Goal: Task Accomplishment & Management: Manage account settings

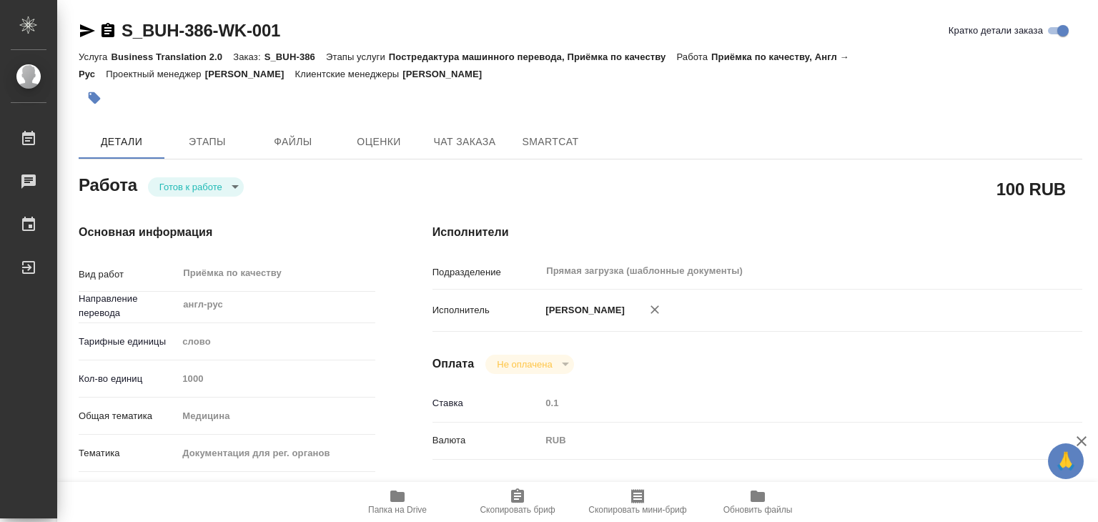
type textarea "x"
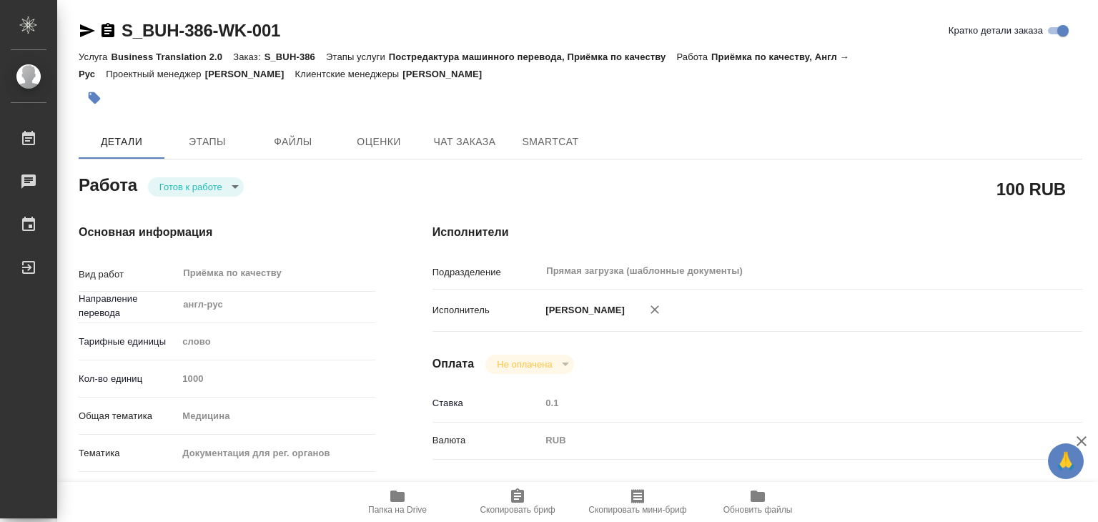
type textarea "x"
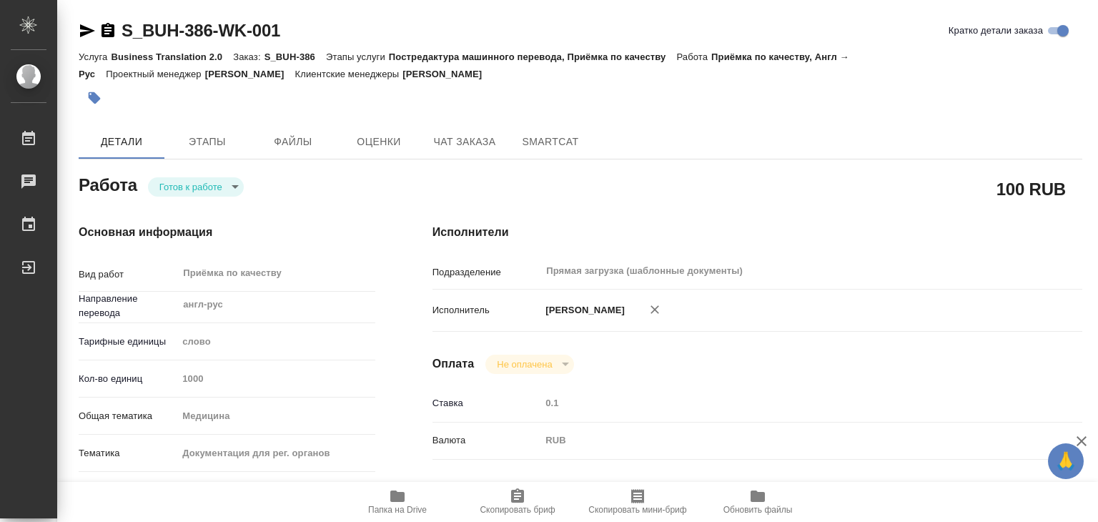
type textarea "x"
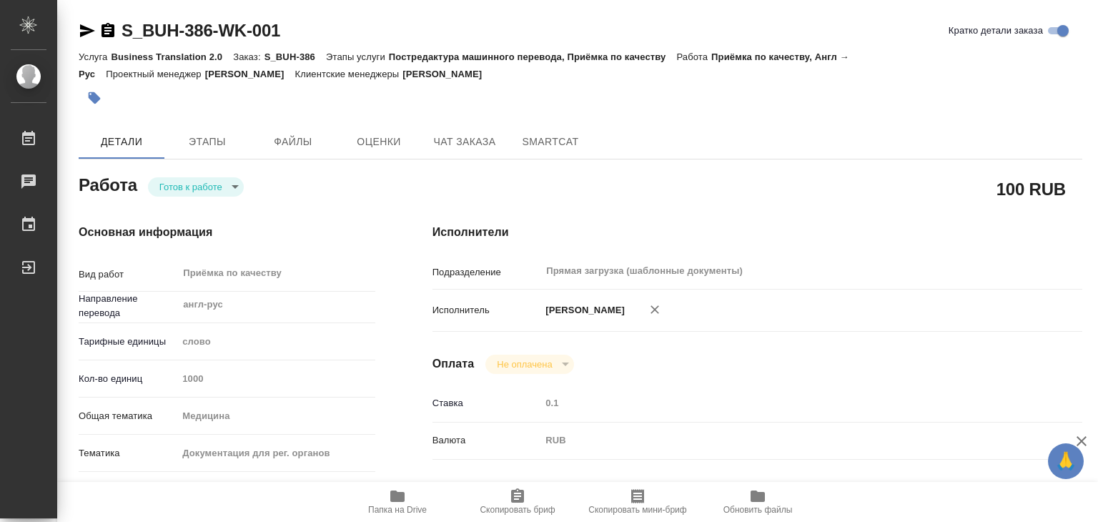
type textarea "x"
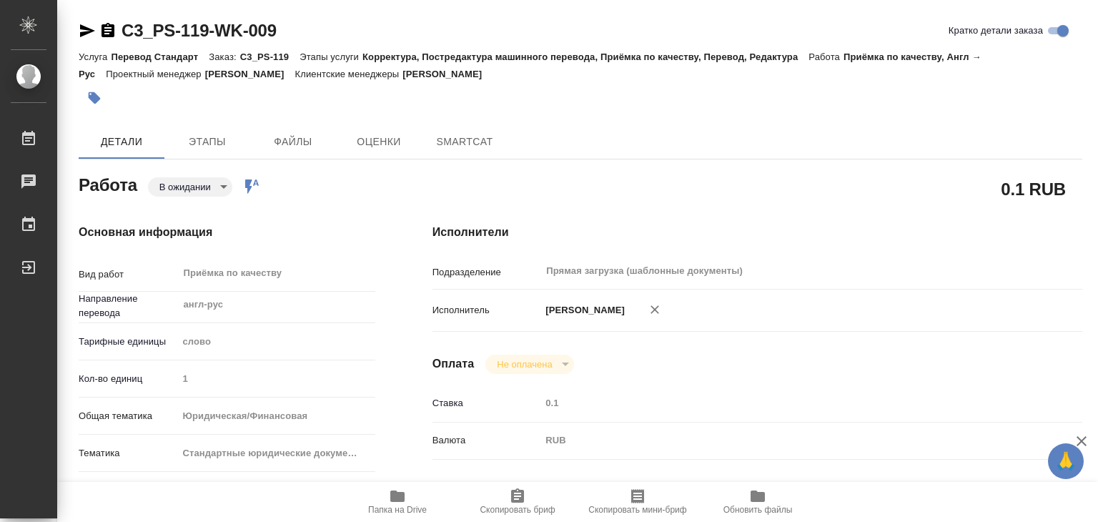
type textarea "x"
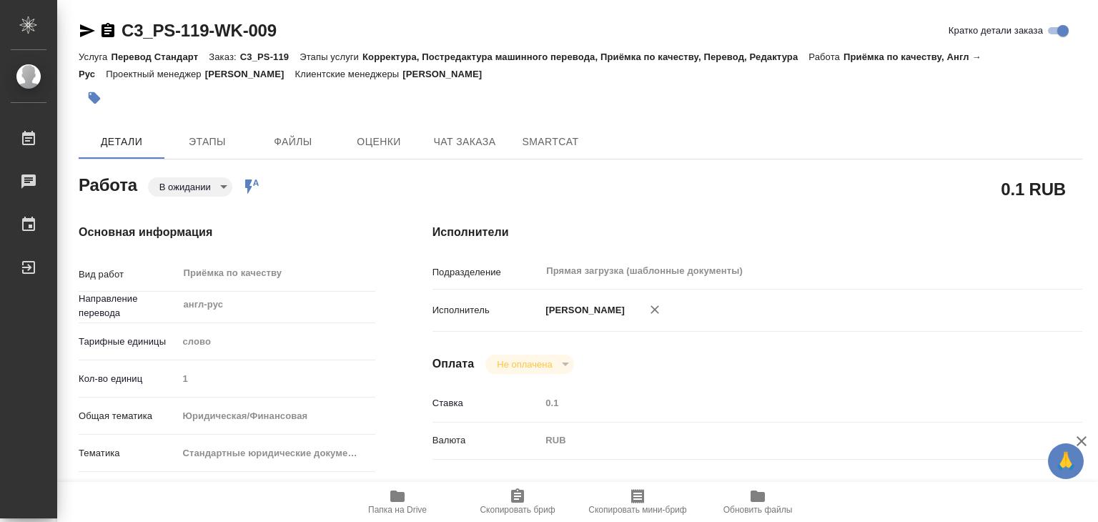
type textarea "x"
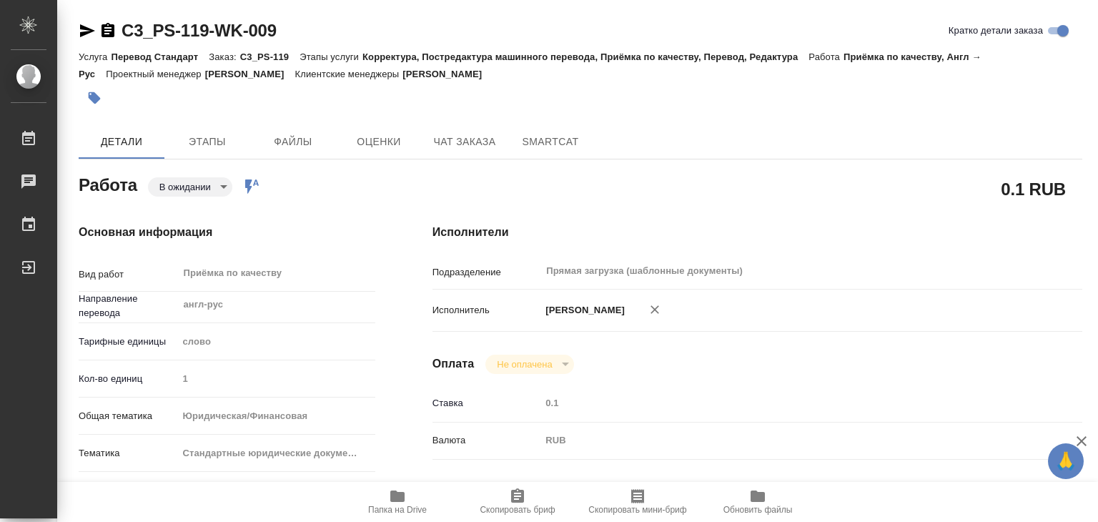
type textarea "x"
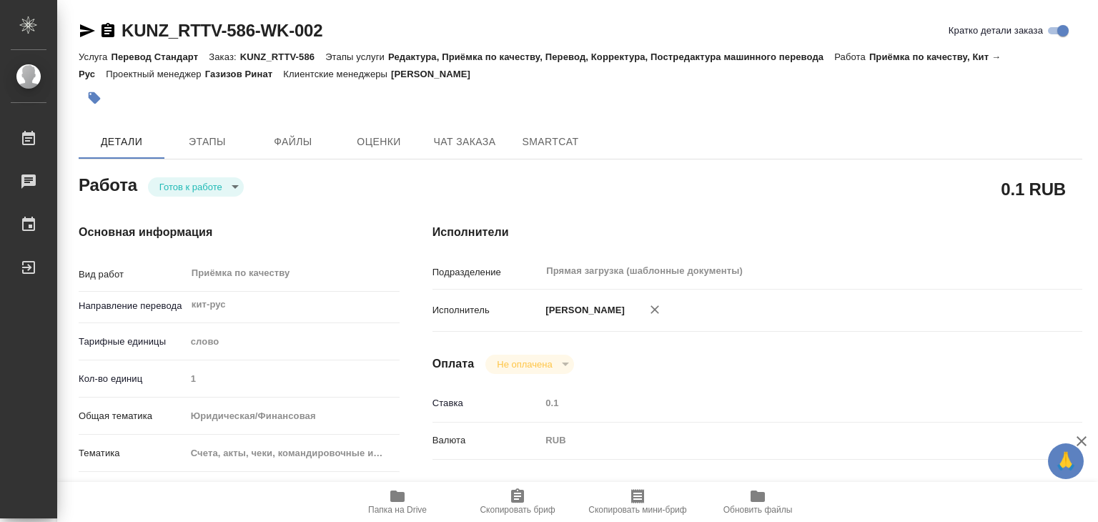
click at [216, 181] on body "🙏 .cls-1 fill:#fff; AWATERA Alilekova [PERSON_NAME] Работы 0 Чаты График Выйти …" at bounding box center [549, 261] width 1098 height 522
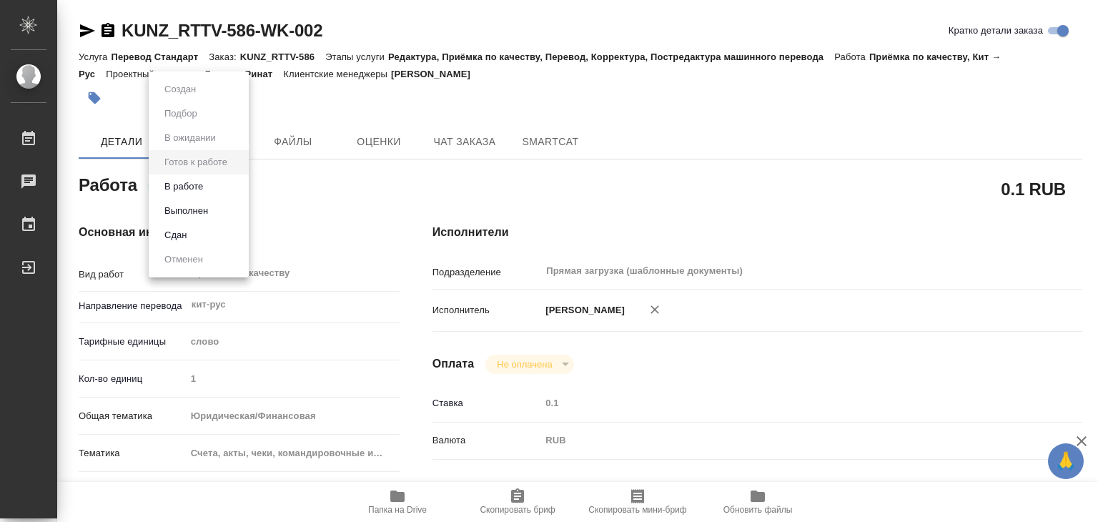
click at [217, 184] on li "В работе" at bounding box center [199, 186] width 100 height 24
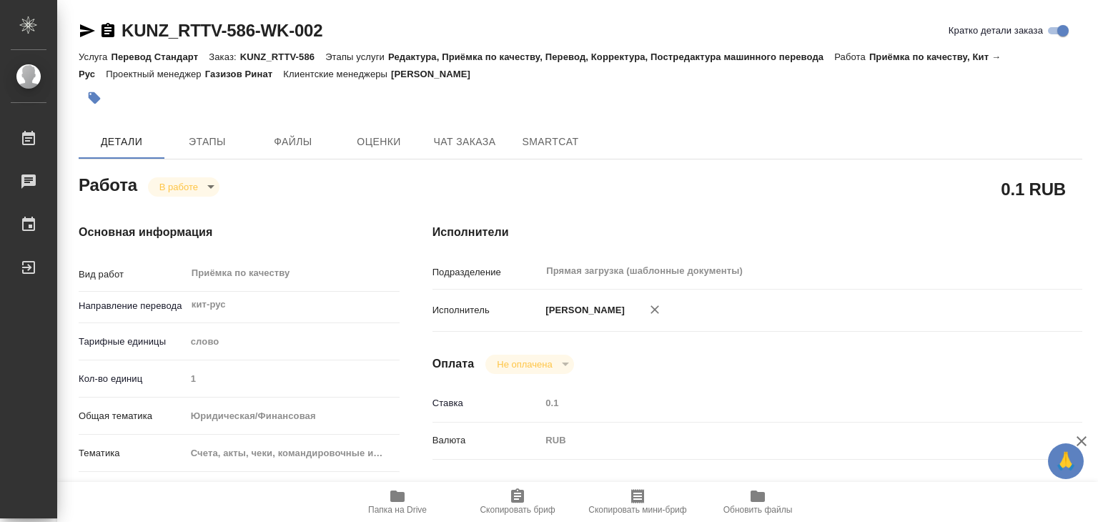
type textarea "x"
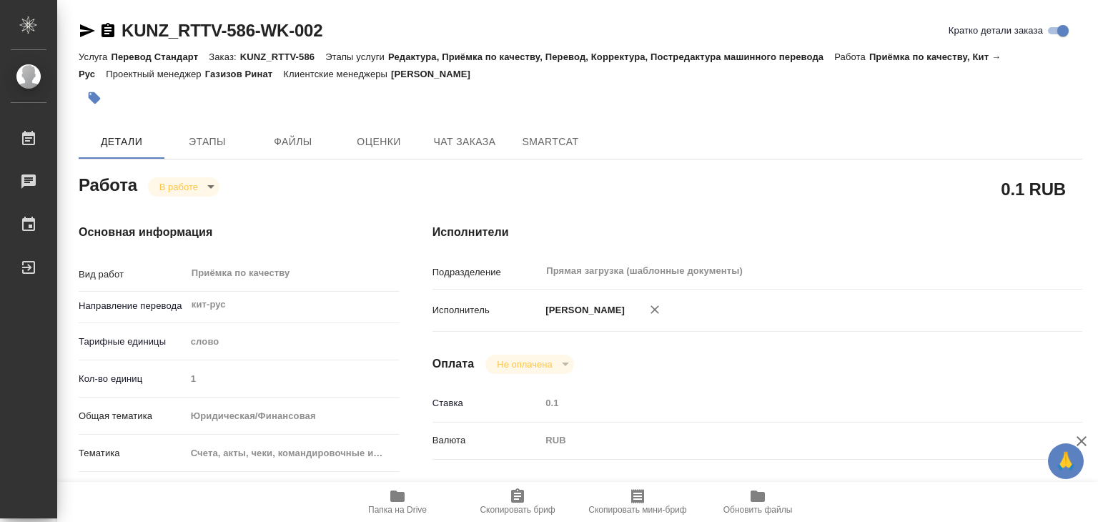
type textarea "x"
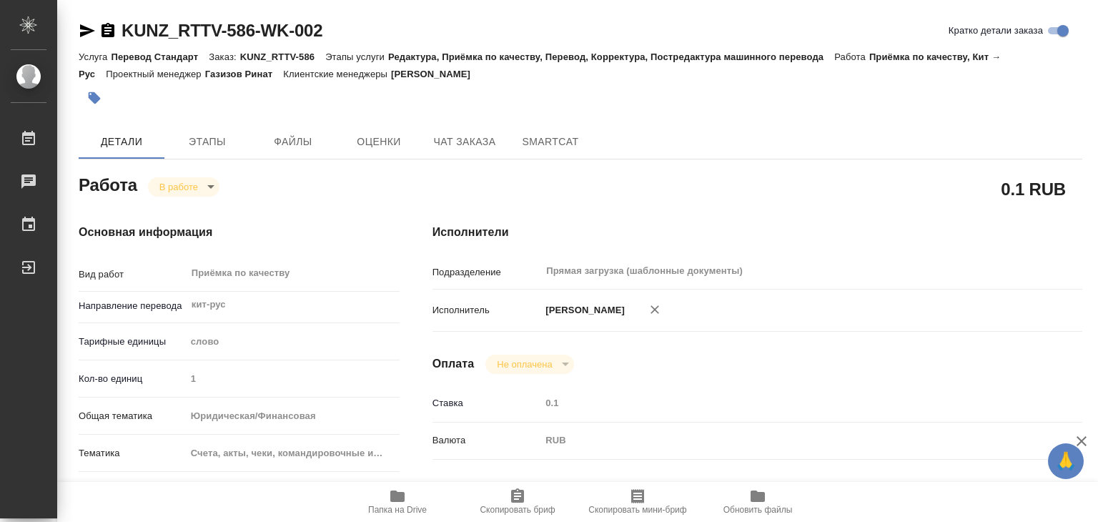
type textarea "x"
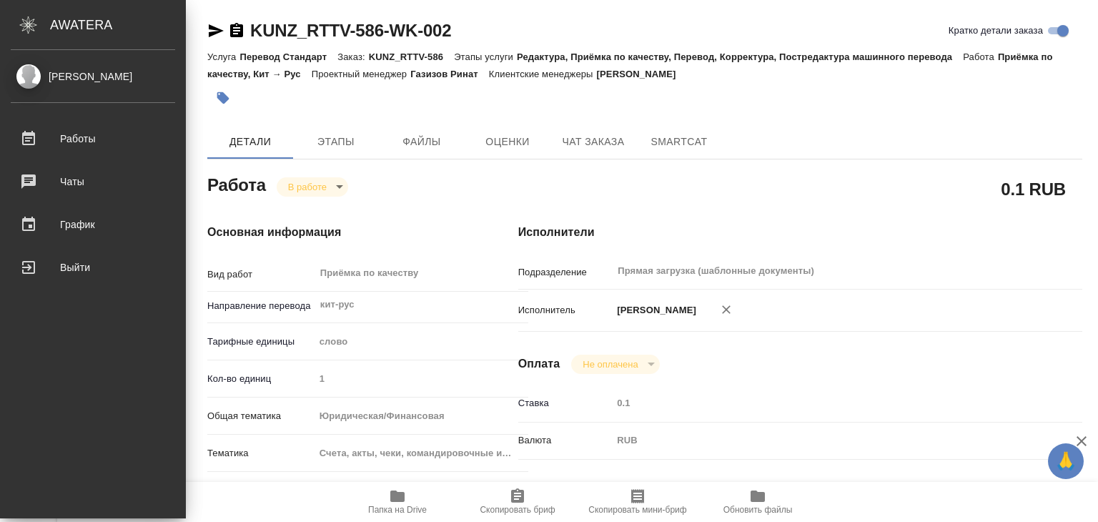
type textarea "x"
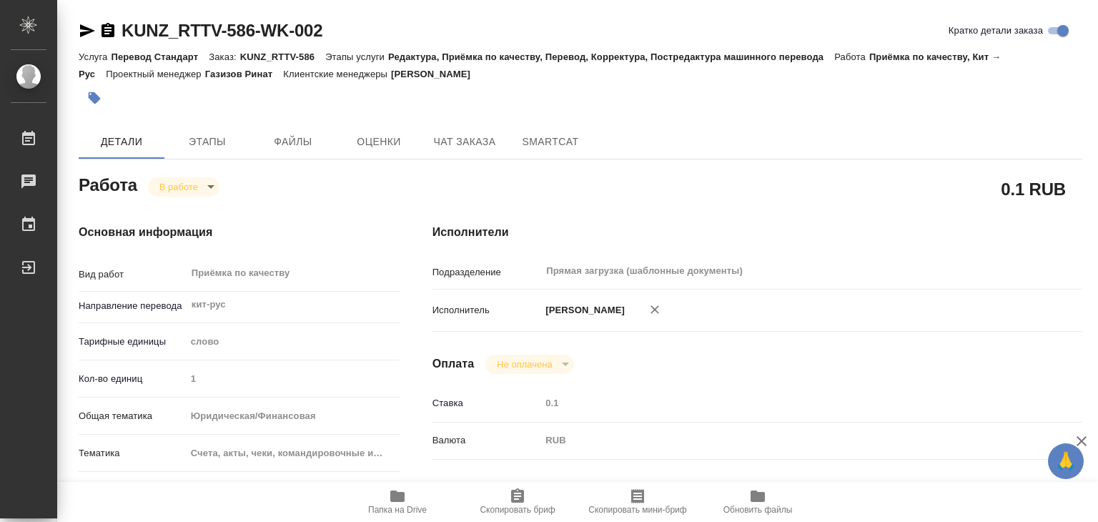
click at [85, 84] on div at bounding box center [413, 97] width 669 height 31
click at [94, 92] on icon "button" at bounding box center [94, 98] width 14 height 14
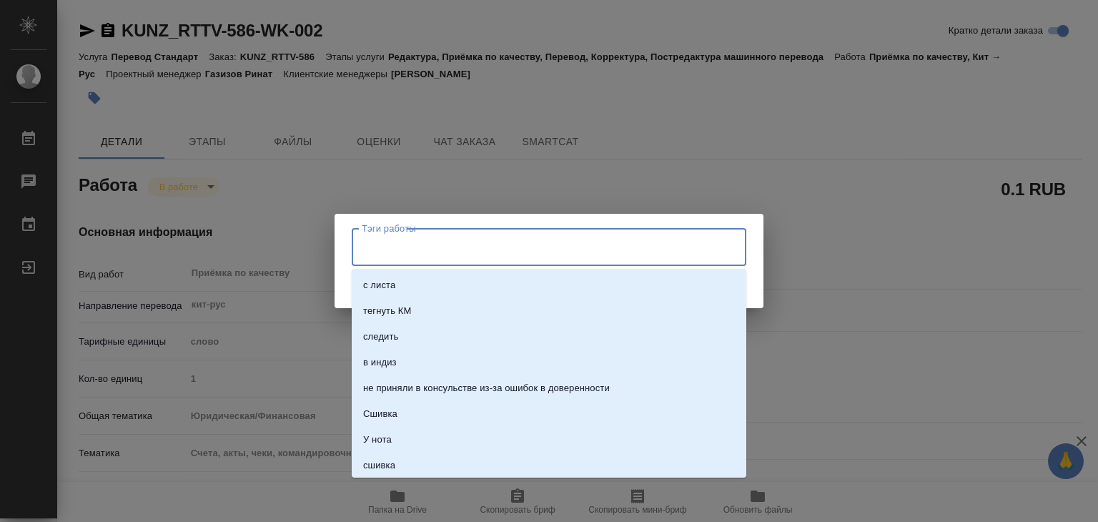
click at [415, 240] on input "Тэги работы" at bounding box center [535, 246] width 355 height 24
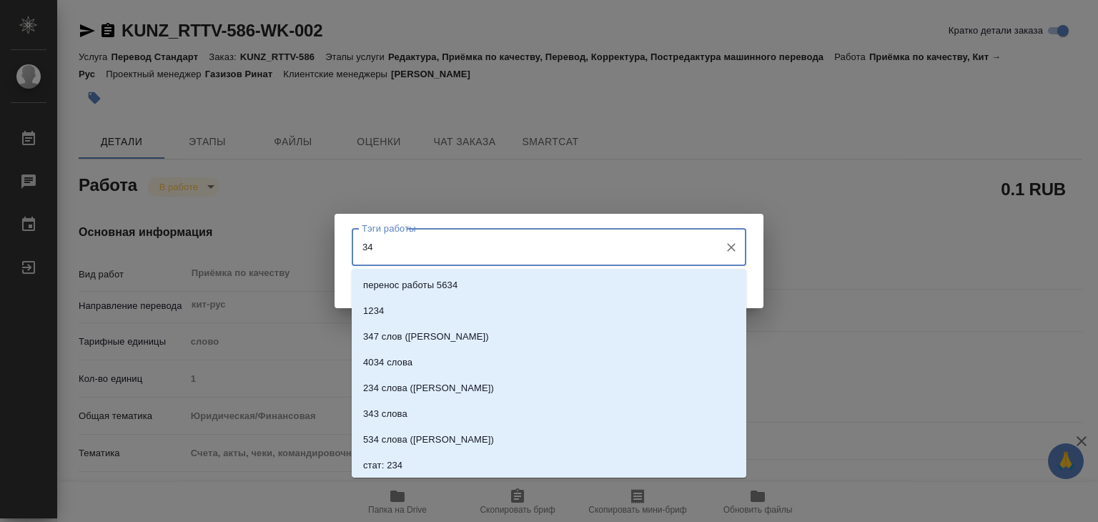
type input "346"
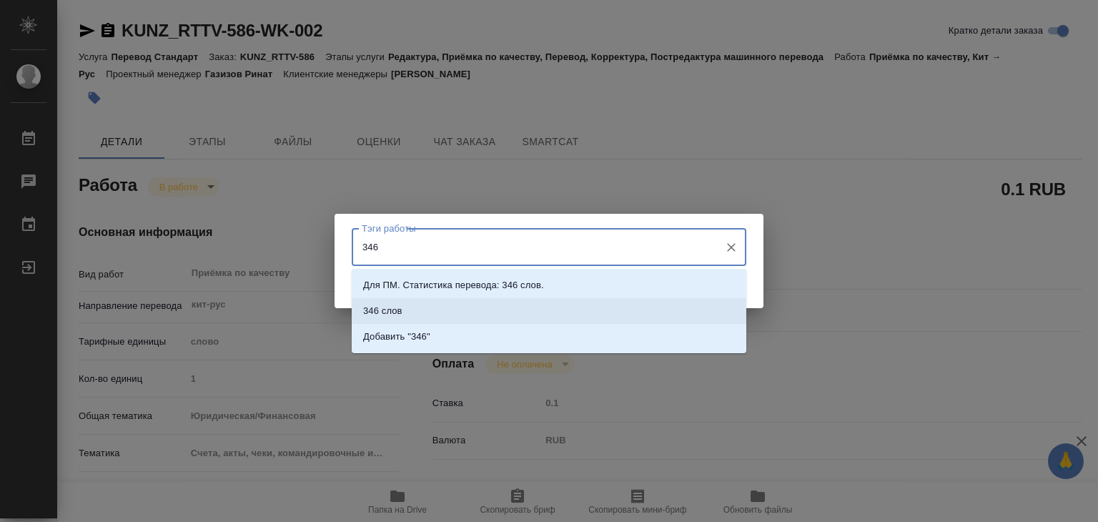
click at [428, 313] on li "346 слов" at bounding box center [549, 311] width 395 height 26
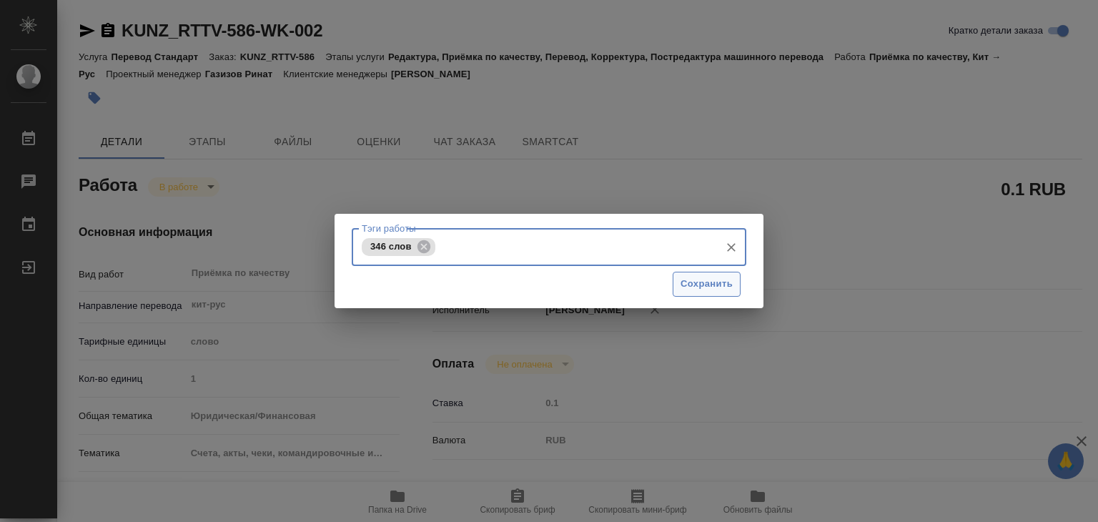
click at [726, 279] on span "Сохранить" at bounding box center [706, 284] width 52 height 16
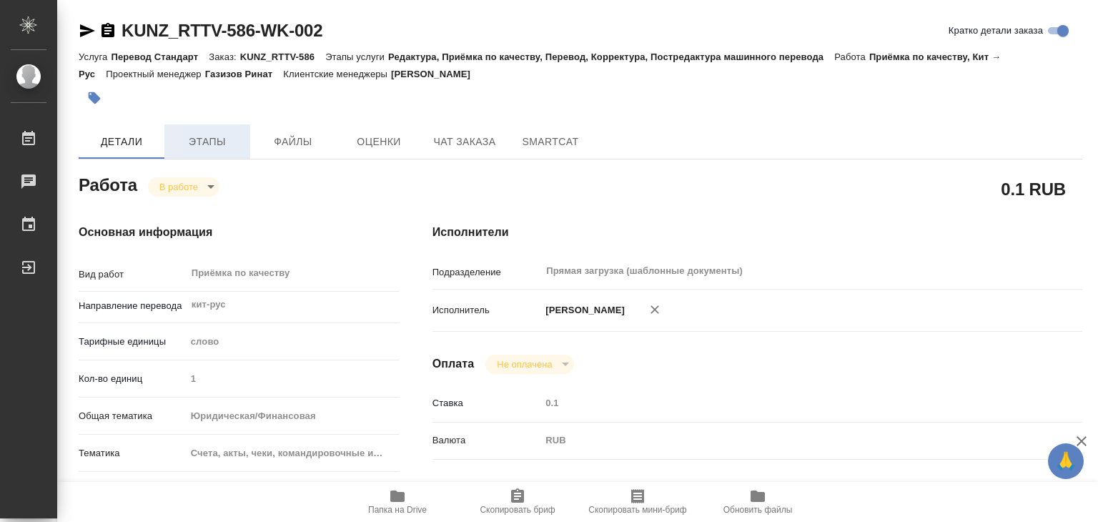
type input "inProgress"
type textarea "Приёмка по качеству"
type textarea "x"
type input "кит-рус"
type input "5a8b1489cc6b4906c91bfd90"
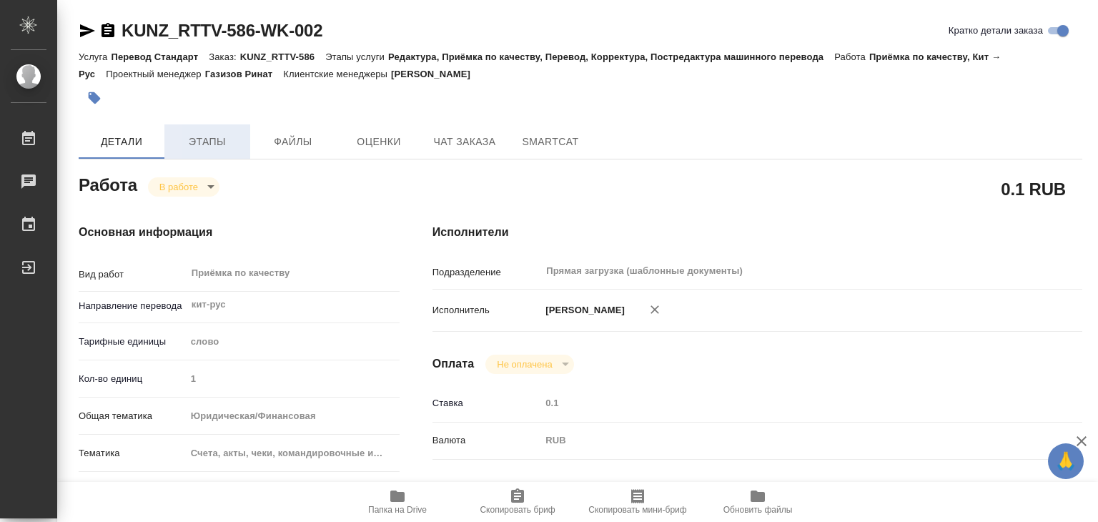
type input "1"
type input "yr-fn"
type input "5f647205b73bc97568ca66c0"
type input "11.09.2025 13:00"
type input "11.09.2025 13:37"
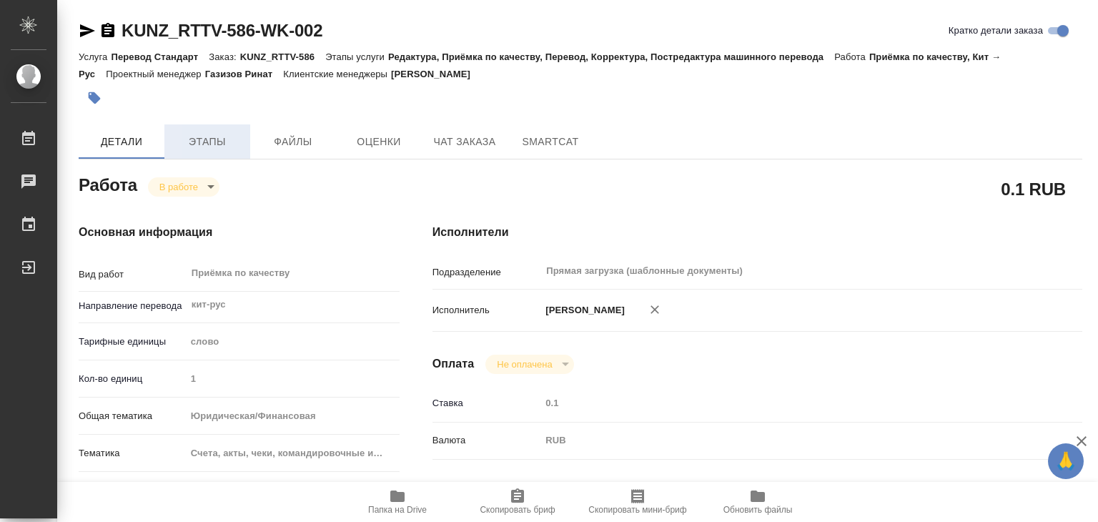
type input "11.09.2025 15:00"
type input "Прямая загрузка (шаблонные документы)"
type input "notPayed"
type input "0.1"
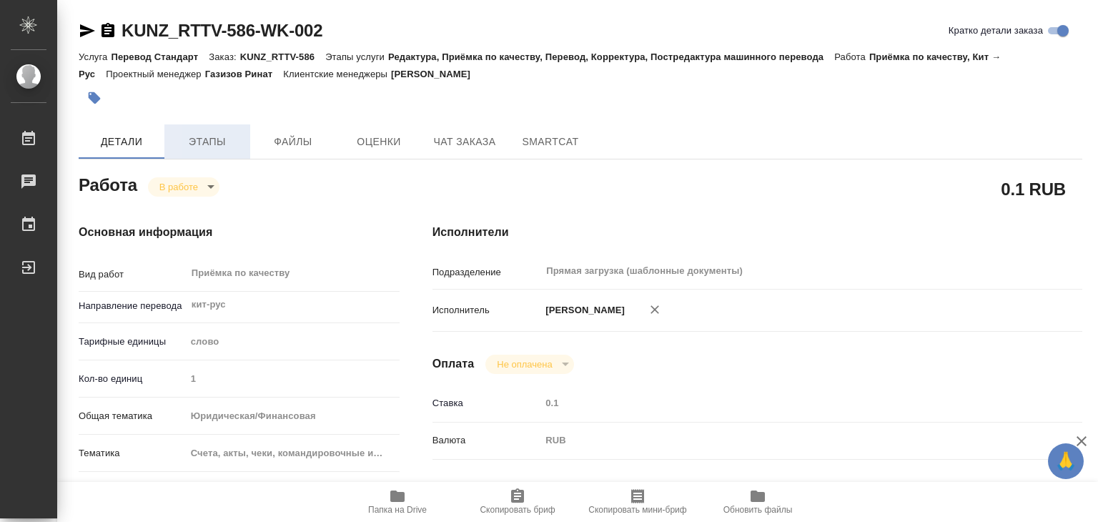
type input "RUB"
type input "[PERSON_NAME]"
type textarea "x"
type textarea "/Clients/RT/Orders/KUNZ_RTTV-586/Corrected/KUNZ_RTTV-586-WK-002"
type textarea "x"
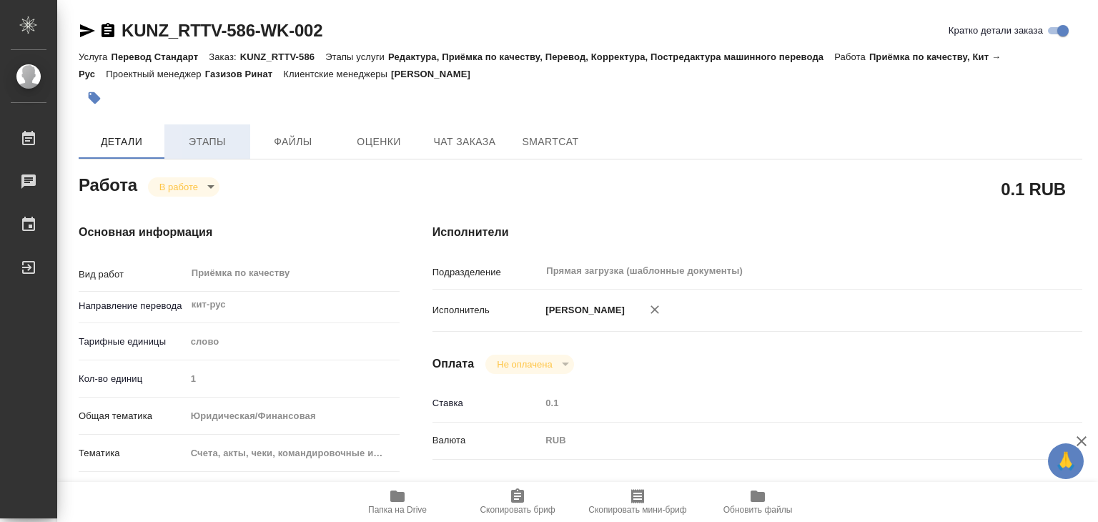
type input "KUNZ_RTTV-586"
type input "Перевод Стандарт"
type input "Редактура, Приёмка по качеству, Перевод, Корректура, Постредактура машинного пе…"
type input "Веселова Юлия"
type input "Оксютович Ирина"
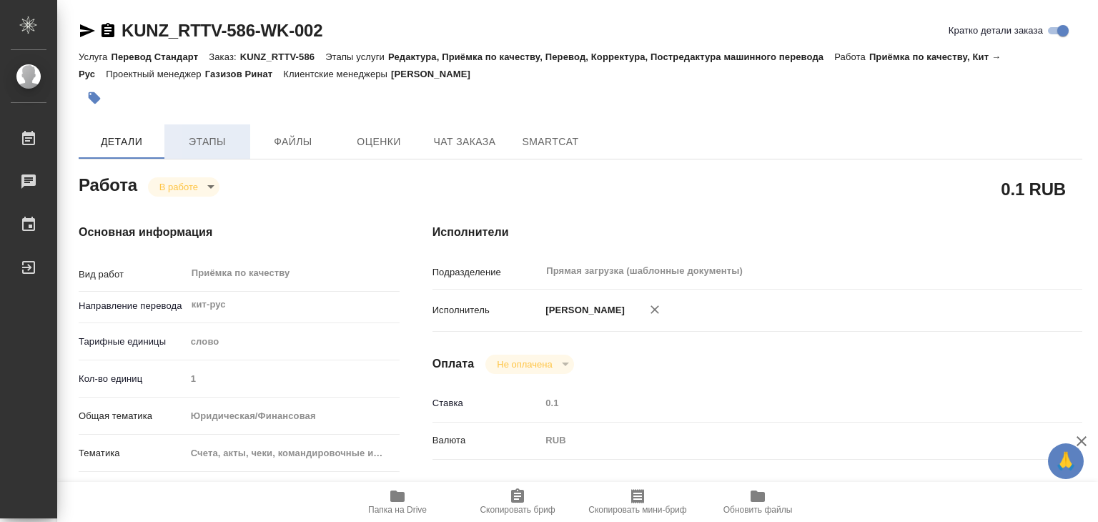
type input "/Clients/RT/Orders/KUNZ_RTTV-586"
type textarea "x"
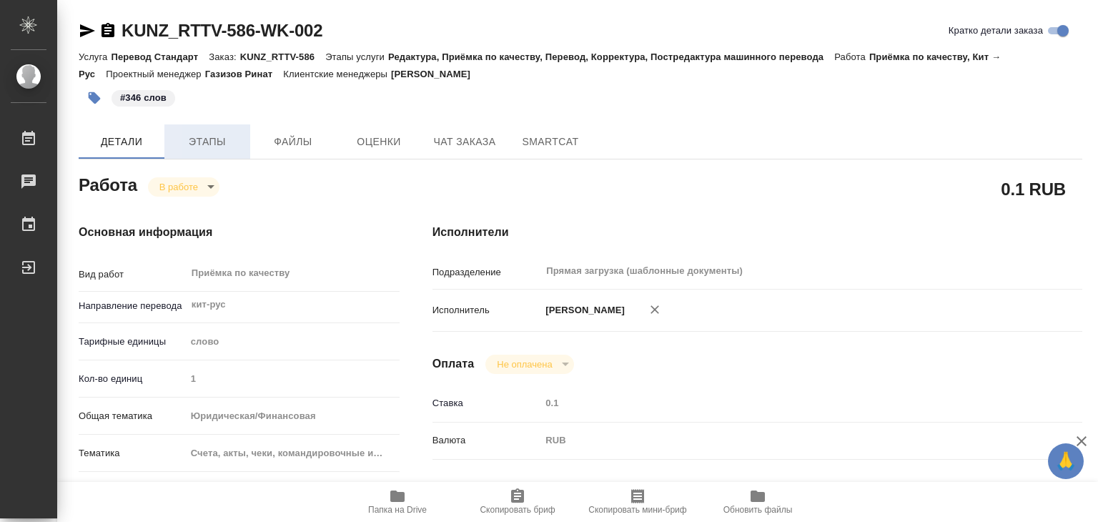
type textarea "x"
click at [236, 136] on span "Этапы" at bounding box center [207, 142] width 69 height 18
type textarea "x"
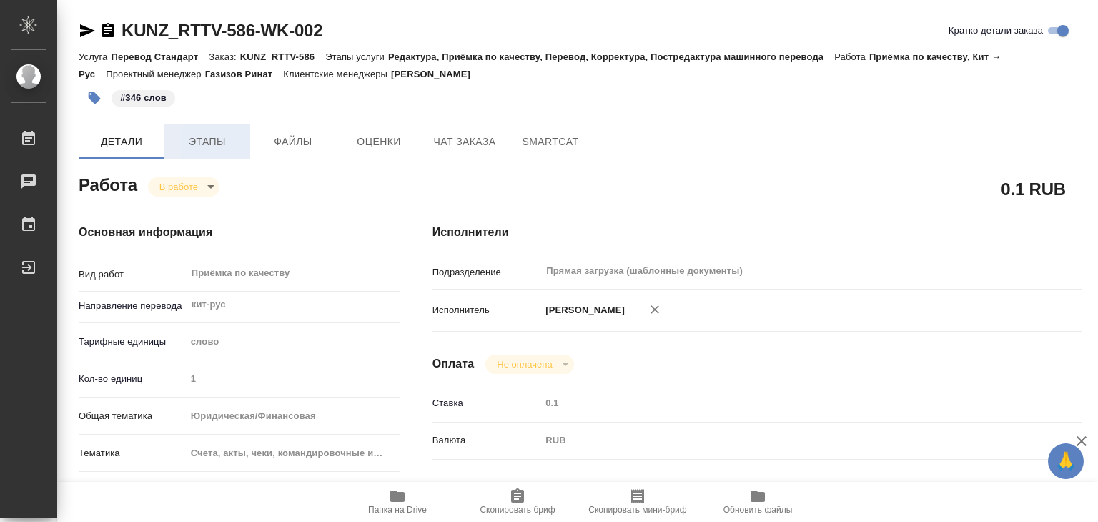
type textarea "x"
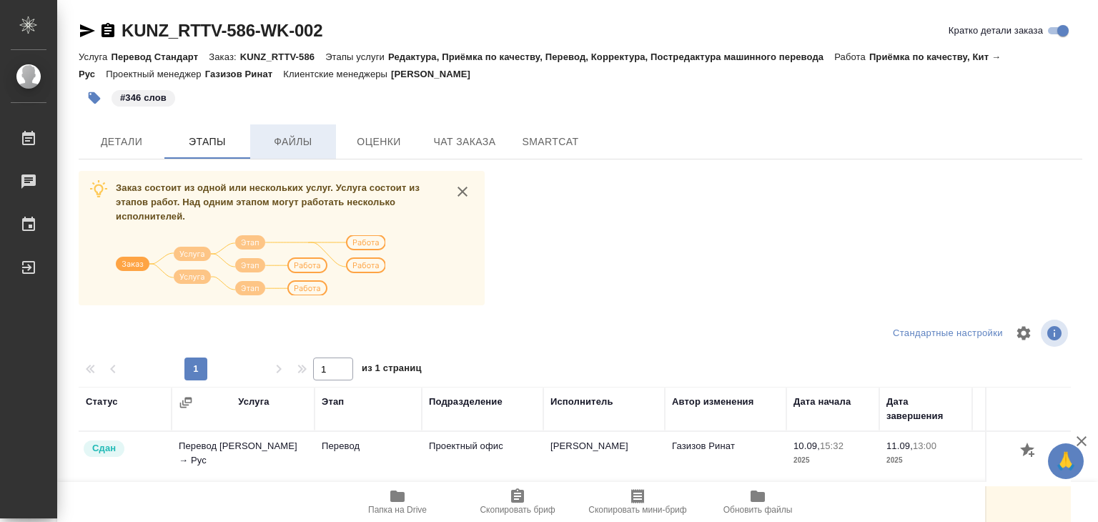
click at [294, 141] on span "Файлы" at bounding box center [293, 142] width 69 height 18
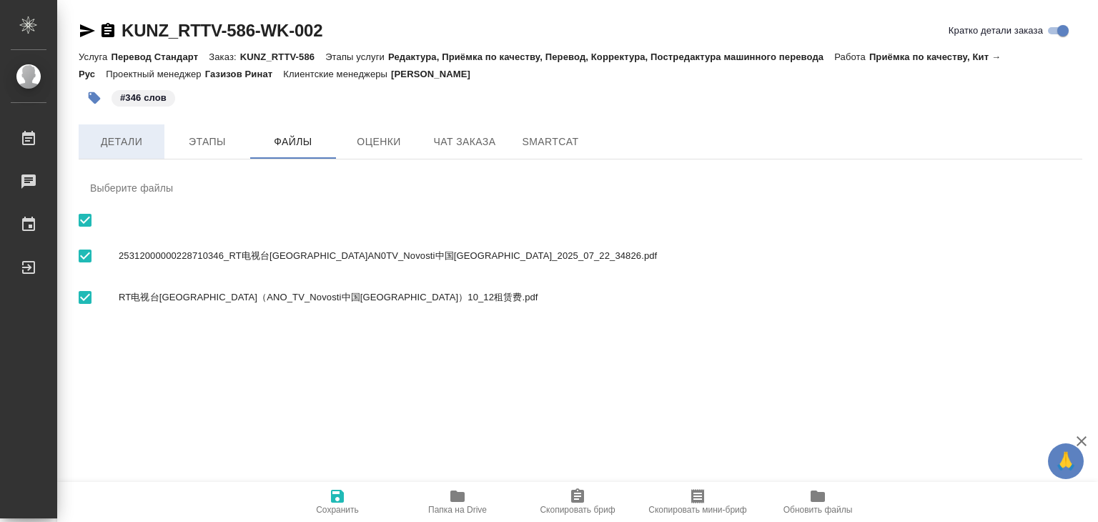
click at [152, 143] on span "Детали" at bounding box center [121, 142] width 69 height 18
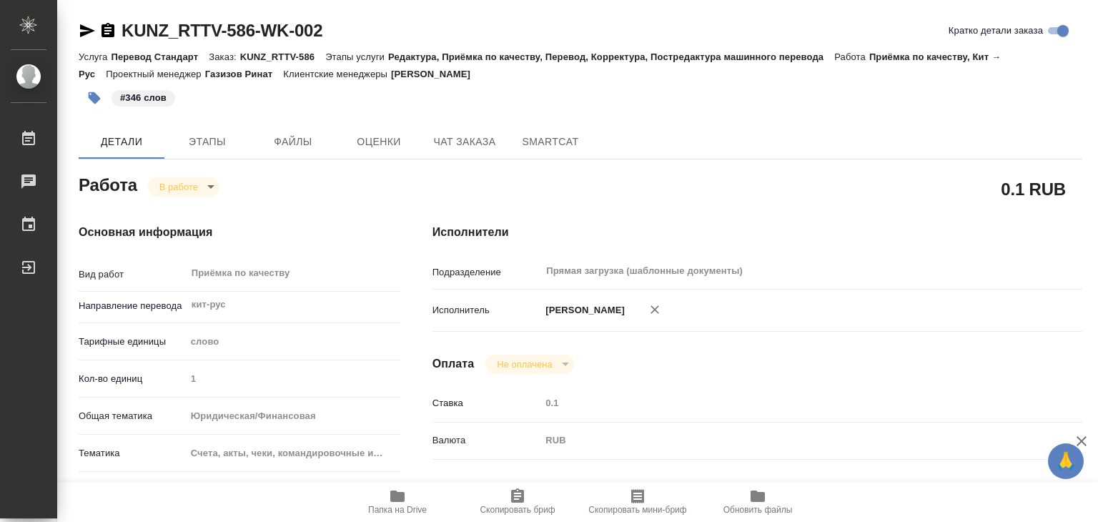
type textarea "x"
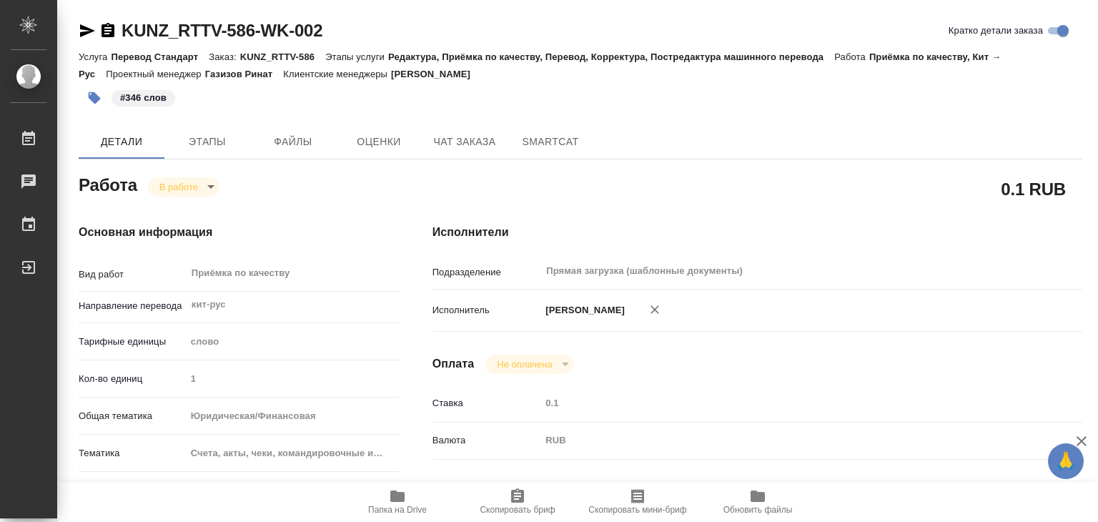
type textarea "x"
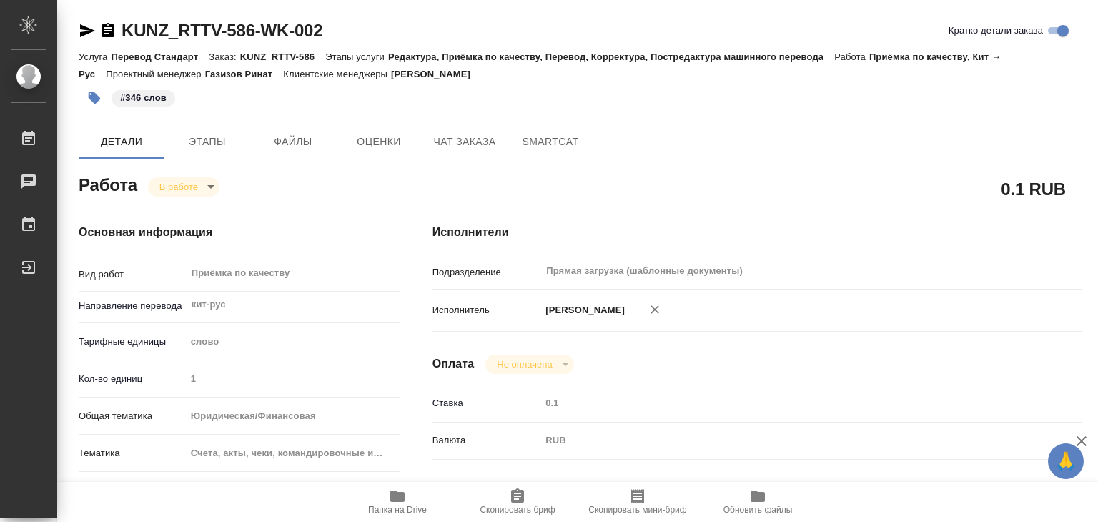
type textarea "x"
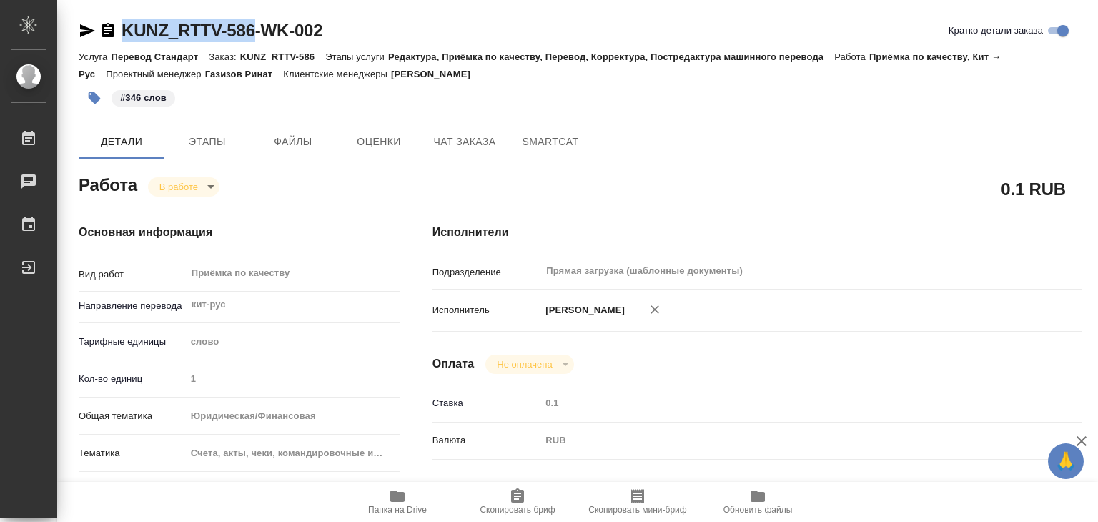
drag, startPoint x: 117, startPoint y: 14, endPoint x: 260, endPoint y: 41, distance: 145.5
copy link "KUNZ_RTTV-586"
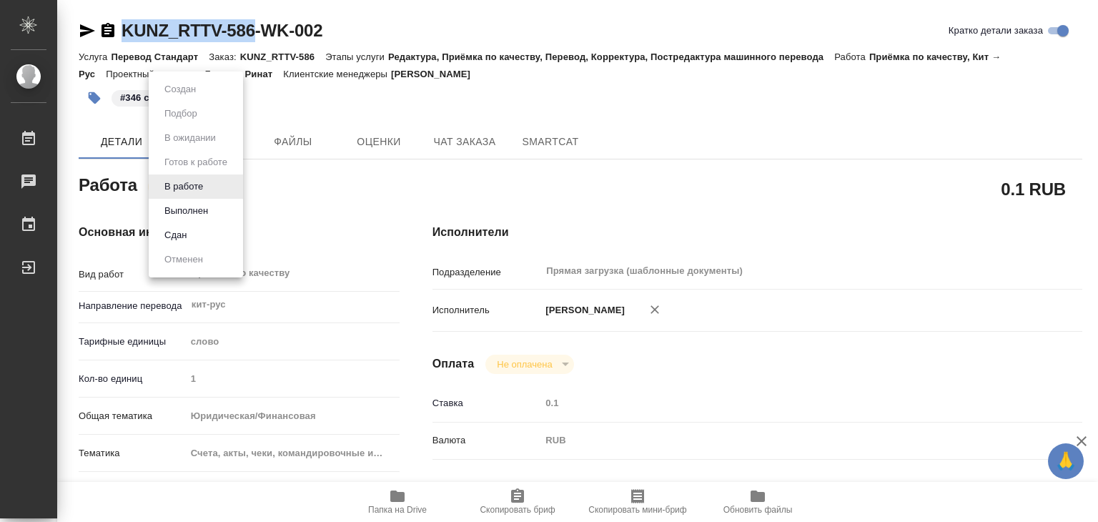
click at [208, 181] on body "🙏 .cls-1 fill:#fff; AWATERA Alilekova Valeriya Работы 0 Чаты График Выйти KUNZ_…" at bounding box center [549, 261] width 1098 height 522
click at [204, 207] on button "Выполнен" at bounding box center [186, 211] width 52 height 16
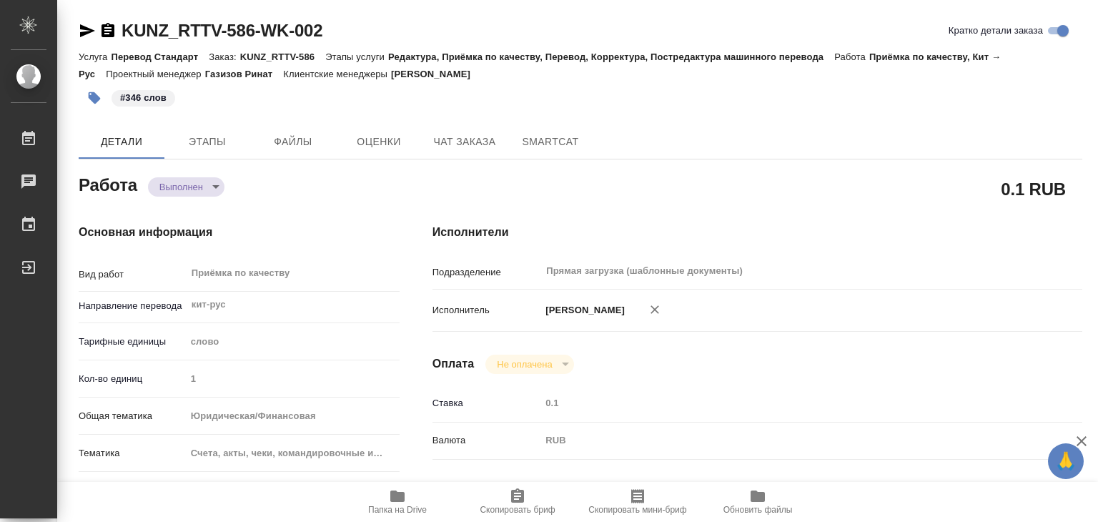
type textarea "x"
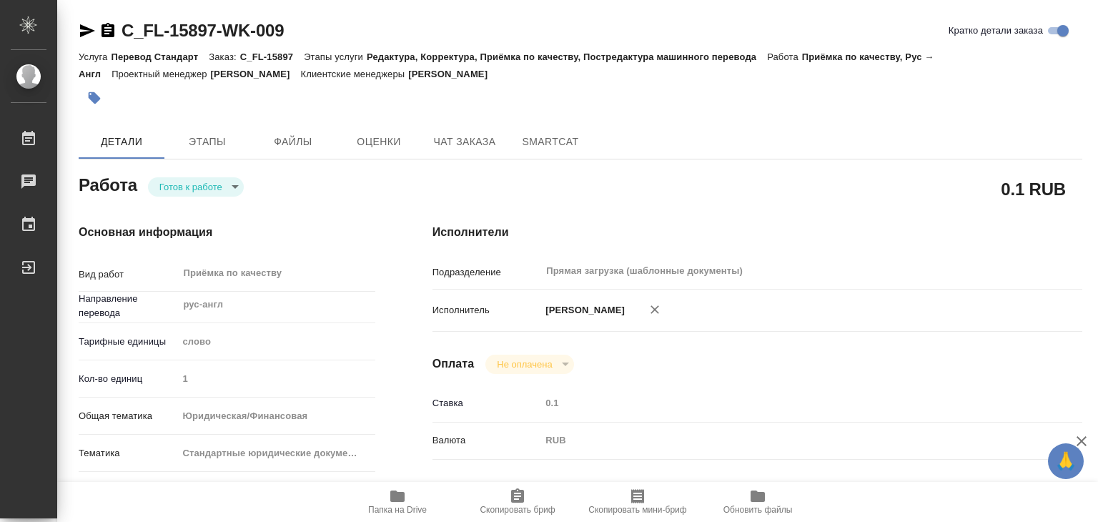
click at [204, 191] on body "🙏 .cls-1 fill:#fff; AWATERA Alilekova [PERSON_NAME] Работы 0 Чаты График Выйти …" at bounding box center [549, 261] width 1098 height 522
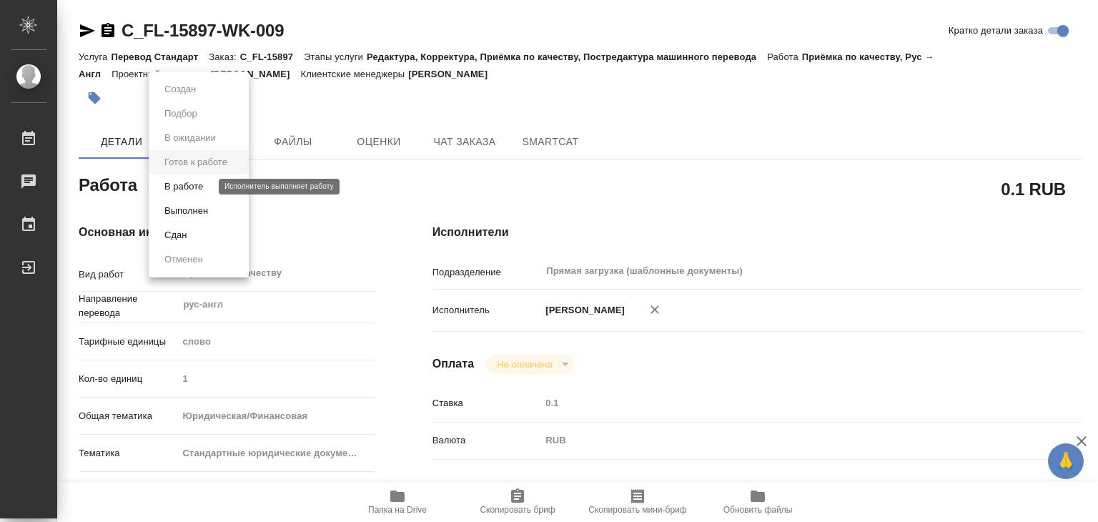
click at [207, 187] on button "В работе" at bounding box center [183, 187] width 47 height 16
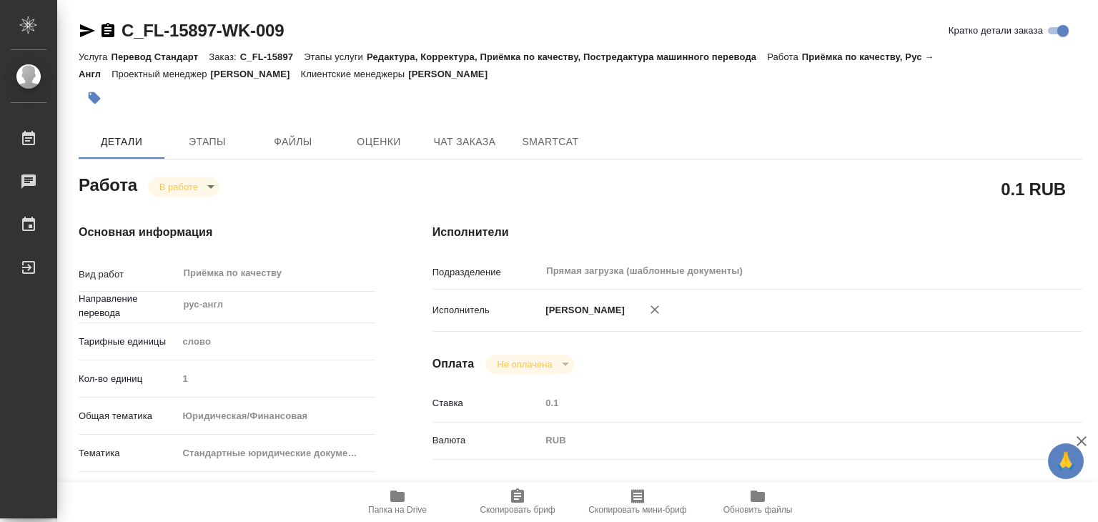
type textarea "x"
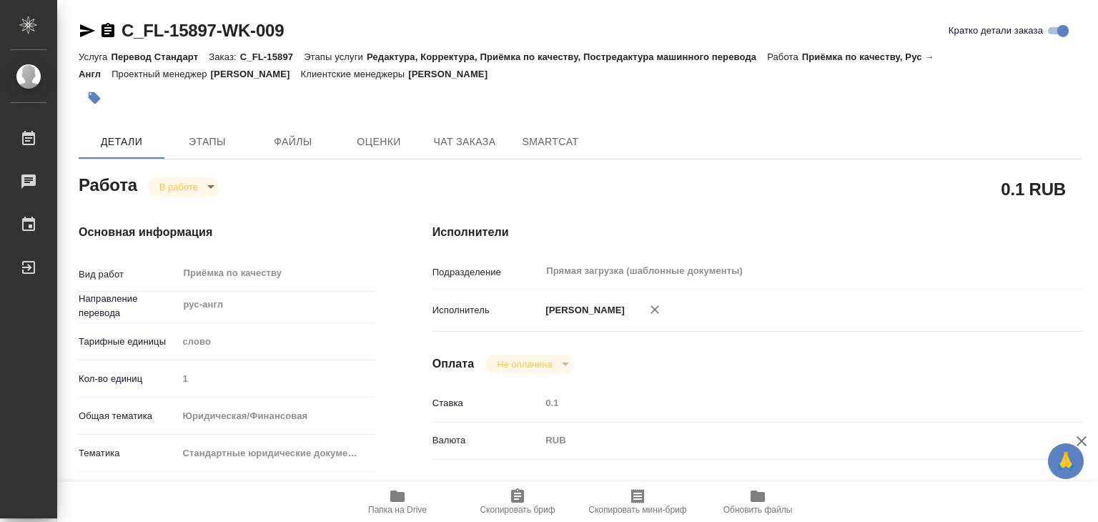
type textarea "x"
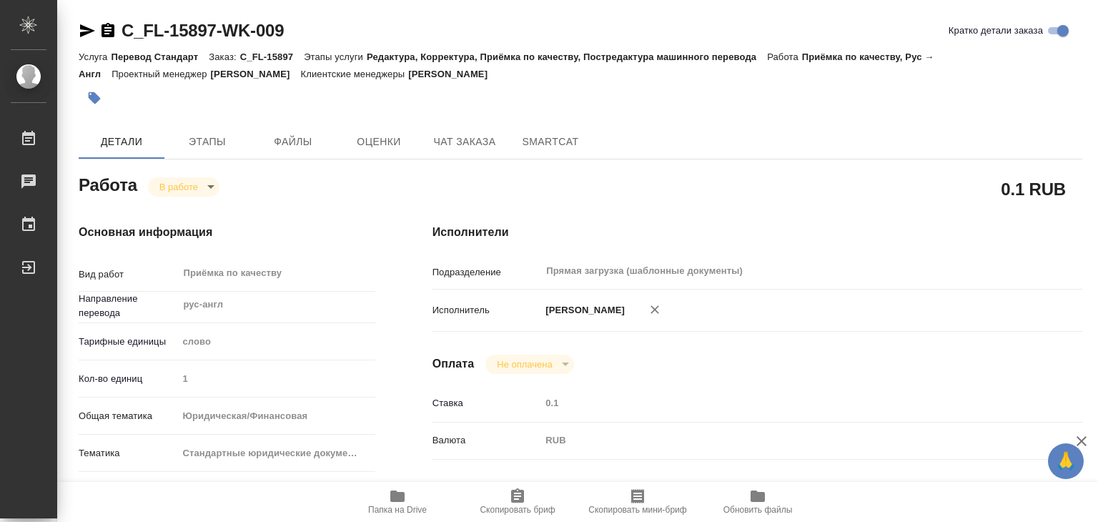
type textarea "x"
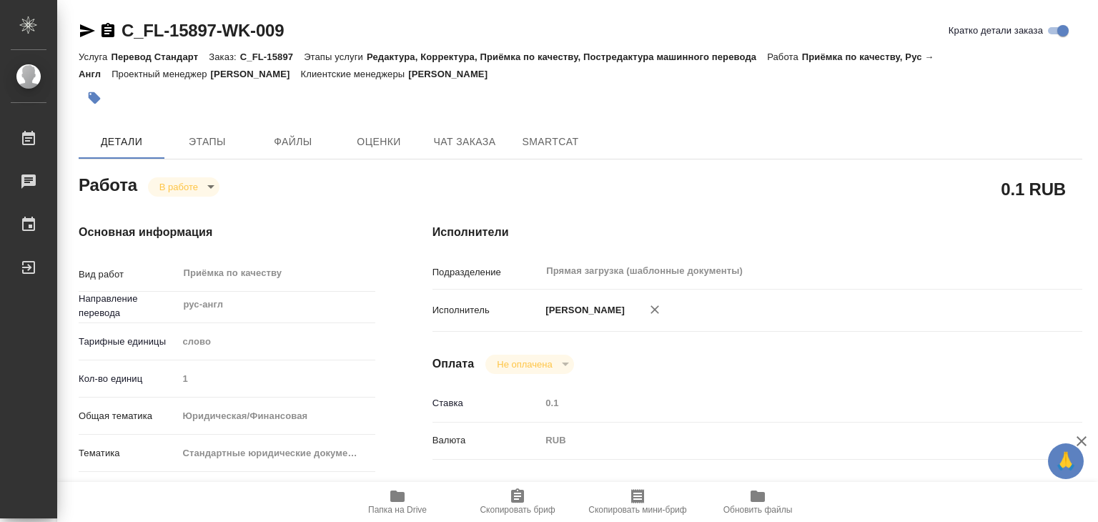
type textarea "x"
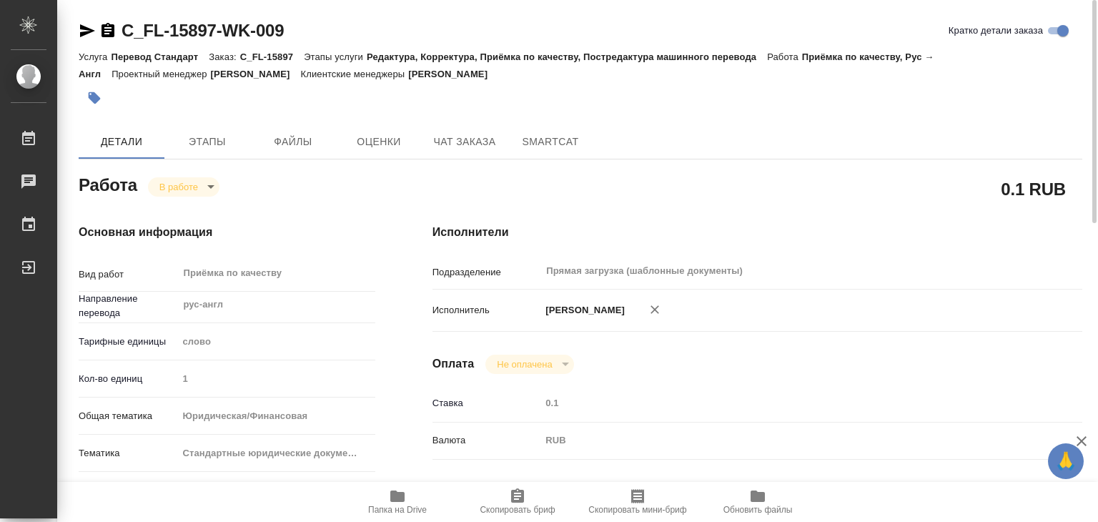
click at [91, 99] on icon "button" at bounding box center [95, 98] width 12 height 12
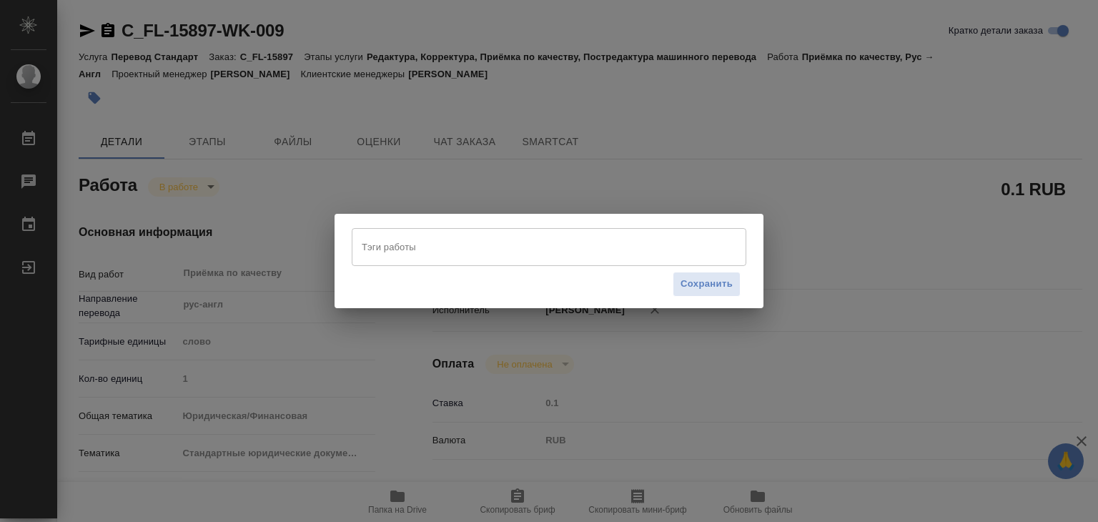
click at [447, 242] on input "Тэги работы" at bounding box center [535, 246] width 355 height 24
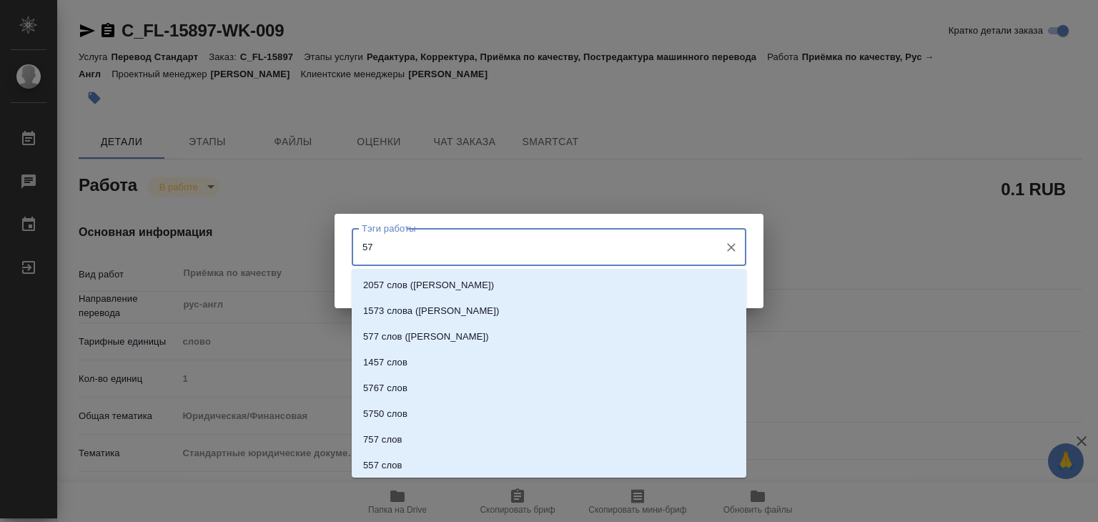
type input "573"
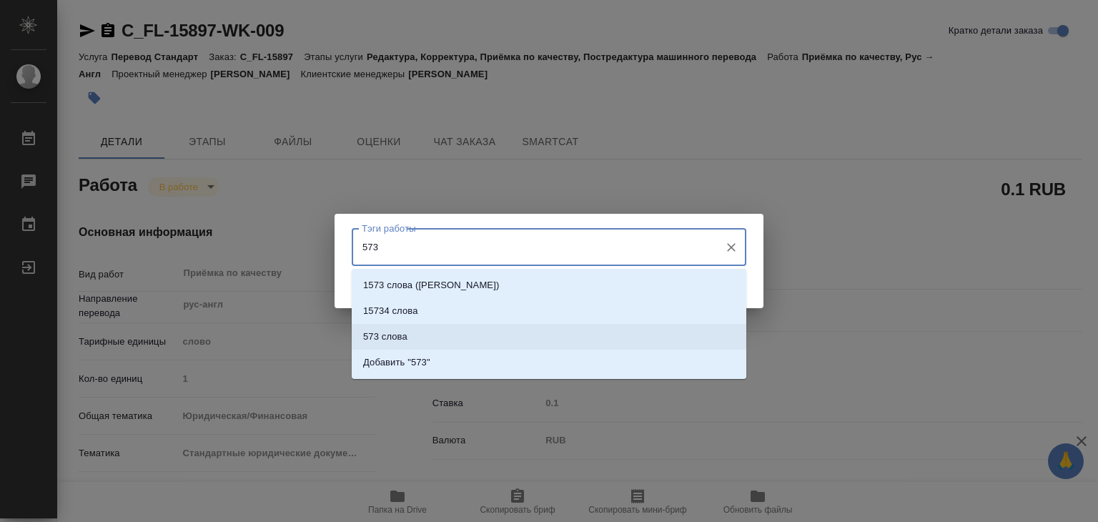
click at [435, 334] on li "573 слова" at bounding box center [549, 337] width 395 height 26
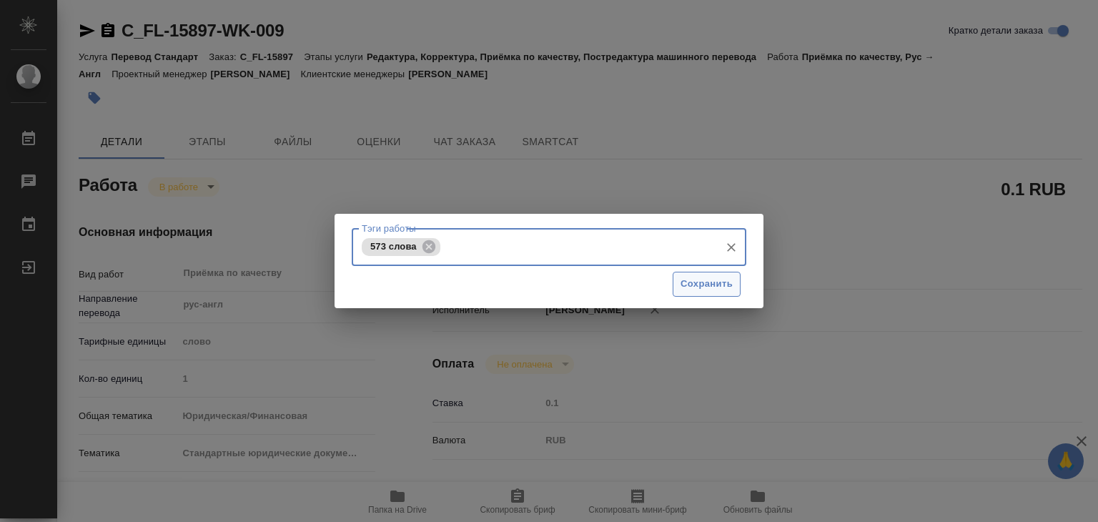
click at [693, 283] on span "Сохранить" at bounding box center [706, 284] width 52 height 16
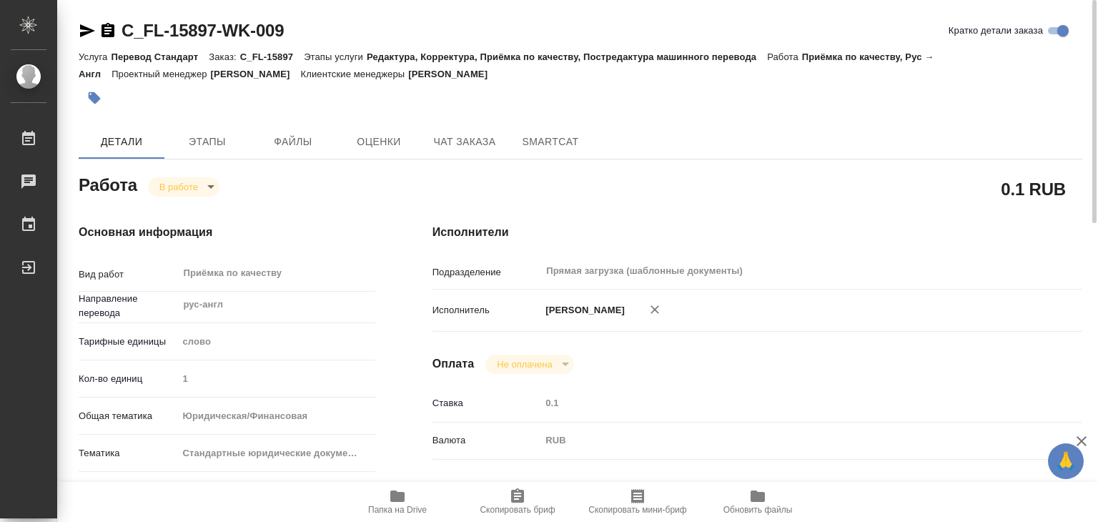
type input "inProgress"
type textarea "Приёмка по качеству"
type textarea "x"
type input "рус-англ"
type input "5a8b1489cc6b4906c91bfd90"
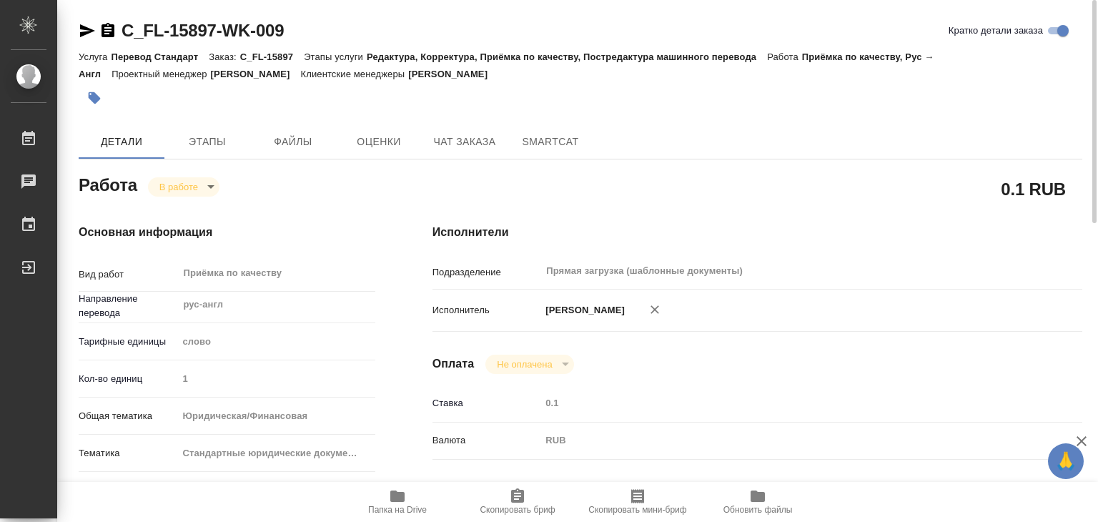
type input "1"
type input "yr-fn"
type input "5f647205b73bc97568ca66bf"
checkbox input "true"
type input "10.09.2025 16:04"
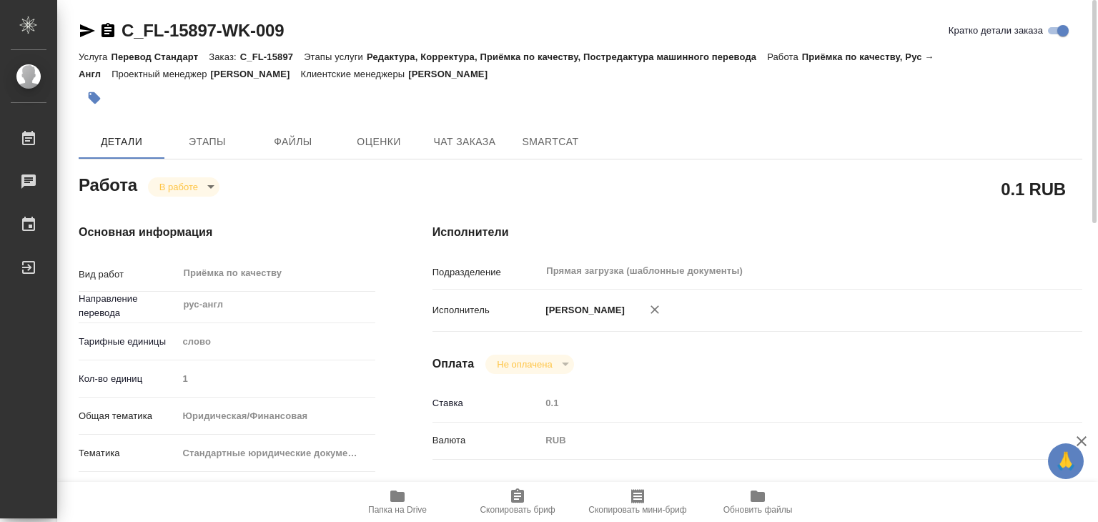
type input "11.09.2025 13:16"
type input "11.09.2025 14:00"
type input "Прямая загрузка (шаблонные документы)"
type input "notPayed"
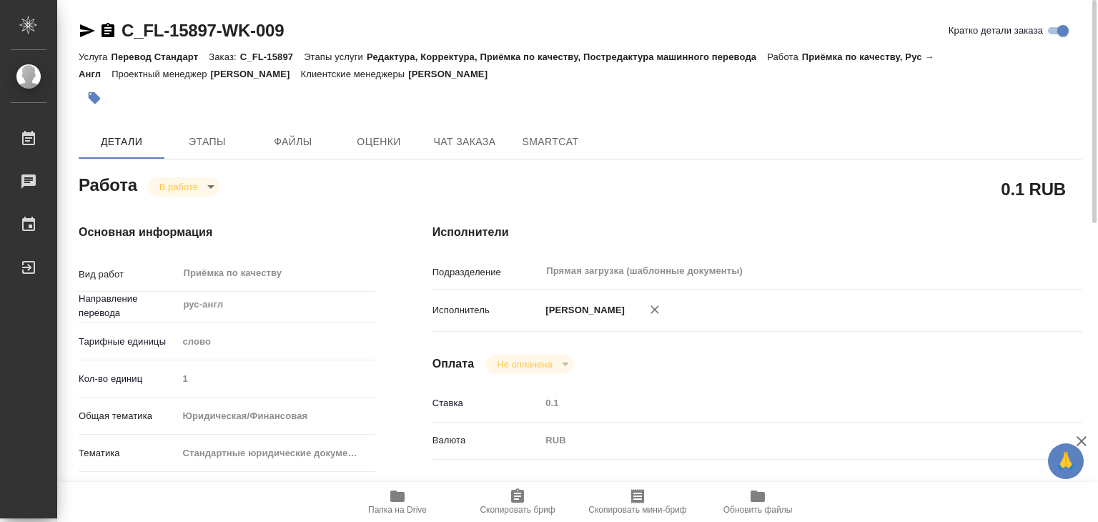
type input "0.1"
type input "RUB"
type input "[PERSON_NAME]"
type textarea "x"
type textarea "/Clients/FL_C/Orders/C_FL-15897/Corrected/C_FL-15897-WK-009"
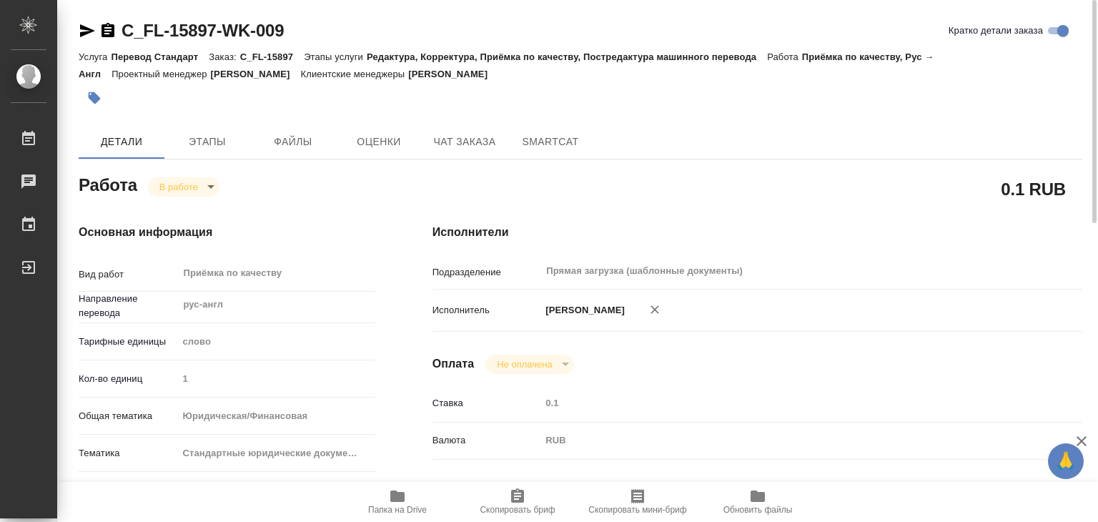
type textarea "x"
type input "C_FL-15897"
type input "Перевод Стандарт"
type input "Редактура, Корректура, Приёмка по качеству, Постредактура машинного перевода"
type input "Лямина Надежда"
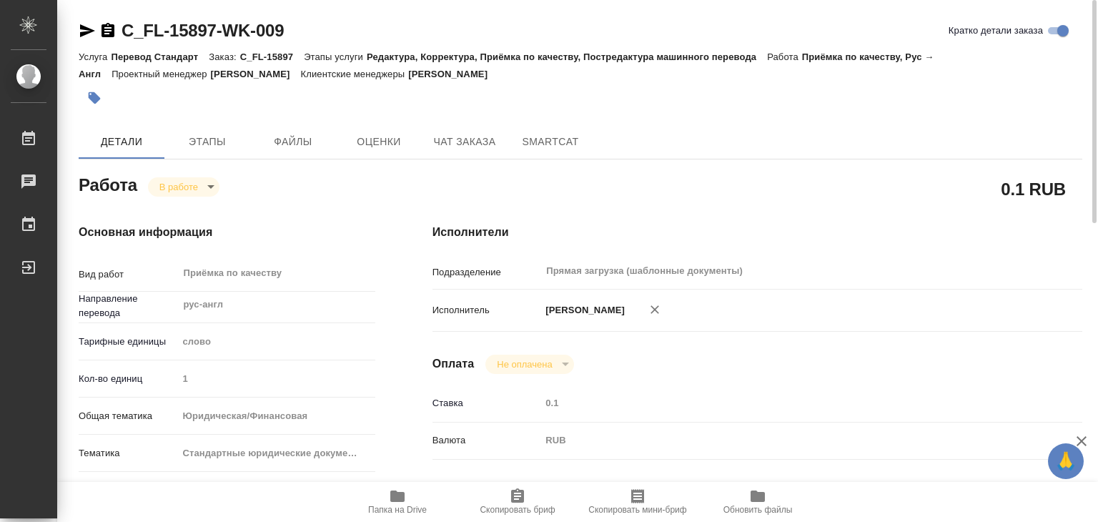
type input "/Clients/FL_C/Orders/C_FL-15897"
type textarea "Goncharov Aleksei Goncharova Elena Goncharov Vladislav"
type textarea "x"
type textarea "нот Goncharov Aleksei Goncharova Elena Goncharov Vladislav"
type textarea "x"
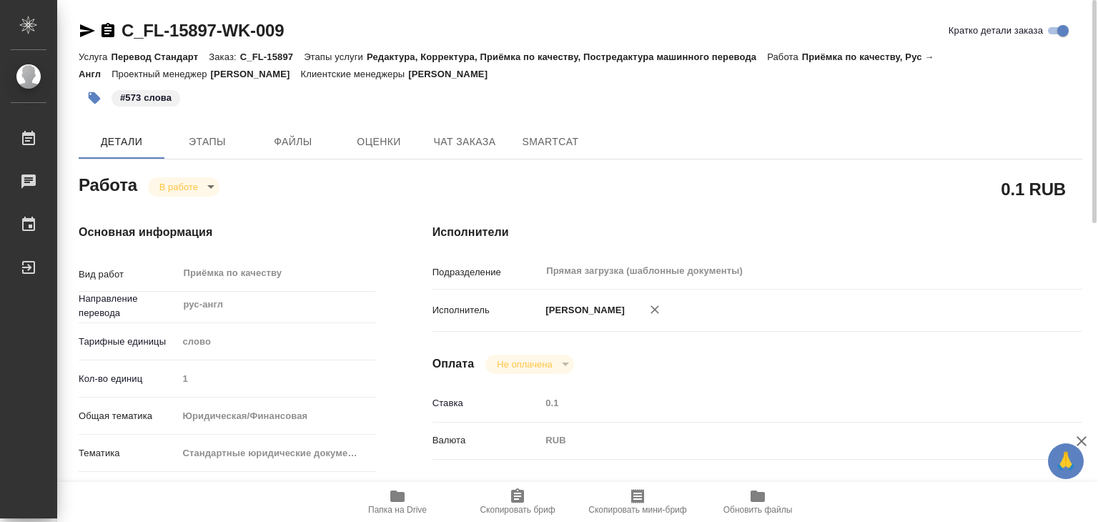
type textarea "x"
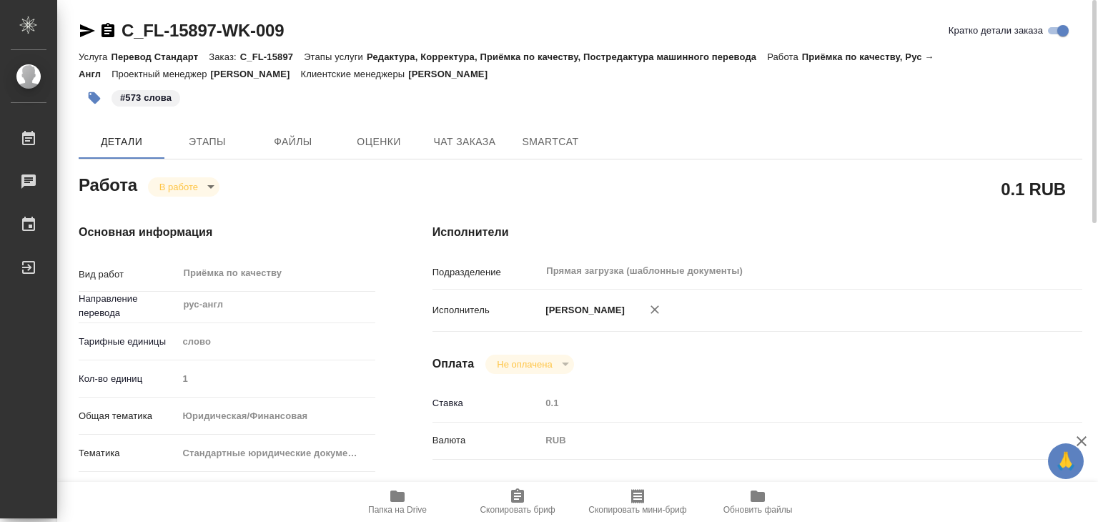
type textarea "x"
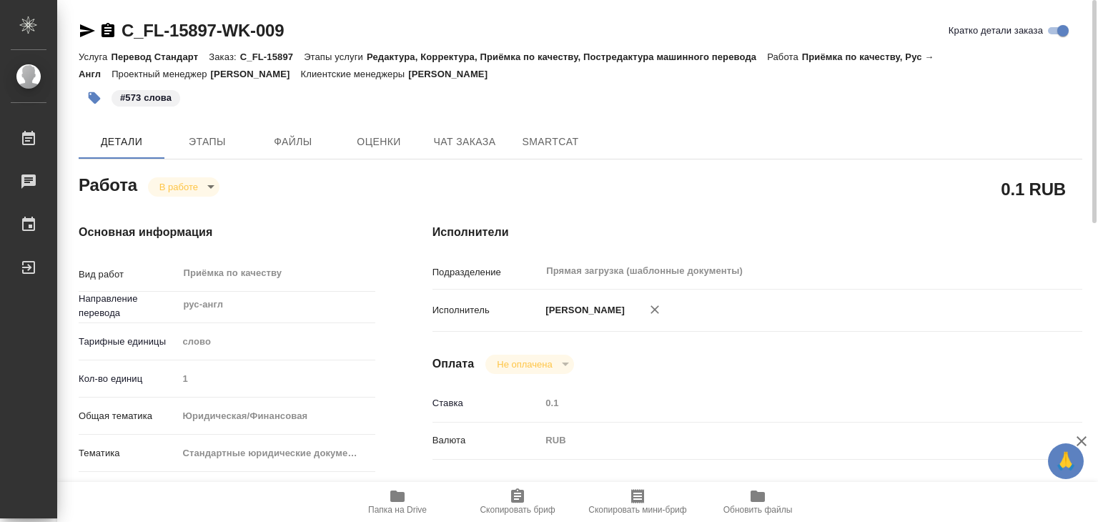
type textarea "x"
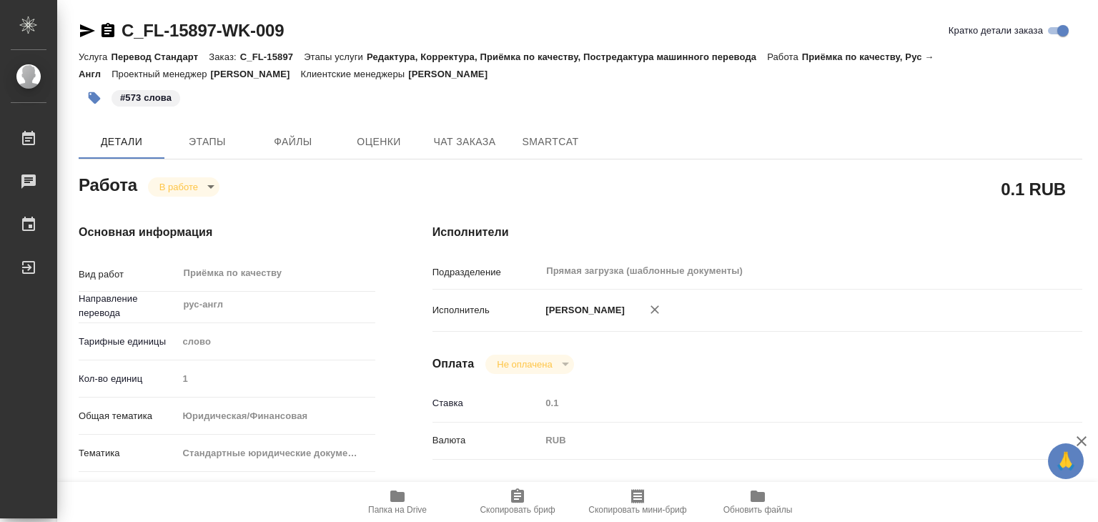
type textarea "x"
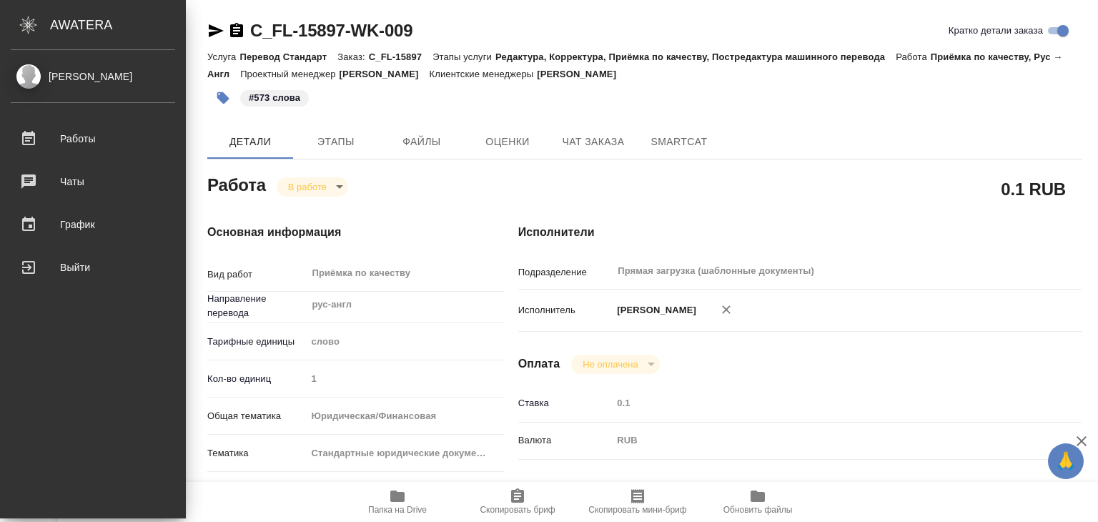
type textarea "x"
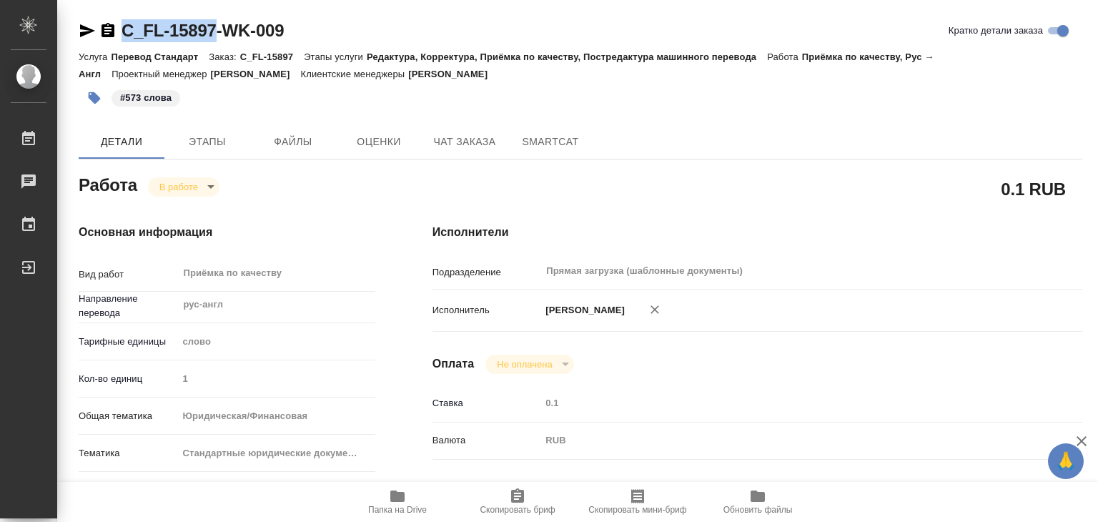
drag, startPoint x: 117, startPoint y: 10, endPoint x: 214, endPoint y: 27, distance: 99.4
copy link "C_FL-15897"
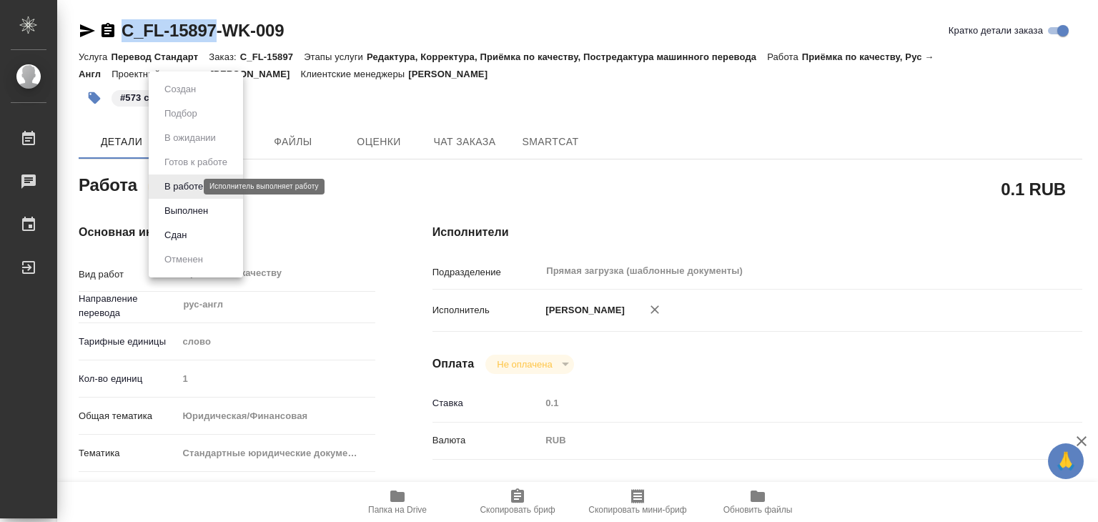
click at [180, 186] on body "🙏 .cls-1 fill:#fff; AWATERA Alilekova Valeriya Работы 0 Чаты График Выйти C_FL-…" at bounding box center [549, 261] width 1098 height 522
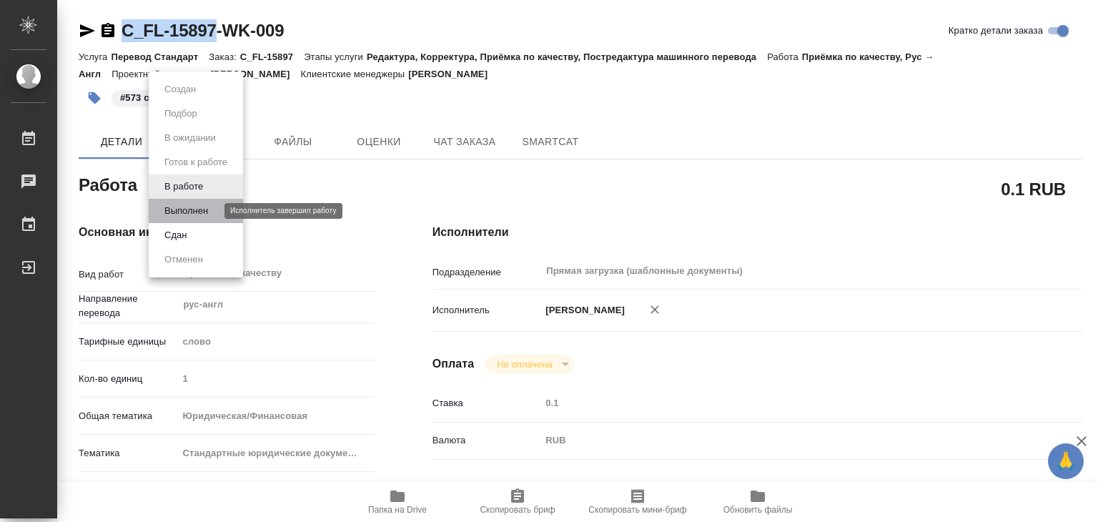
click at [199, 214] on button "Выполнен" at bounding box center [186, 211] width 52 height 16
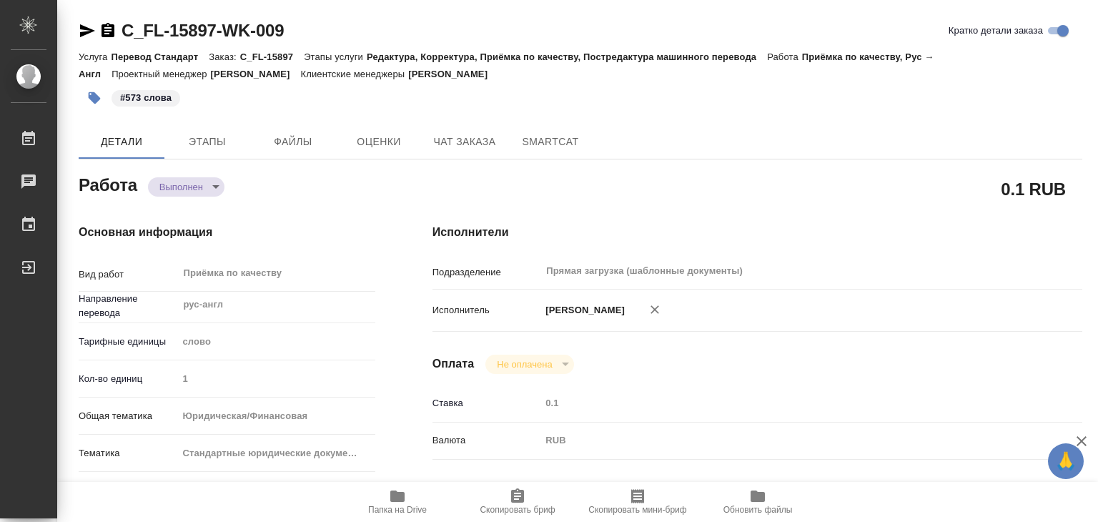
type textarea "x"
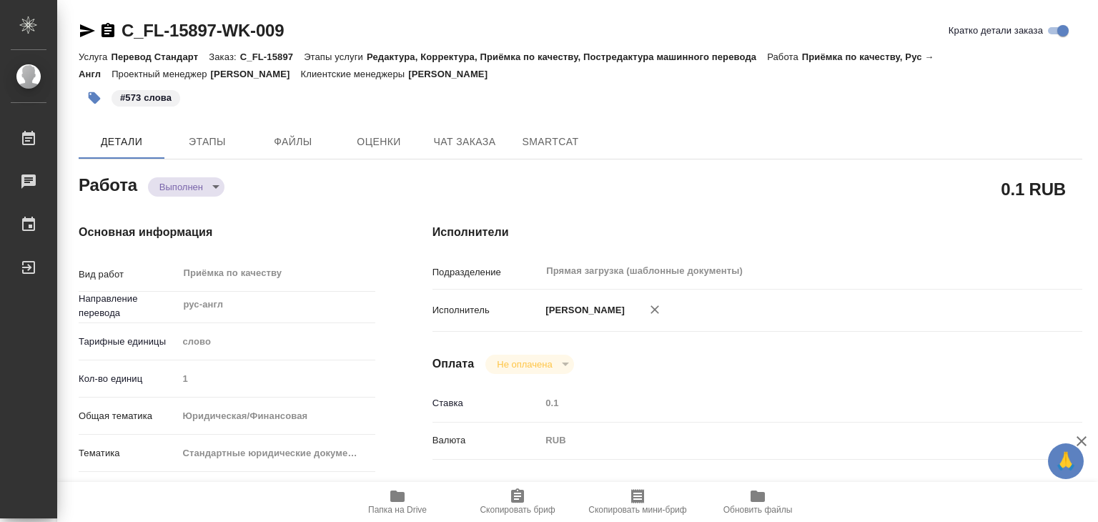
type textarea "x"
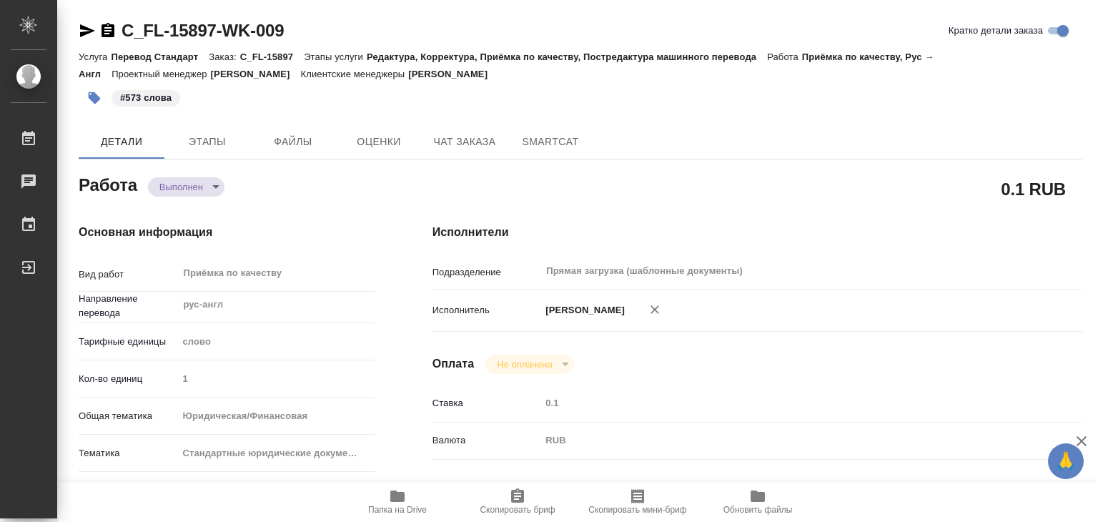
type textarea "x"
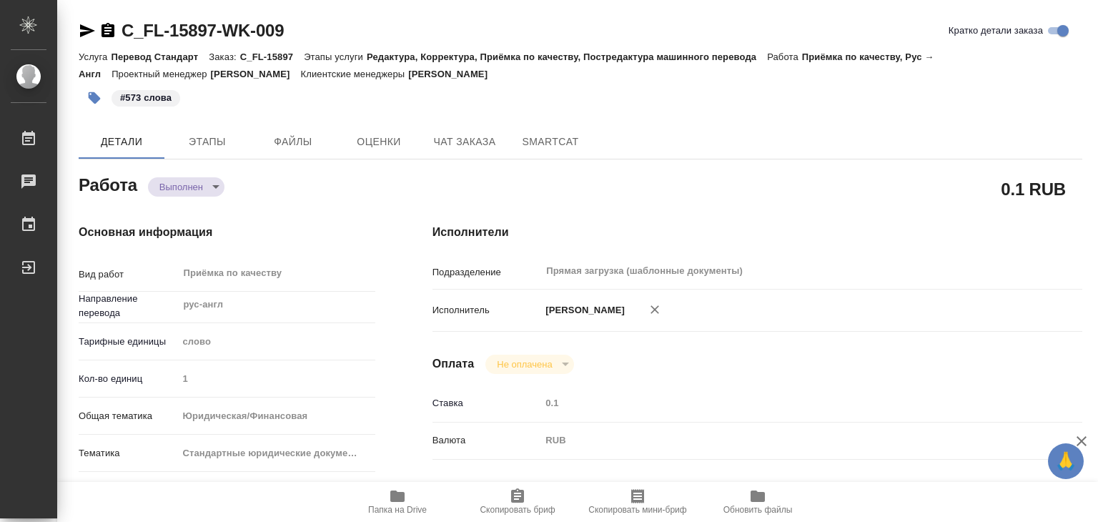
type textarea "x"
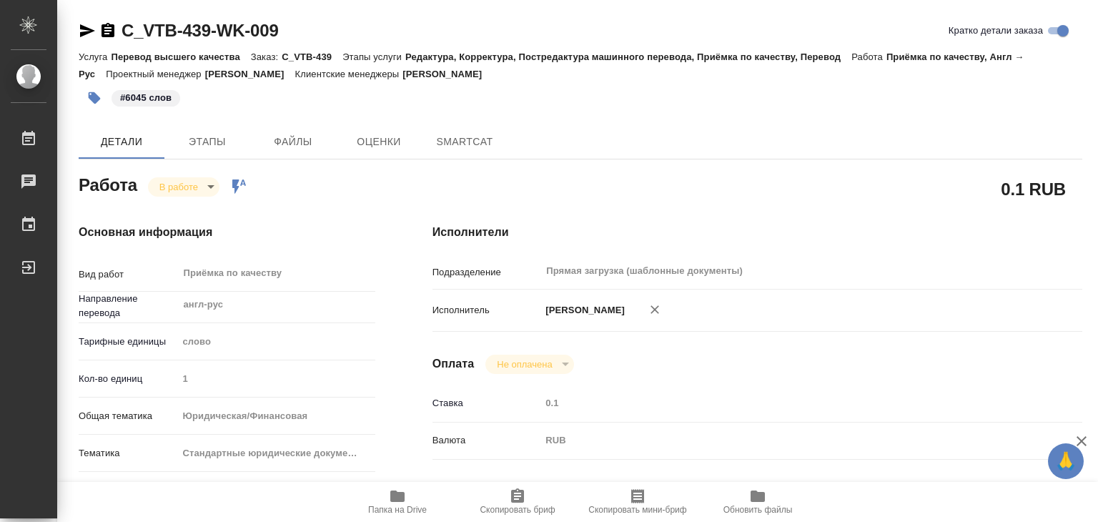
type textarea "x"
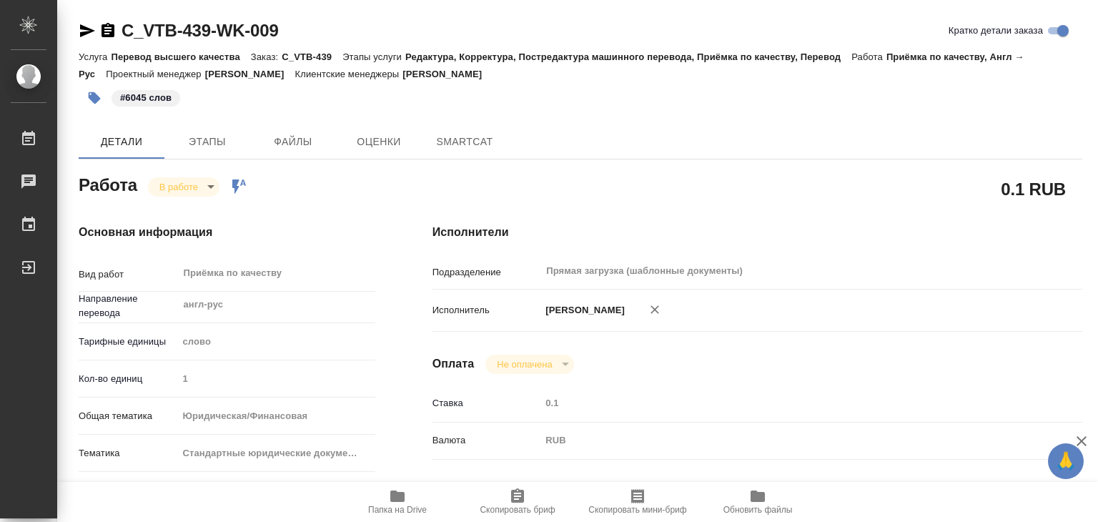
type textarea "x"
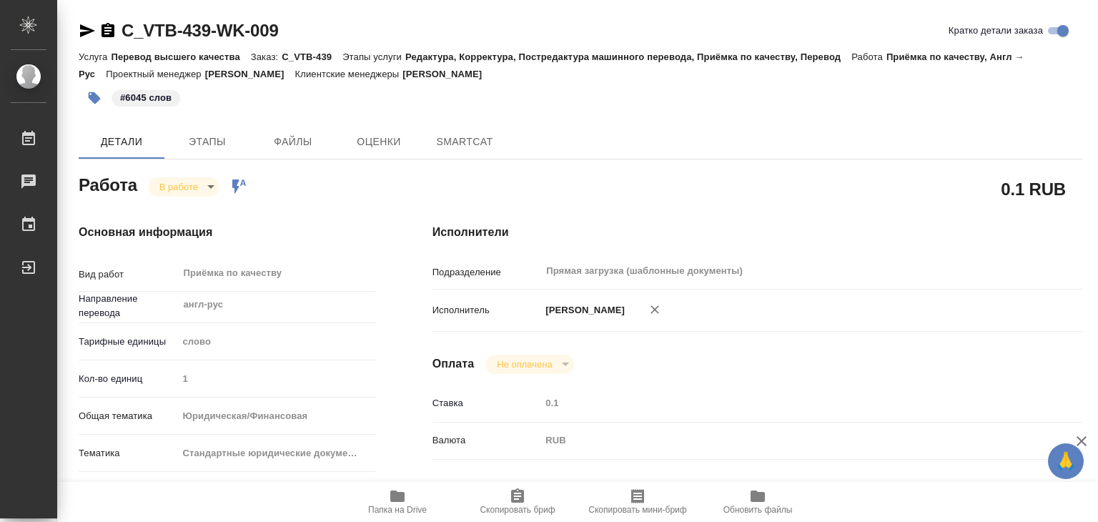
type textarea "x"
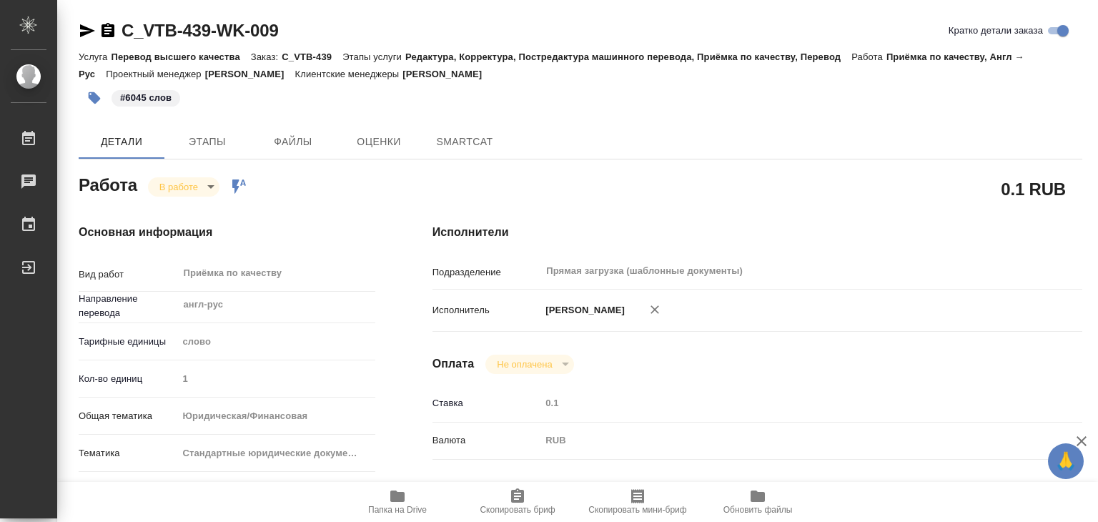
type textarea "x"
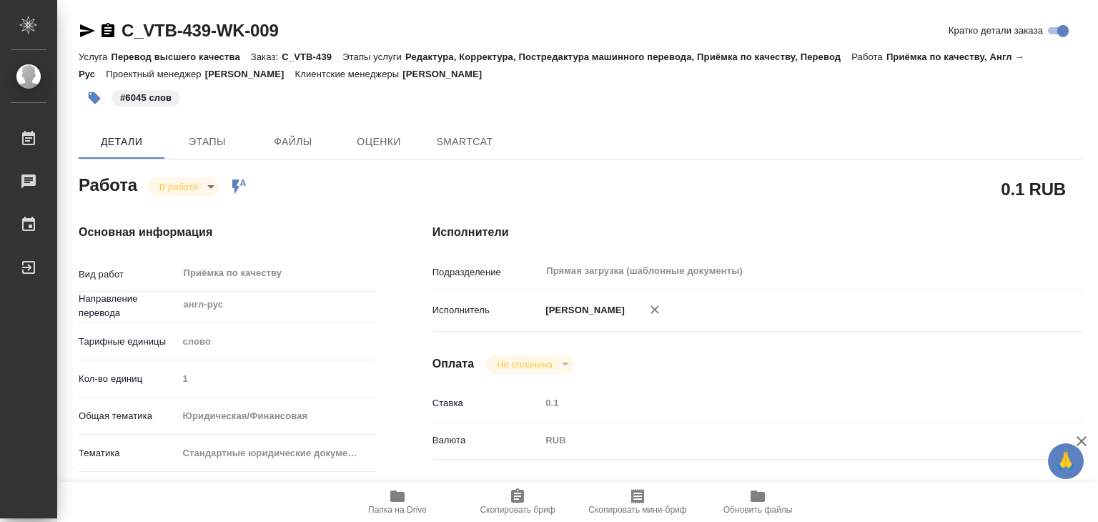
type textarea "x"
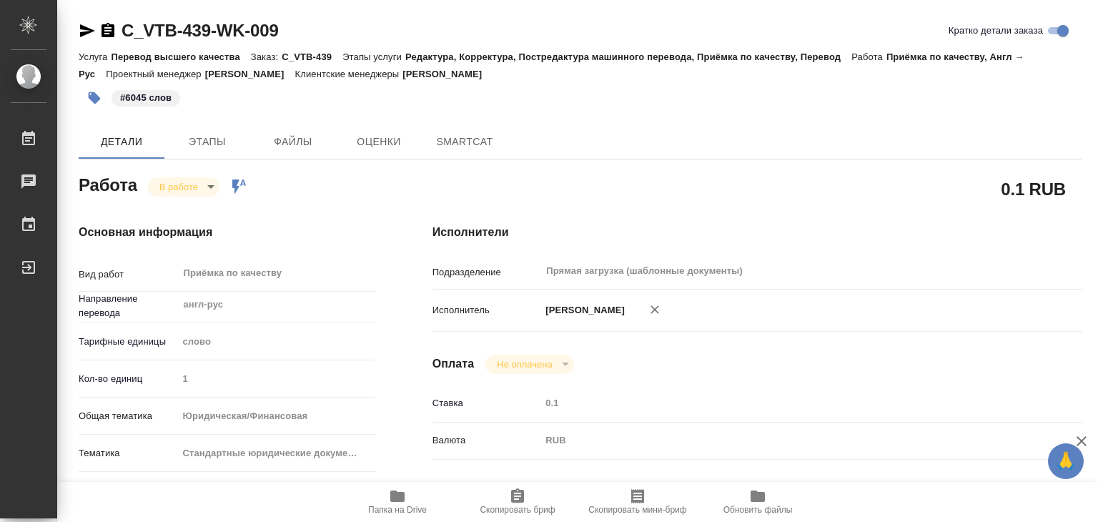
click at [186, 182] on body "🙏 .cls-1 fill:#fff; AWATERA Alilekova Valeriya Работы Чаты График Выйти C_VTB-4…" at bounding box center [549, 261] width 1098 height 522
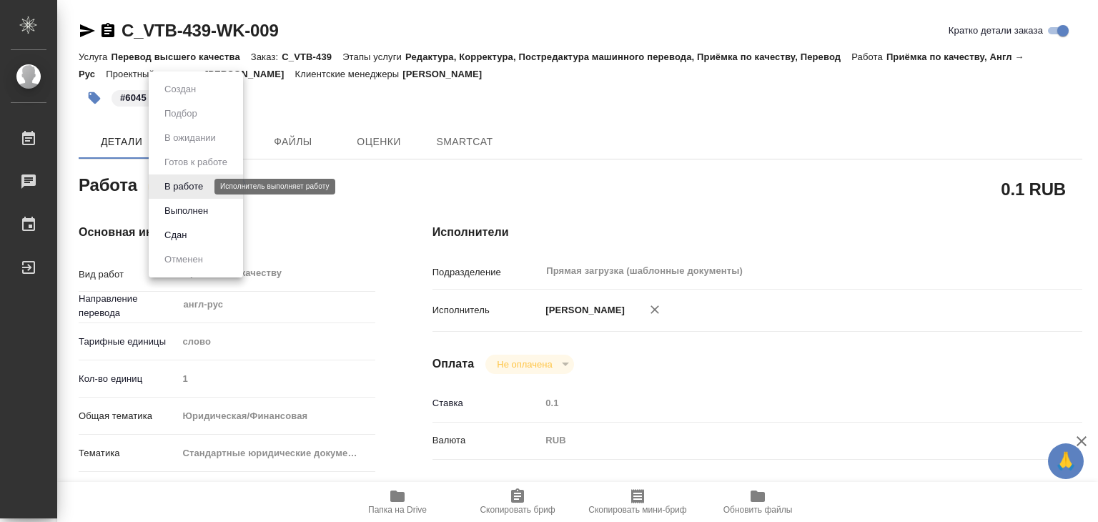
type textarea "x"
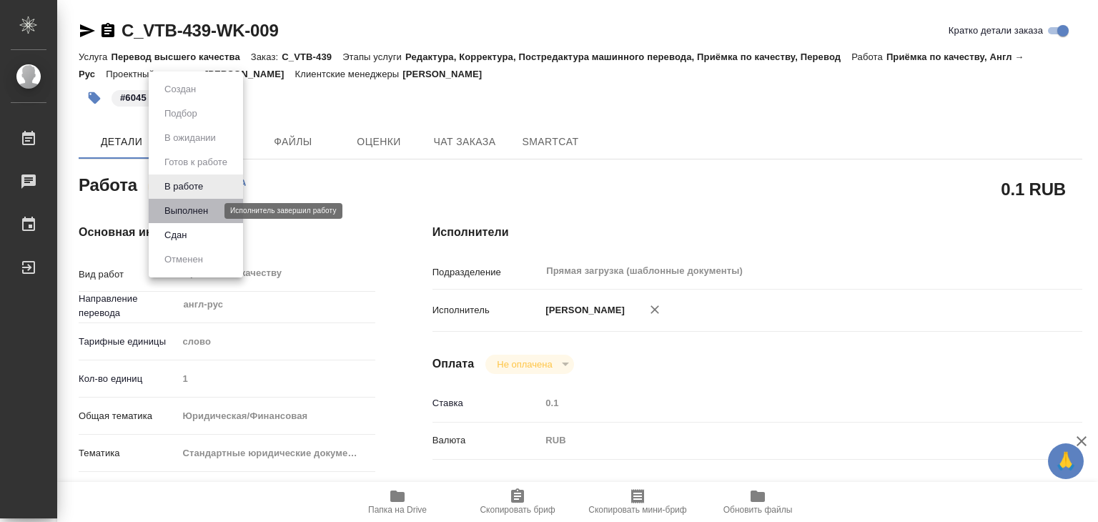
click at [192, 209] on button "Выполнен" at bounding box center [186, 211] width 52 height 16
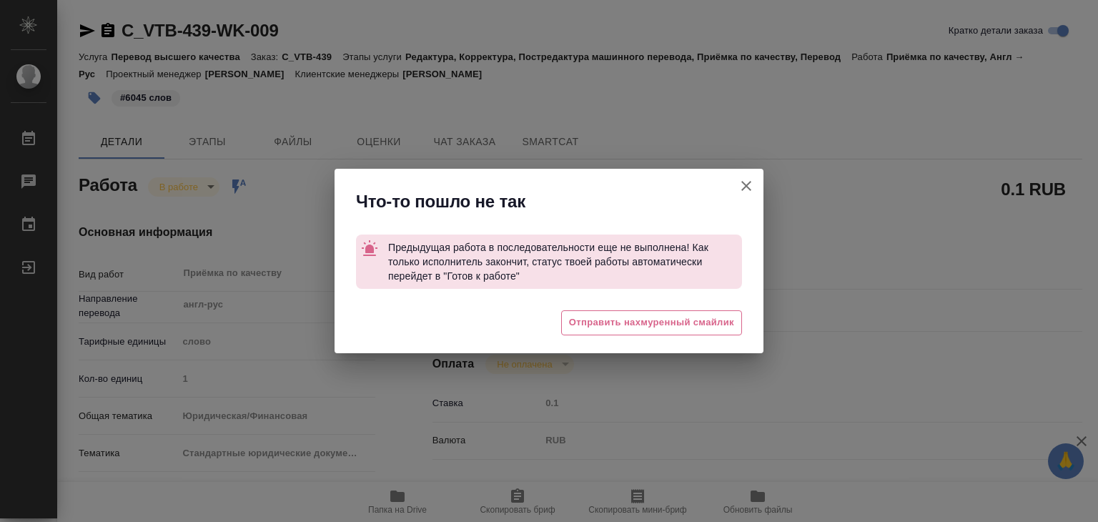
type textarea "x"
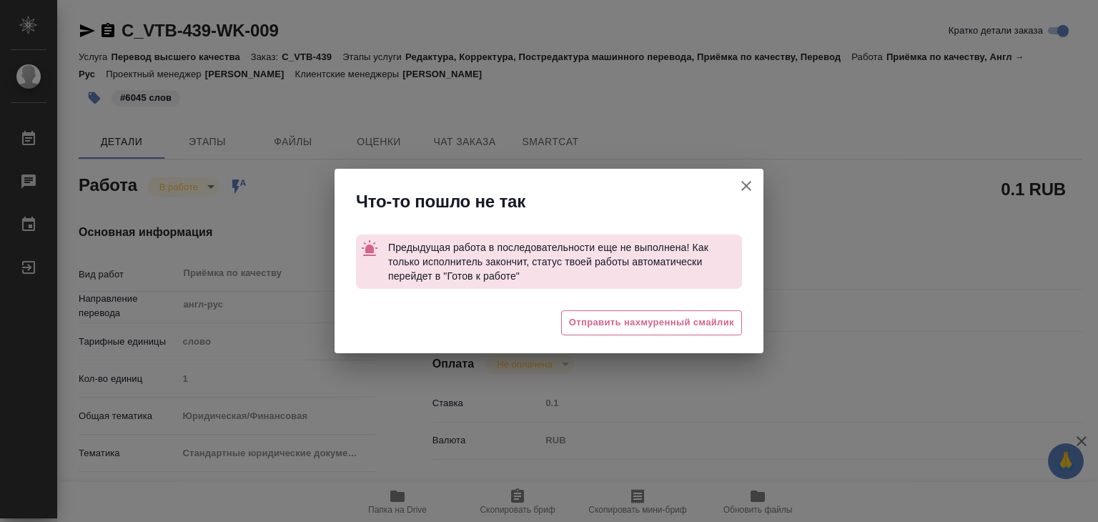
type textarea "x"
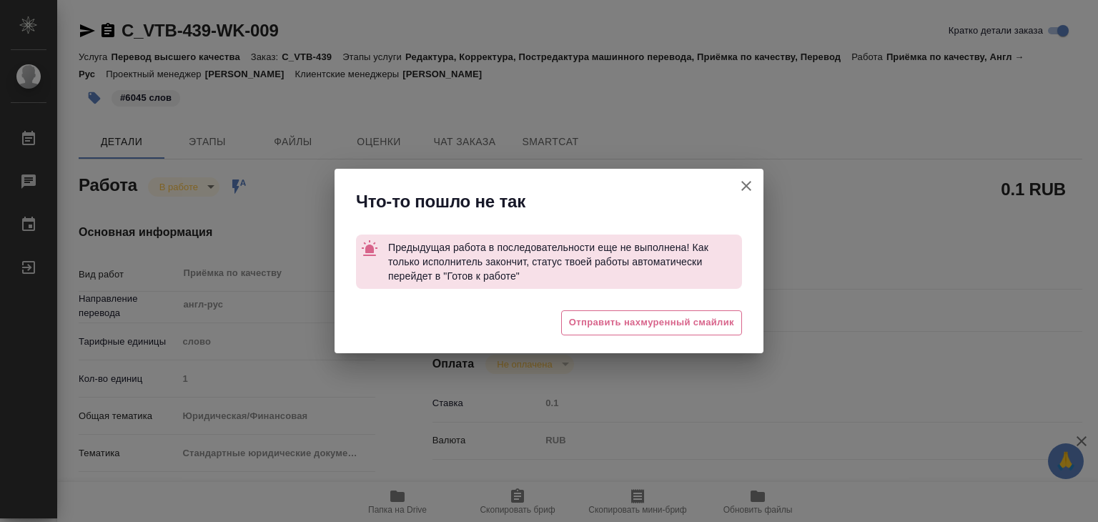
type textarea "x"
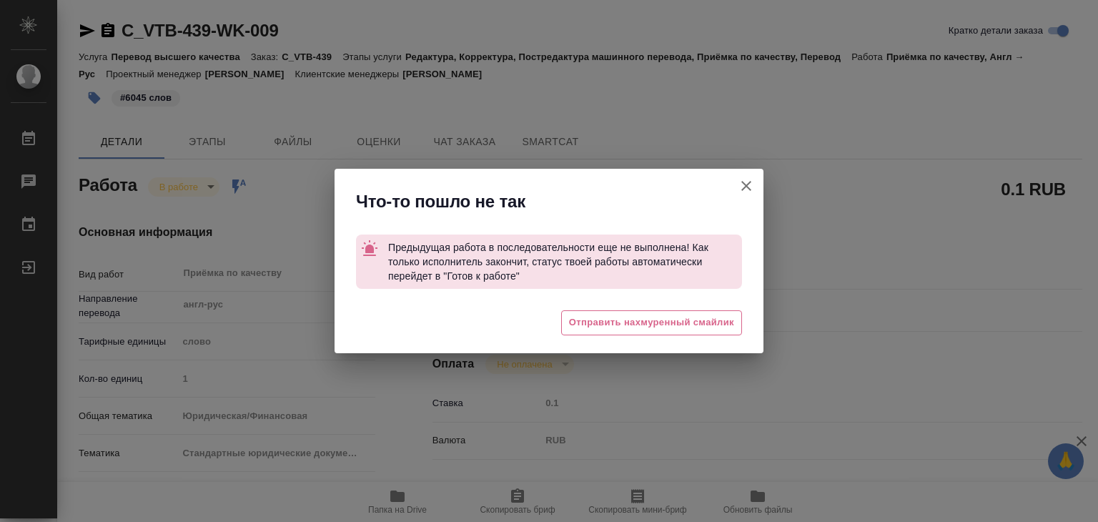
type textarea "x"
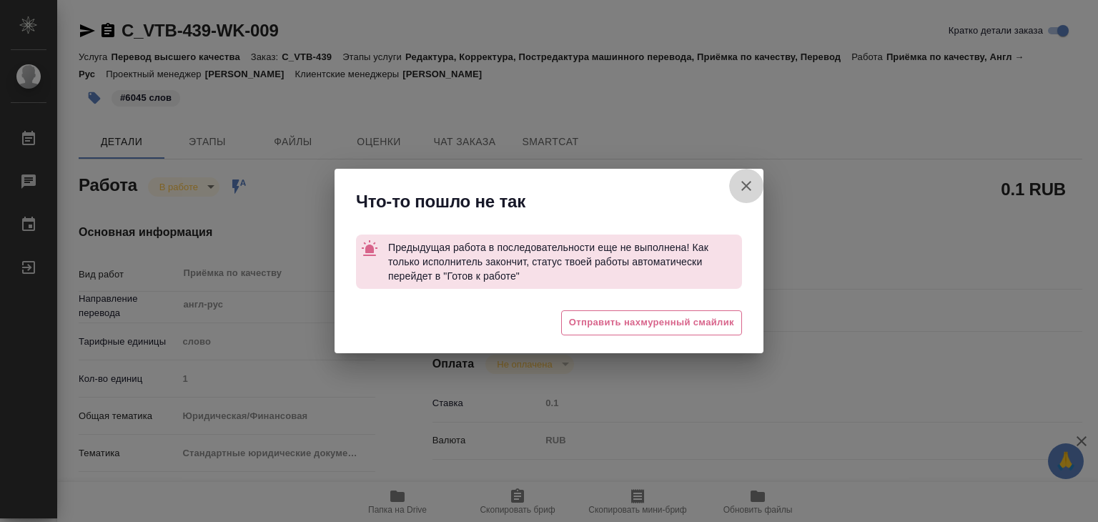
click at [747, 189] on icon "button" at bounding box center [746, 185] width 17 height 17
type textarea "x"
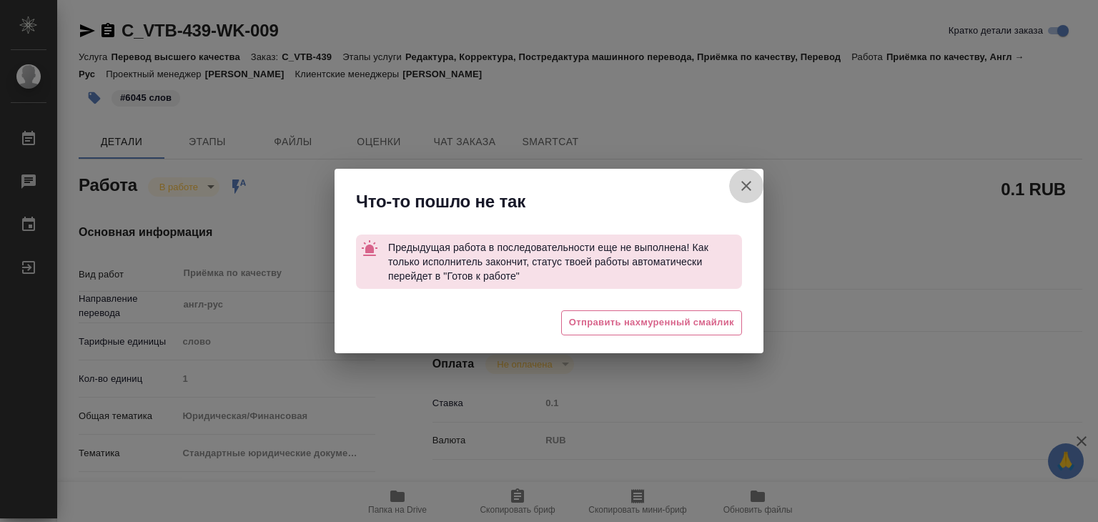
type textarea "x"
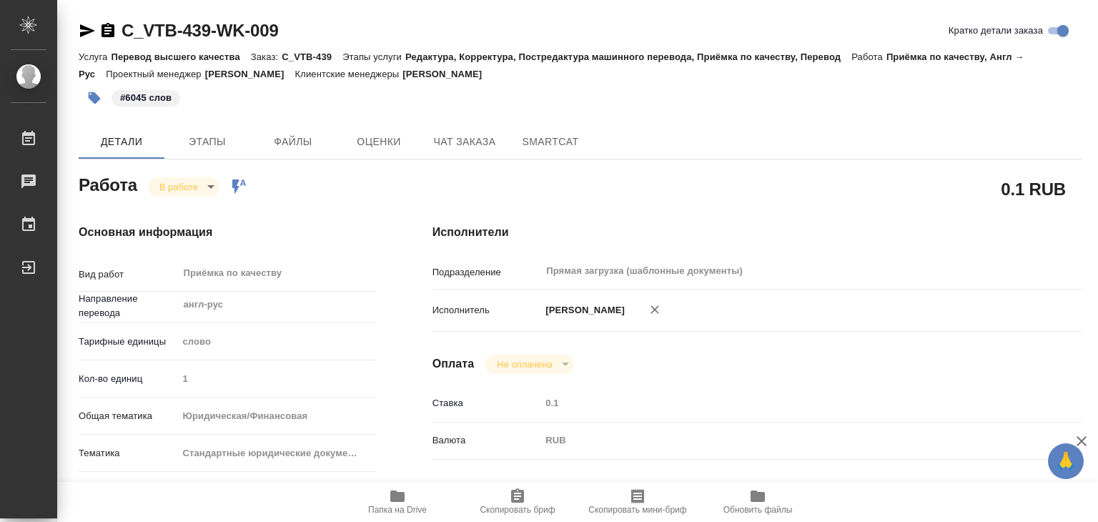
type textarea "x"
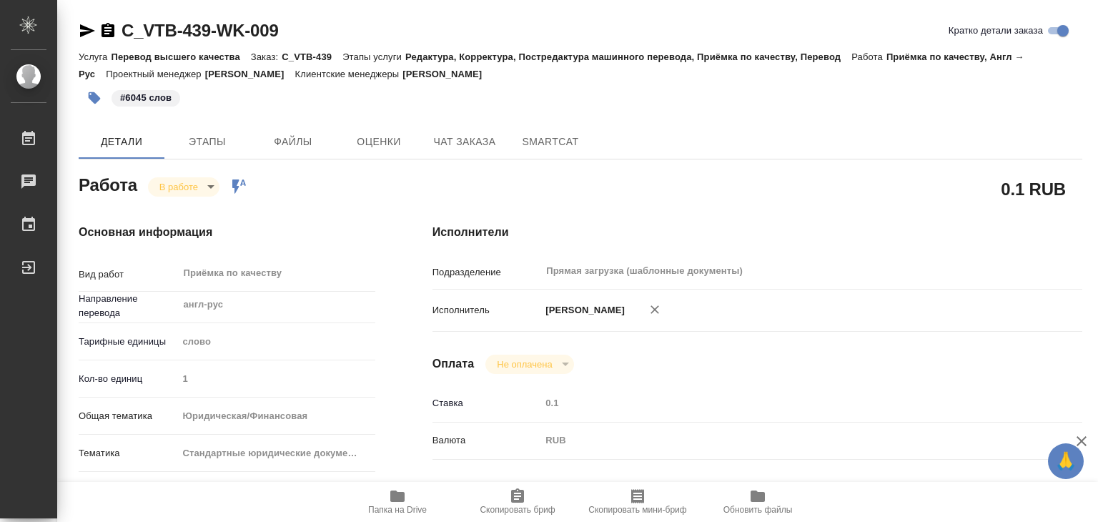
type textarea "x"
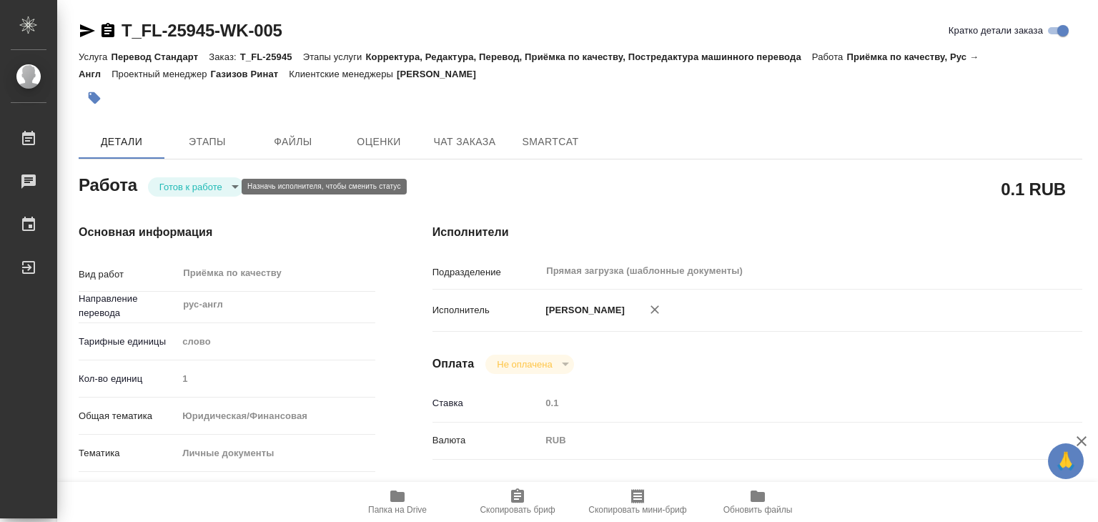
click at [204, 192] on body "🙏 .cls-1 fill:#fff; AWATERA Alilekova Valeriya Работы 0 Чаты График Выйти T_FL-…" at bounding box center [549, 261] width 1098 height 522
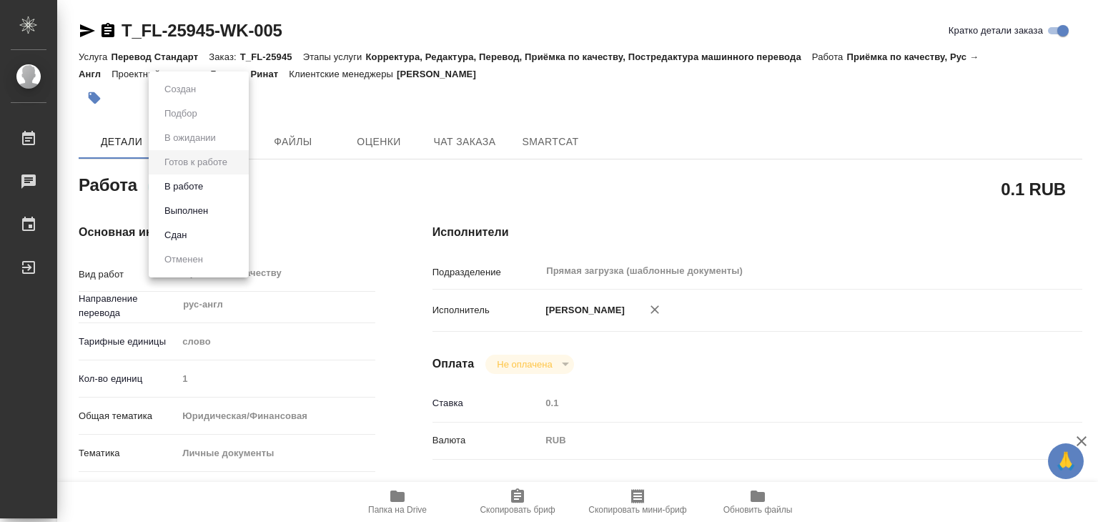
click at [213, 189] on li "В работе" at bounding box center [199, 186] width 100 height 24
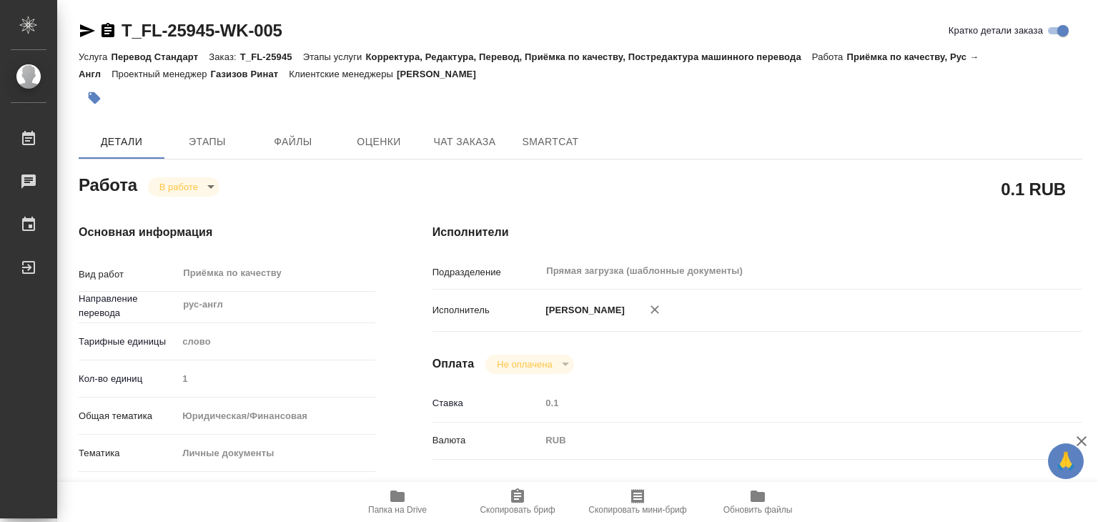
type textarea "x"
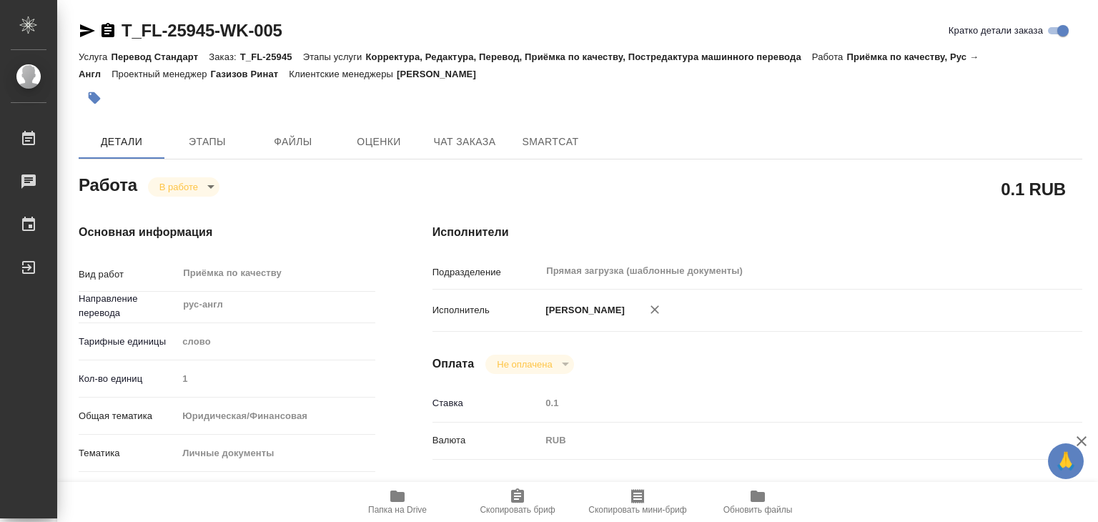
type textarea "x"
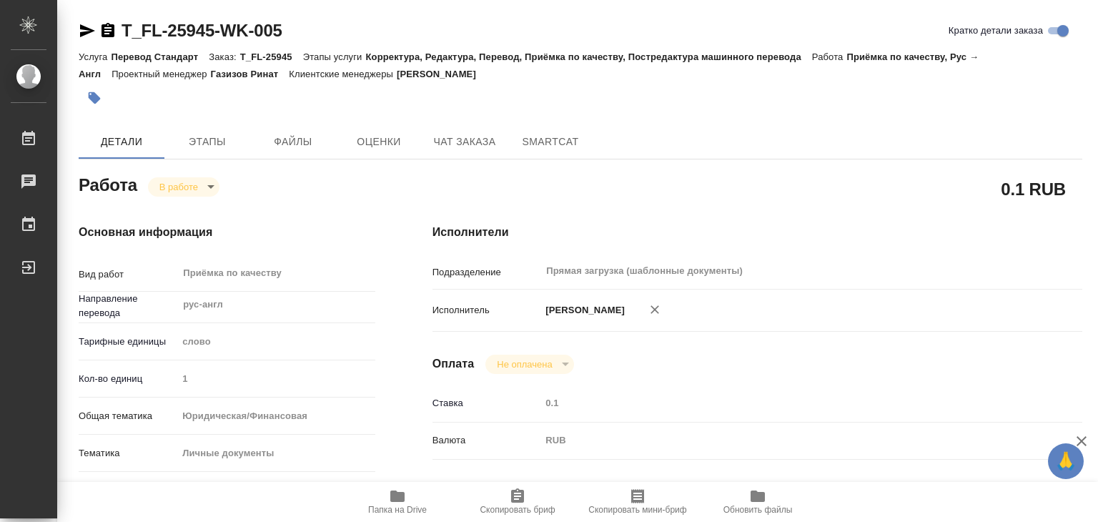
type textarea "x"
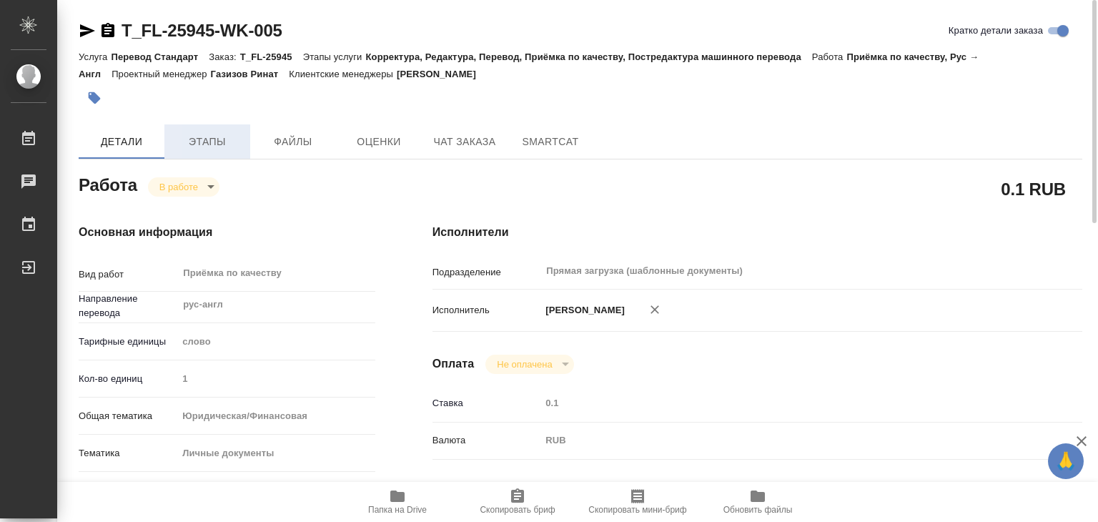
click at [219, 138] on span "Этапы" at bounding box center [207, 142] width 69 height 18
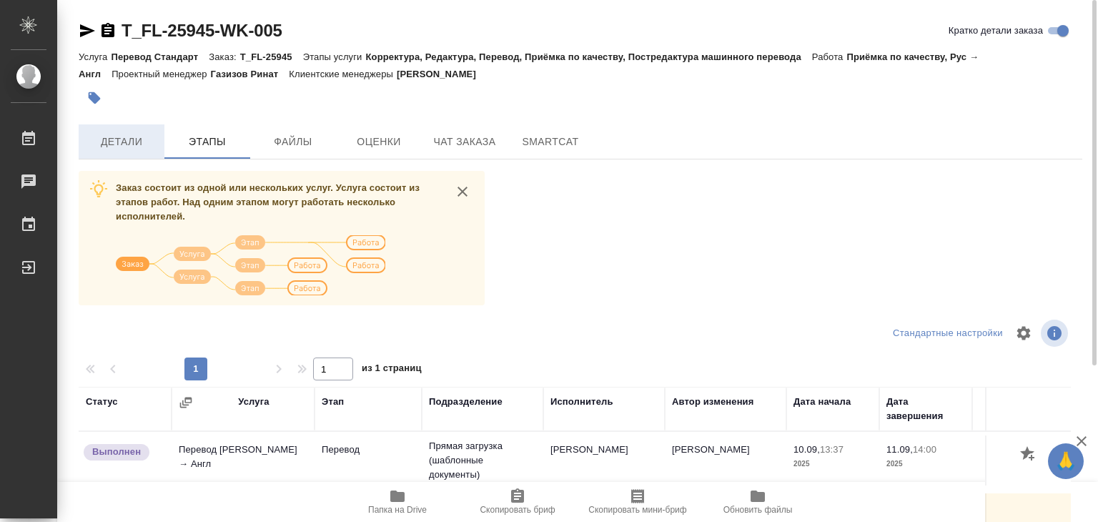
click at [105, 147] on span "Детали" at bounding box center [121, 142] width 69 height 18
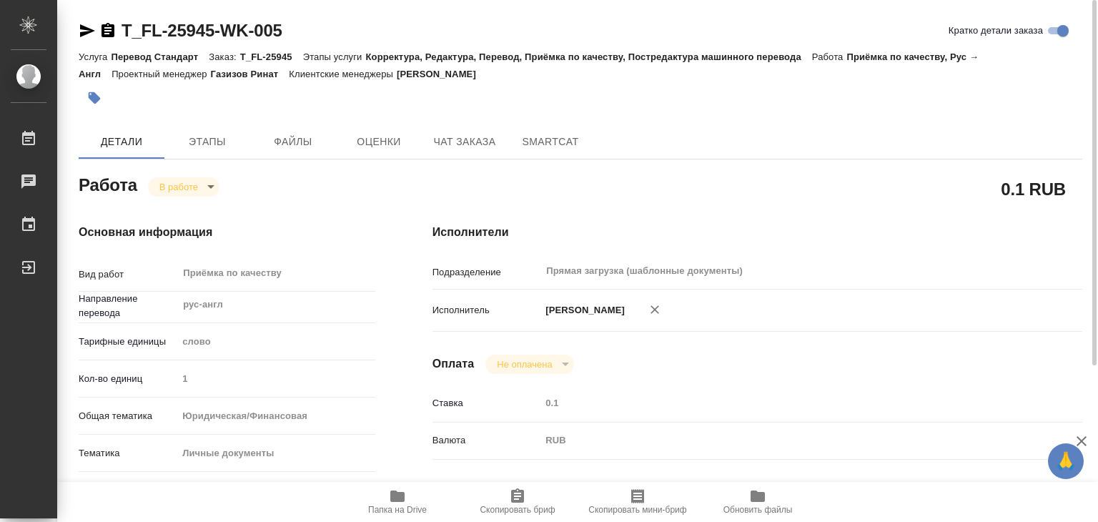
type textarea "x"
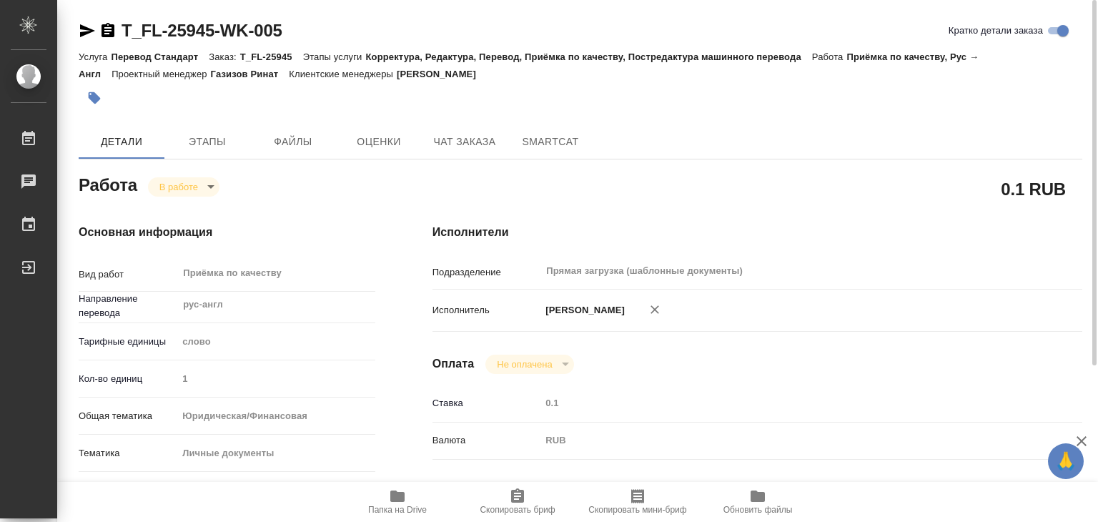
type textarea "x"
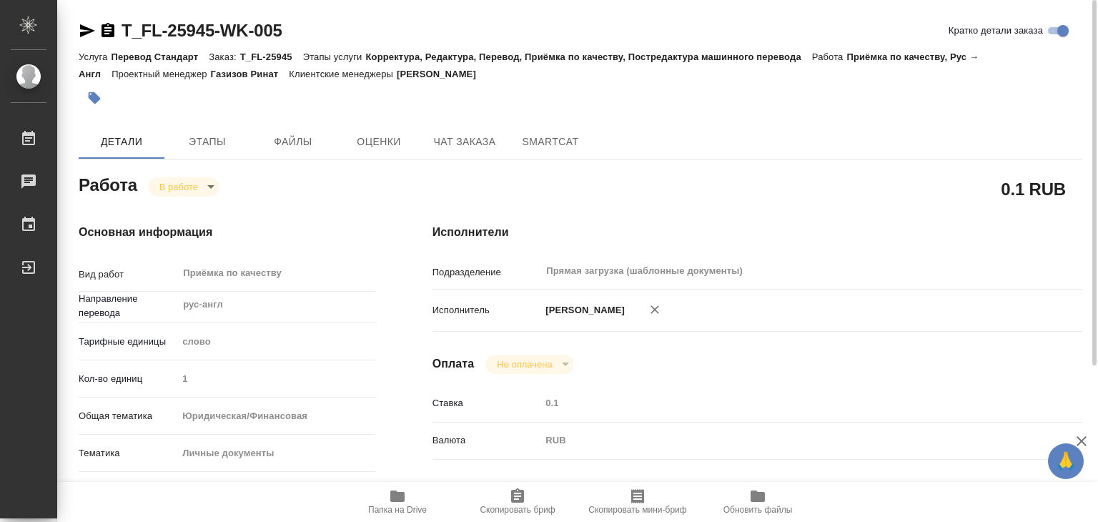
type textarea "x"
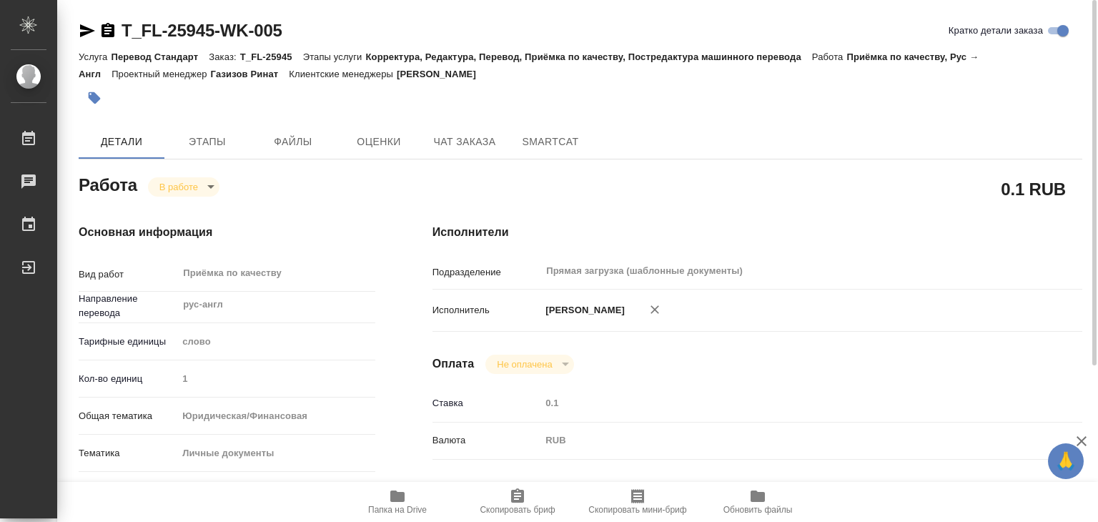
click at [99, 92] on icon "button" at bounding box center [94, 98] width 14 height 14
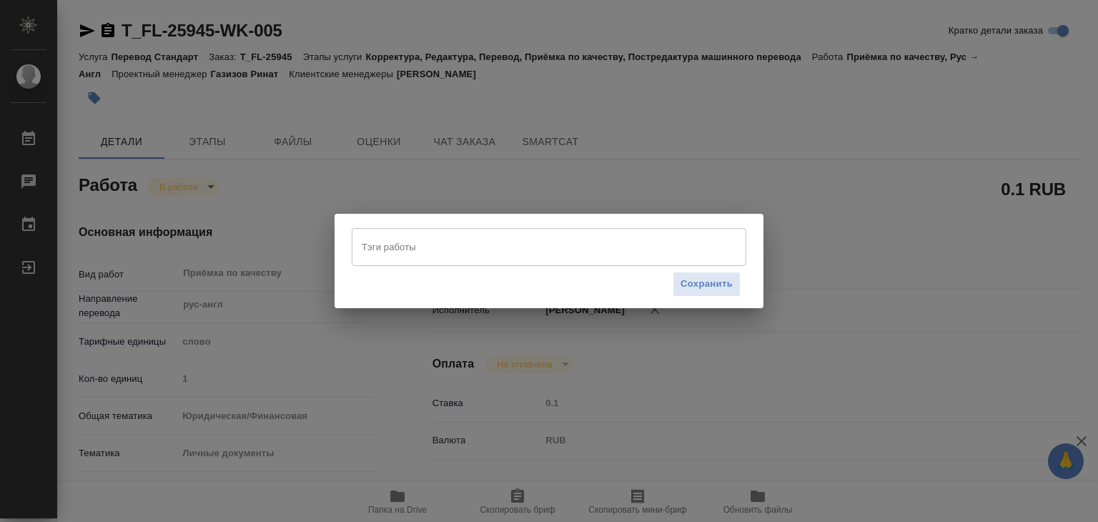
click at [491, 252] on input "Тэги работы" at bounding box center [535, 246] width 355 height 24
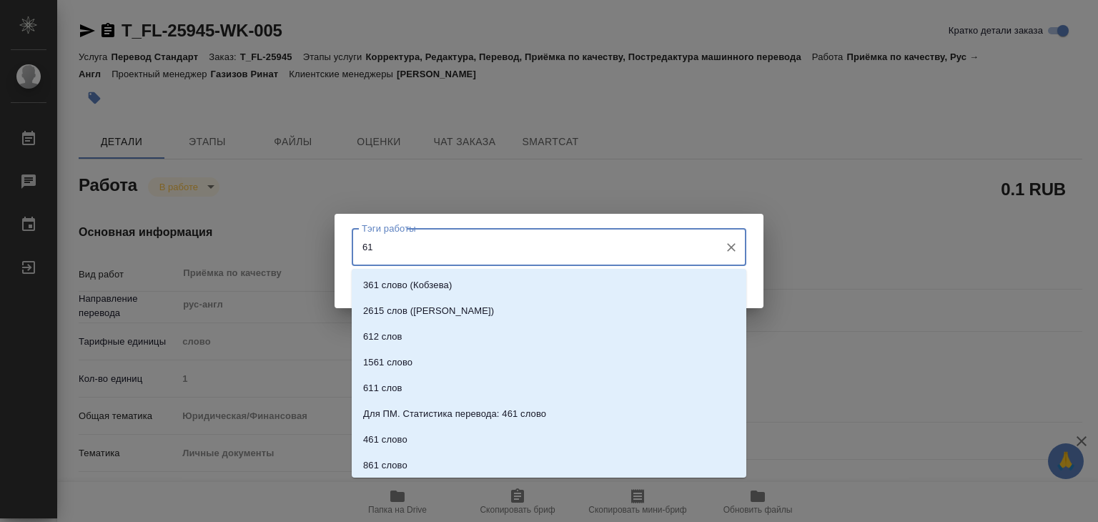
type input "615"
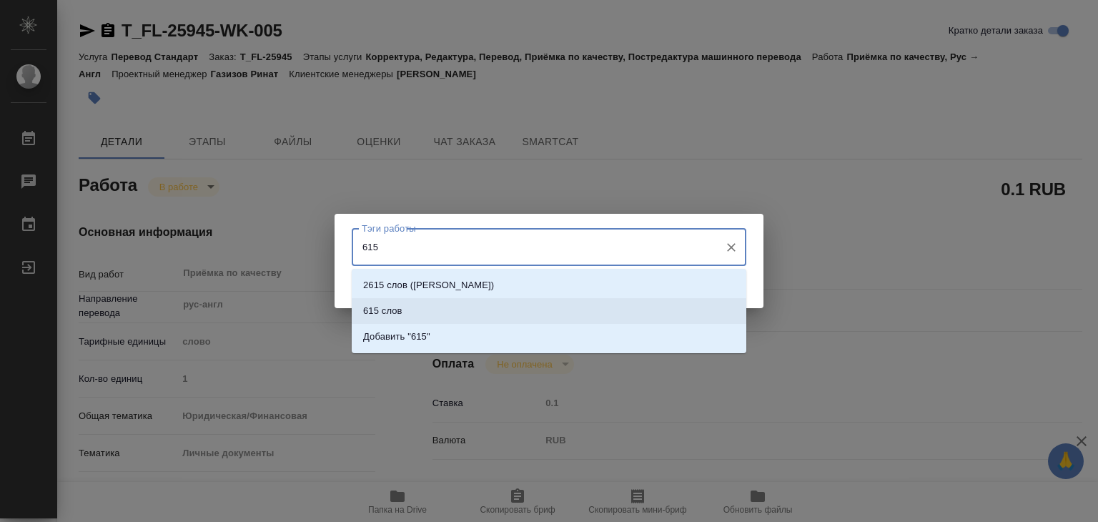
click at [402, 315] on p "615 слов" at bounding box center [382, 311] width 39 height 14
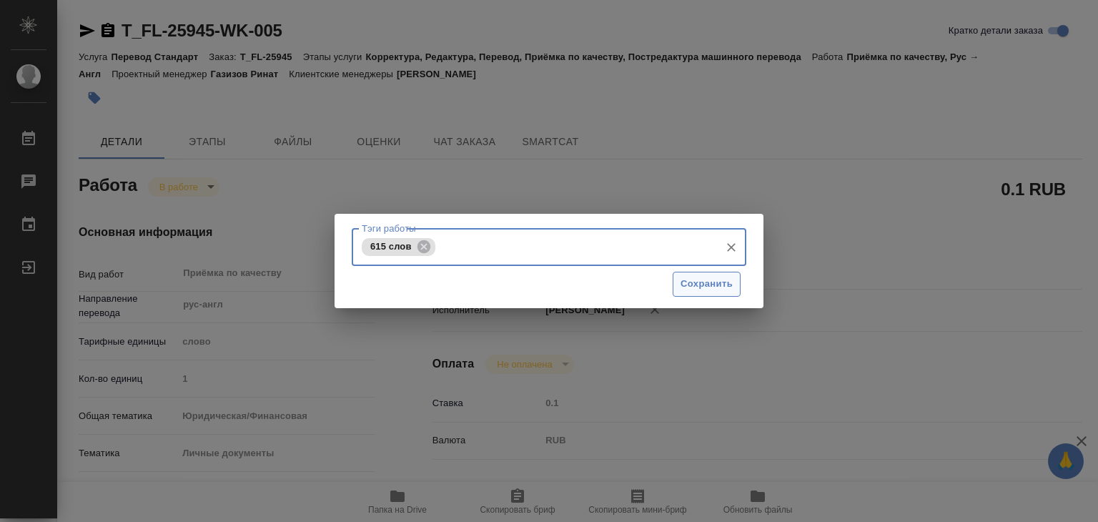
click at [688, 292] on span "Сохранить" at bounding box center [706, 284] width 52 height 16
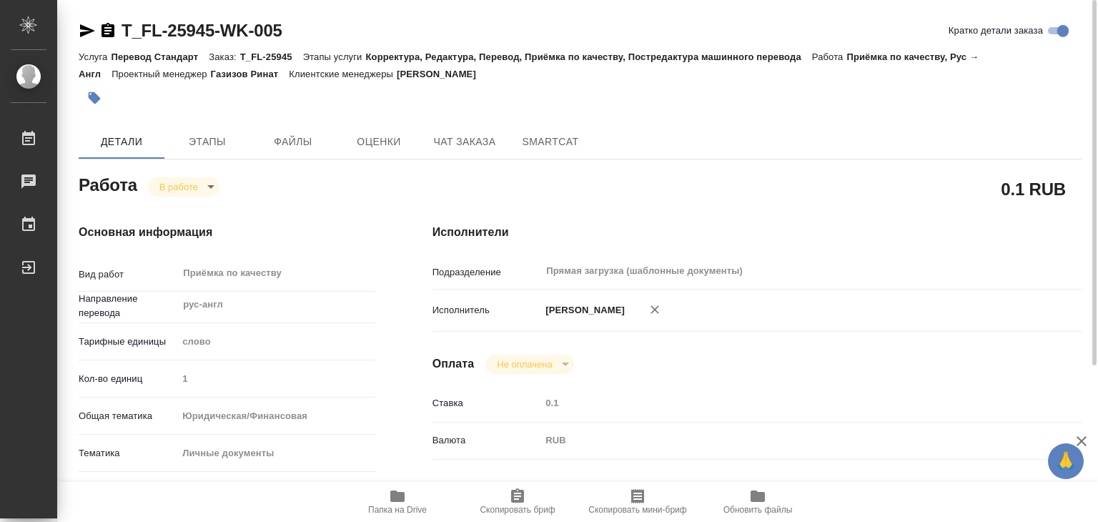
type input "inProgress"
type textarea "Приёмка по качеству"
type textarea "x"
type input "рус-англ"
type input "5a8b1489cc6b4906c91bfd90"
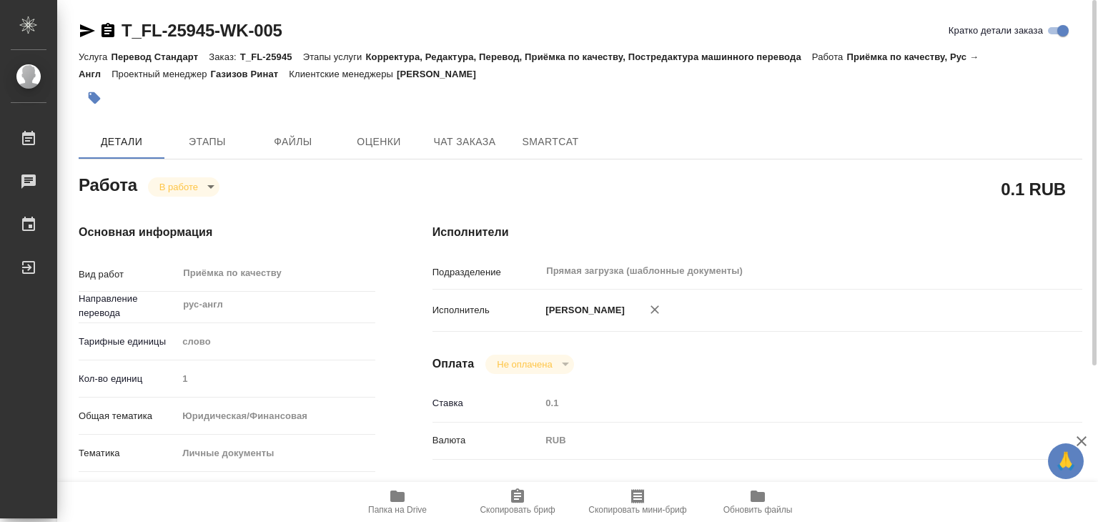
type input "1"
type input "yr-fn"
type input "5a8b8b956a9677013d343cfe"
checkbox input "true"
type input "11.09.2025 14:00"
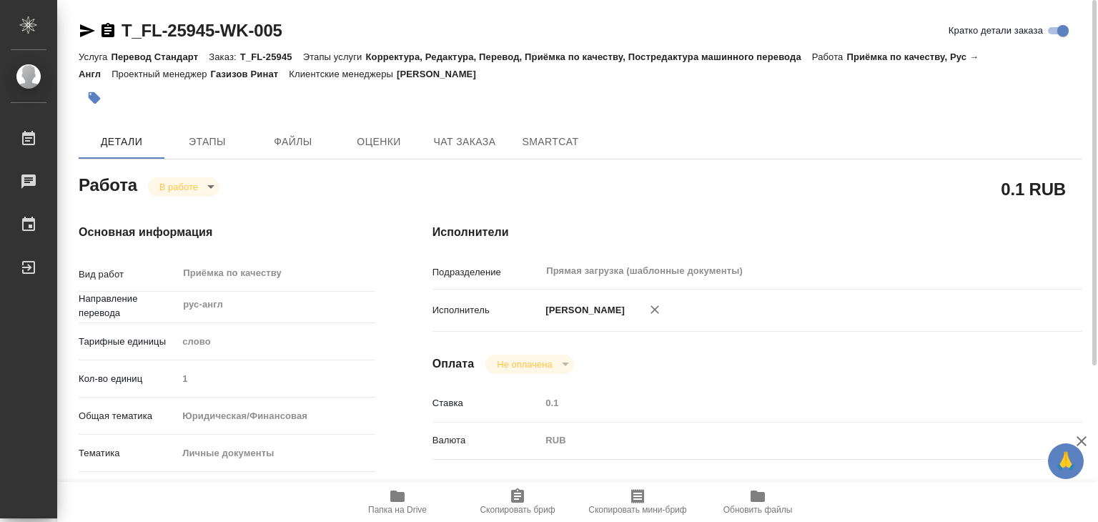
type input "[DATE] 13:49"
type input "[DATE] 15:00"
type input "Прямая загрузка (шаблонные документы)"
type input "notPayed"
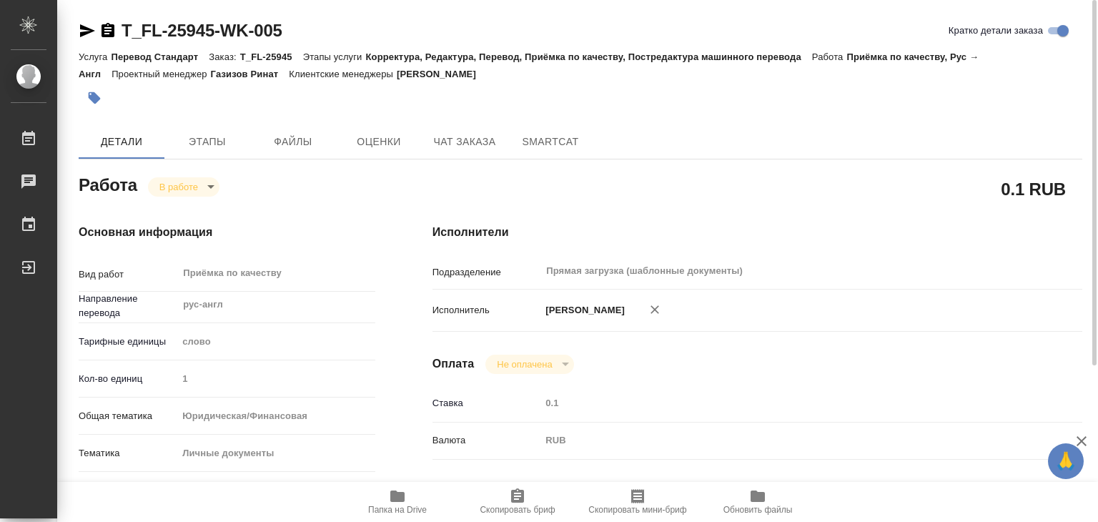
type input "0.1"
type input "RUB"
type input "[PERSON_NAME]"
type textarea "x"
type textarea "/Clients/FL_T/Orders/T_FL-25945/Corrected/T_FL-25945-WK-005"
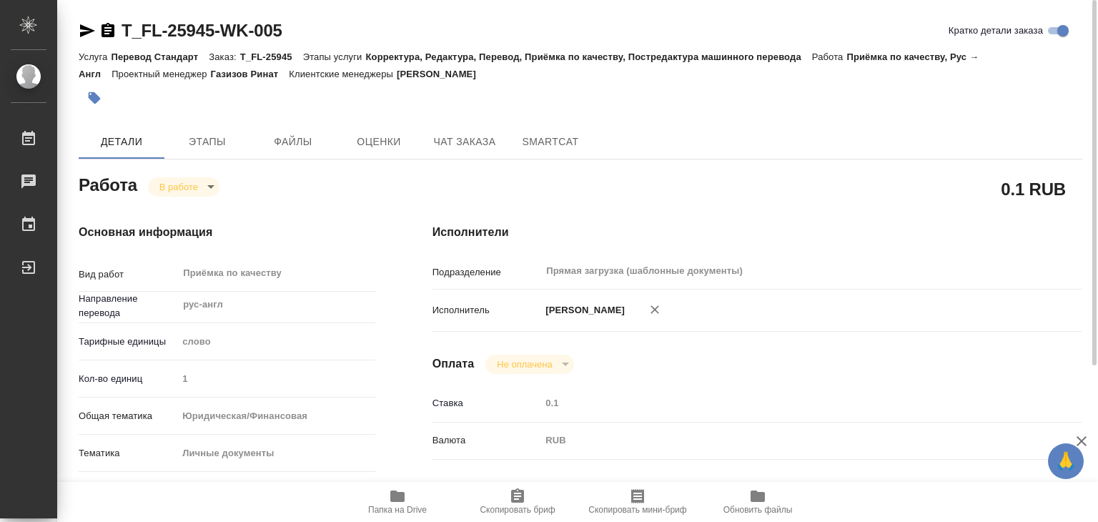
type textarea "x"
type input "T_FL-25945"
type input "Перевод Стандарт"
type input "Корректура, Редактура, Перевод, Приёмка по качеству, Постредактура машинного пе…"
type input "[PERSON_NAME]"
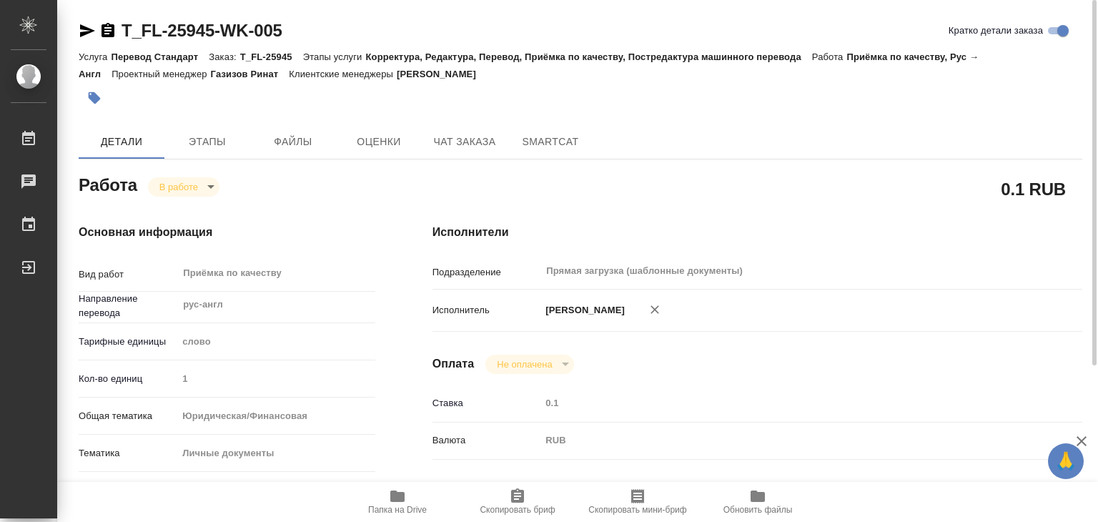
type input "[PERSON_NAME]"
type input "/Clients/FL_T/Orders/T_FL-25945"
type textarea "[PERSON_NAME]"
type textarea "x"
type textarea "рус-анг под ЗПК"
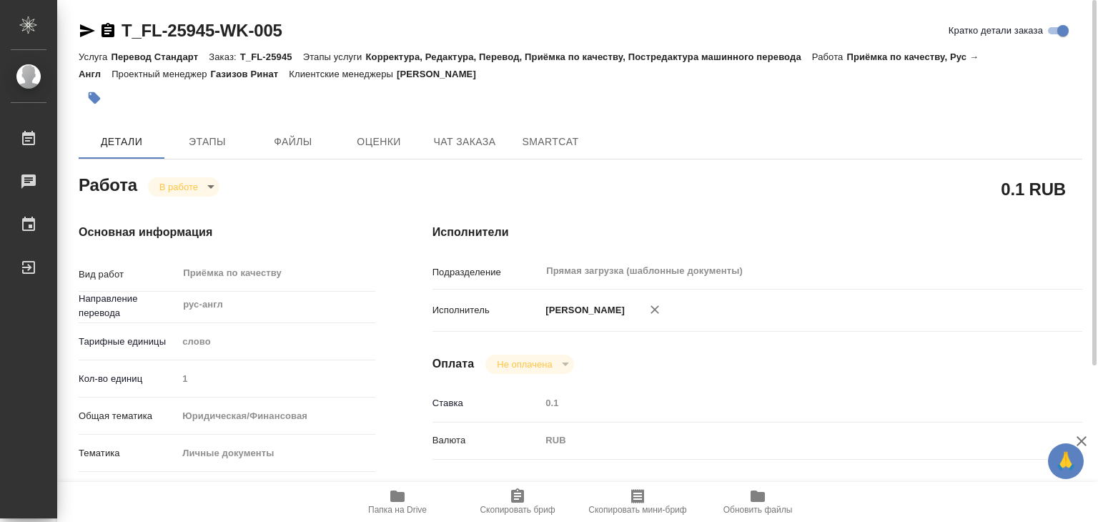
type textarea "x"
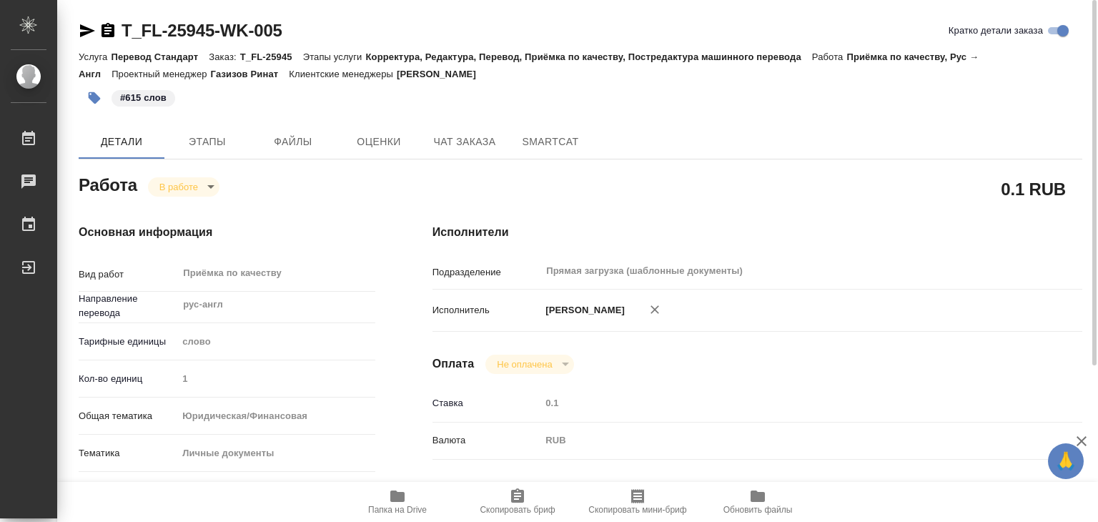
type textarea "x"
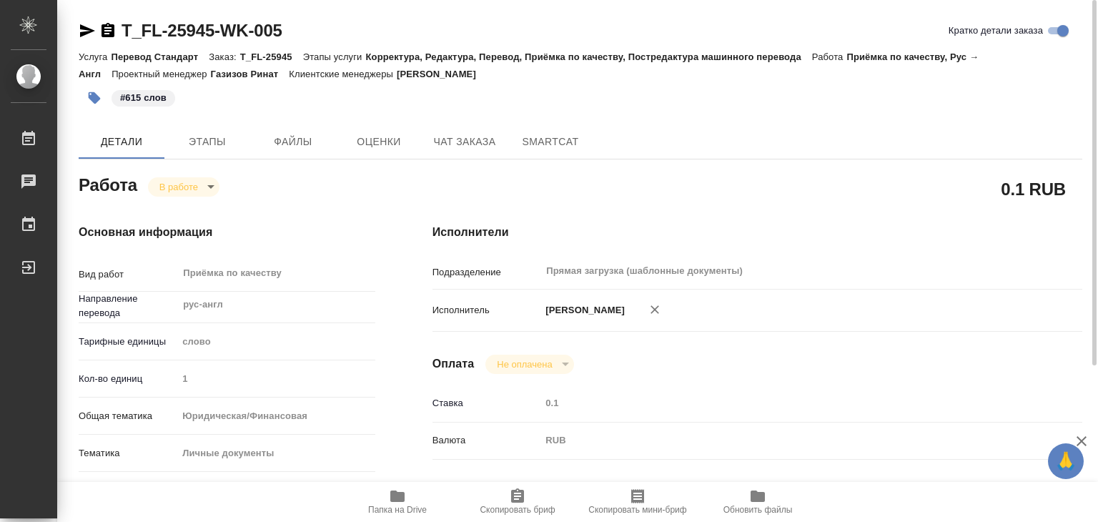
type textarea "x"
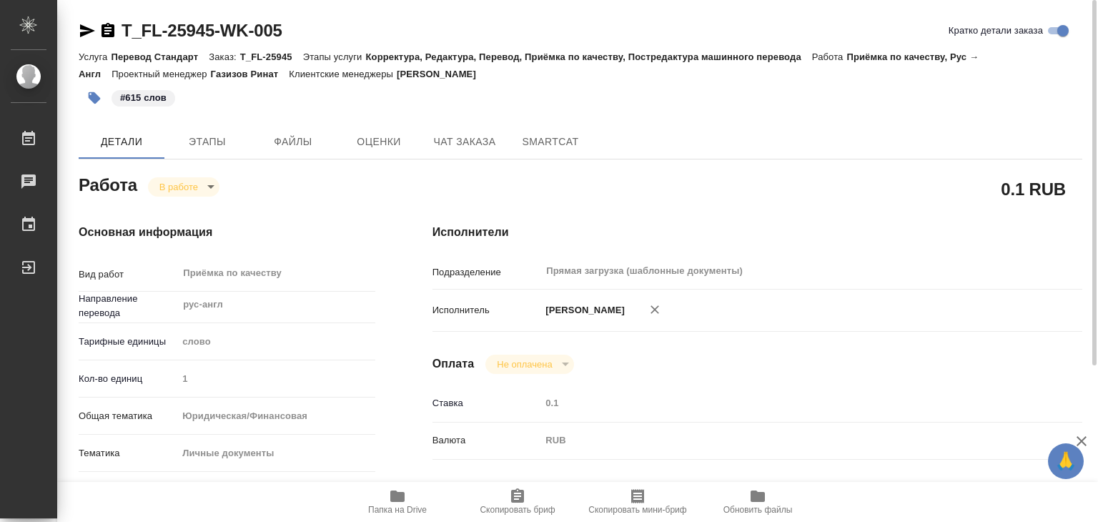
type textarea "x"
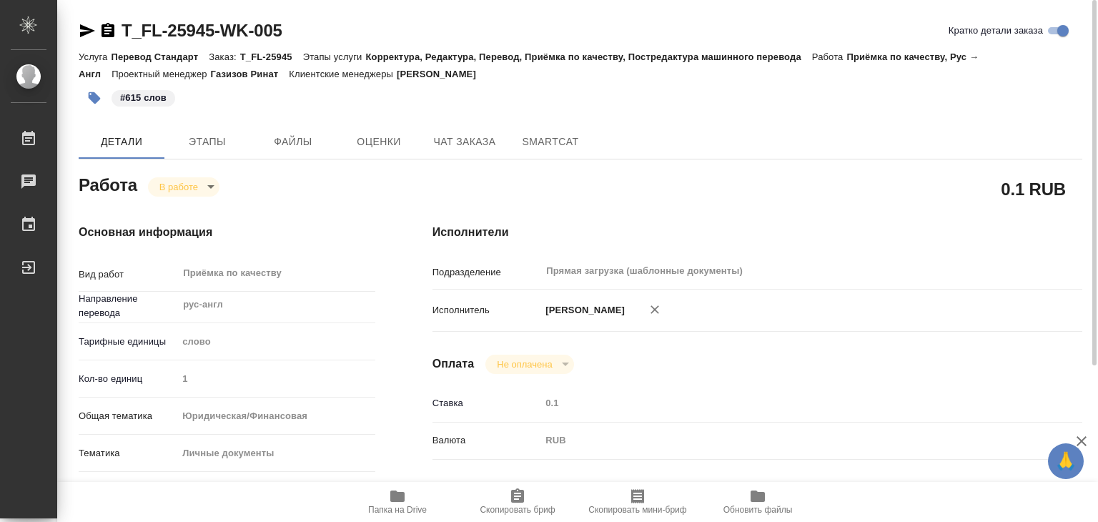
type textarea "x"
drag, startPoint x: 119, startPoint y: 13, endPoint x: 220, endPoint y: 34, distance: 102.9
copy link "T_FL-25945"
click at [187, 181] on body "🙏 .cls-1 fill:#fff; AWATERA Alilekova Valeriya Работы 0 Чаты График Выйти T_FL-…" at bounding box center [549, 261] width 1098 height 522
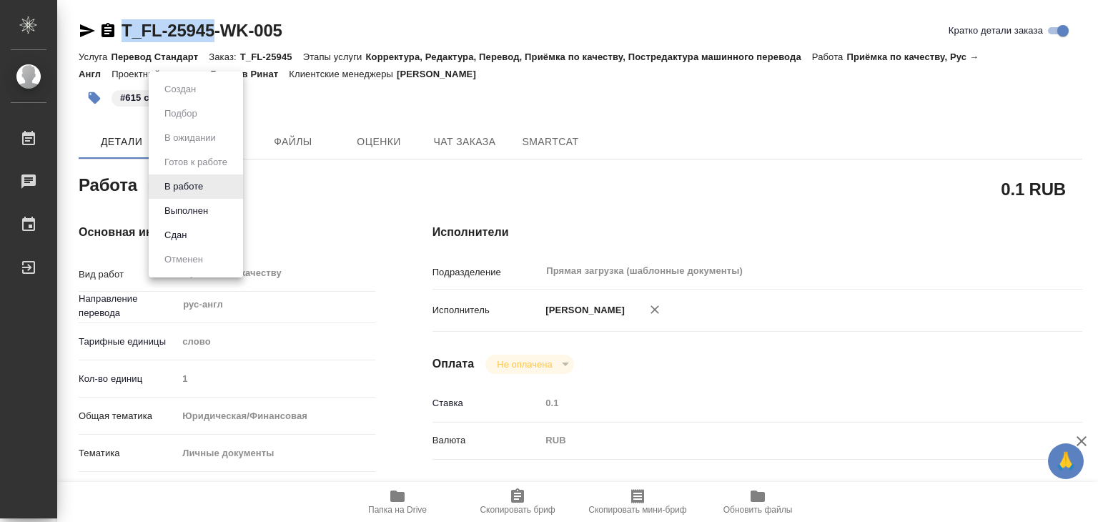
click at [203, 206] on button "Выполнен" at bounding box center [186, 211] width 52 height 16
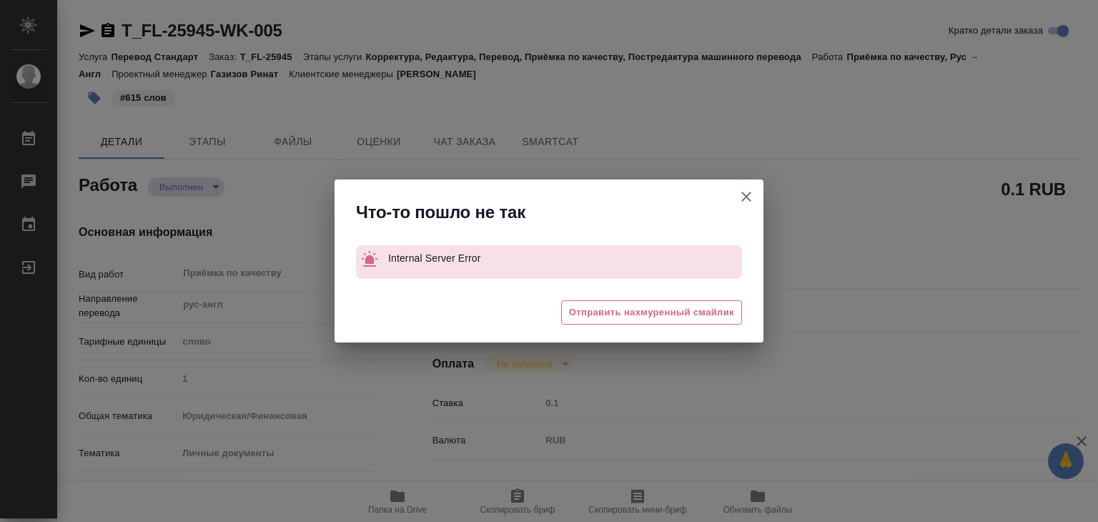
type textarea "x"
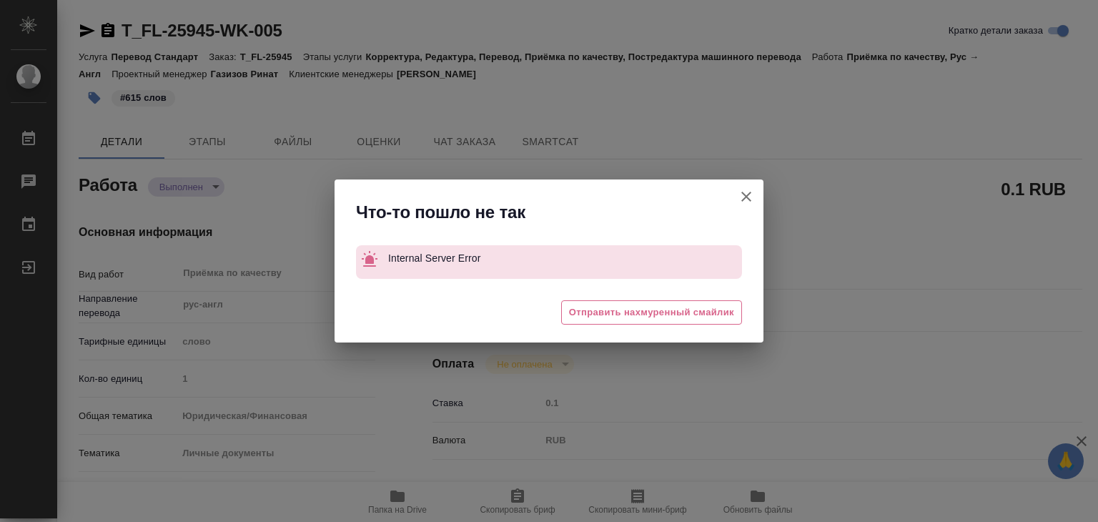
type textarea "x"
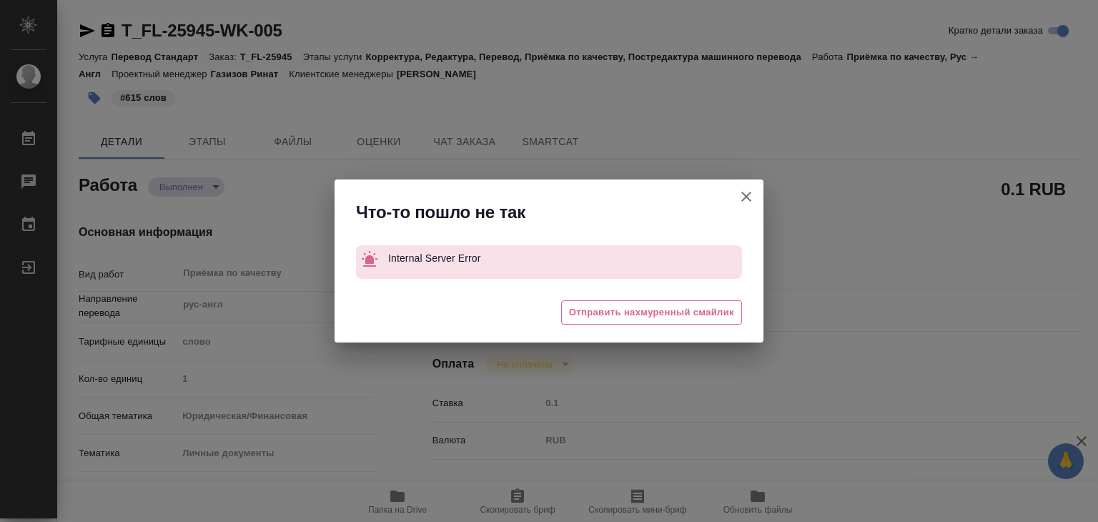
type textarea "x"
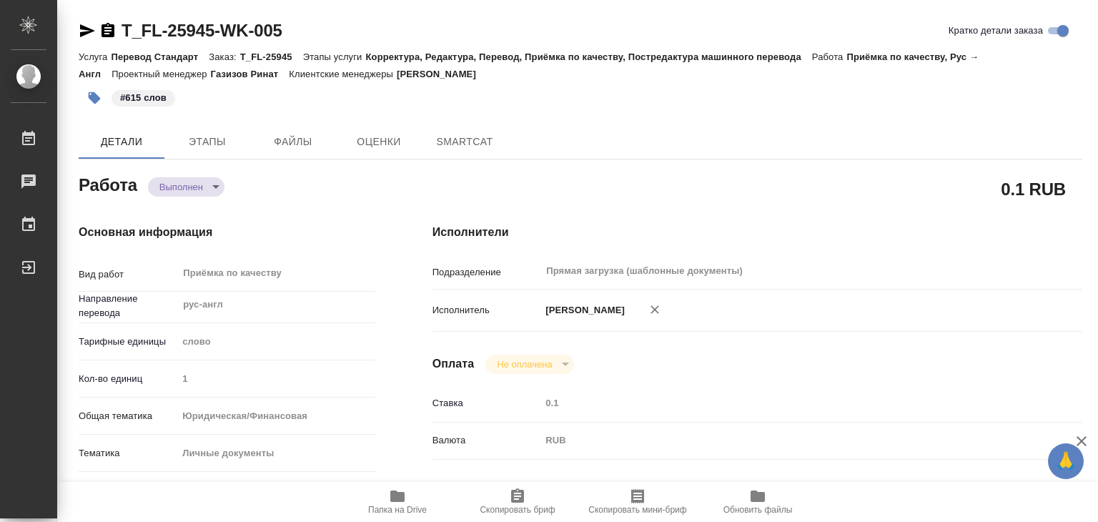
type textarea "x"
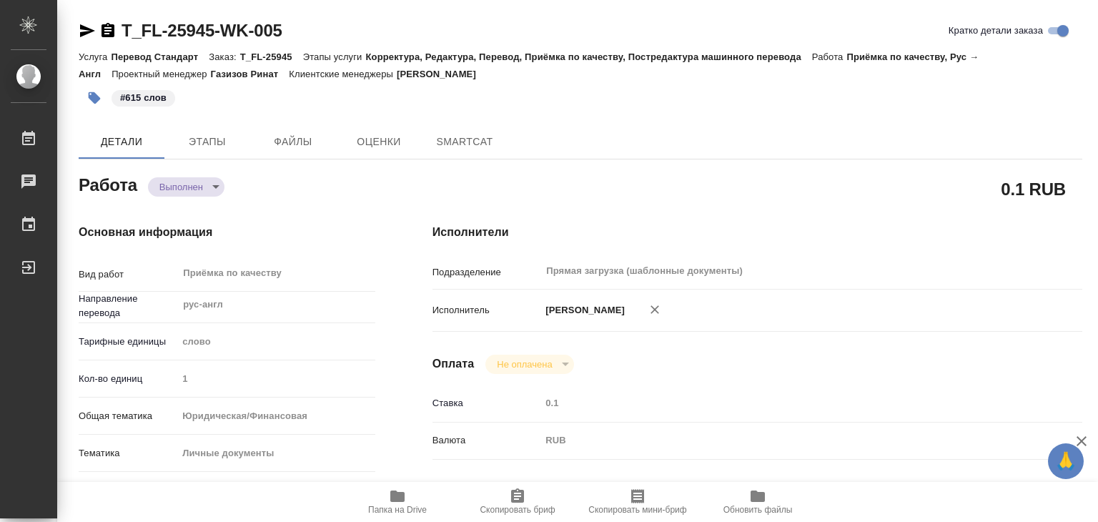
type textarea "x"
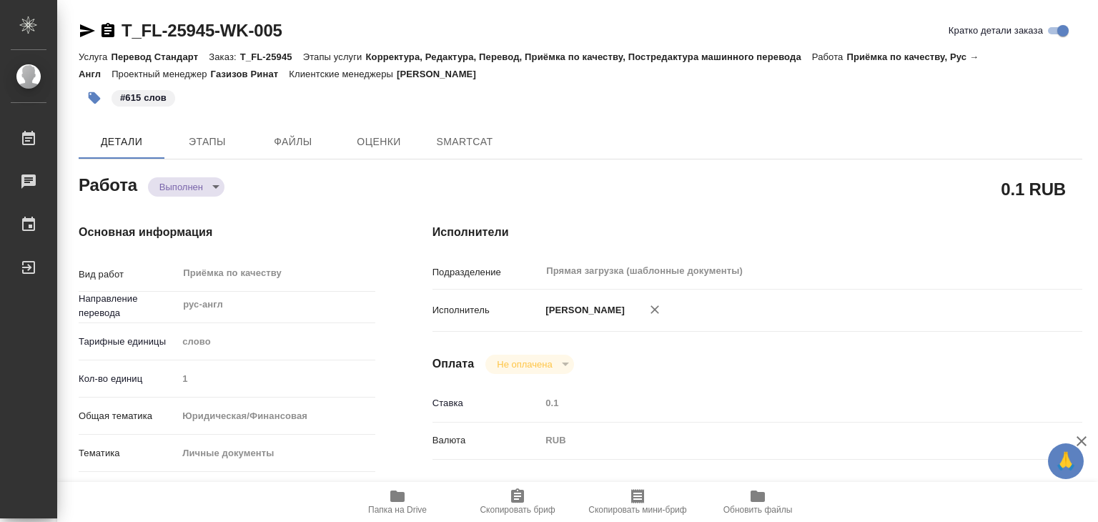
type textarea "x"
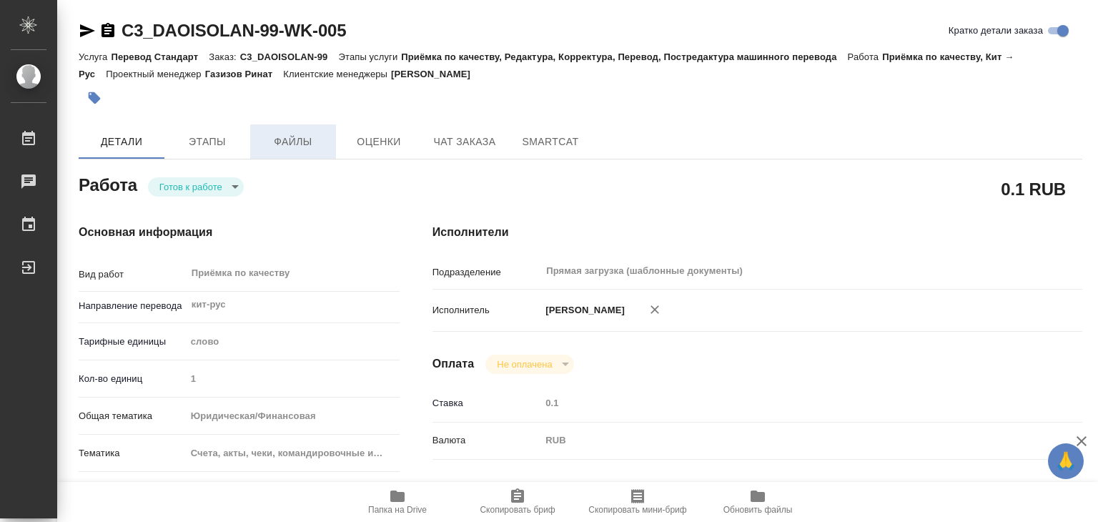
click at [295, 152] on button "Файлы" at bounding box center [293, 141] width 86 height 34
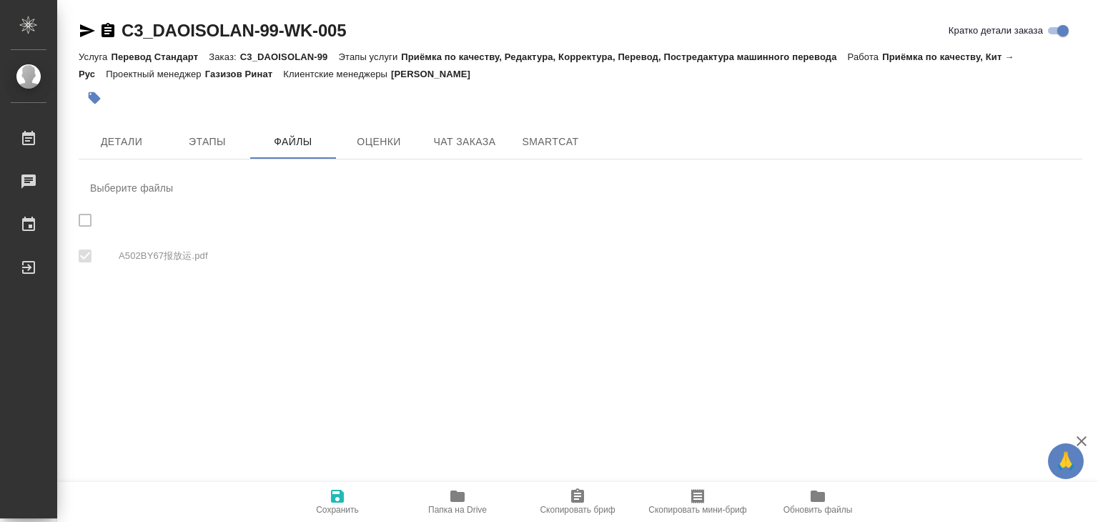
checkbox input "true"
click at [139, 149] on span "Детали" at bounding box center [121, 142] width 69 height 18
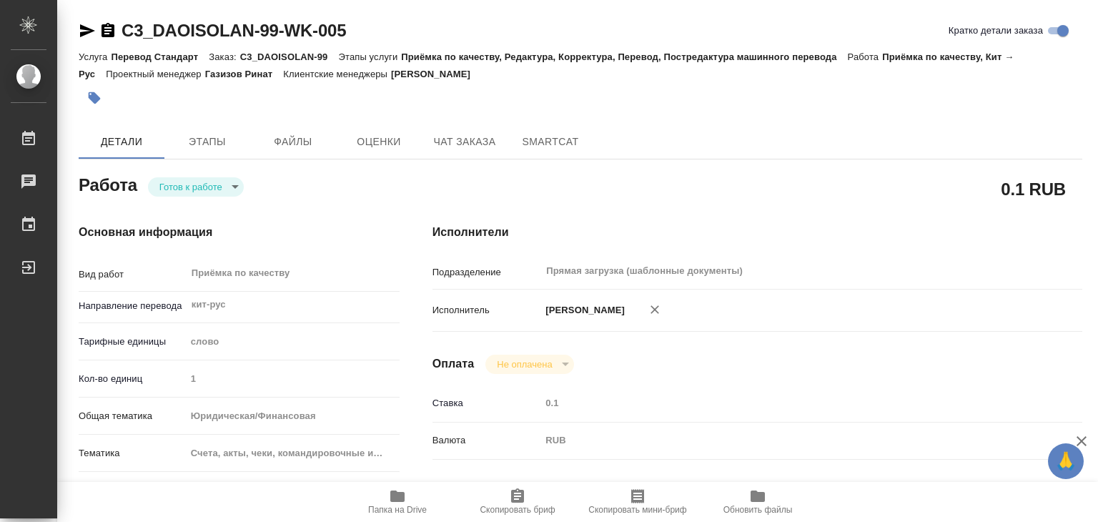
type textarea "x"
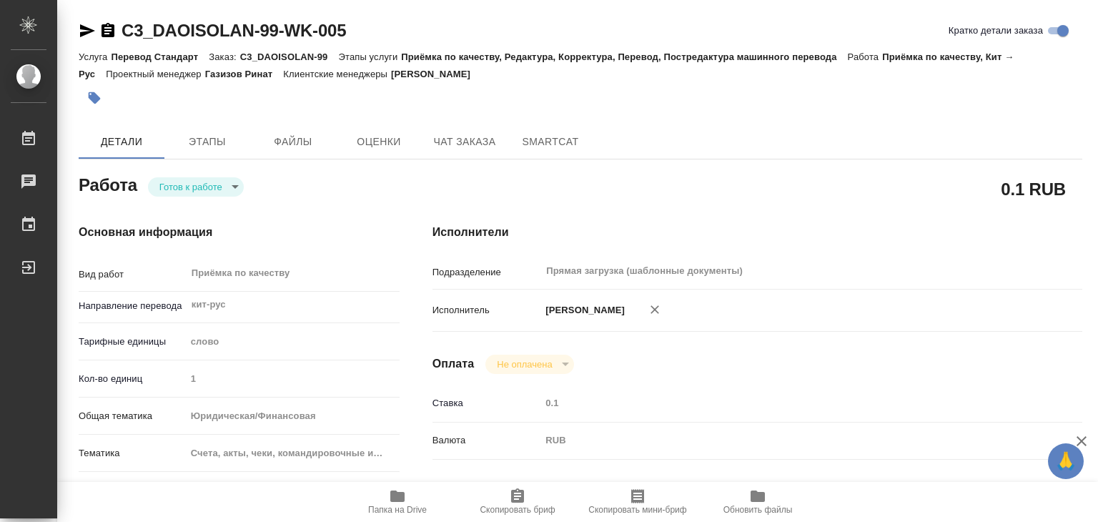
type textarea "x"
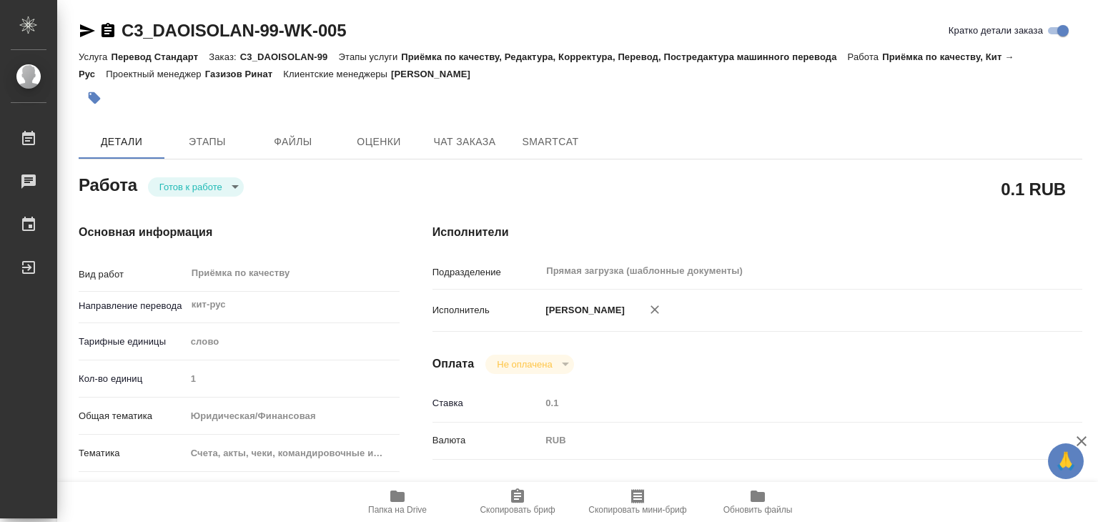
type textarea "x"
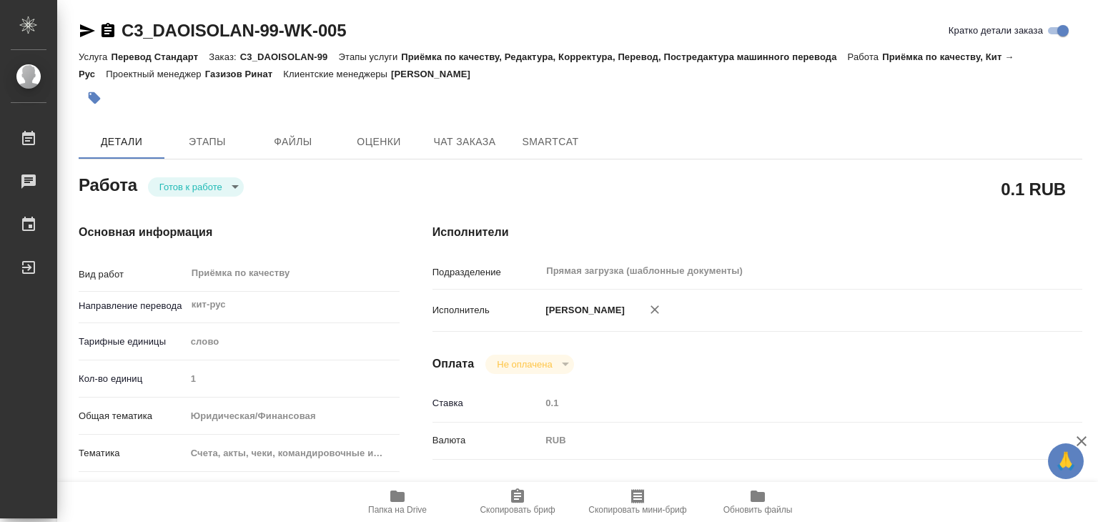
click at [177, 187] on body "🙏 .cls-1 fill:#fff; AWATERA Alilekova [PERSON_NAME] Работы 0 Чаты График Выйти …" at bounding box center [549, 261] width 1098 height 522
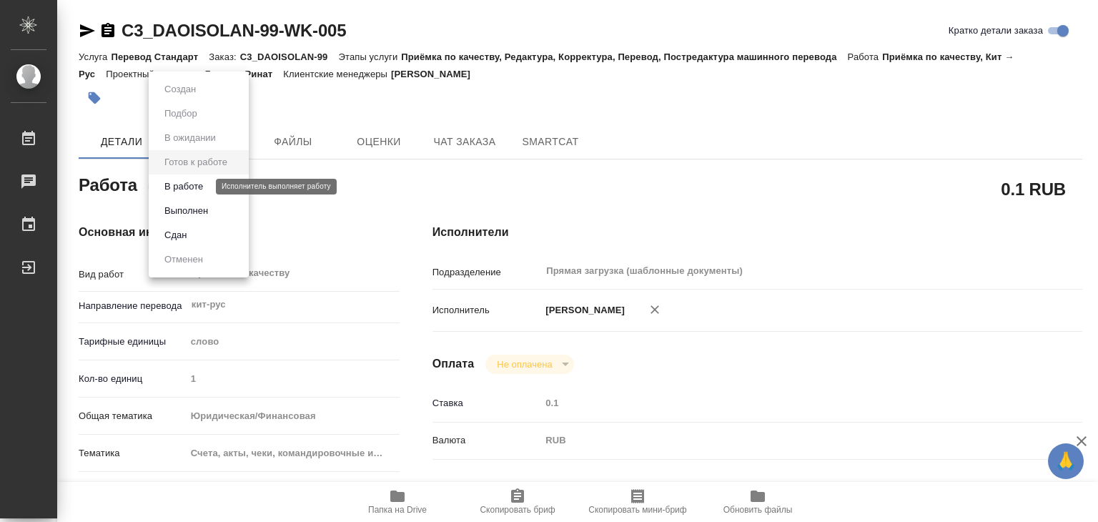
click at [201, 187] on button "В работе" at bounding box center [183, 187] width 47 height 16
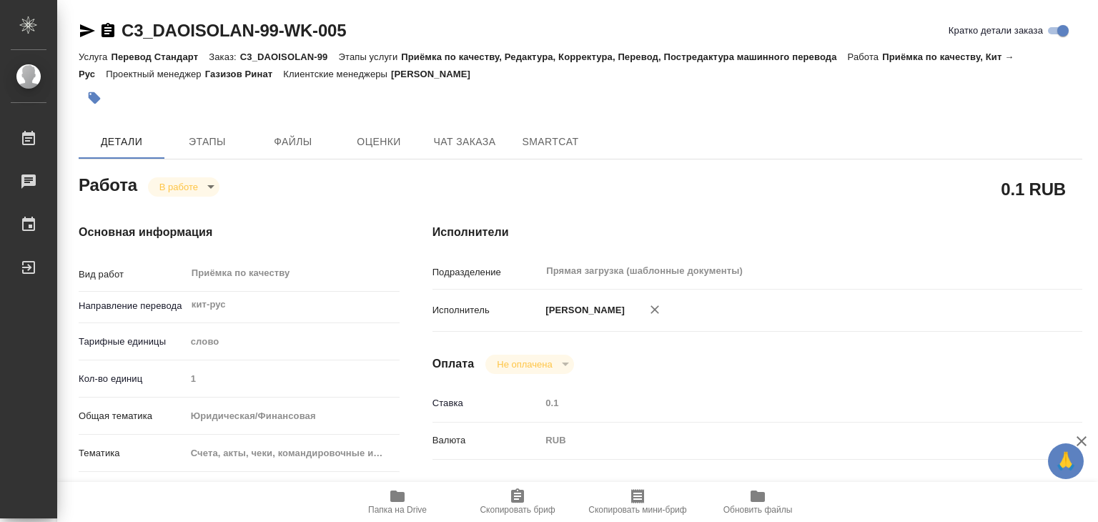
type textarea "x"
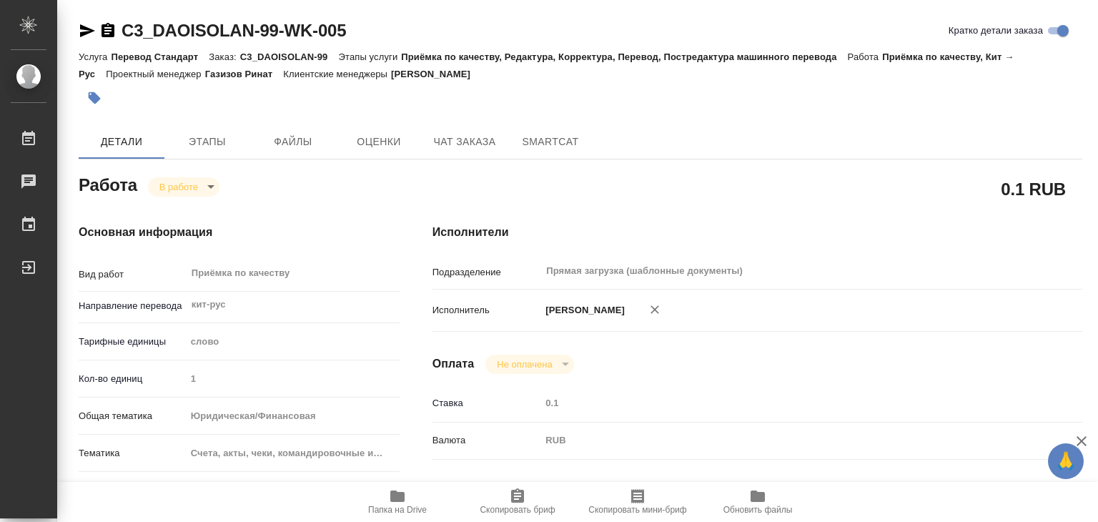
type textarea "x"
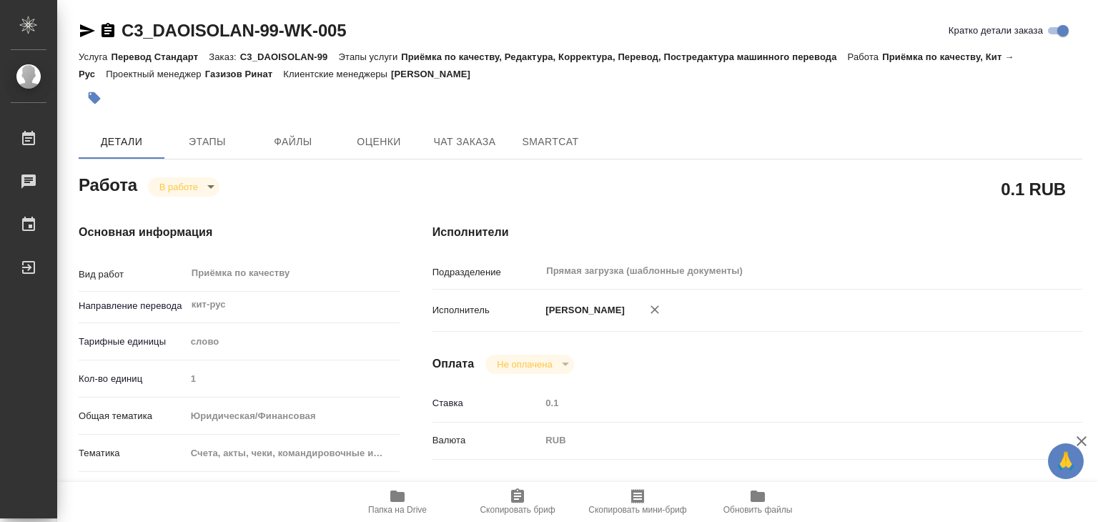
type textarea "x"
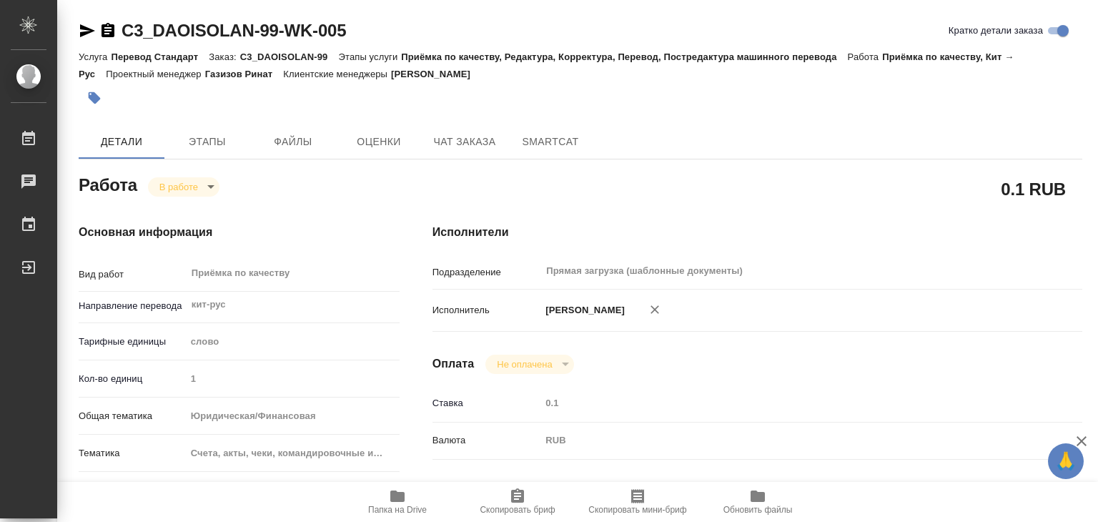
type textarea "x"
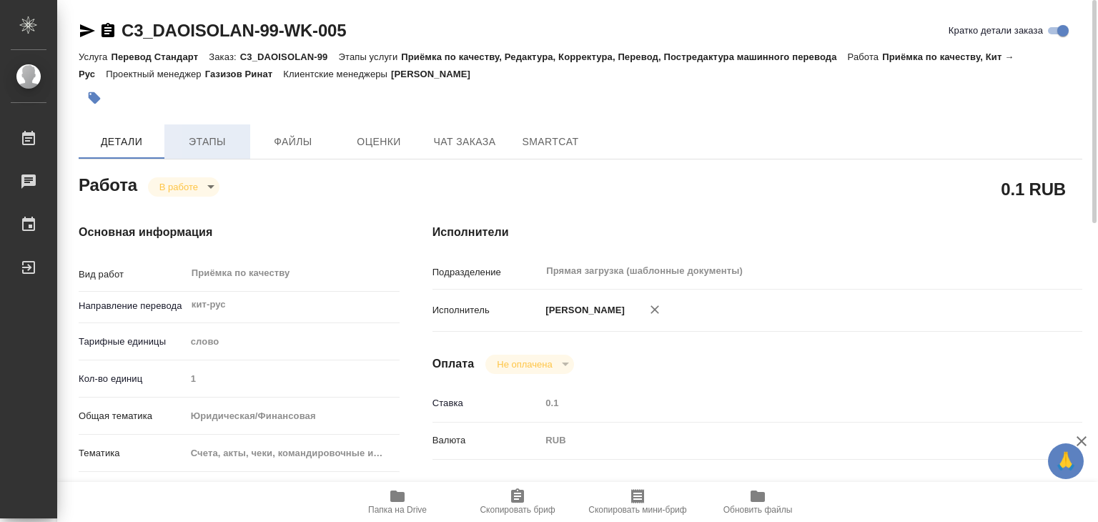
click at [188, 127] on button "Этапы" at bounding box center [207, 141] width 86 height 34
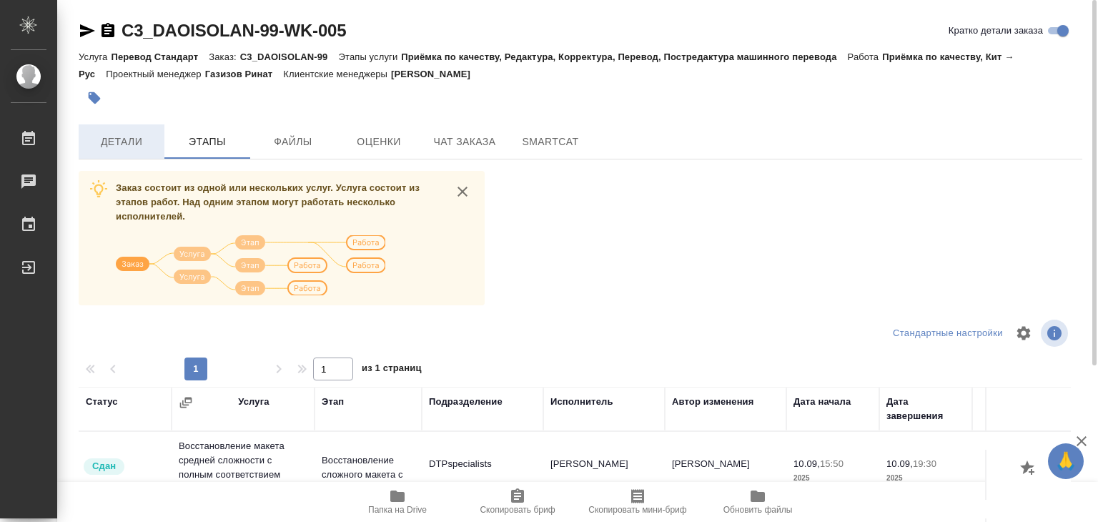
click at [127, 138] on span "Детали" at bounding box center [121, 142] width 69 height 18
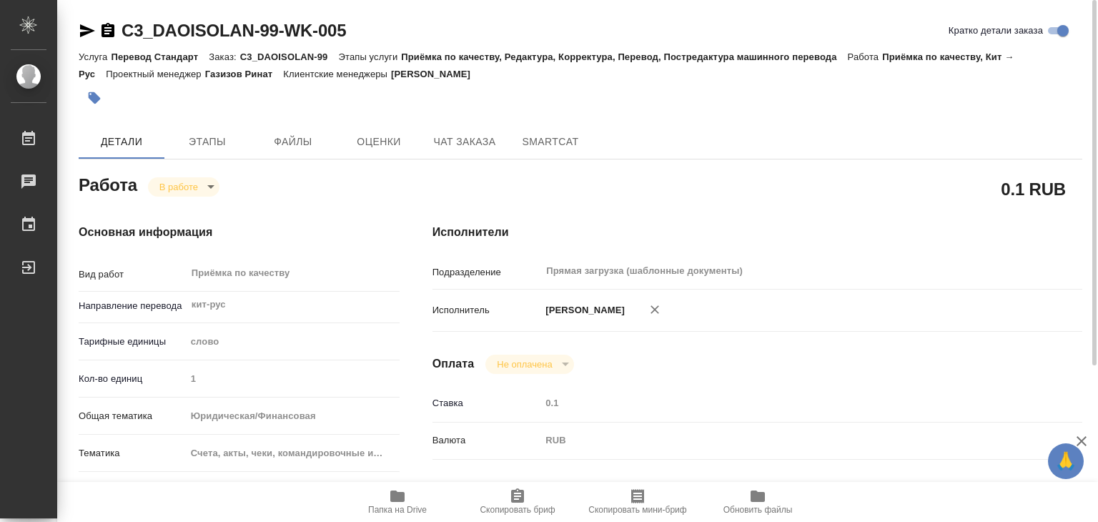
type textarea "x"
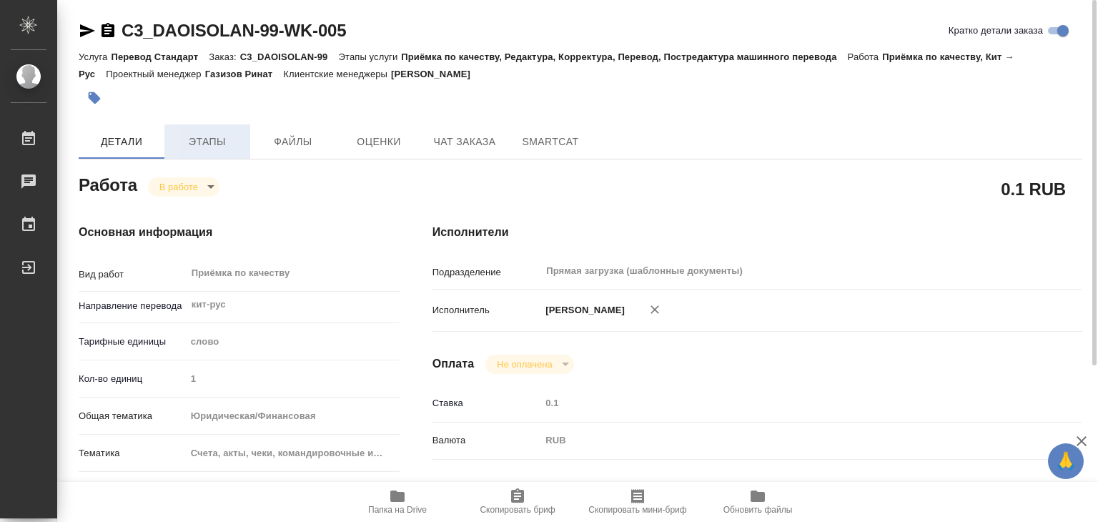
click at [212, 145] on span "Этапы" at bounding box center [207, 142] width 69 height 18
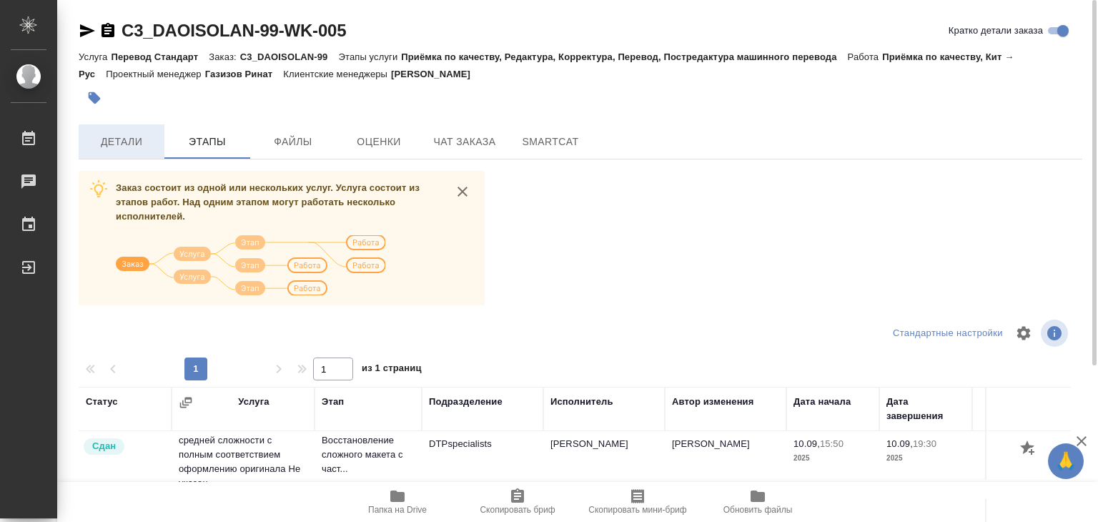
click at [144, 154] on button "Детали" at bounding box center [122, 141] width 86 height 34
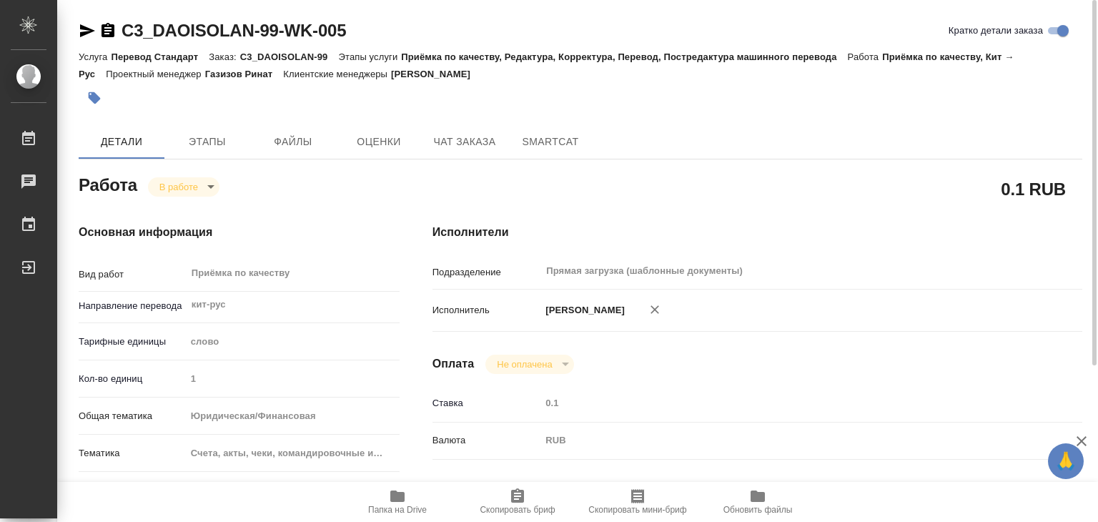
type textarea "x"
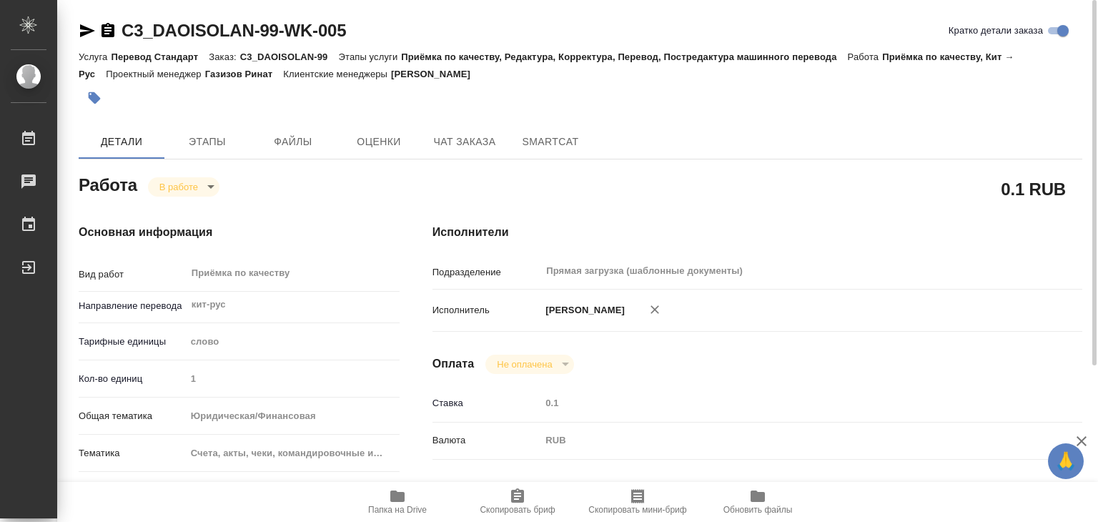
click at [97, 95] on icon "button" at bounding box center [94, 98] width 14 height 14
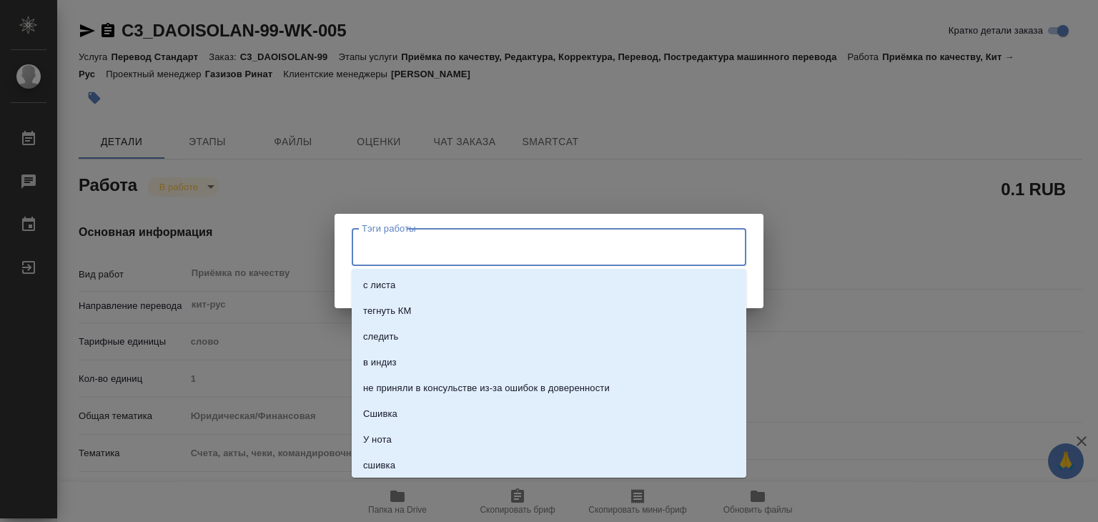
click at [462, 242] on input "Тэги работы" at bounding box center [535, 246] width 355 height 24
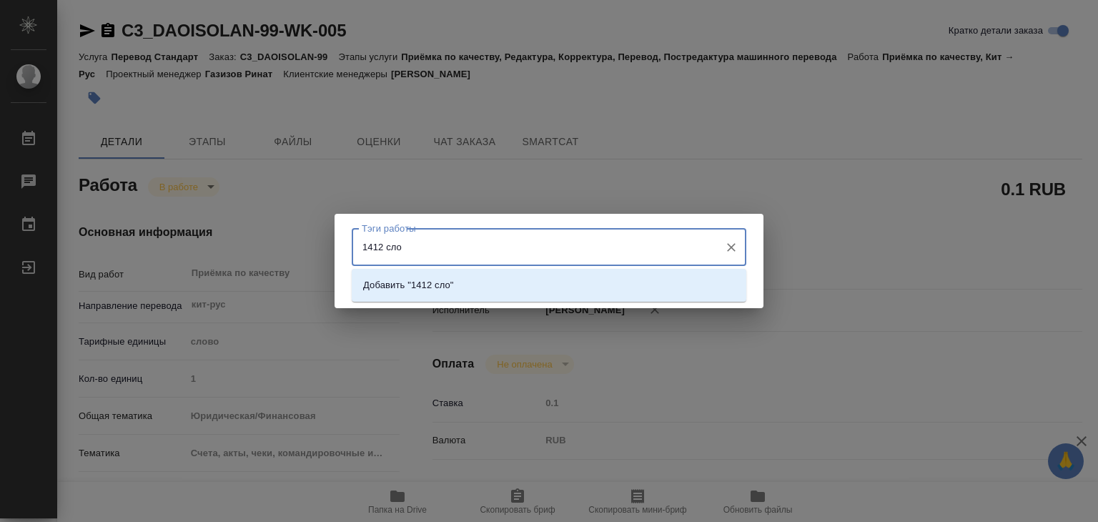
type input "1412 слов"
click at [517, 282] on li "Добавить "1412 слов"" at bounding box center [549, 285] width 395 height 26
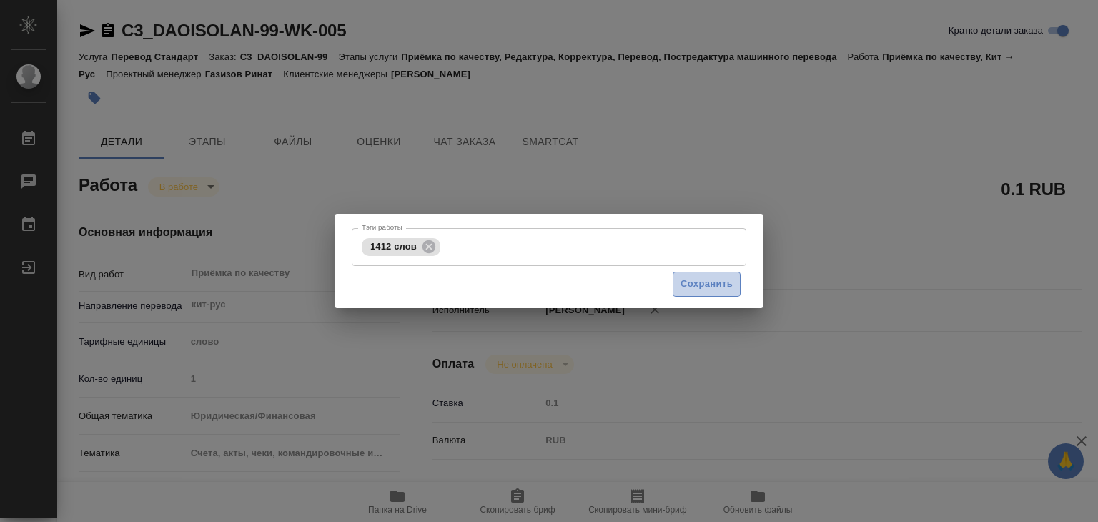
click at [695, 284] on span "Сохранить" at bounding box center [706, 284] width 52 height 16
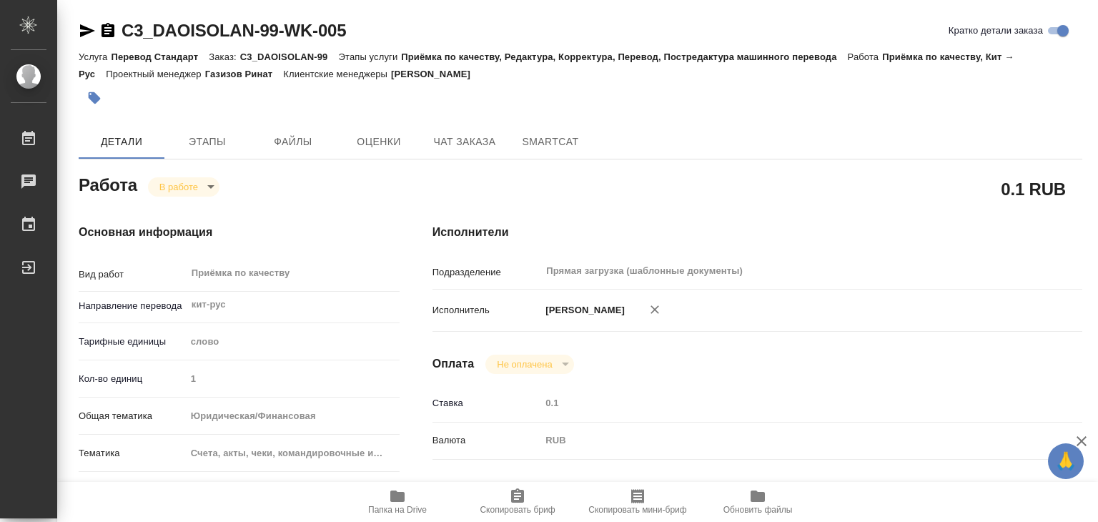
type input "inProgress"
type textarea "Приёмка по качеству"
type textarea "x"
type input "кит-рус"
type input "5a8b1489cc6b4906c91bfd90"
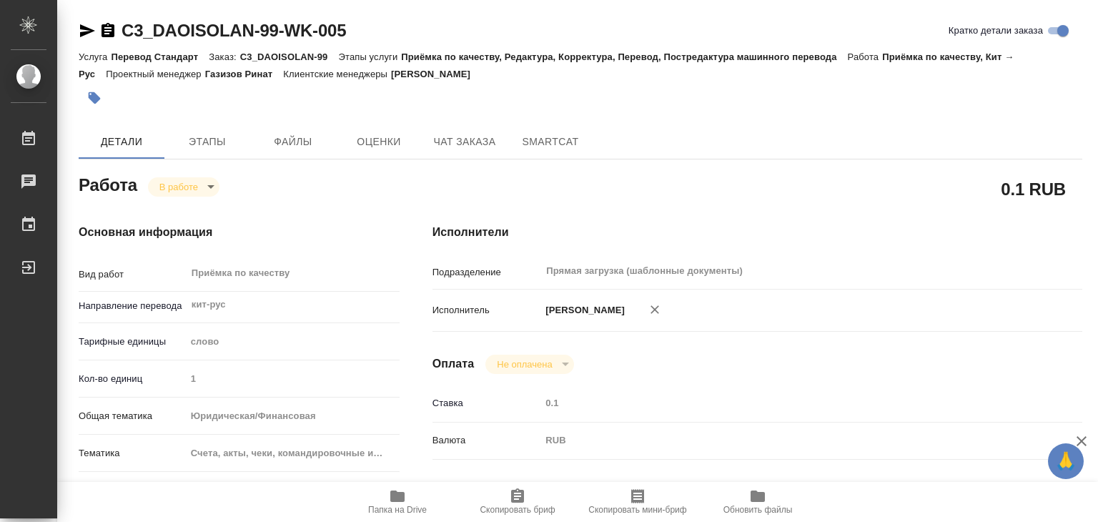
type input "1"
type input "yr-fn"
type input "5f647205b73bc97568ca66c0"
checkbox input "true"
type input "[DATE] 14:00"
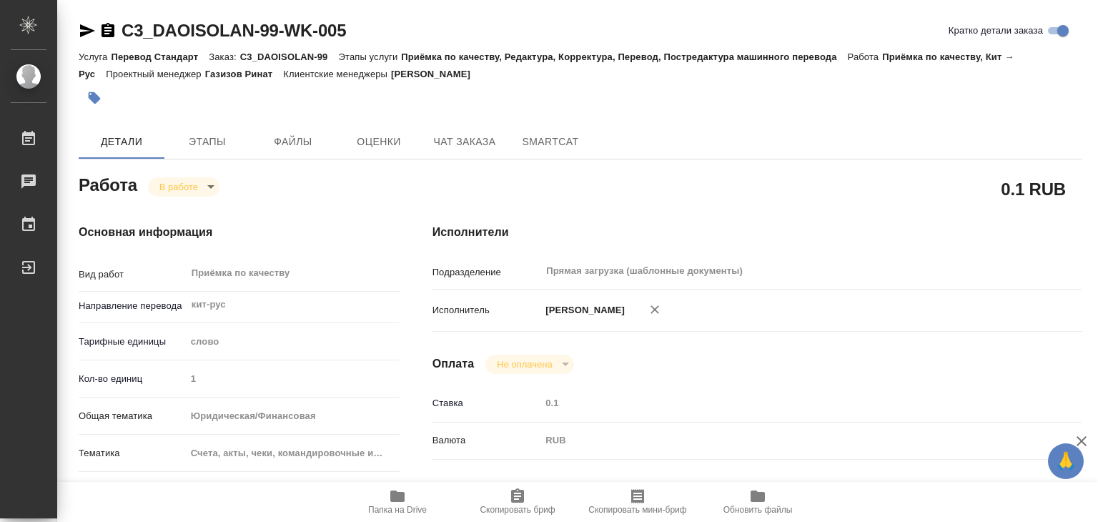
type input "11.09.2025 13:58"
type input "11.09.2025 16:00"
type input "12.09.2025 16:00"
type input "Прямая загрузка (шаблонные документы)"
type input "notPayed"
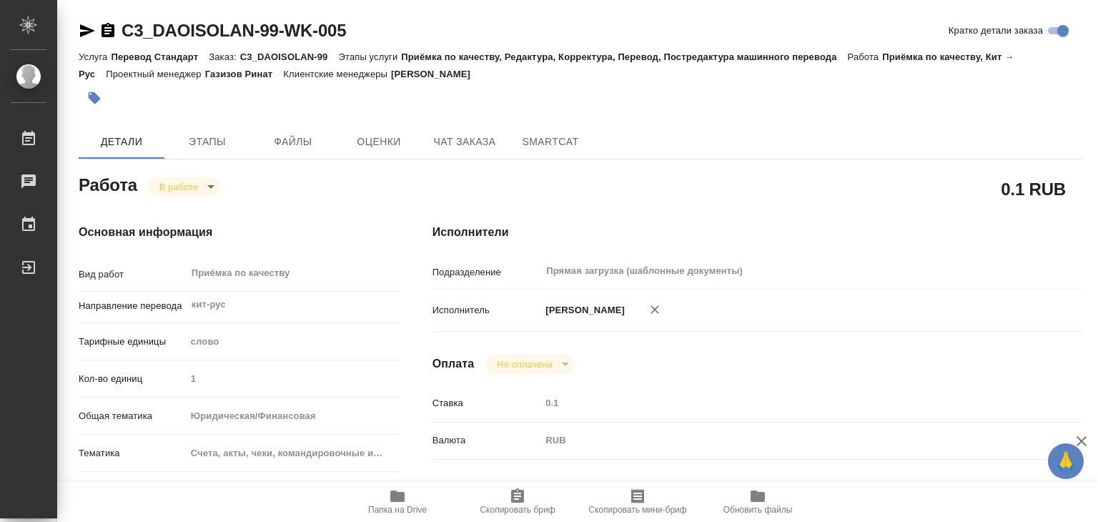
type input "0.1"
type input "RUB"
type input "[PERSON_NAME]"
type textarea "x"
type textarea "/Clients/Дау_ Изолан/Orders/C3_DAOISOLAN-99/Corrected/C3_DAOISOLAN-99-WK-005"
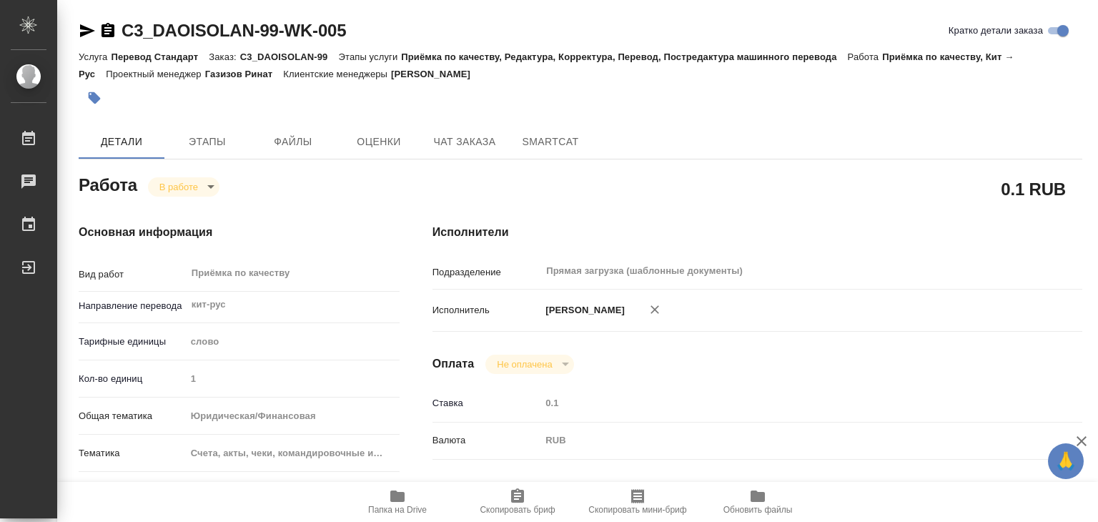
type textarea "x"
type input "C3_DAOISOLAN-99"
type input "Перевод Стандарт"
type input "Приёмка по качеству, Редактура, Корректура, Перевод, Постредактура машинного пе…"
type input "Никитина Татьяна"
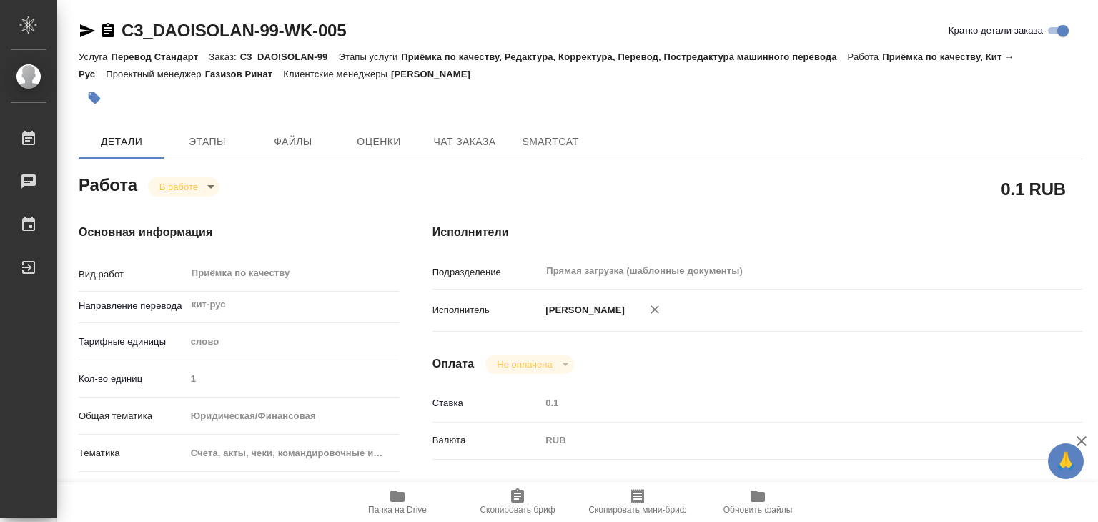
type input "Заборова Александра"
type input "/Clients/Дау_ Изолан/Orders/C3_DAOISOLAN-99"
type textarea "x"
type textarea "последнюю страницу не переводим посчитала как средний макет по верстке, тк клие…"
type textarea "x"
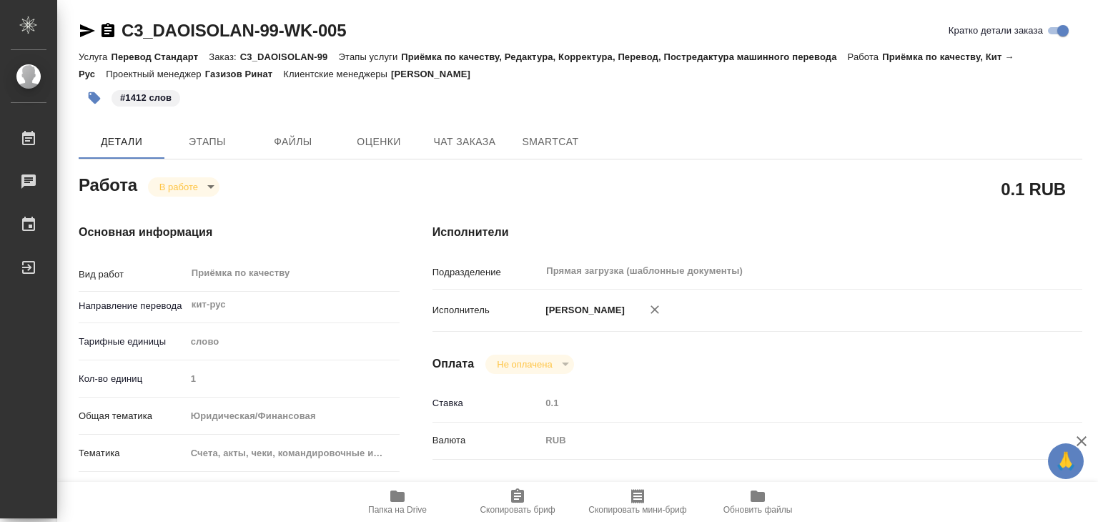
type textarea "x"
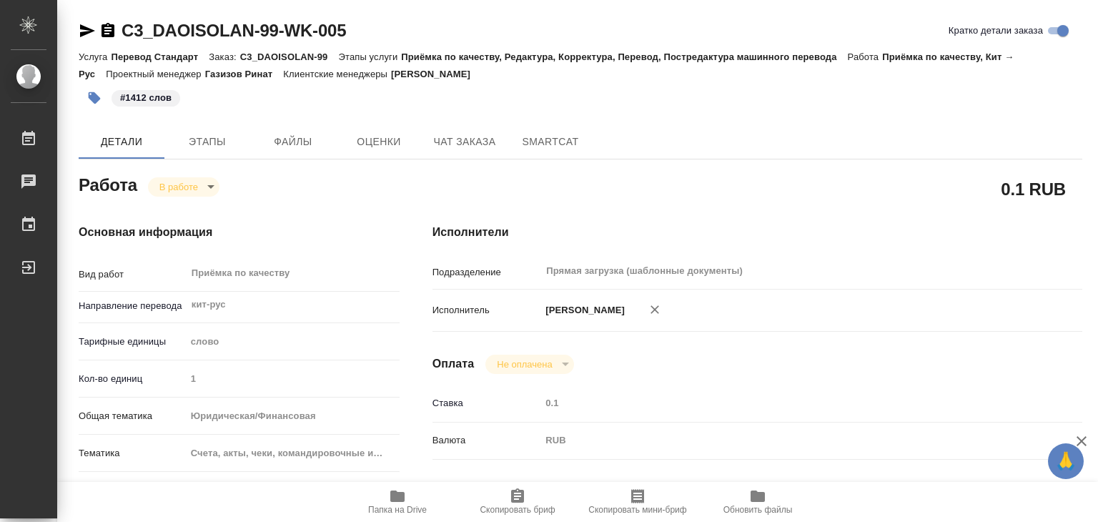
type textarea "x"
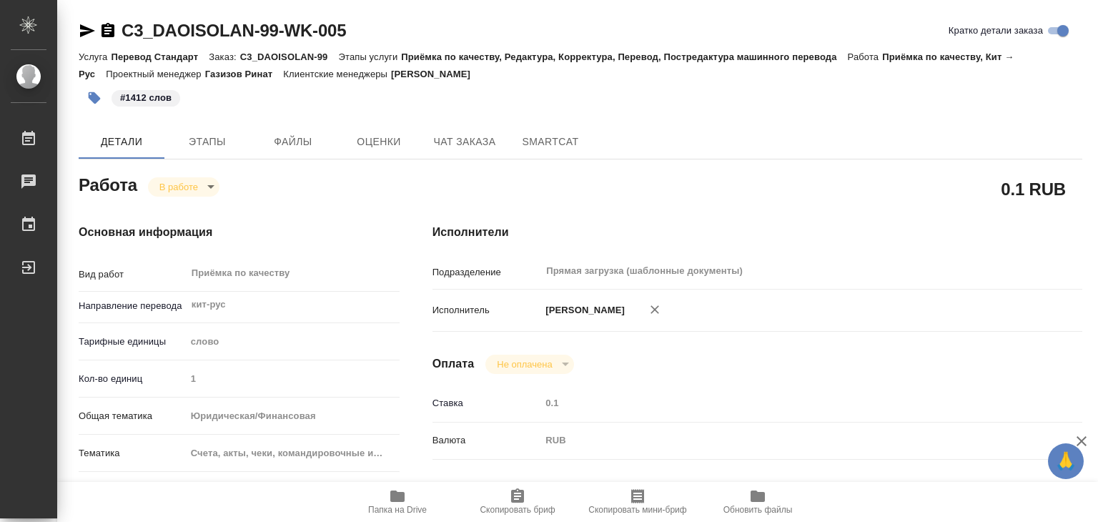
type textarea "x"
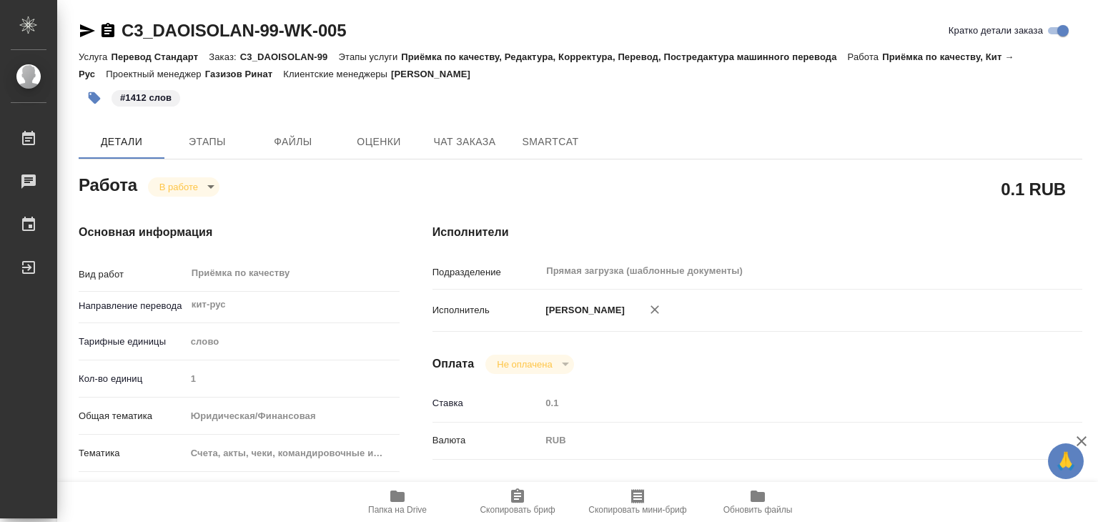
type textarea "x"
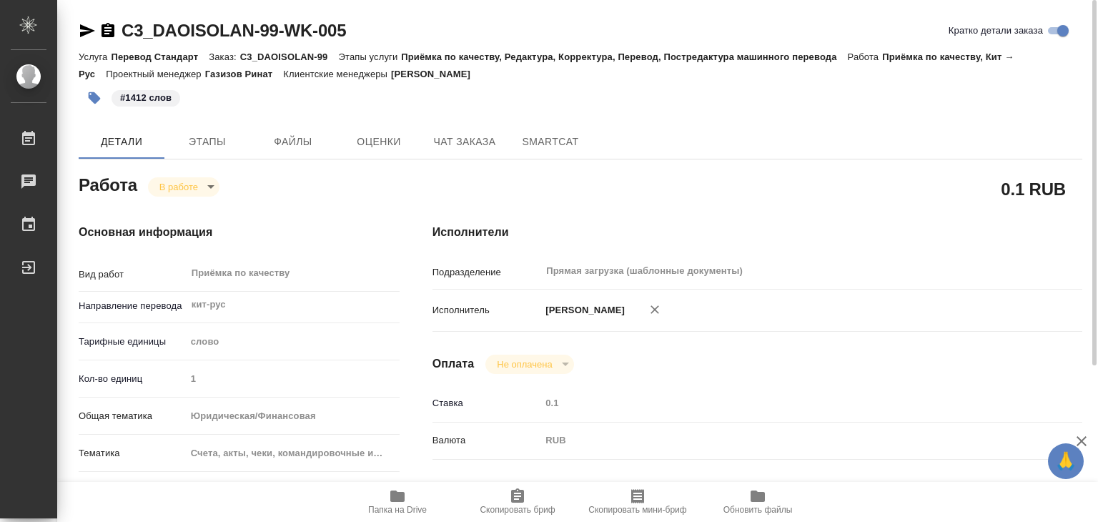
drag, startPoint x: 454, startPoint y: 74, endPoint x: 402, endPoint y: 73, distance: 51.5
click at [402, 73] on div "Услуга Перевод Стандарт Заказ: C3_DAOISOLAN-99 Этапы услуги Приёмка по качеству…" at bounding box center [581, 65] width 1004 height 34
copy p "Никитина Татьяна"
drag, startPoint x: 114, startPoint y: 11, endPoint x: 279, endPoint y: 28, distance: 166.6
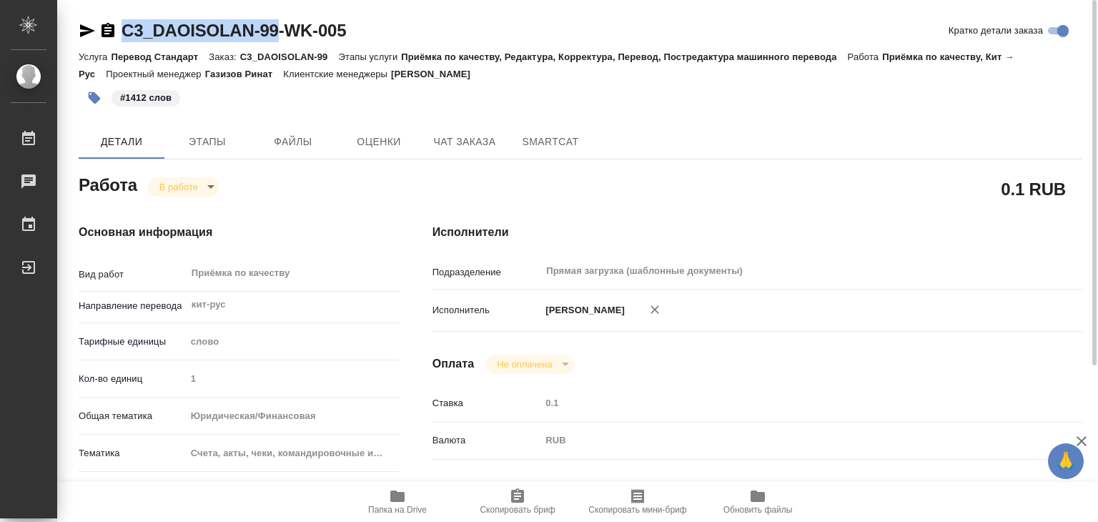
copy link "C3_DAOISOLAN-99"
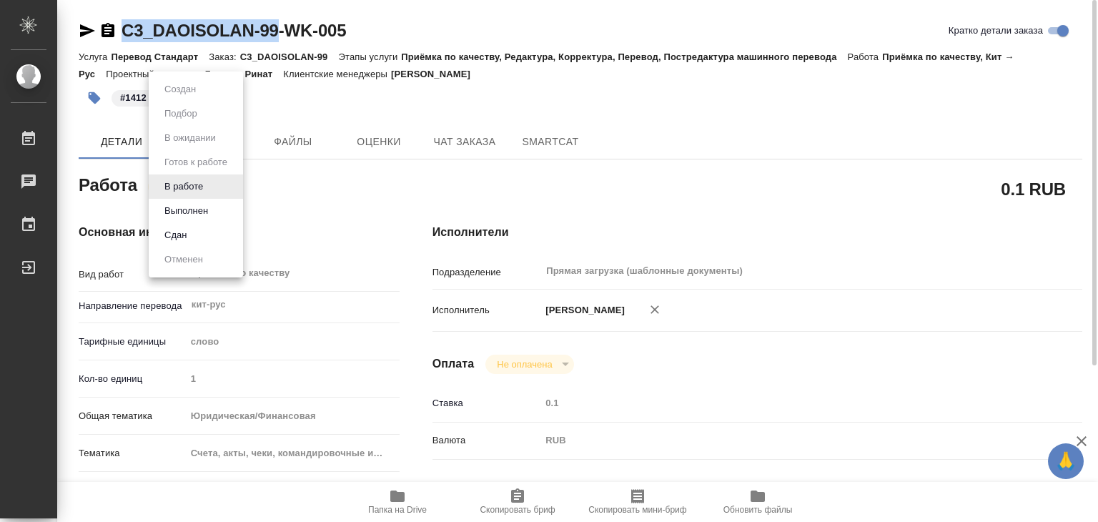
click at [204, 181] on body "🙏 .cls-1 fill:#fff; AWATERA Alilekova Valeriya Работы 0 Чаты График Выйти C3_DA…" at bounding box center [549, 261] width 1098 height 522
click at [202, 207] on button "Выполнен" at bounding box center [186, 211] width 52 height 16
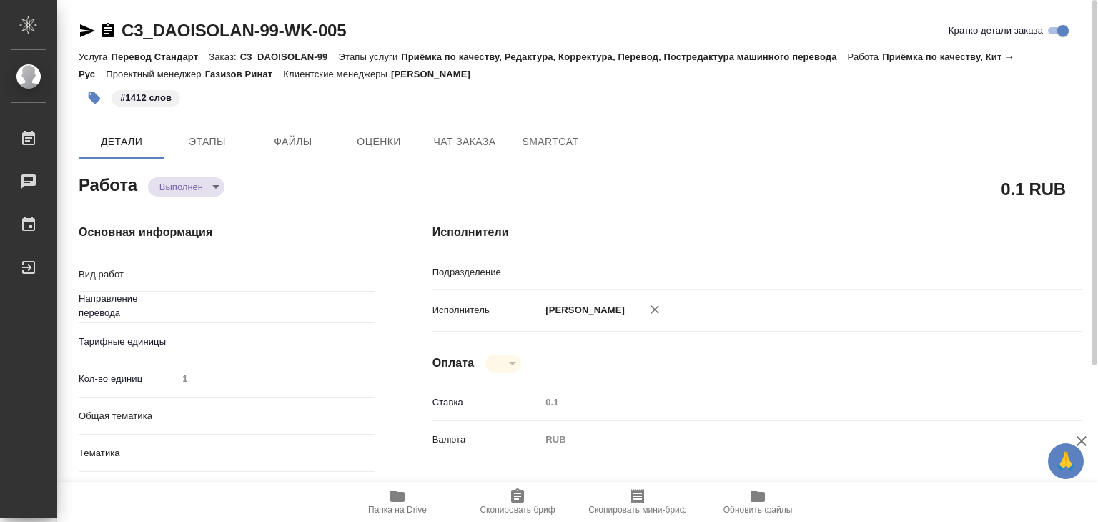
type textarea "x"
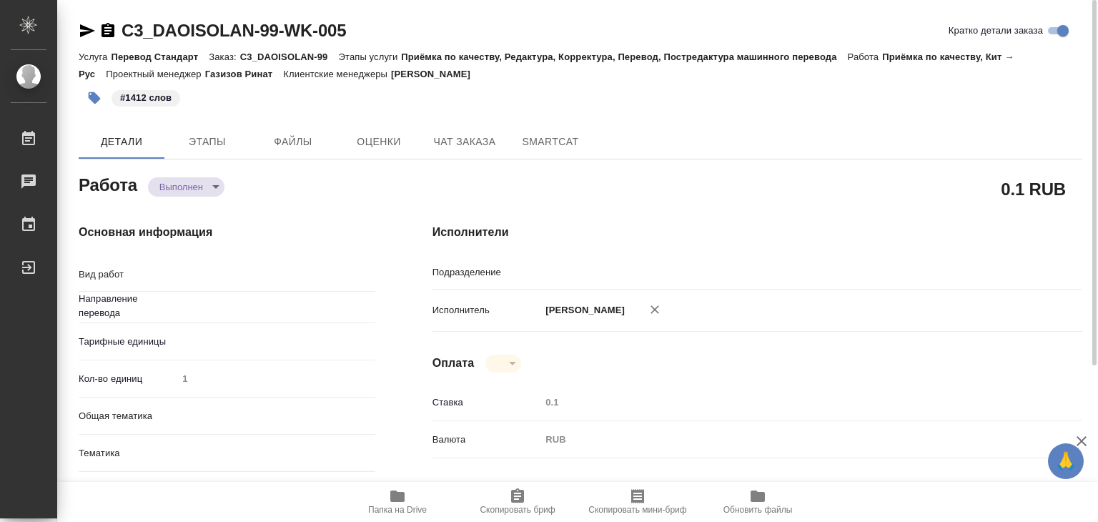
type textarea "x"
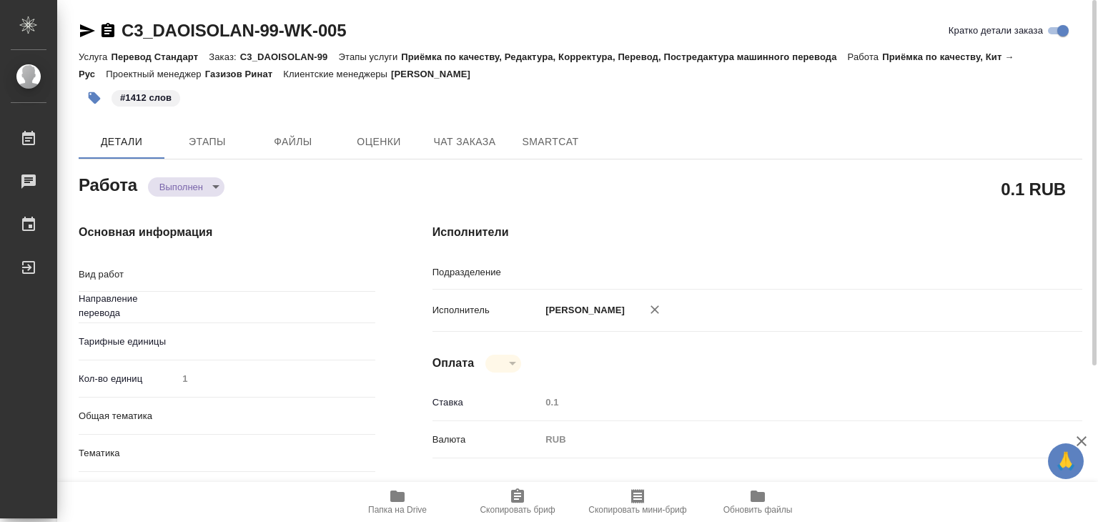
type textarea "x"
type textarea "Приёмка по качеству"
type textarea "x"
type input "Прямая загрузка (шаблонные документы)"
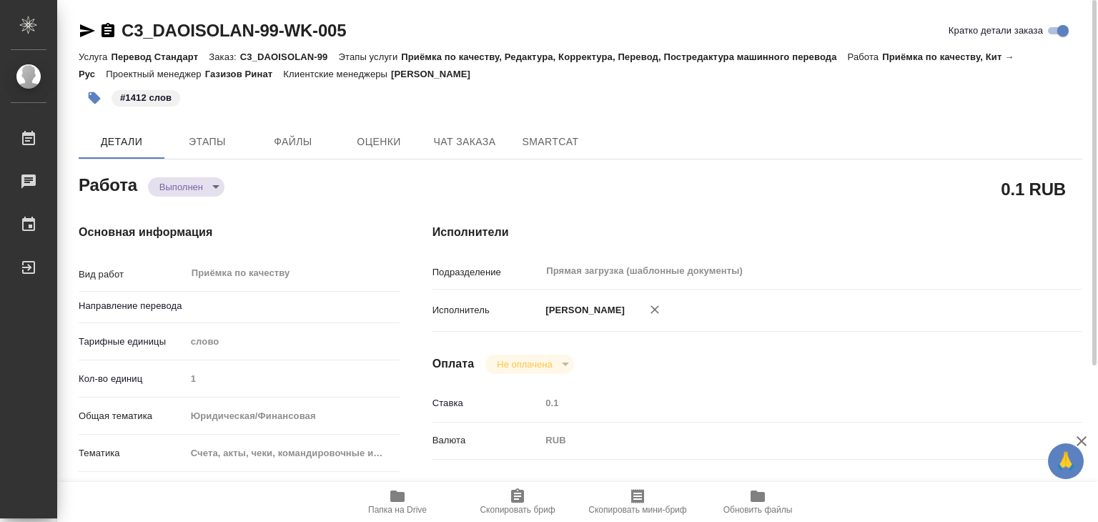
type textarea "x"
type input "кит-рус"
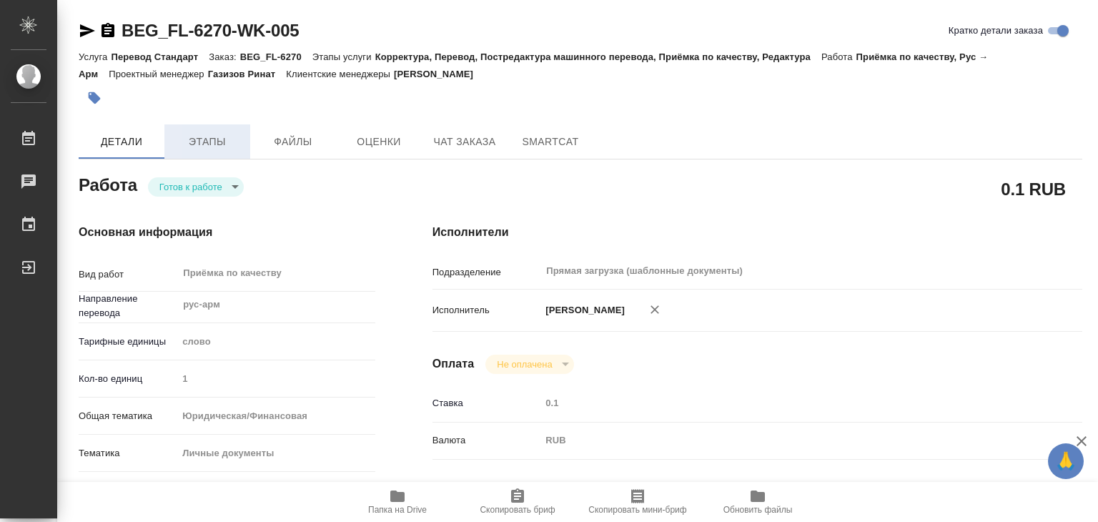
click at [217, 147] on span "Этапы" at bounding box center [207, 142] width 69 height 18
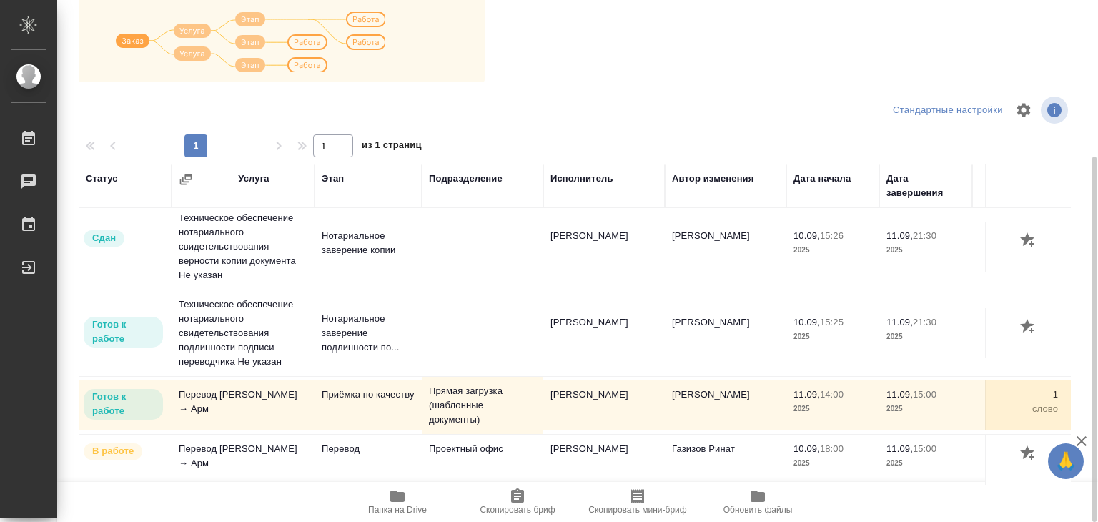
scroll to position [9, 0]
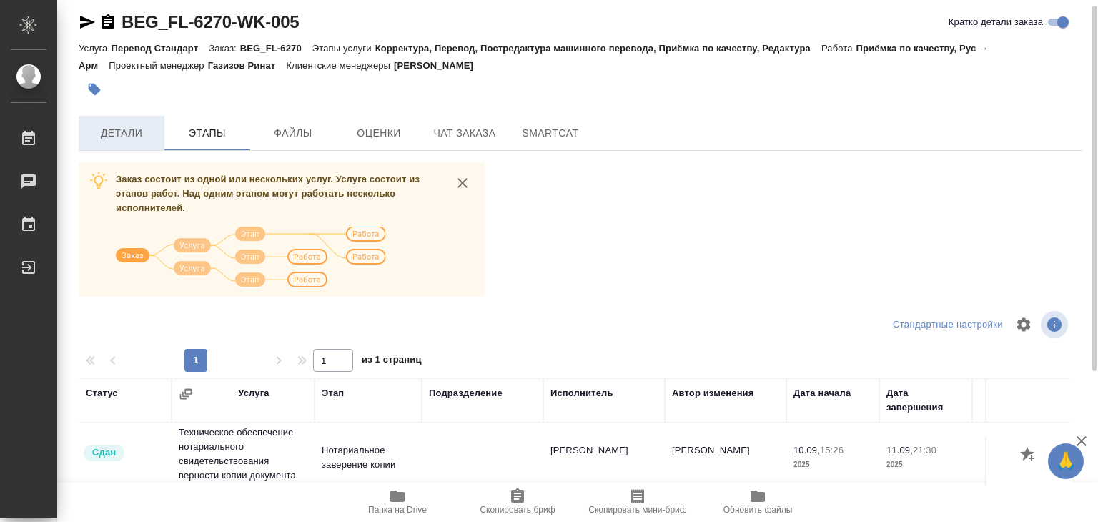
click at [141, 137] on span "Детали" at bounding box center [121, 133] width 69 height 18
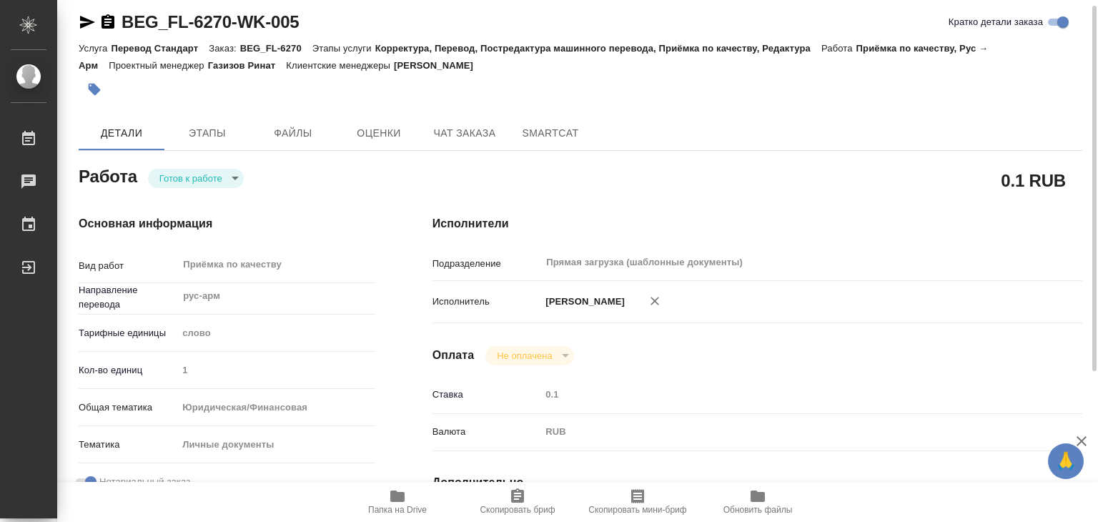
type textarea "x"
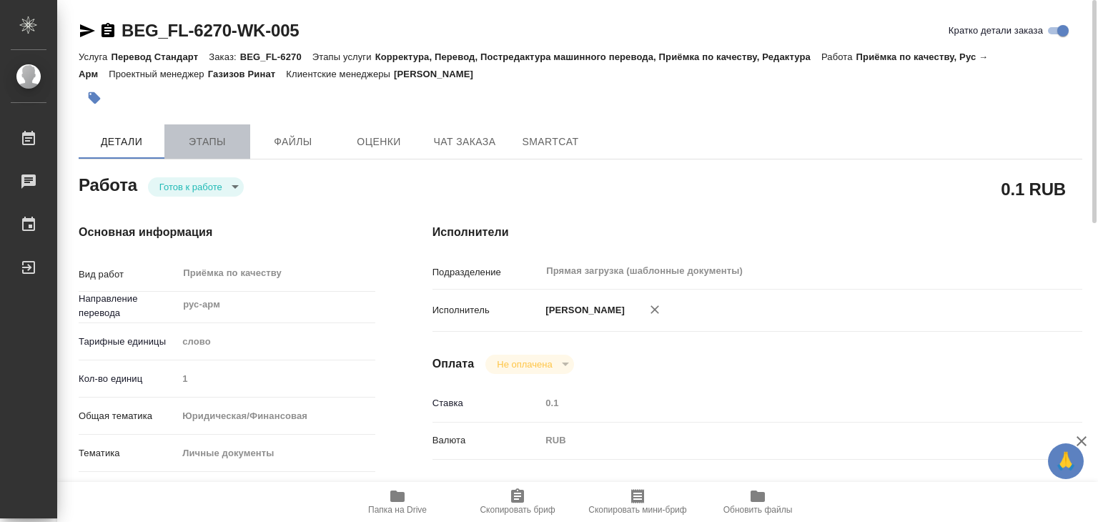
click at [188, 144] on span "Этапы" at bounding box center [207, 142] width 69 height 18
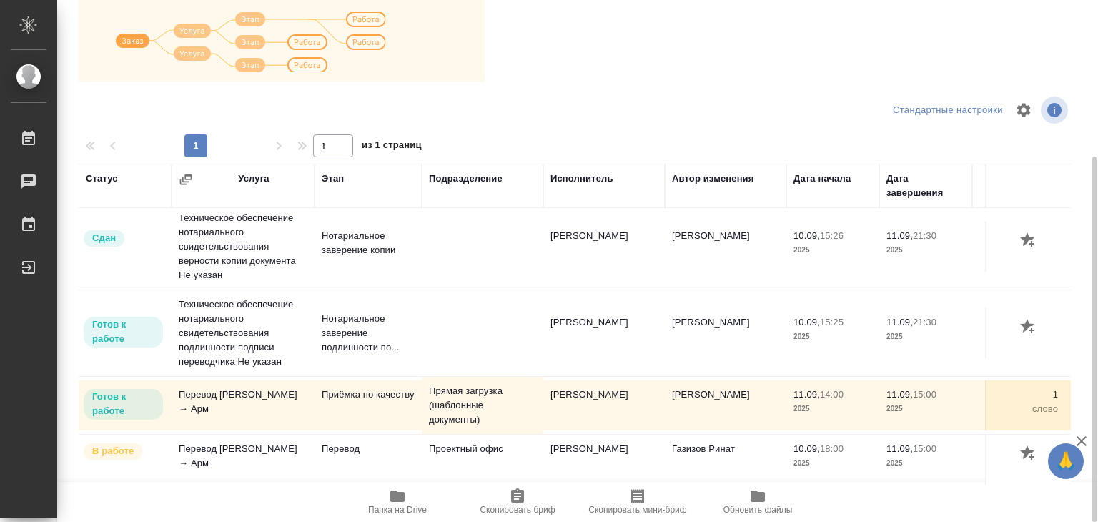
scroll to position [101, 0]
click at [397, 507] on span "Папка на Drive" at bounding box center [397, 510] width 59 height 10
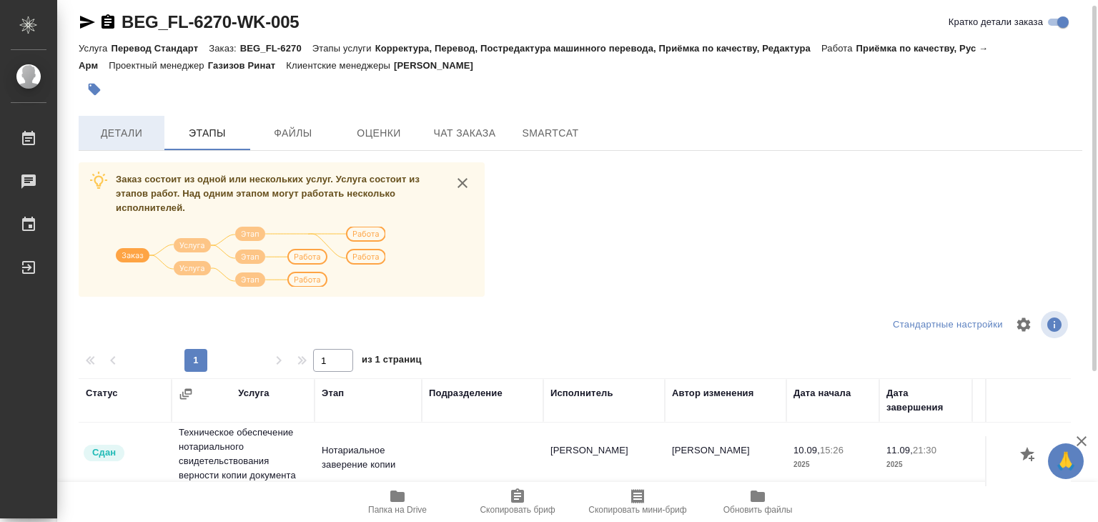
click at [132, 124] on span "Детали" at bounding box center [121, 133] width 69 height 18
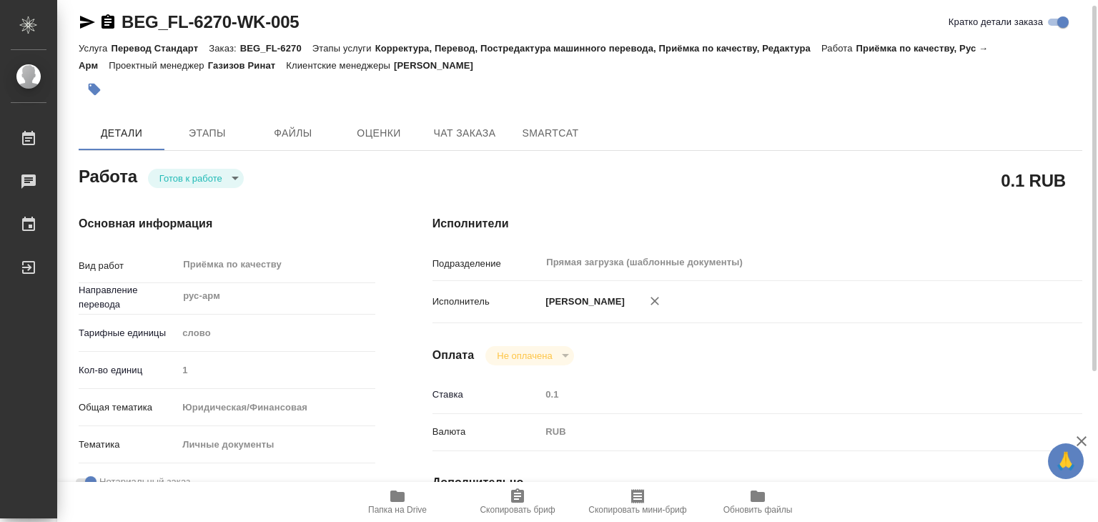
type textarea "x"
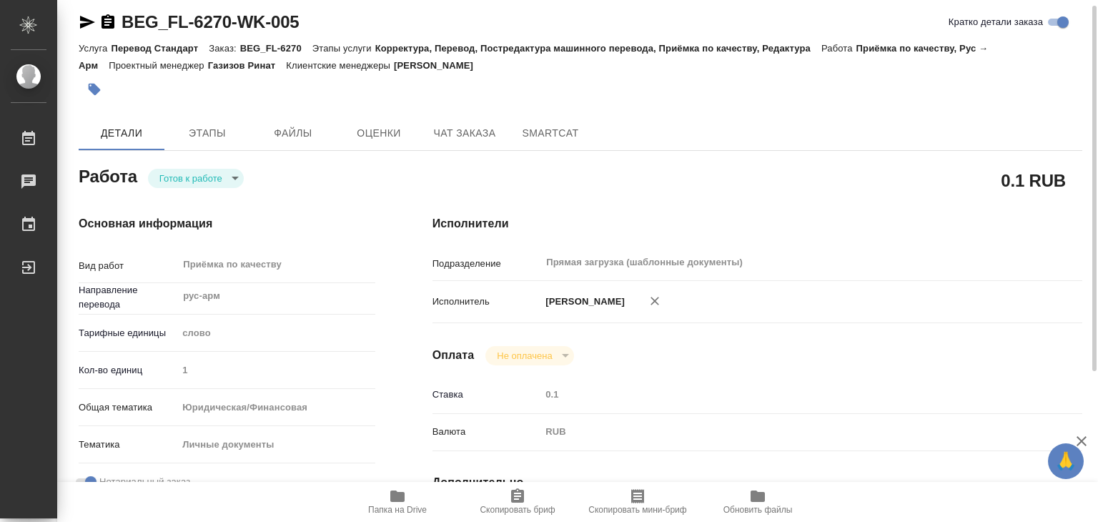
type textarea "x"
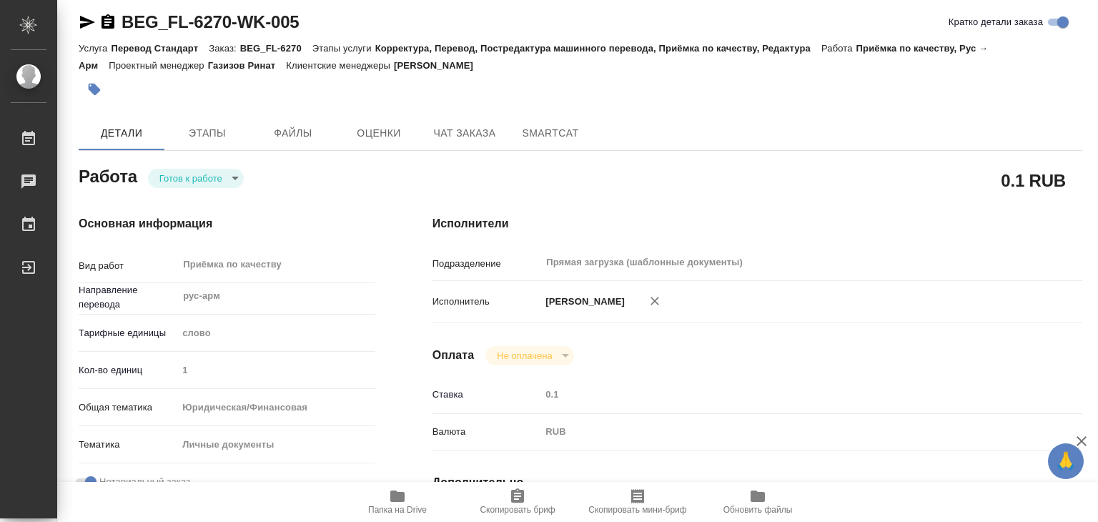
type textarea "x"
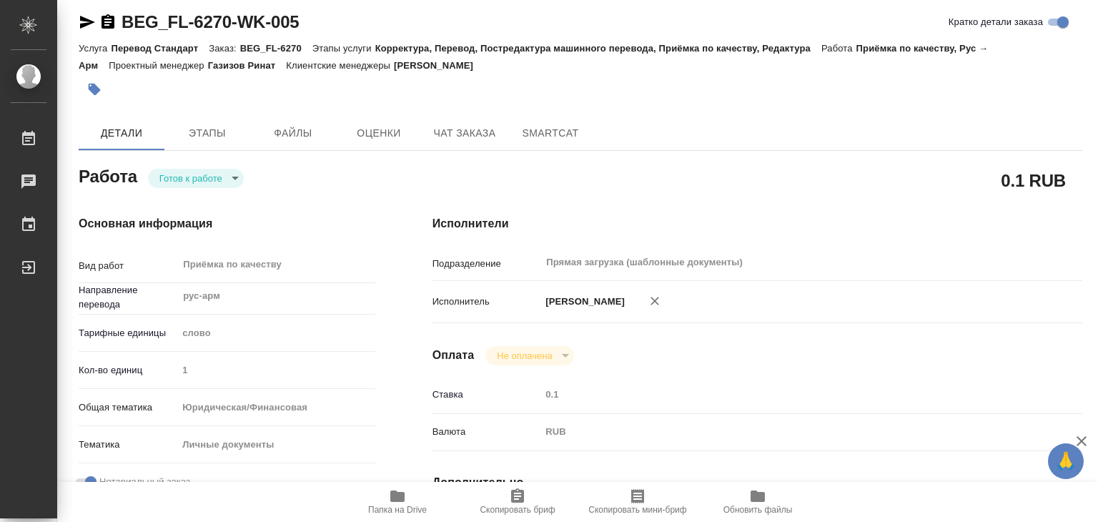
type textarea "x"
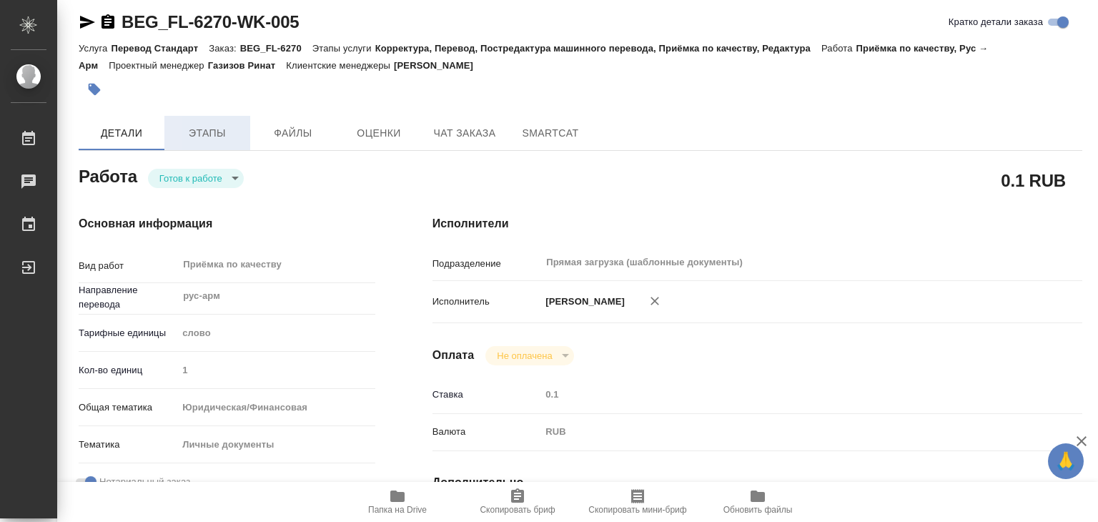
click at [204, 136] on span "Этапы" at bounding box center [207, 133] width 69 height 18
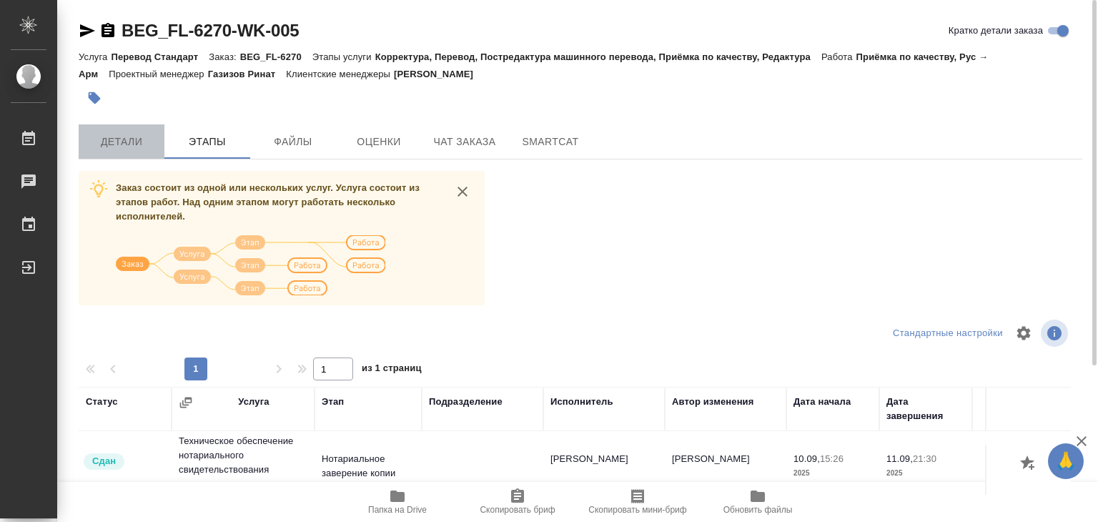
click at [154, 142] on span "Детали" at bounding box center [121, 142] width 69 height 18
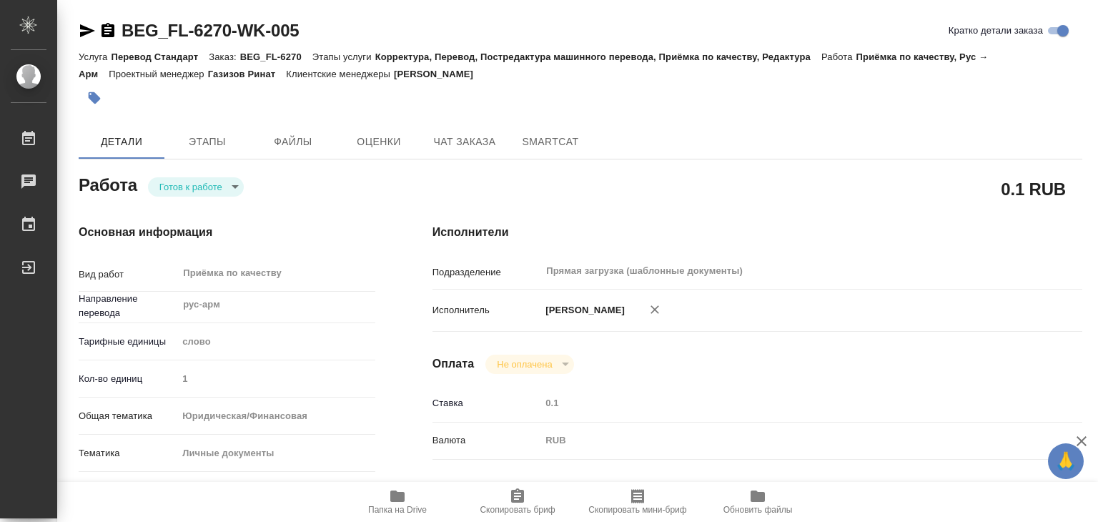
type textarea "x"
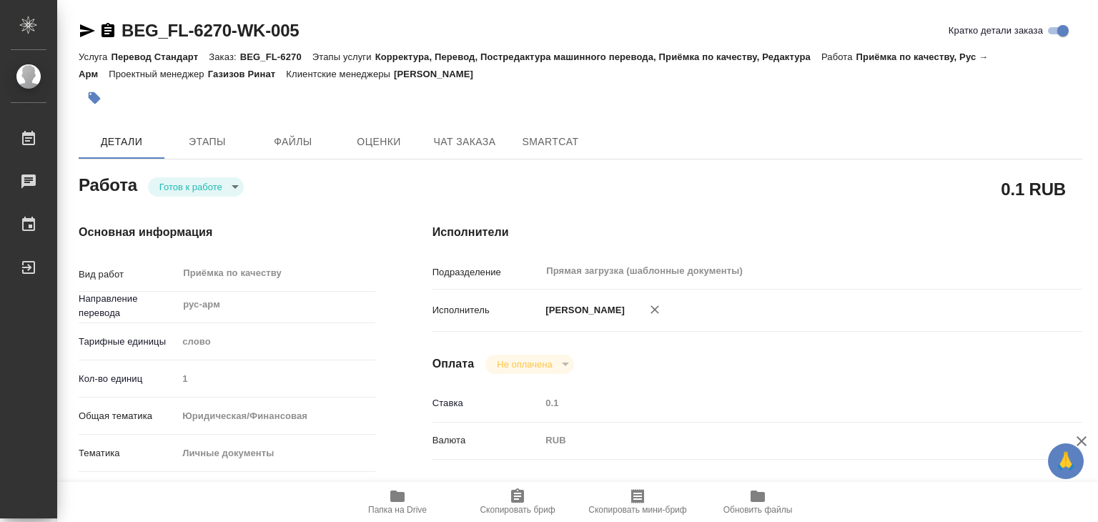
type textarea "x"
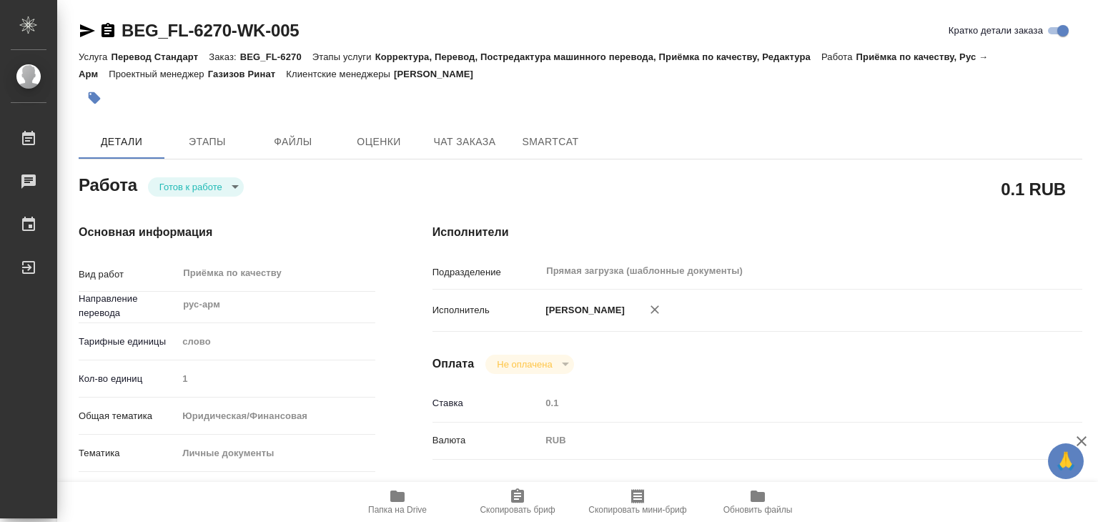
type textarea "x"
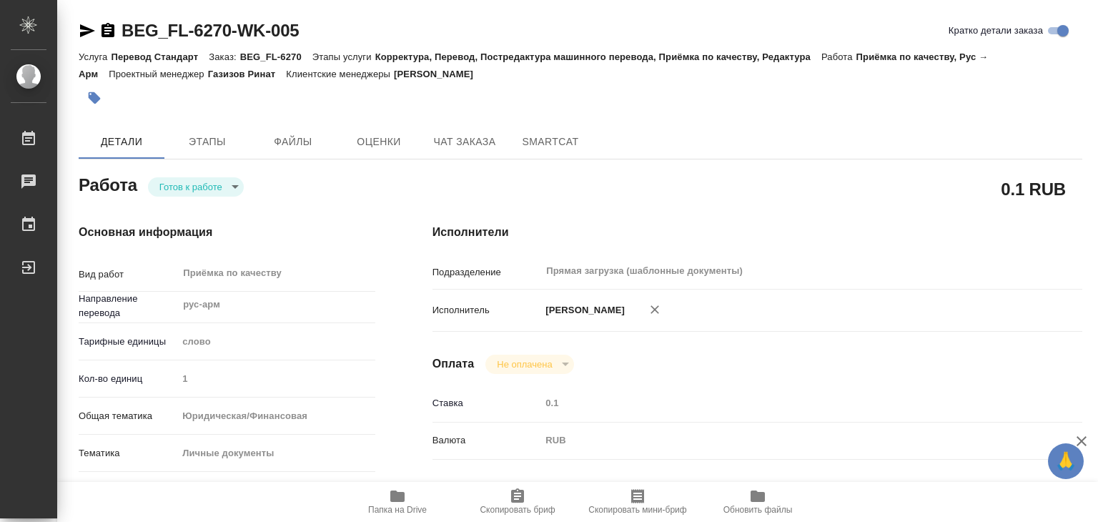
click at [227, 180] on body "🙏 .cls-1 fill:#fff; AWATERA Alilekova Valeriya Работы 0 Чаты График Выйти BEG_F…" at bounding box center [549, 261] width 1098 height 522
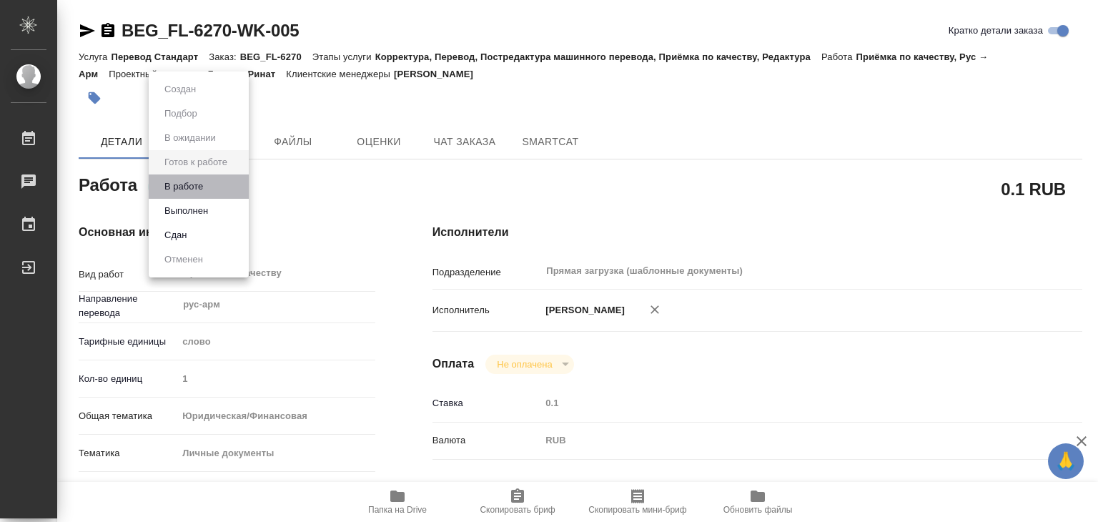
click at [221, 184] on li "В работе" at bounding box center [199, 186] width 100 height 24
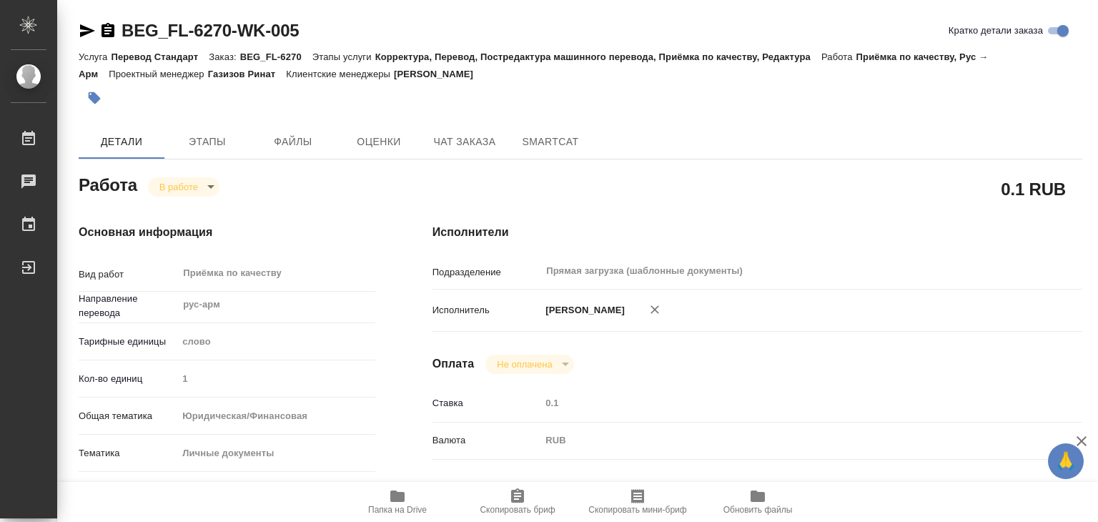
type textarea "x"
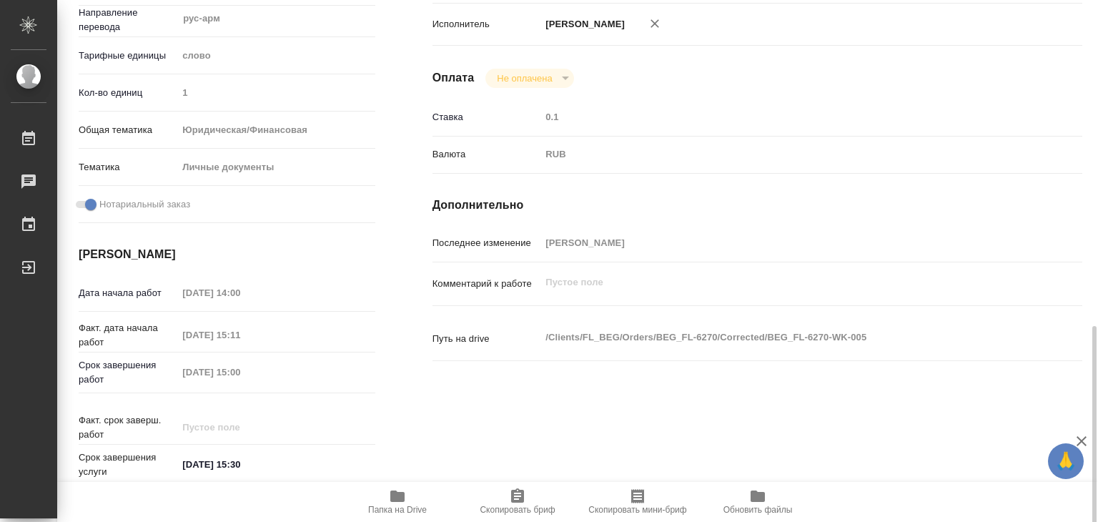
type textarea "x"
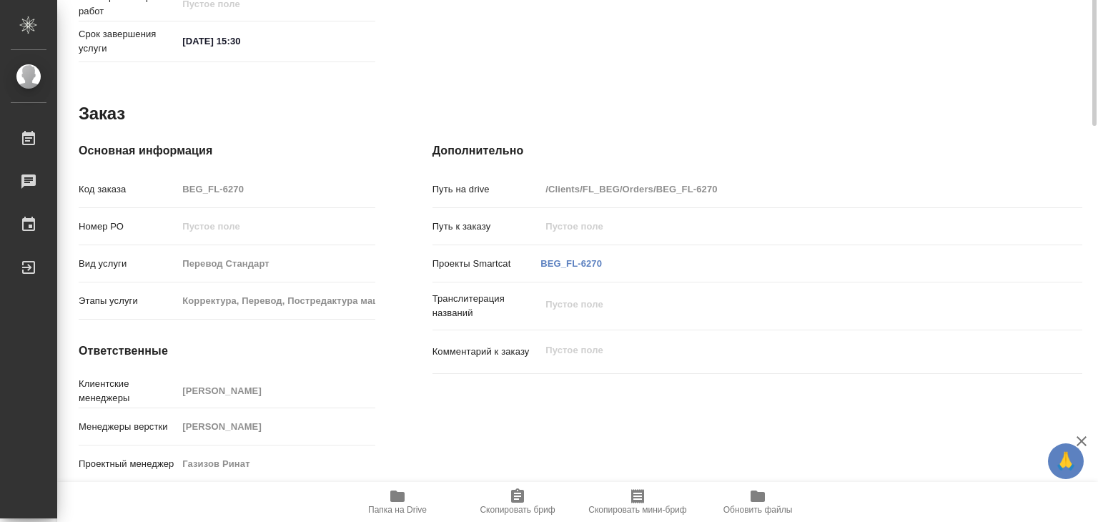
scroll to position [721, 0]
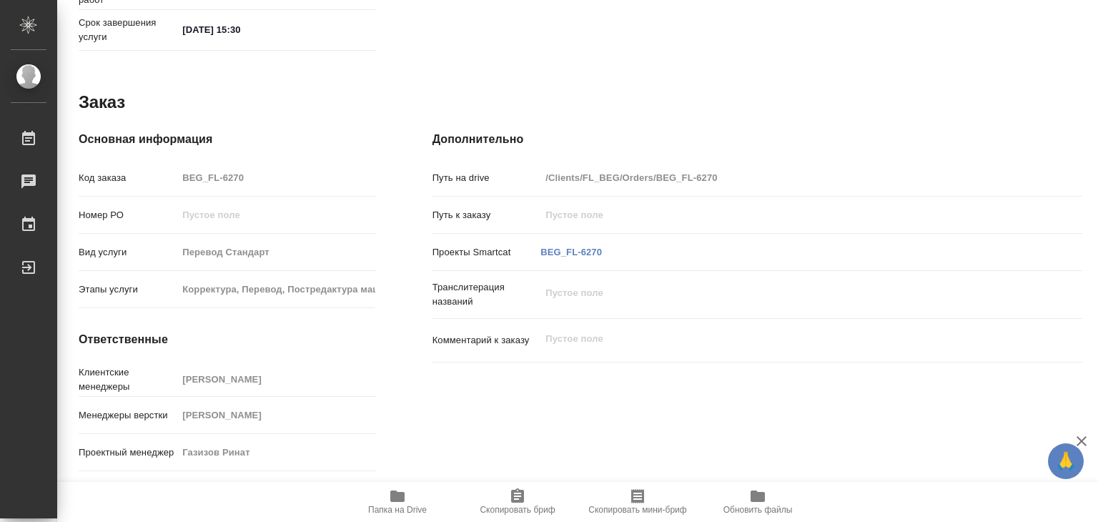
type textarea "x"
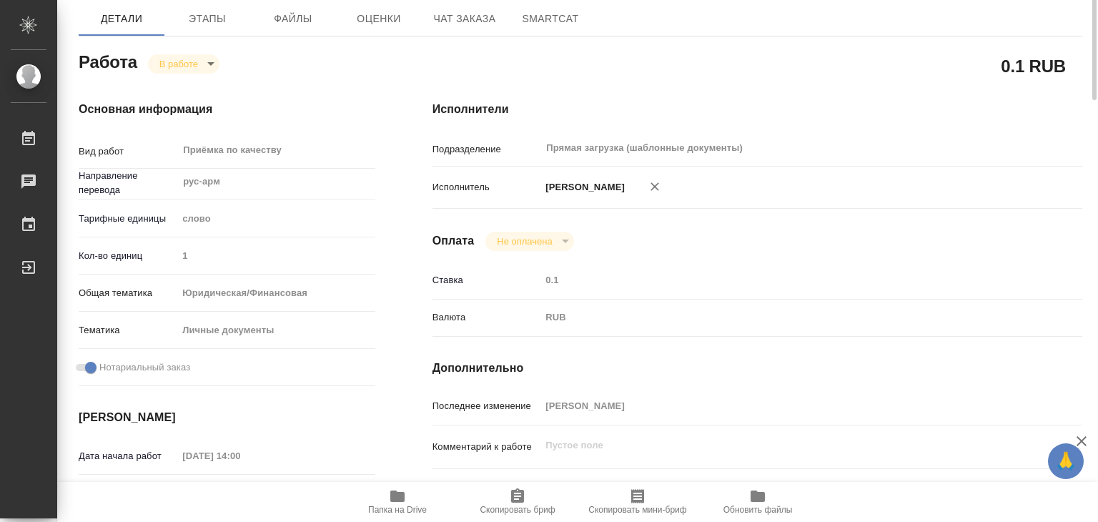
scroll to position [0, 0]
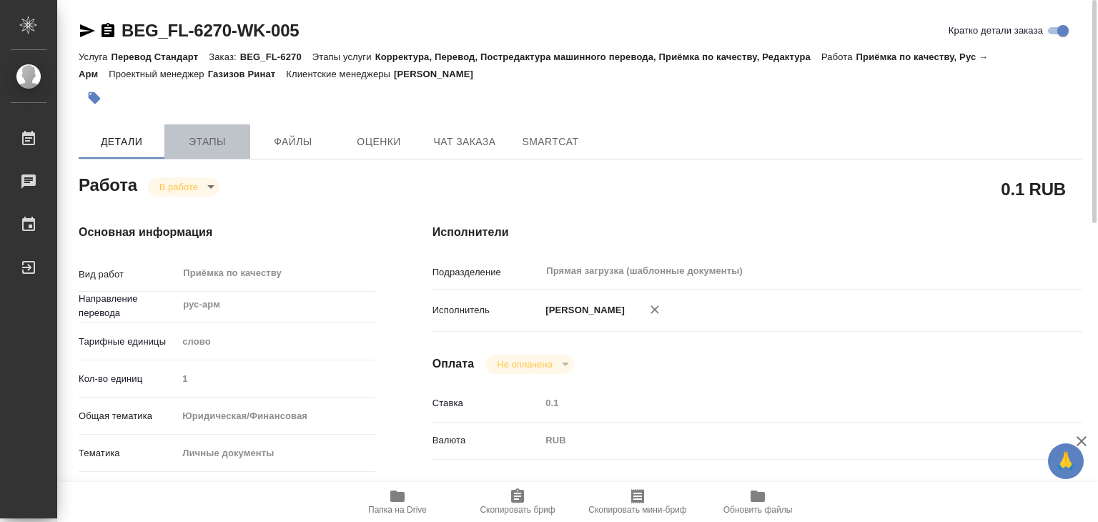
click at [229, 138] on span "Этапы" at bounding box center [207, 142] width 69 height 18
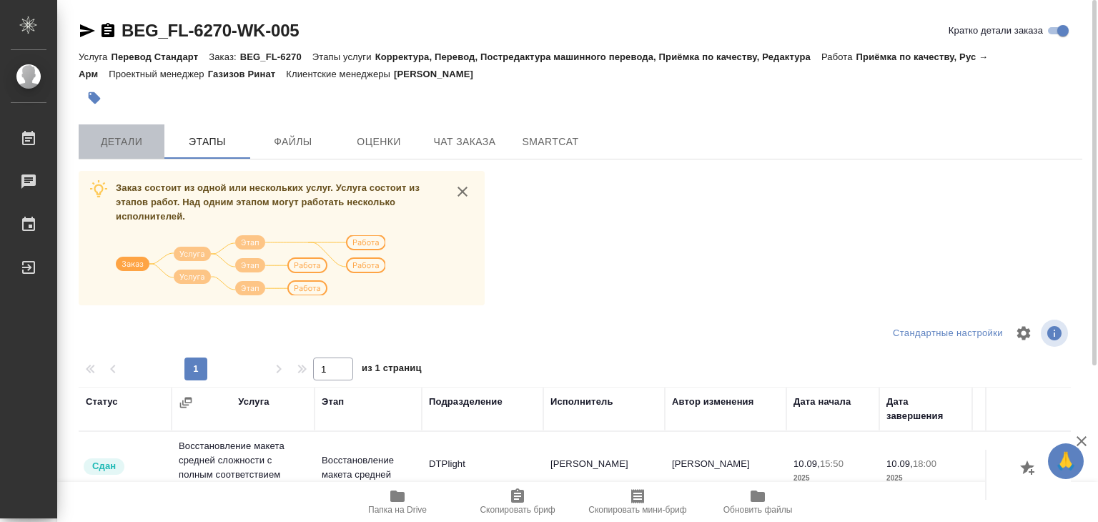
click at [100, 137] on span "Детали" at bounding box center [121, 142] width 69 height 18
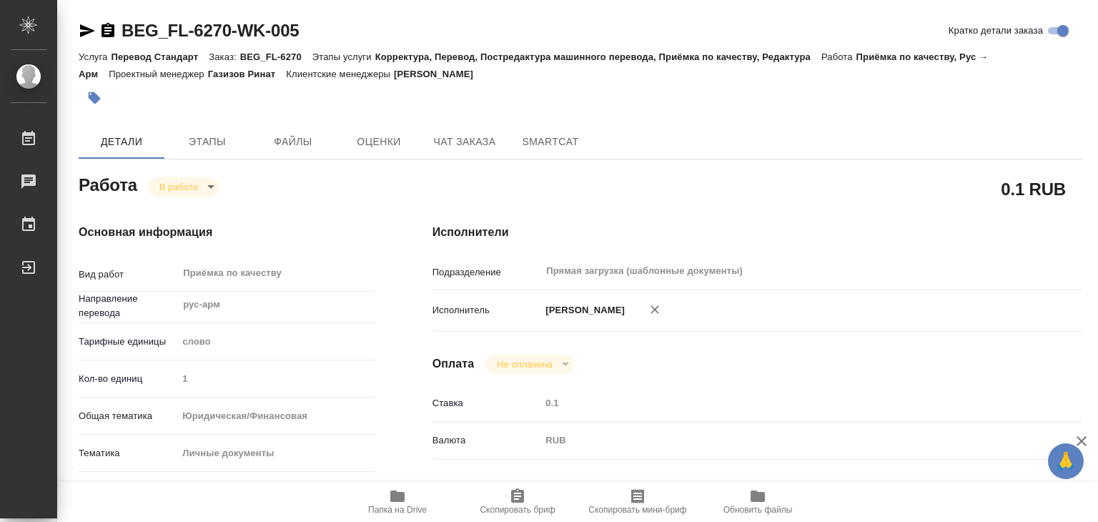
type textarea "x"
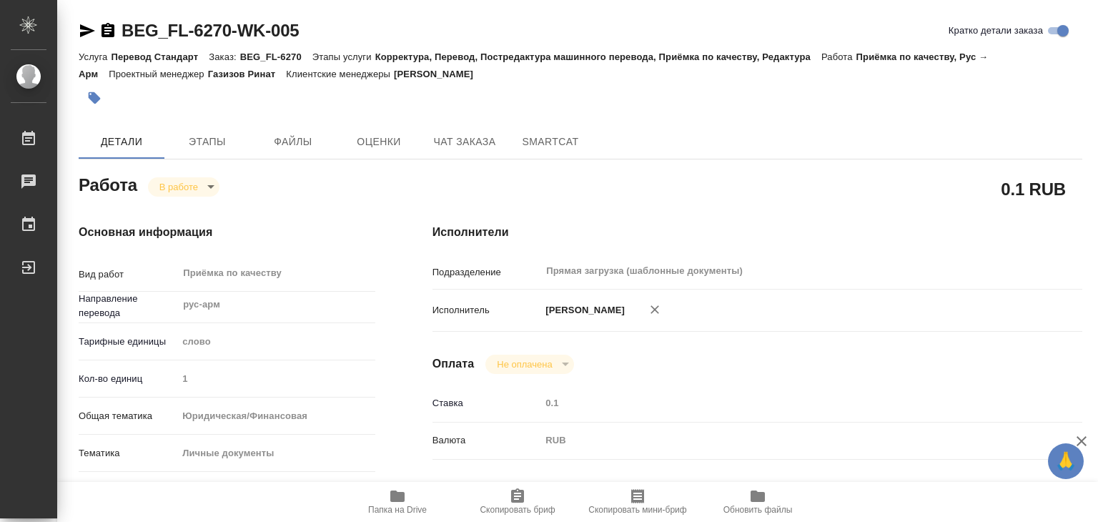
type textarea "x"
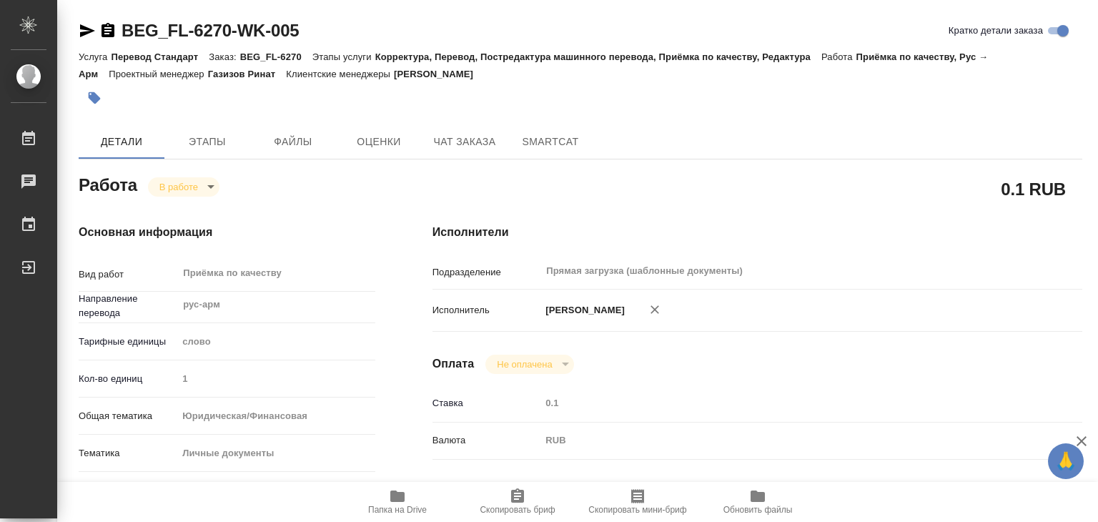
type textarea "x"
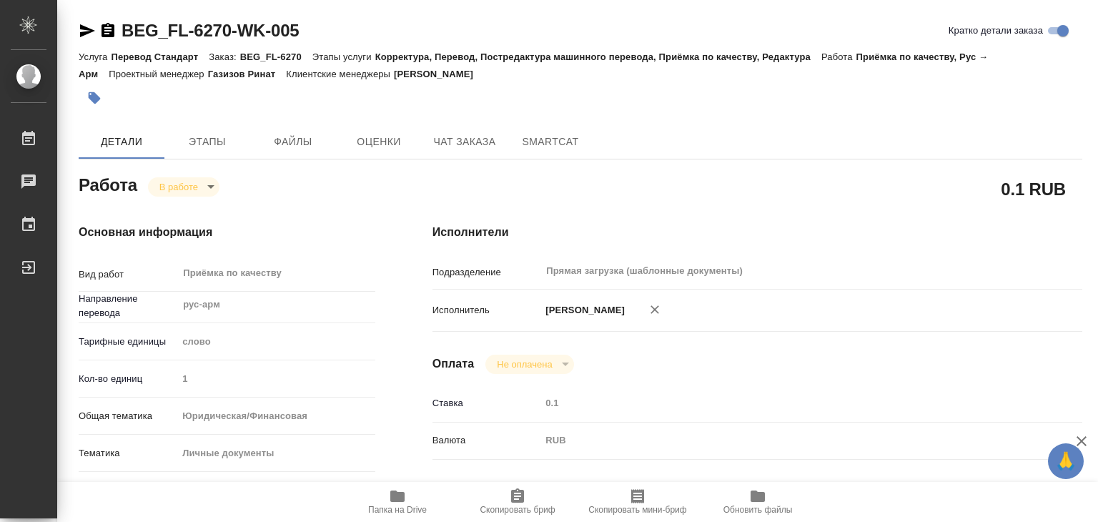
type textarea "x"
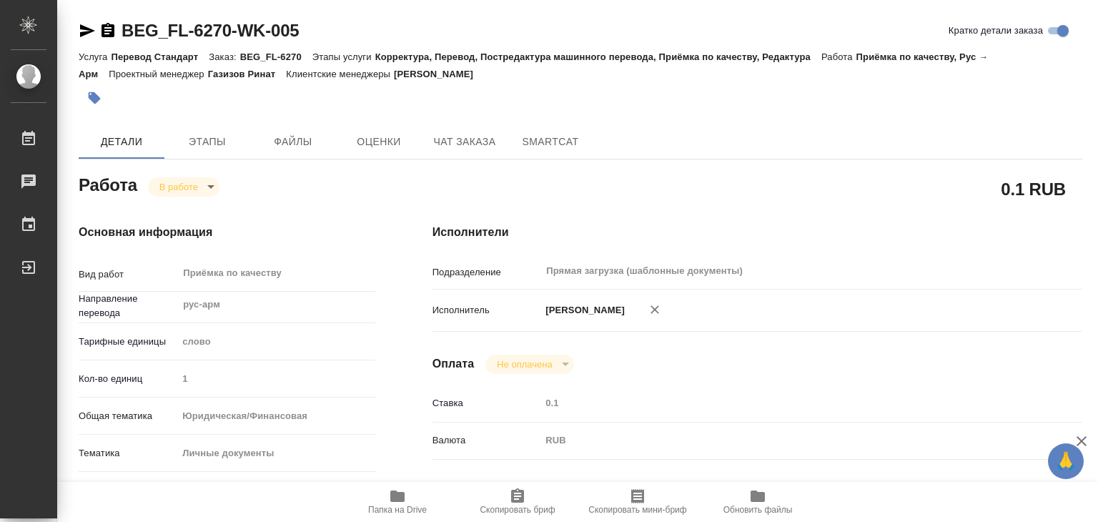
click at [99, 91] on icon "button" at bounding box center [94, 98] width 14 height 14
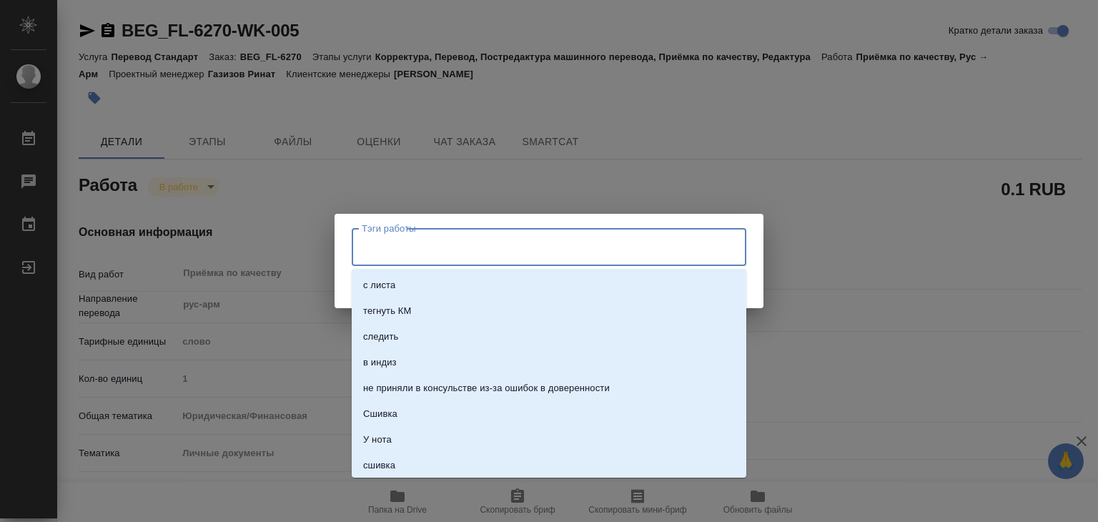
click at [495, 255] on input "Тэги работы" at bounding box center [535, 246] width 355 height 24
type input "420"
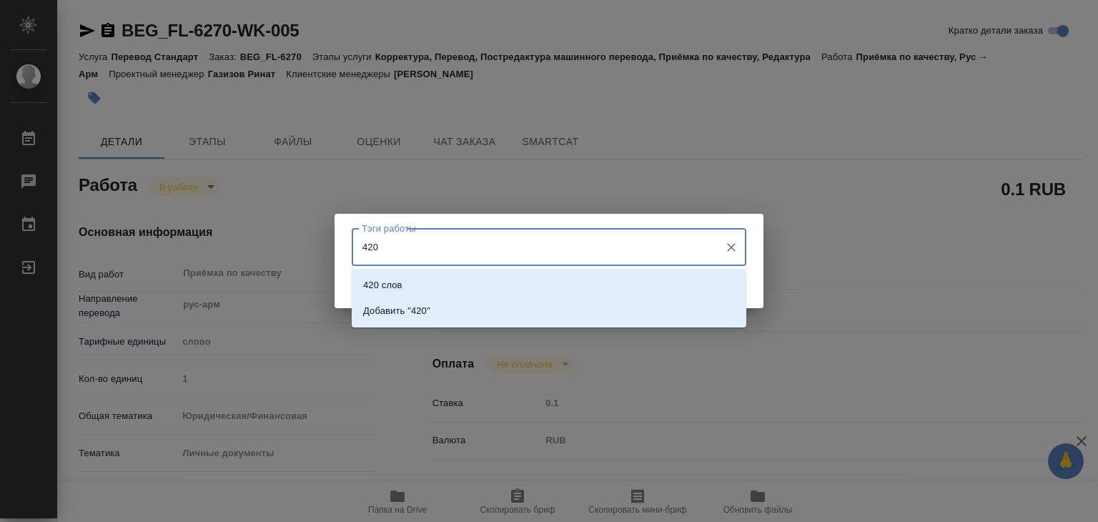
click at [490, 283] on li "420 слов" at bounding box center [549, 285] width 395 height 26
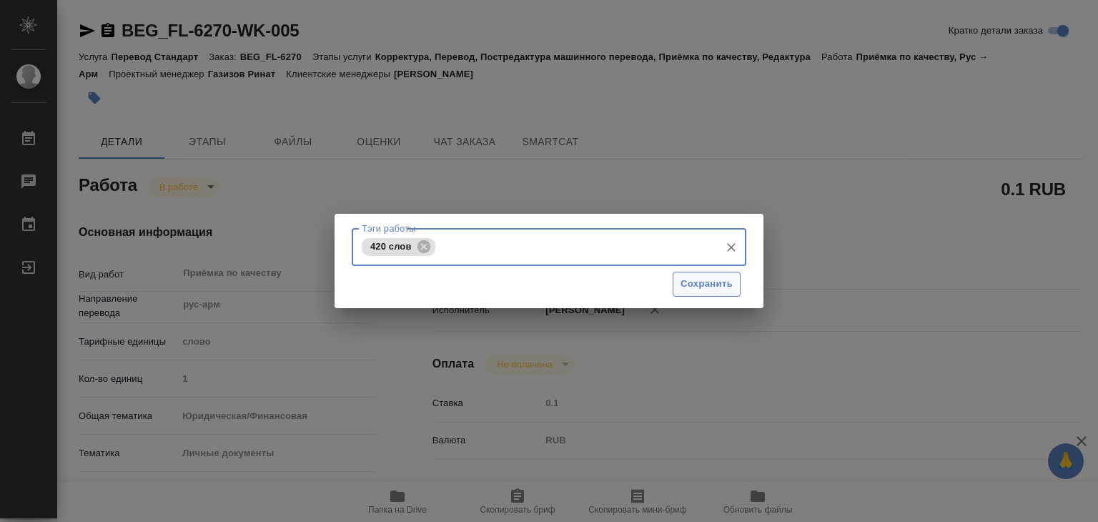
click at [731, 289] on span "Сохранить" at bounding box center [706, 284] width 52 height 16
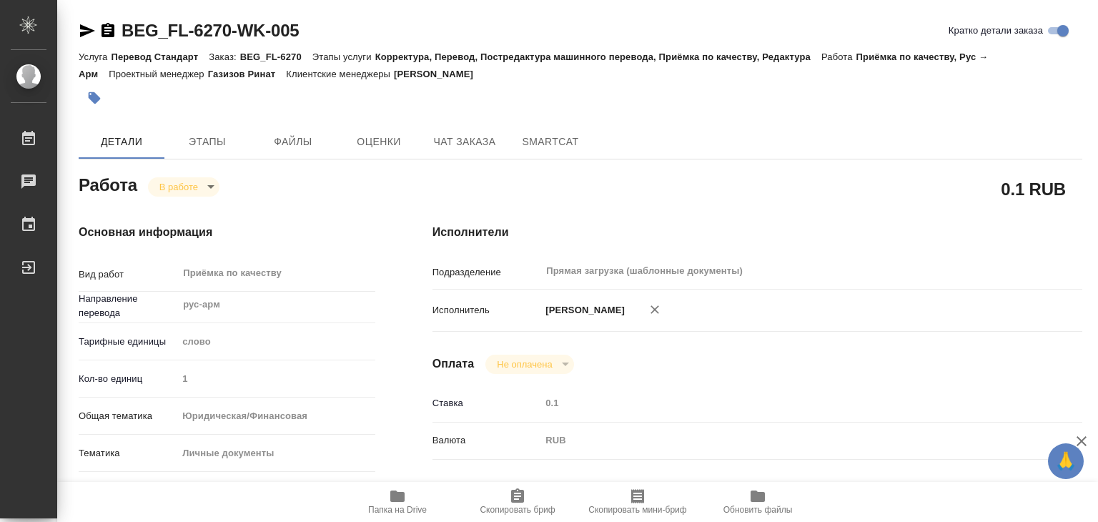
type input "inProgress"
type textarea "Приёмка по качеству"
type textarea "x"
type input "рус-арм"
type input "5a8b1489cc6b4906c91bfd90"
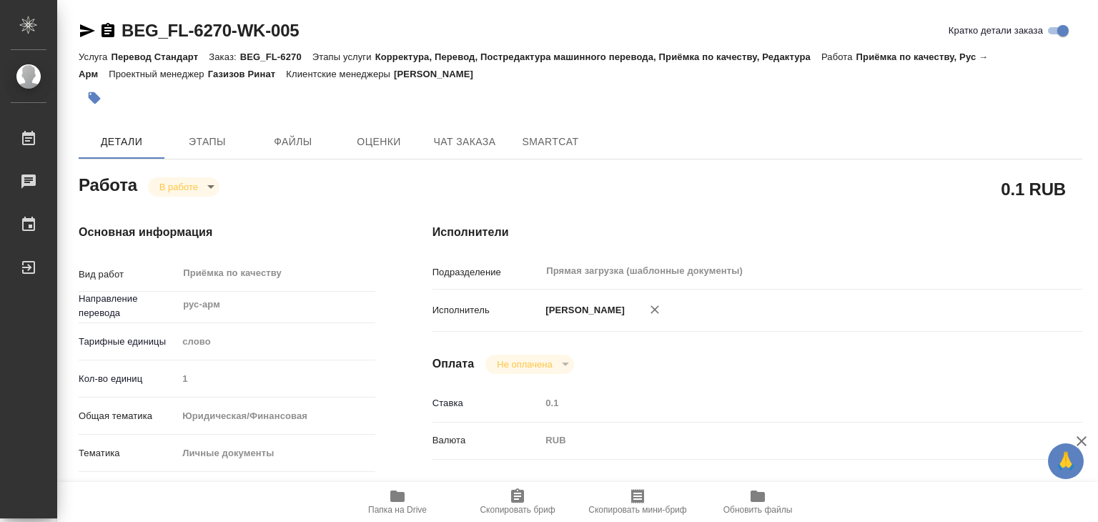
type input "1"
type input "yr-fn"
type input "5a8b8b956a9677013d343cfe"
checkbox input "true"
type input "11.09.2025 14:00"
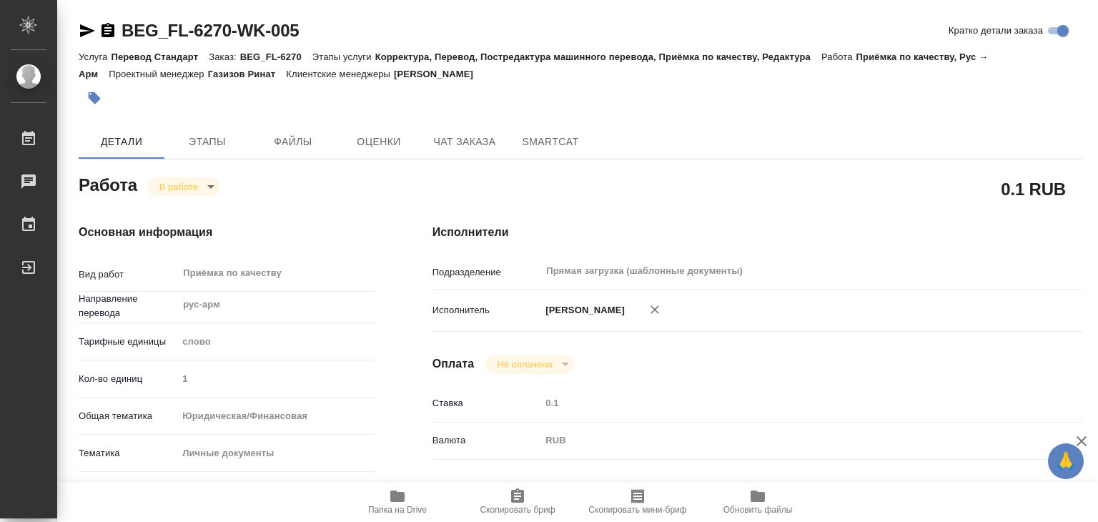
type input "11.09.2025 15:11"
type input "11.09.2025 15:00"
type input "11.09.2025 15:30"
type input "Прямая загрузка (шаблонные документы)"
type input "notPayed"
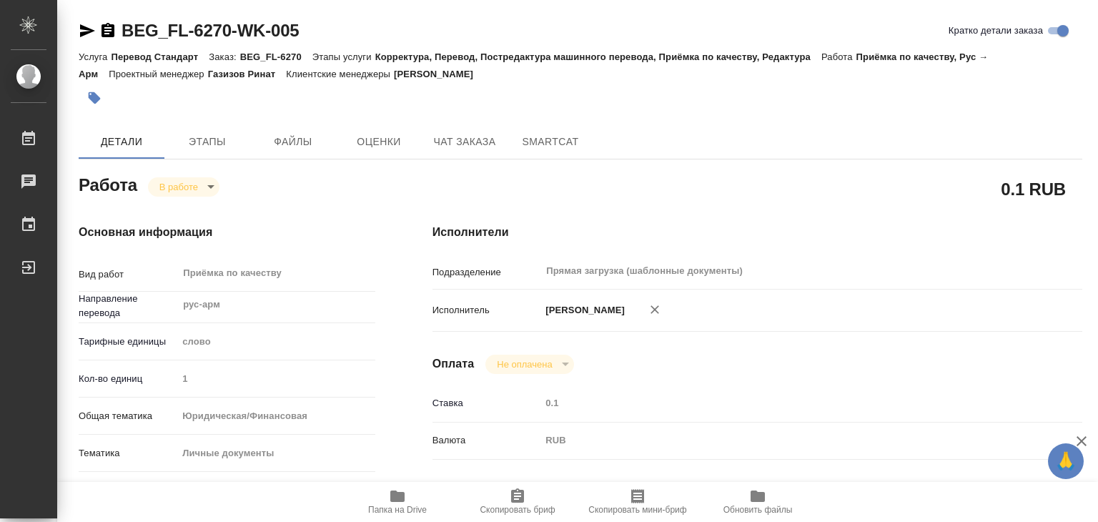
type input "0.1"
type input "RUB"
type input "[PERSON_NAME]"
type textarea "x"
type textarea "/Clients/FL_BEG/Orders/BEG_FL-6270/Corrected/BEG_FL-6270-WK-005"
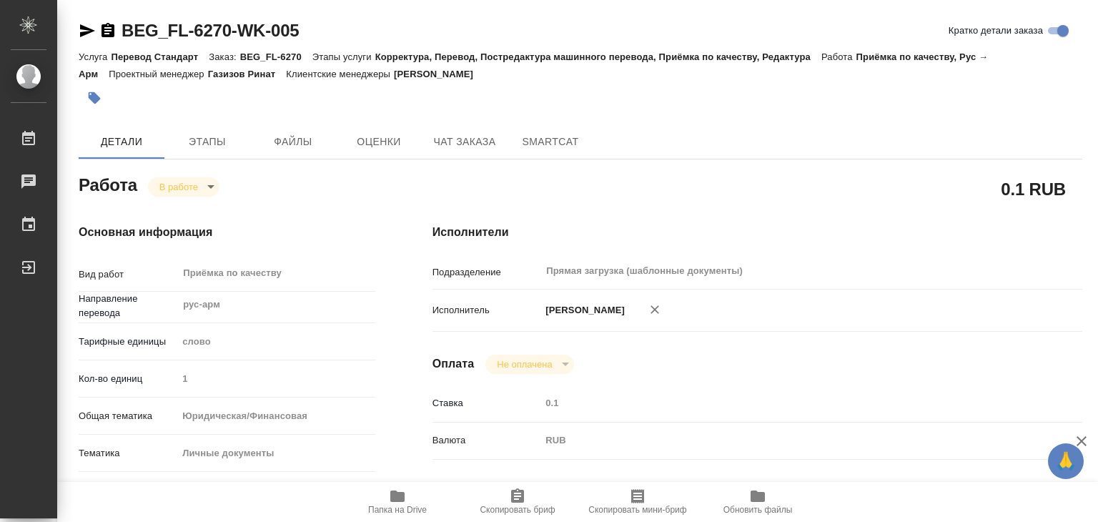
type textarea "x"
type input "BEG_FL-6270"
type input "Перевод Стандарт"
type input "Корректура, Перевод, Постредактура машинного перевода, Приёмка по качеству, Ред…"
type input "[PERSON_NAME]"
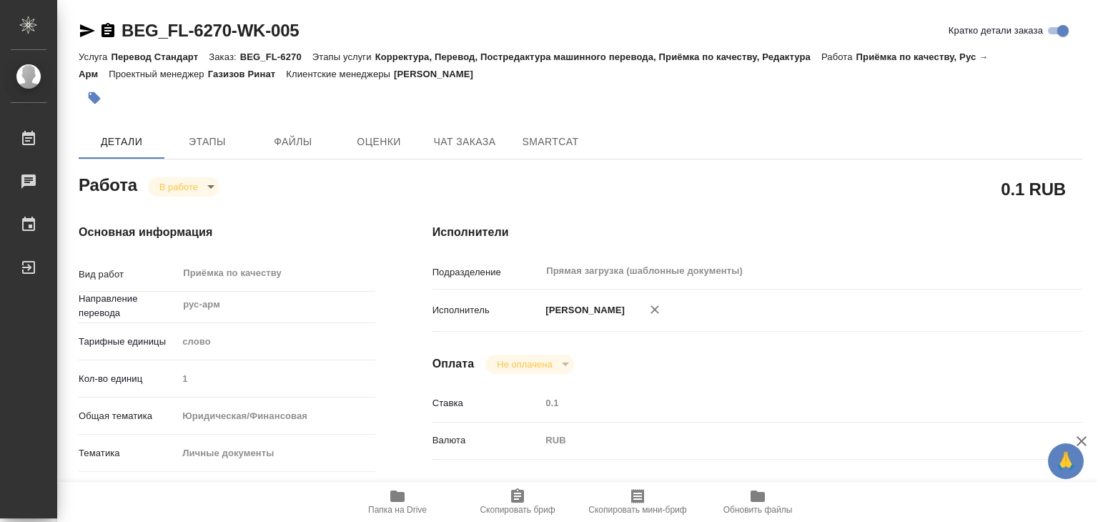
type input "[PERSON_NAME]"
type input "/Clients/FL_BEG/Orders/BEG_FL-6270"
type textarea "x"
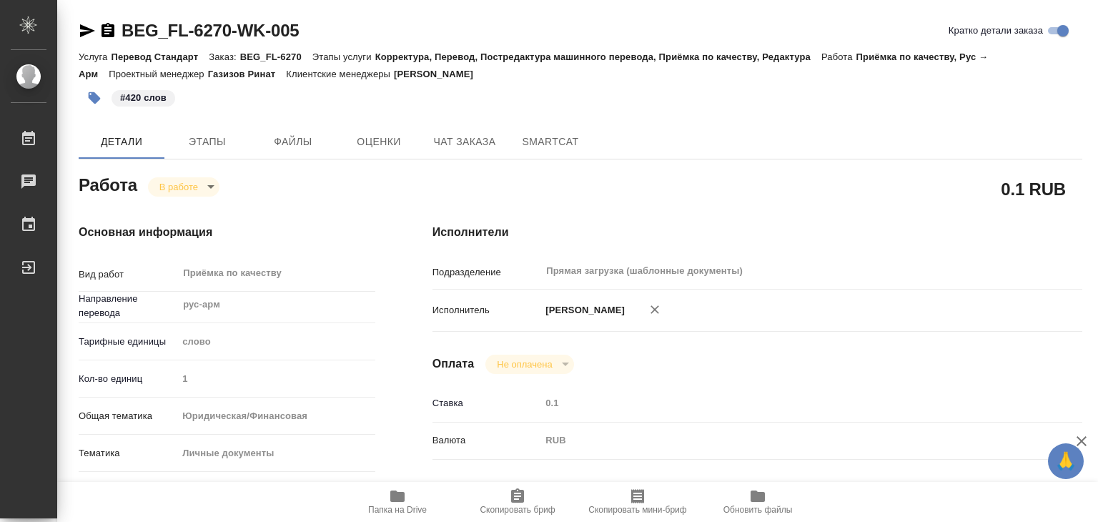
type textarea "x"
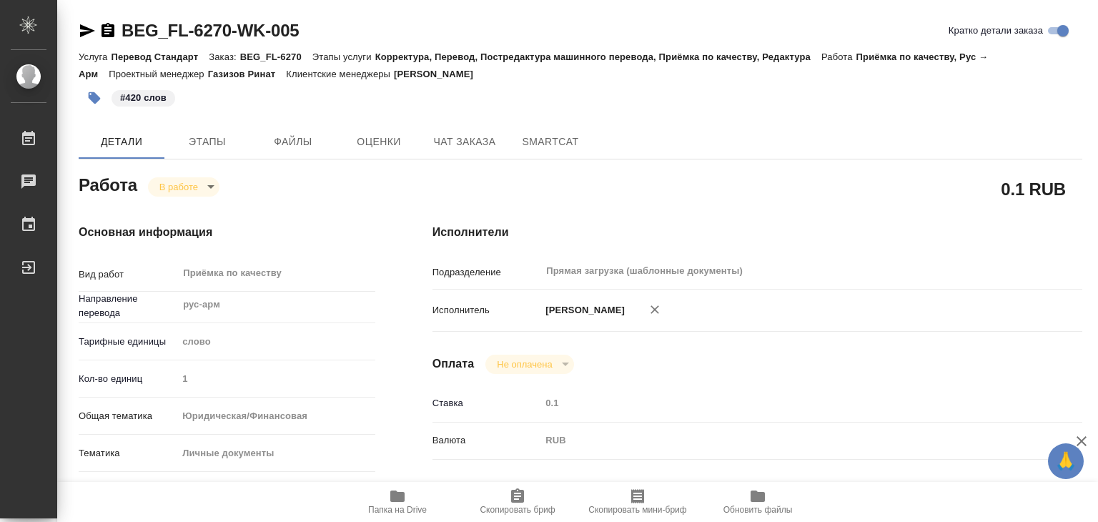
type textarea "x"
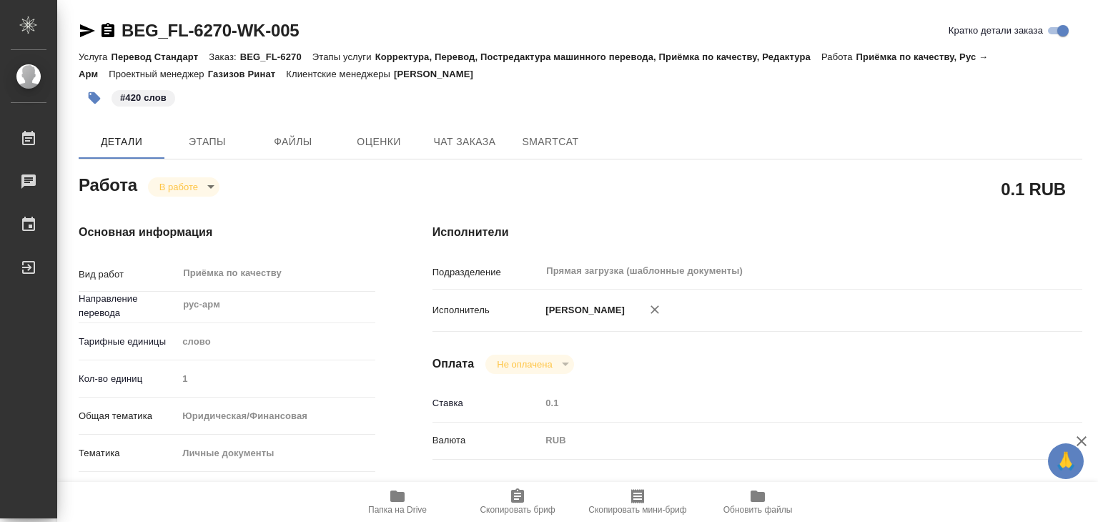
type textarea "x"
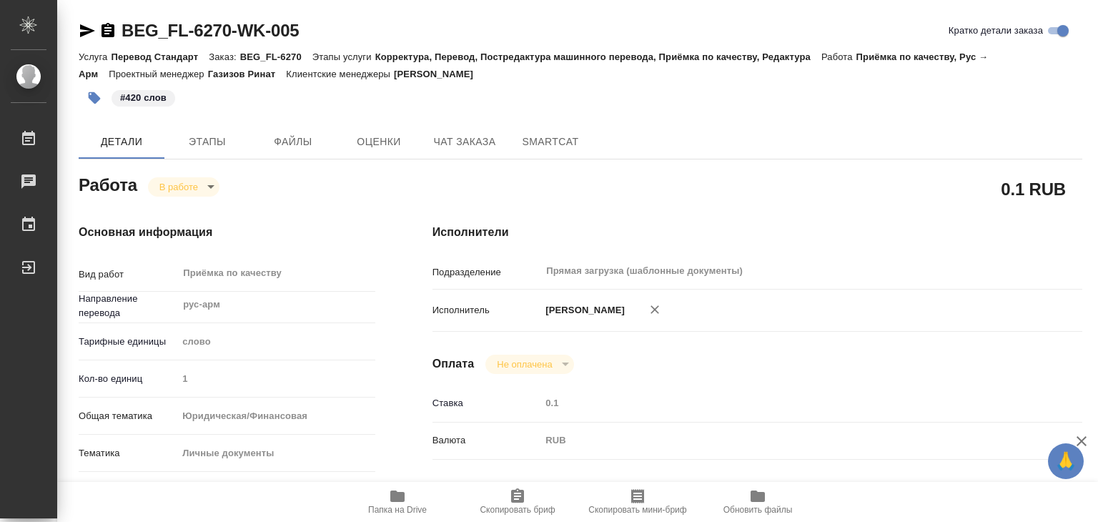
type textarea "x"
drag, startPoint x: 114, startPoint y: 16, endPoint x: 232, endPoint y: 39, distance: 120.1
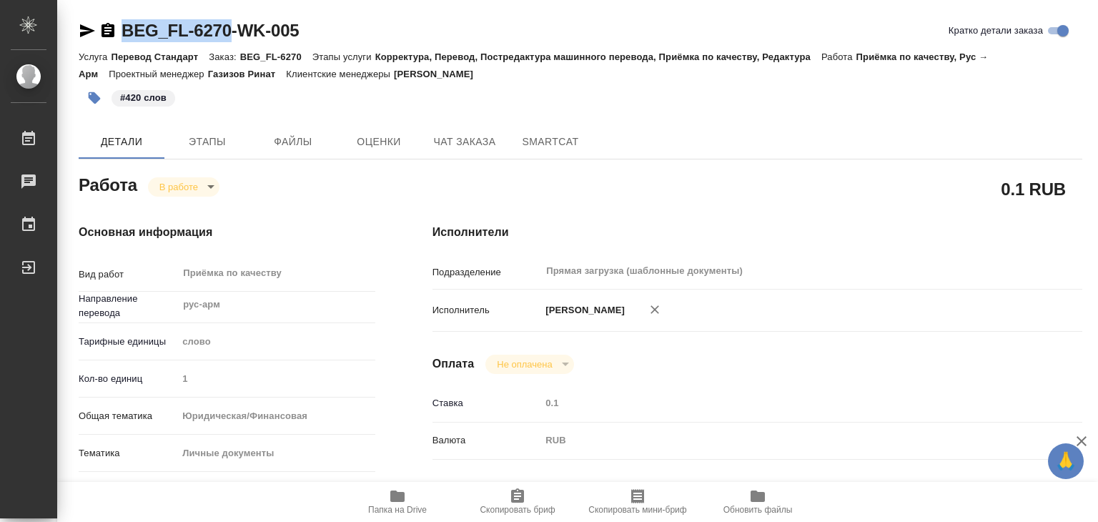
copy link "BEG_FL-6270"
click at [194, 181] on body "🙏 .cls-1 fill:#fff; AWATERA Alilekova Valeriya Работы 0 Чаты График Выйти BEG_F…" at bounding box center [549, 261] width 1098 height 522
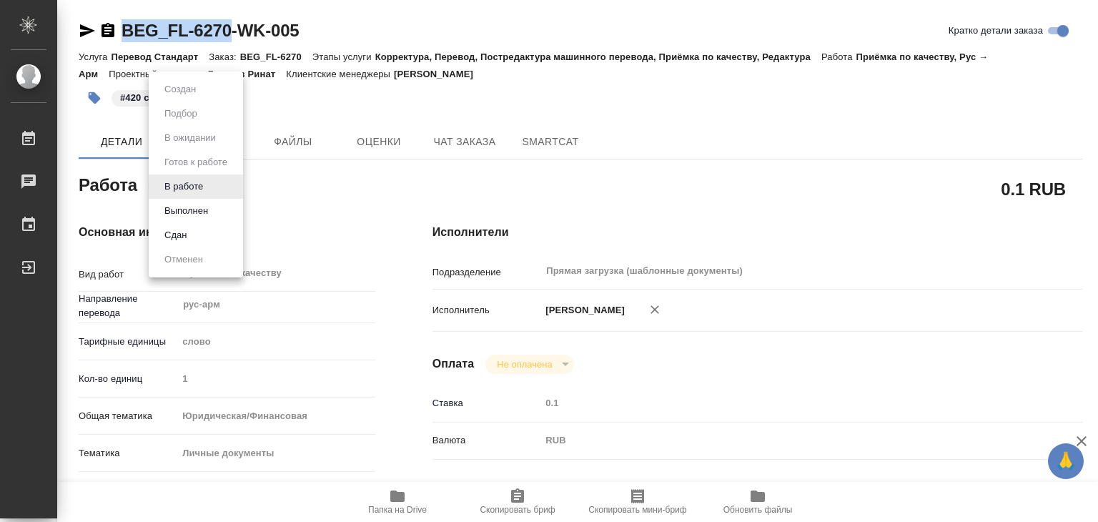
click at [203, 209] on button "Выполнен" at bounding box center [186, 211] width 52 height 16
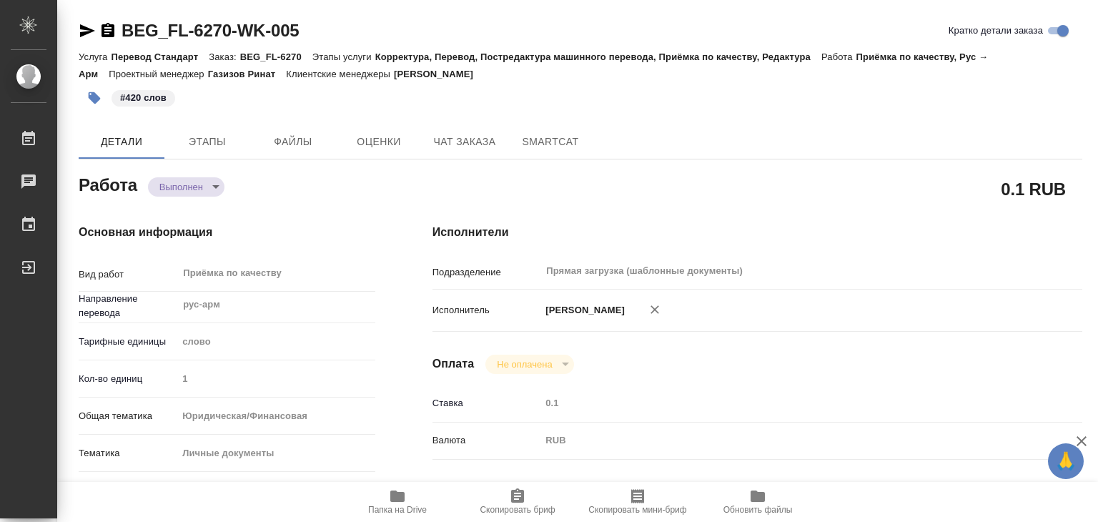
type textarea "x"
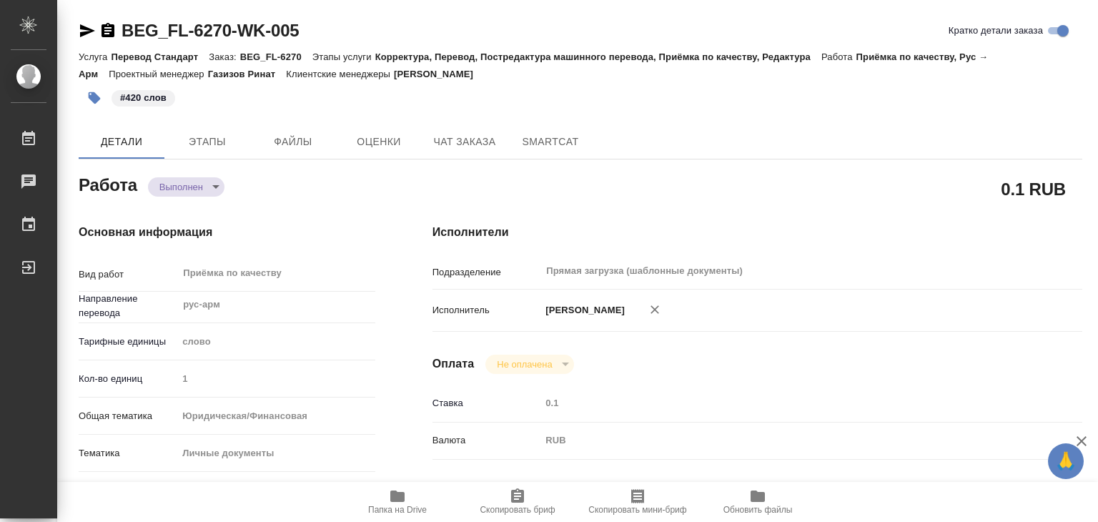
type textarea "x"
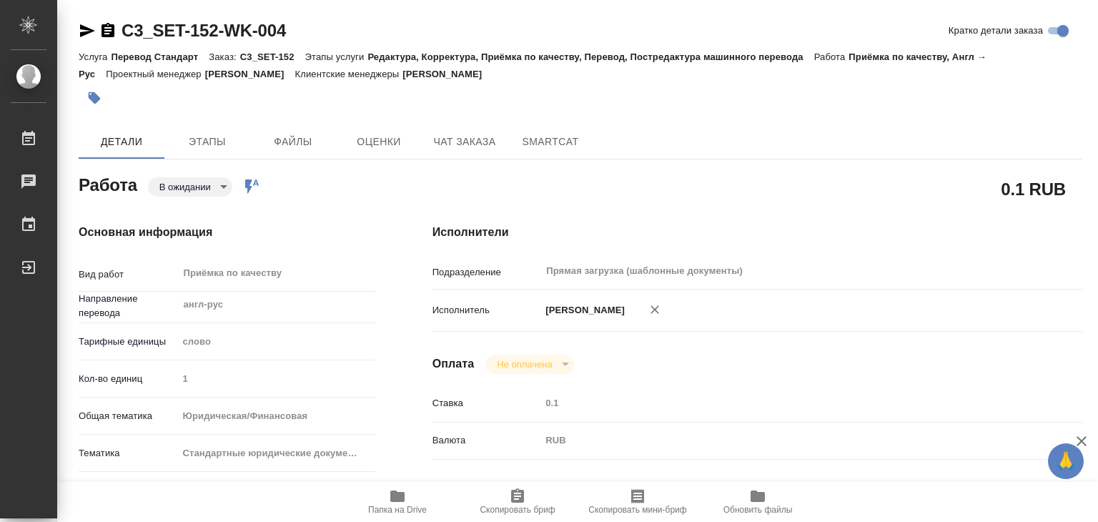
click at [204, 182] on body "🙏 .cls-1 fill:#fff; AWATERA Alilekova [PERSON_NAME] Работы 0 Чаты График Выйти …" at bounding box center [549, 261] width 1098 height 522
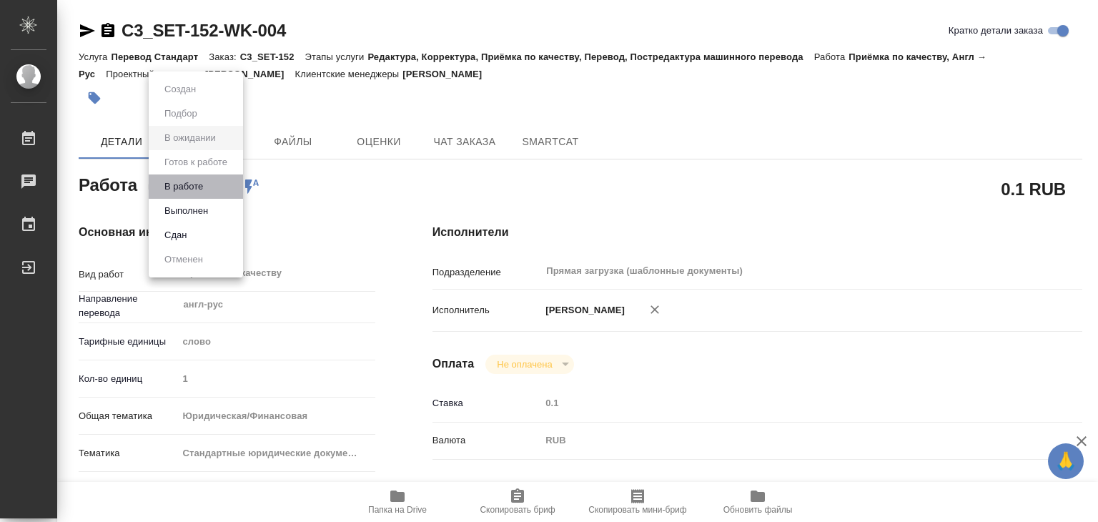
click at [212, 190] on li "В работе" at bounding box center [196, 186] width 94 height 24
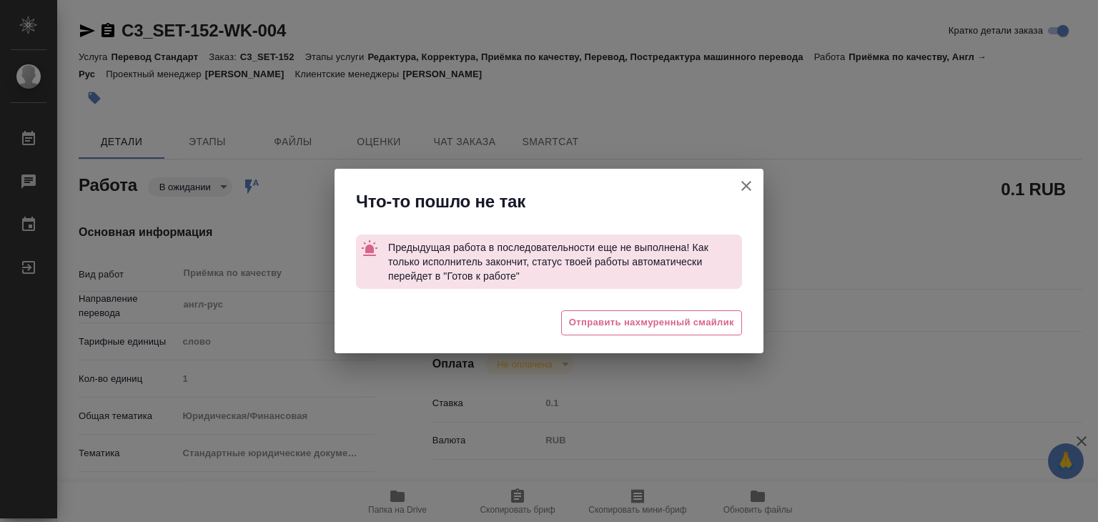
type textarea "x"
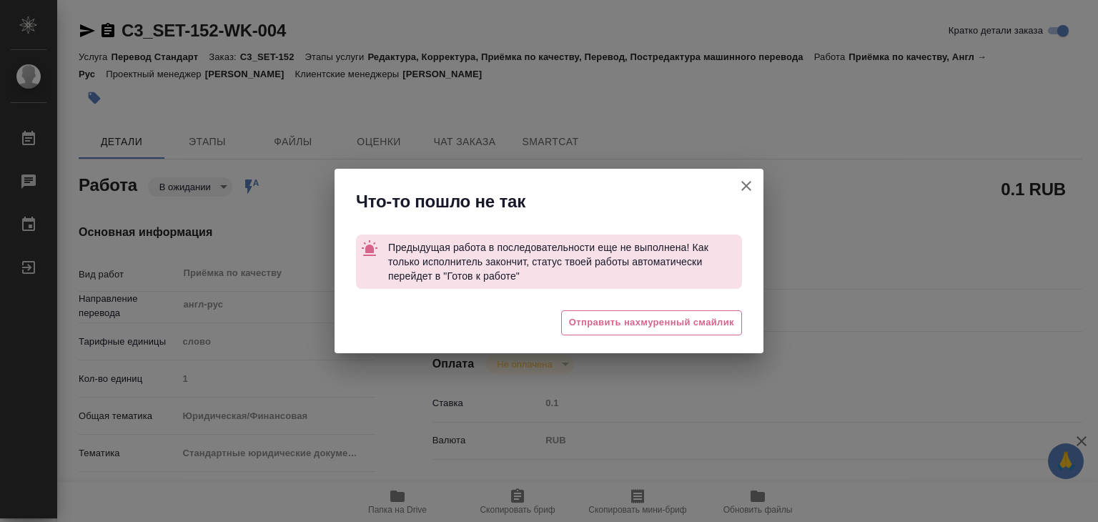
type textarea "x"
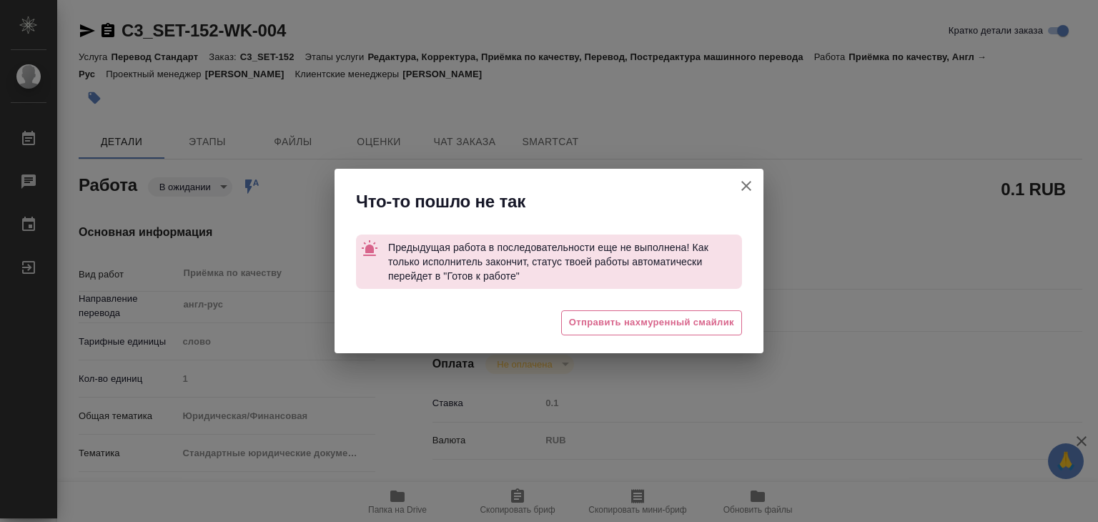
type textarea "x"
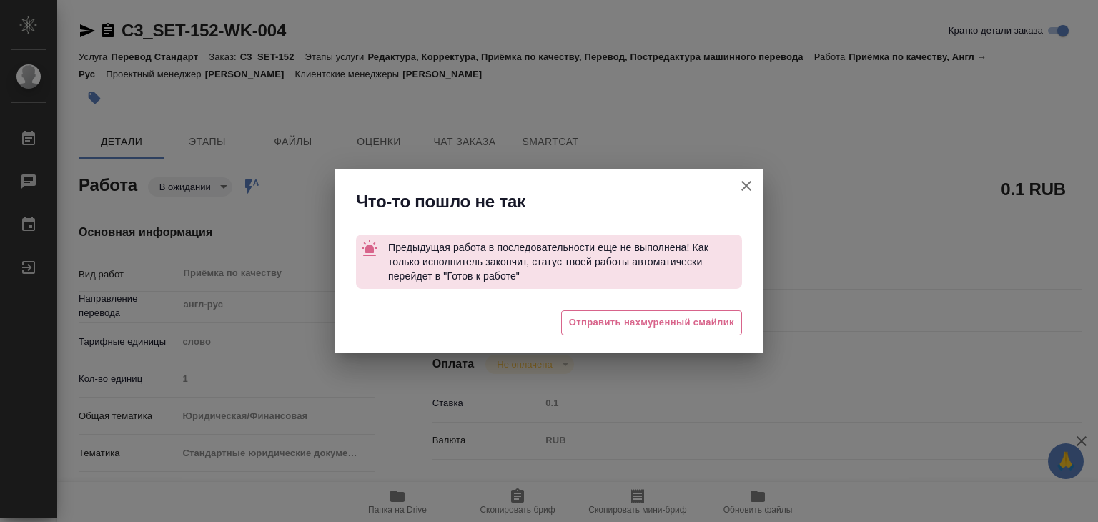
click at [742, 187] on icon "button" at bounding box center [746, 185] width 17 height 17
type textarea "x"
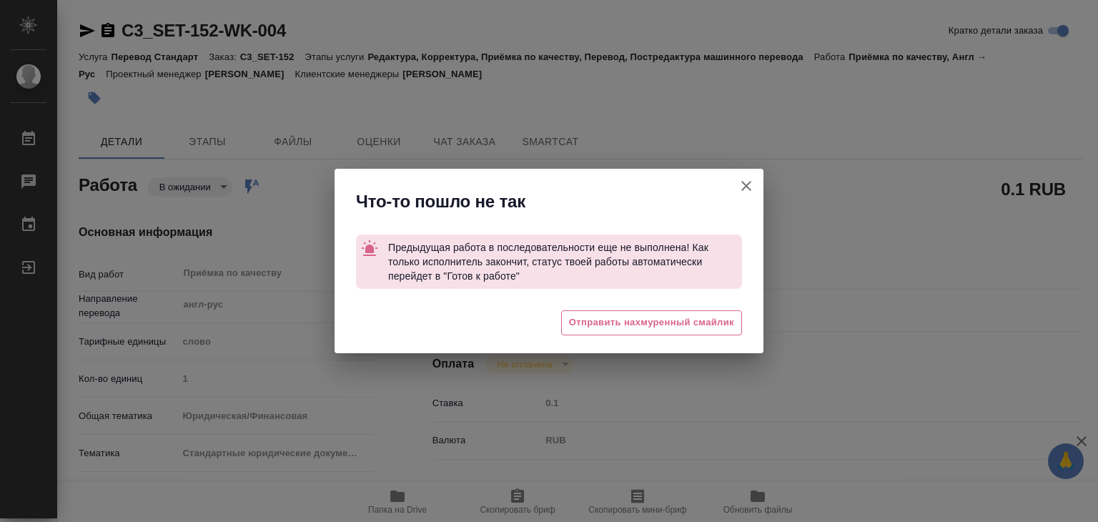
type textarea "x"
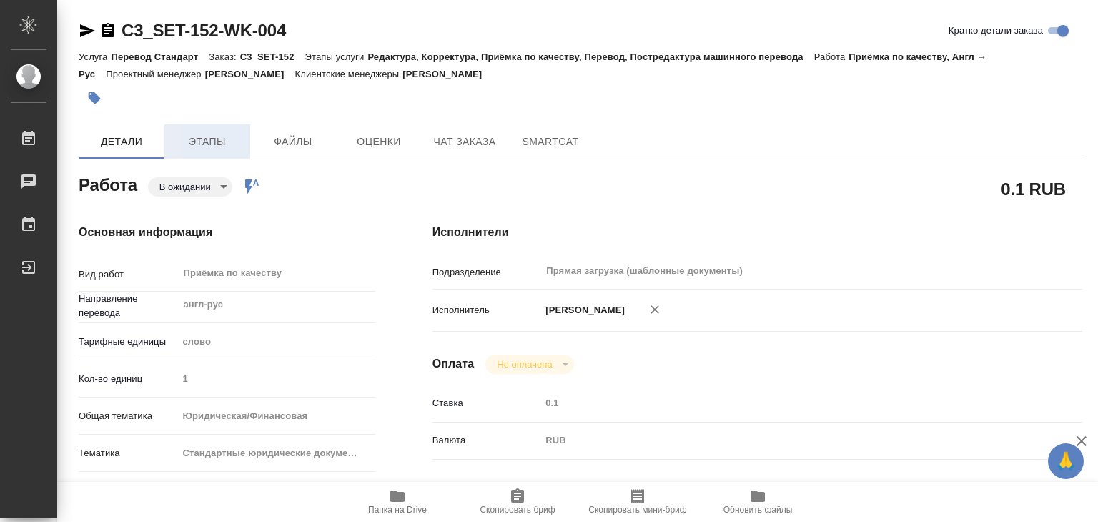
click at [189, 139] on span "Этапы" at bounding box center [207, 142] width 69 height 18
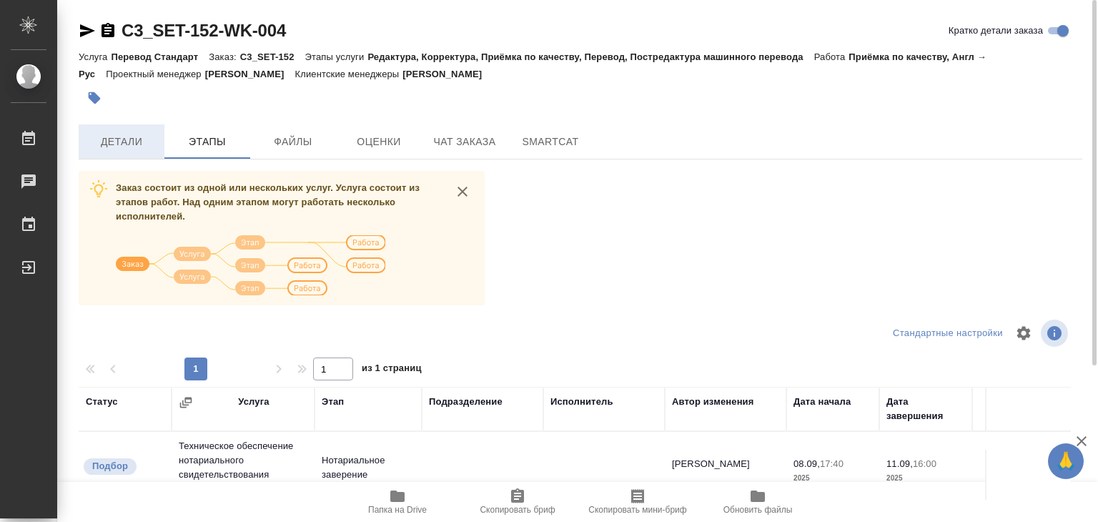
click at [131, 146] on span "Детали" at bounding box center [121, 142] width 69 height 18
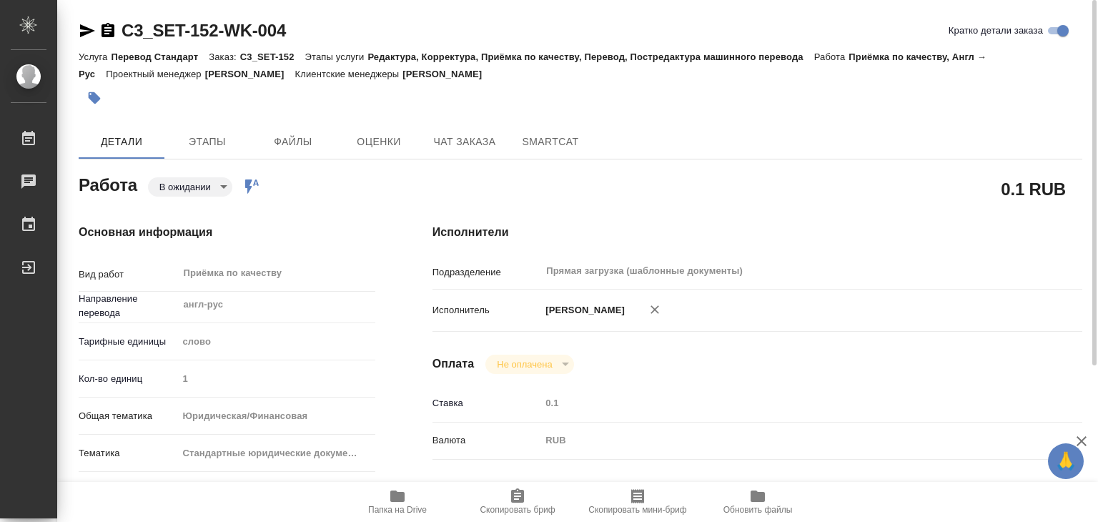
type textarea "x"
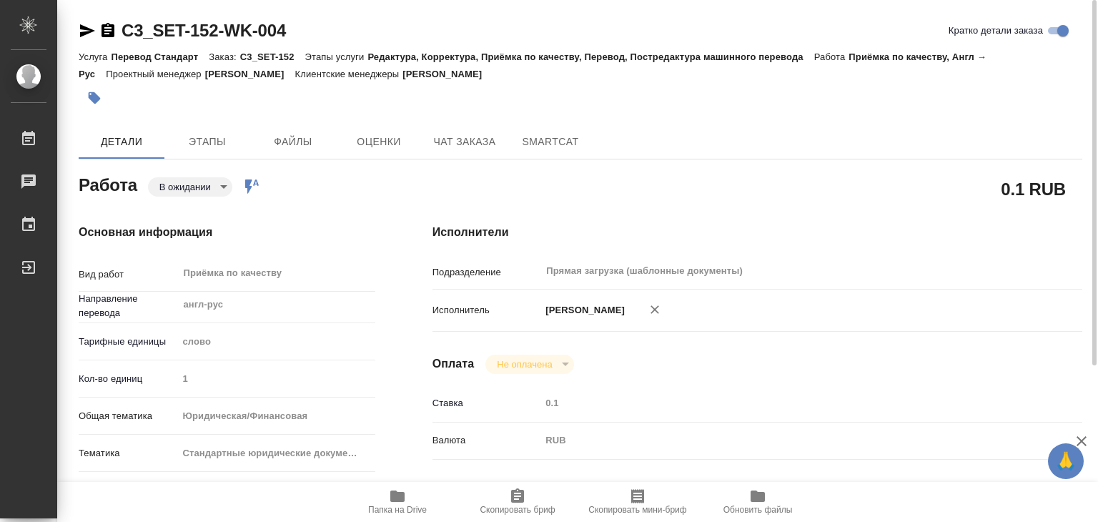
click at [206, 195] on body "🙏 .cls-1 fill:#fff; AWATERA Alilekova Valeriya Работы 0 Чаты График Выйти C3_SE…" at bounding box center [549, 261] width 1098 height 522
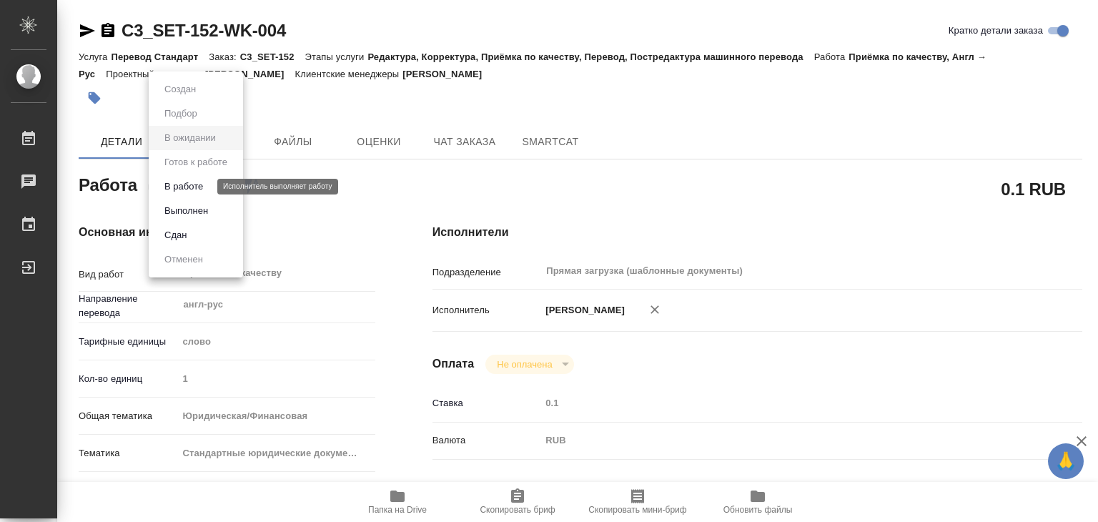
type textarea "x"
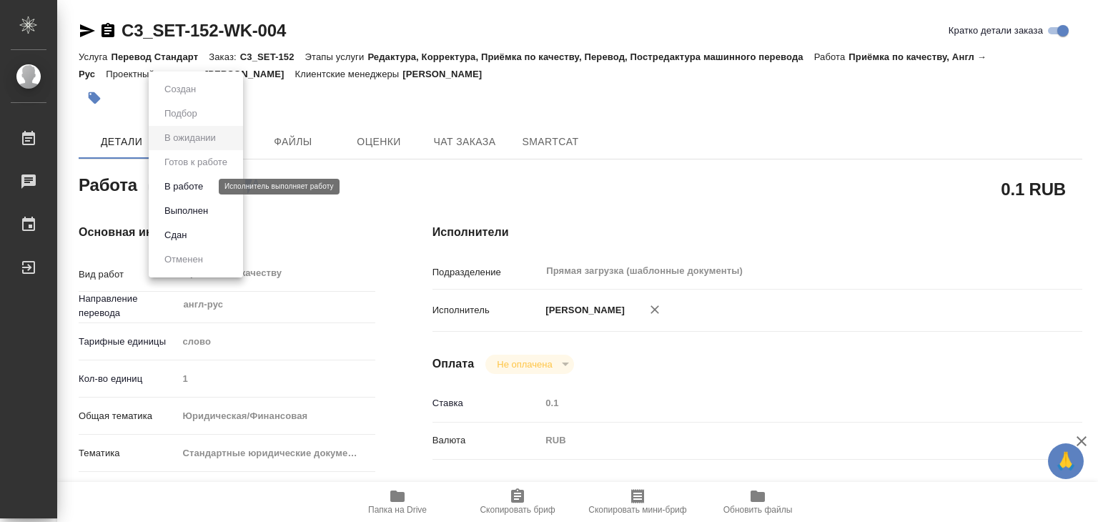
click at [206, 184] on button "В работе" at bounding box center [183, 187] width 47 height 16
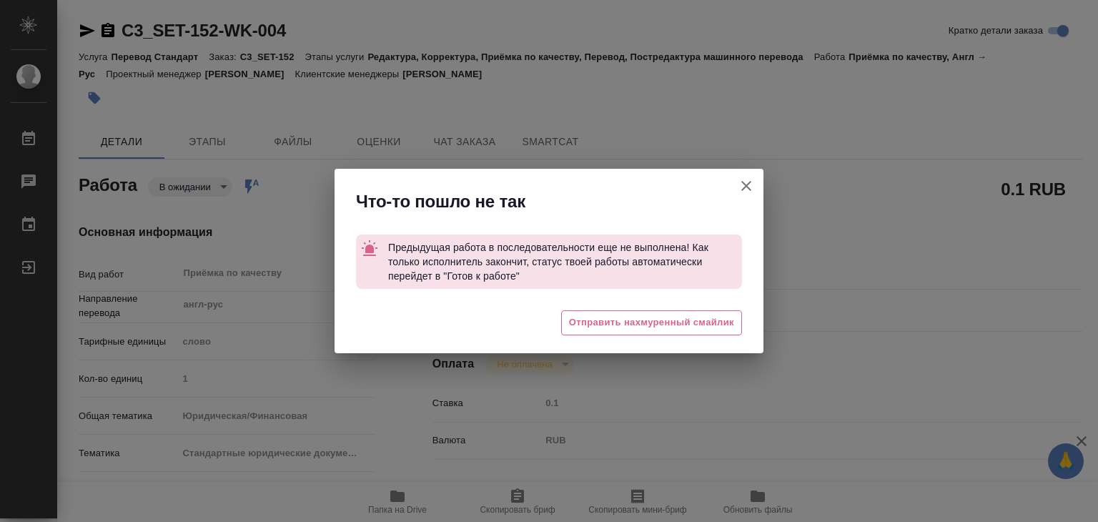
type textarea "x"
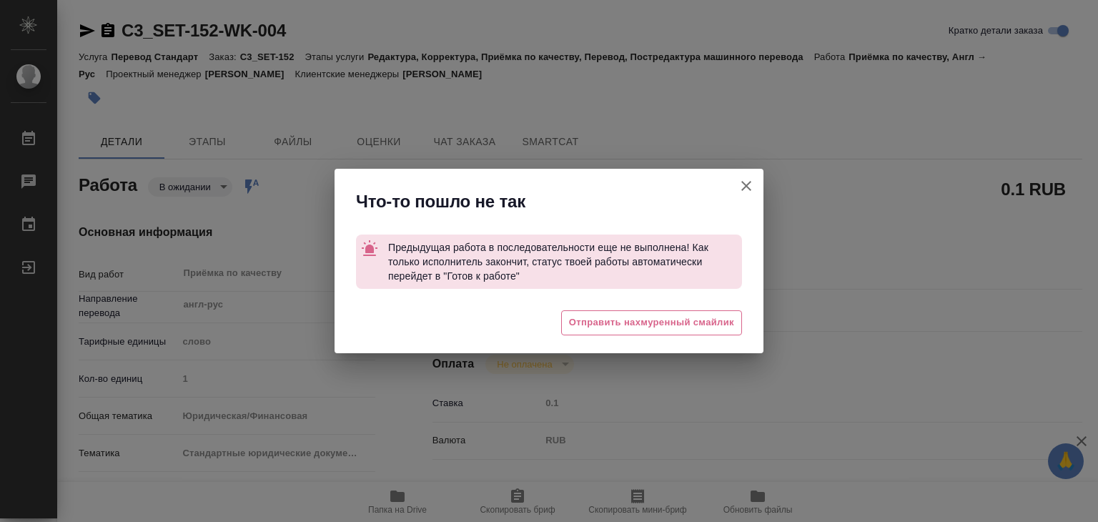
click at [746, 181] on icon "button" at bounding box center [746, 185] width 17 height 17
type textarea "x"
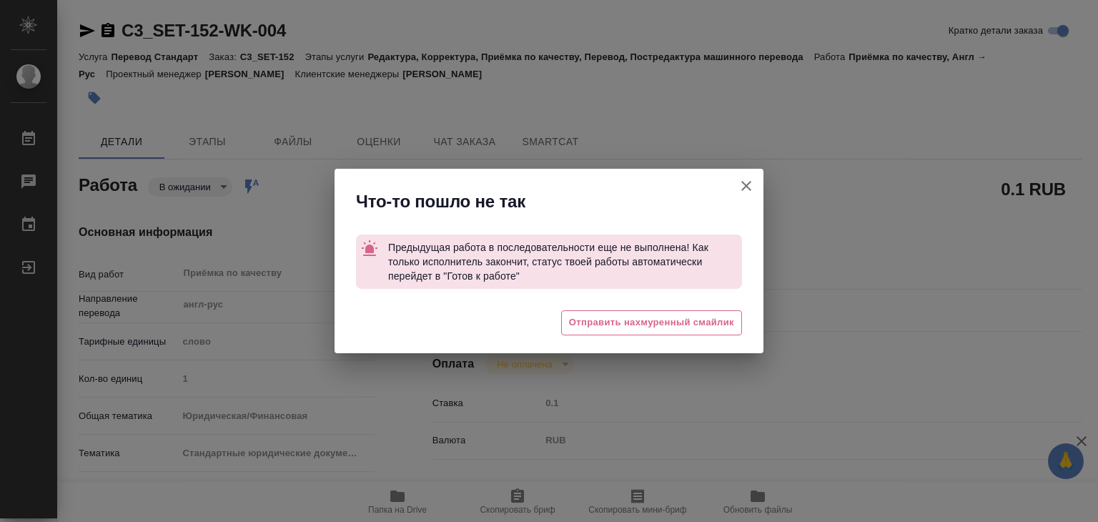
type textarea "x"
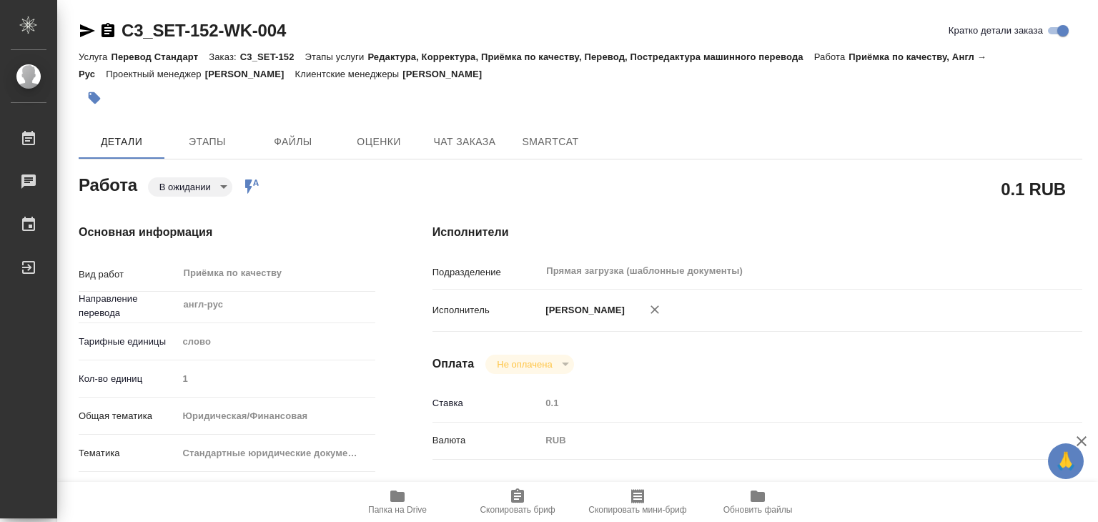
type textarea "x"
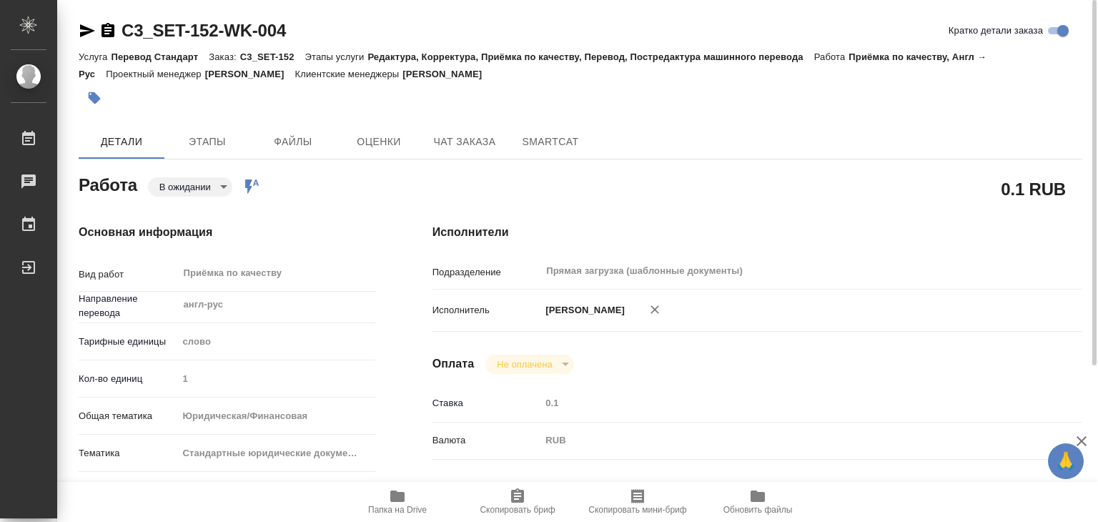
click at [394, 498] on icon "button" at bounding box center [397, 495] width 14 height 11
click at [162, 179] on body "🙏 .cls-1 fill:#fff; AWATERA Alilekova Valeriya Работы 0 Чаты График Выйти C3_SE…" at bounding box center [549, 261] width 1098 height 522
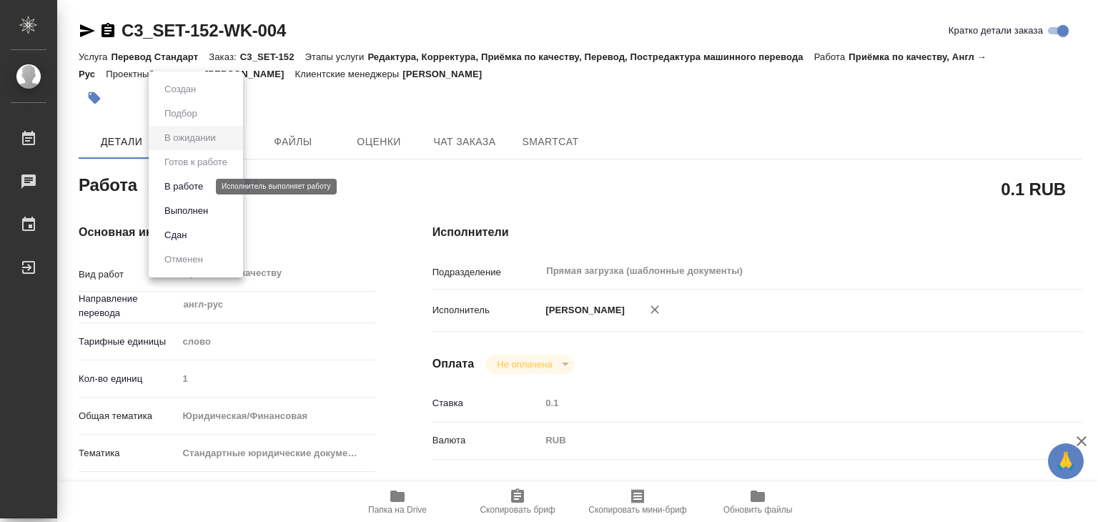
click at [182, 187] on button "В работе" at bounding box center [183, 187] width 47 height 16
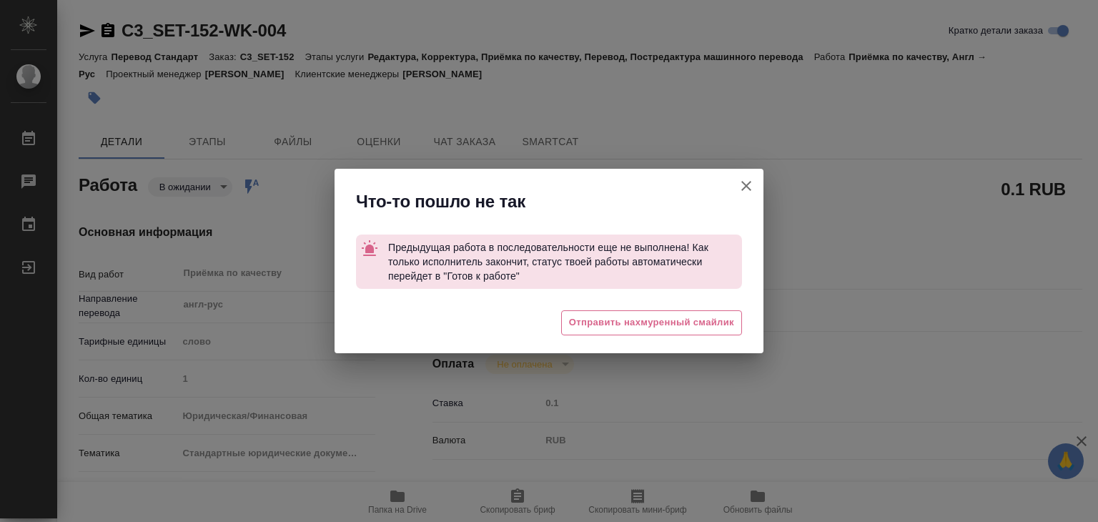
type textarea "x"
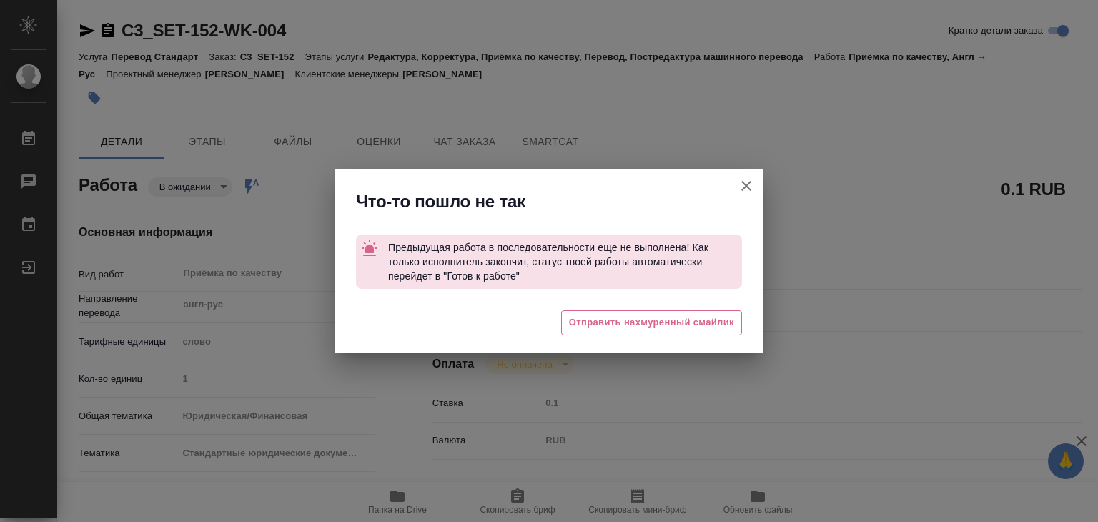
type textarea "x"
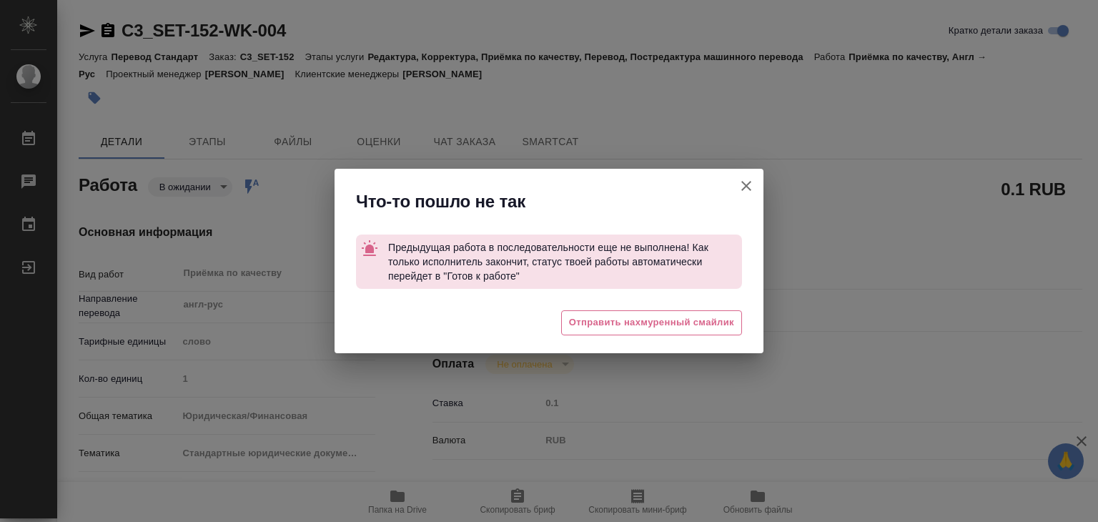
click at [741, 185] on icon "button" at bounding box center [746, 185] width 17 height 17
type textarea "x"
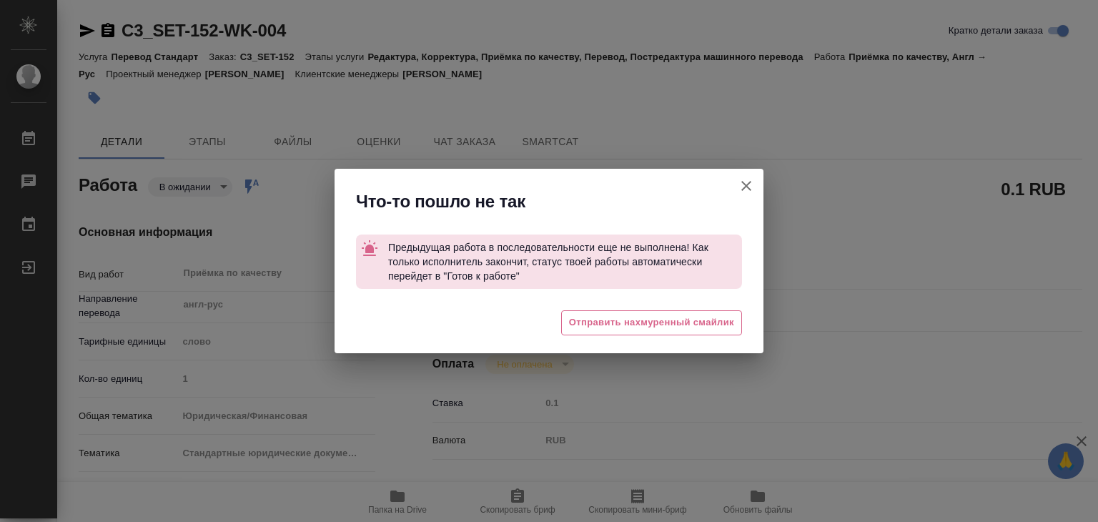
type textarea "x"
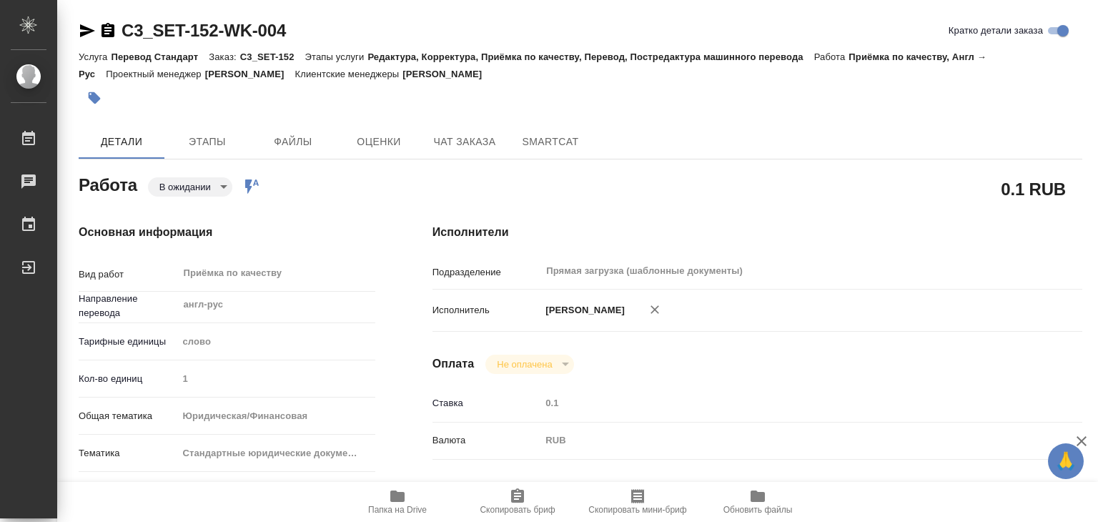
type textarea "x"
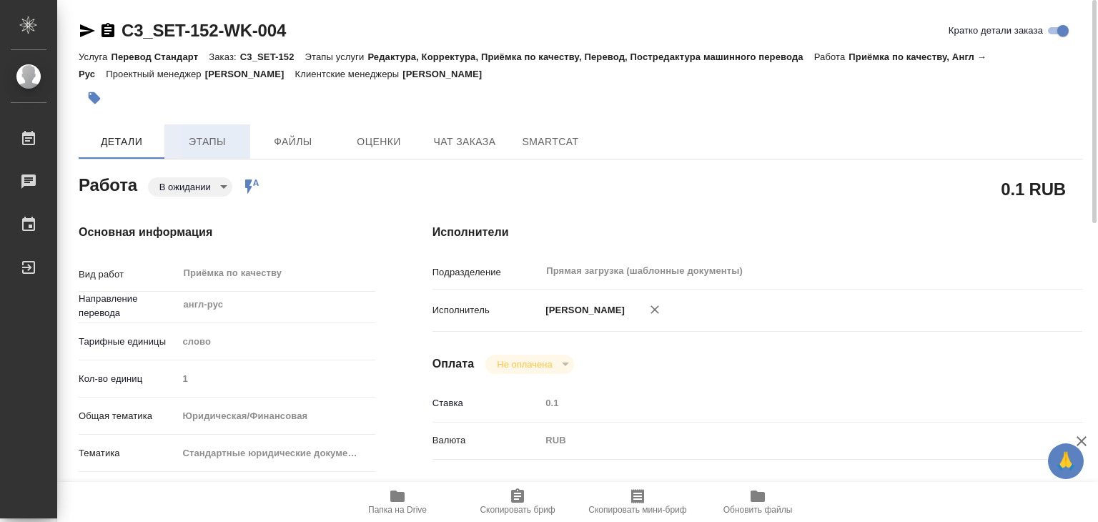
click at [222, 128] on button "Этапы" at bounding box center [207, 141] width 86 height 34
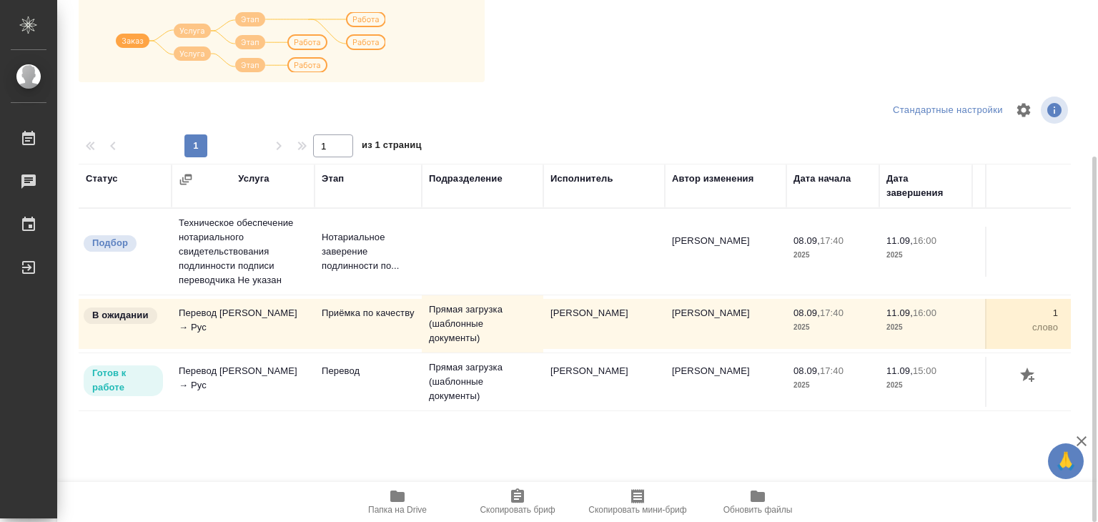
scroll to position [9, 0]
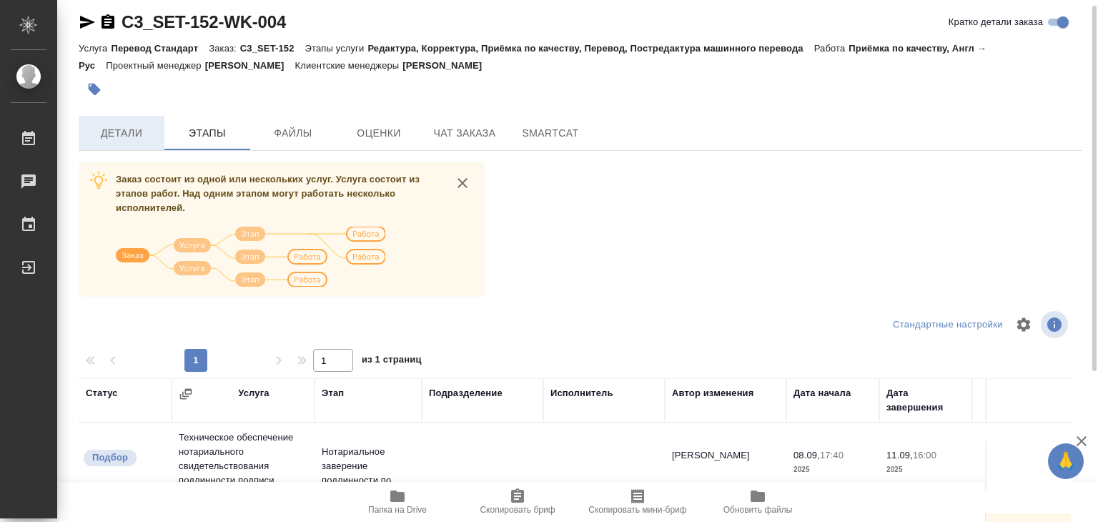
click at [122, 139] on span "Детали" at bounding box center [121, 133] width 69 height 18
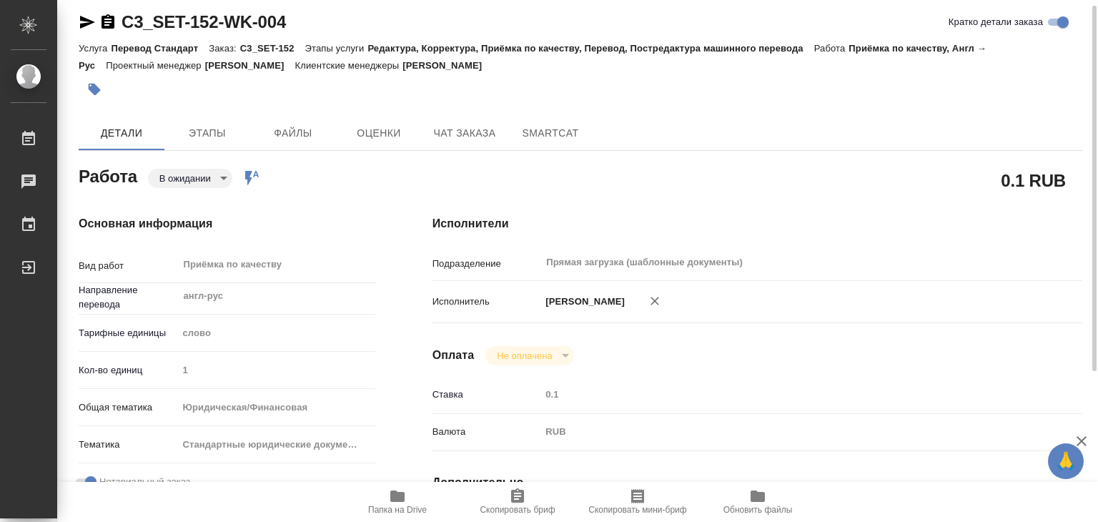
type textarea "x"
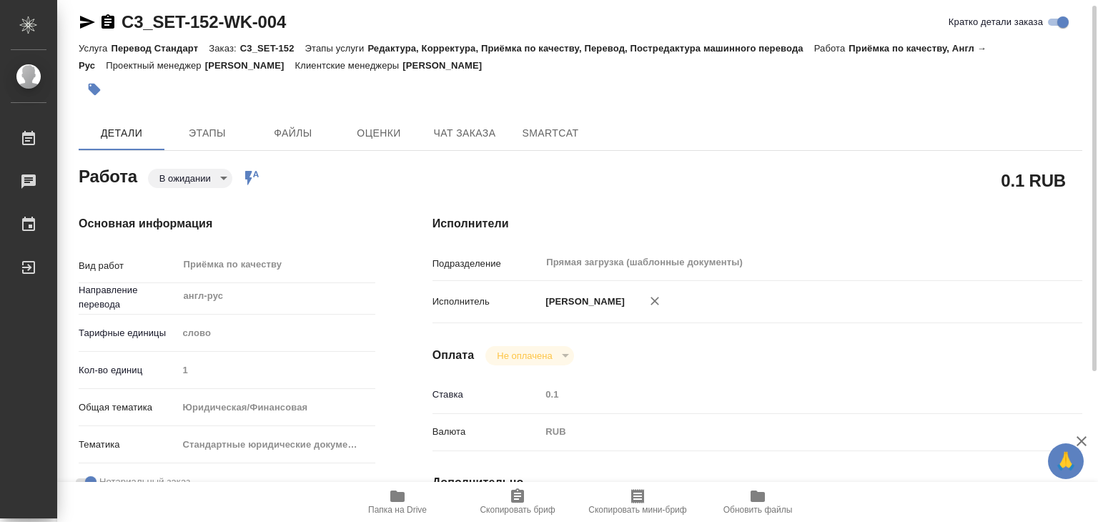
type textarea "x"
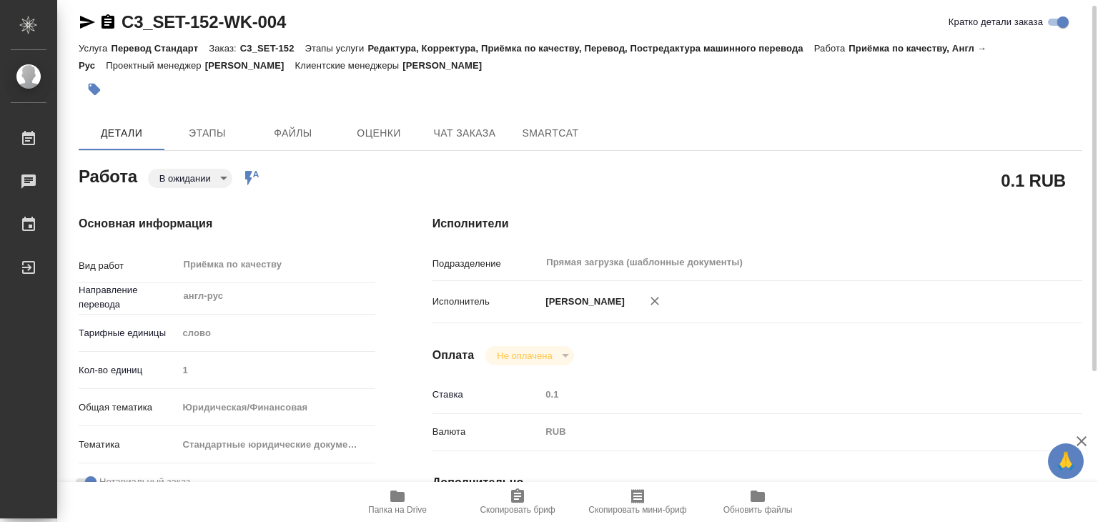
type textarea "x"
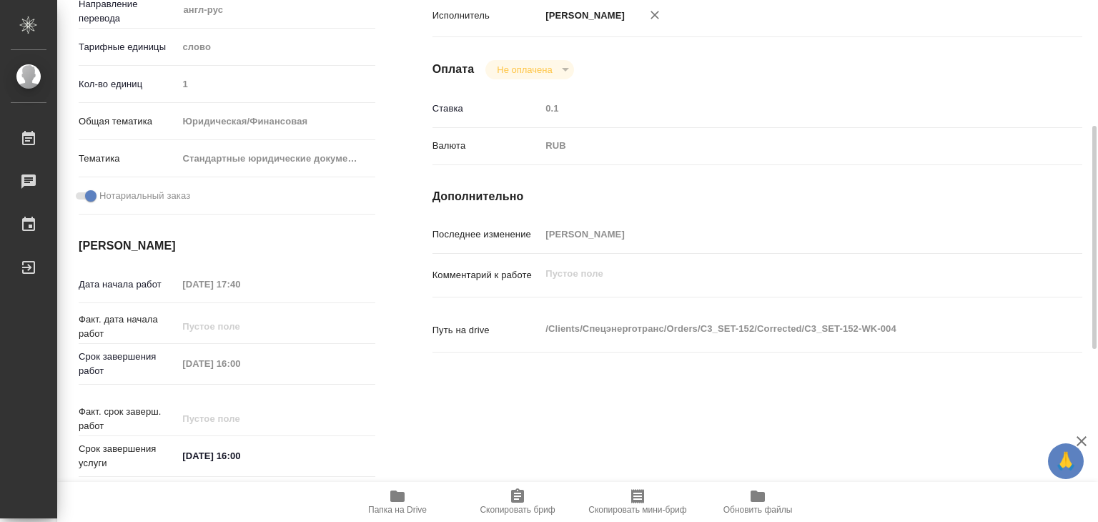
type textarea "x"
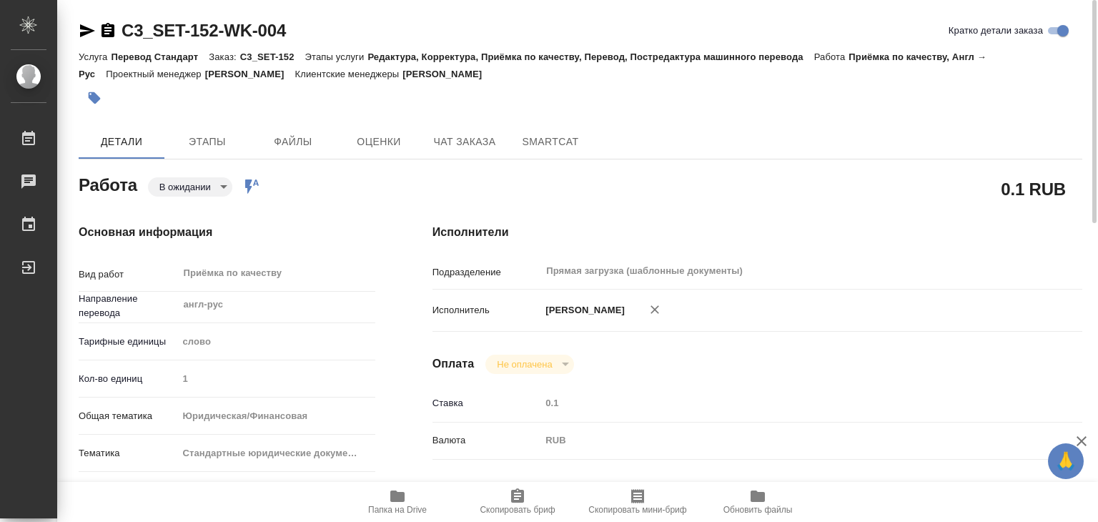
click at [100, 109] on button "button" at bounding box center [94, 97] width 31 height 31
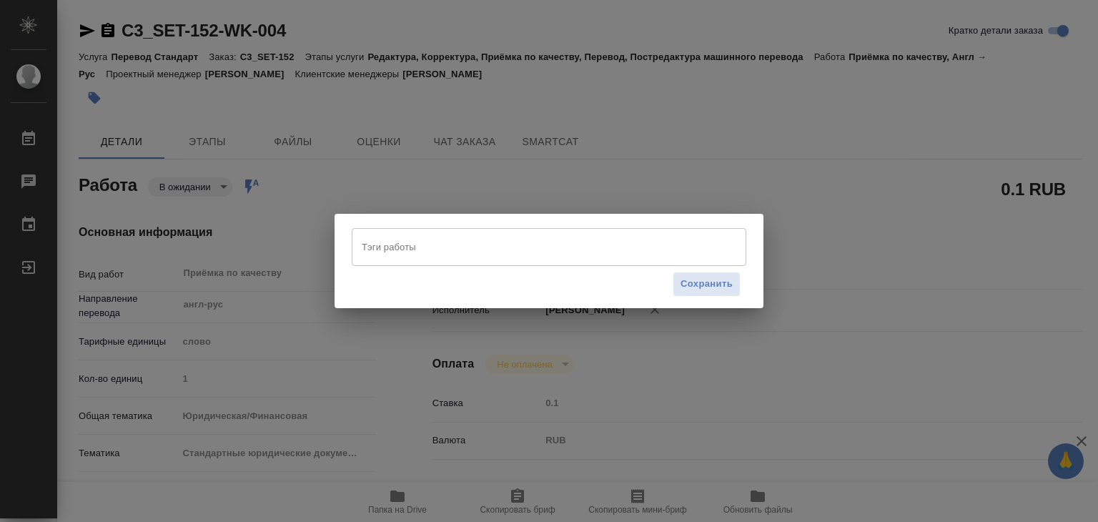
click at [565, 252] on input "Тэги работы" at bounding box center [535, 246] width 355 height 24
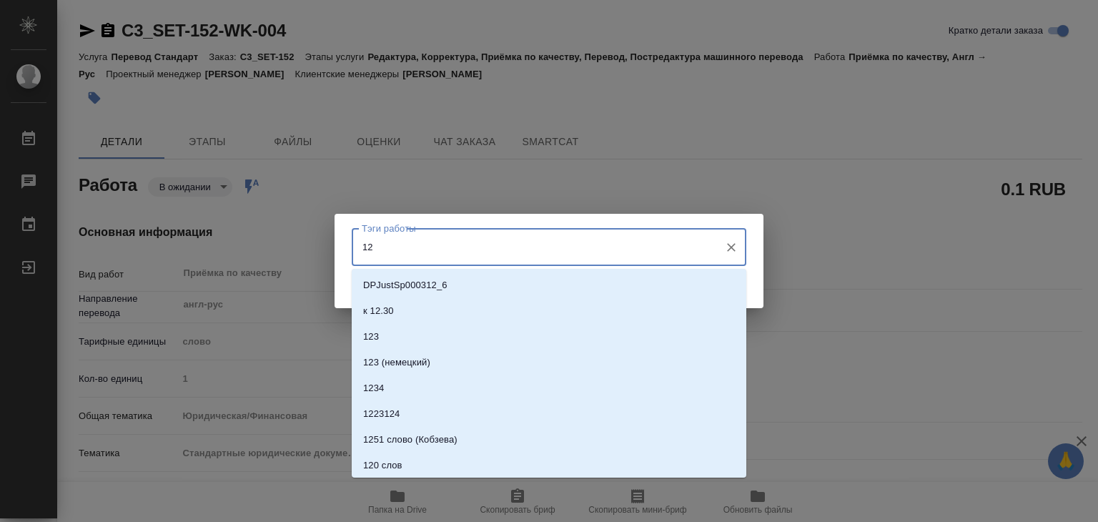
type input "126"
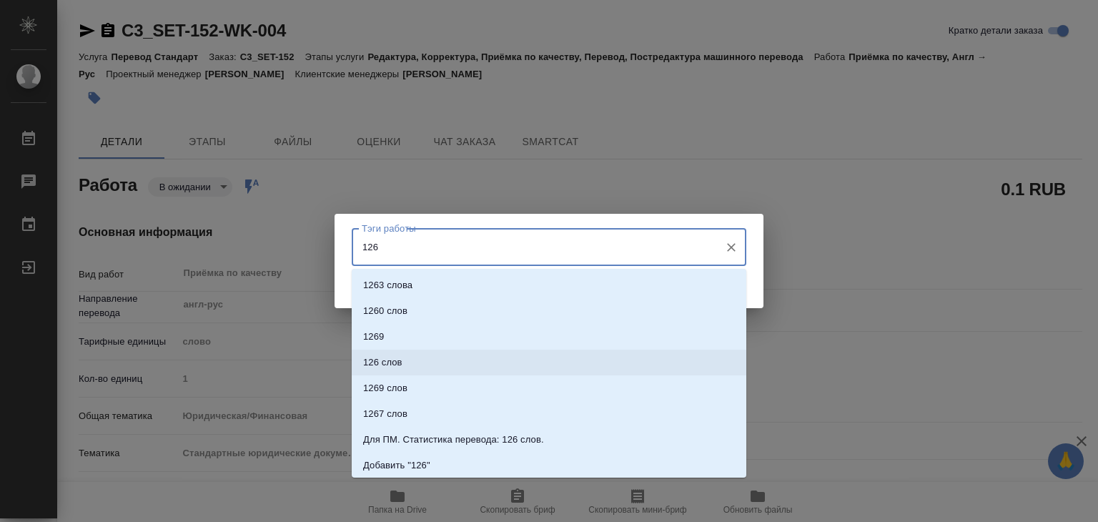
click at [392, 357] on p "126 слов" at bounding box center [382, 362] width 39 height 14
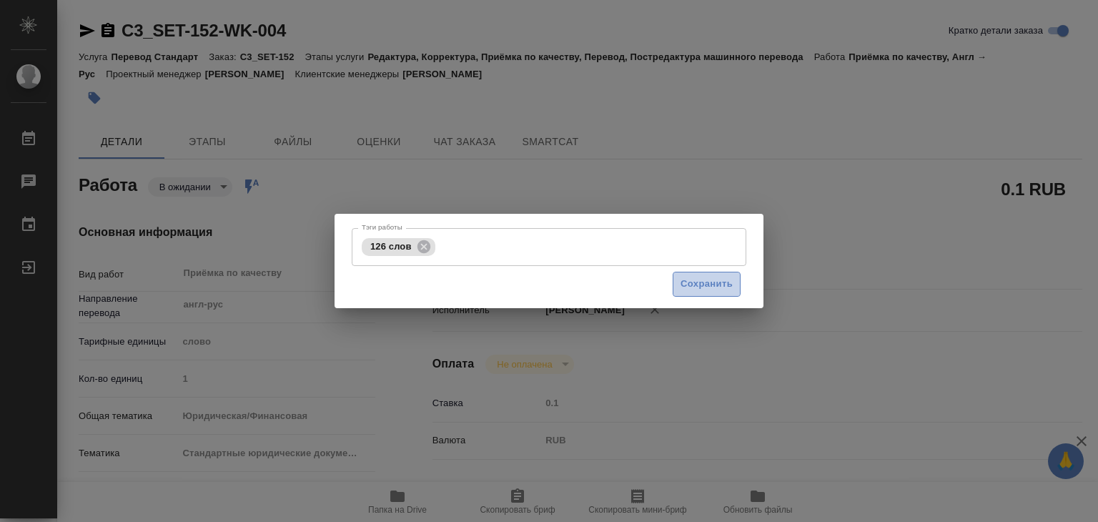
click at [713, 287] on span "Сохранить" at bounding box center [706, 284] width 52 height 16
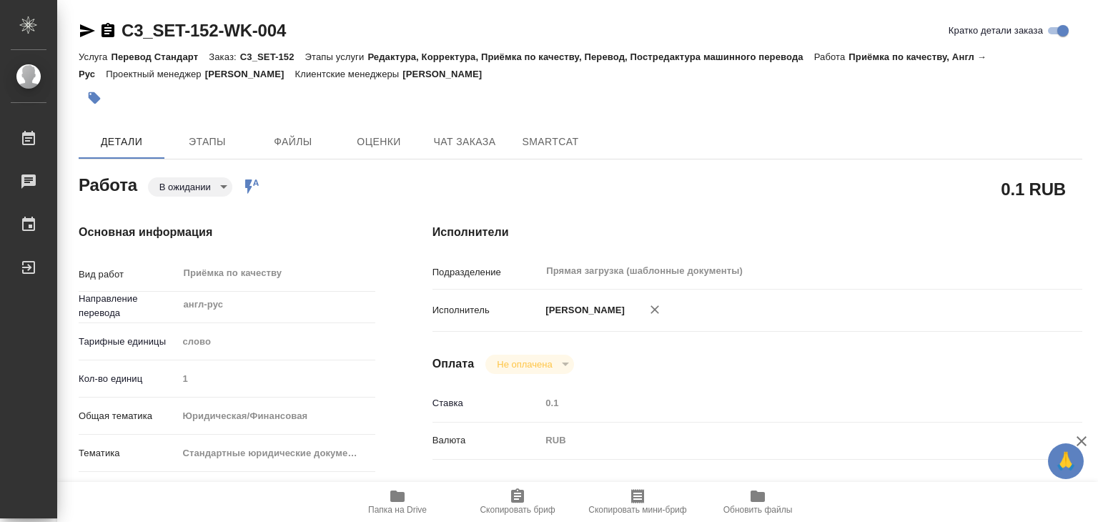
type input "pending"
type textarea "Приёмка по качеству"
type textarea "x"
type input "англ-рус"
type input "5a8b1489cc6b4906c91bfd90"
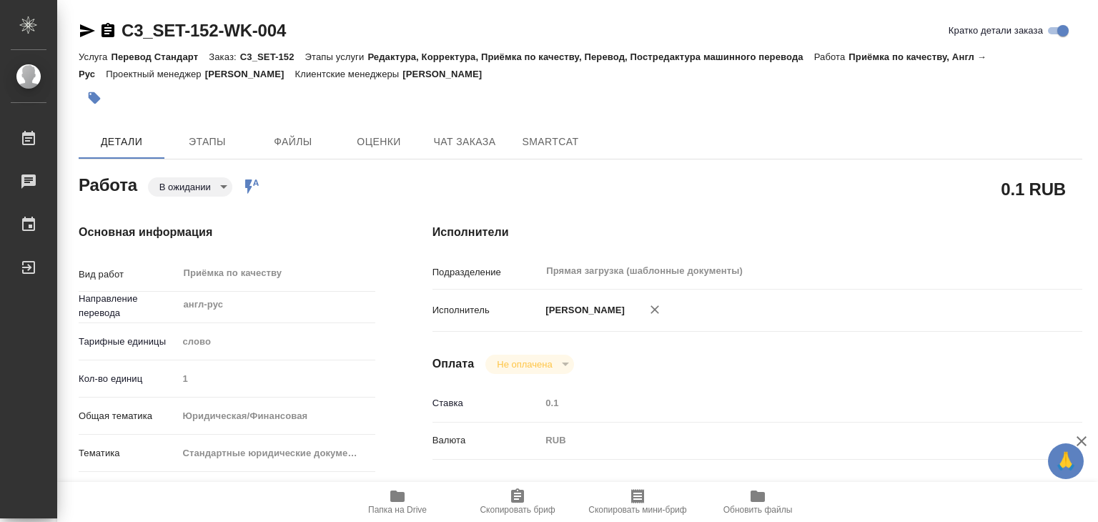
type input "1"
type input "yr-fn"
type input "5f647205b73bc97568ca66bf"
checkbox input "true"
type input "08.09.2025 17:40"
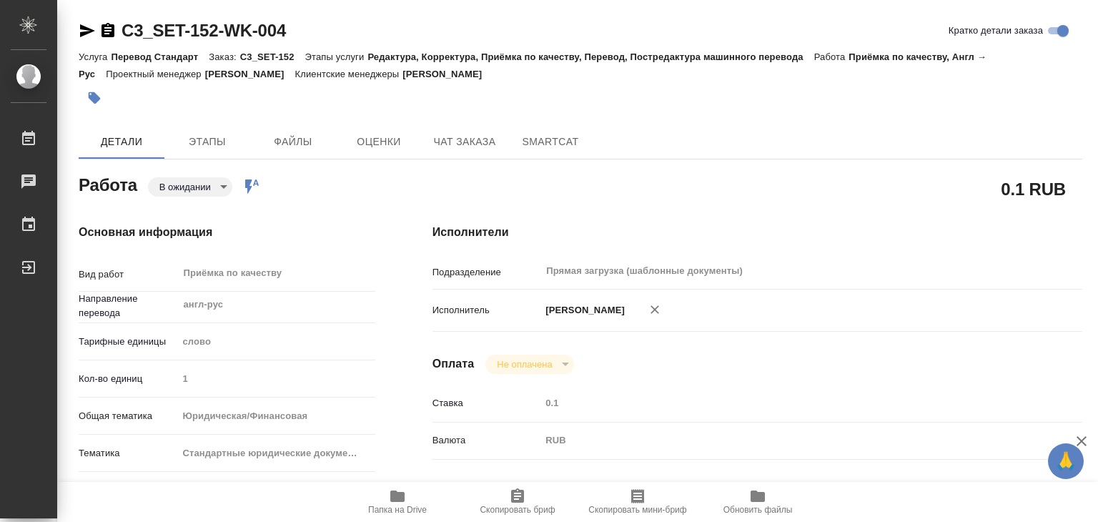
type input "[DATE] 16:00"
type input "Прямая загрузка (шаблонные документы)"
type input "notPayed"
type input "0.1"
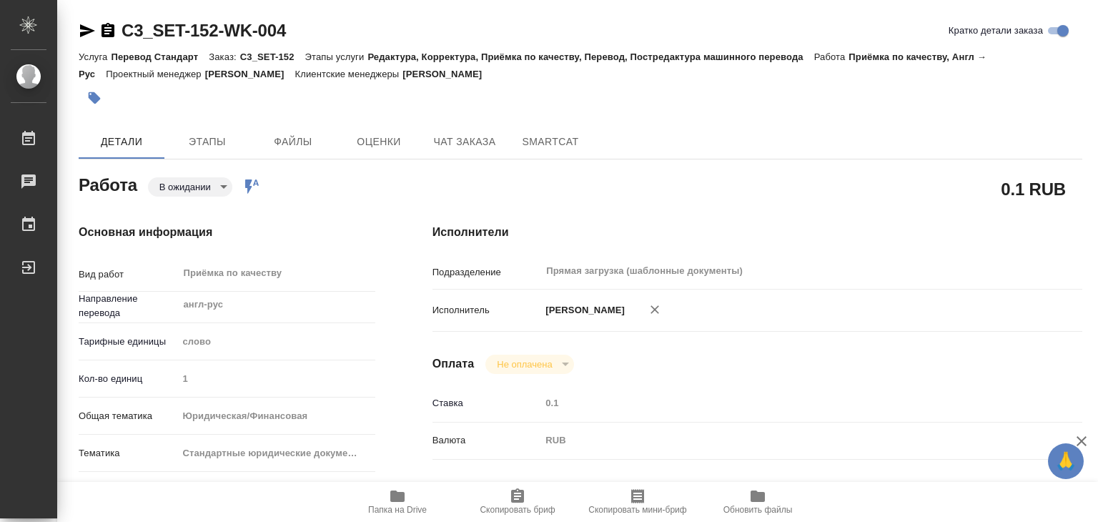
type input "RUB"
type input "[PERSON_NAME]"
type textarea "x"
type textarea "/Clients/Спецэнерготранс/Orders/C3_SET-152/Corrected/C3_SET-152-WK-004"
type textarea "x"
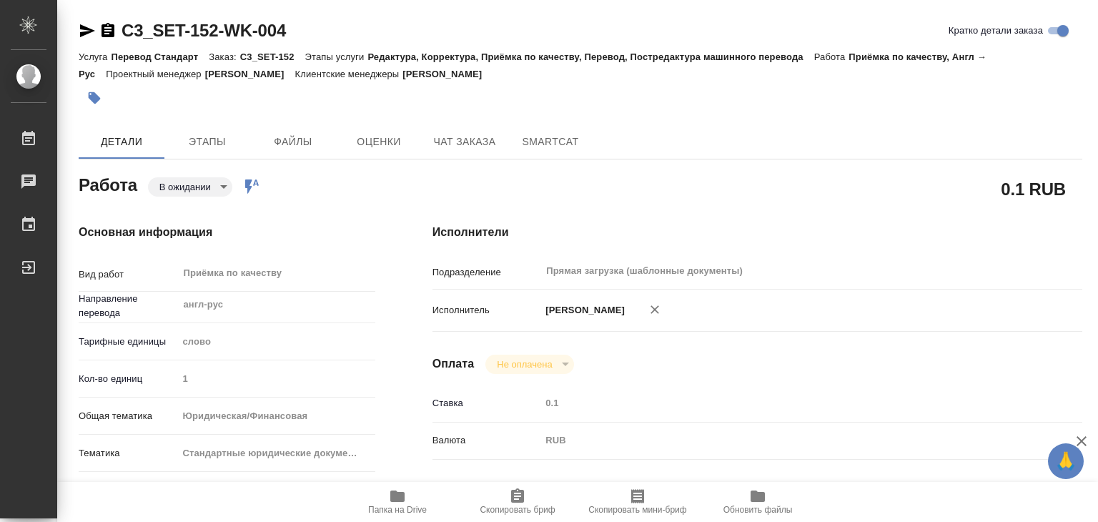
type input "C3_SET-152"
type input "Перевод Стандарт"
type input "Редактура, Корректура, Приёмка по качеству, Перевод, Постредактура машинного пе…"
type input "Москалец Алина"
type input "Заборова Александра"
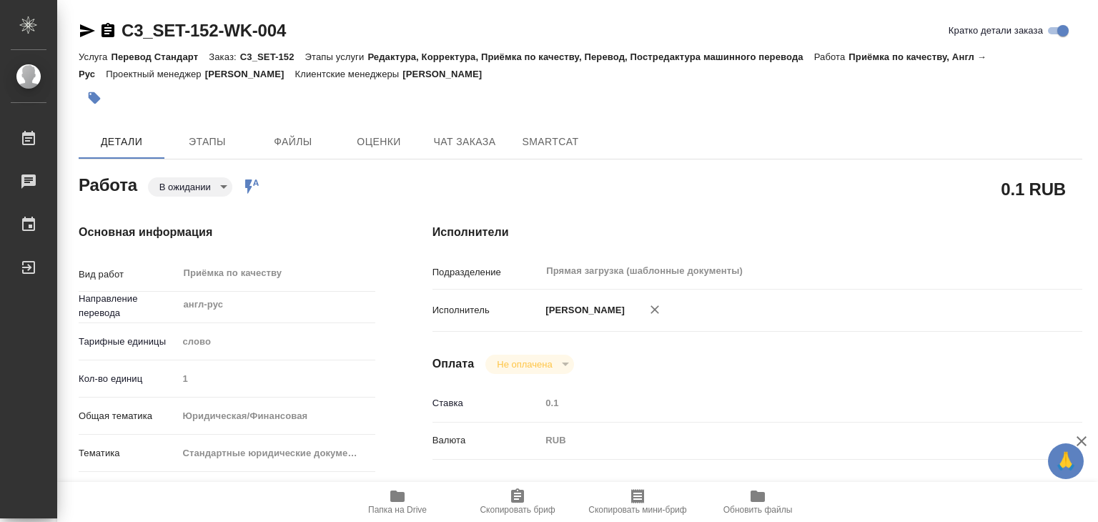
type input "/Clients/Спецэнерготранс/Orders/C3_SET-152"
type textarea "x"
type textarea "англ-рус, под нот"
type textarea "x"
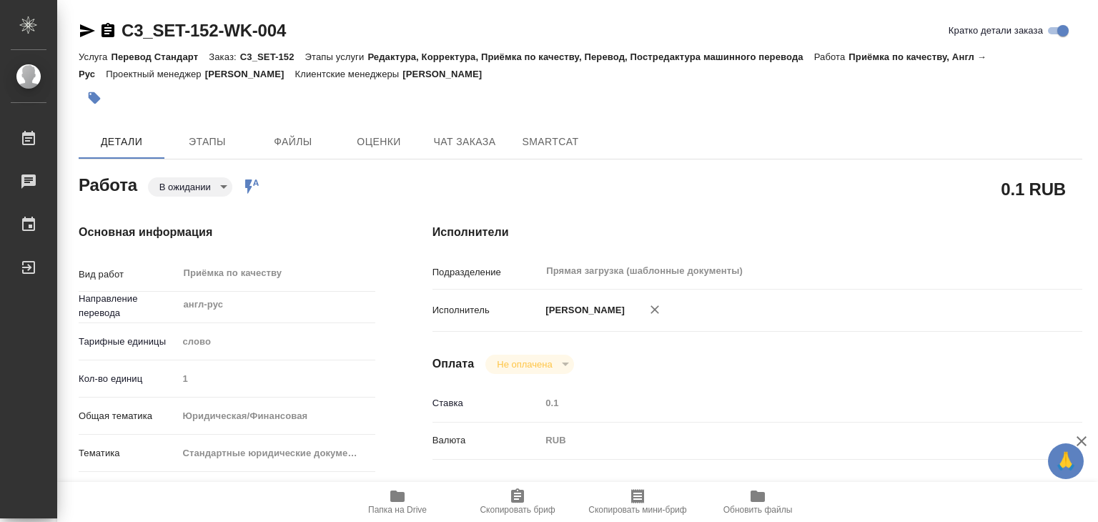
type textarea "x"
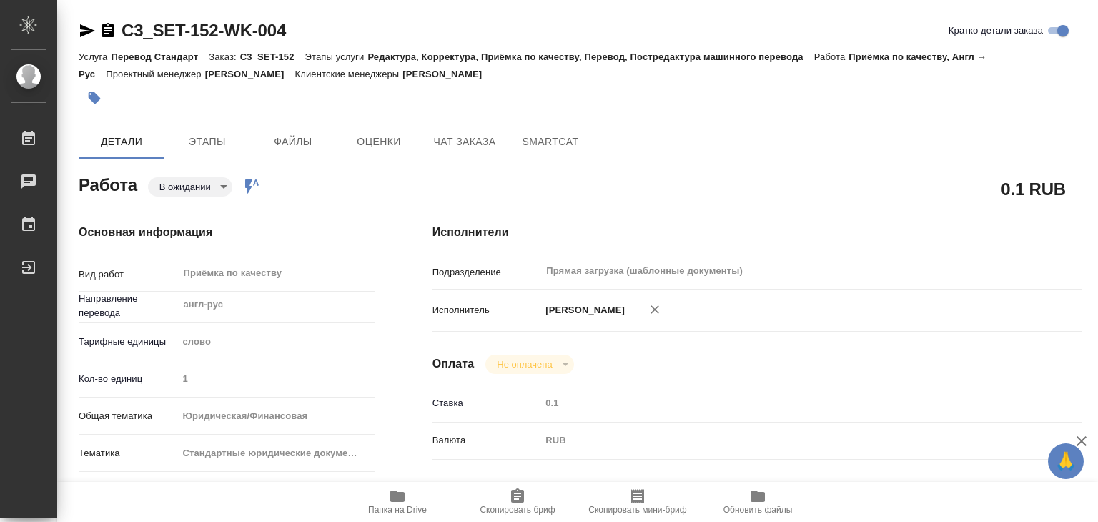
type textarea "x"
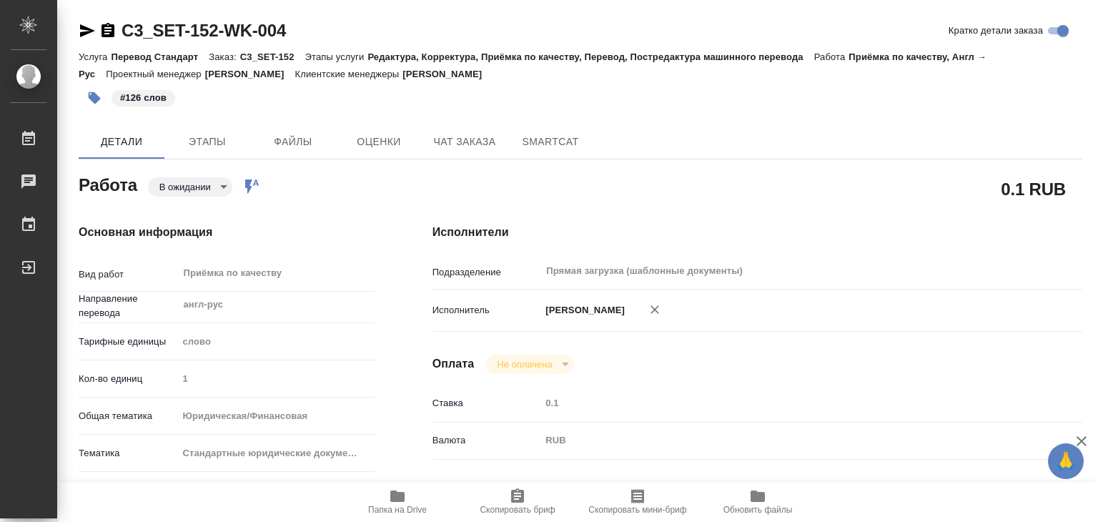
type textarea "x"
click at [192, 147] on span "Этапы" at bounding box center [207, 142] width 69 height 18
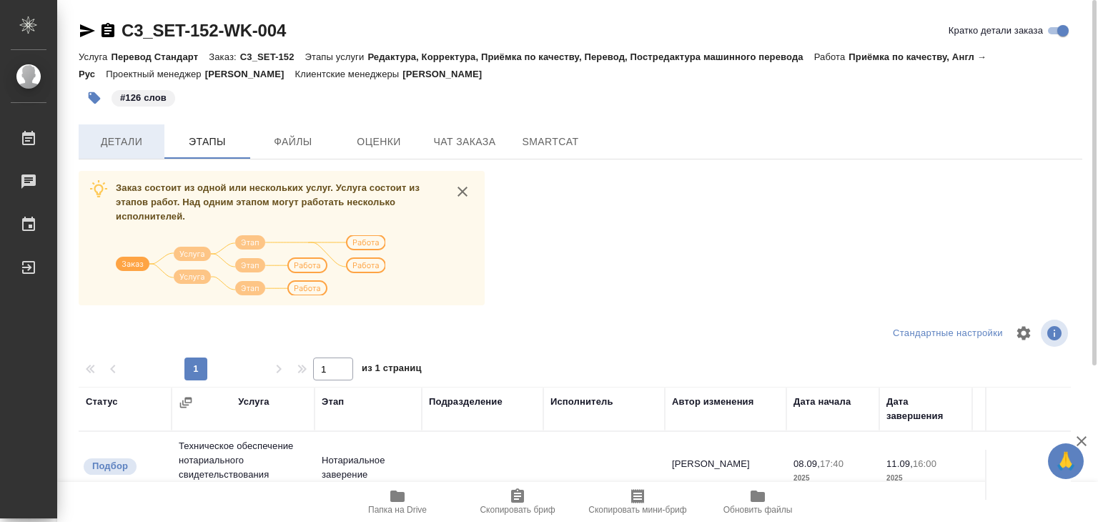
click at [124, 149] on span "Детали" at bounding box center [121, 142] width 69 height 18
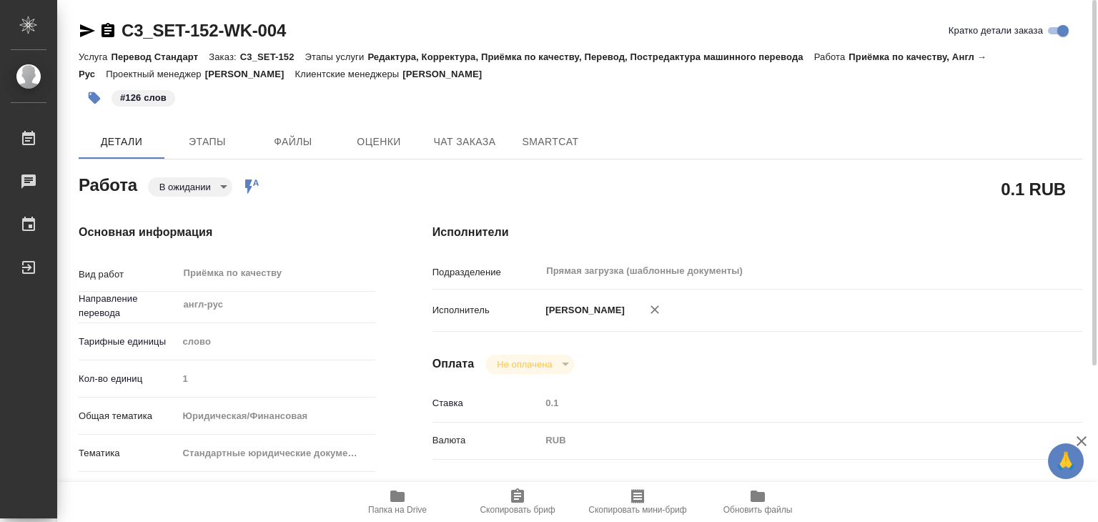
type textarea "x"
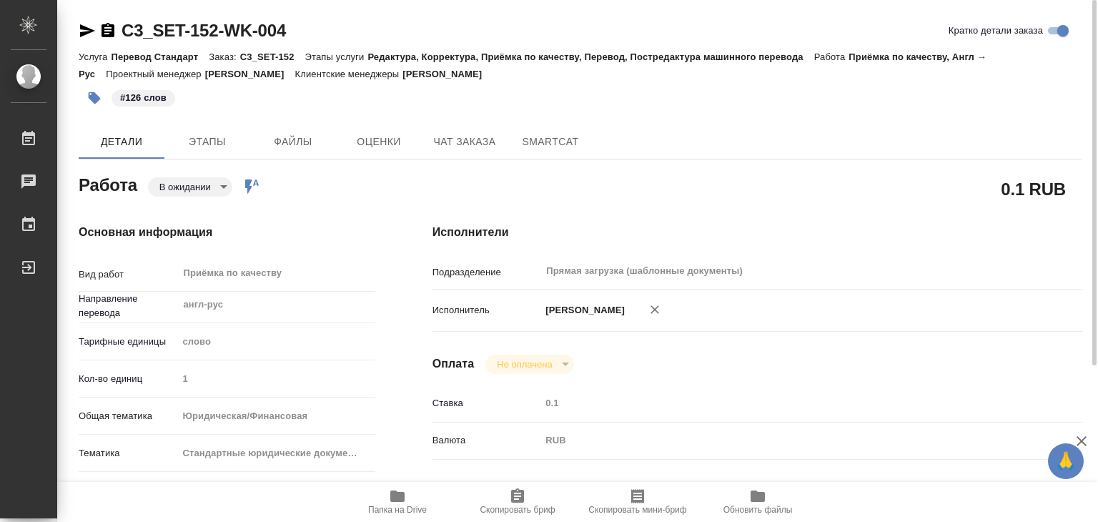
type textarea "x"
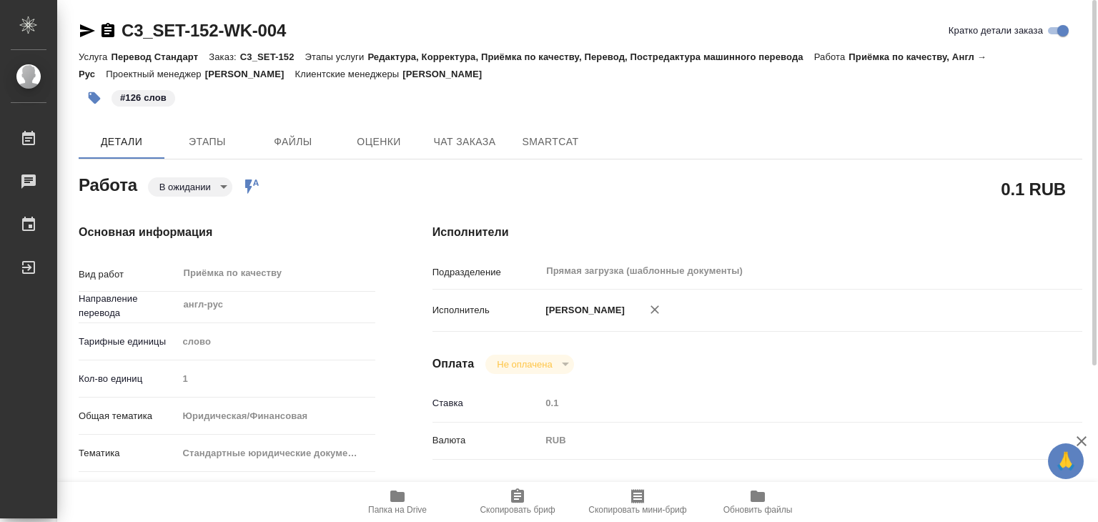
type textarea "x"
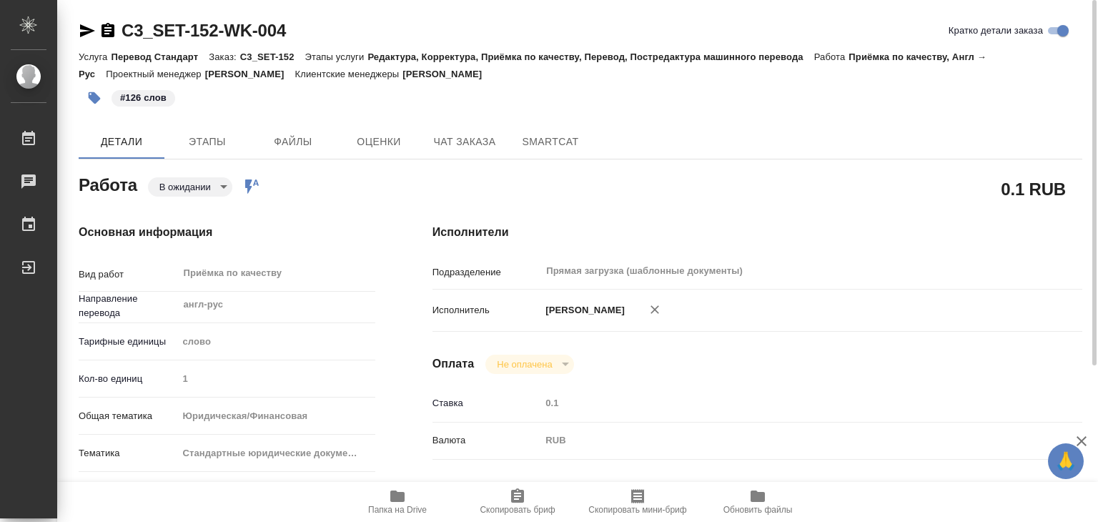
type textarea "x"
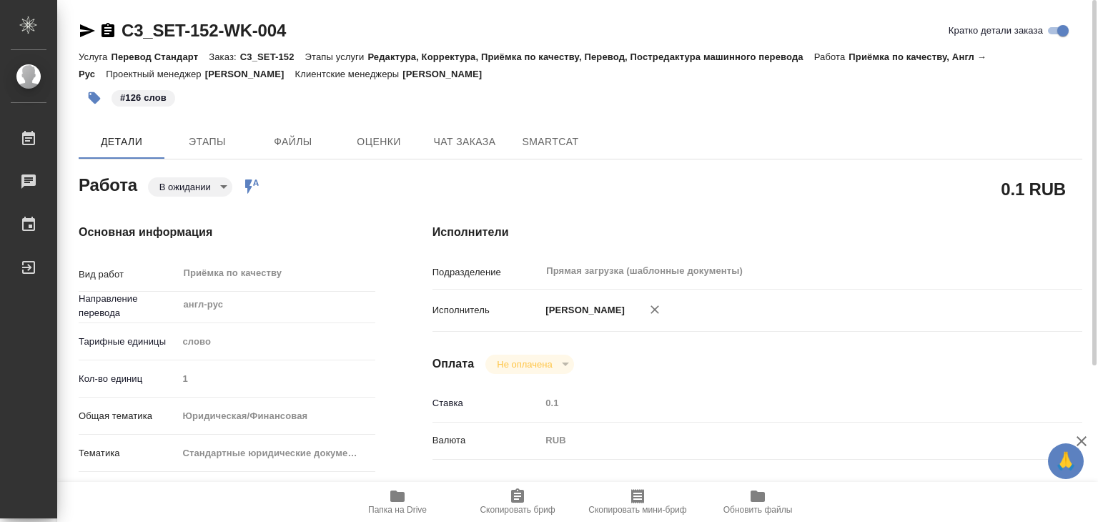
click at [178, 179] on body "🙏 .cls-1 fill:#fff; AWATERA Alilekova Valeriya Работы 0 Чаты График Выйти C3_SE…" at bounding box center [549, 261] width 1098 height 522
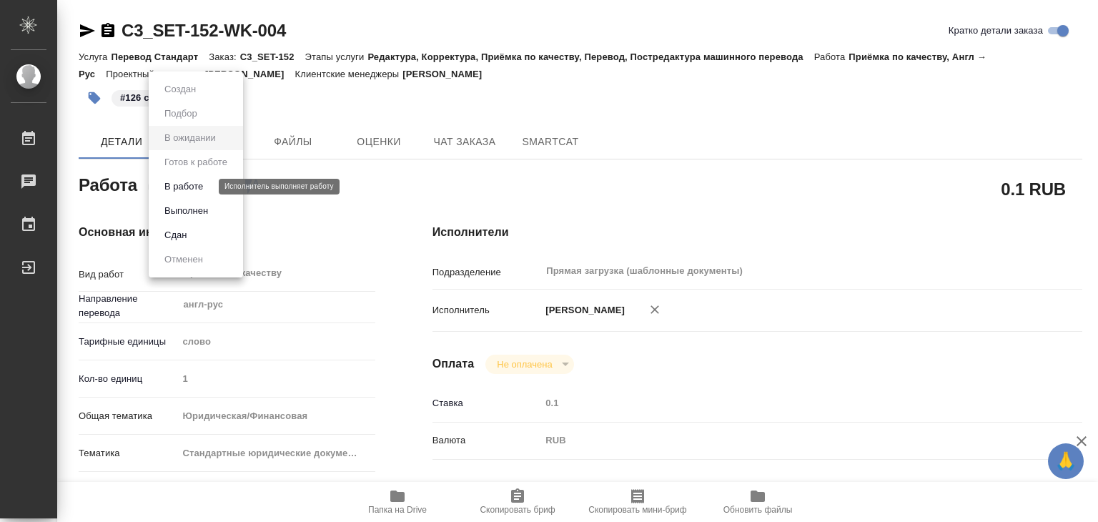
click at [194, 187] on button "В работе" at bounding box center [183, 187] width 47 height 16
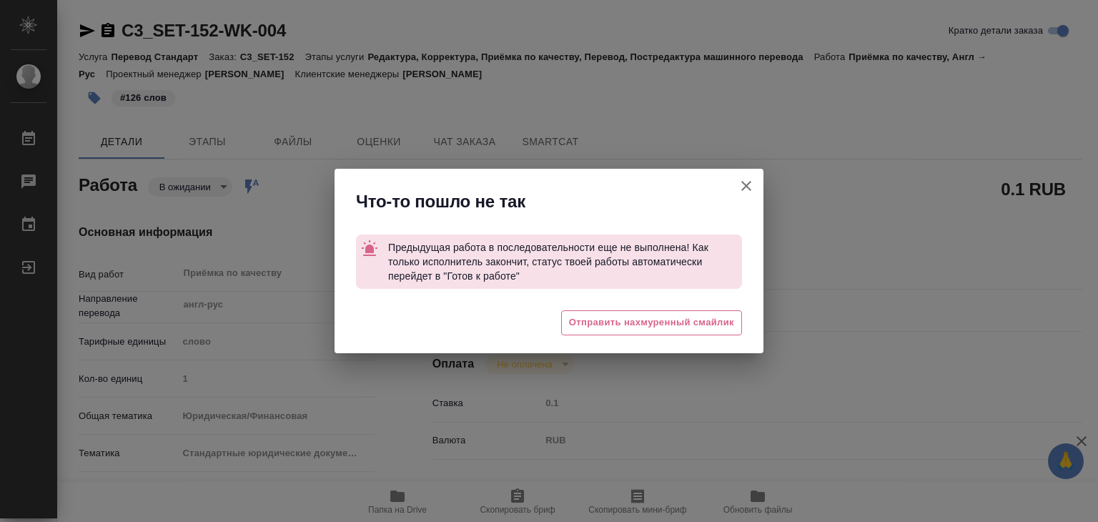
type textarea "x"
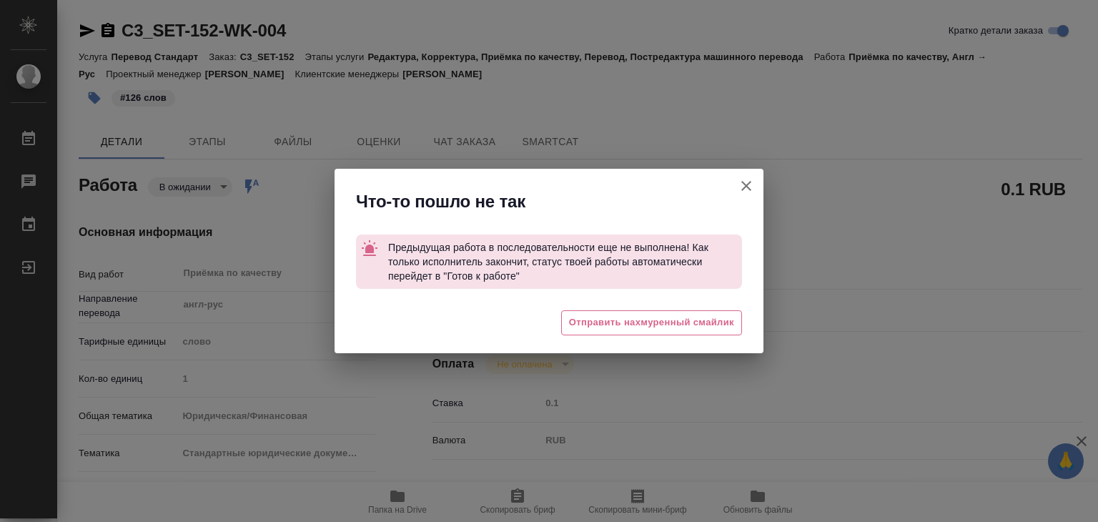
type textarea "x"
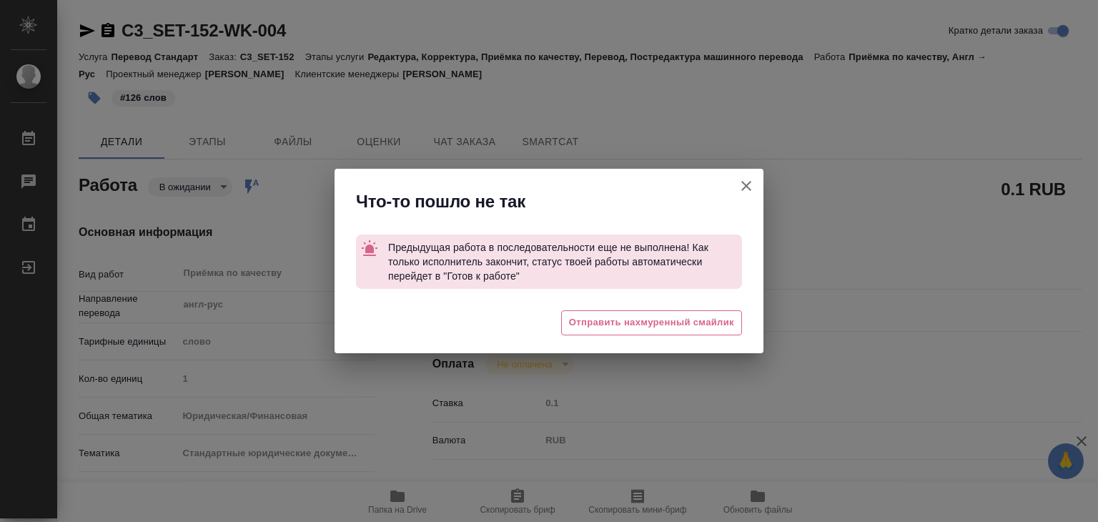
type textarea "x"
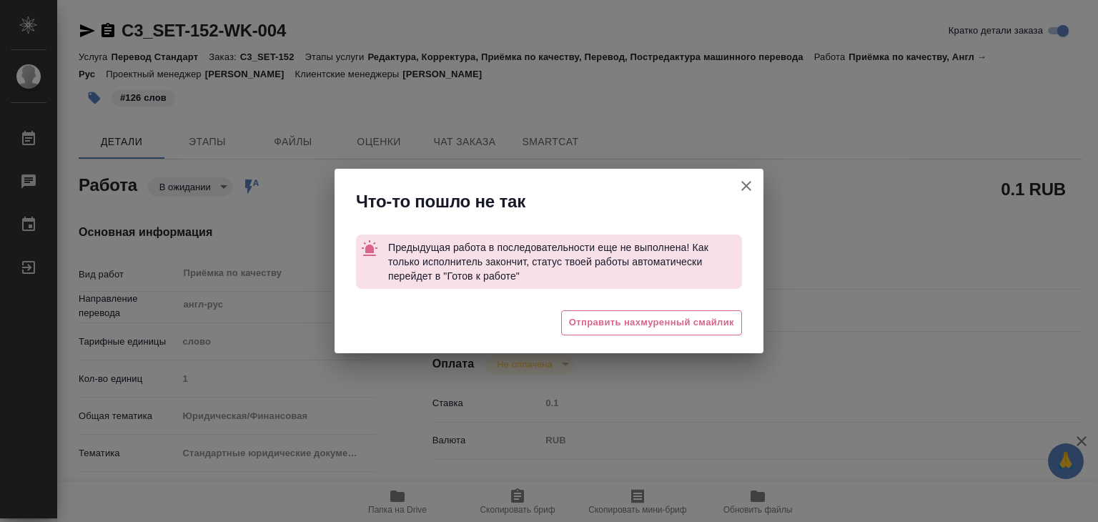
click at [748, 179] on icon "button" at bounding box center [746, 185] width 17 height 17
type textarea "x"
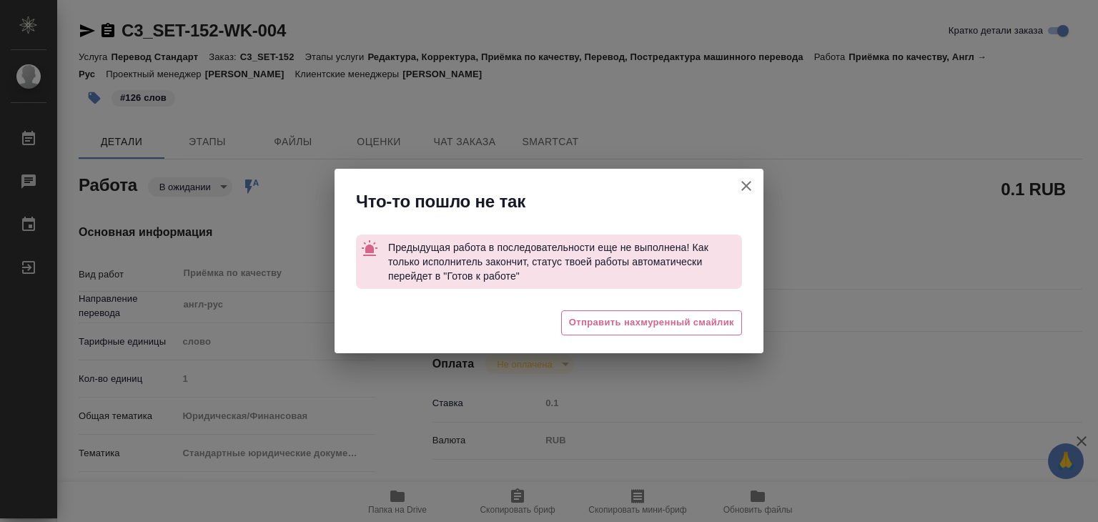
type textarea "x"
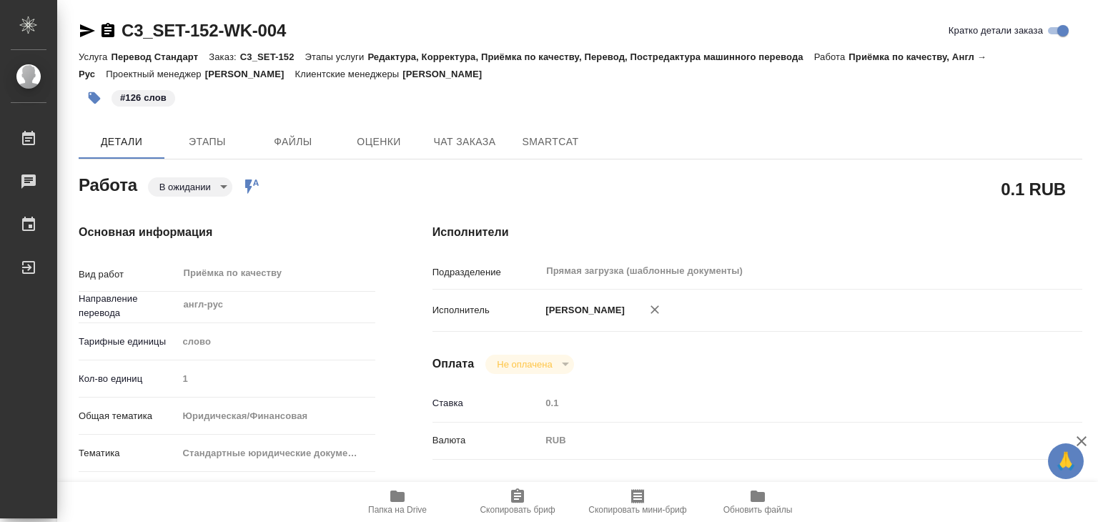
type textarea "x"
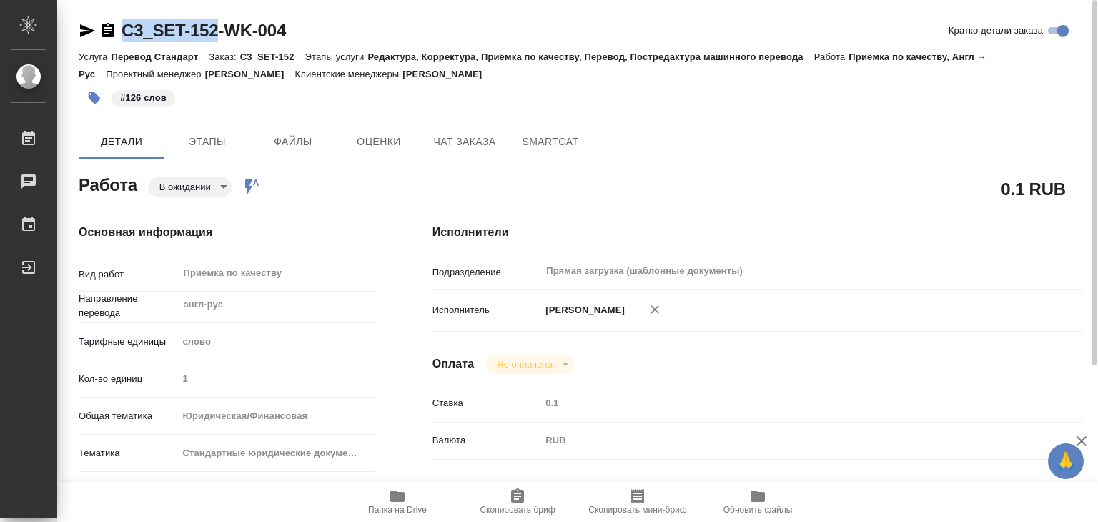
drag, startPoint x: 134, startPoint y: 27, endPoint x: 222, endPoint y: 36, distance: 89.1
copy link "C3_SET-152"
click at [331, 198] on div "Основная информация Вид работ Приёмка по качеству x ​ Направление перевода англ…" at bounding box center [227, 500] width 354 height 610
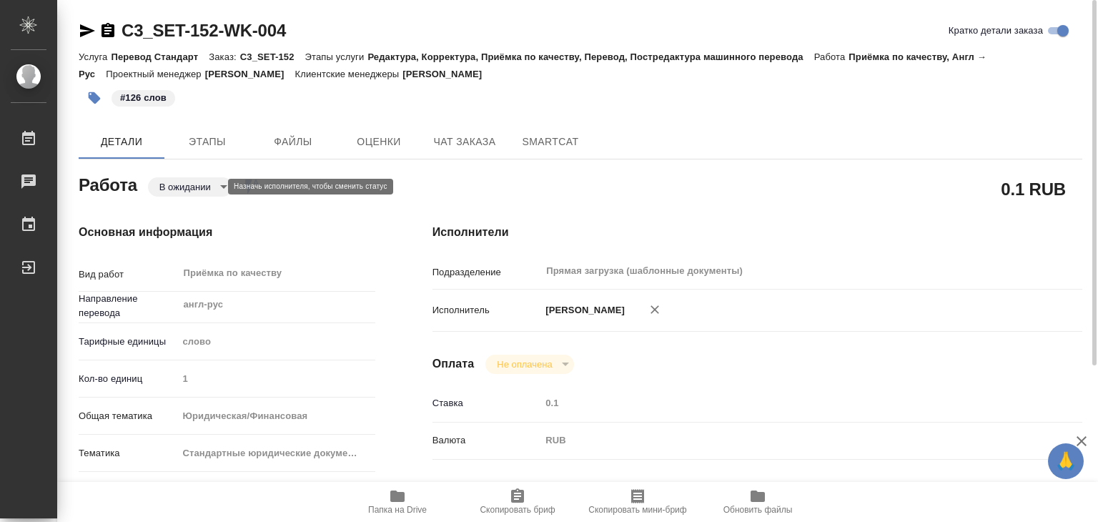
click at [209, 191] on body "🙏 .cls-1 fill:#fff; AWATERA Alilekova Valeriya Работы 0 Чаты График Выйти C3_SE…" at bounding box center [549, 261] width 1098 height 522
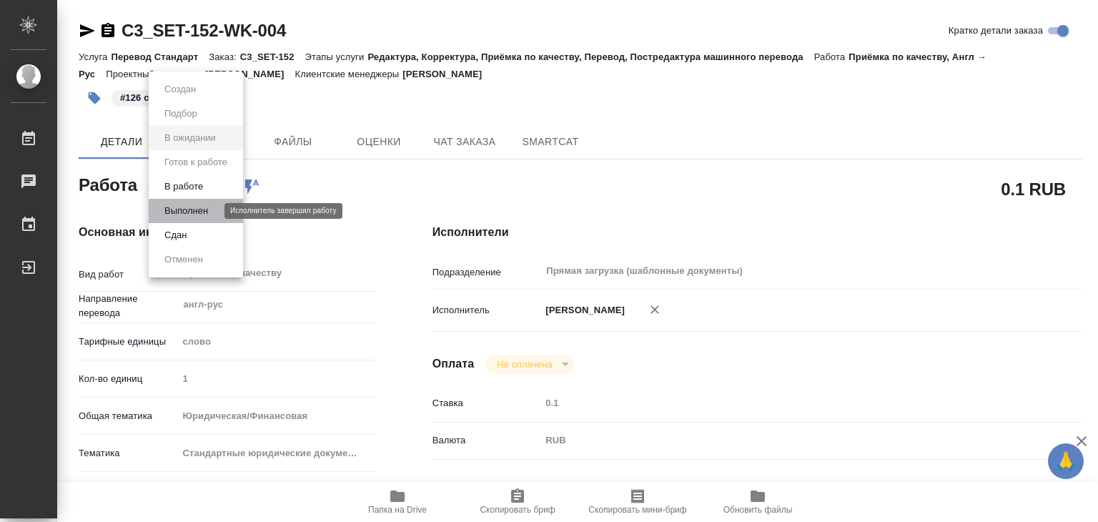
click at [186, 212] on button "Выполнен" at bounding box center [186, 211] width 52 height 16
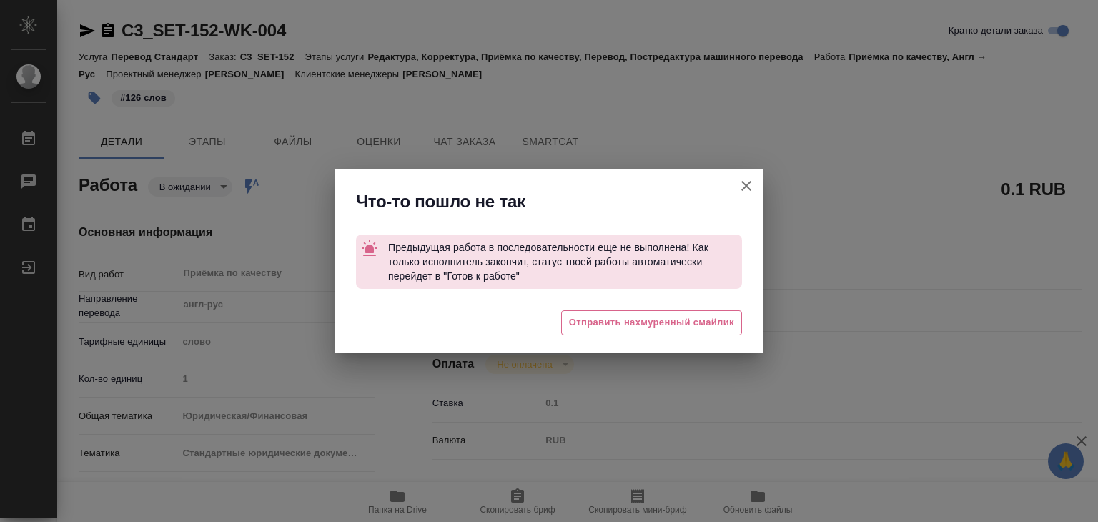
type textarea "x"
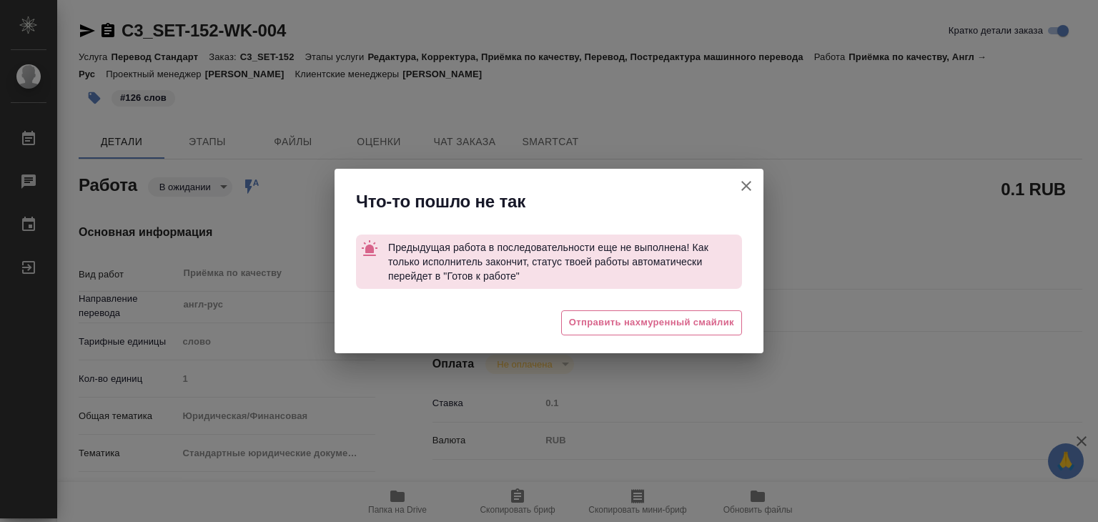
type textarea "x"
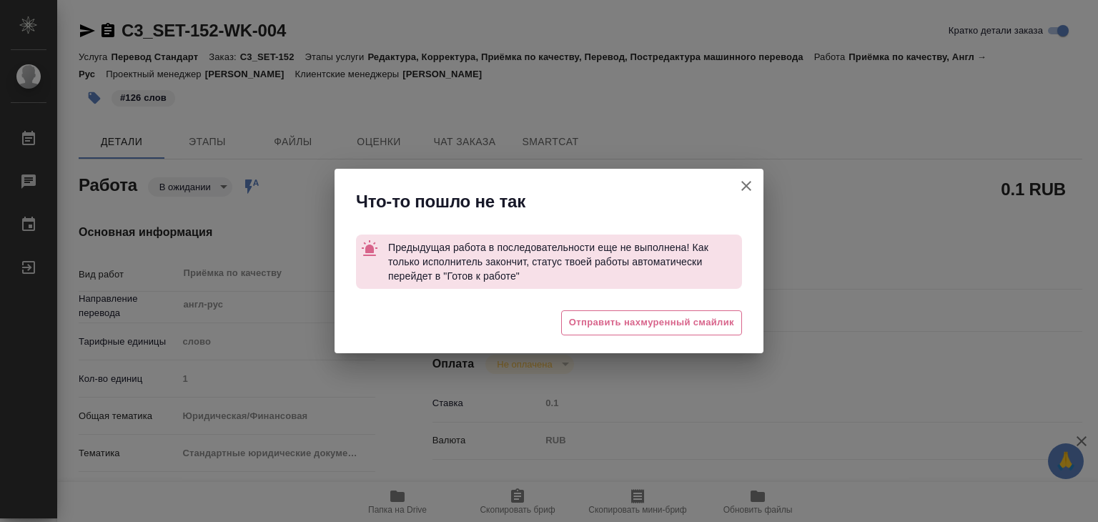
type textarea "x"
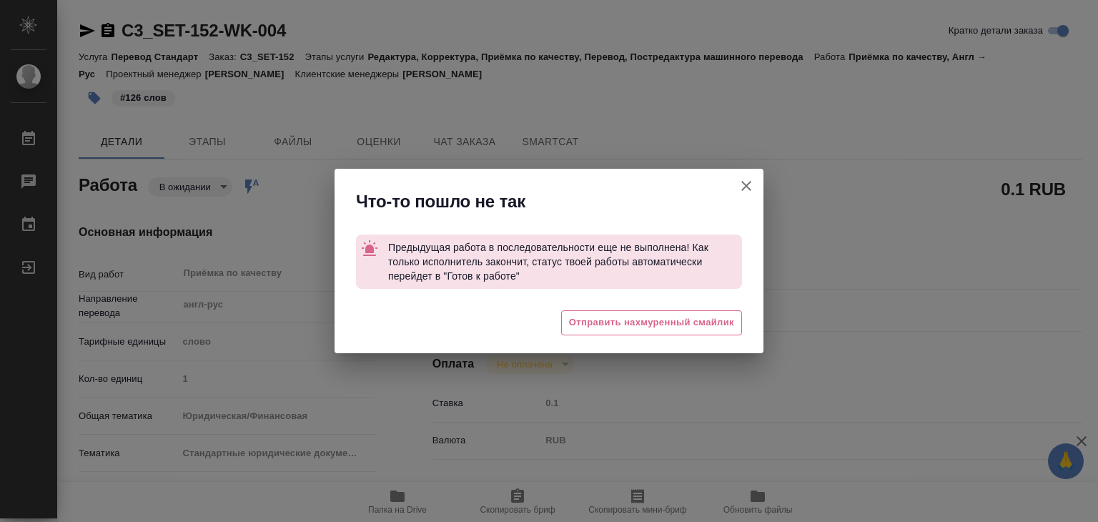
click at [756, 181] on button "Кратко детали заказа" at bounding box center [746, 186] width 34 height 34
type textarea "x"
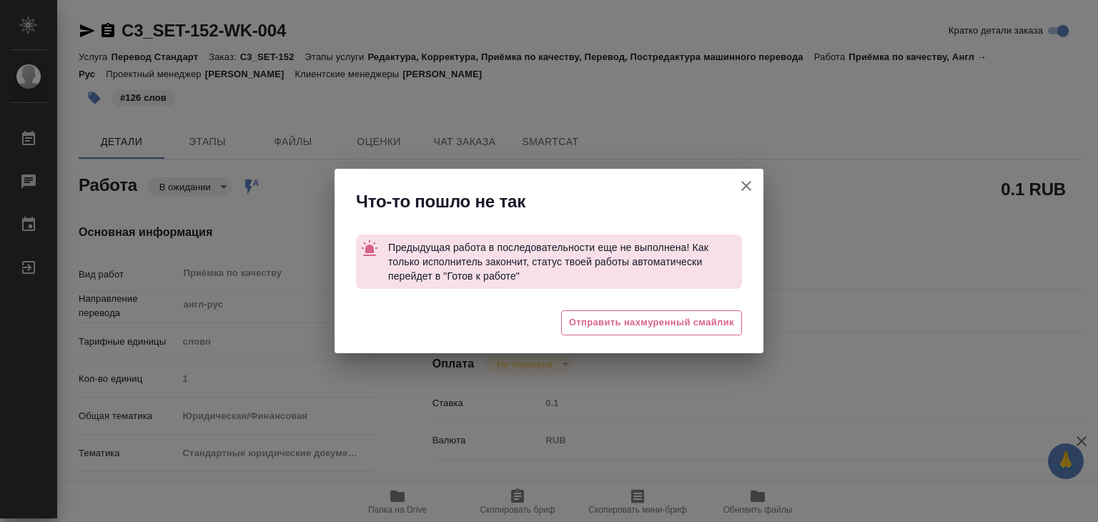
type textarea "x"
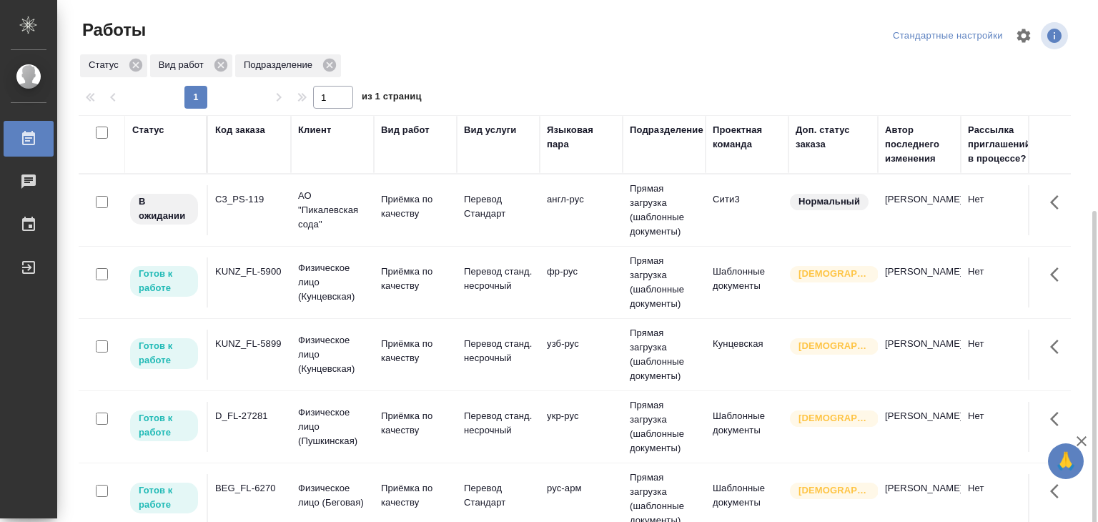
scroll to position [286, 0]
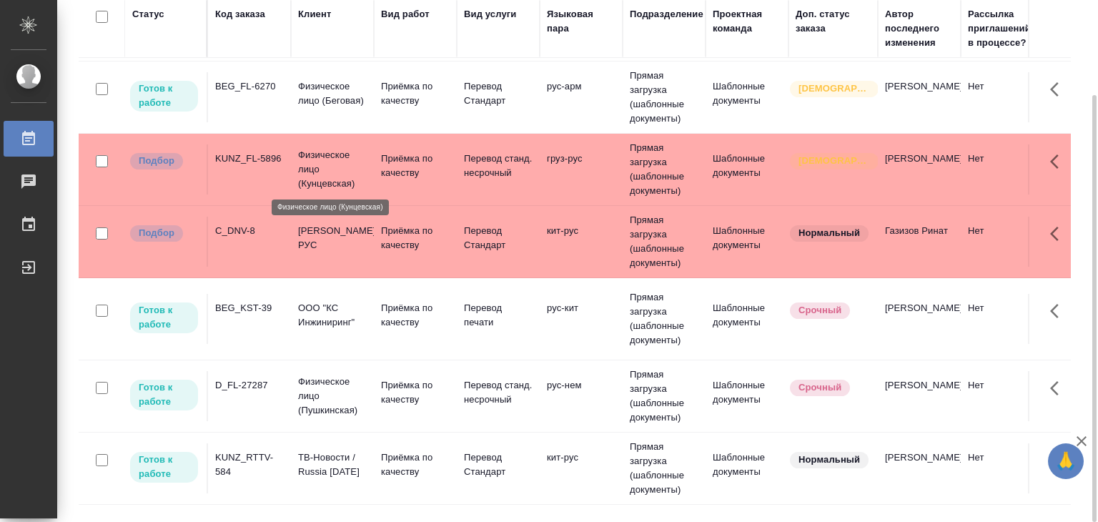
click at [362, 164] on p "Физическое лицо (Кунцевская)" at bounding box center [332, 169] width 69 height 43
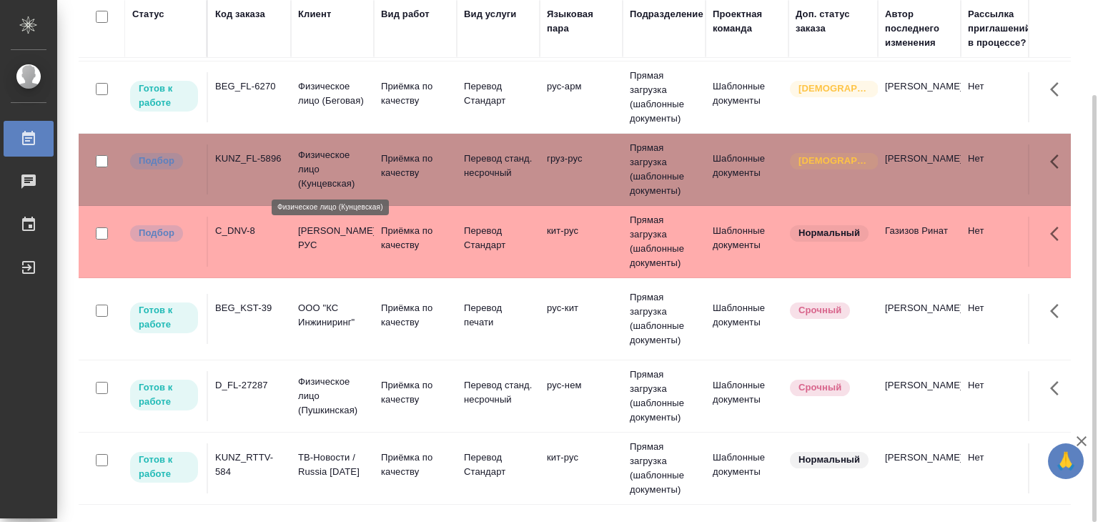
click at [362, 164] on p "Физическое лицо (Кунцевская)" at bounding box center [332, 169] width 69 height 43
click at [322, 244] on p "Дайан Вентилятор РУС" at bounding box center [332, 238] width 69 height 29
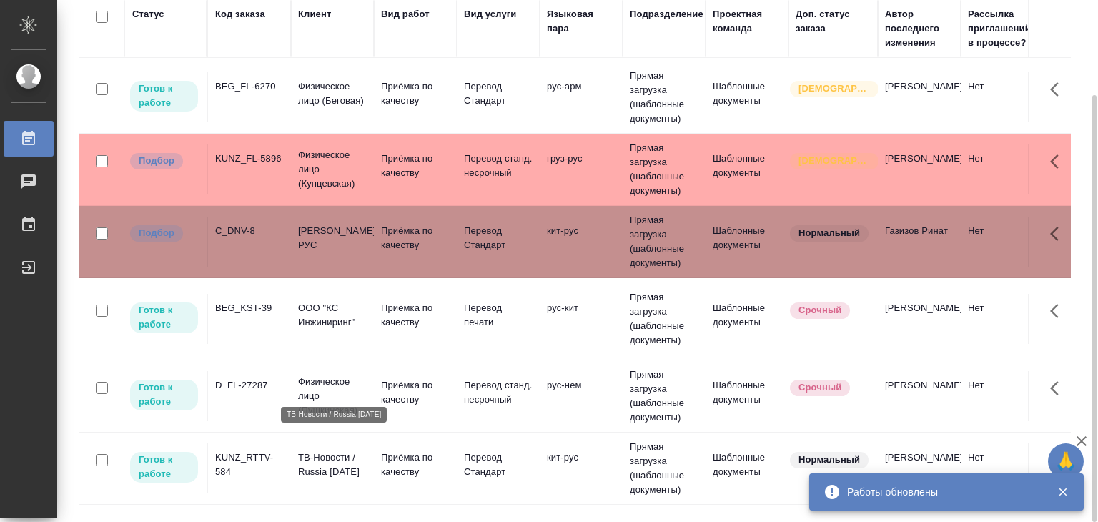
scroll to position [429, 0]
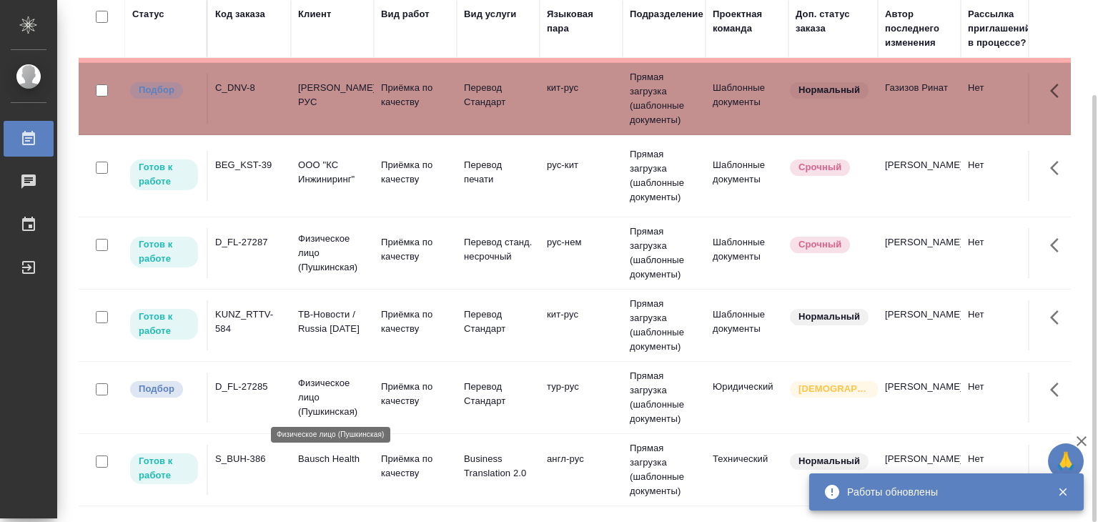
click at [317, 394] on p "Физическое лицо (Пушкинская)" at bounding box center [332, 397] width 69 height 43
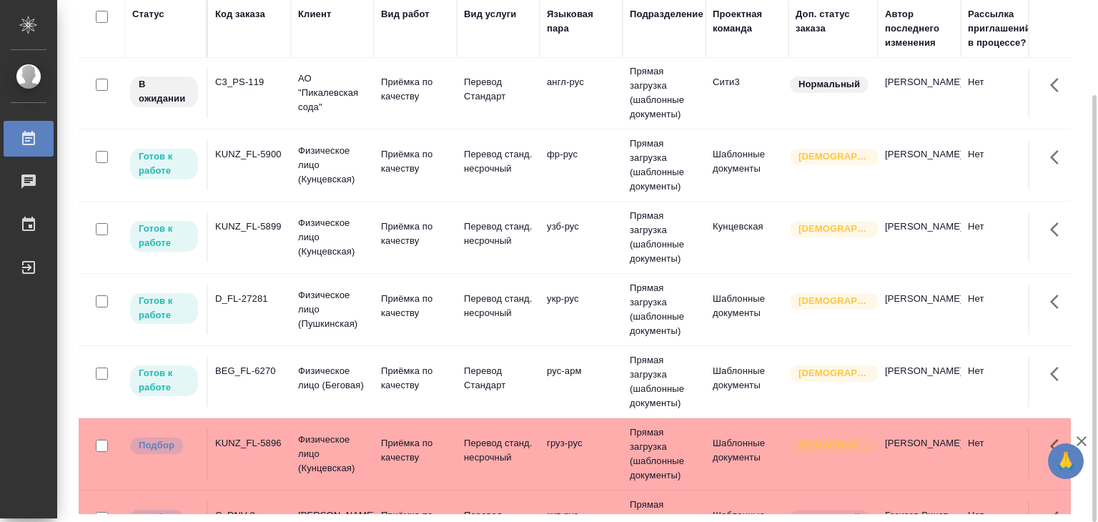
scroll to position [0, 0]
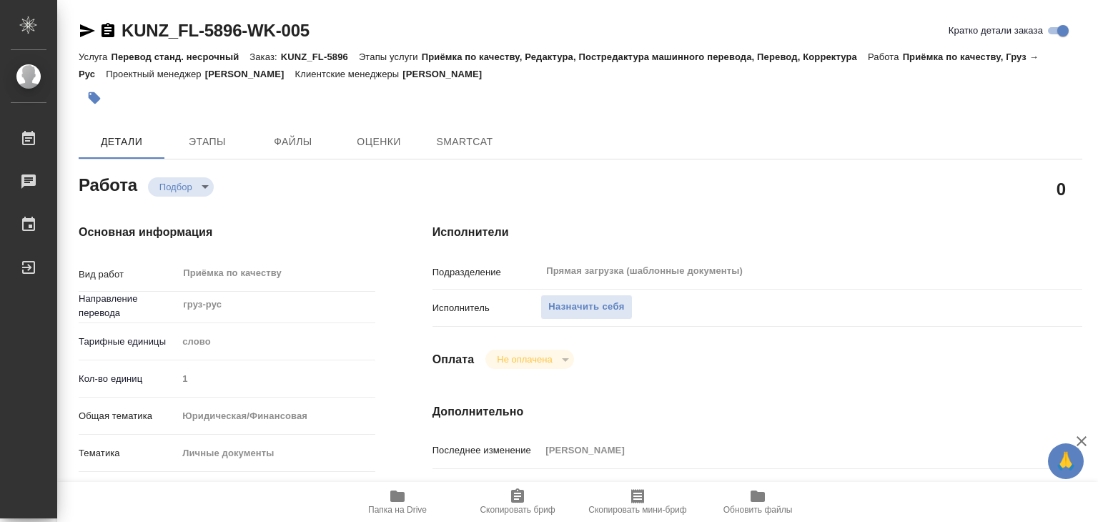
type textarea "x"
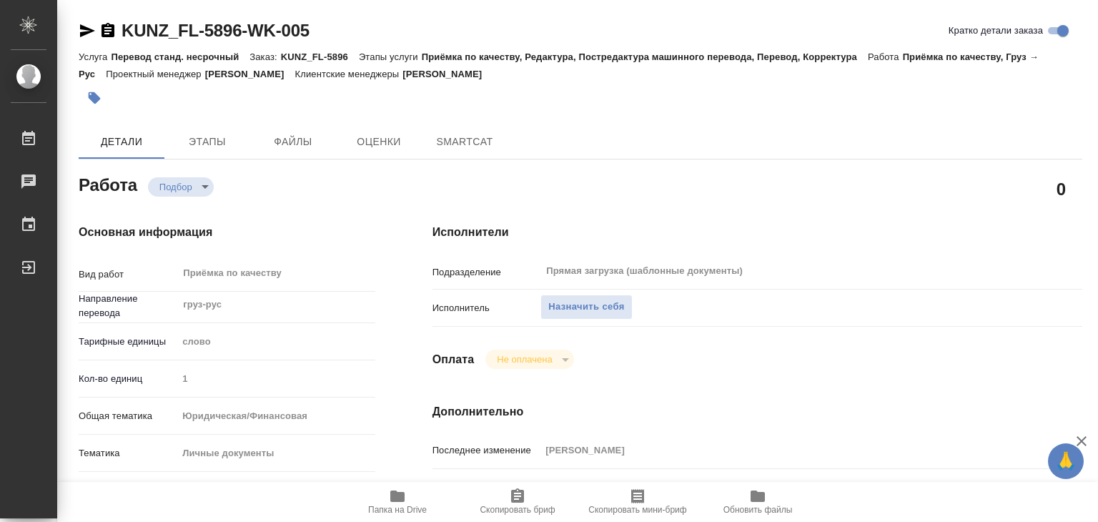
type textarea "x"
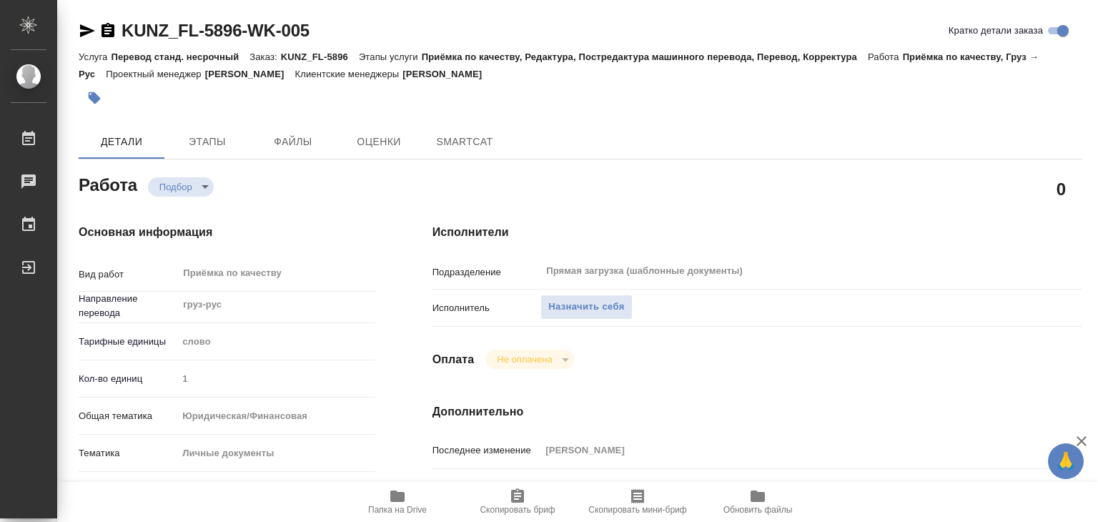
type textarea "x"
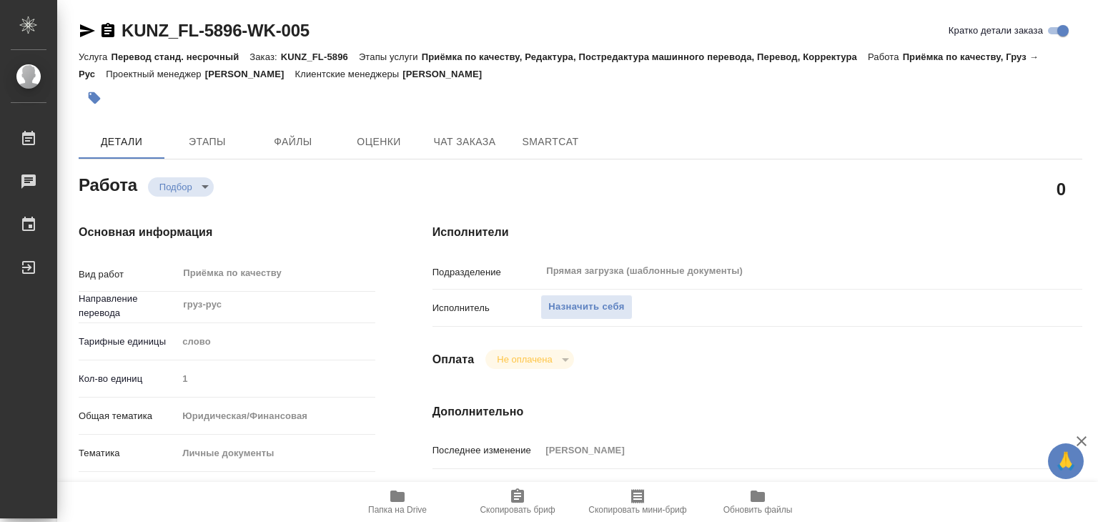
type textarea "x"
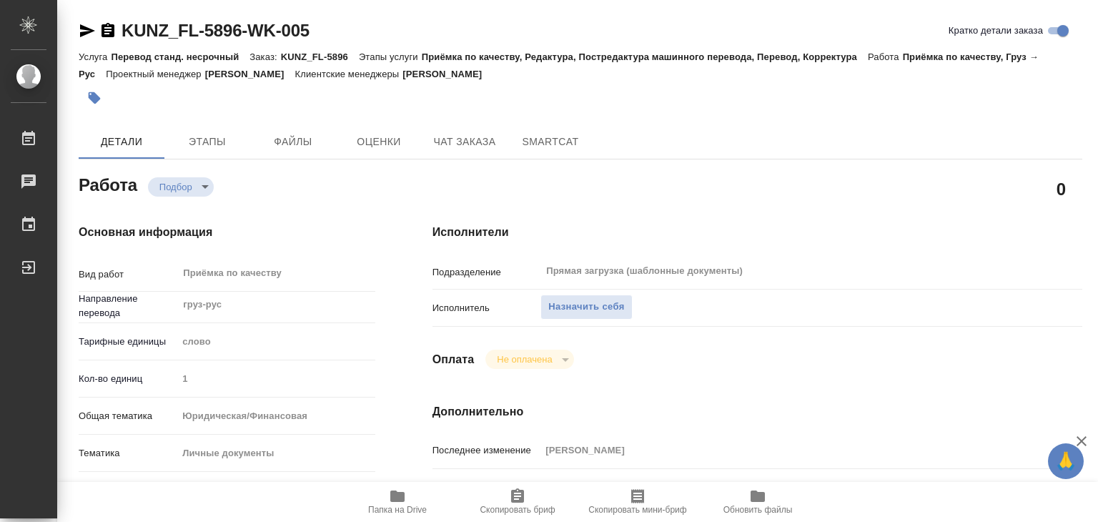
type textarea "x"
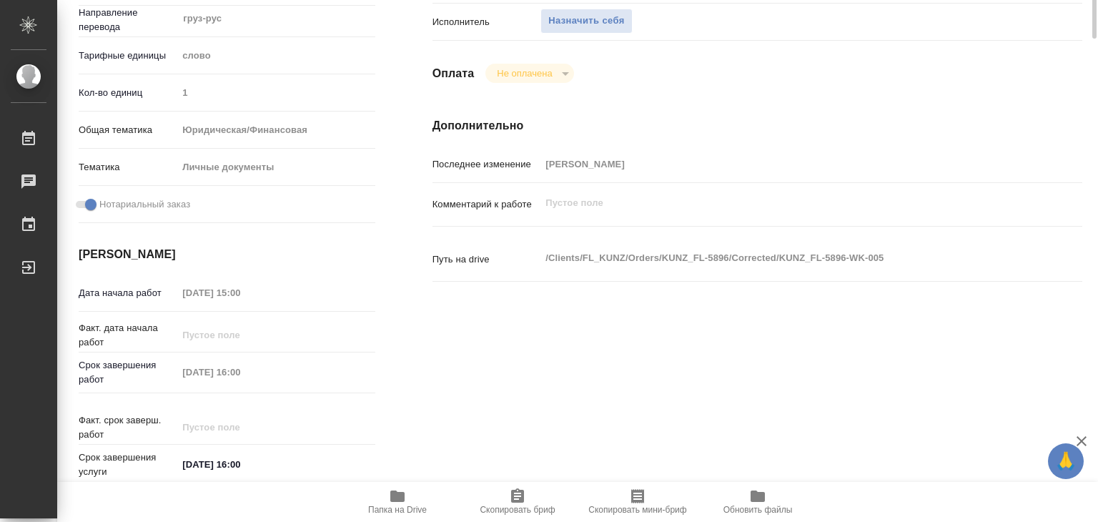
scroll to position [357, 0]
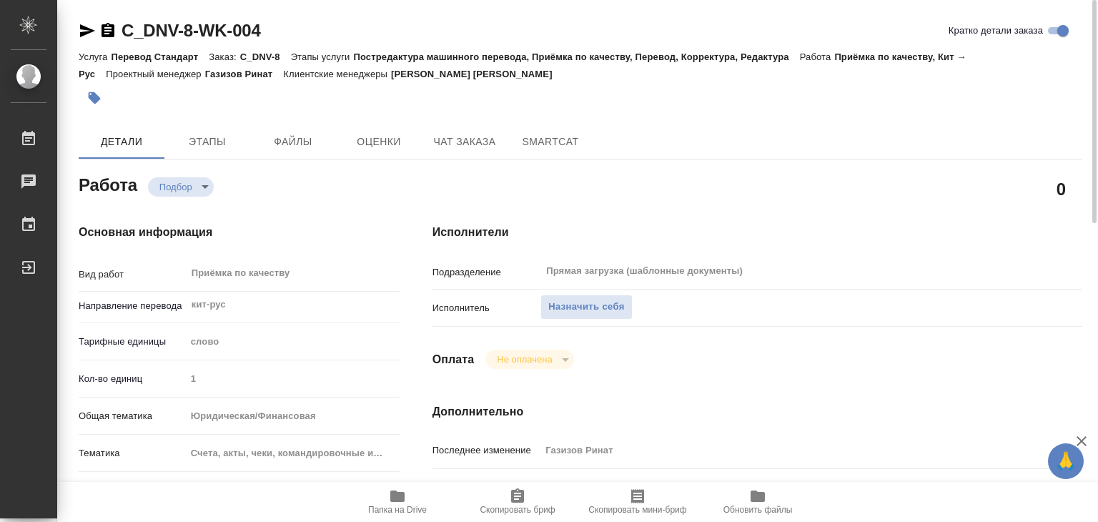
scroll to position [286, 0]
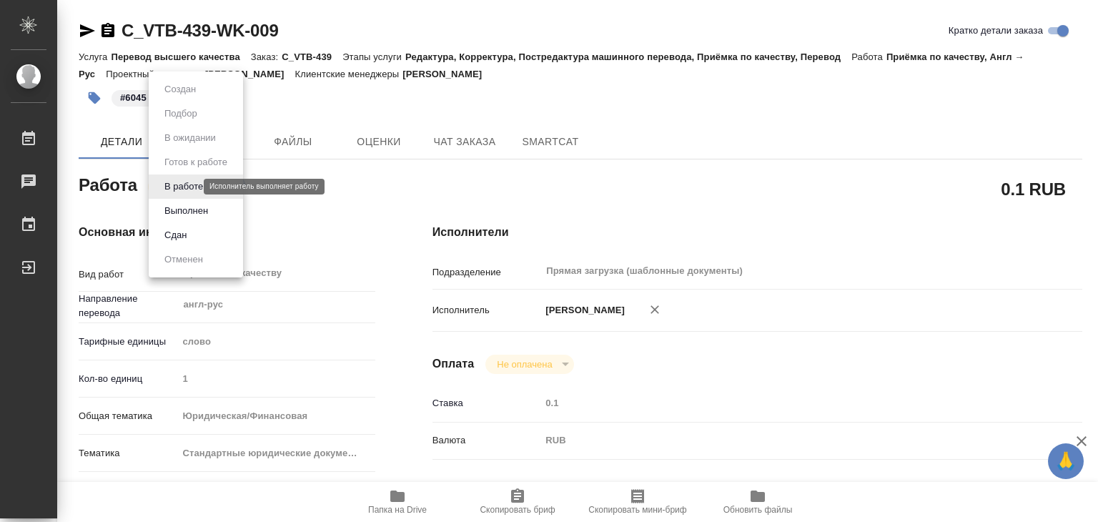
click at [179, 189] on body "🙏 .cls-1 fill:#fff; AWATERA Alilekova [PERSON_NAME] Работы 0 Чаты График Выйти …" at bounding box center [549, 261] width 1098 height 522
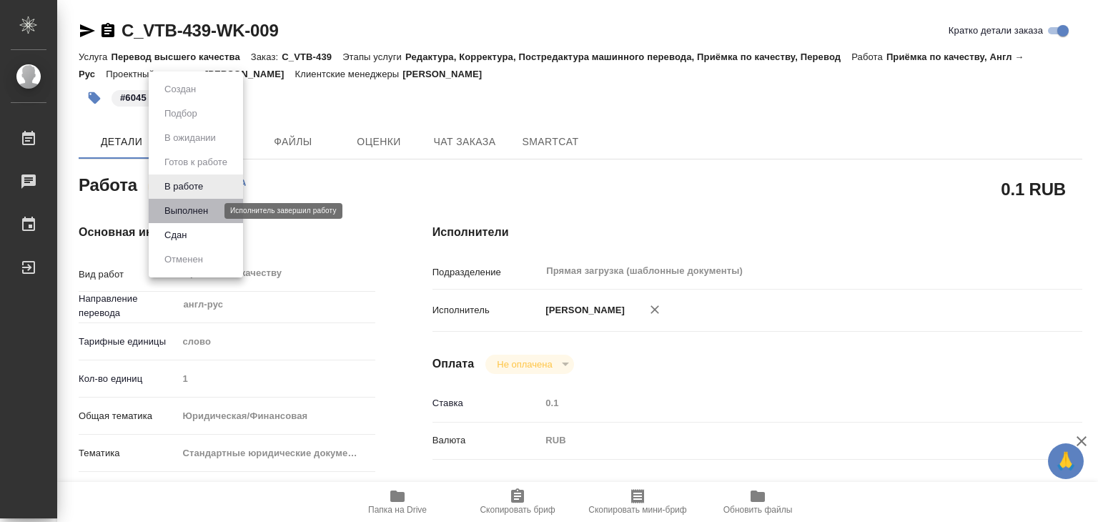
click at [187, 209] on button "Выполнен" at bounding box center [186, 211] width 52 height 16
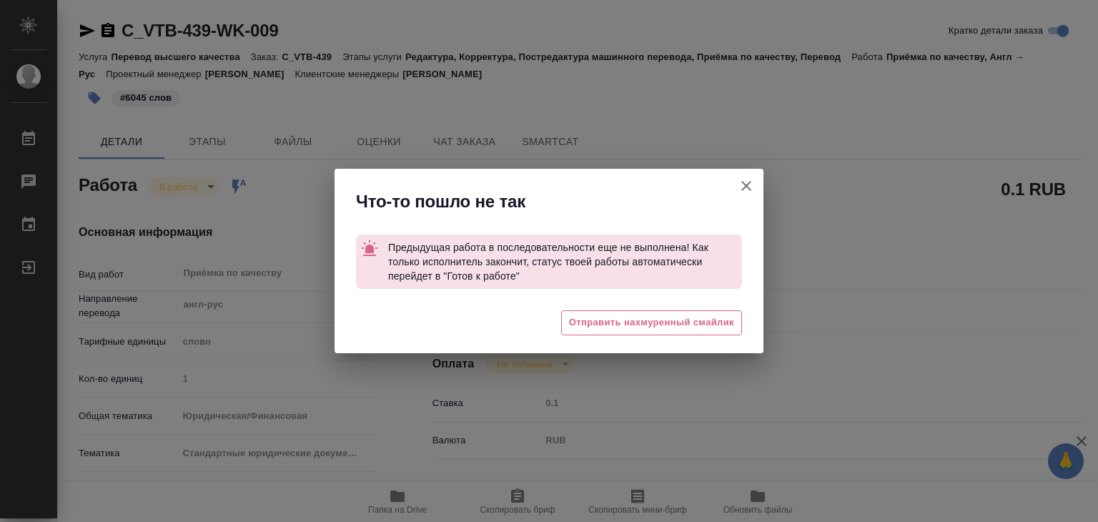
type textarea "x"
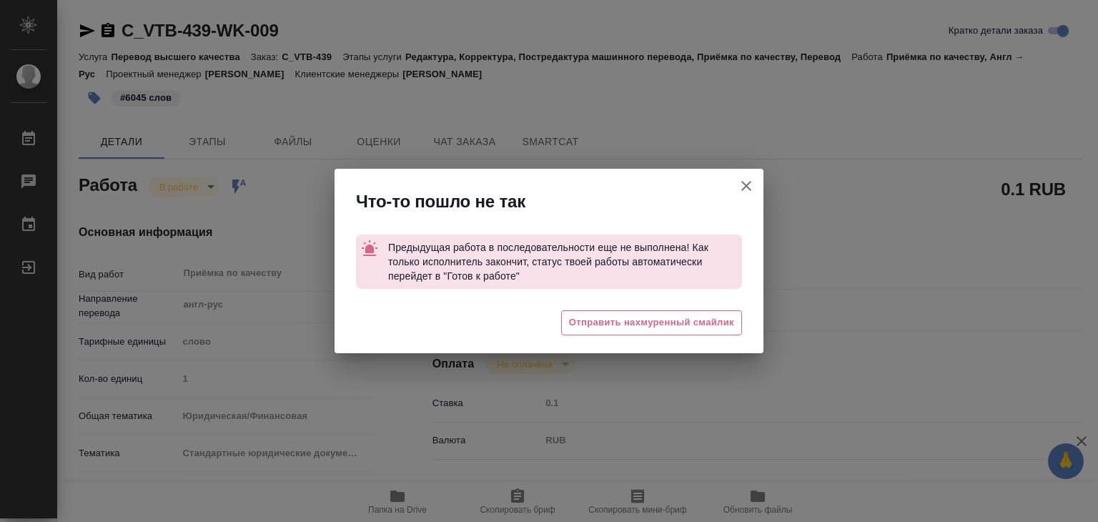
type textarea "x"
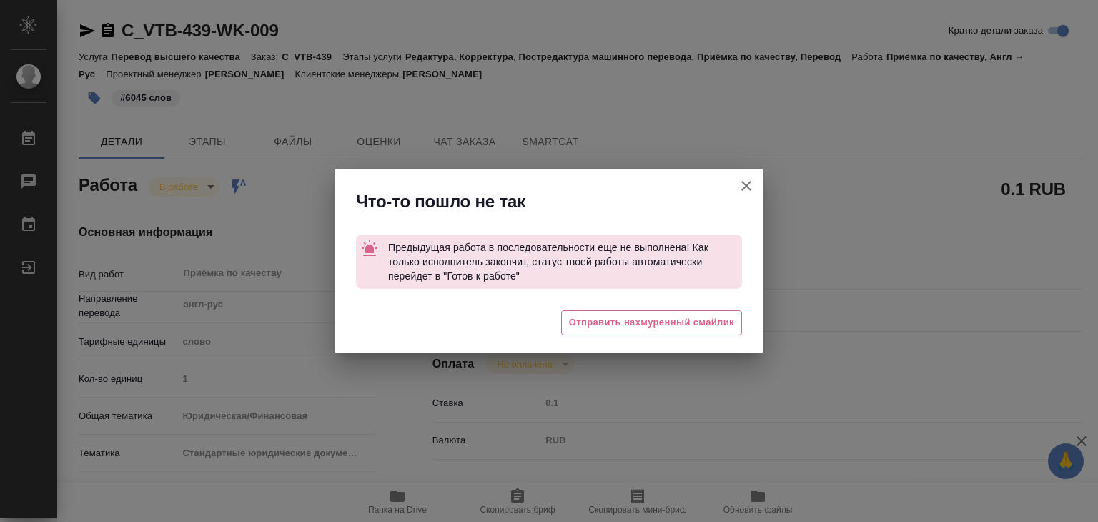
click at [744, 178] on icon "button" at bounding box center [746, 185] width 17 height 17
type textarea "x"
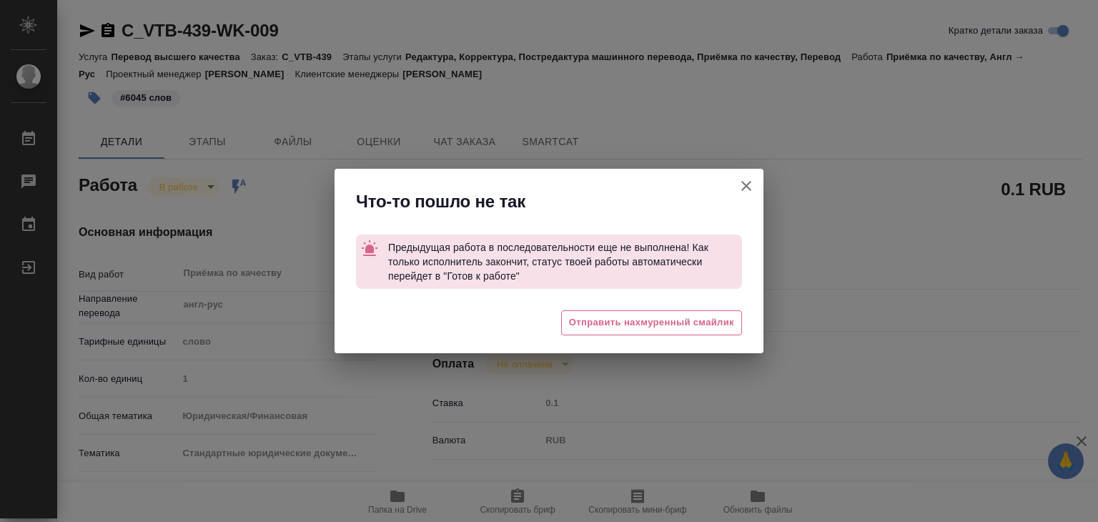
type textarea "x"
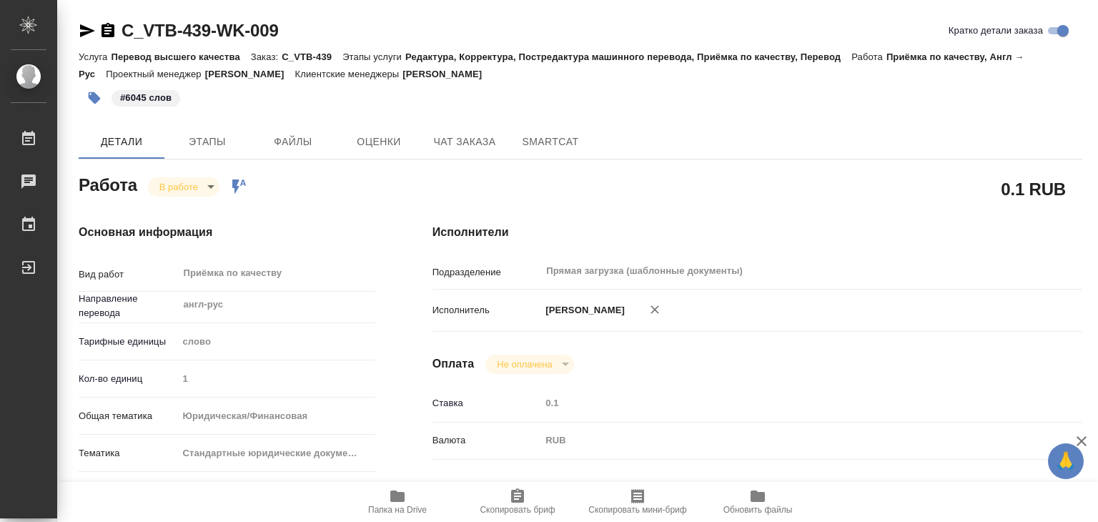
type textarea "x"
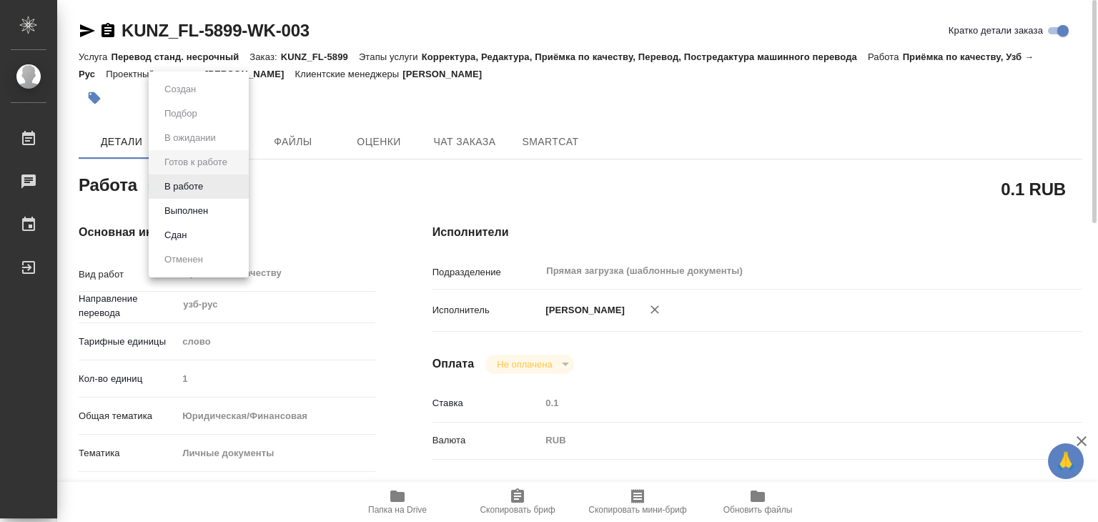
click at [212, 186] on body "🙏 .cls-1 fill:#fff; AWATERA Alilekova [PERSON_NAME] Работы 0 Чаты График Выйти …" at bounding box center [549, 261] width 1098 height 522
click at [217, 182] on li "В работе" at bounding box center [199, 186] width 100 height 24
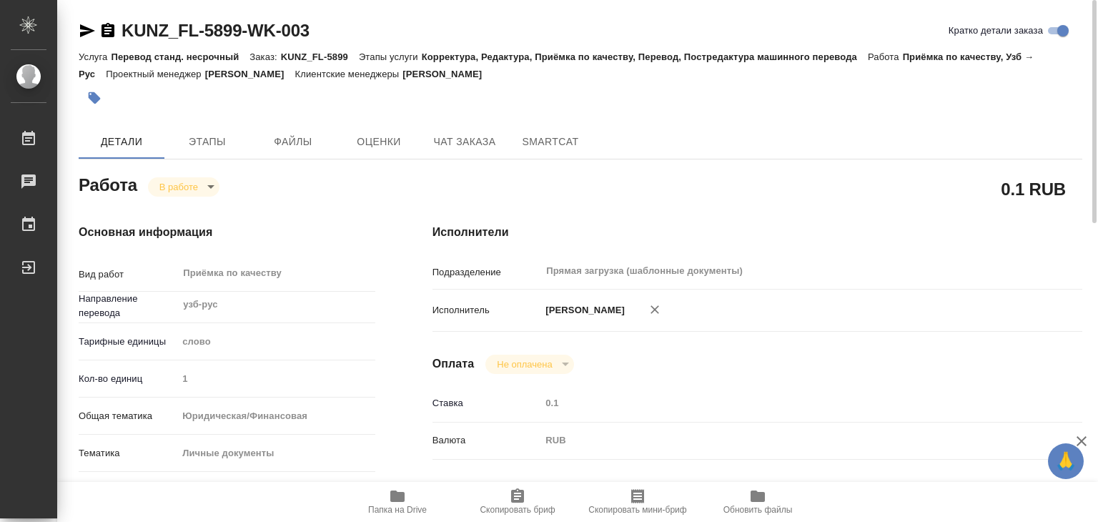
type textarea "x"
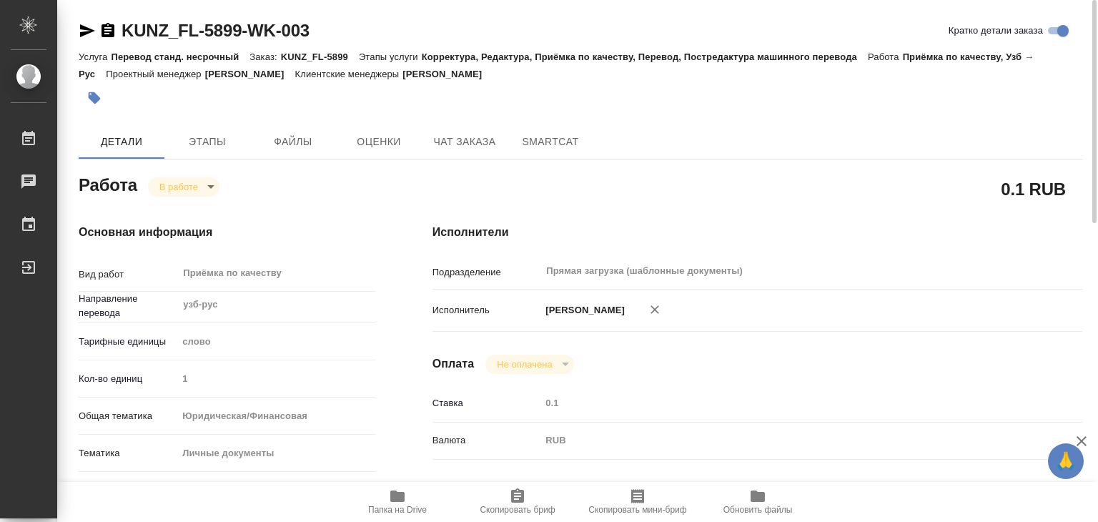
type textarea "x"
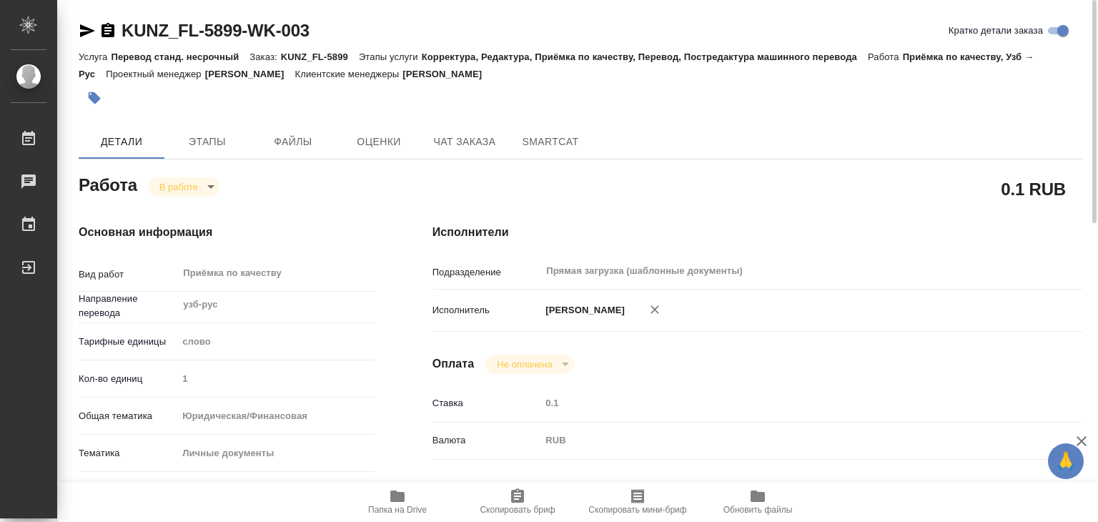
type textarea "x"
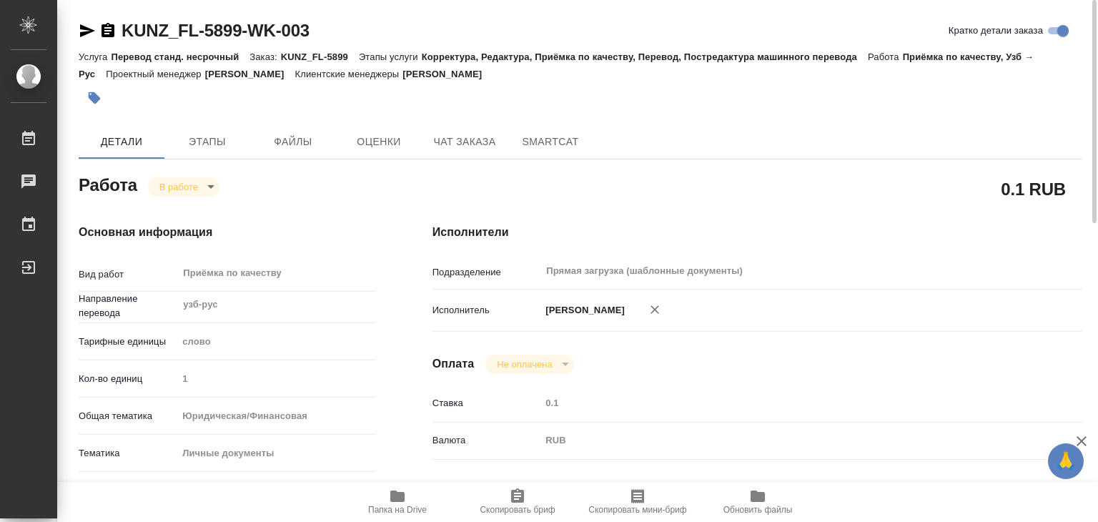
click at [96, 104] on icon "button" at bounding box center [94, 98] width 14 height 14
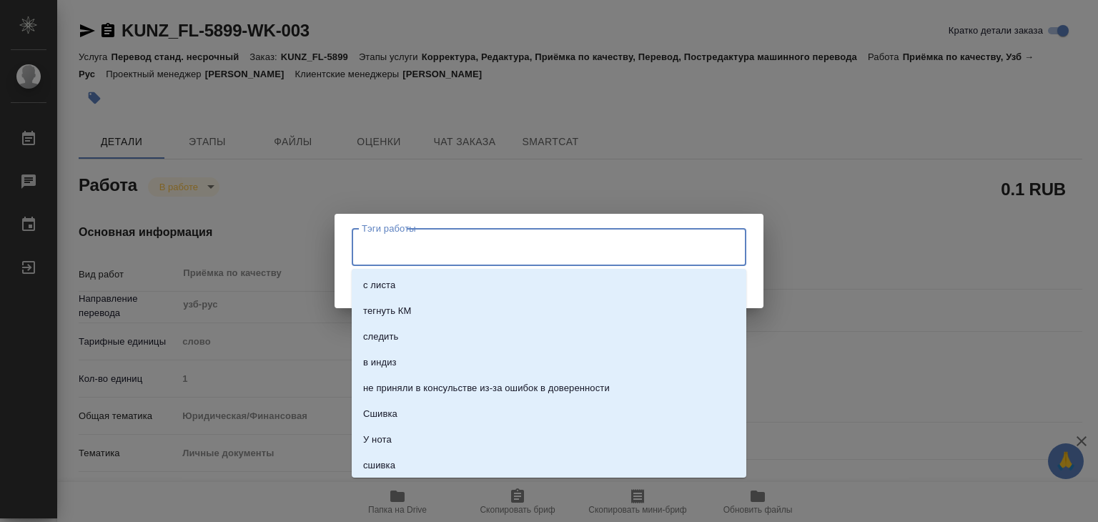
click at [397, 235] on input "Тэги работы" at bounding box center [535, 246] width 355 height 24
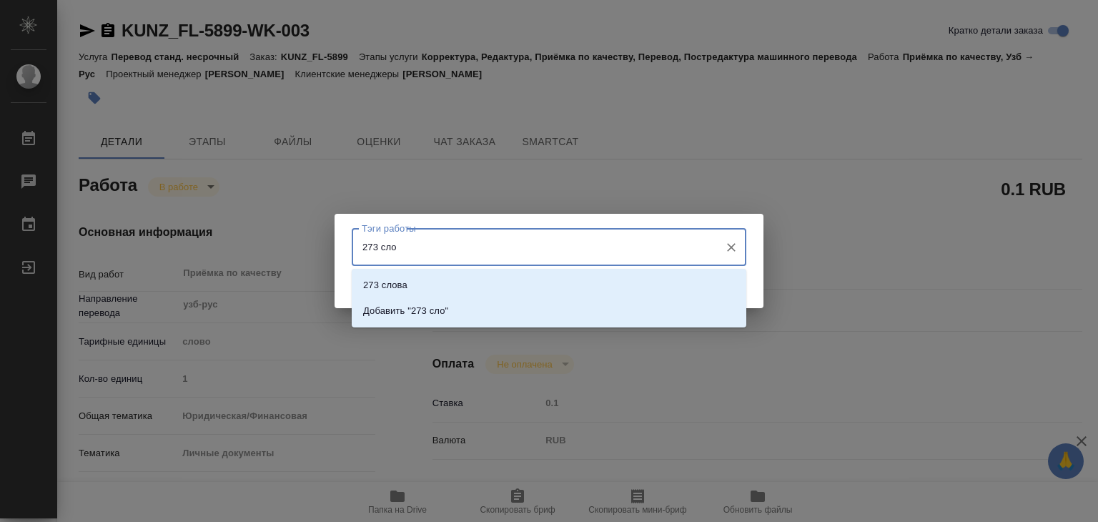
type input "273 слов"
click at [453, 305] on p "Добавить "273 слов"" at bounding box center [408, 311] width 90 height 14
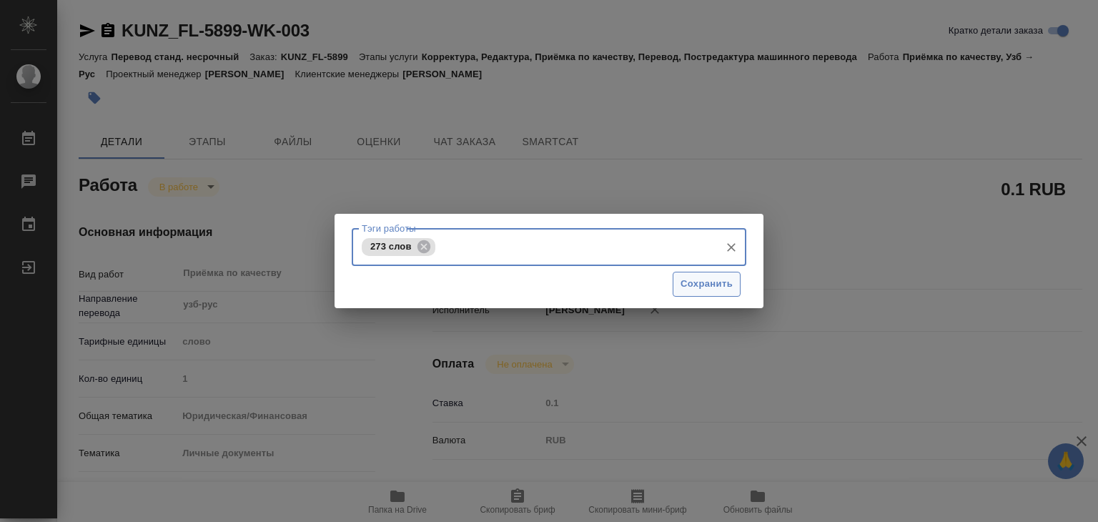
click at [688, 284] on span "Сохранить" at bounding box center [706, 284] width 52 height 16
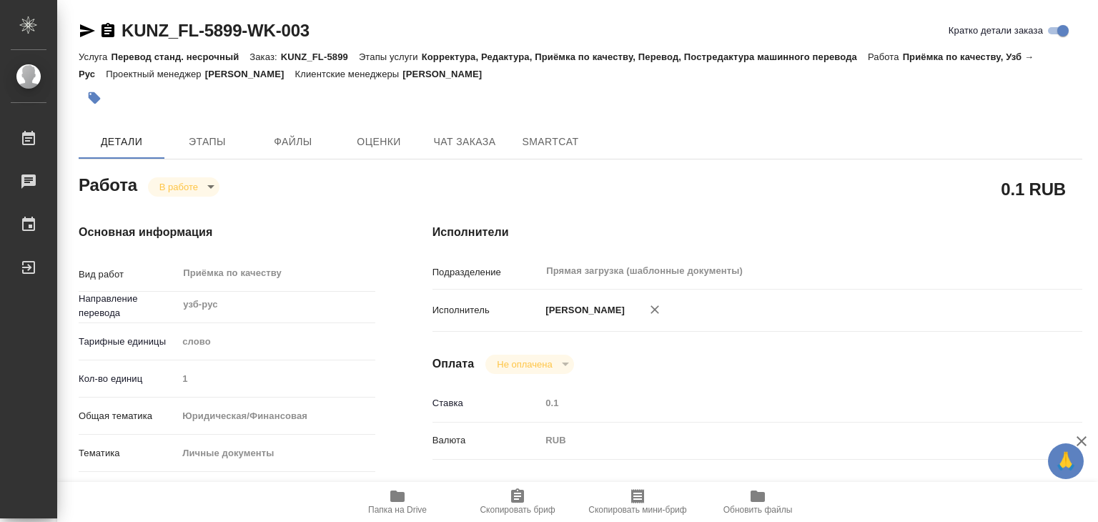
type input "inProgress"
type textarea "Приёмка по качеству"
type textarea "x"
type input "узб-рус"
type input "5a8b1489cc6b4906c91bfd90"
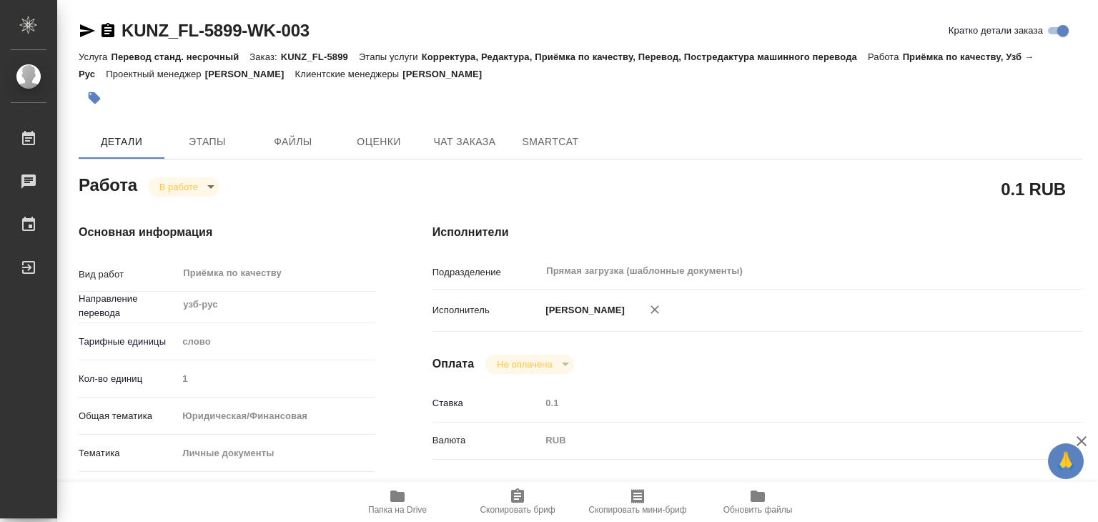
type input "1"
type input "yr-fn"
type input "5a8b8b956a9677013d343cfe"
checkbox input "true"
type input "[DATE] 15:00"
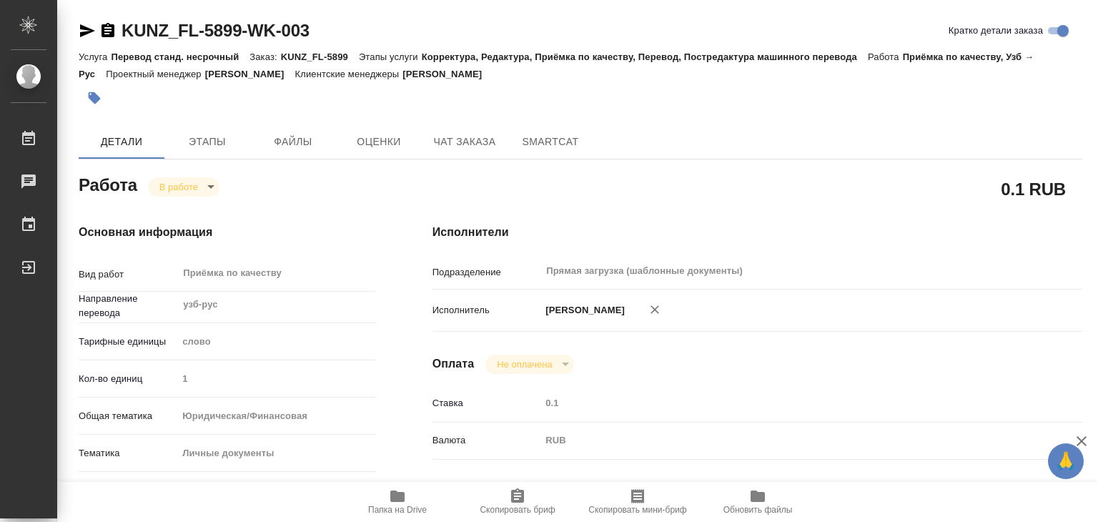
type input "[DATE] 14:42"
type input "[DATE] 16:00"
type input "Прямая загрузка (шаблонные документы)"
type input "notPayed"
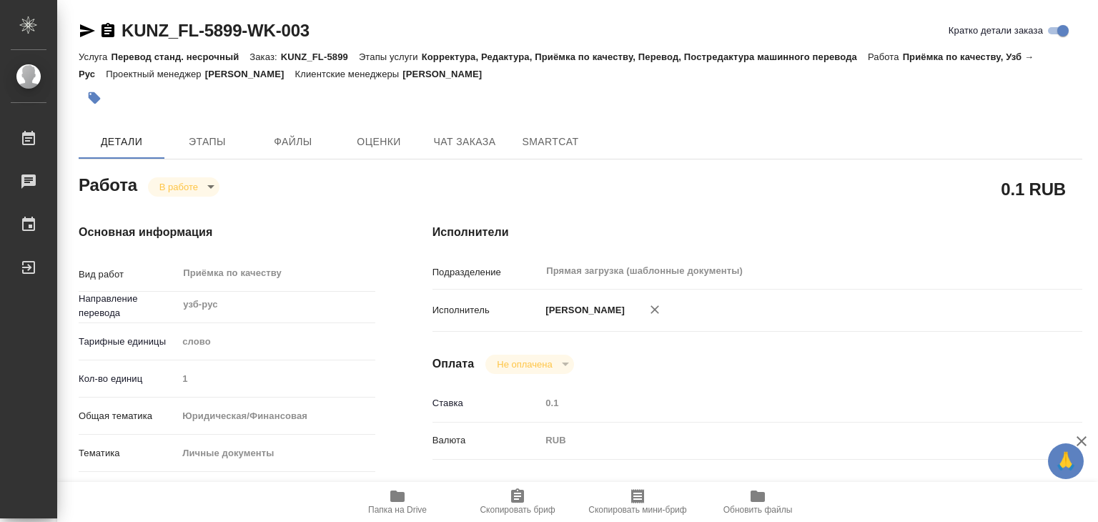
type input "0.1"
type input "RUB"
type input "[PERSON_NAME]"
type textarea "x"
type textarea "/Clients/FL_KUNZ/Orders/KUNZ_FL-5899/Corrected/KUNZ_FL-5899-WK-003"
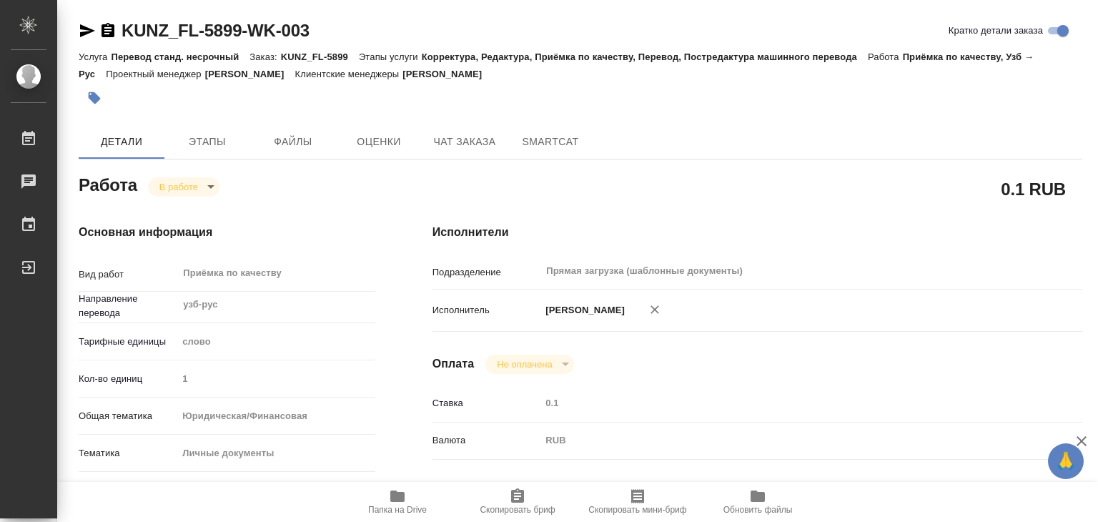
type textarea "x"
type input "KUNZ_FL-5899"
type input "Перевод станд. несрочный"
type input "Корректура, Редактура, Приёмка по качеству, Перевод, Постредактура машинного пе…"
type input "[PERSON_NAME]"
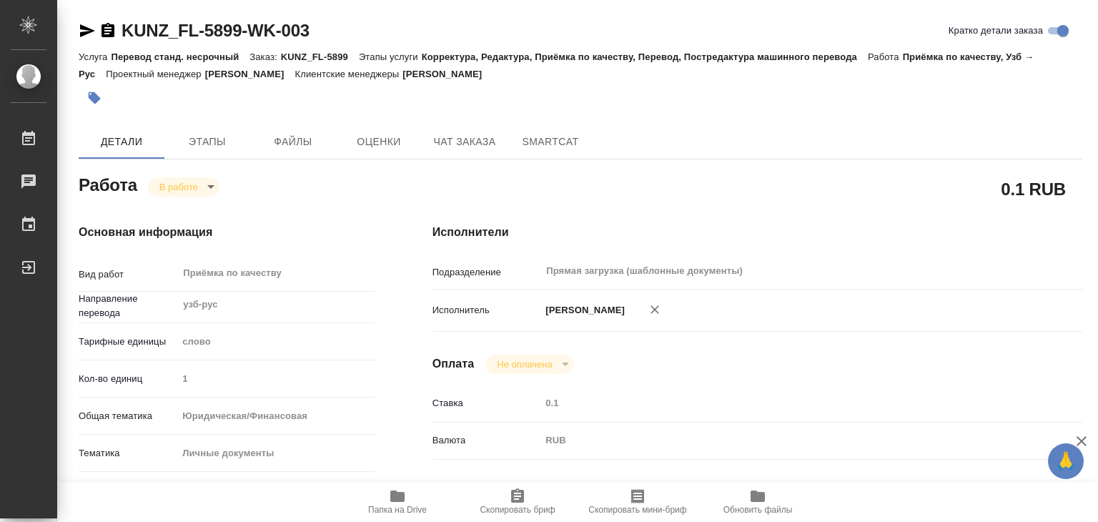
type input "/Clients/FL_KUNZ/Orders/KUNZ_FL-5899"
type textarea "x"
type textarea "пасп узб-рус, под нот для сахар."
type textarea "x"
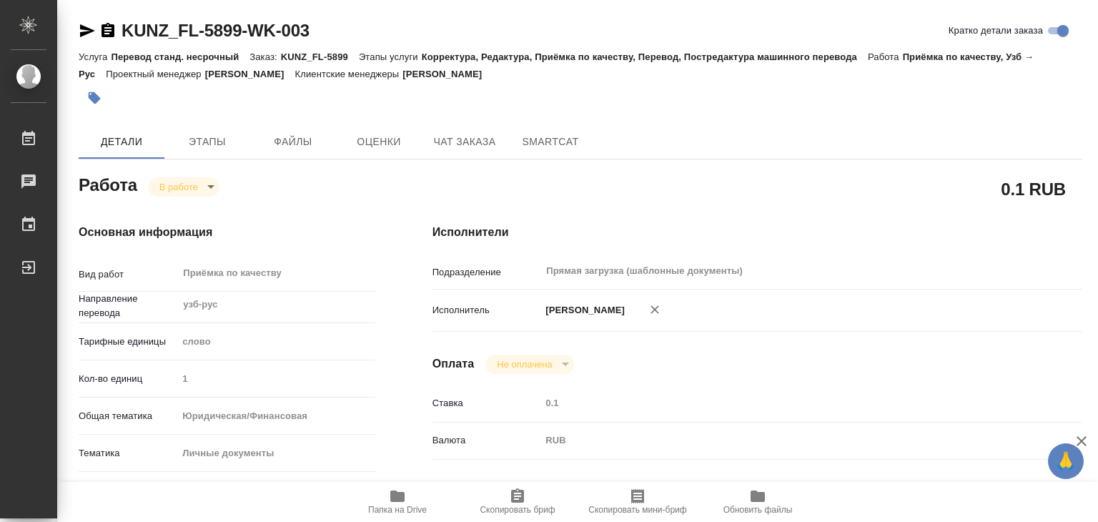
type textarea "x"
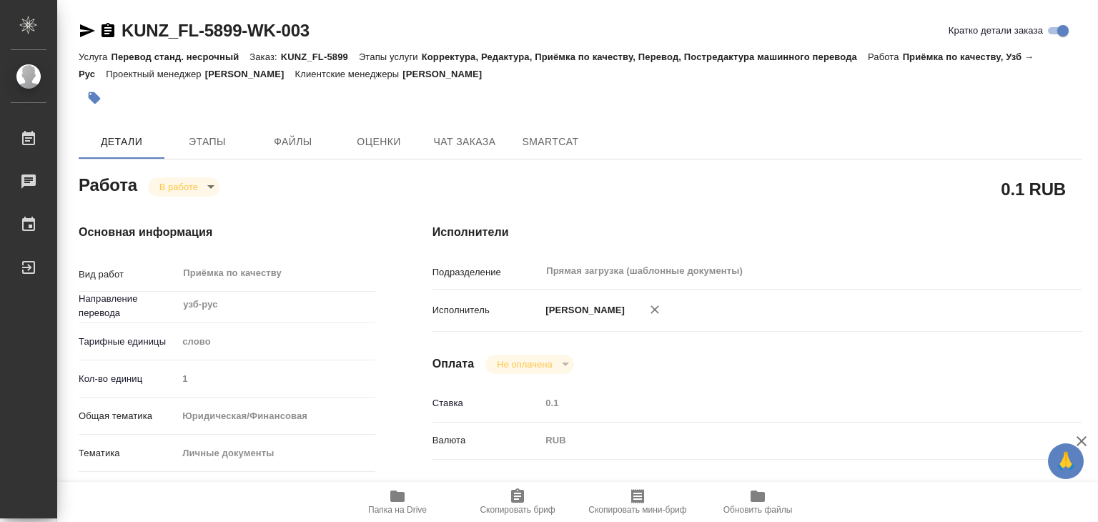
type textarea "x"
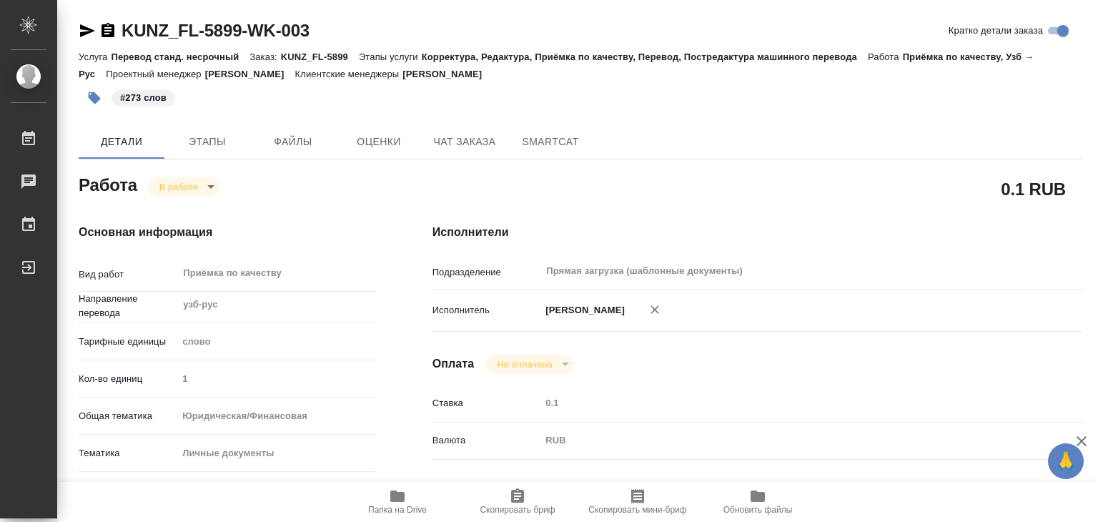
type textarea "x"
drag, startPoint x: 118, startPoint y: 14, endPoint x: 247, endPoint y: 29, distance: 130.2
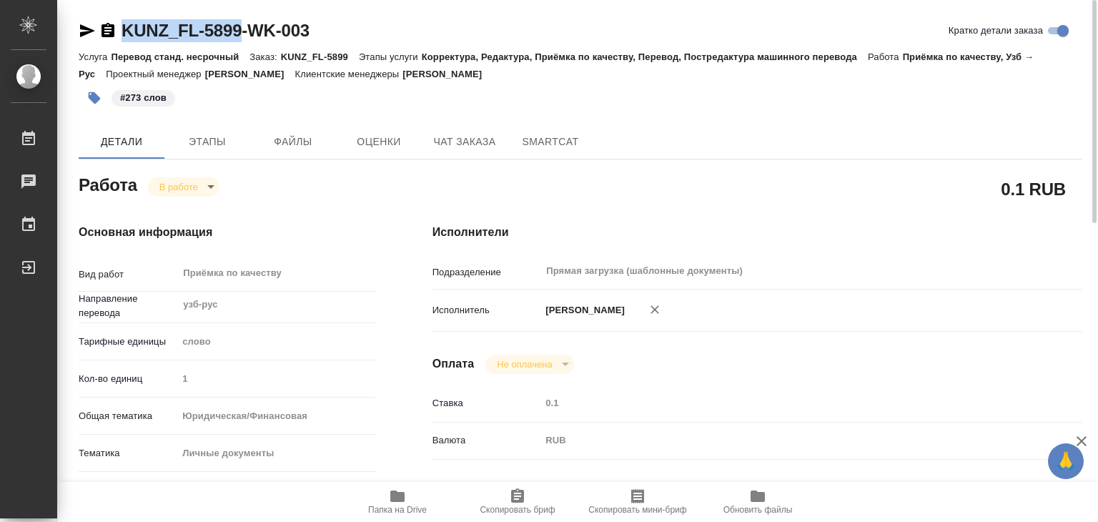
copy link "KUNZ_FL-5899"
click at [184, 187] on body "🙏 .cls-1 fill:#fff; AWATERA Alilekova Valeriya Работы 0 Чаты График Выйти KUNZ_…" at bounding box center [549, 261] width 1098 height 522
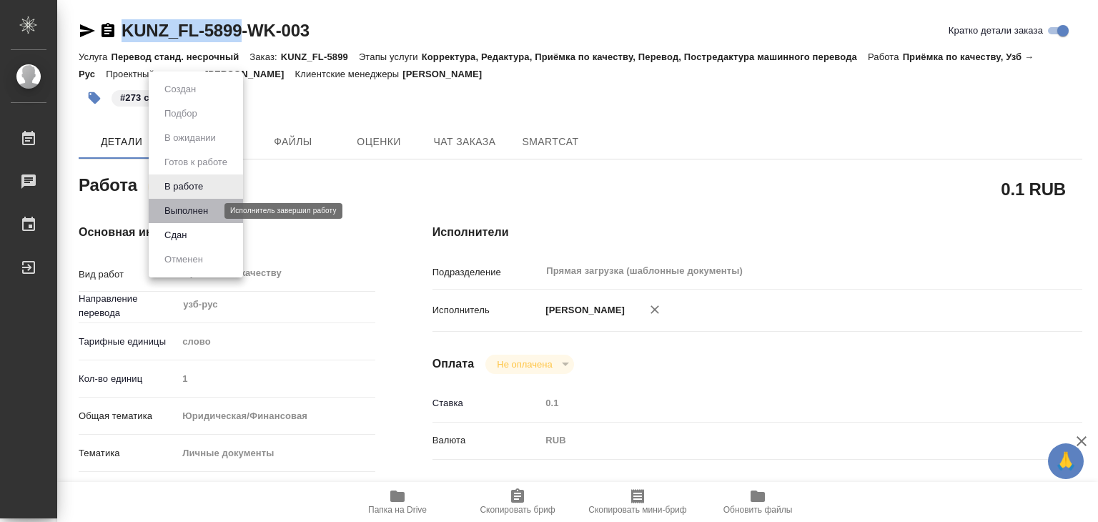
click at [206, 212] on button "Выполнен" at bounding box center [186, 211] width 52 height 16
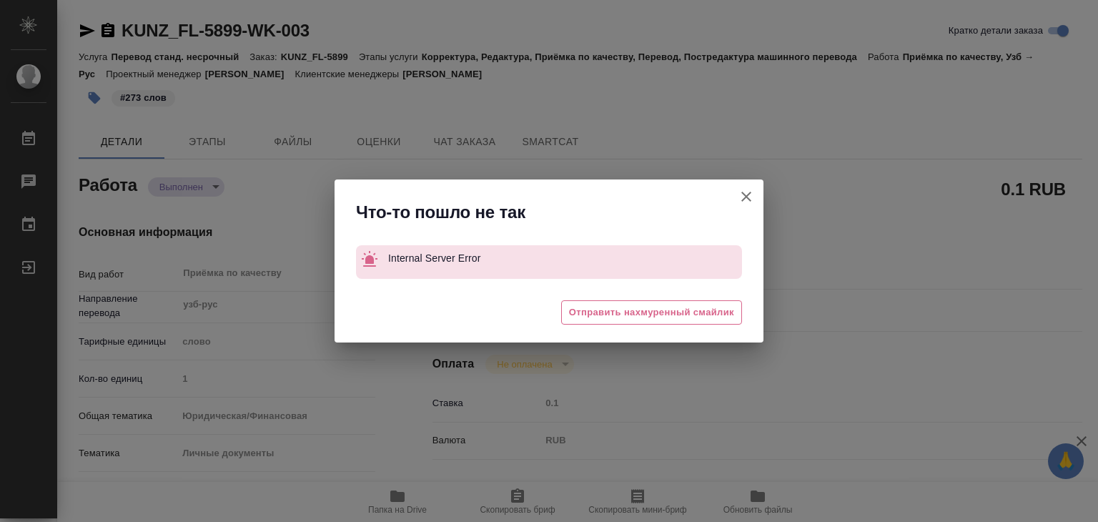
type textarea "x"
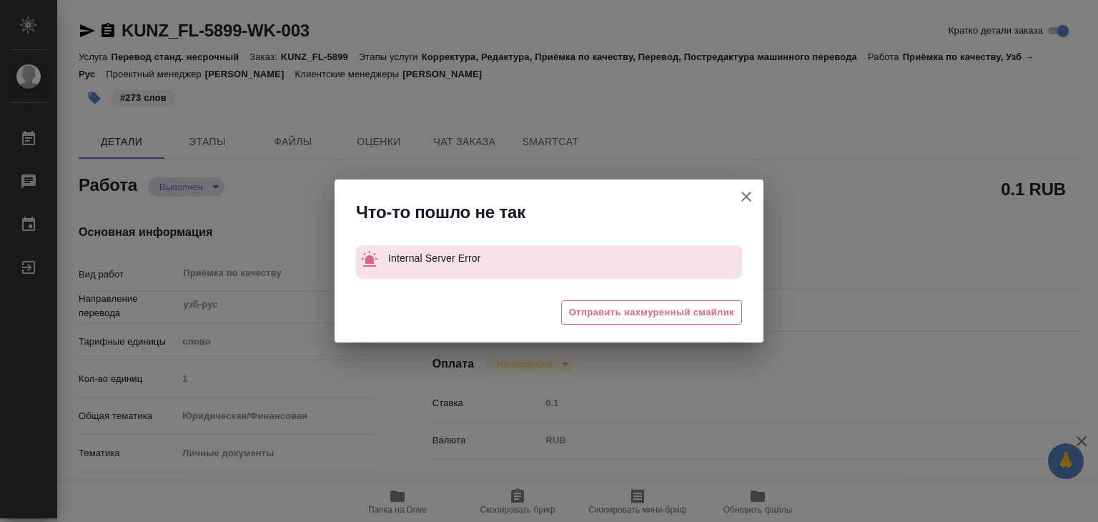
type textarea "x"
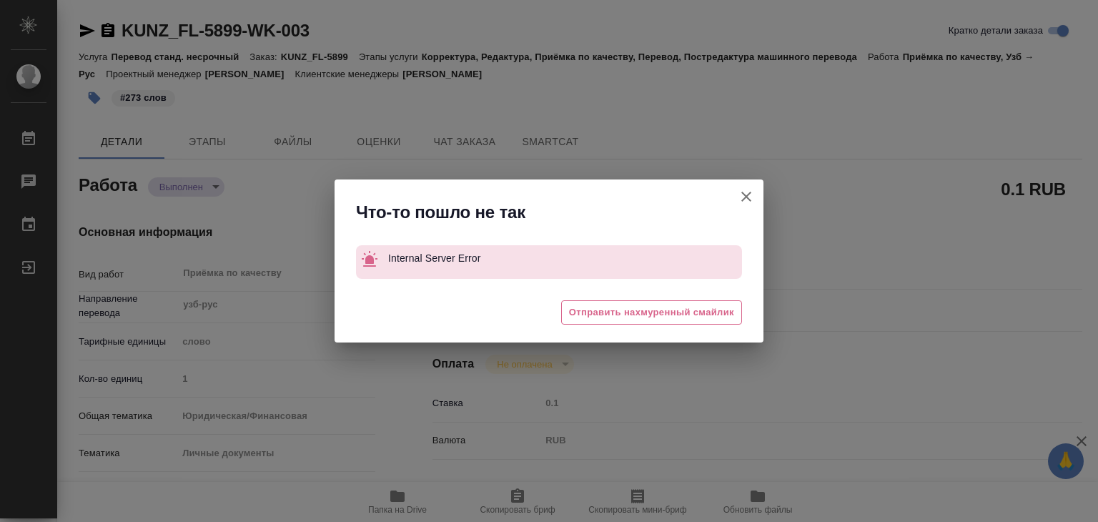
type textarea "x"
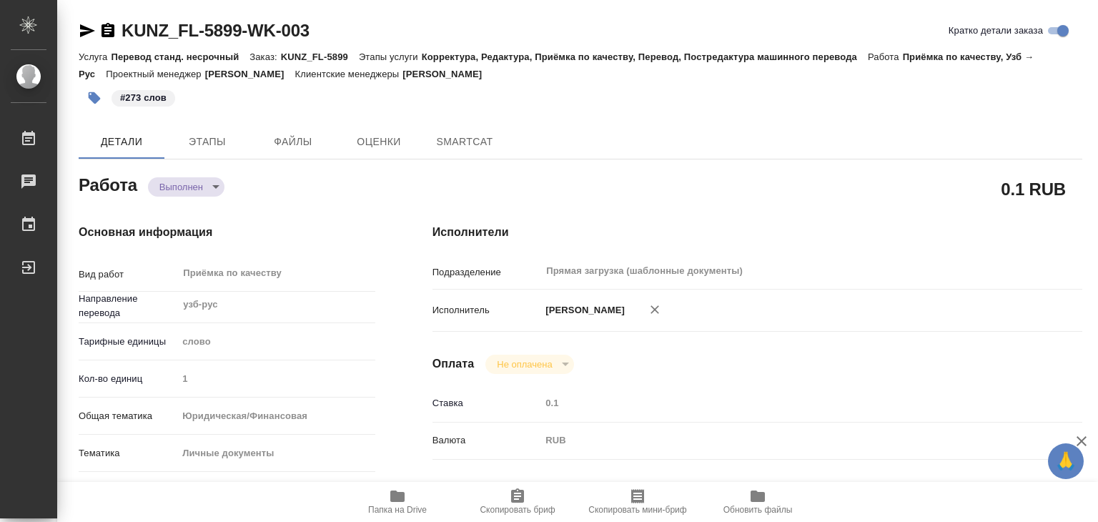
type textarea "x"
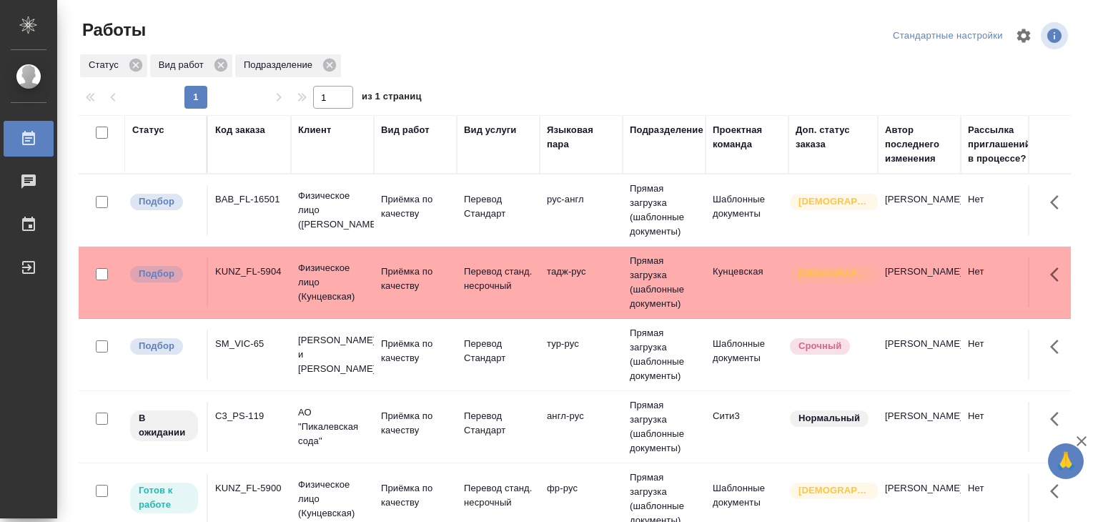
scroll to position [116, 0]
click at [236, 212] on td "BAB_FL-16501" at bounding box center [249, 210] width 83 height 50
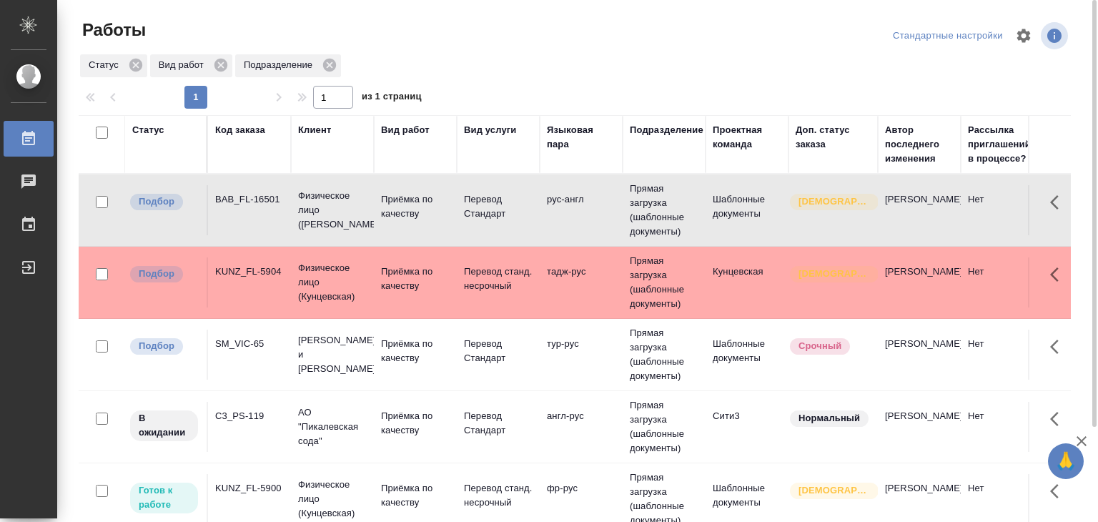
click at [236, 212] on td "BAB_FL-16501" at bounding box center [249, 210] width 83 height 50
click at [229, 267] on div "KUNZ_FL-5904" at bounding box center [249, 271] width 69 height 14
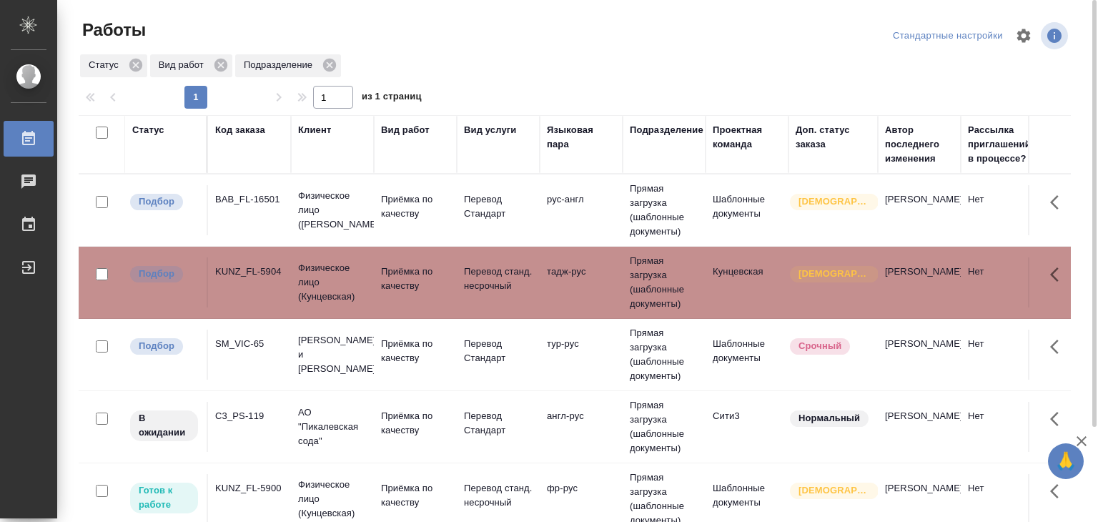
click at [248, 339] on div "SM_VIC-65" at bounding box center [249, 344] width 69 height 14
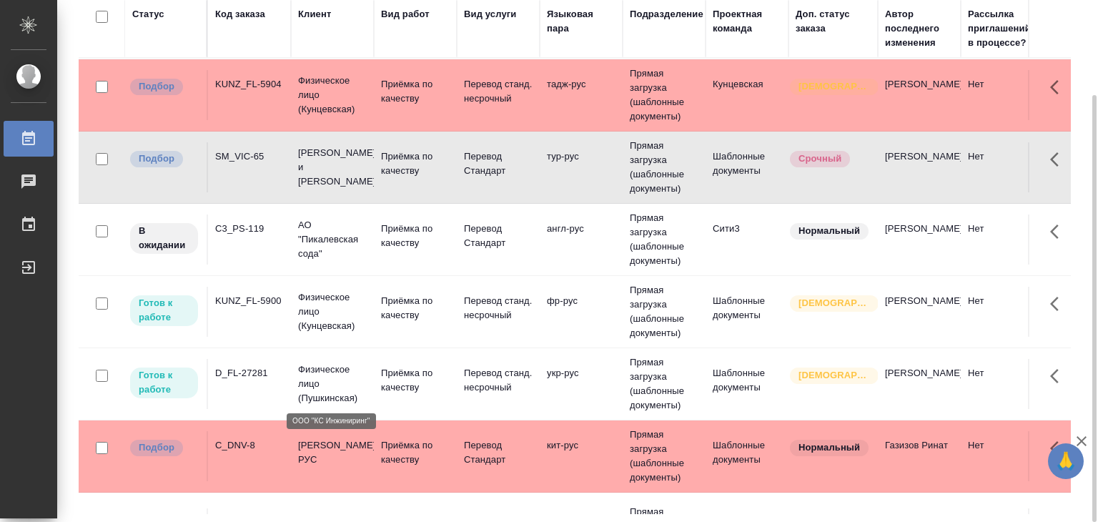
scroll to position [286, 0]
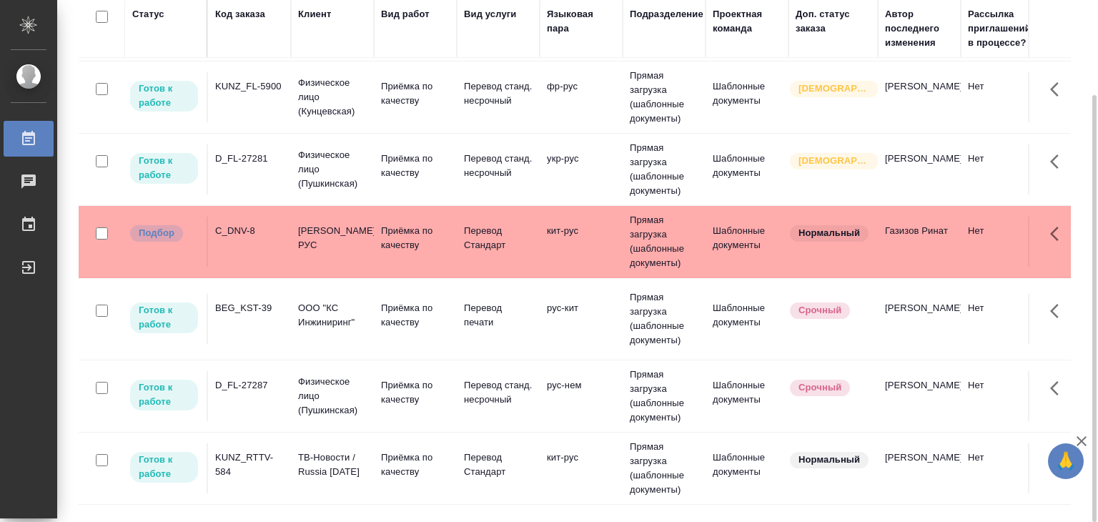
click at [289, 321] on td "BEG_KST-39" at bounding box center [249, 319] width 83 height 50
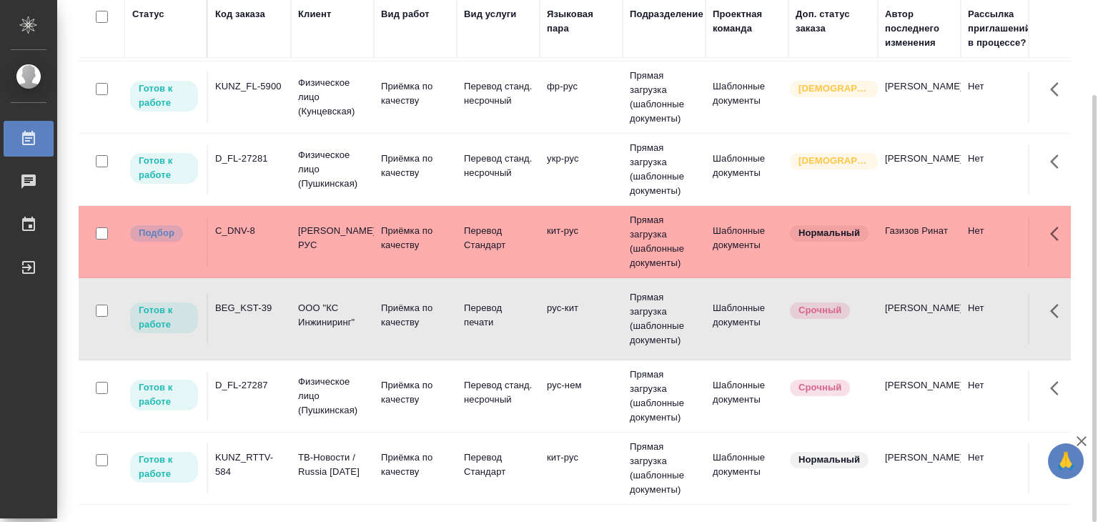
click at [263, 235] on div "C_DNV-8" at bounding box center [249, 231] width 69 height 14
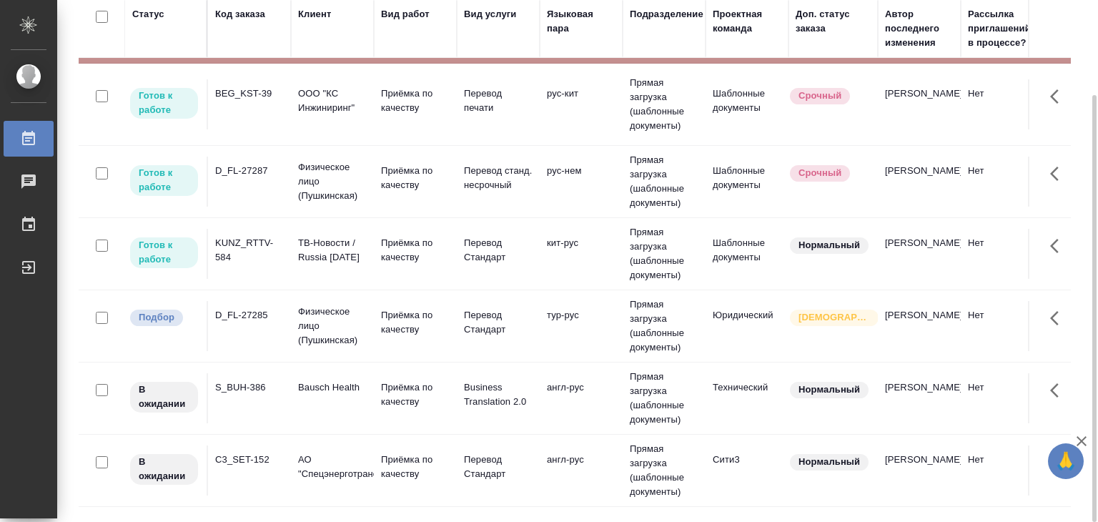
scroll to position [715, 0]
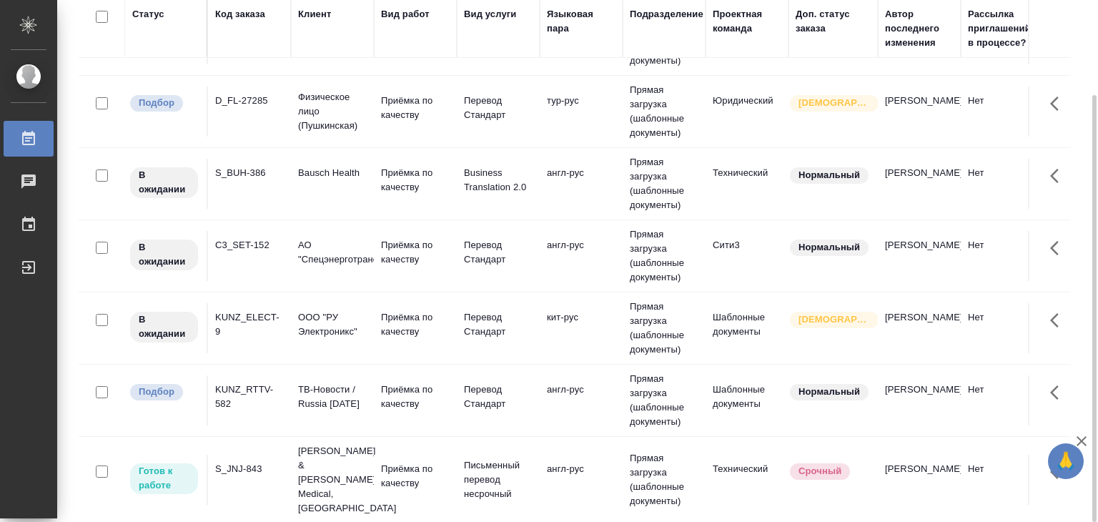
click at [246, 101] on div "D_FL-27285" at bounding box center [249, 101] width 69 height 14
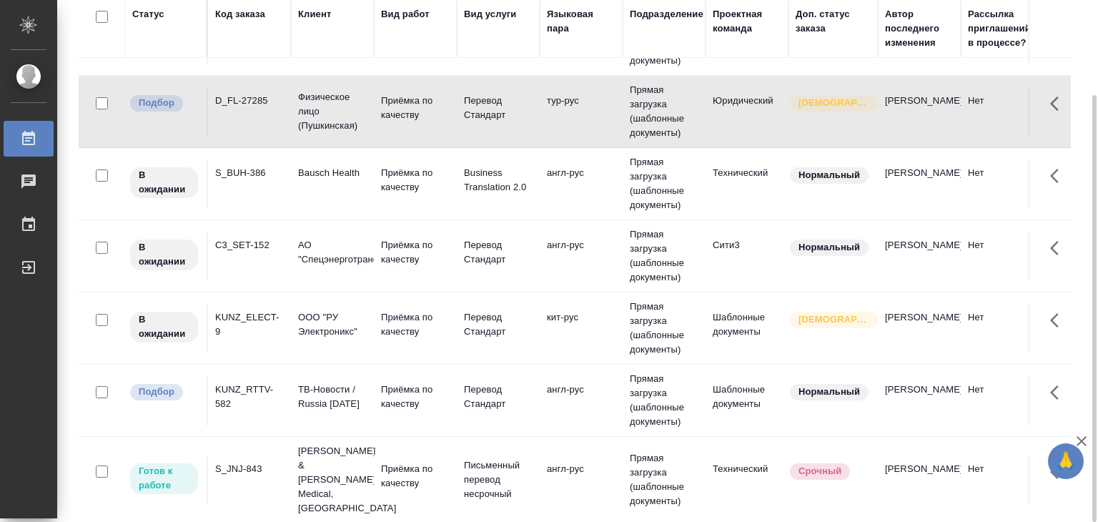
click at [243, 394] on div "KUNZ_RTTV-582" at bounding box center [249, 396] width 69 height 29
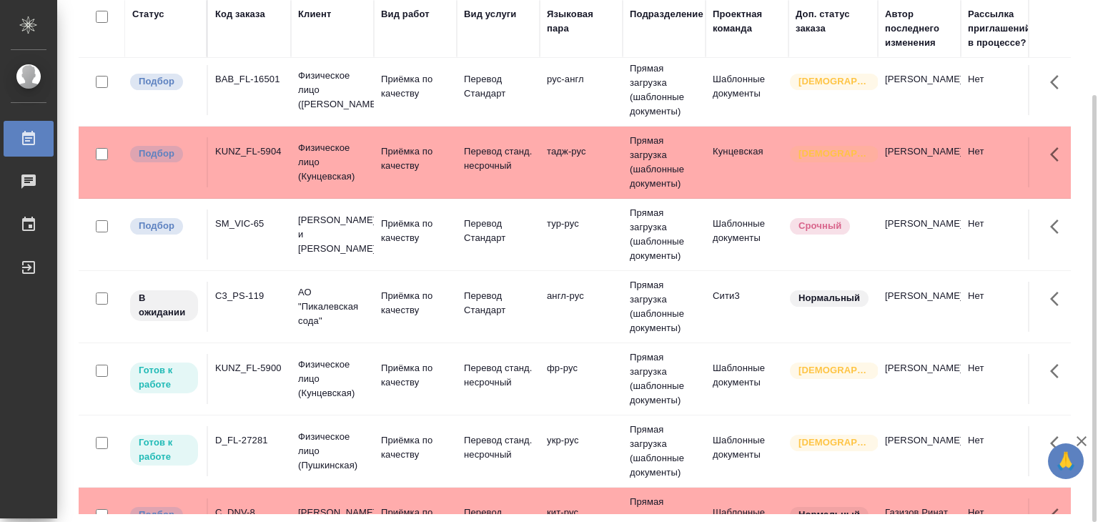
scroll to position [0, 0]
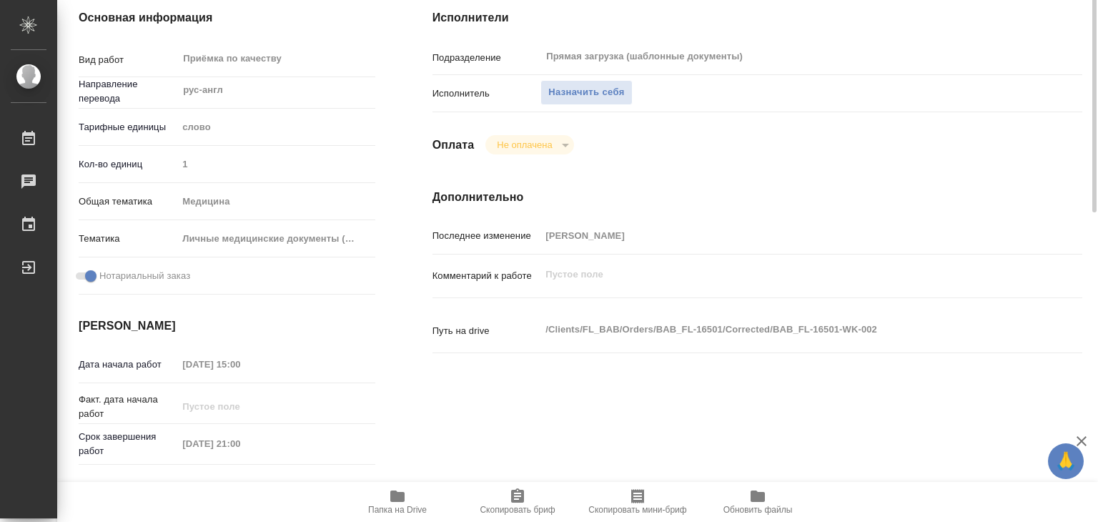
scroll to position [143, 0]
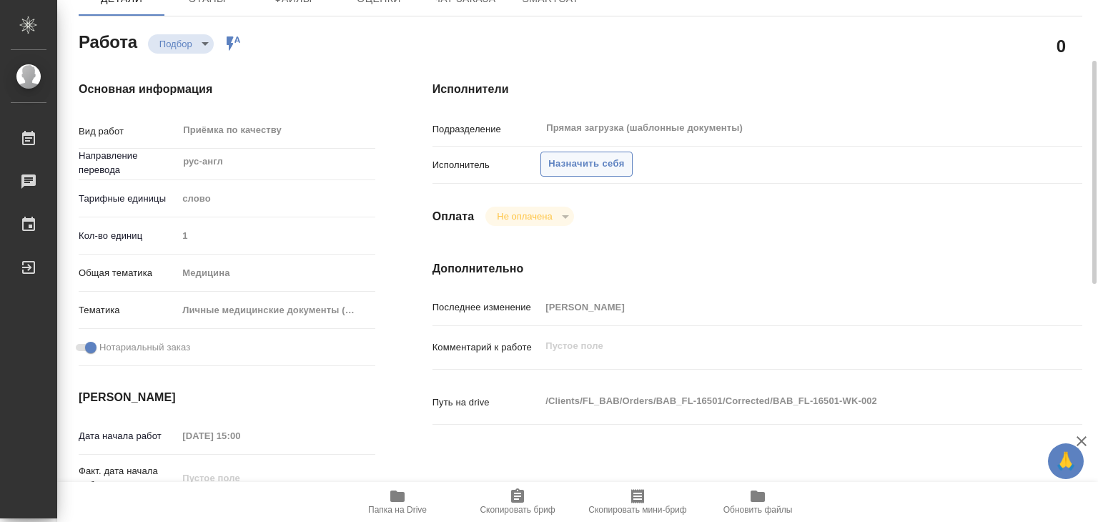
click at [569, 168] on span "Назначить себя" at bounding box center [586, 164] width 76 height 16
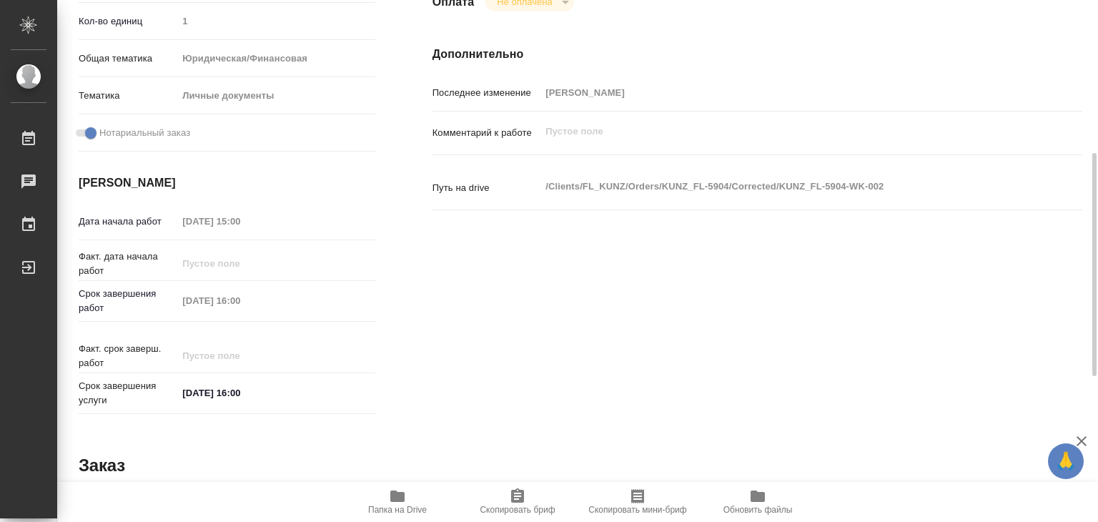
scroll to position [71, 0]
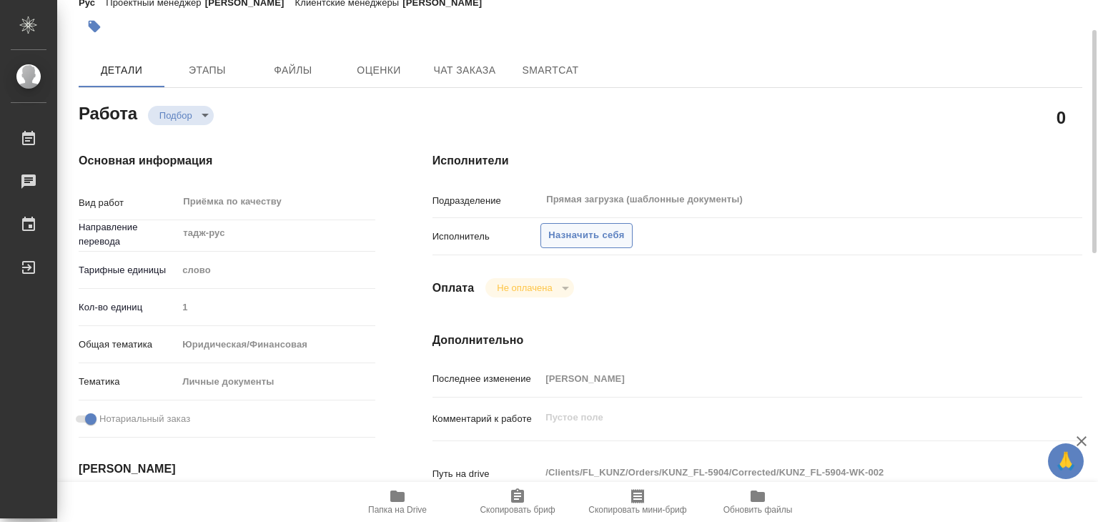
click at [566, 228] on span "Назначить себя" at bounding box center [586, 235] width 76 height 16
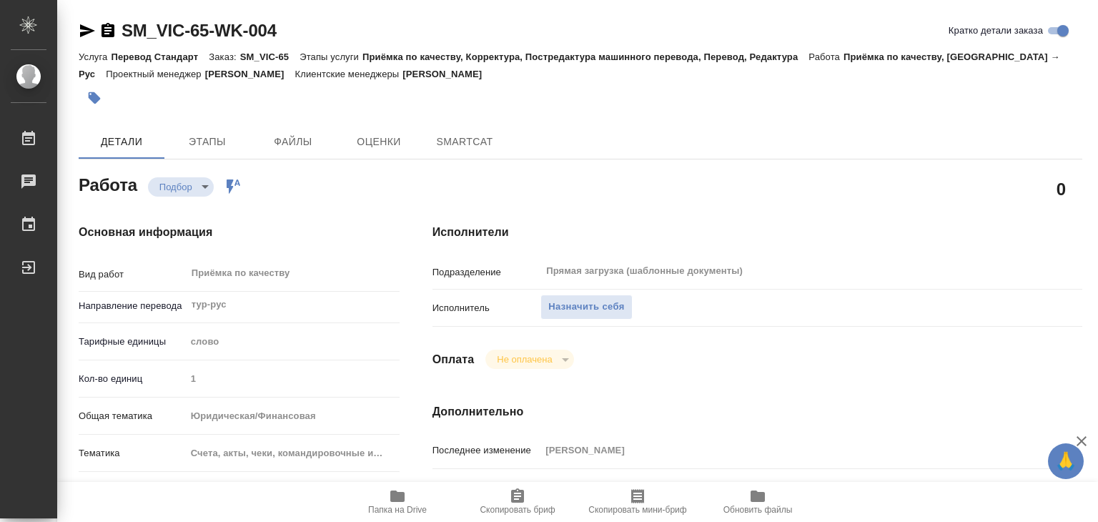
type textarea "x"
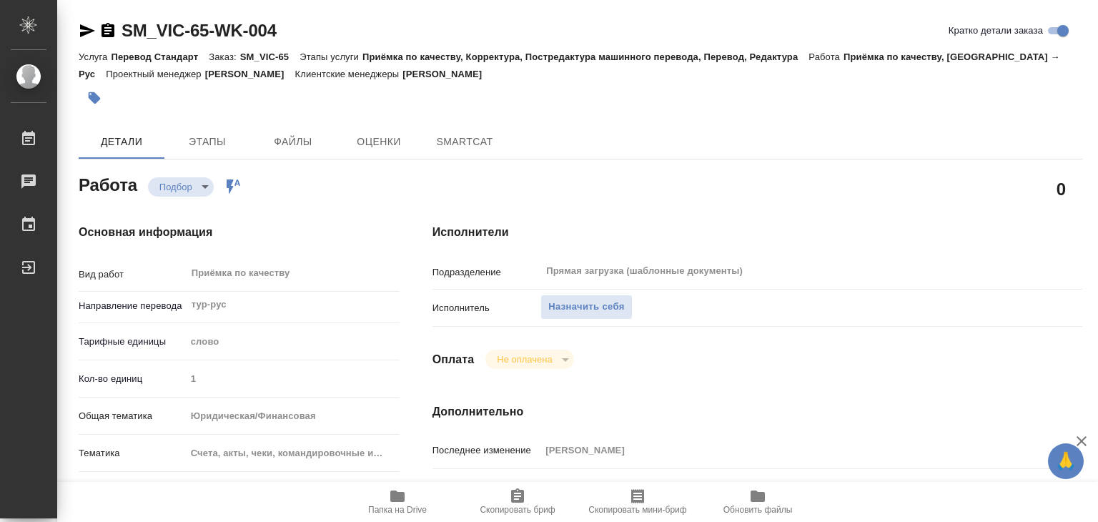
type textarea "x"
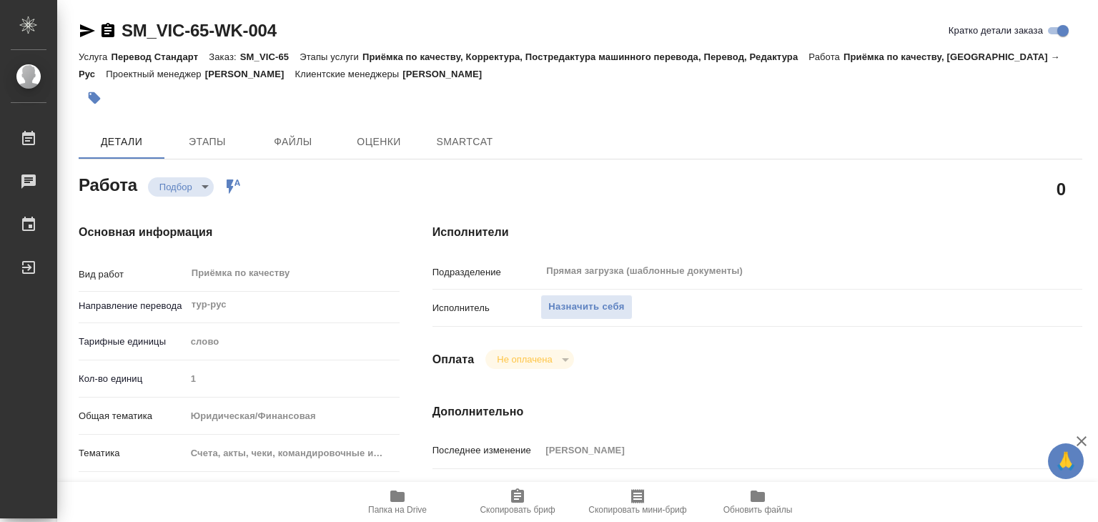
type textarea "x"
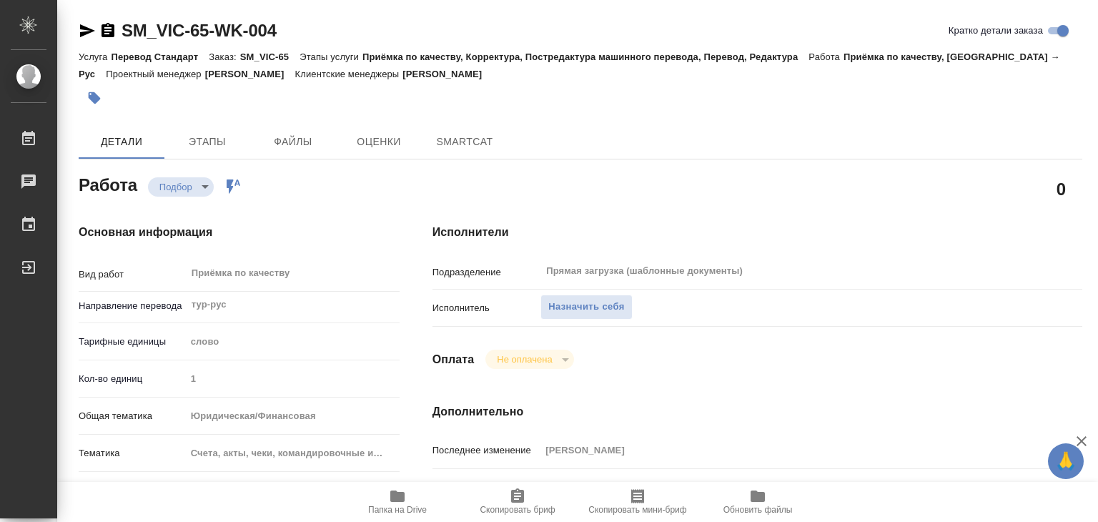
type textarea "x"
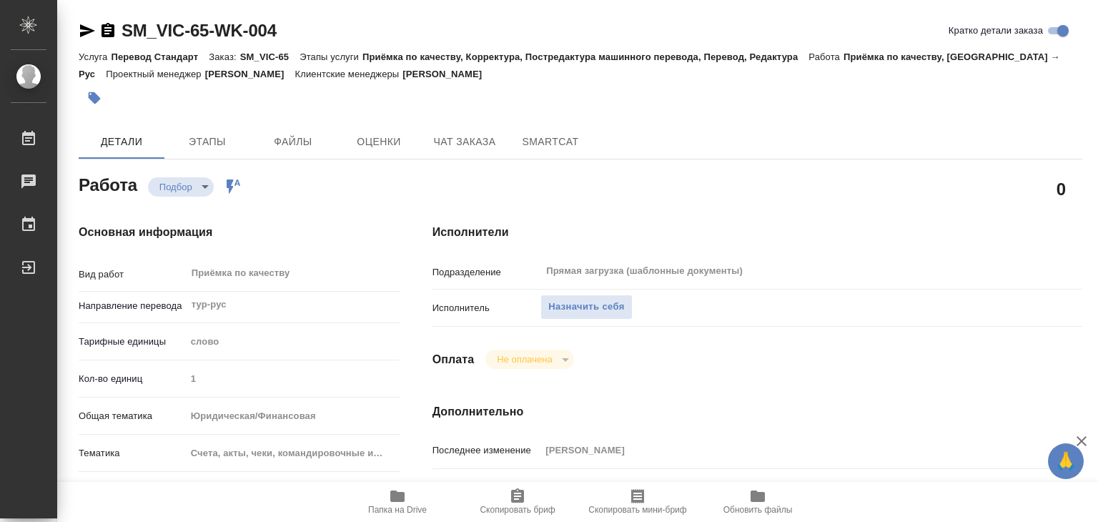
type textarea "x"
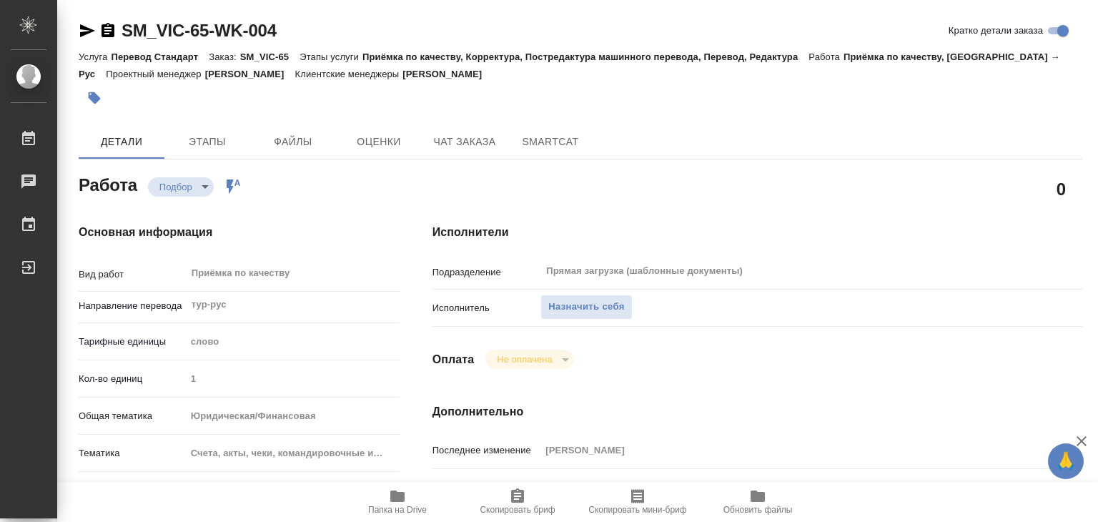
type textarea "x"
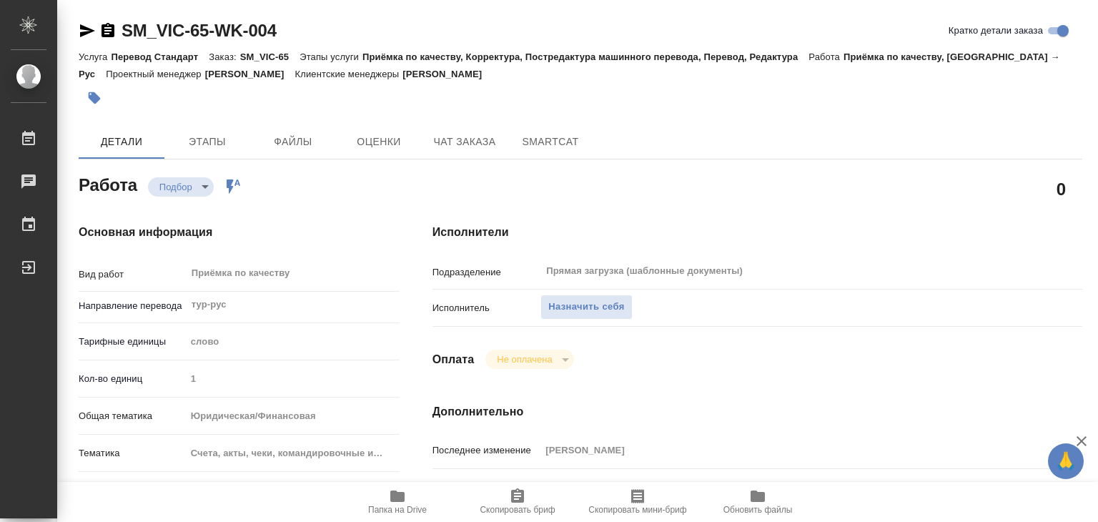
type textarea "x"
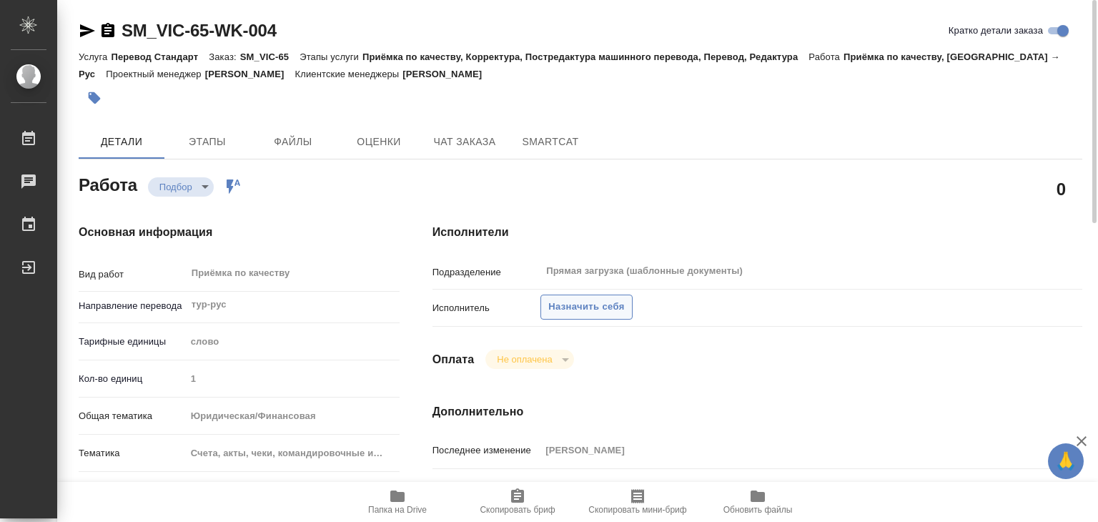
click at [585, 312] on span "Назначить себя" at bounding box center [586, 307] width 76 height 16
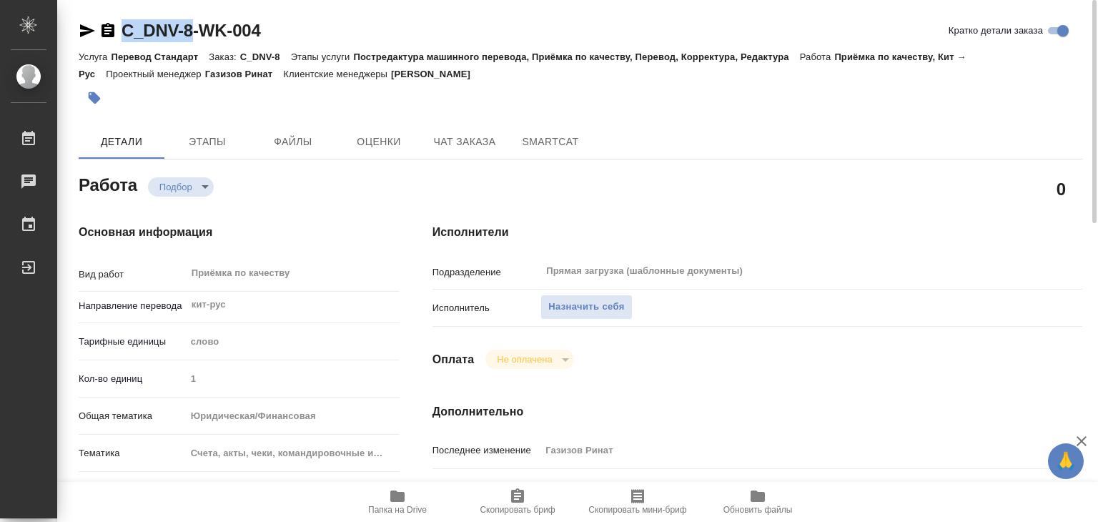
drag, startPoint x: 119, startPoint y: 9, endPoint x: 199, endPoint y: 25, distance: 81.7
copy link "C_DNV-8"
click at [590, 320] on div "Исполнитель Назначить себя" at bounding box center [757, 313] width 650 height 37
click at [584, 307] on span "Назначить себя" at bounding box center [586, 307] width 76 height 16
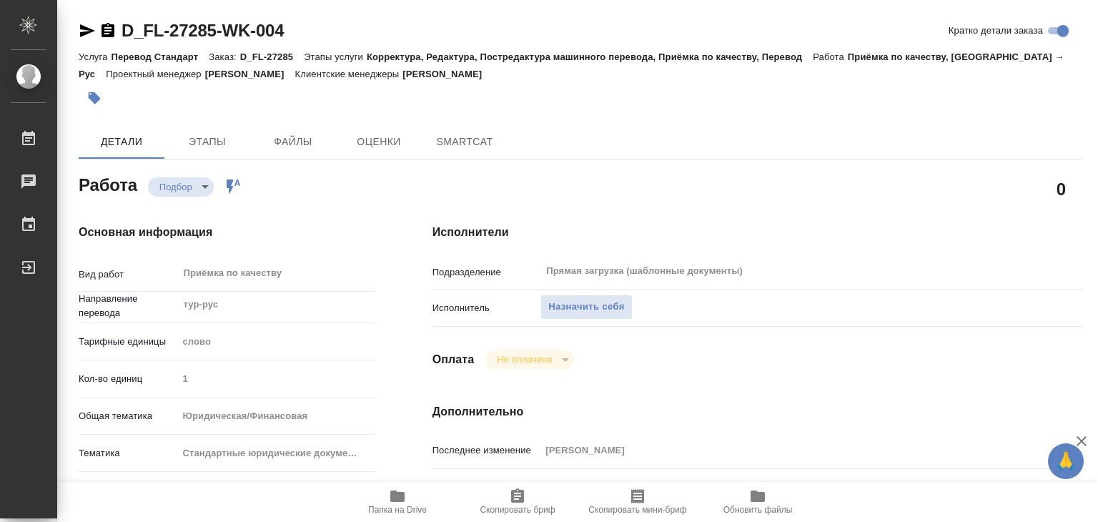
type textarea "x"
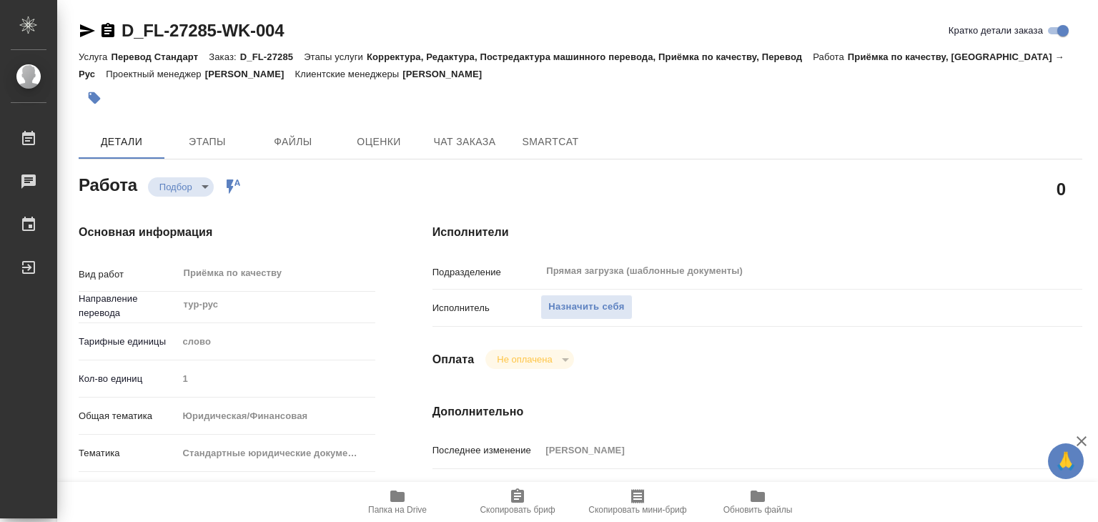
type textarea "x"
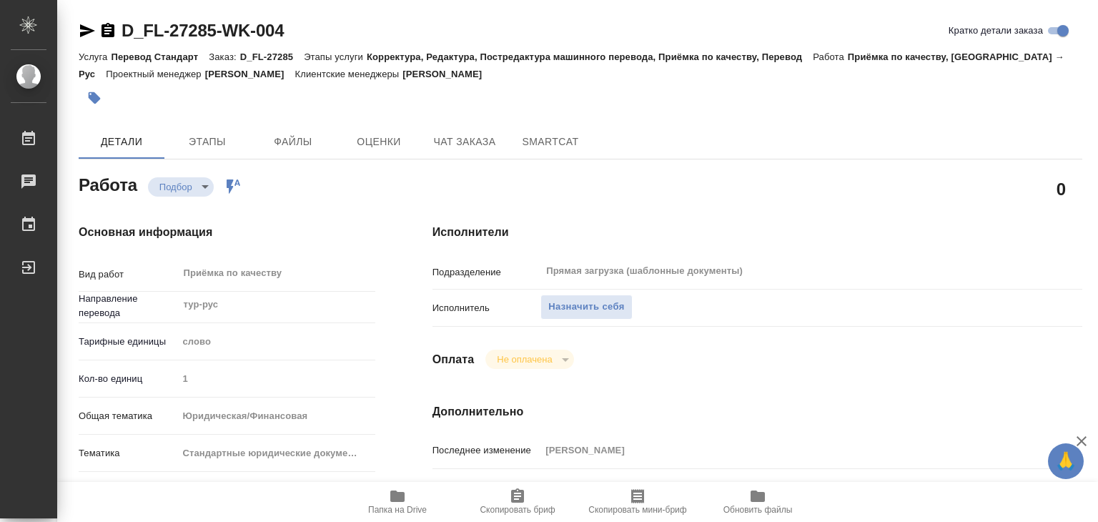
type textarea "x"
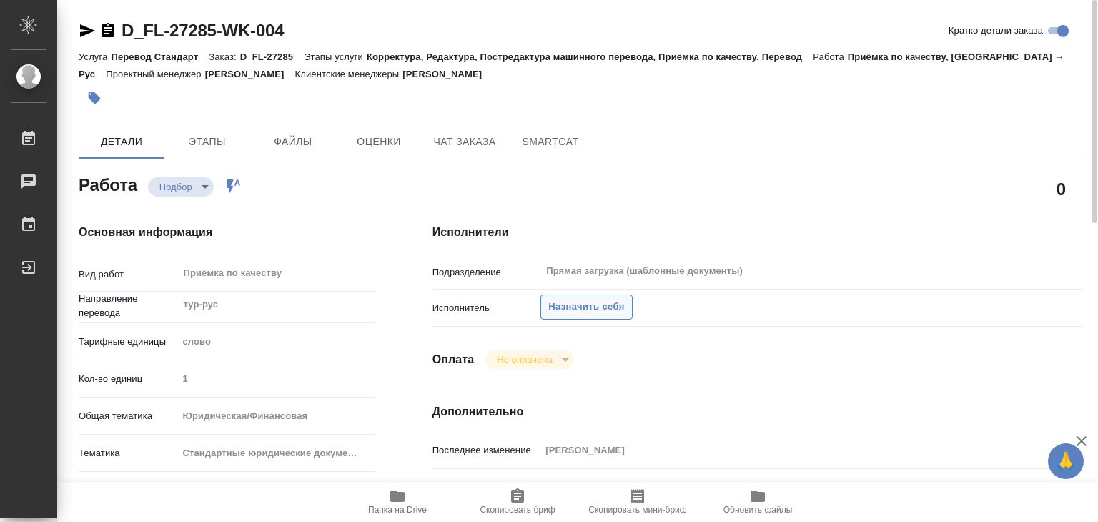
click at [578, 299] on span "Назначить себя" at bounding box center [586, 307] width 76 height 16
type textarea "x"
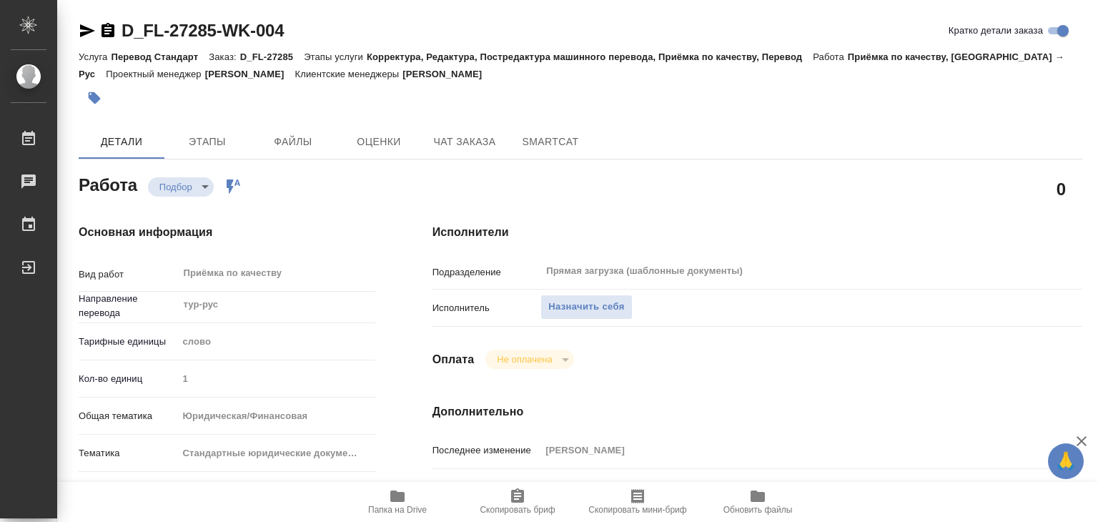
type textarea "x"
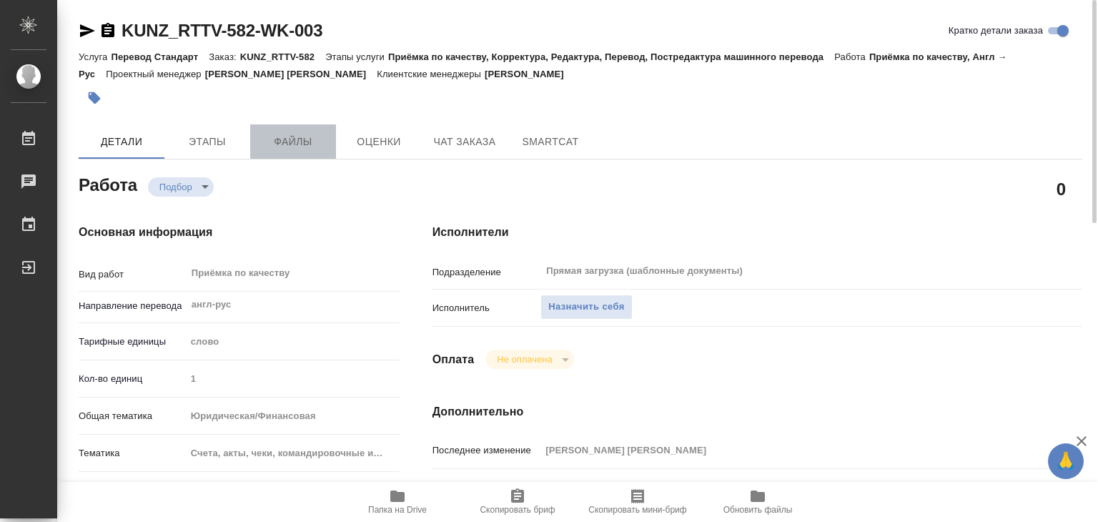
click at [302, 145] on span "Файлы" at bounding box center [293, 142] width 69 height 18
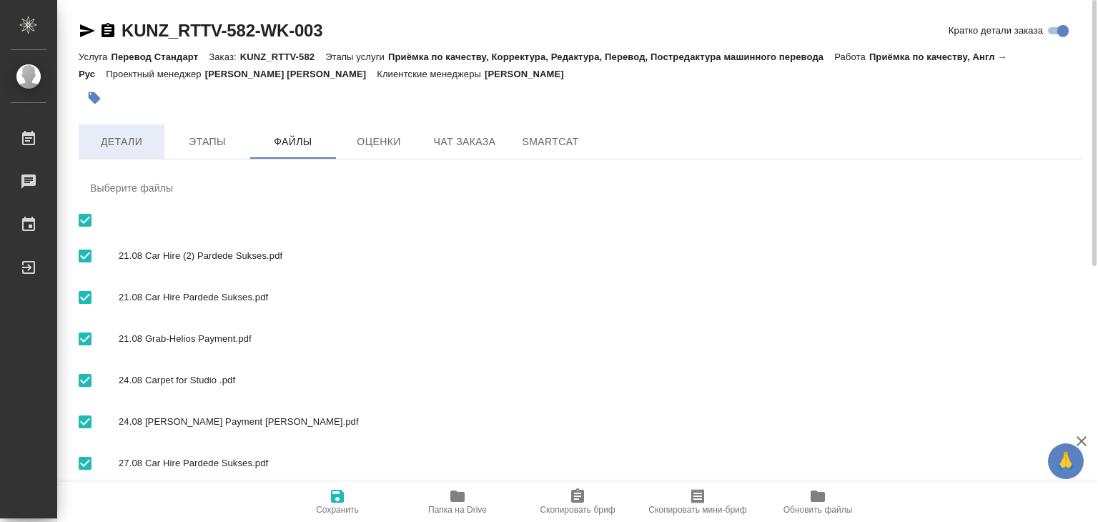
click at [118, 135] on span "Детали" at bounding box center [121, 142] width 69 height 18
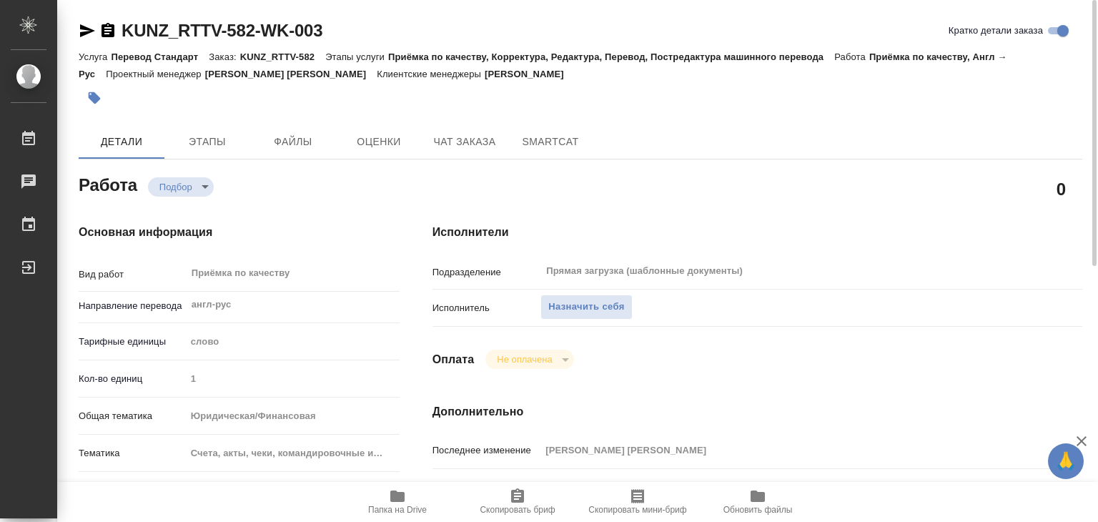
type textarea "x"
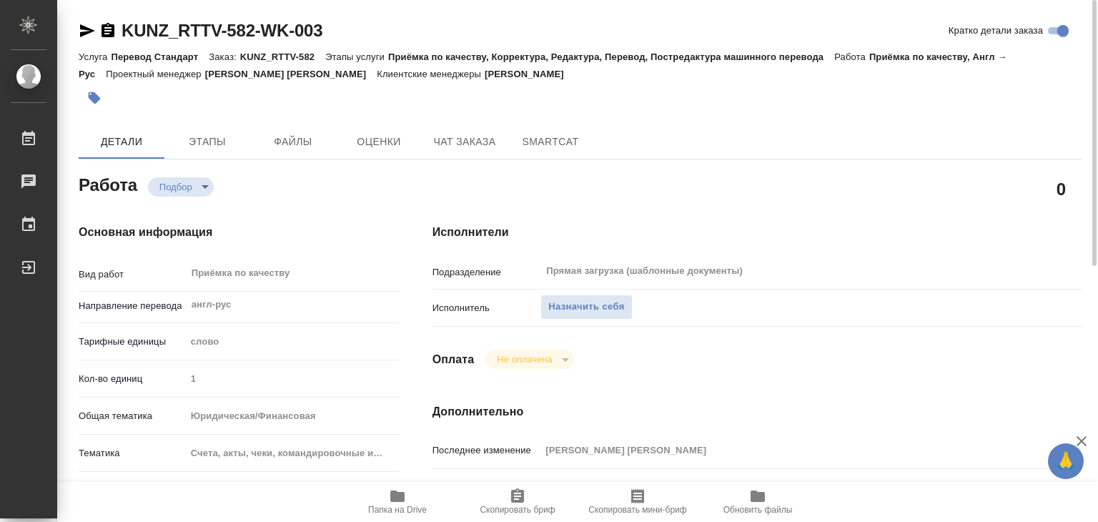
type textarea "x"
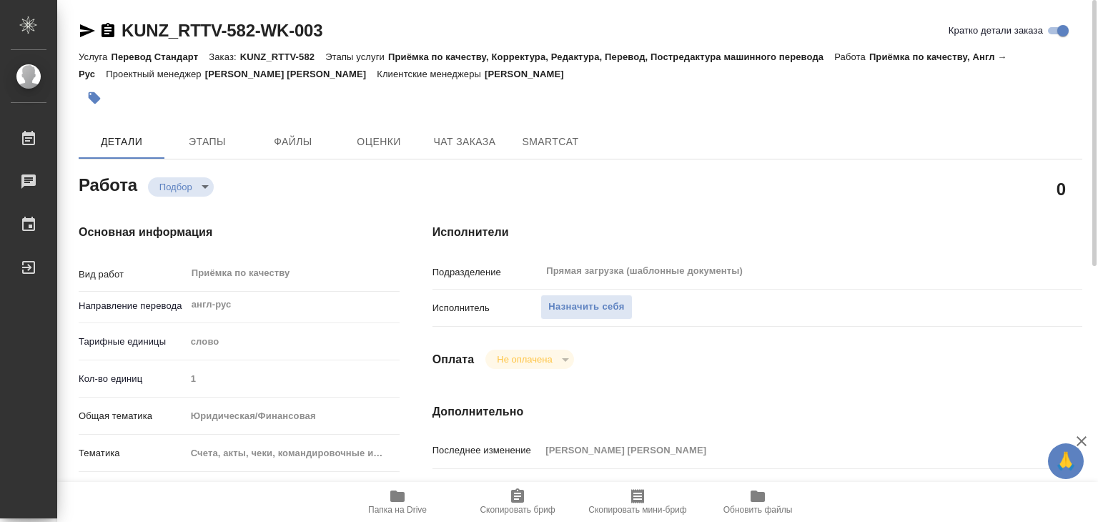
type textarea "x"
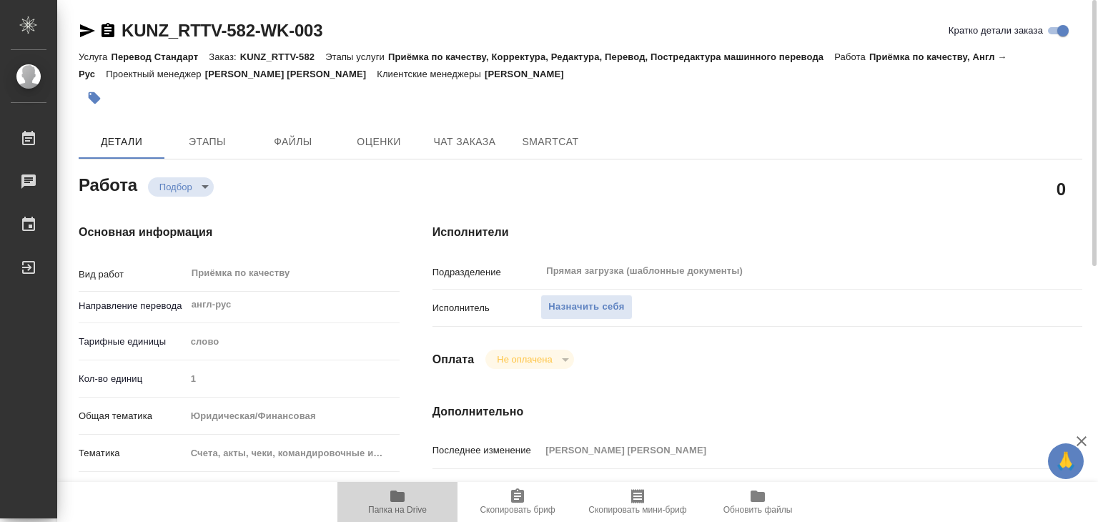
click at [406, 505] on span "Папка на Drive" at bounding box center [397, 510] width 59 height 10
type textarea "x"
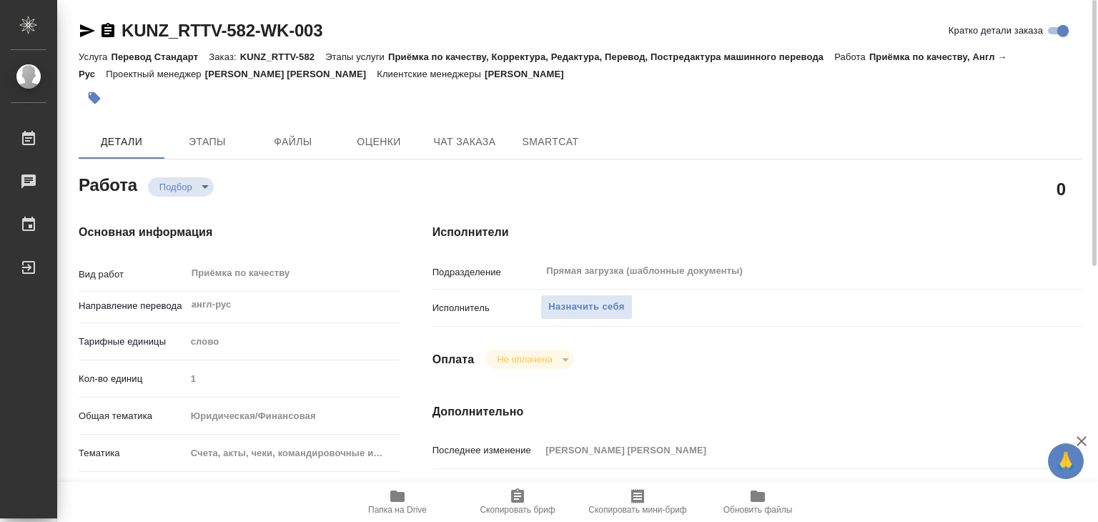
type textarea "x"
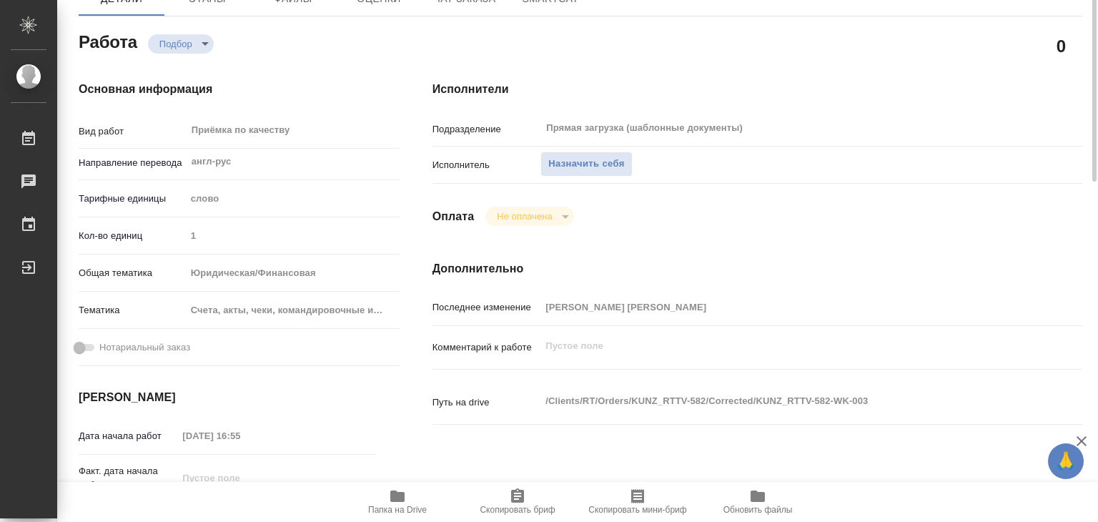
scroll to position [214, 0]
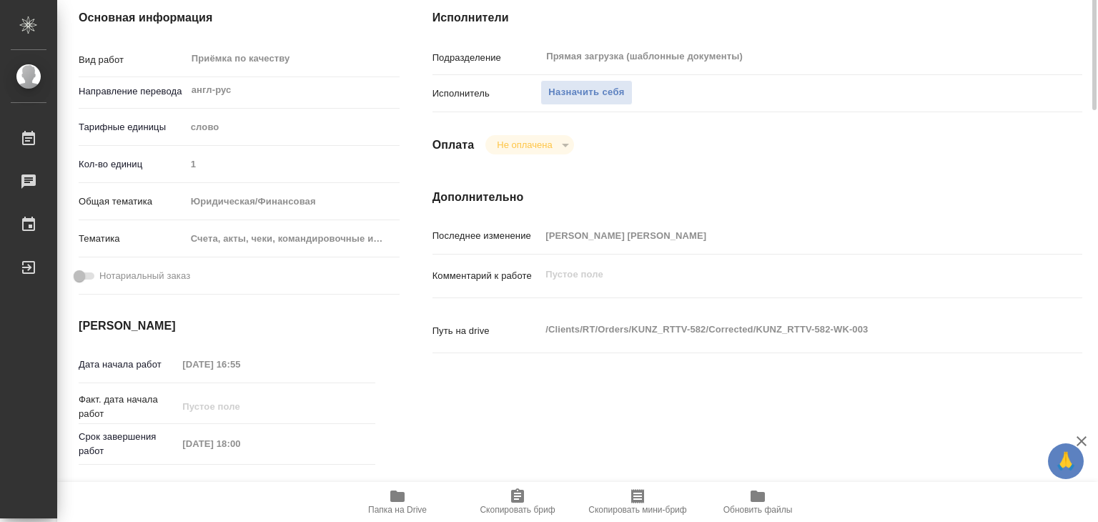
type textarea "x"
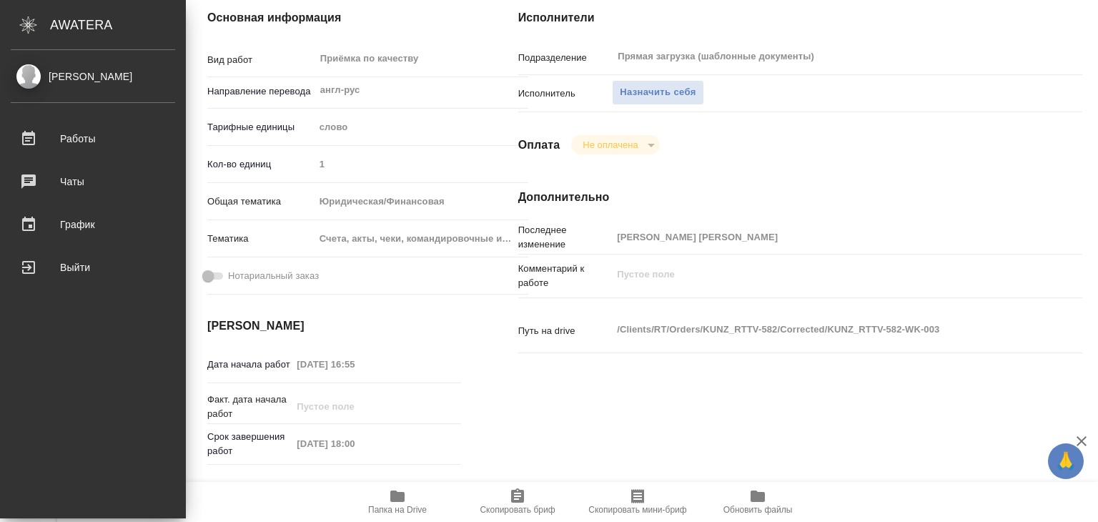
type textarea "x"
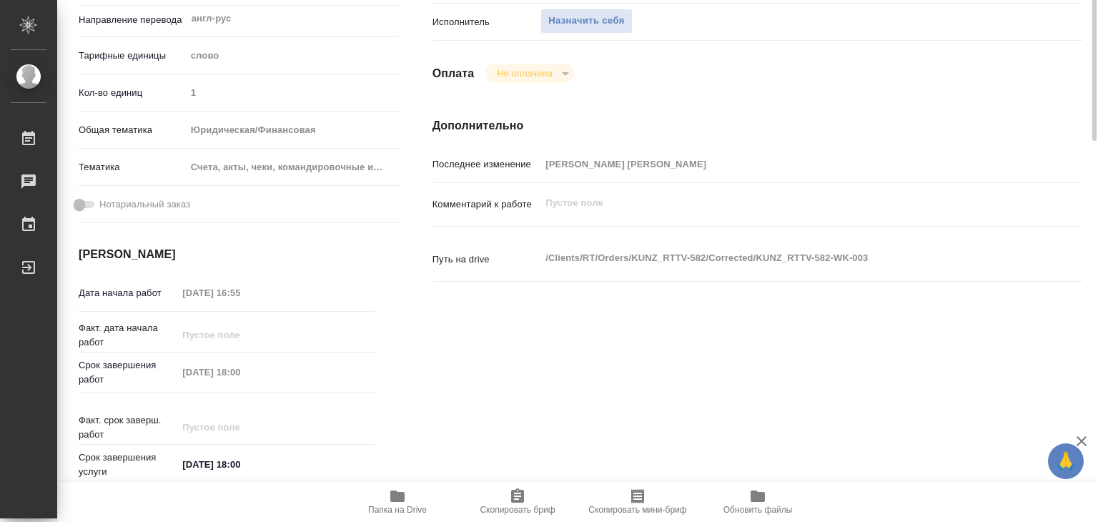
scroll to position [143, 0]
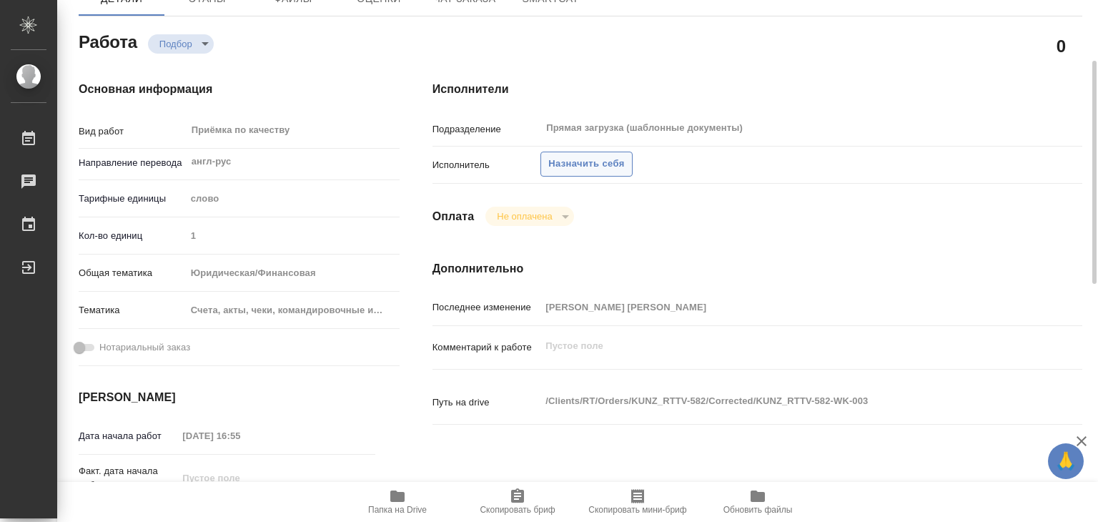
click at [595, 164] on span "Назначить себя" at bounding box center [586, 164] width 76 height 16
type textarea "x"
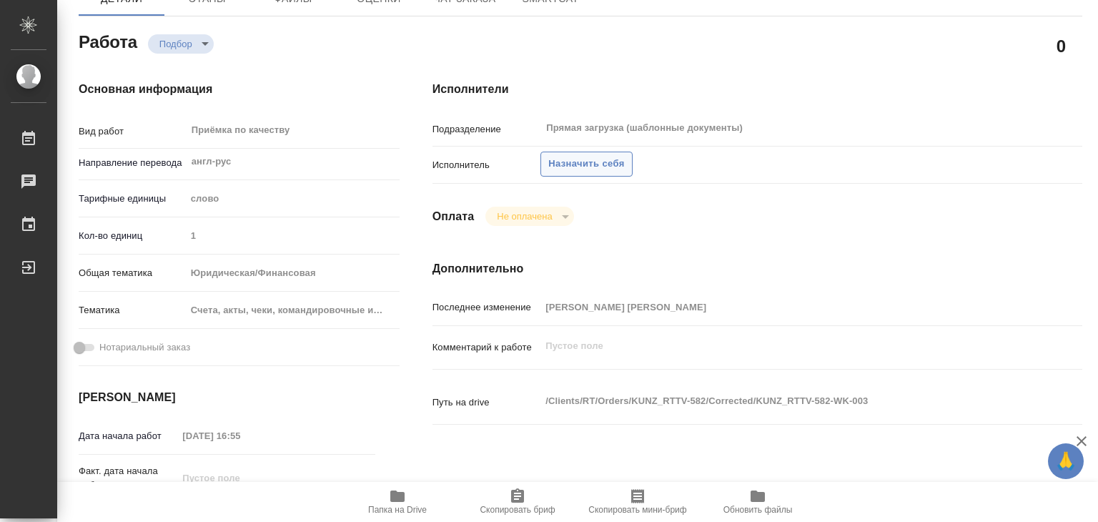
type textarea "x"
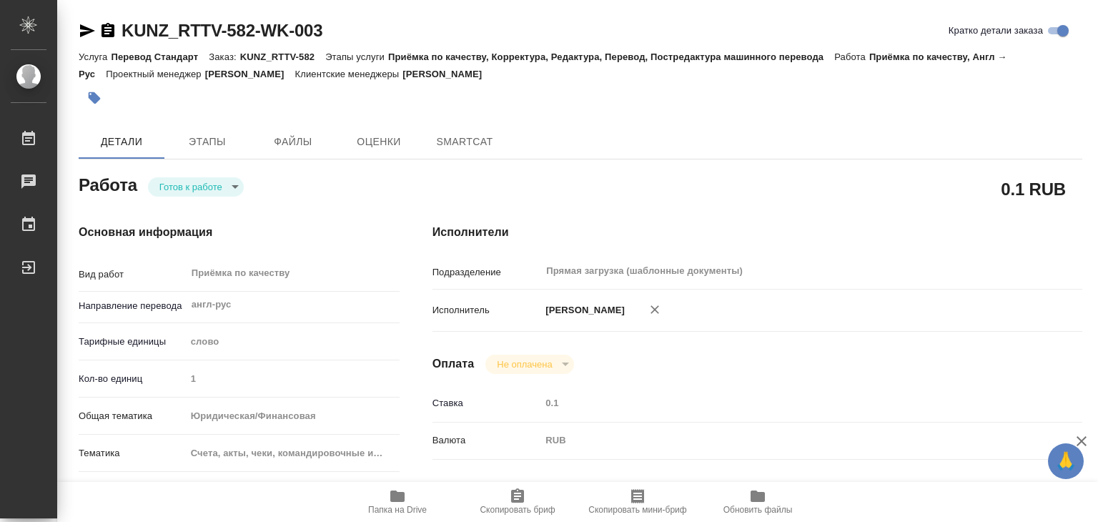
type textarea "x"
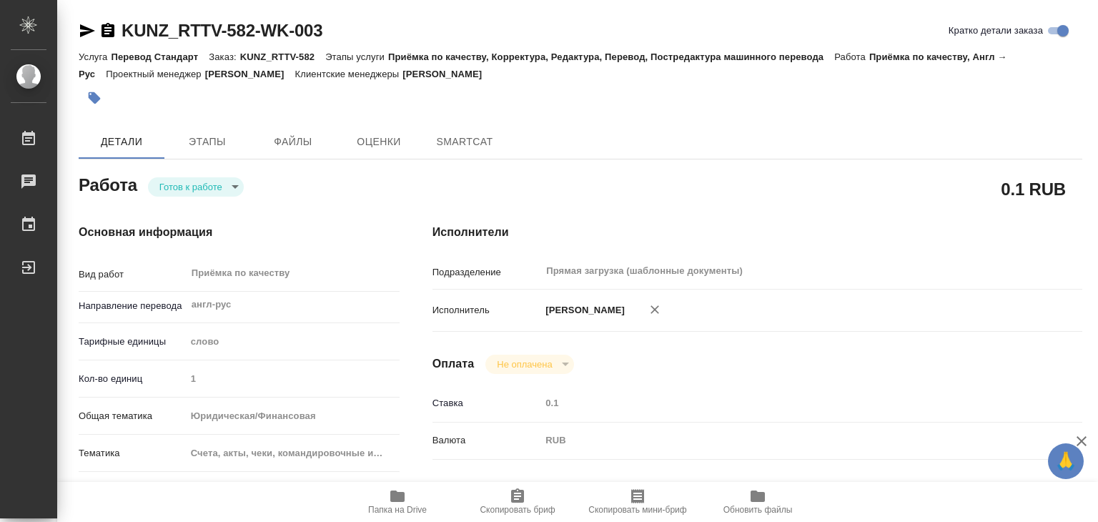
type textarea "x"
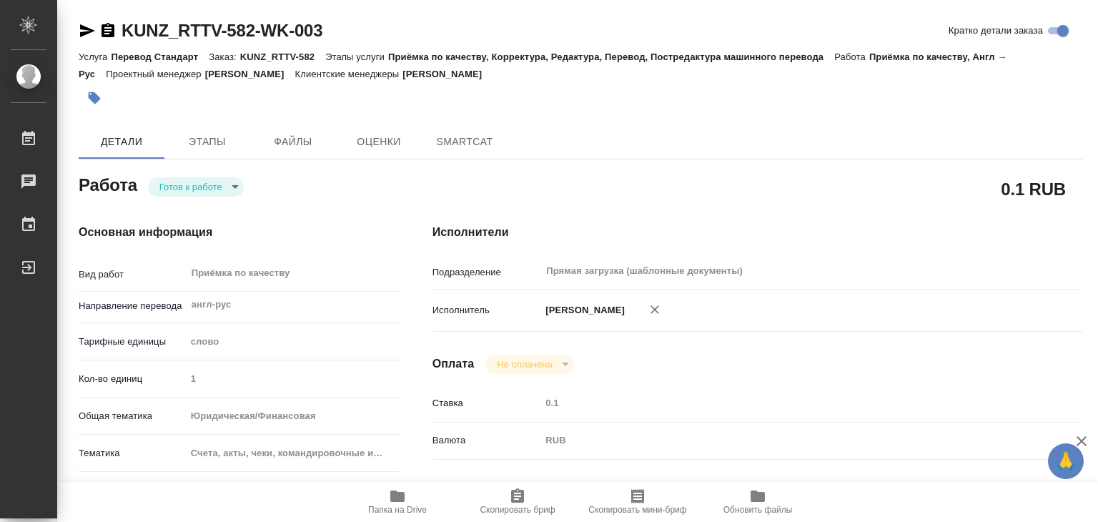
type textarea "x"
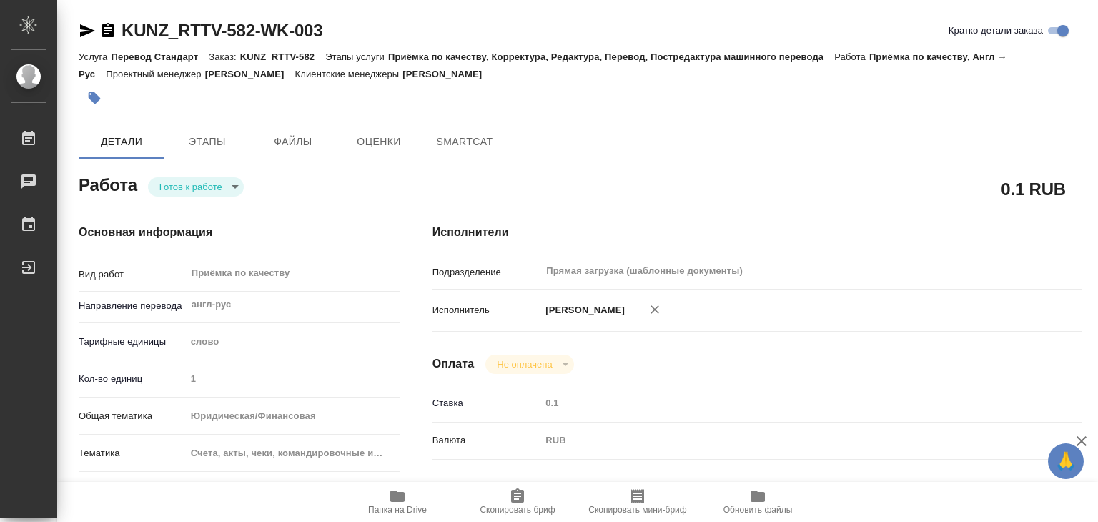
type textarea "x"
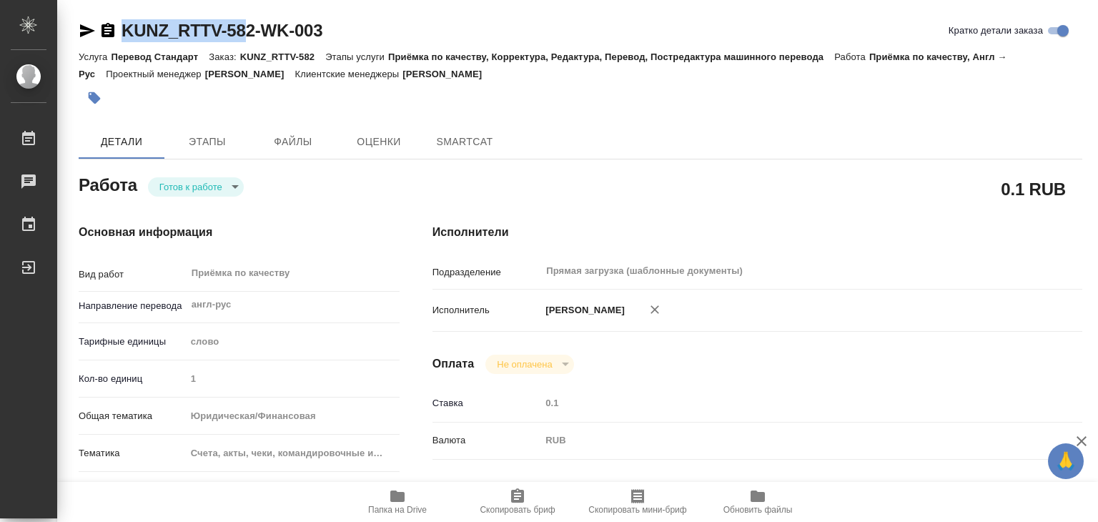
type textarea "x"
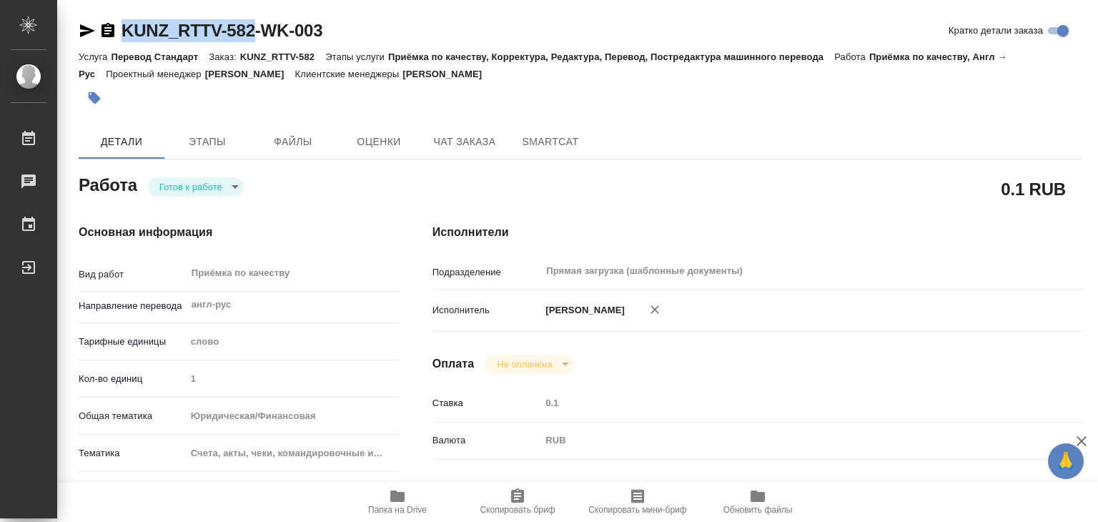
drag, startPoint x: 117, startPoint y: 15, endPoint x: 265, endPoint y: 31, distance: 148.9
copy link "KUNZ_RTTV-582"
type textarea "x"
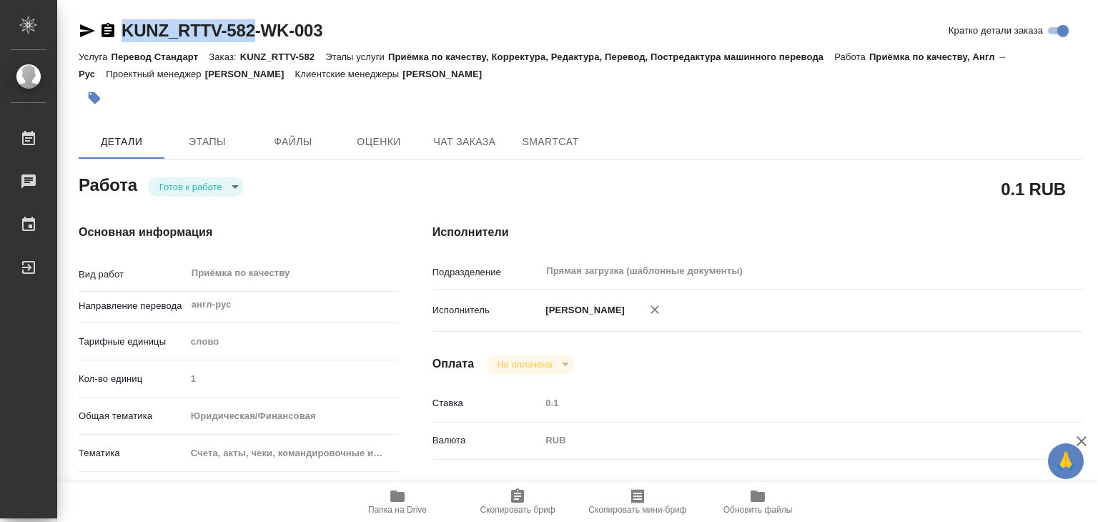
type textarea "x"
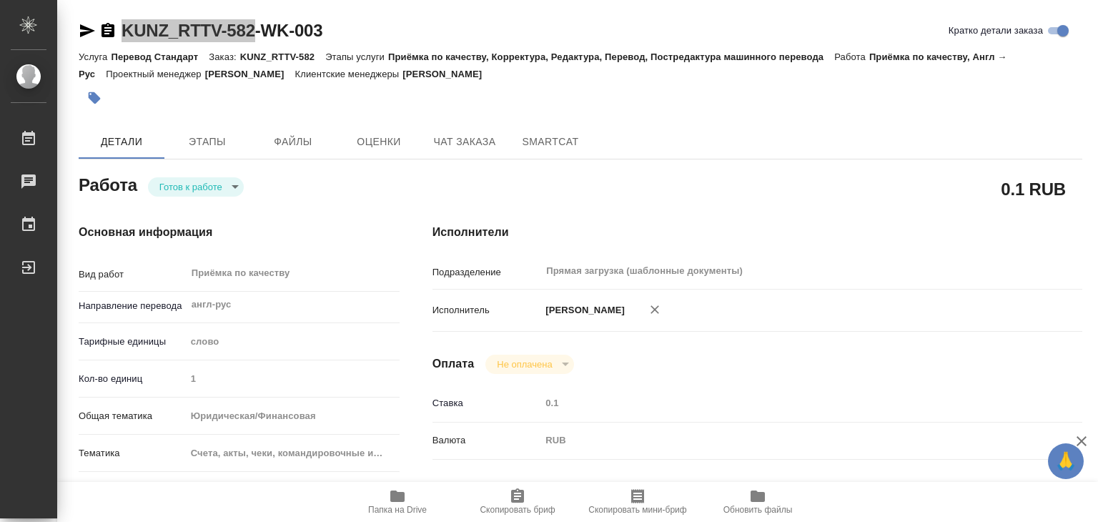
type textarea "x"
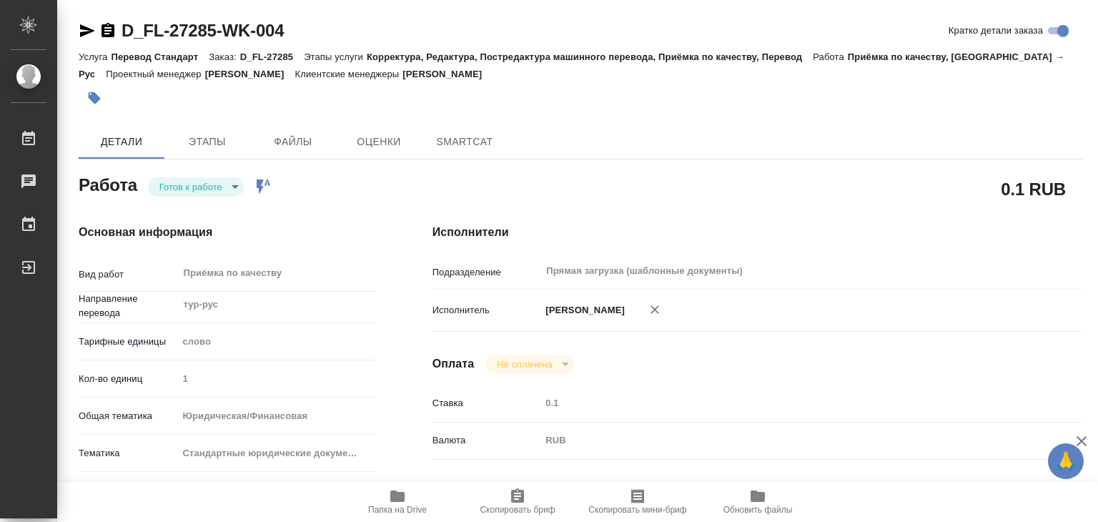
type textarea "x"
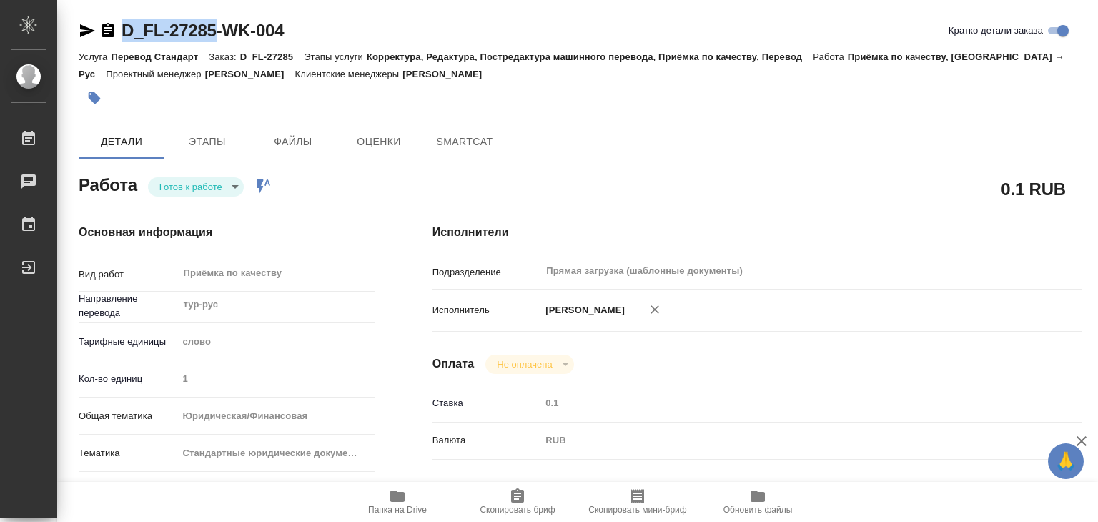
type textarea "x"
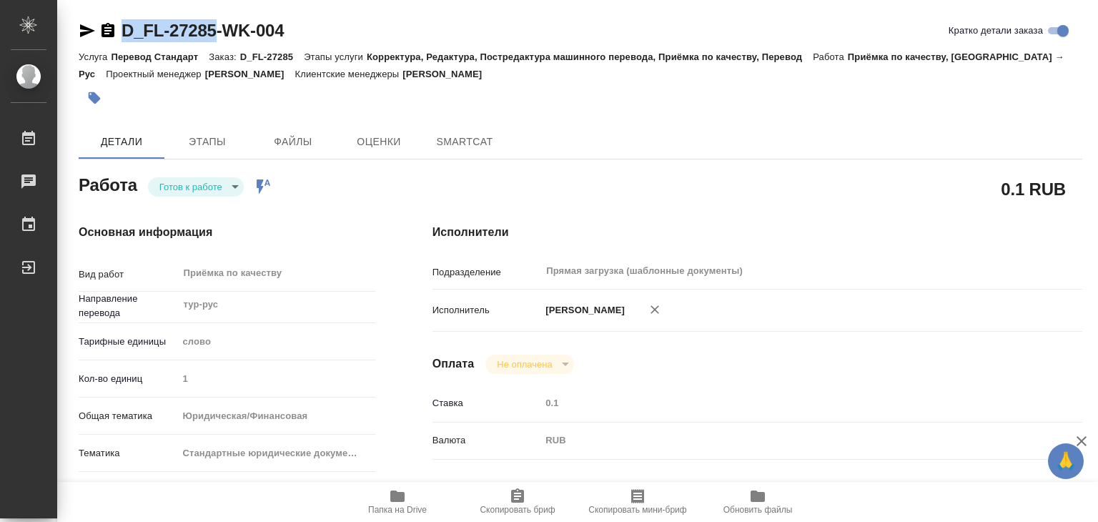
drag, startPoint x: 119, startPoint y: 9, endPoint x: 214, endPoint y: 29, distance: 97.7
copy link "D_FL-27285"
type textarea "x"
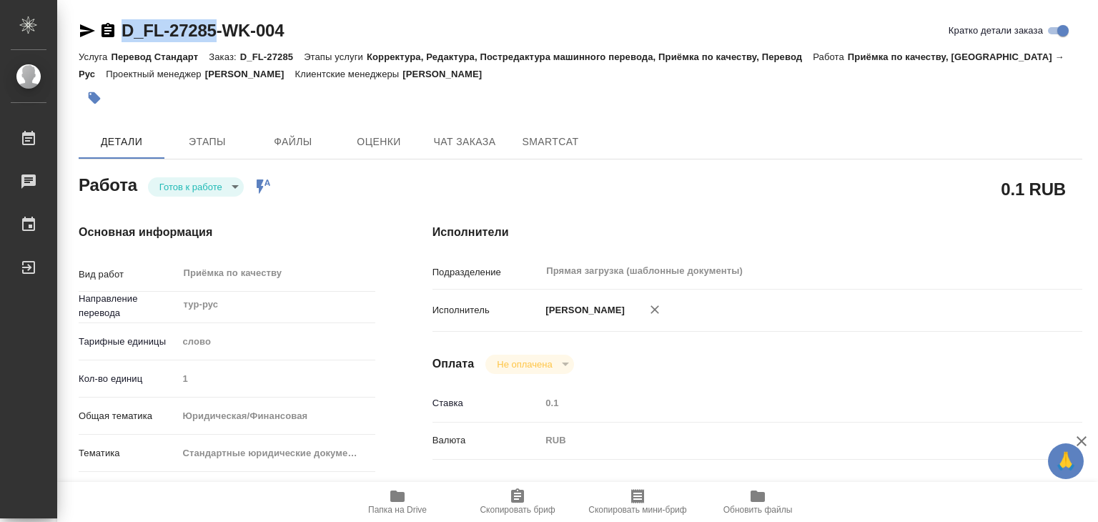
type textarea "x"
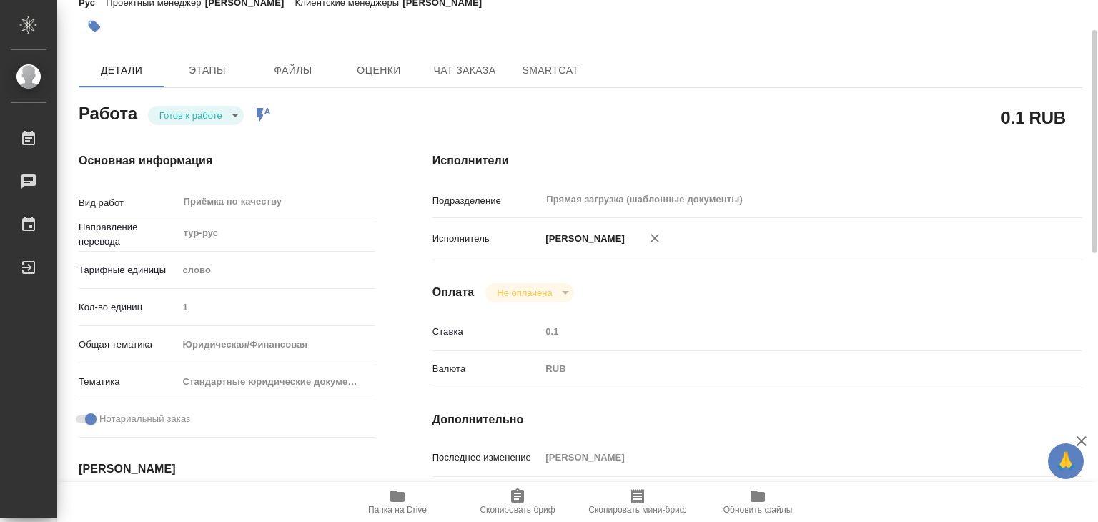
scroll to position [214, 0]
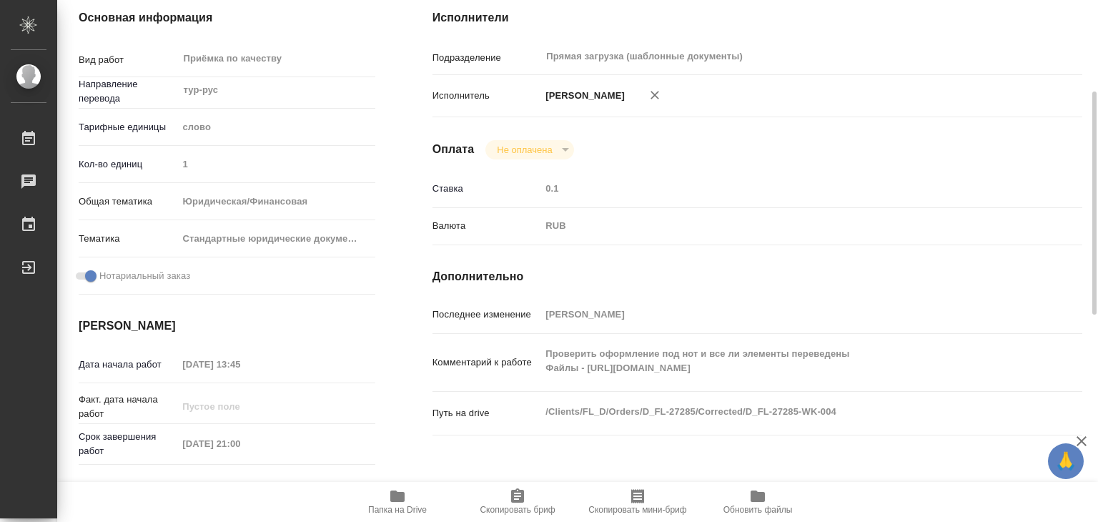
type textarea "x"
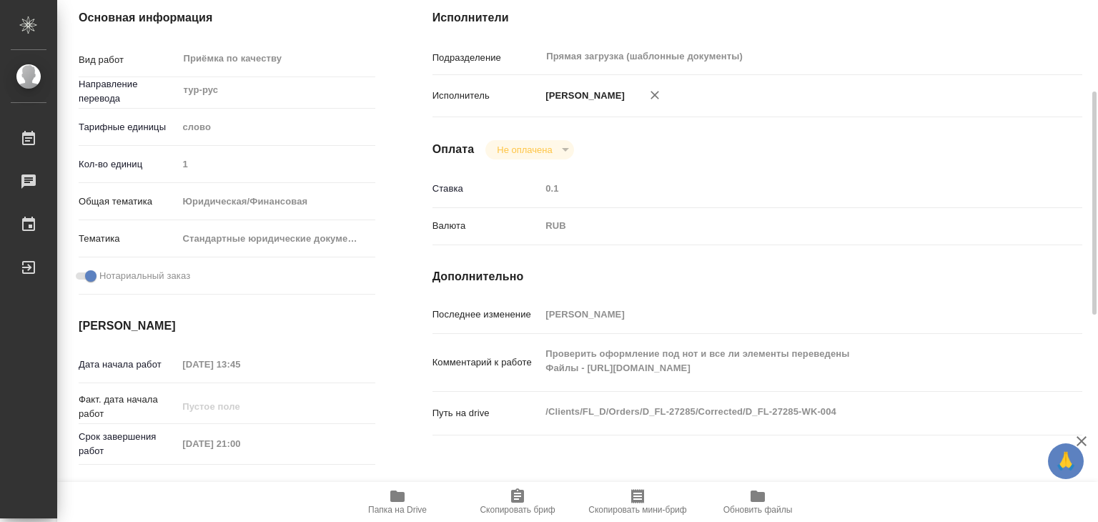
scroll to position [0, 0]
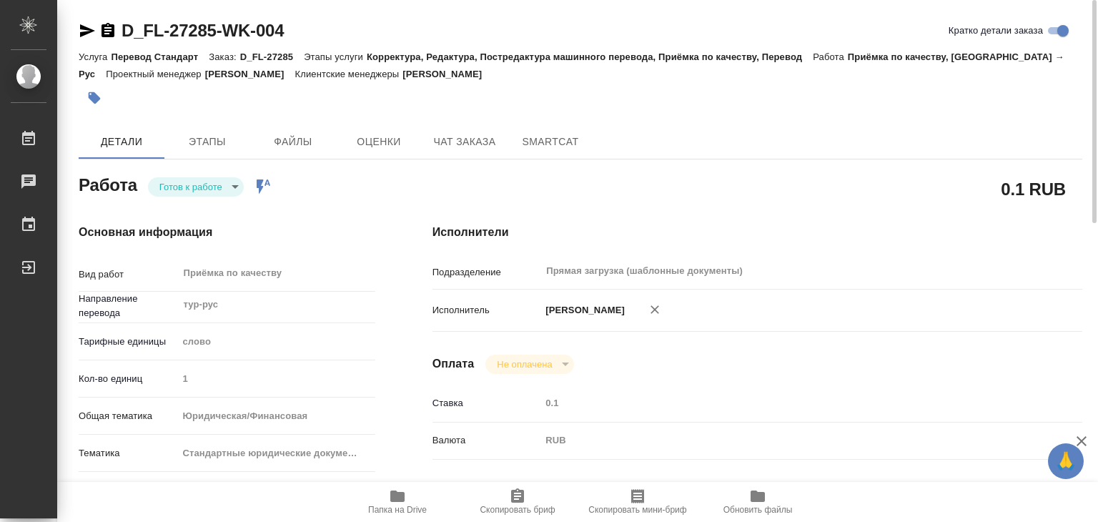
click at [390, 44] on div "D_FL-27285-WK-004 Кратко детали заказа" at bounding box center [581, 33] width 1004 height 29
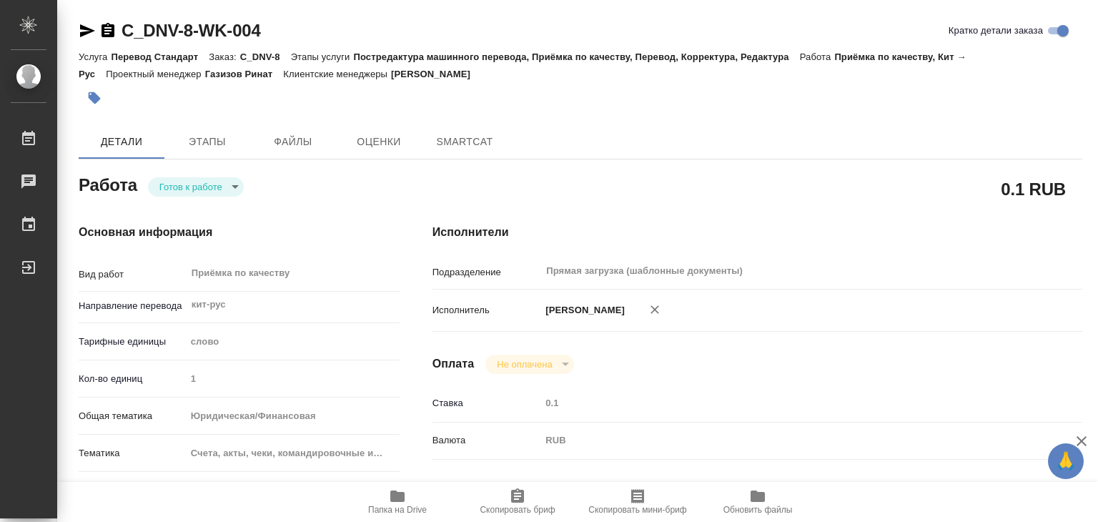
type textarea "x"
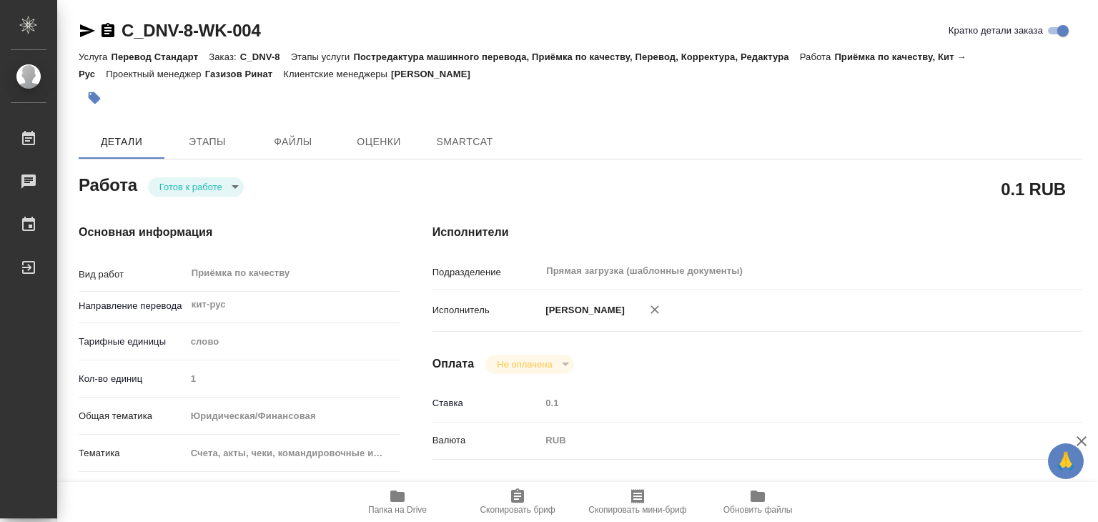
type textarea "x"
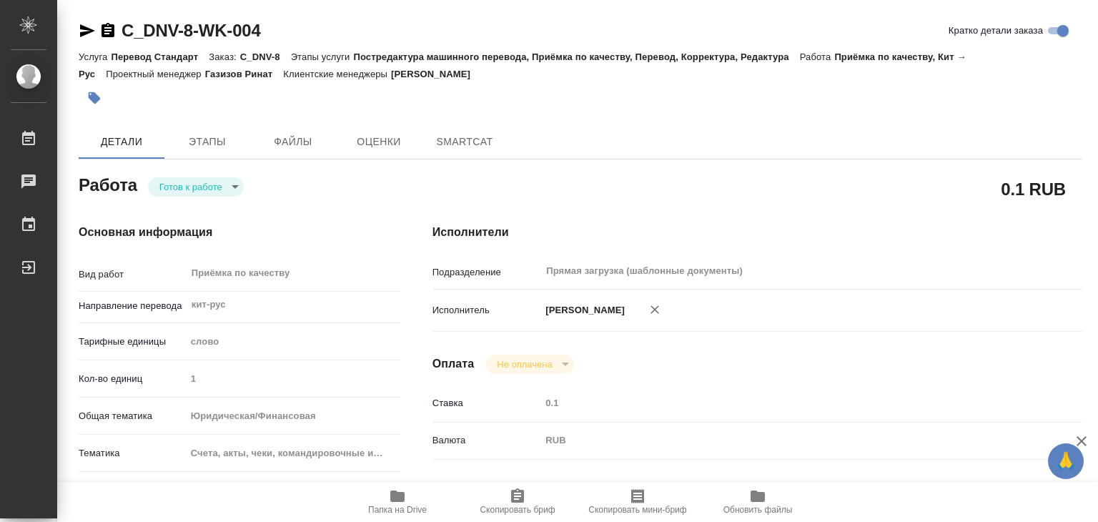
type textarea "x"
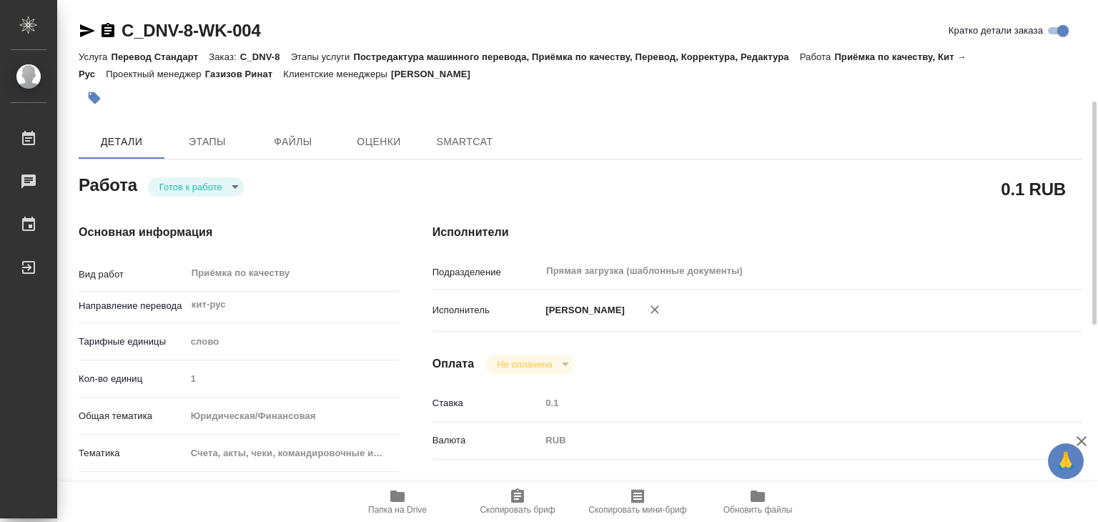
scroll to position [286, 0]
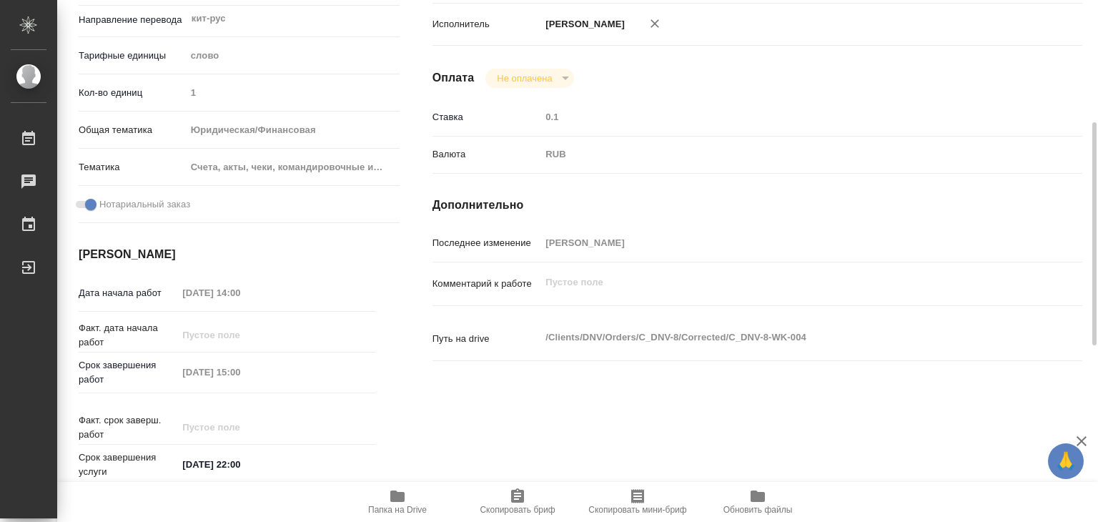
type textarea "x"
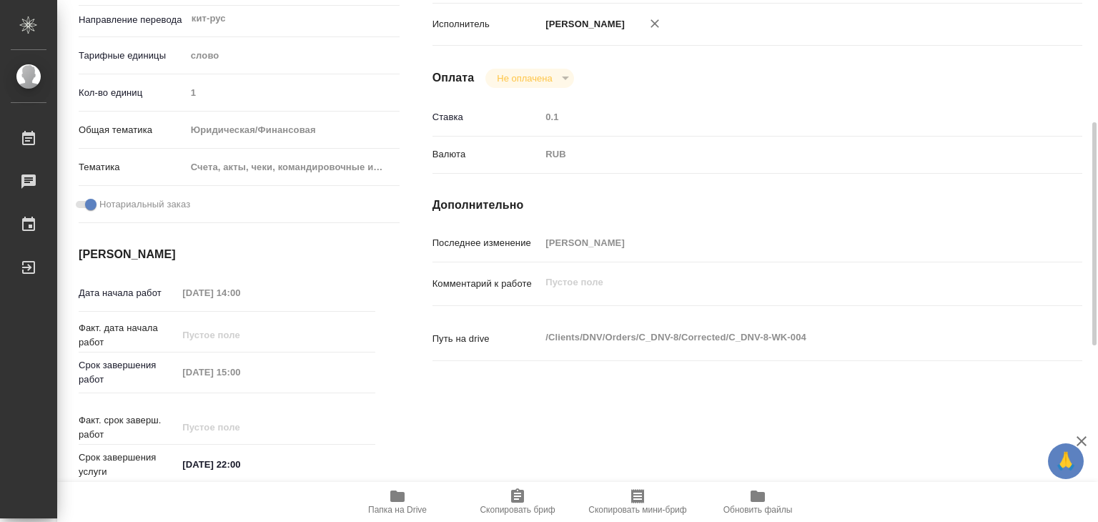
type textarea "x"
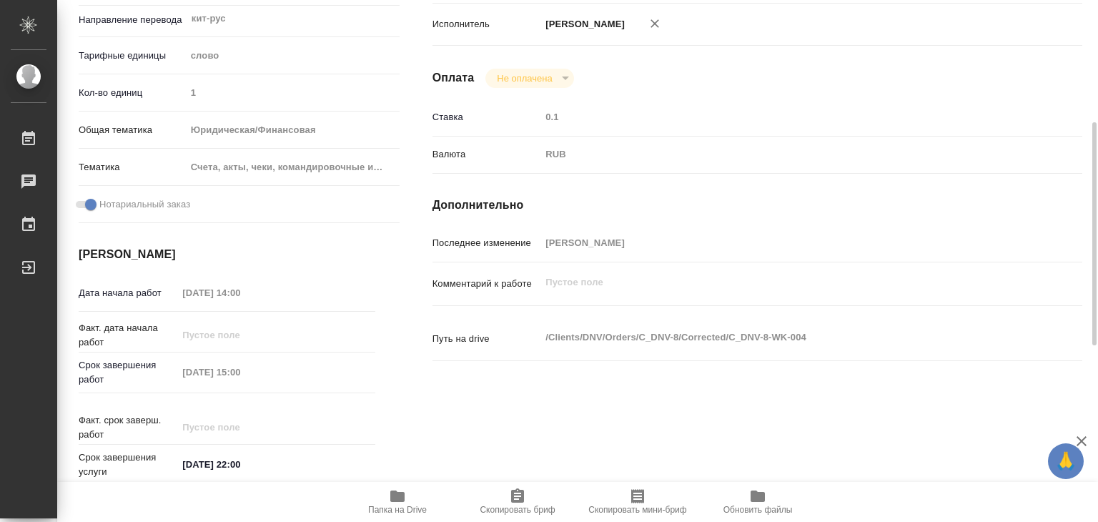
type textarea "x"
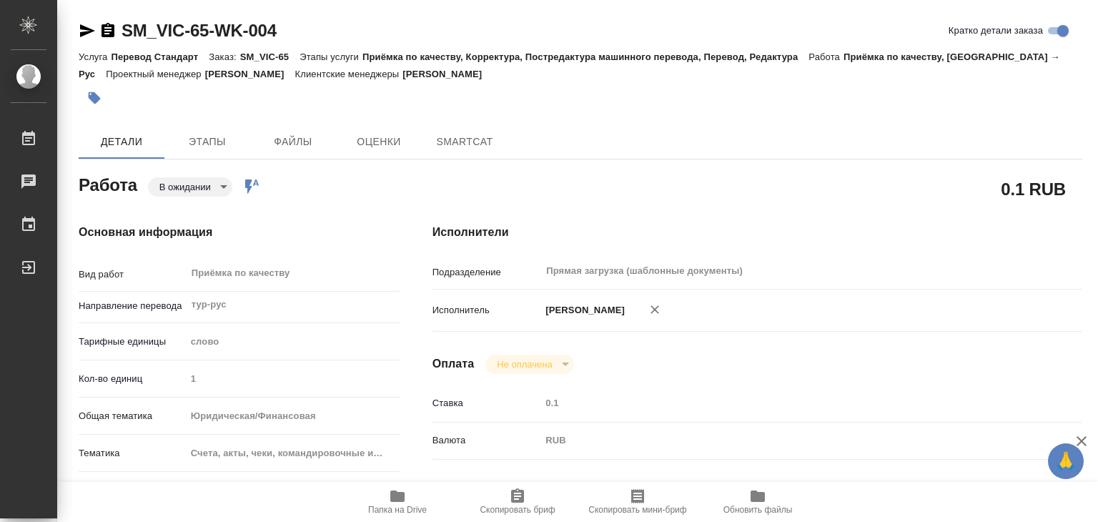
type textarea "x"
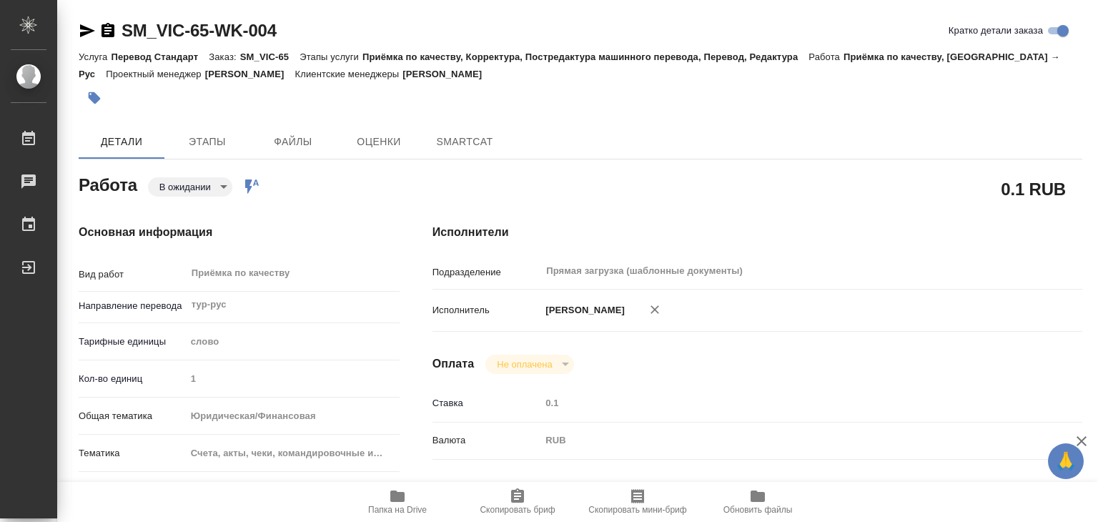
type textarea "x"
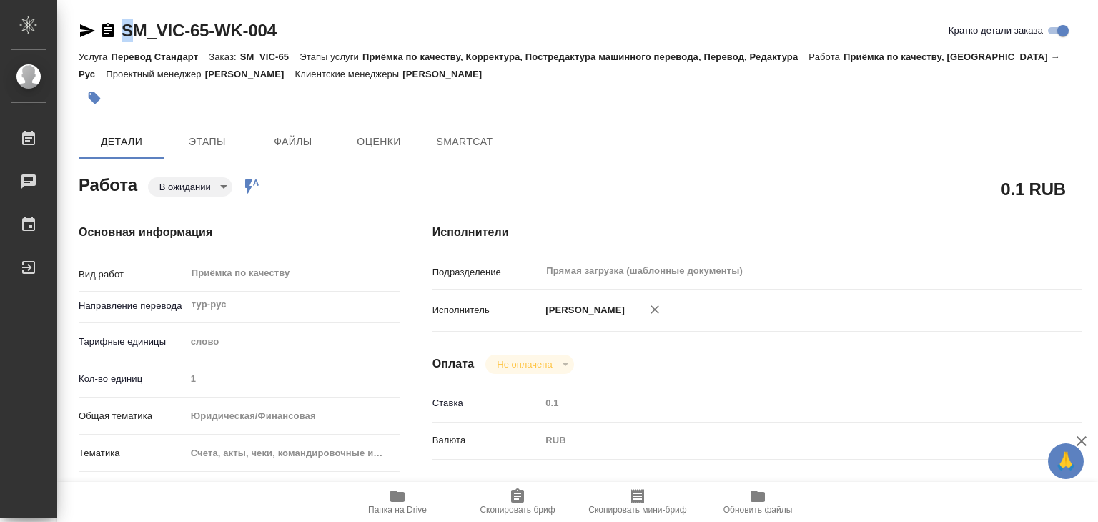
type textarea "x"
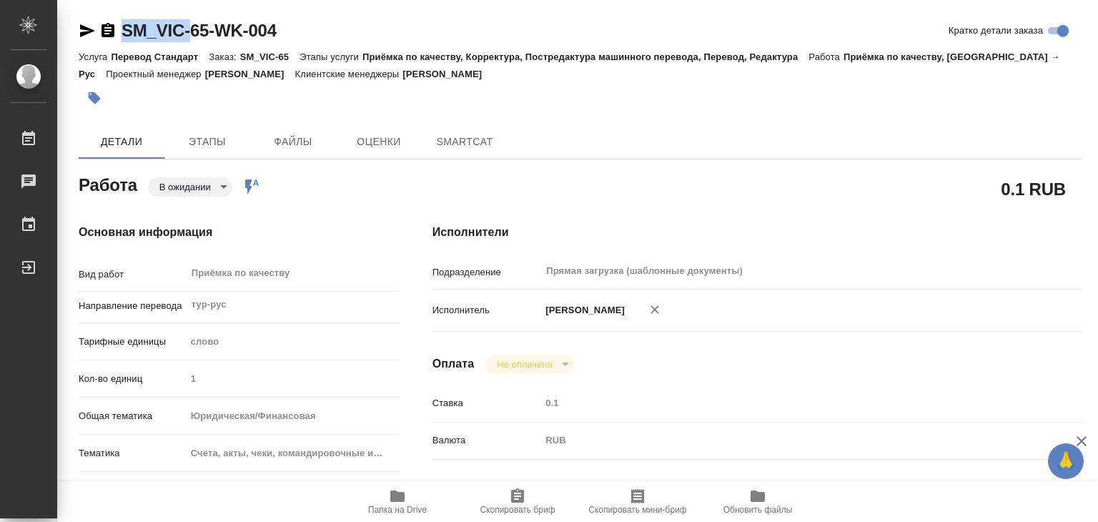
type textarea "x"
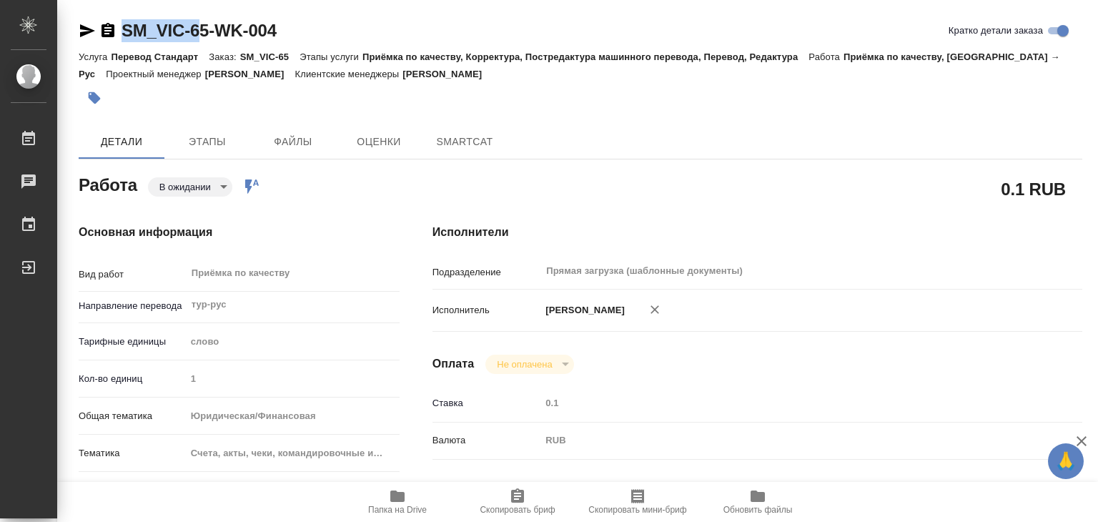
type textarea "x"
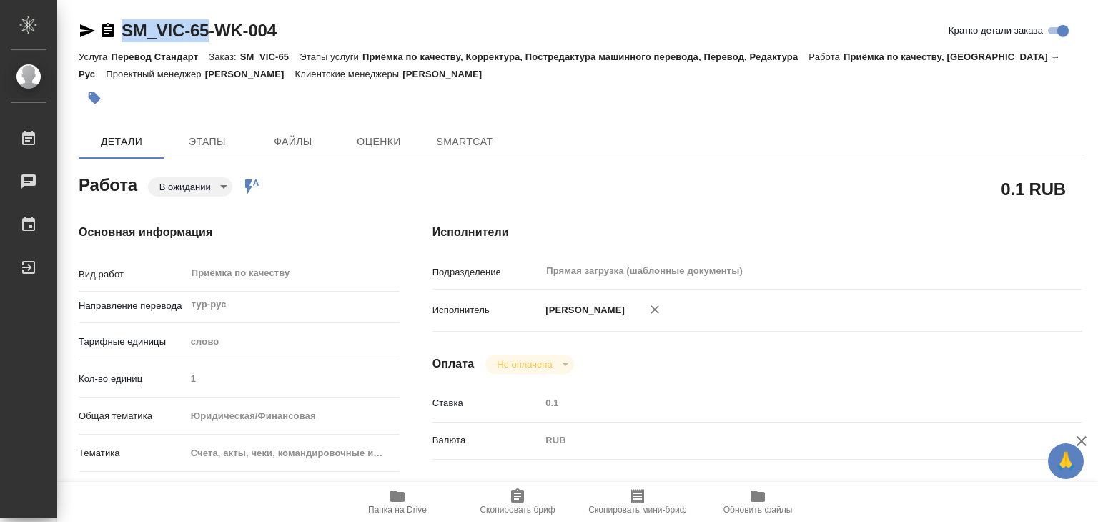
type textarea "x"
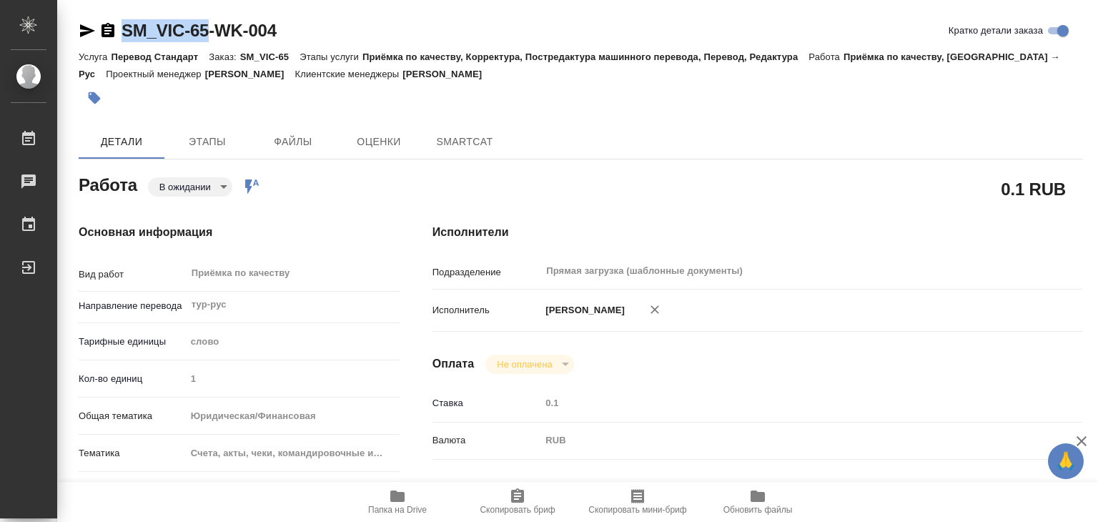
drag, startPoint x: 112, startPoint y: 16, endPoint x: 209, endPoint y: 33, distance: 97.9
copy link "SM_VIC-65"
type textarea "x"
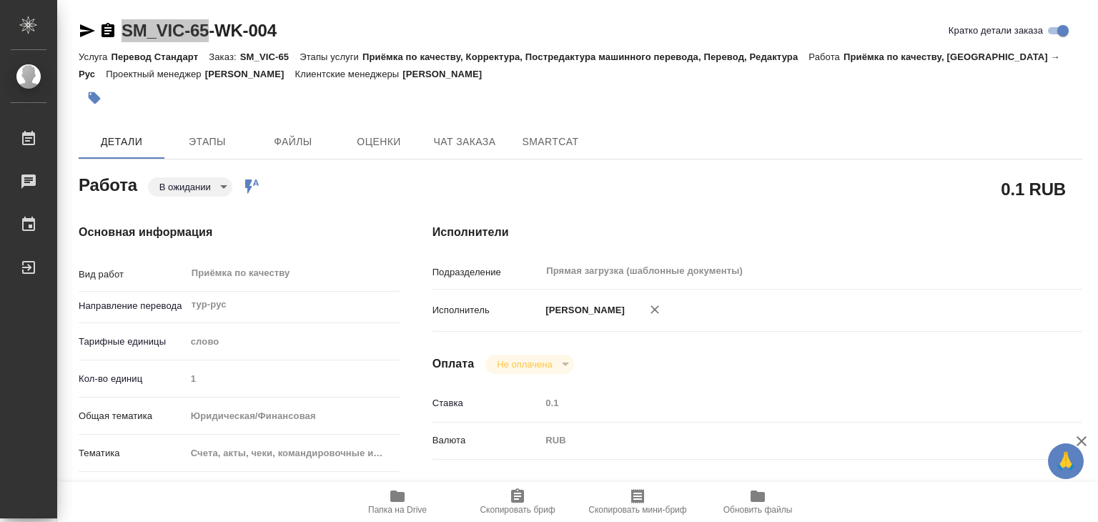
type textarea "x"
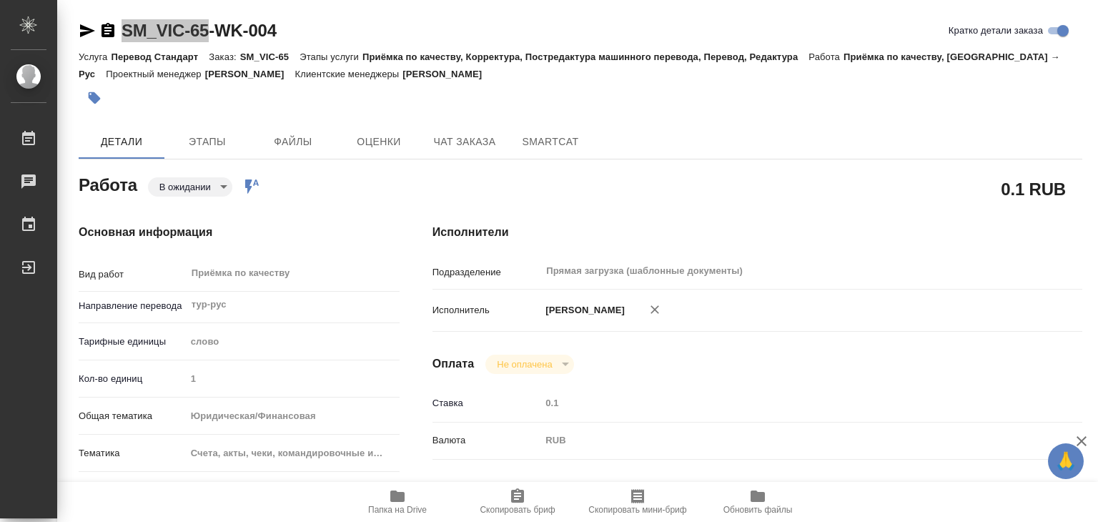
type textarea "x"
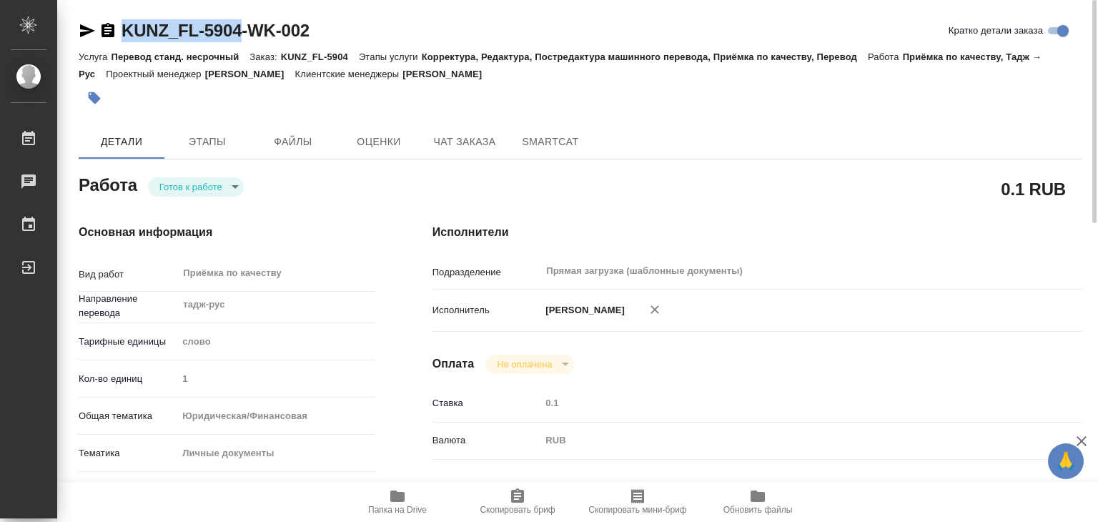
drag, startPoint x: 114, startPoint y: 15, endPoint x: 246, endPoint y: 39, distance: 133.7
copy link "KUNZ_FL-5904"
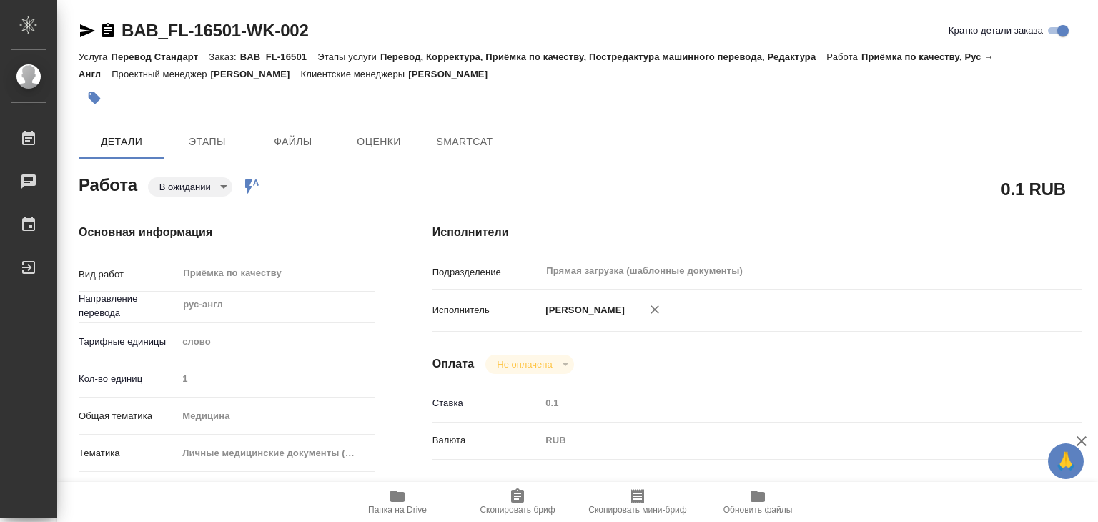
type textarea "x"
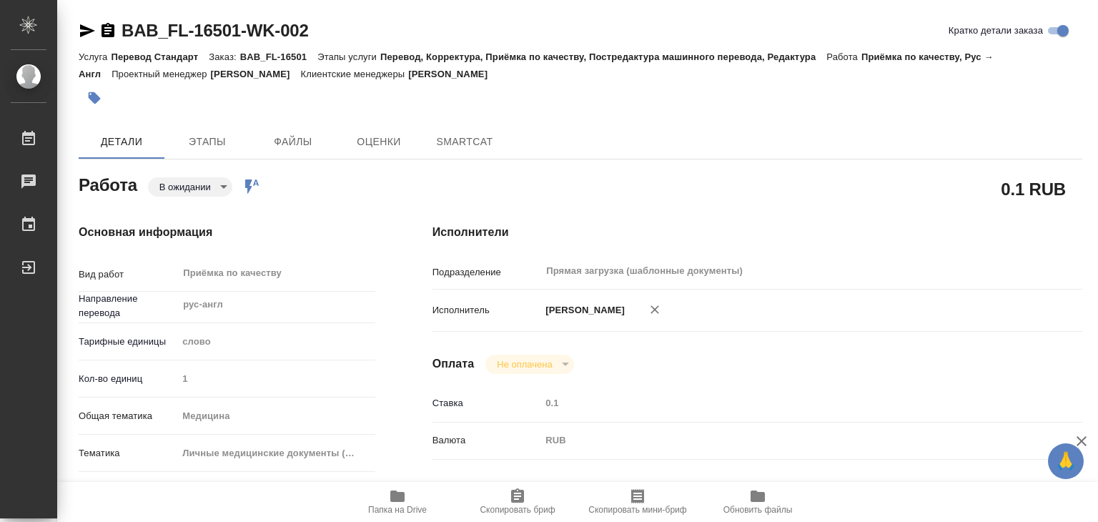
type textarea "x"
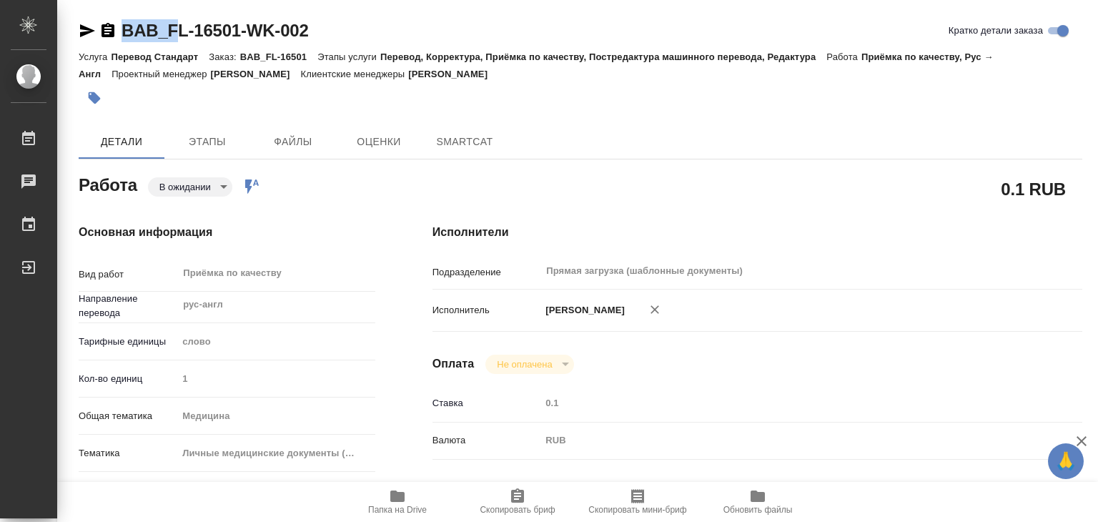
type textarea "x"
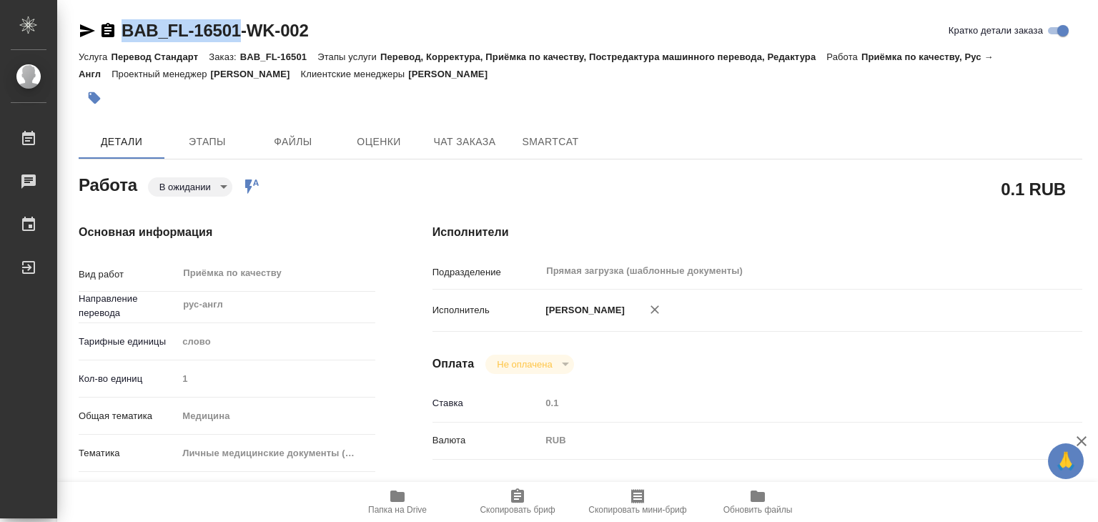
drag, startPoint x: 132, startPoint y: 13, endPoint x: 236, endPoint y: 22, distance: 104.8
copy link "BAB_FL-16501"
type textarea "x"
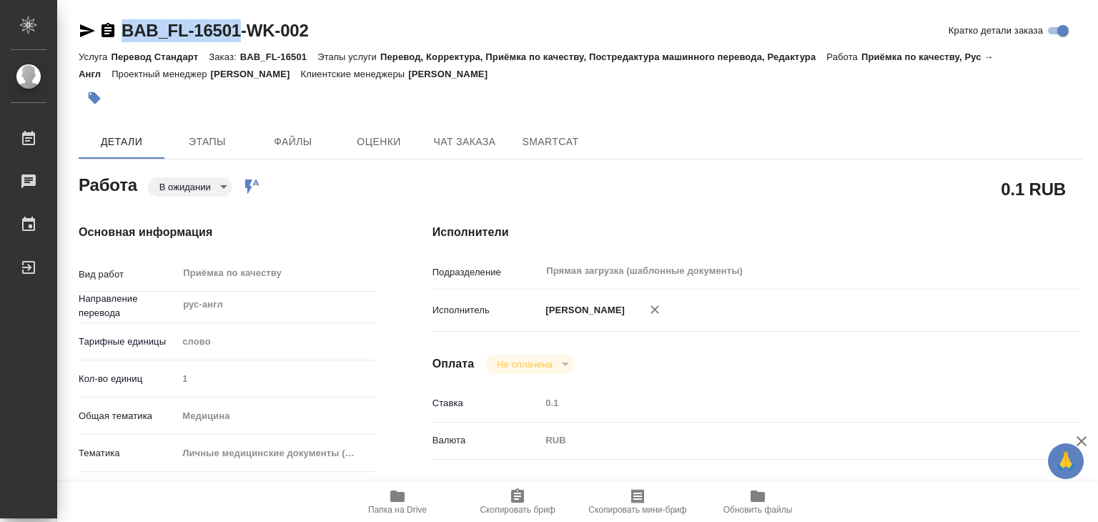
type textarea "x"
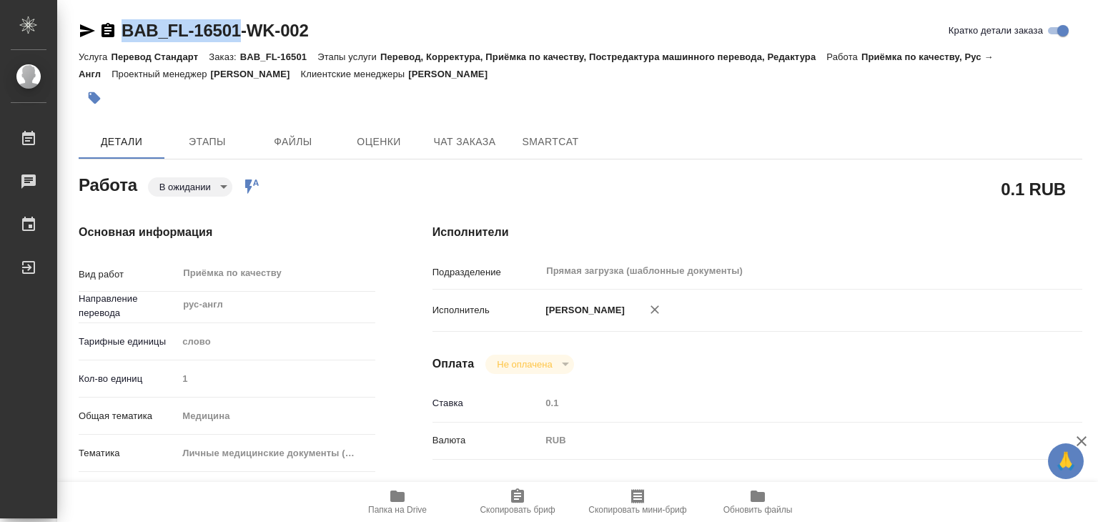
type textarea "x"
click at [413, 298] on div "Исполнители Подразделение Прямая загрузка (шаблонные документы) ​ Исполнитель […" at bounding box center [757, 500] width 707 height 610
type textarea "x"
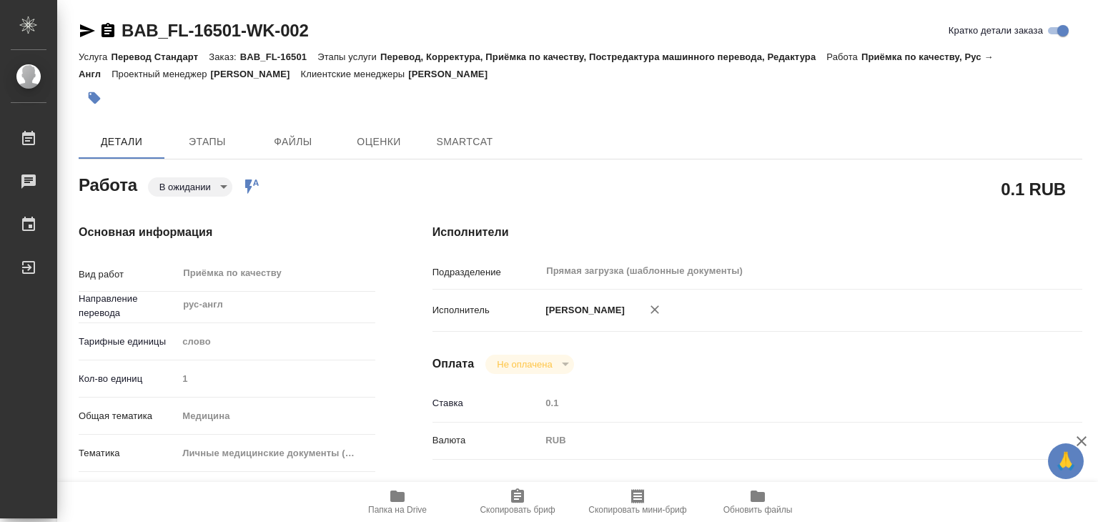
type textarea "x"
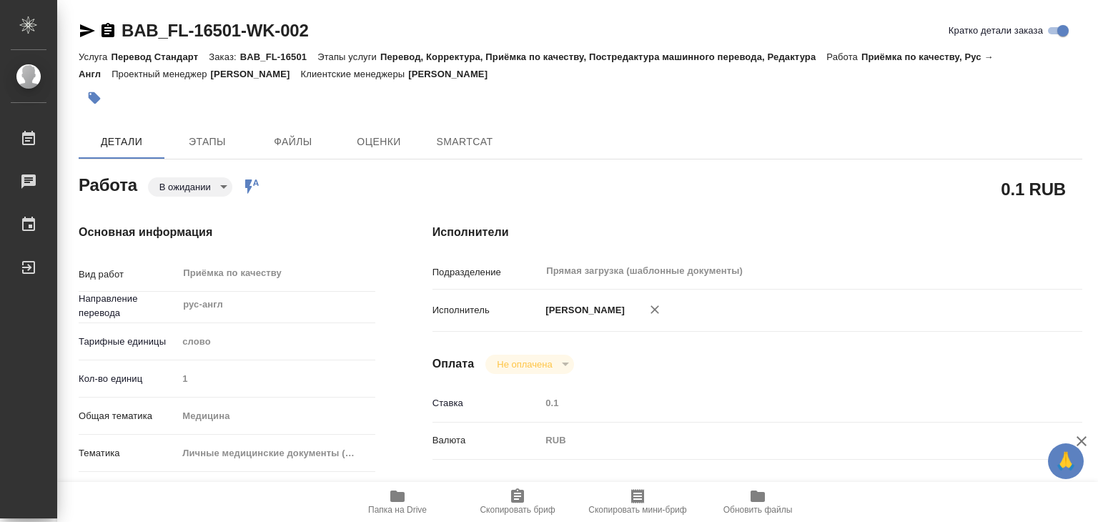
type textarea "x"
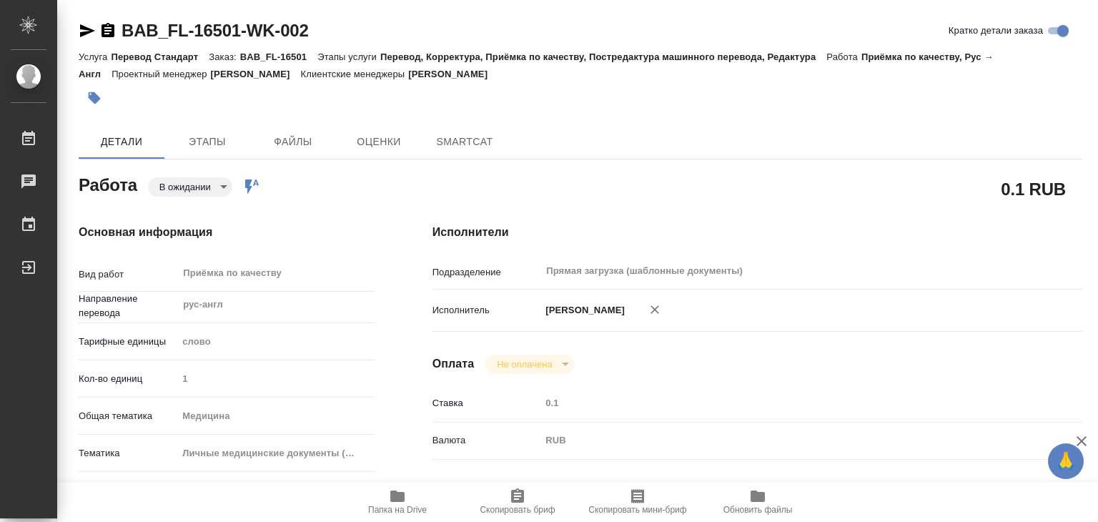
type textarea "x"
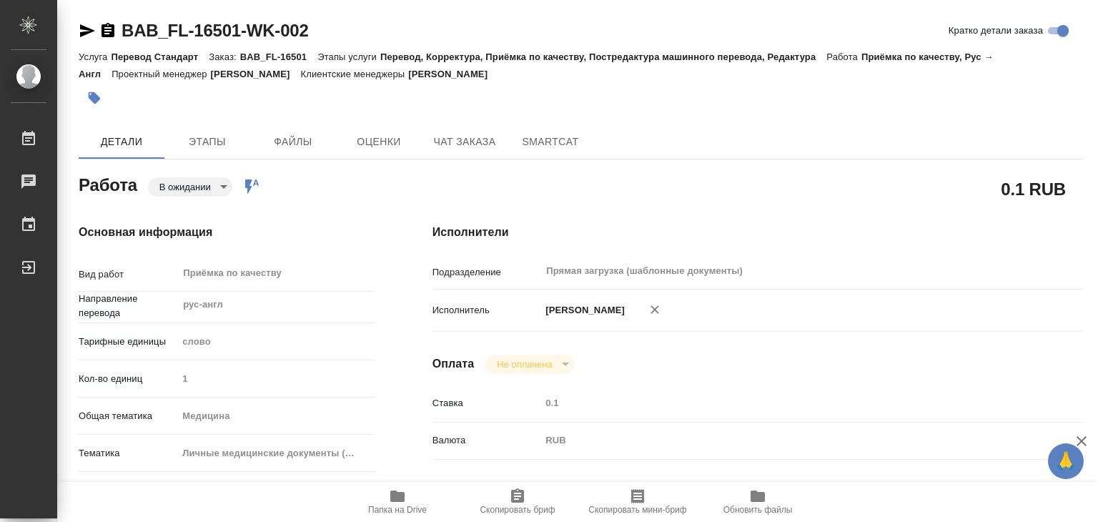
type textarea "x"
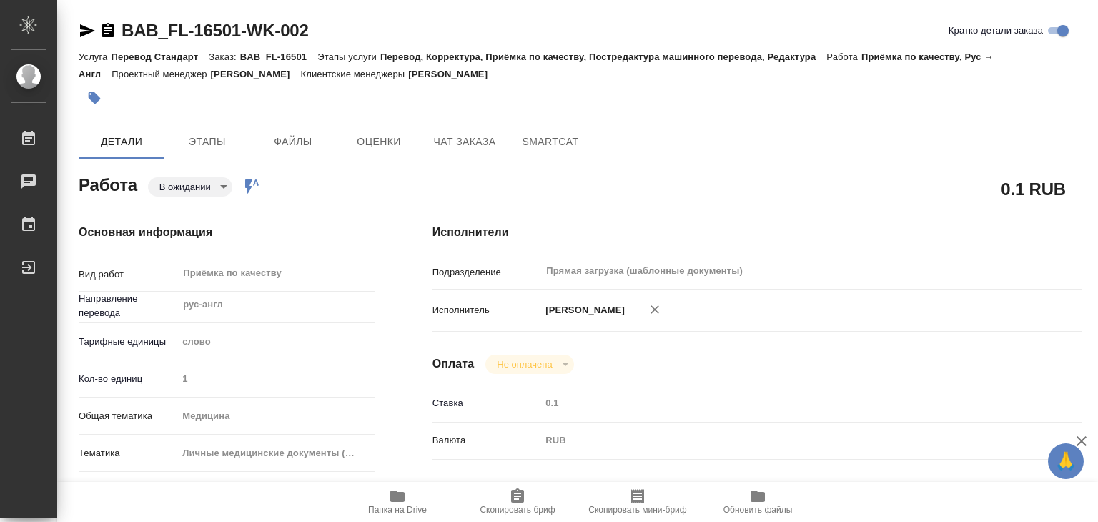
type textarea "x"
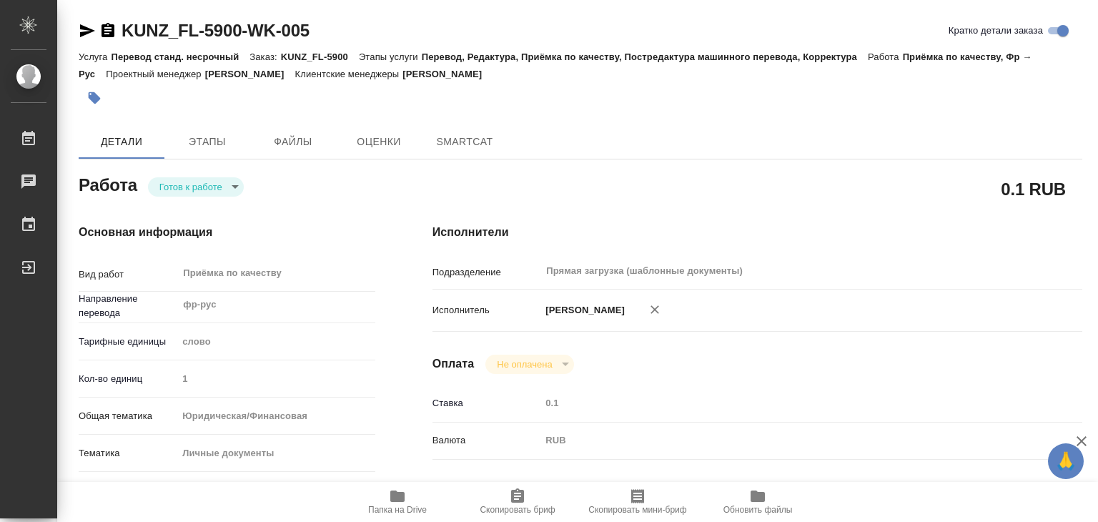
type textarea "x"
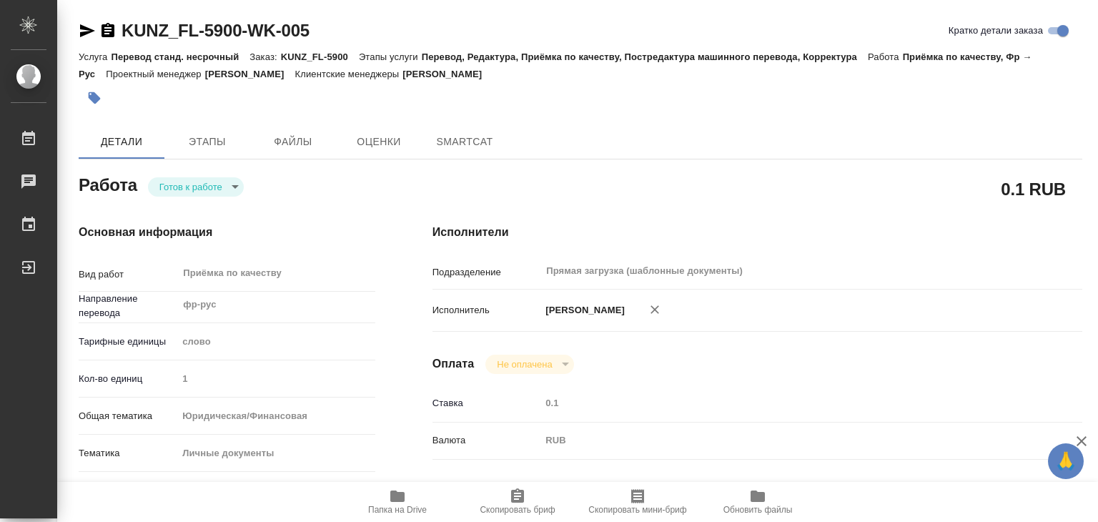
type textarea "x"
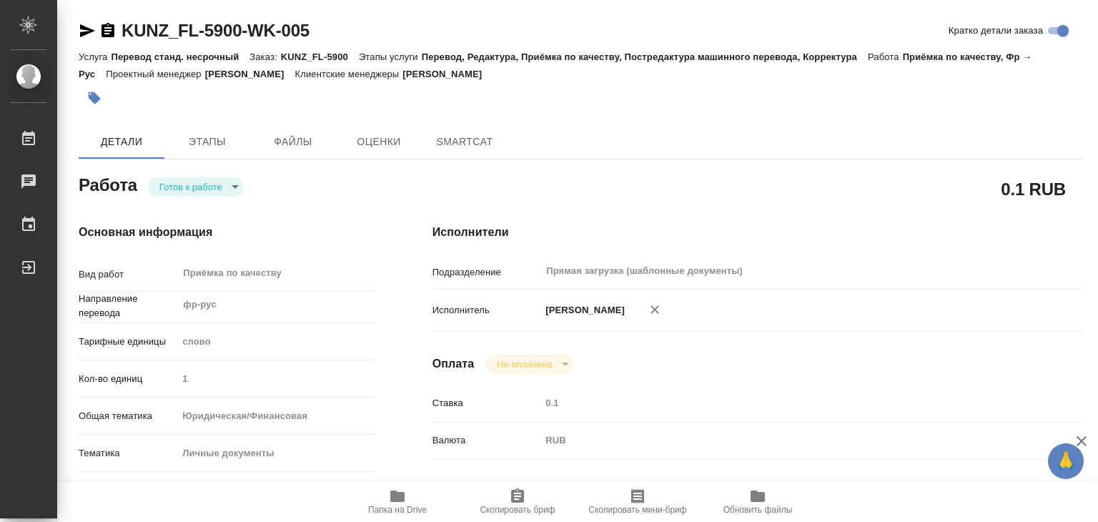
type textarea "x"
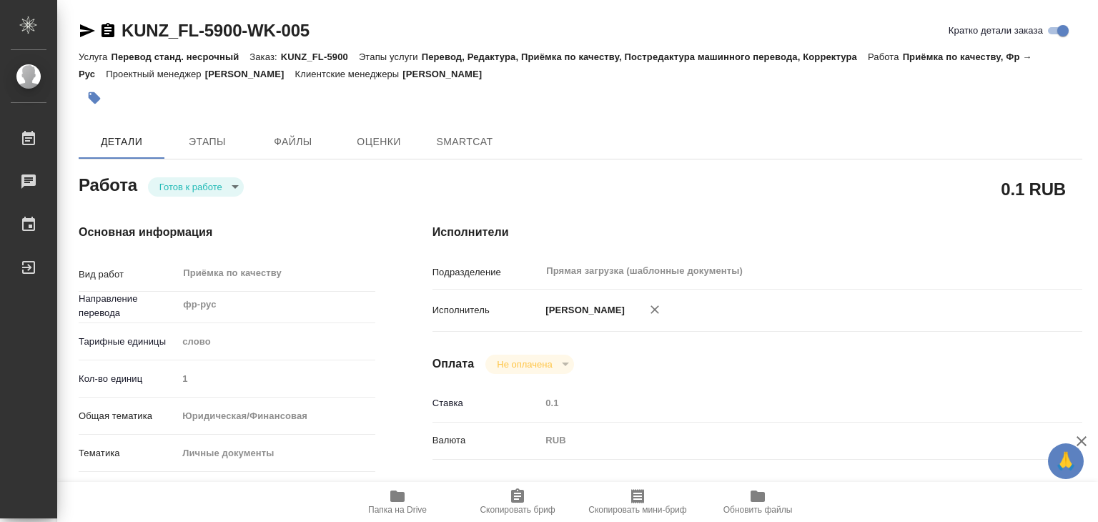
type textarea "x"
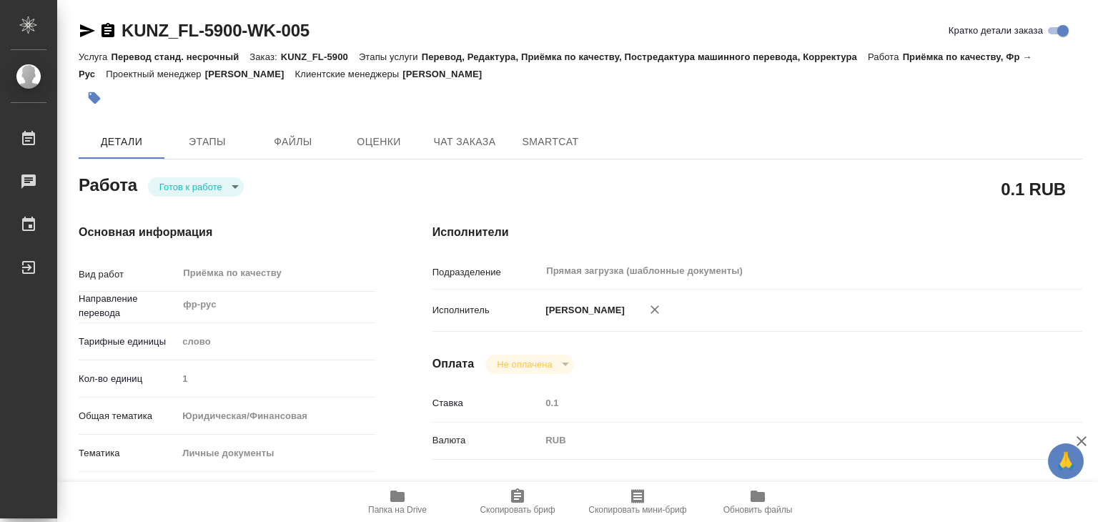
type textarea "x"
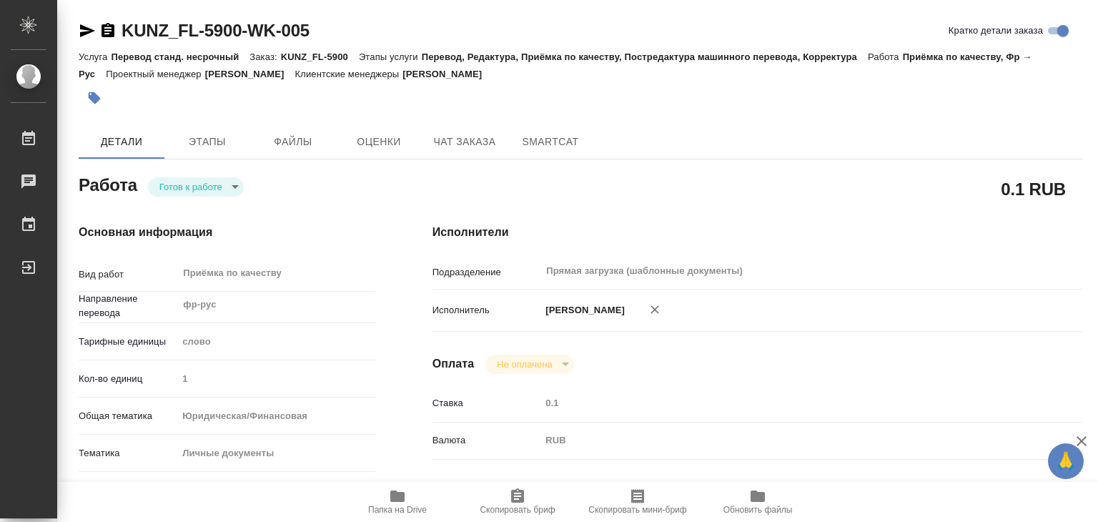
type textarea "x"
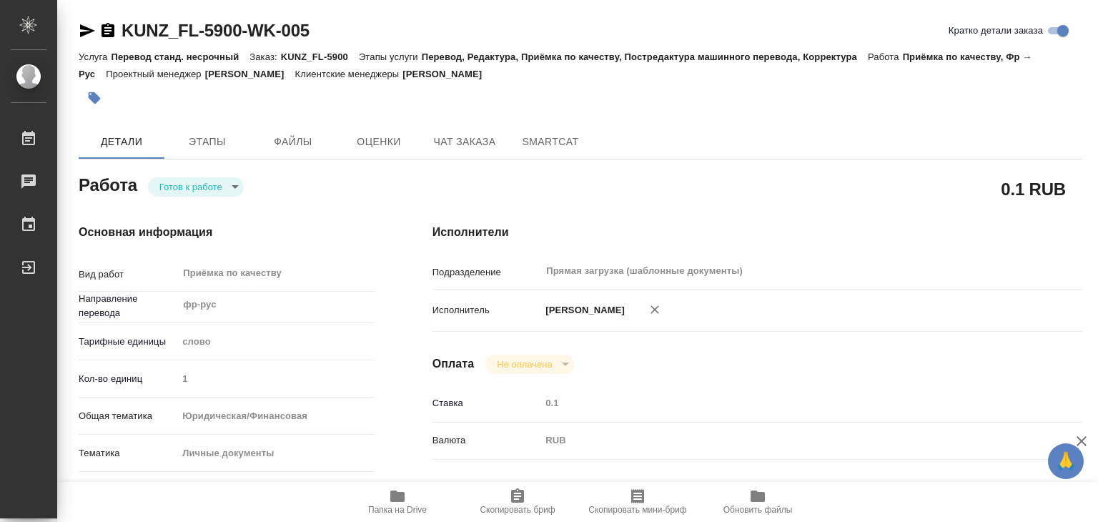
type textarea "x"
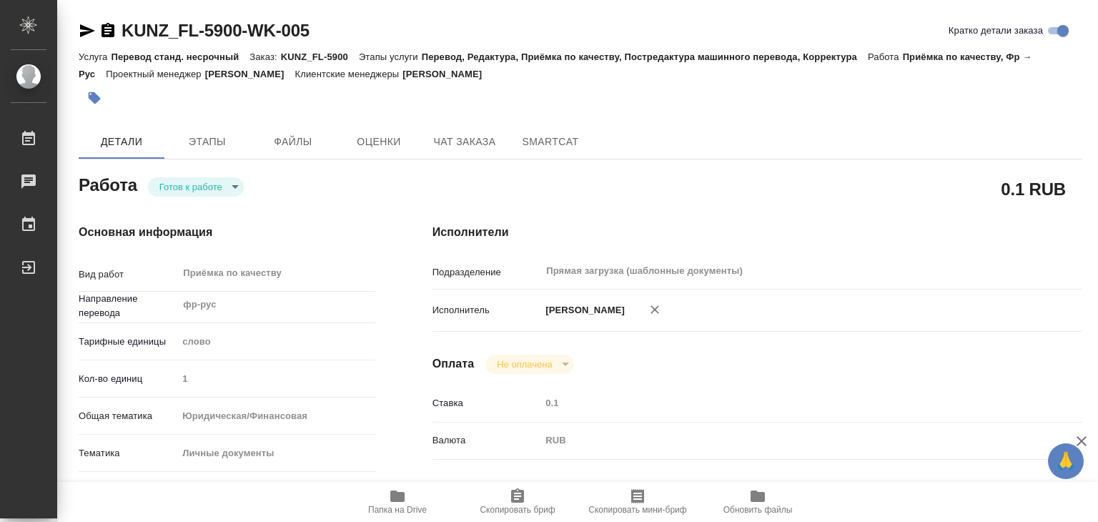
click at [811, 92] on div at bounding box center [581, 97] width 1004 height 31
click at [184, 144] on span "Этапы" at bounding box center [207, 142] width 69 height 18
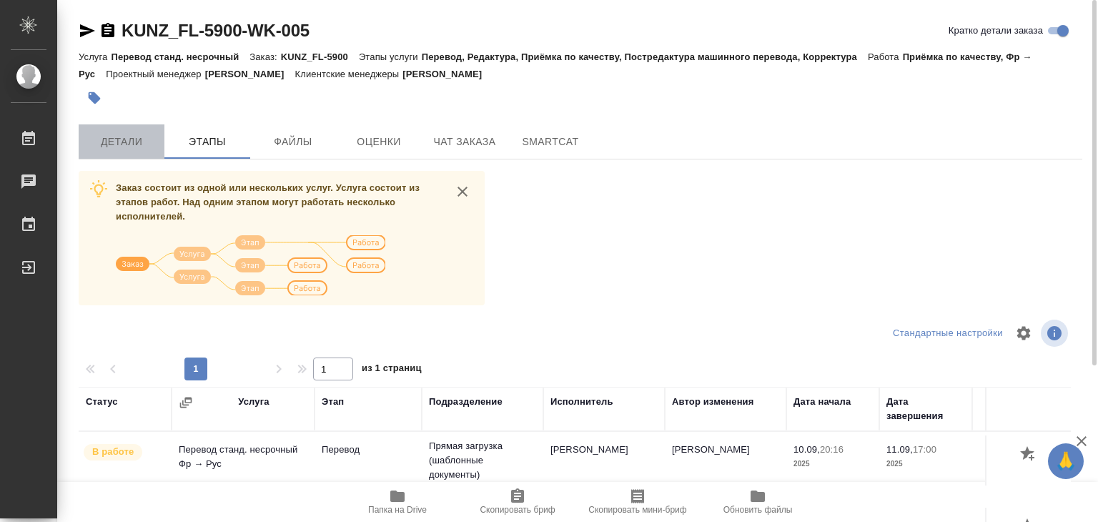
click at [127, 152] on button "Детали" at bounding box center [122, 141] width 86 height 34
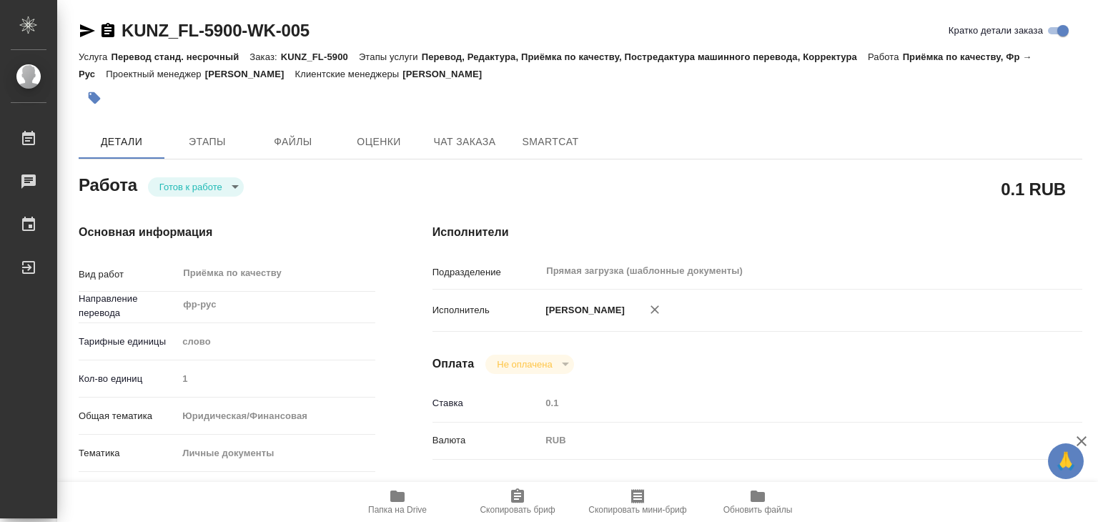
type textarea "x"
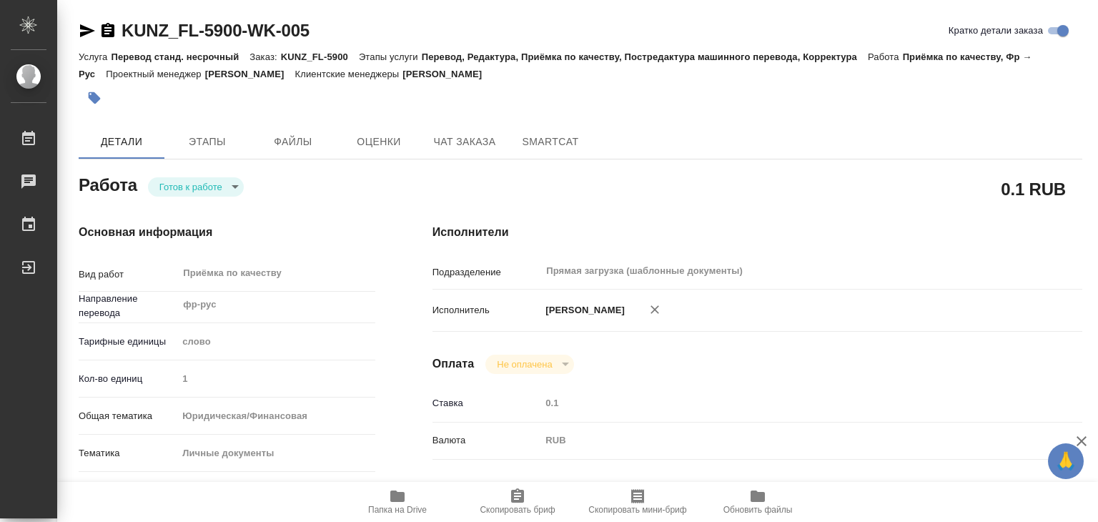
type textarea "x"
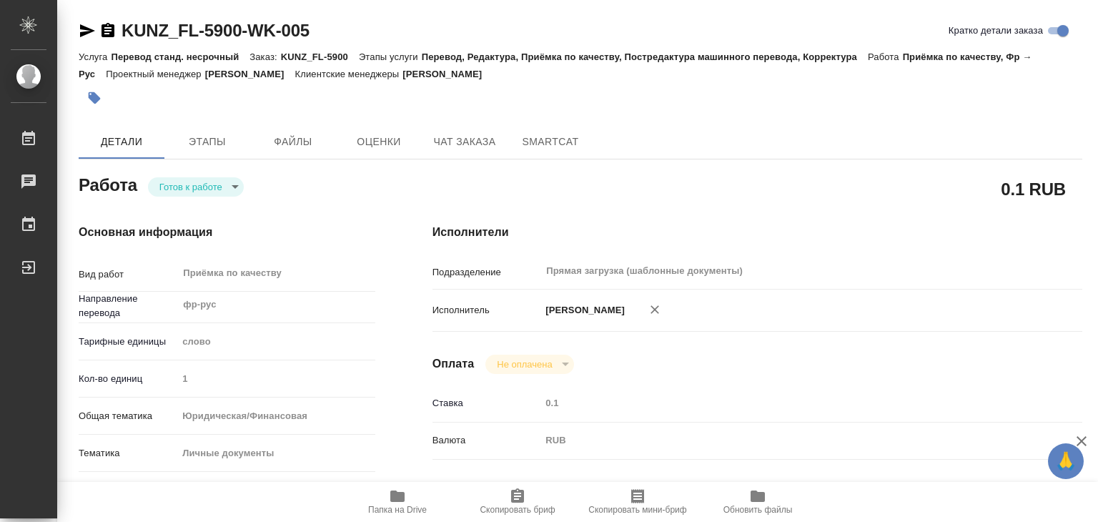
type textarea "x"
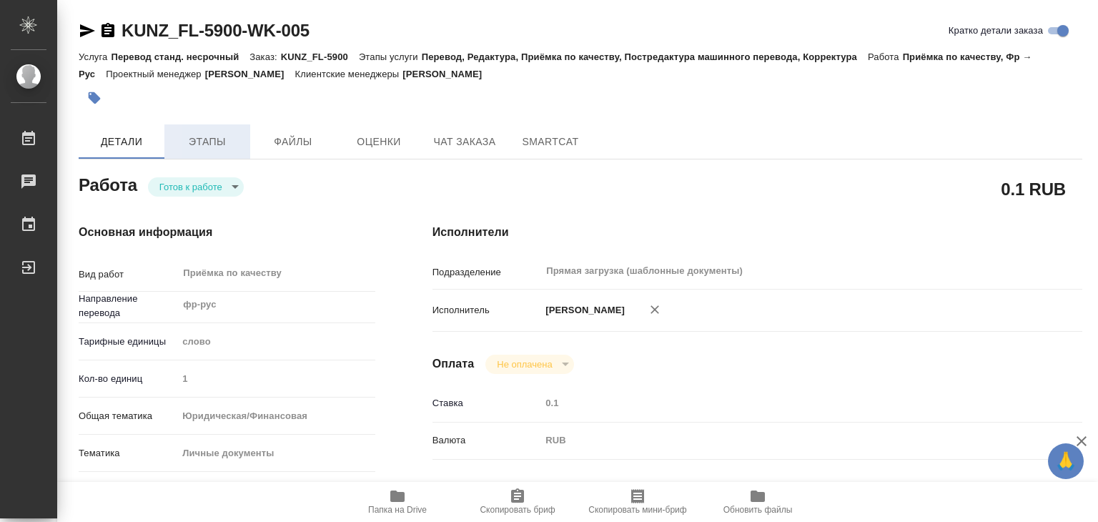
click at [197, 138] on span "Этапы" at bounding box center [207, 142] width 69 height 18
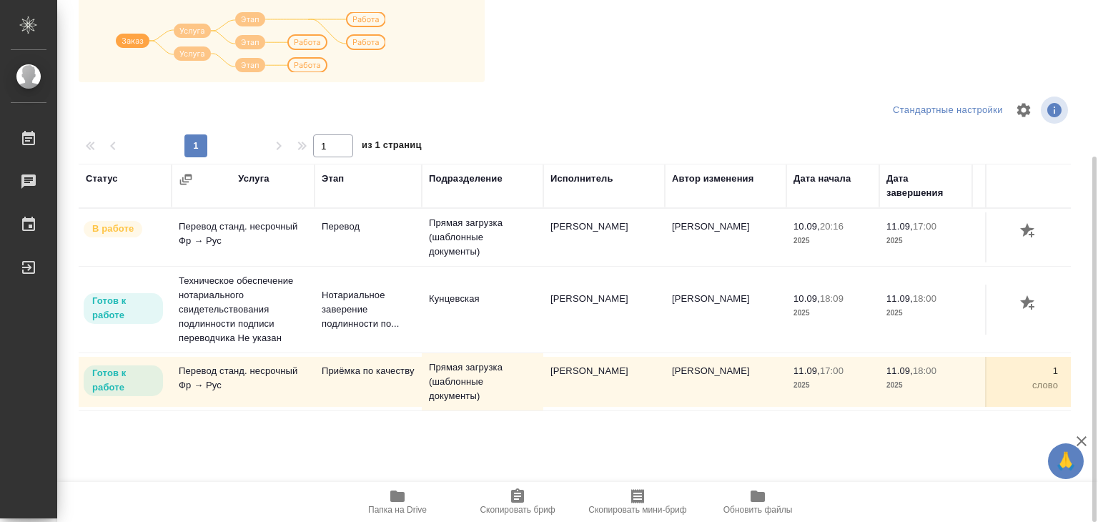
scroll to position [9, 0]
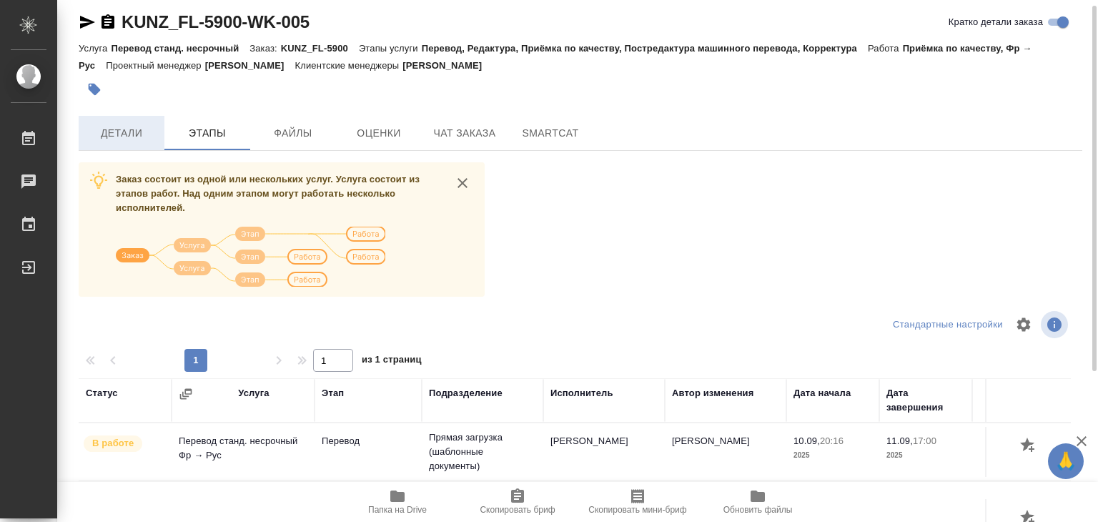
click at [124, 127] on span "Детали" at bounding box center [121, 133] width 69 height 18
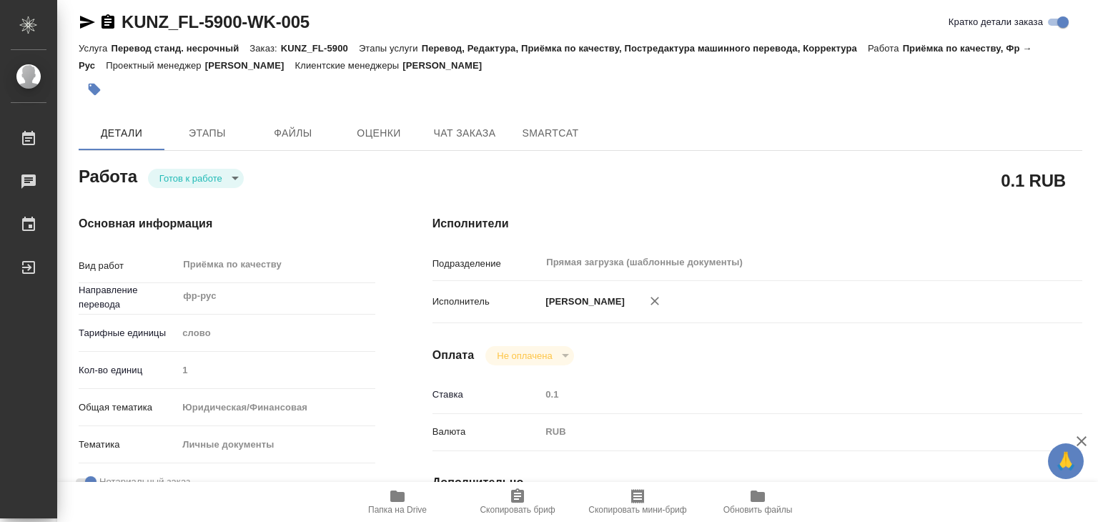
type textarea "x"
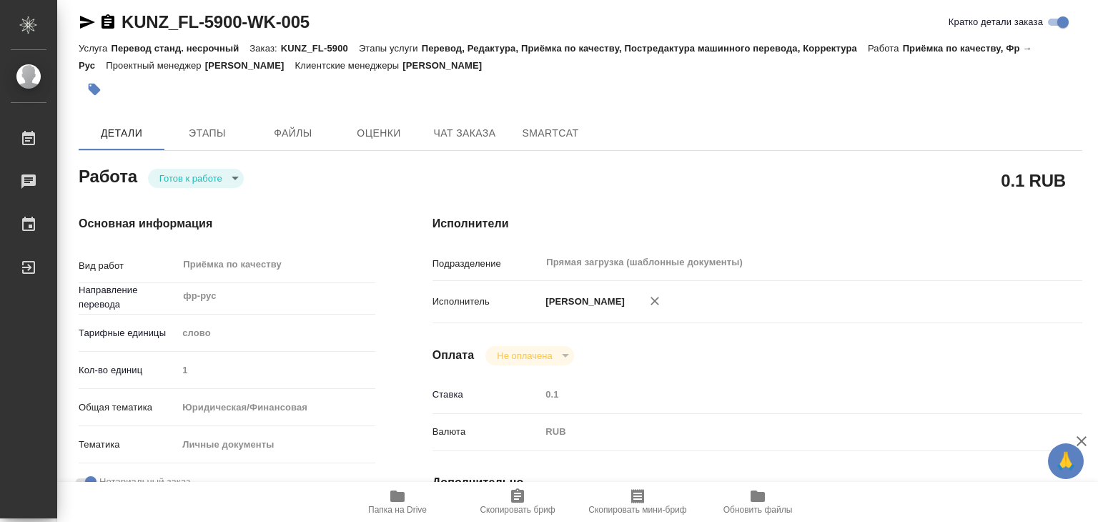
type textarea "x"
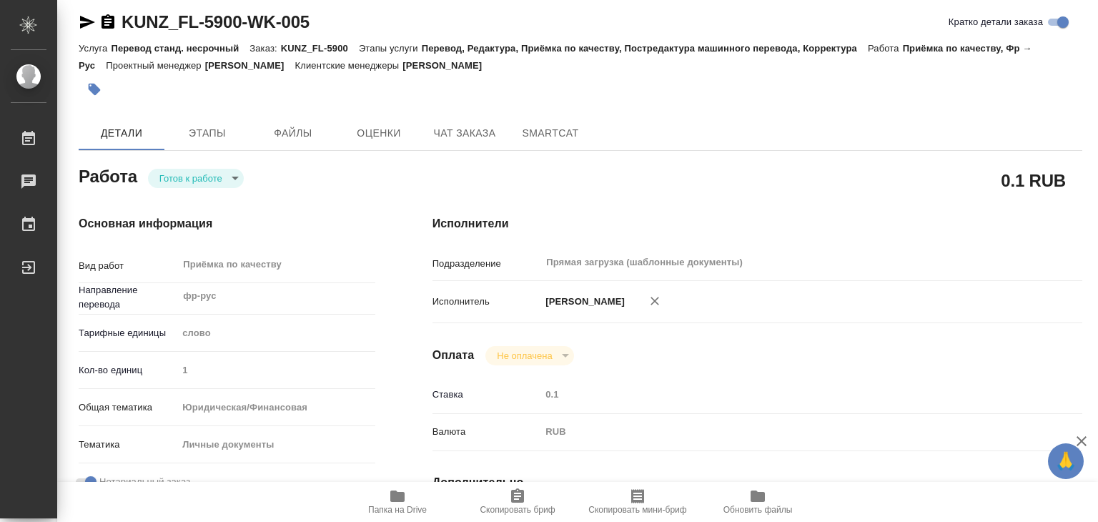
type textarea "x"
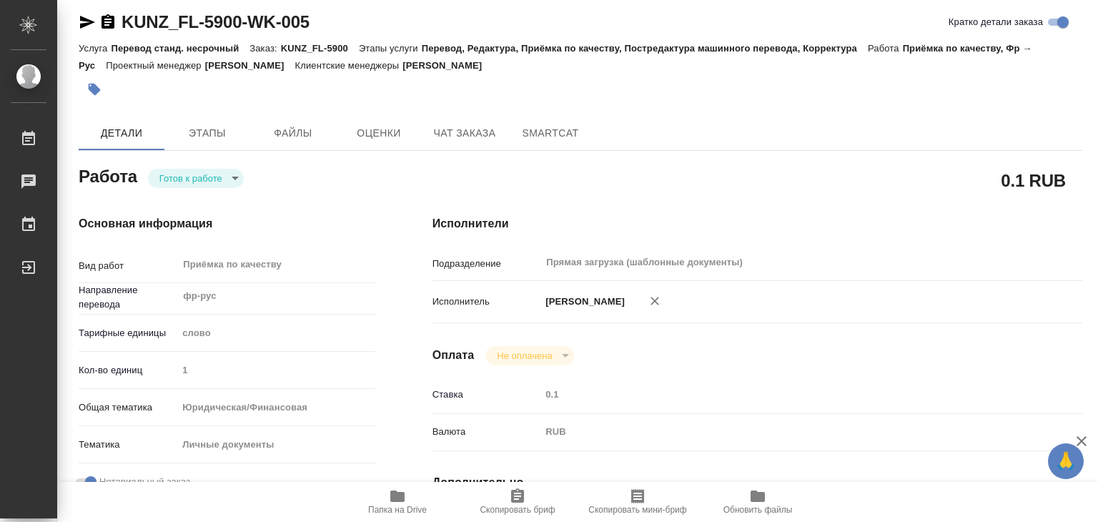
type textarea "x"
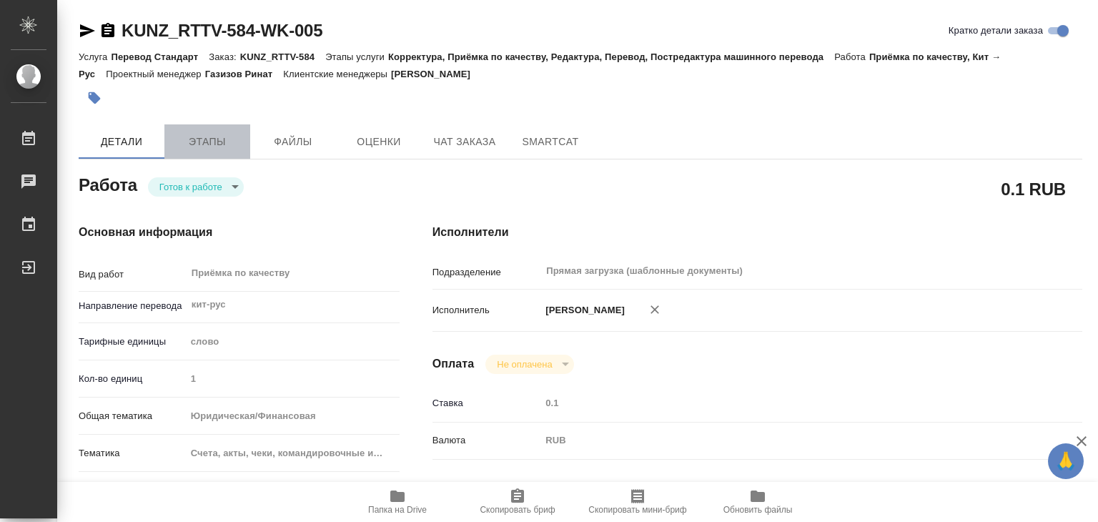
click at [201, 152] on button "Этапы" at bounding box center [207, 141] width 86 height 34
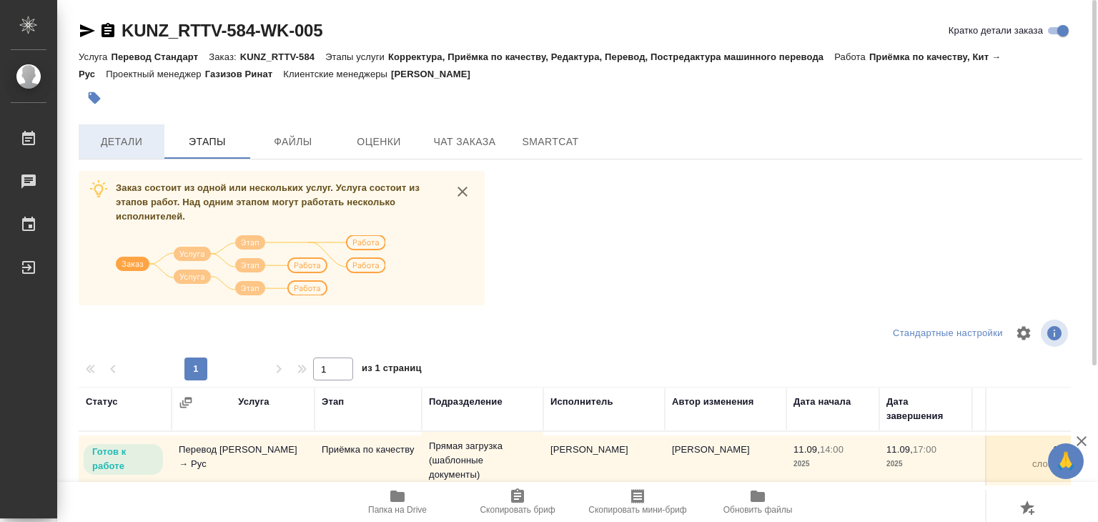
click at [144, 151] on button "Детали" at bounding box center [122, 141] width 86 height 34
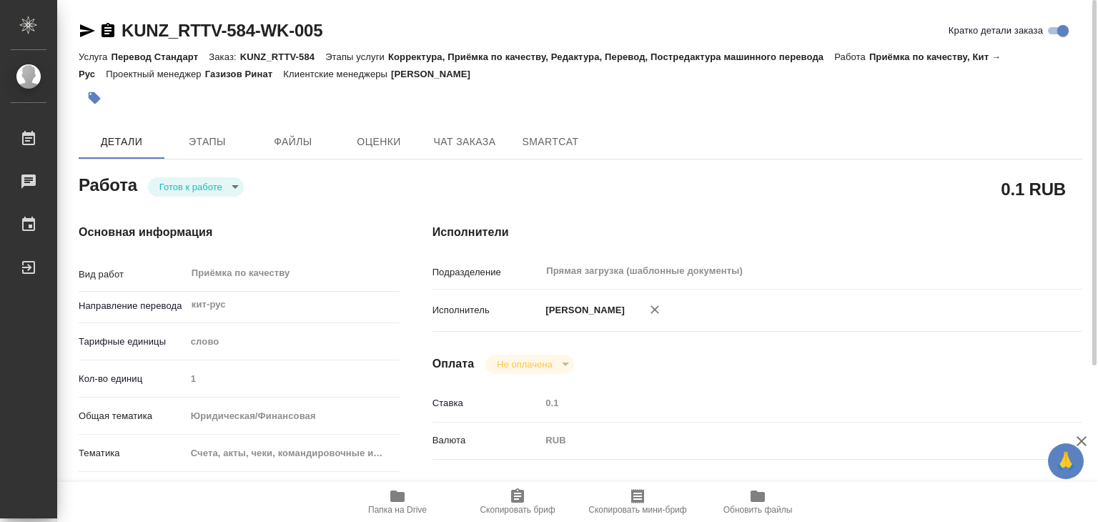
type textarea "x"
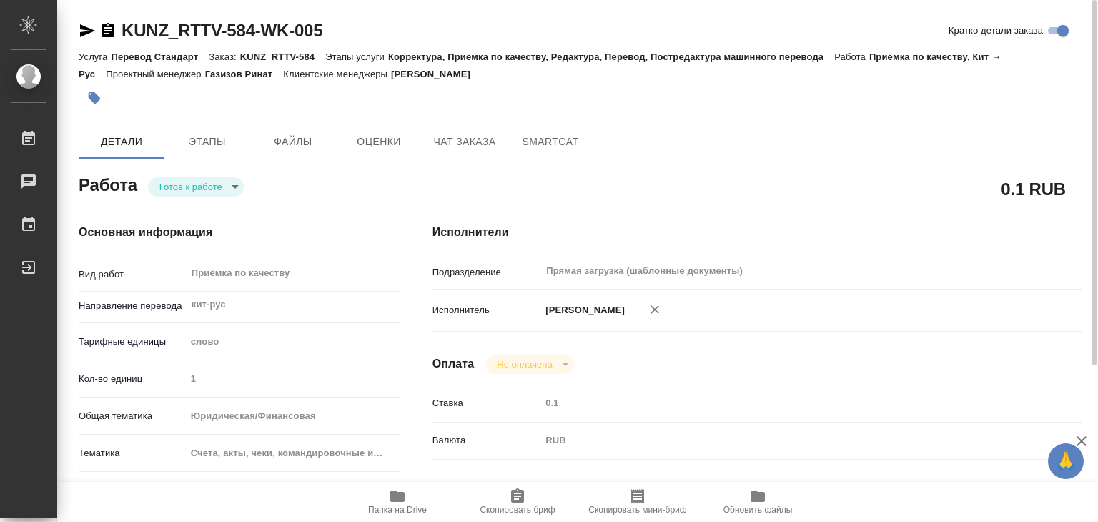
type textarea "x"
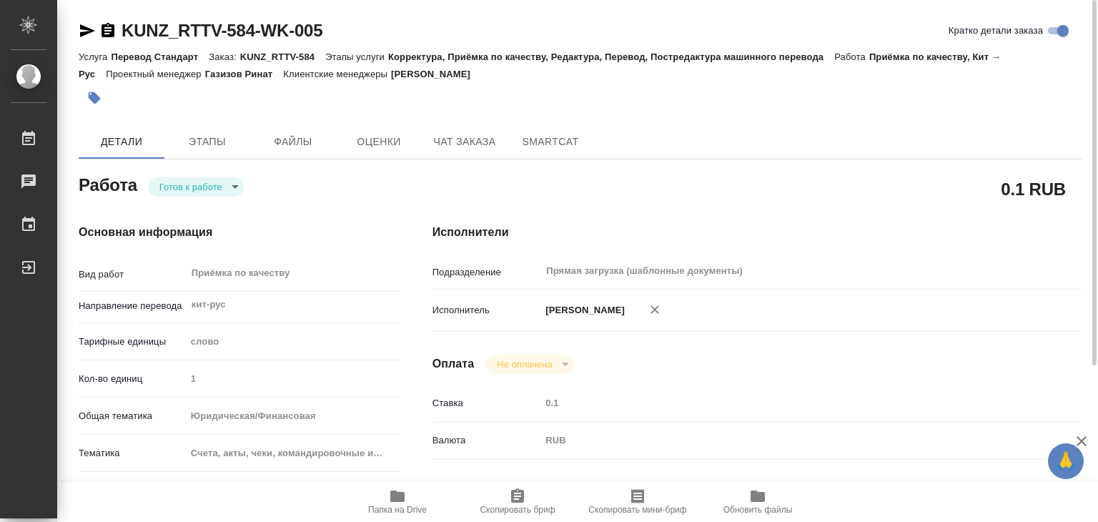
type textarea "x"
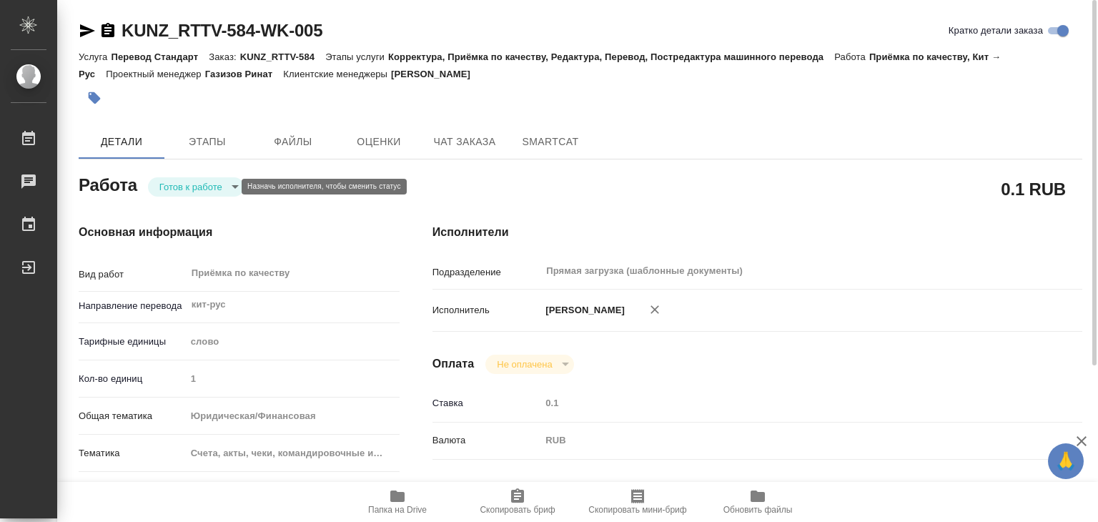
click at [212, 192] on body "🙏 .cls-1 fill:#fff; AWATERA Alilekova Valeriya Работы 0 Чаты График Выйти KUNZ_…" at bounding box center [549, 261] width 1098 height 522
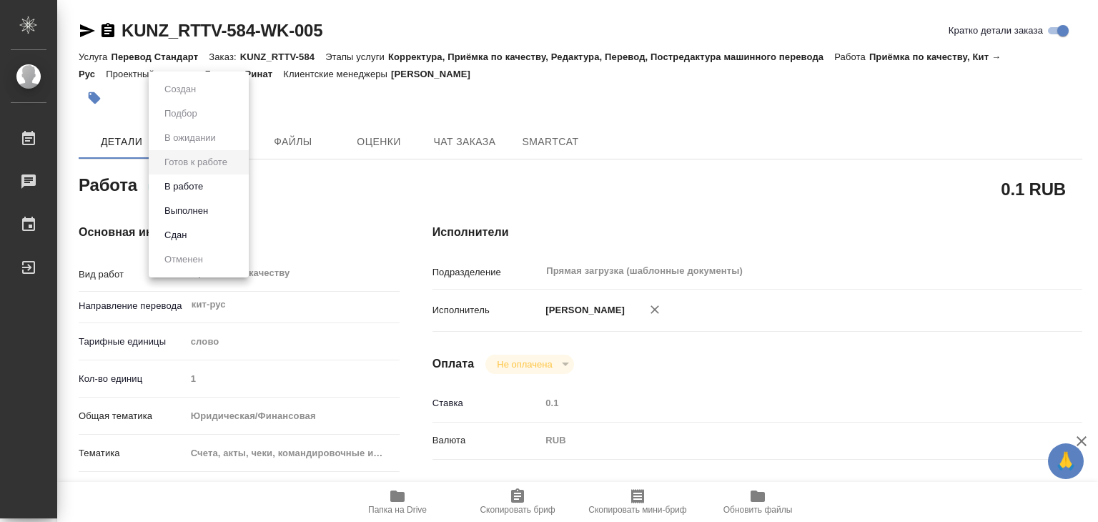
click at [223, 187] on li "В работе" at bounding box center [199, 186] width 100 height 24
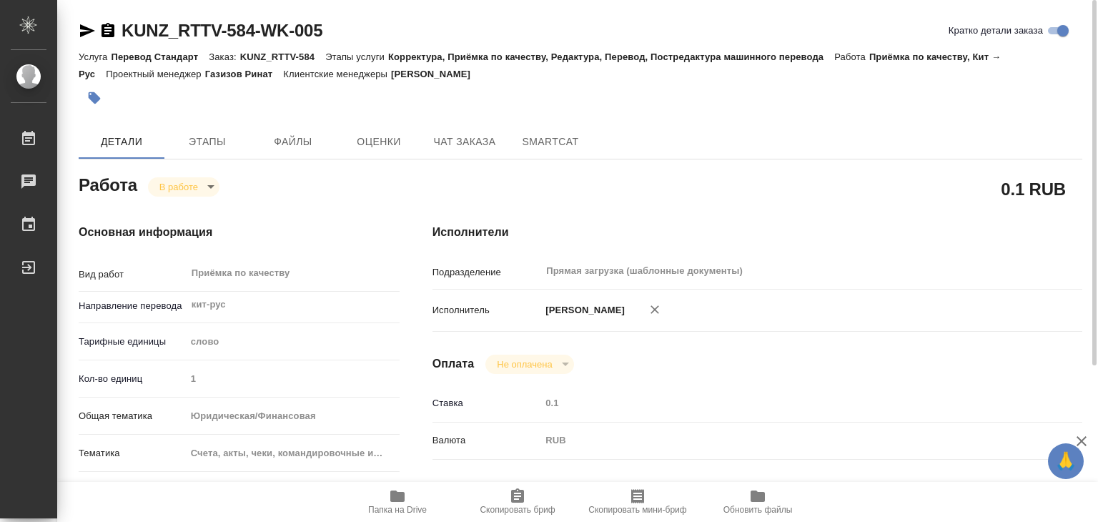
type textarea "x"
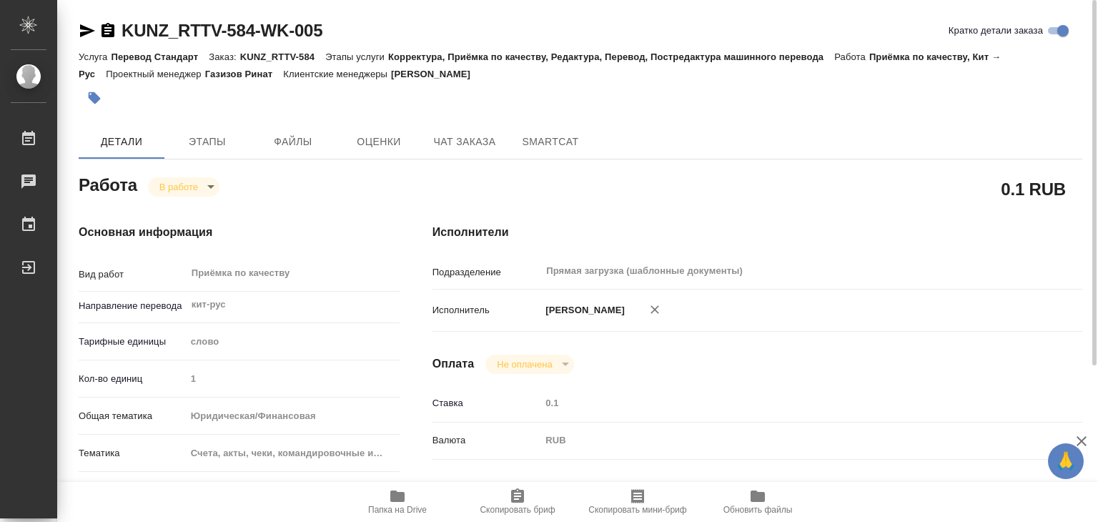
type textarea "x"
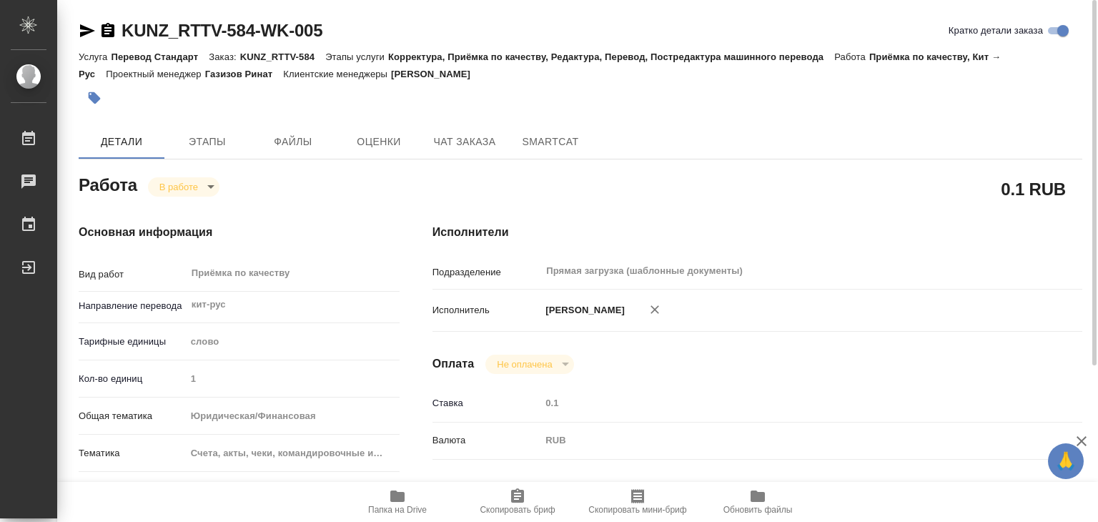
type textarea "x"
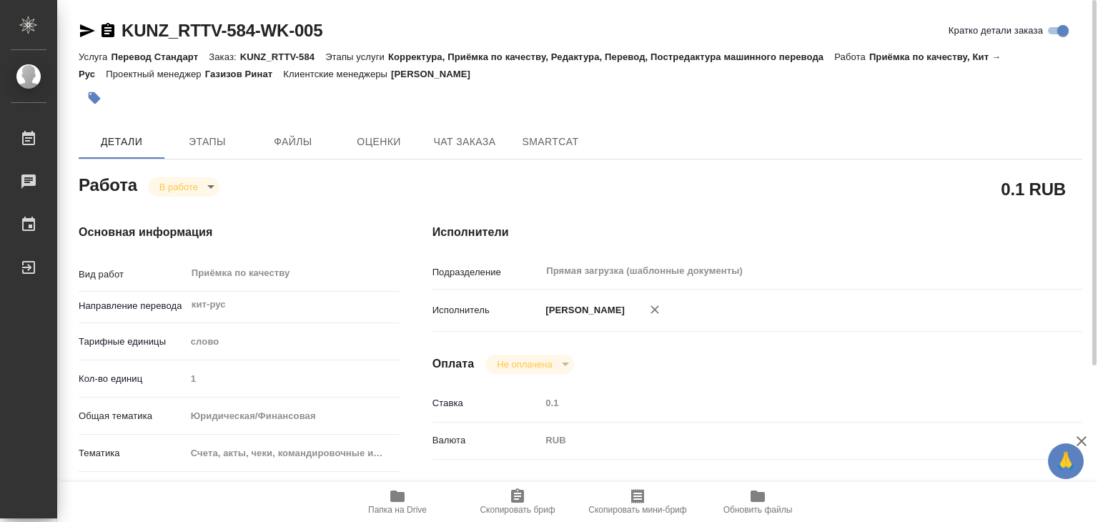
click at [395, 498] on icon "button" at bounding box center [397, 495] width 14 height 11
click at [103, 107] on button "button" at bounding box center [94, 97] width 31 height 31
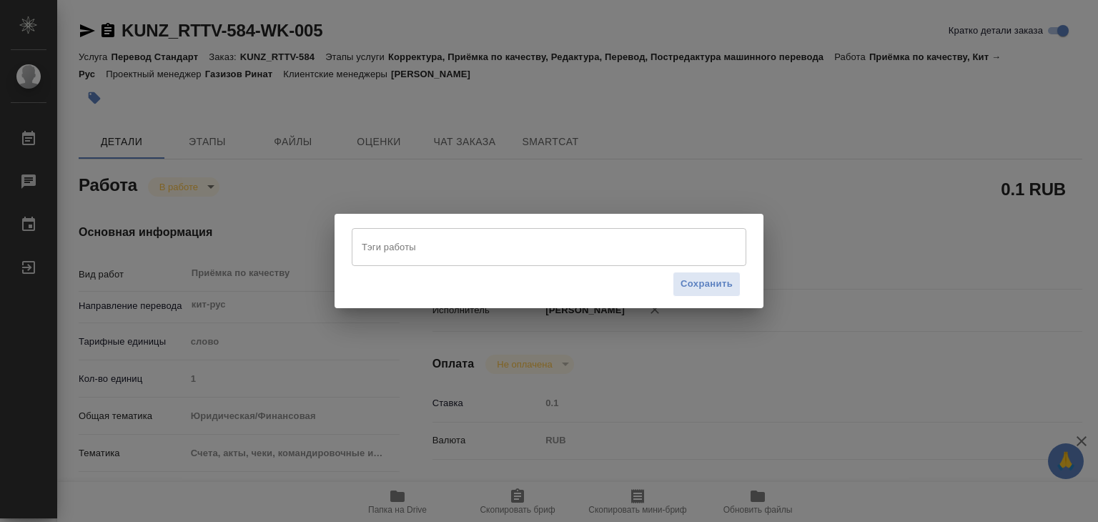
click at [412, 247] on input "Тэги работы" at bounding box center [535, 246] width 355 height 24
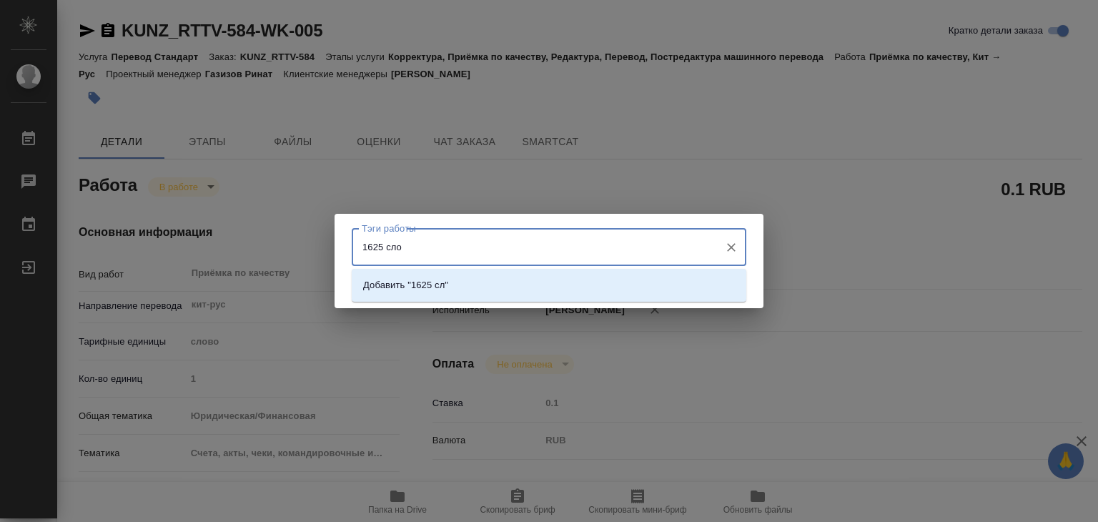
type input "1625 слов"
click at [550, 269] on div "Добавить "1625 слов"" at bounding box center [549, 285] width 395 height 33
click at [540, 276] on li "Добавить "1625 слов"" at bounding box center [549, 285] width 395 height 26
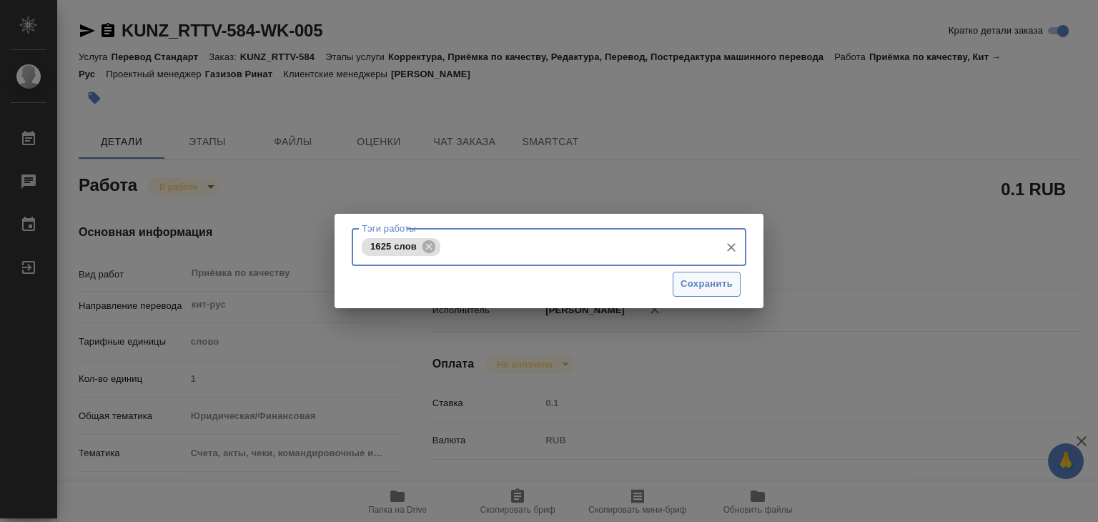
click at [687, 281] on span "Сохранить" at bounding box center [706, 284] width 52 height 16
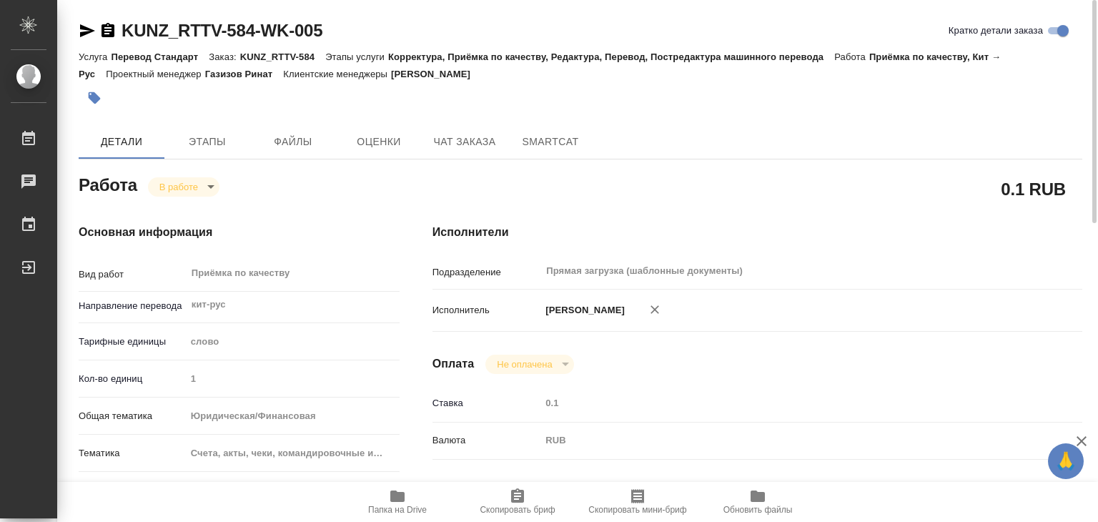
type input "inProgress"
type textarea "Приёмка по качеству"
type textarea "x"
type input "кит-рус"
type input "5a8b1489cc6b4906c91bfd90"
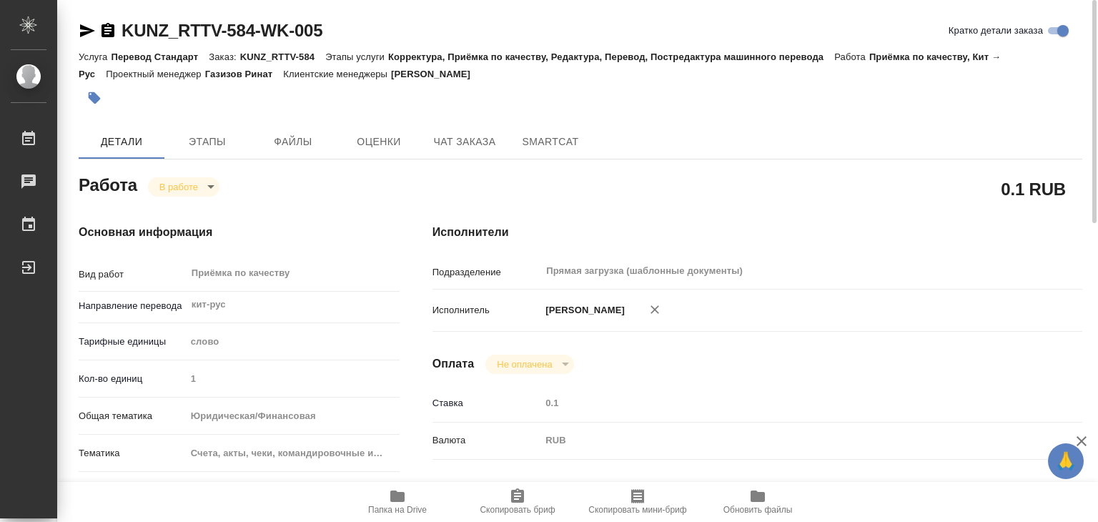
type input "1"
type input "yr-fn"
type input "5f647205b73bc97568ca66c0"
type input "11.09.2025 14:00"
type input "11.09.2025 15:34"
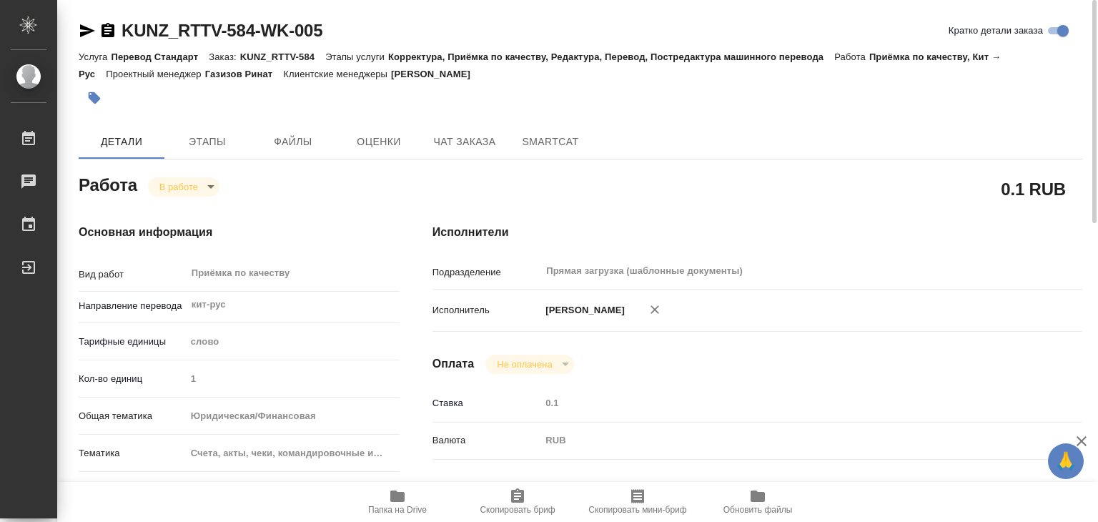
type input "11.09.2025 17:00"
type input "12.09.2025 19:00"
type input "Прямая загрузка (шаблонные документы)"
type input "notPayed"
type input "0.1"
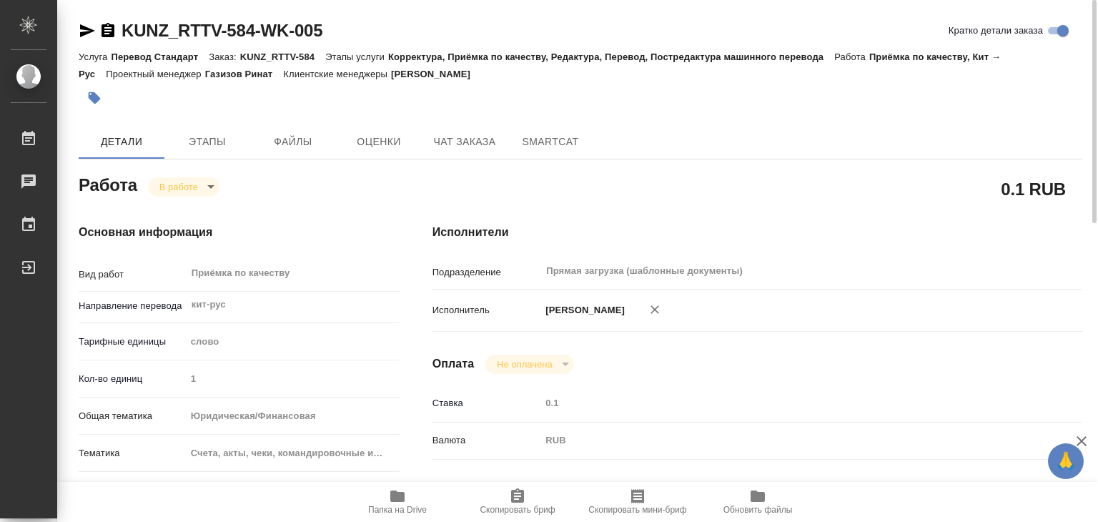
type input "RUB"
type input "[PERSON_NAME]"
type textarea "x"
type textarea "/Clients/RT/Orders/KUNZ_RTTV-584/Corrected/KUNZ_RTTV-584-WK-005"
type textarea "x"
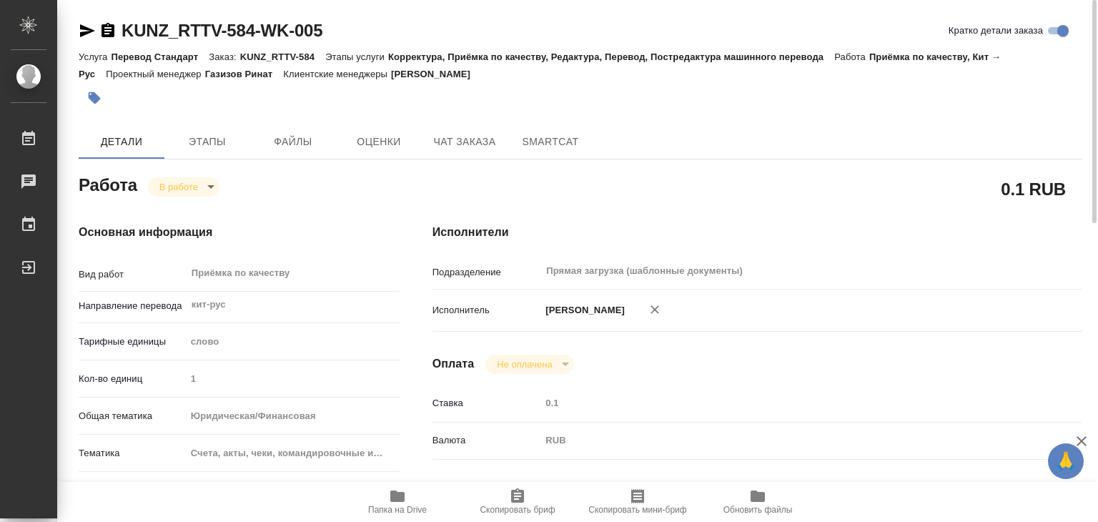
type input "KUNZ_RTTV-584"
type input "Перевод Стандарт"
type input "Корректура, Приёмка по качеству, Редактура, Перевод, Постредактура машинного пе…"
type input "Веселова Юлия"
type input "Оксютович Ирина"
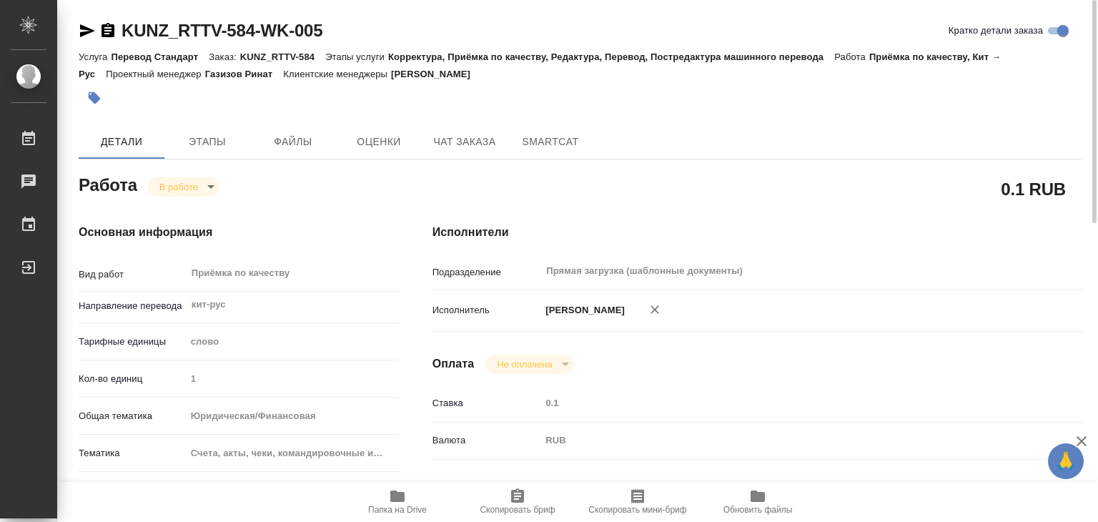
type input "/Clients/RT/Orders/KUNZ_RTTV-584"
type textarea "x"
type textarea "Шанхай"
type textarea "x"
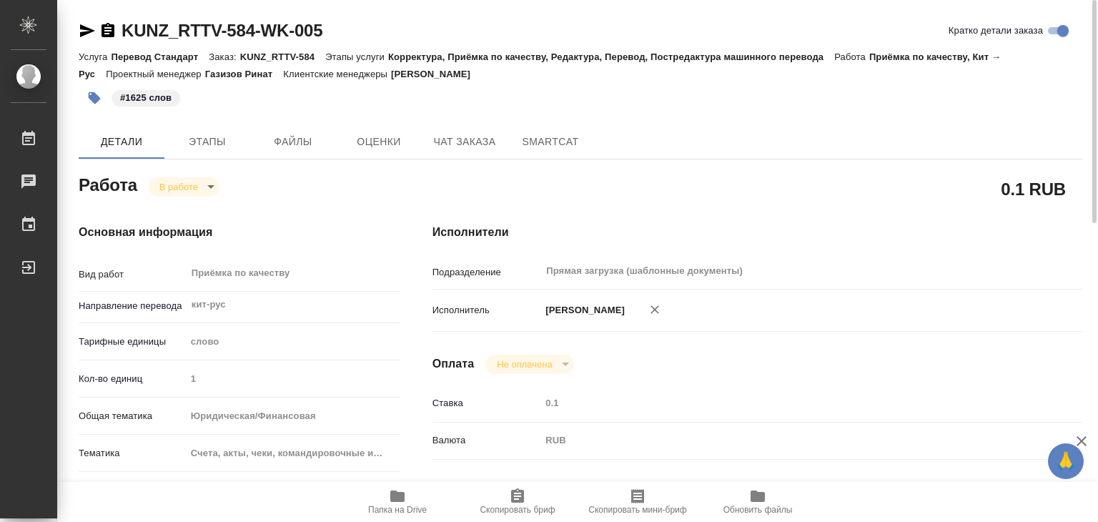
type textarea "x"
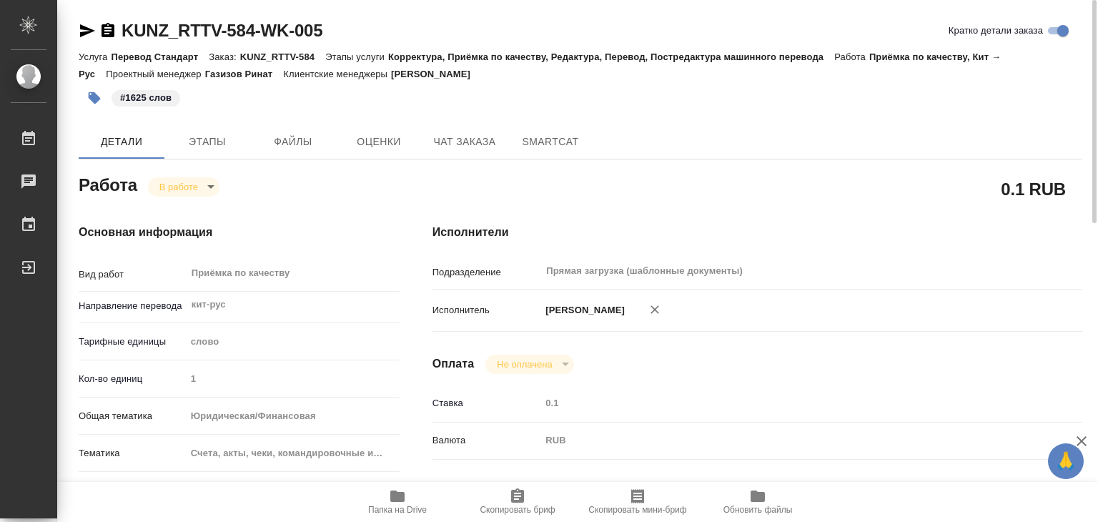
type textarea "x"
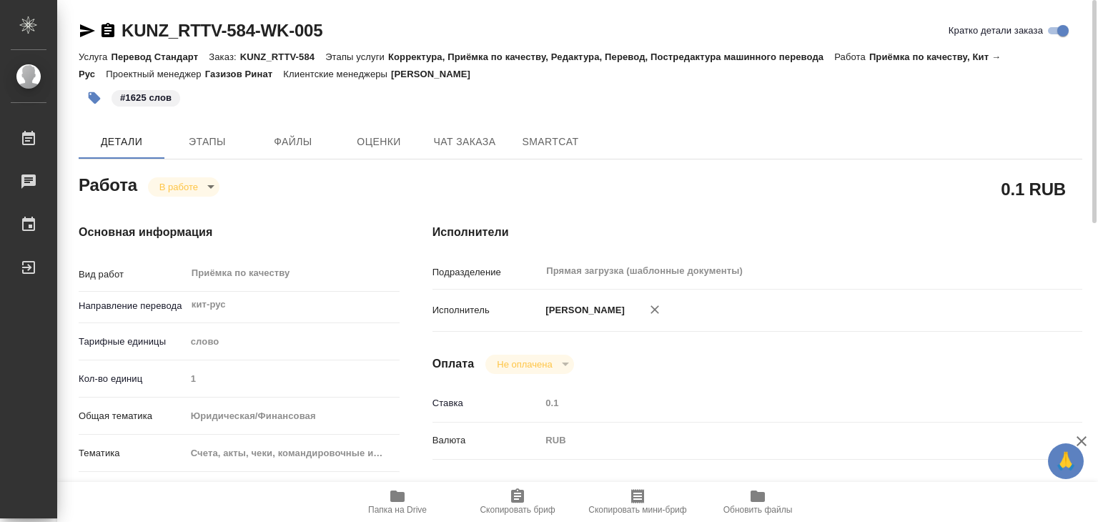
type textarea "x"
drag, startPoint x: 122, startPoint y: 13, endPoint x: 266, endPoint y: 32, distance: 145.7
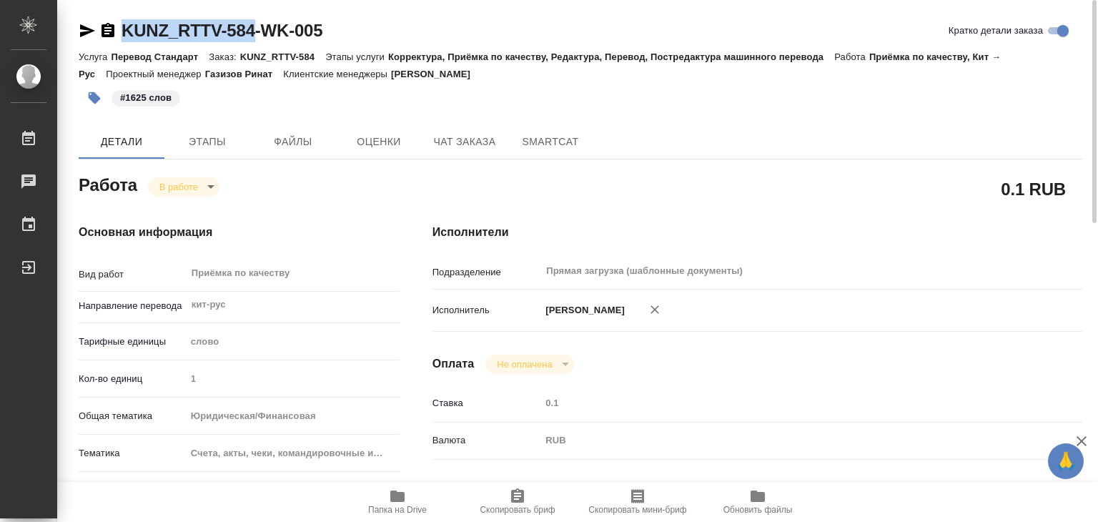
copy link "KUNZ_RTTV-584"
click at [229, 147] on span "Этапы" at bounding box center [207, 142] width 69 height 18
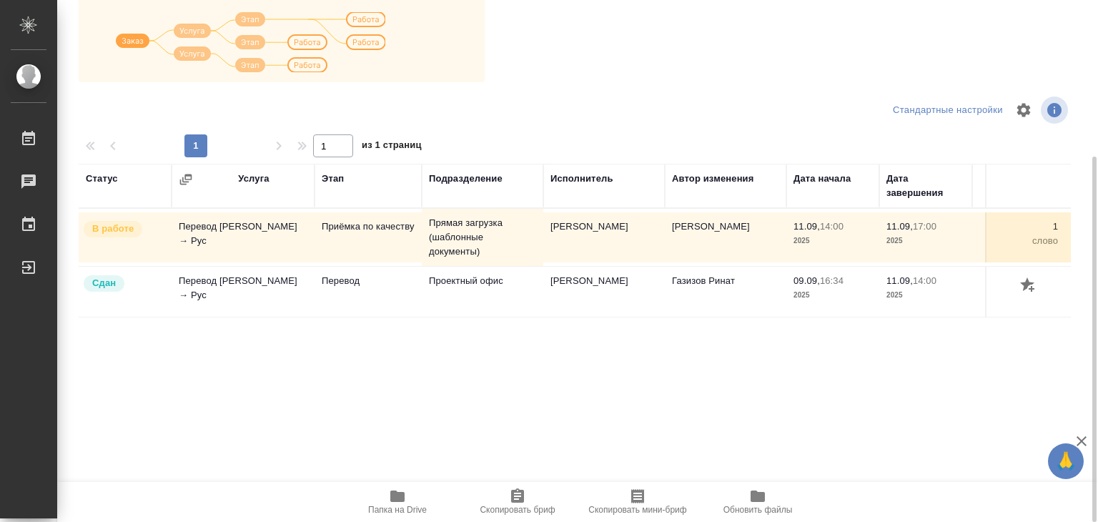
scroll to position [9, 0]
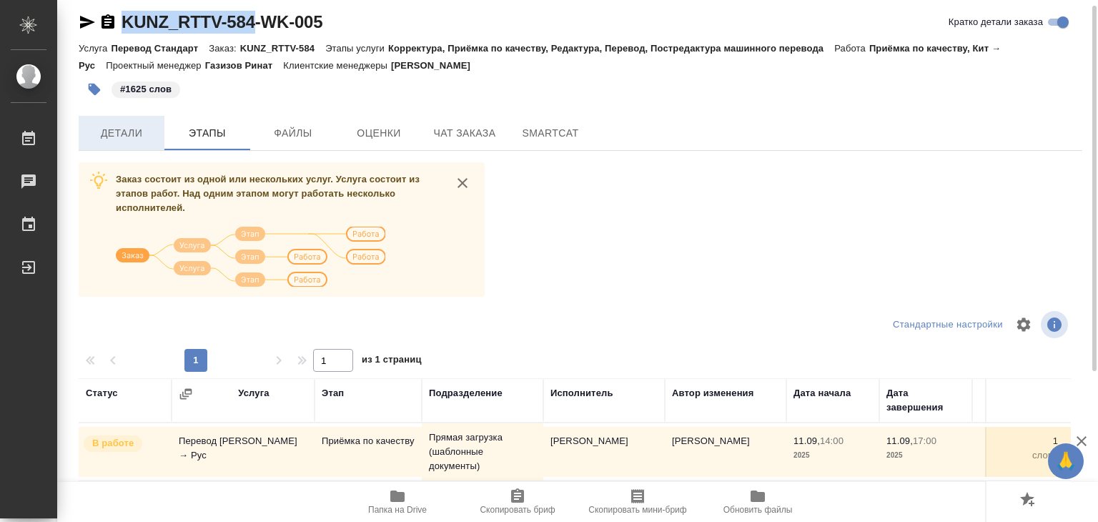
click at [103, 130] on span "Детали" at bounding box center [121, 133] width 69 height 18
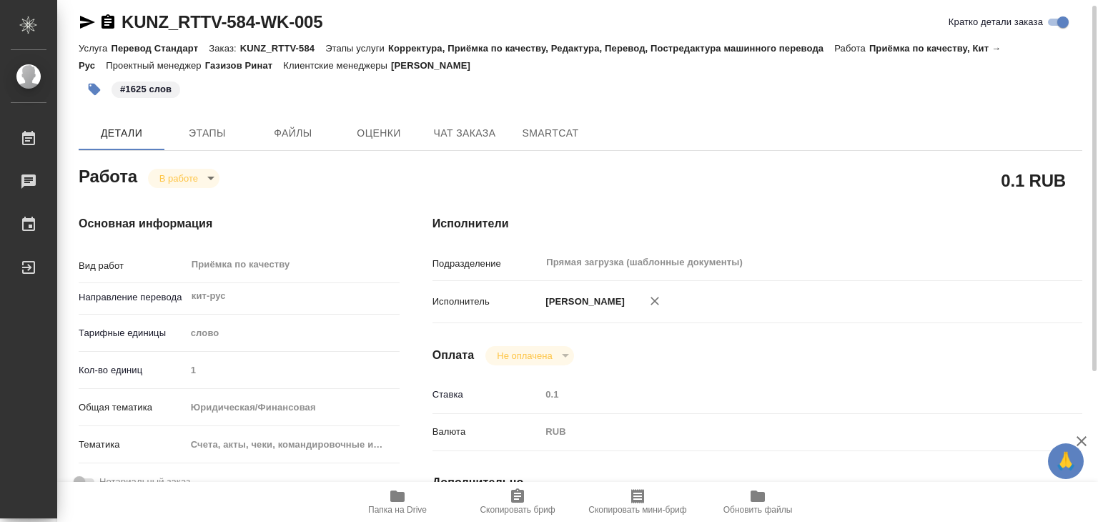
type textarea "x"
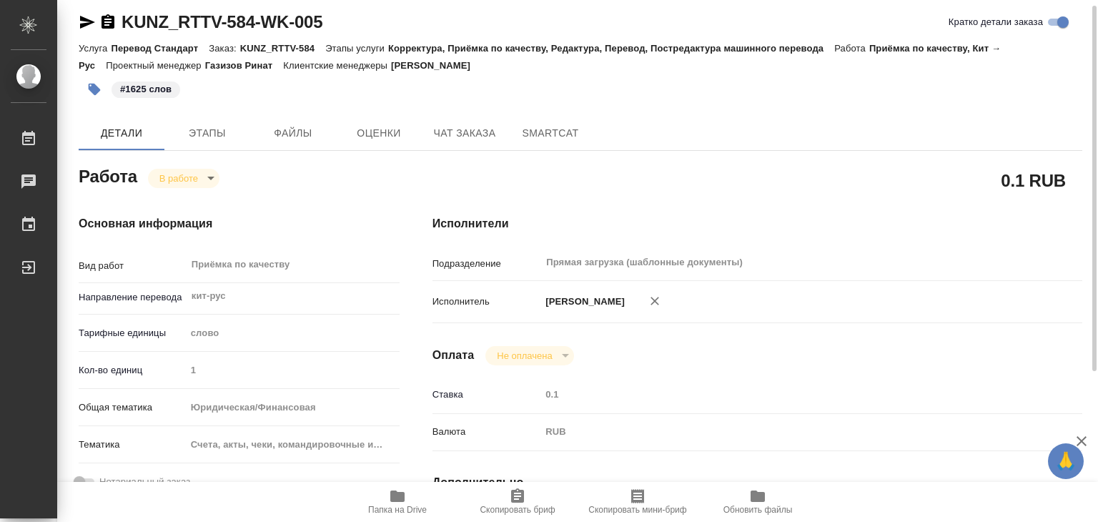
type textarea "x"
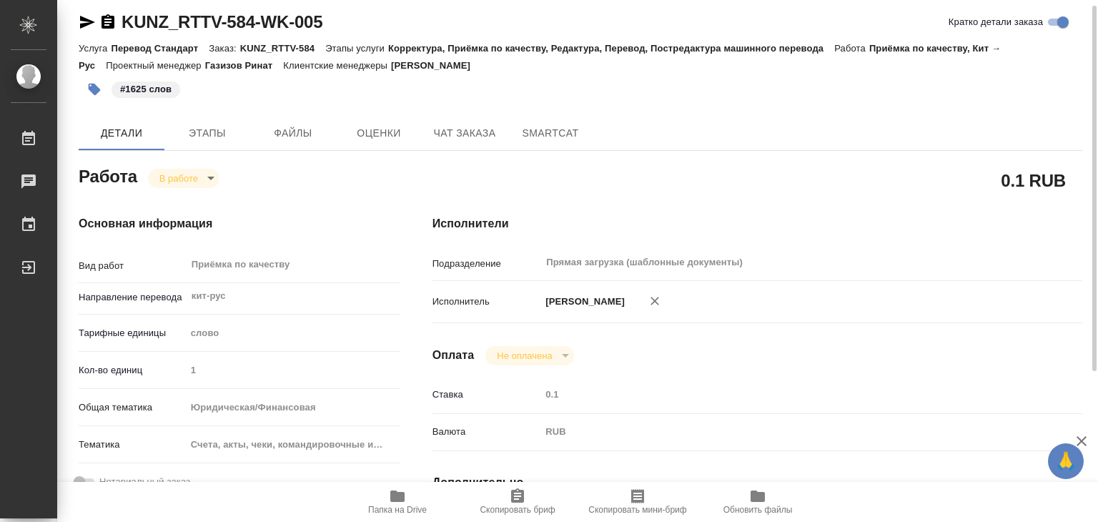
type textarea "x"
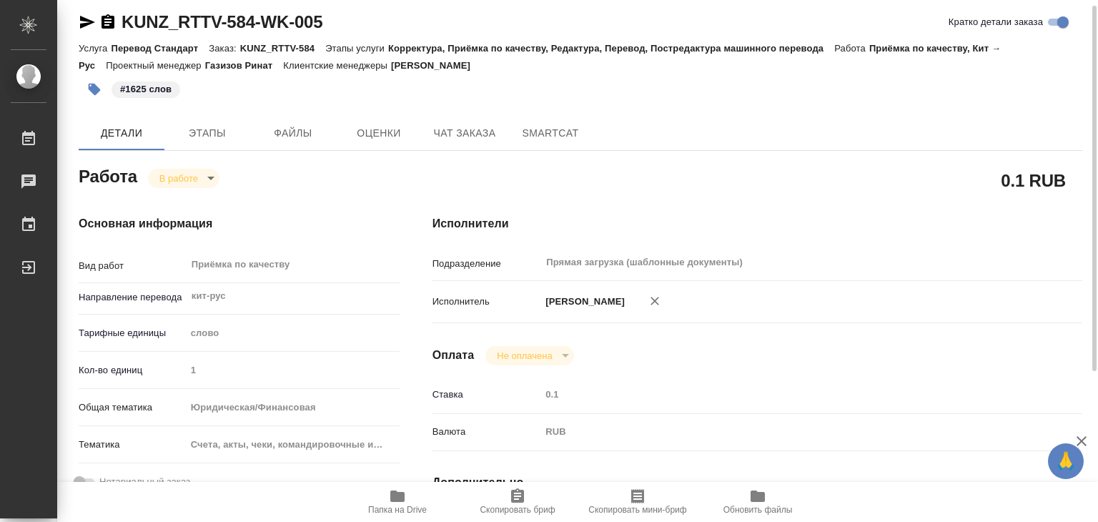
click at [210, 179] on body "🙏 .cls-1 fill:#fff; AWATERA Alilekova Valeriya Работы 0 Чаты График Выйти KUNZ_…" at bounding box center [549, 261] width 1098 height 522
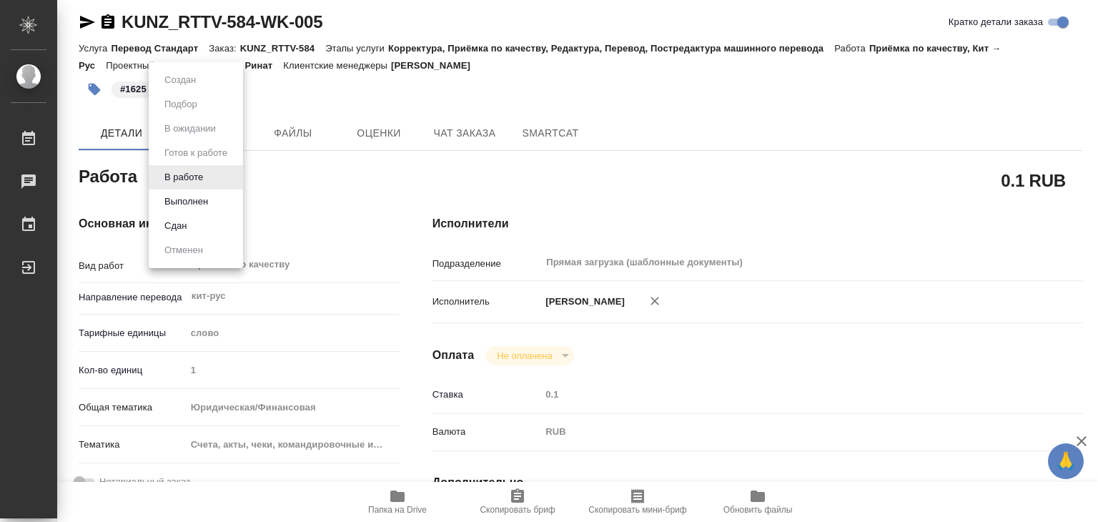
click at [205, 201] on button "Выполнен" at bounding box center [186, 202] width 52 height 16
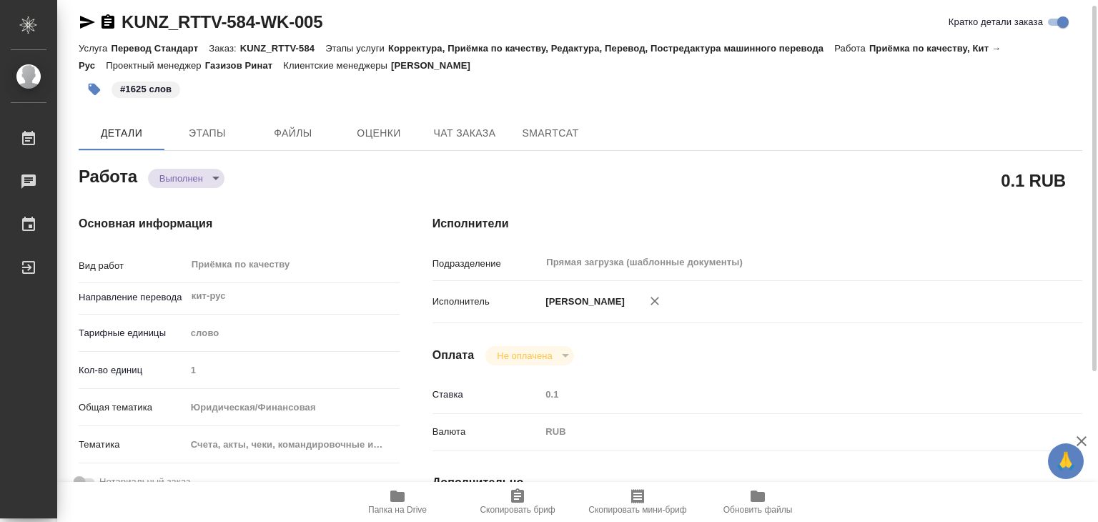
type textarea "x"
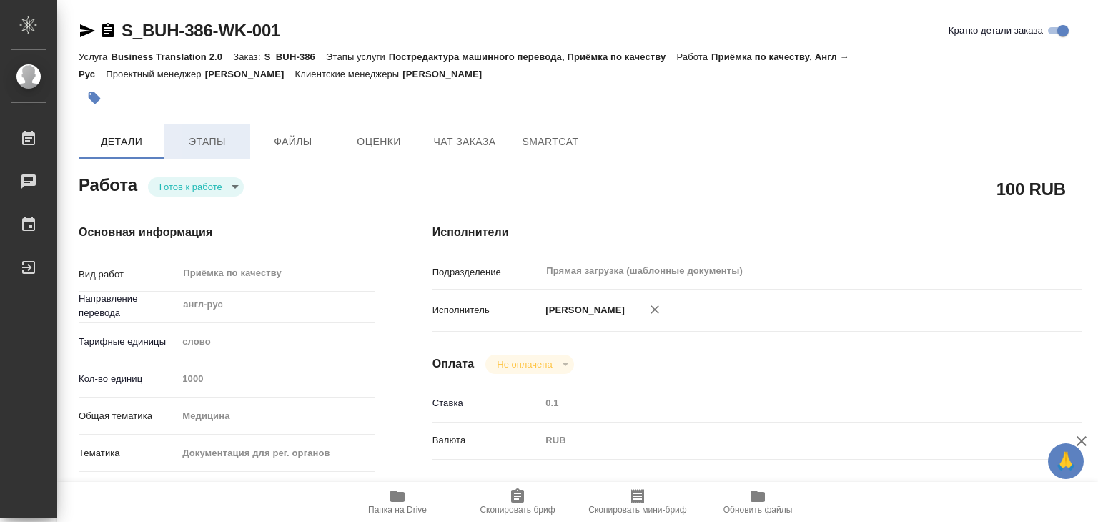
click at [219, 147] on span "Этапы" at bounding box center [207, 142] width 69 height 18
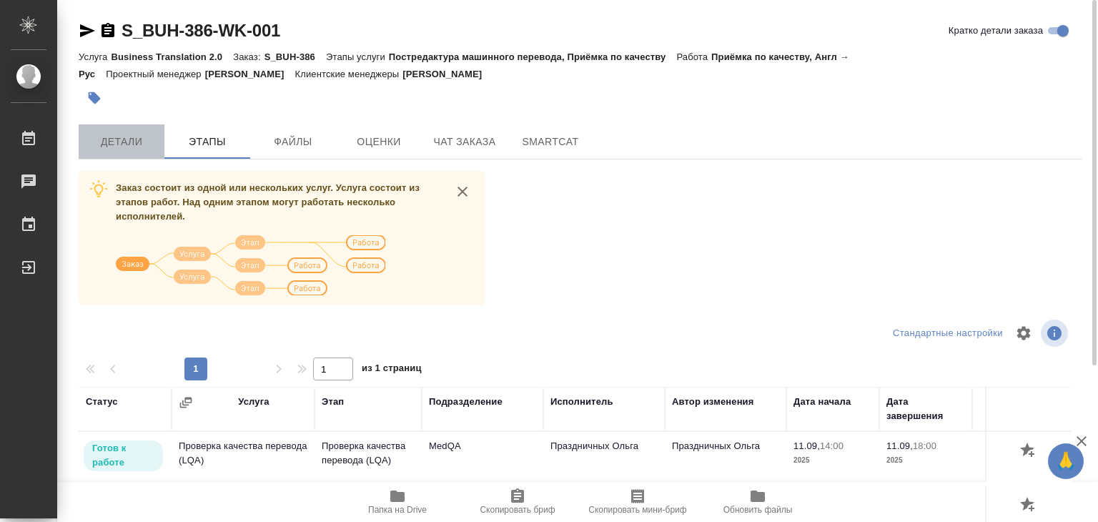
click at [117, 137] on span "Детали" at bounding box center [121, 142] width 69 height 18
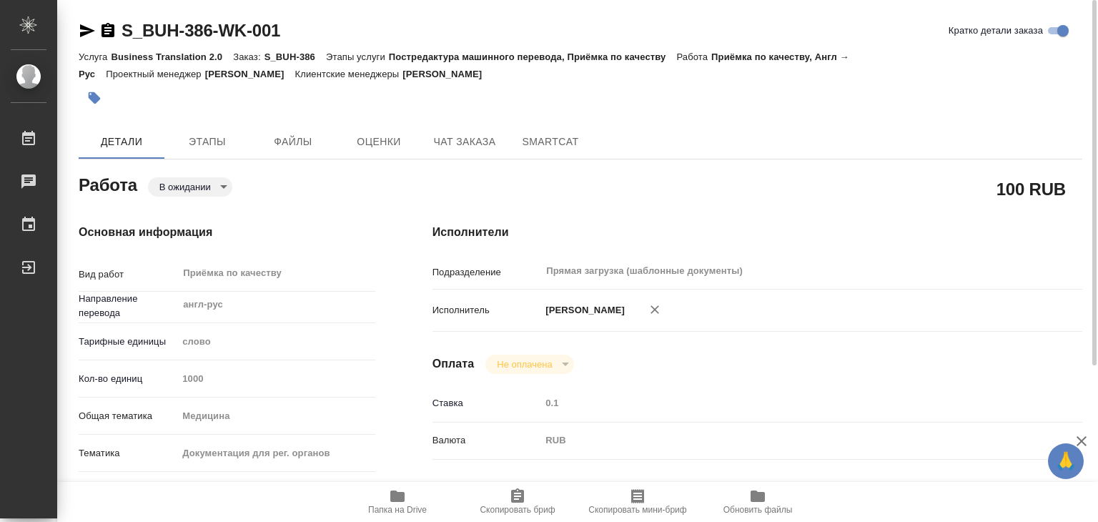
type textarea "x"
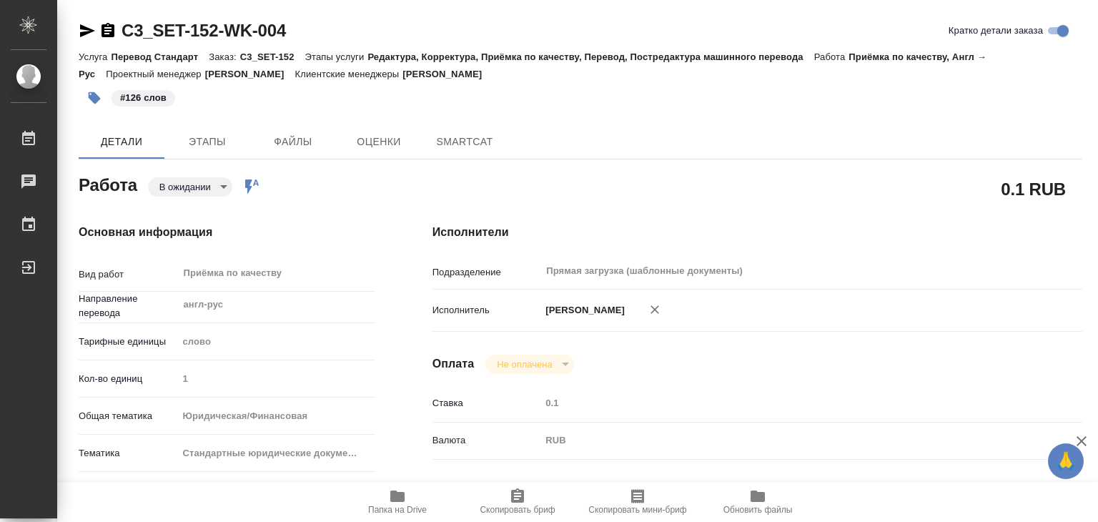
type textarea "x"
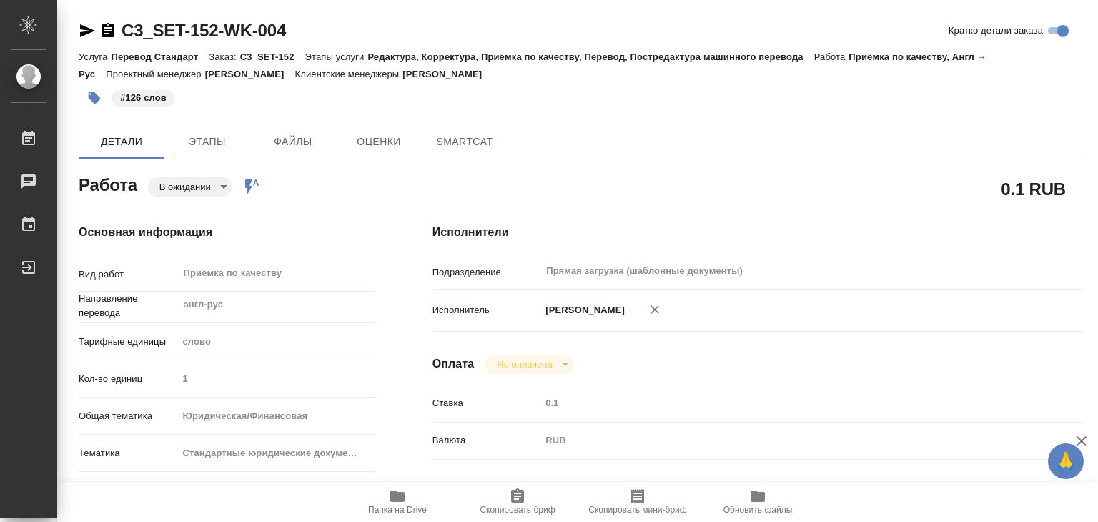
type textarea "x"
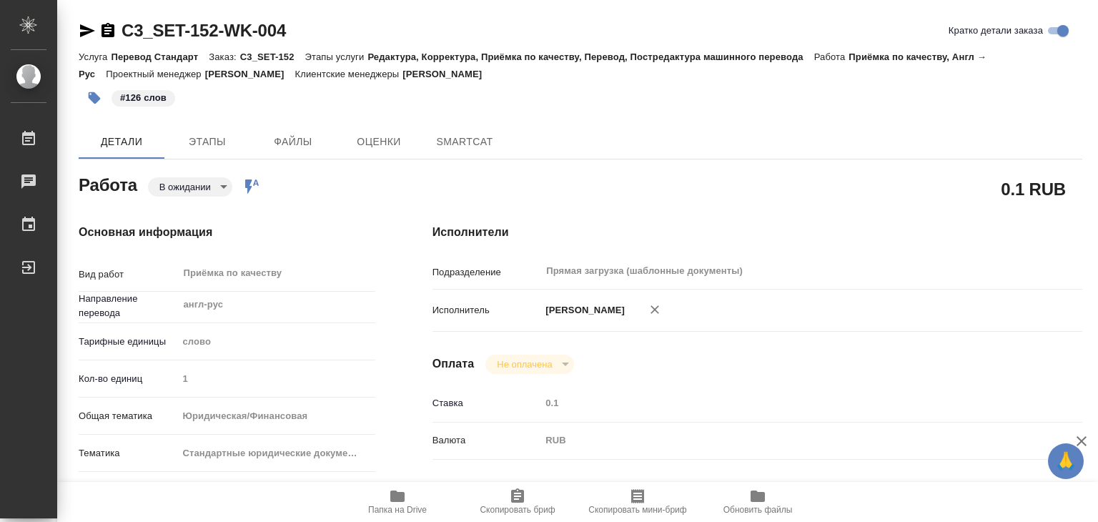
type textarea "x"
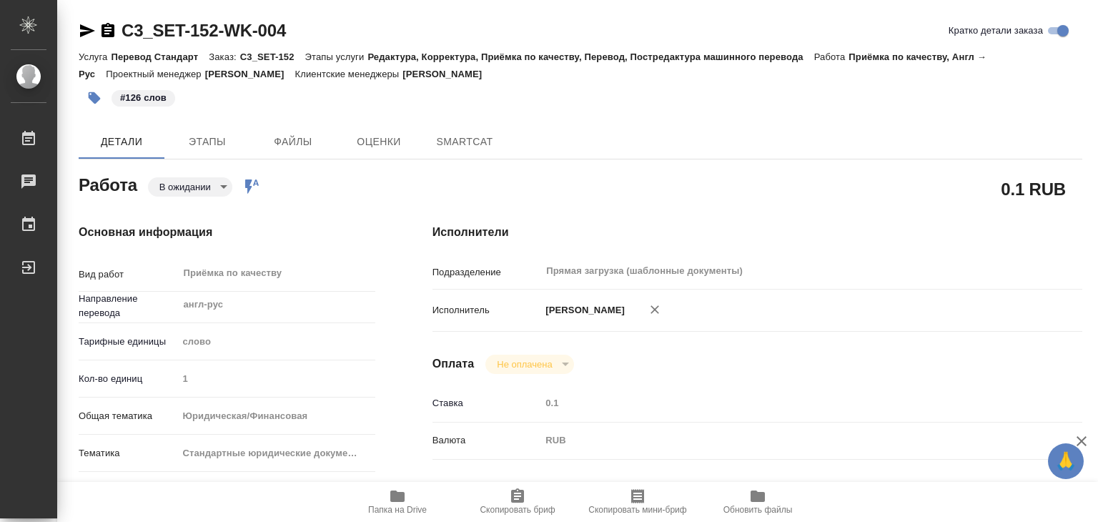
type textarea "x"
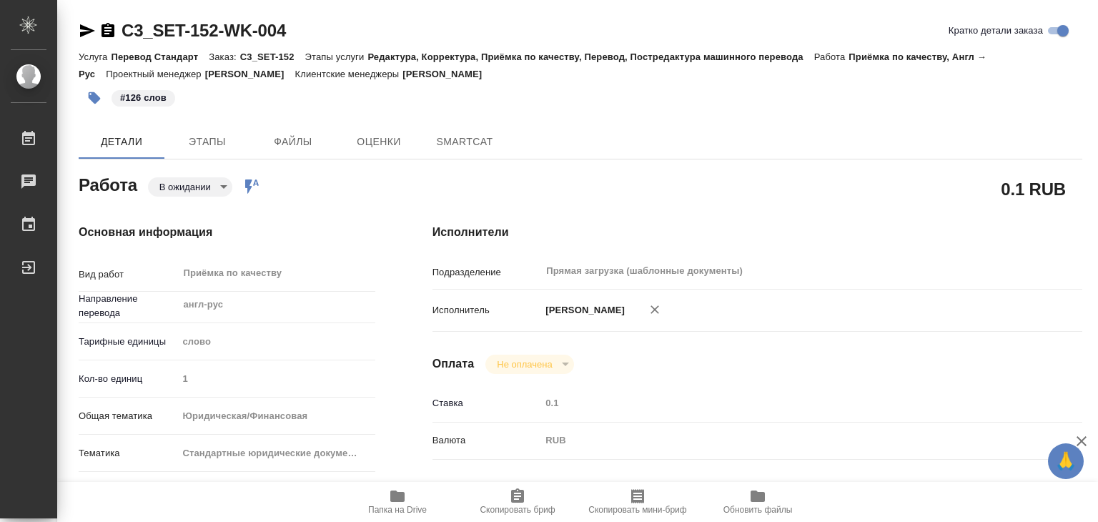
click at [176, 187] on body "🙏 .cls-1 fill:#fff; AWATERA Alilekova [PERSON_NAME] Работы Чаты График Выйти C3…" at bounding box center [549, 261] width 1098 height 522
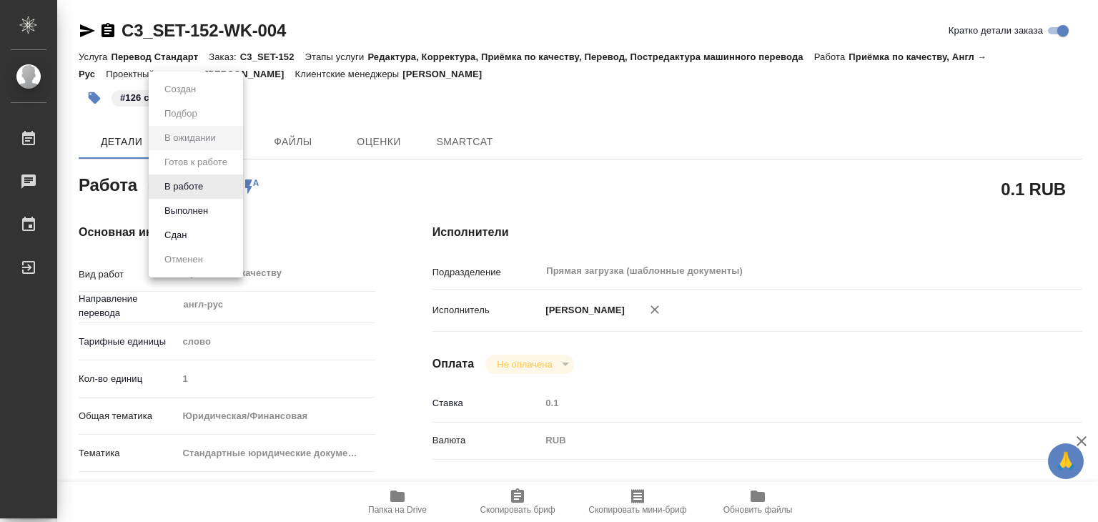
type textarea "x"
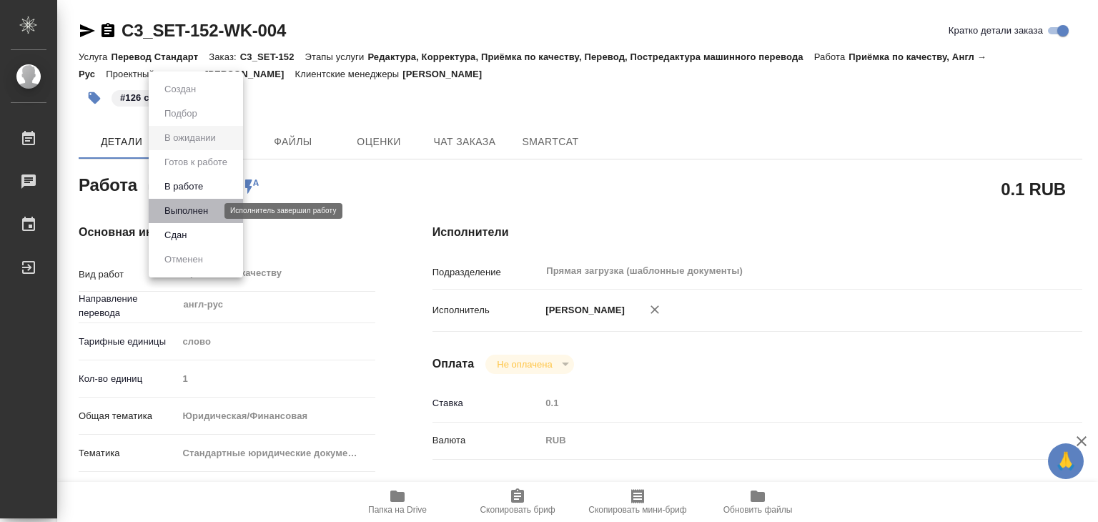
click at [205, 206] on button "Выполнен" at bounding box center [186, 211] width 52 height 16
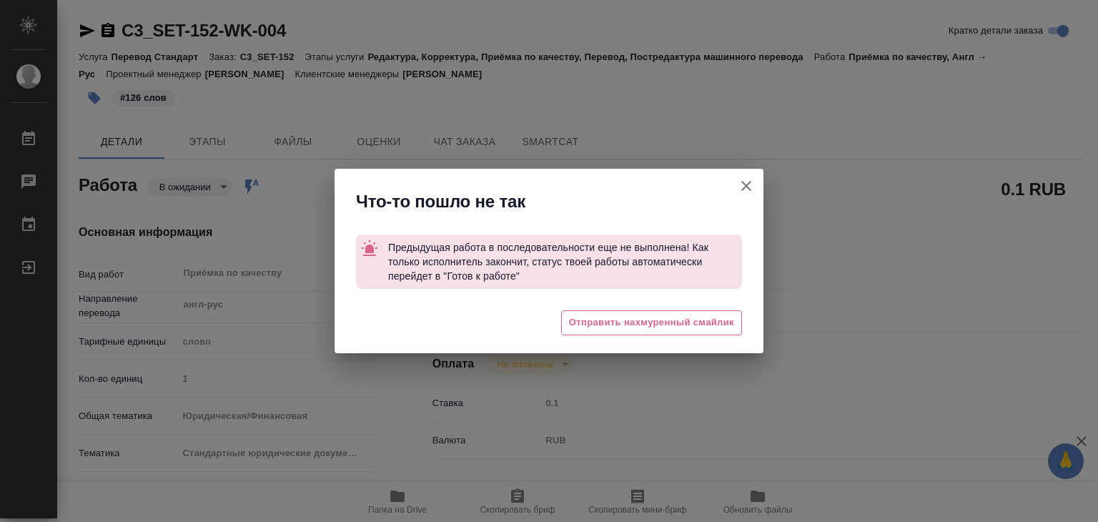
type textarea "x"
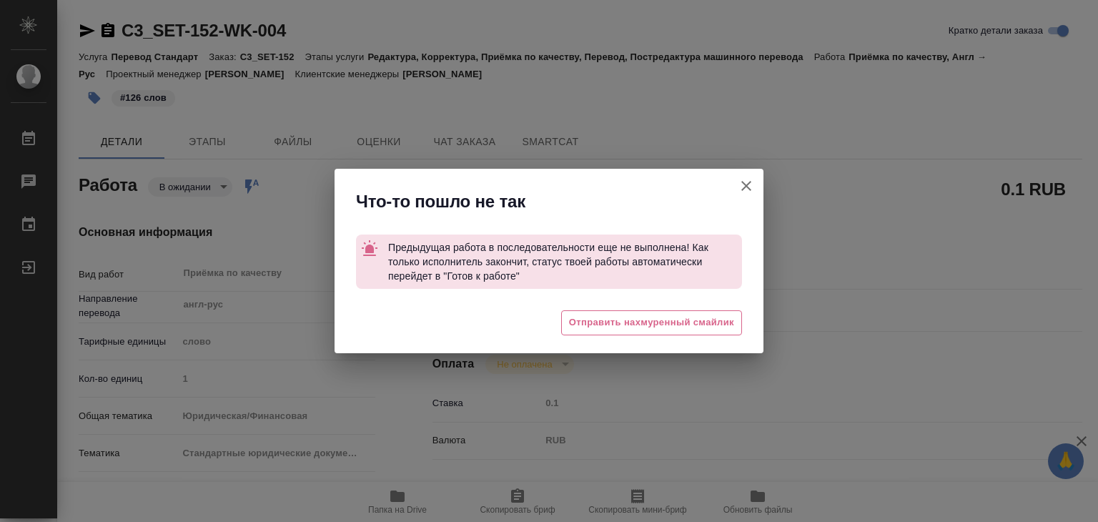
type textarea "x"
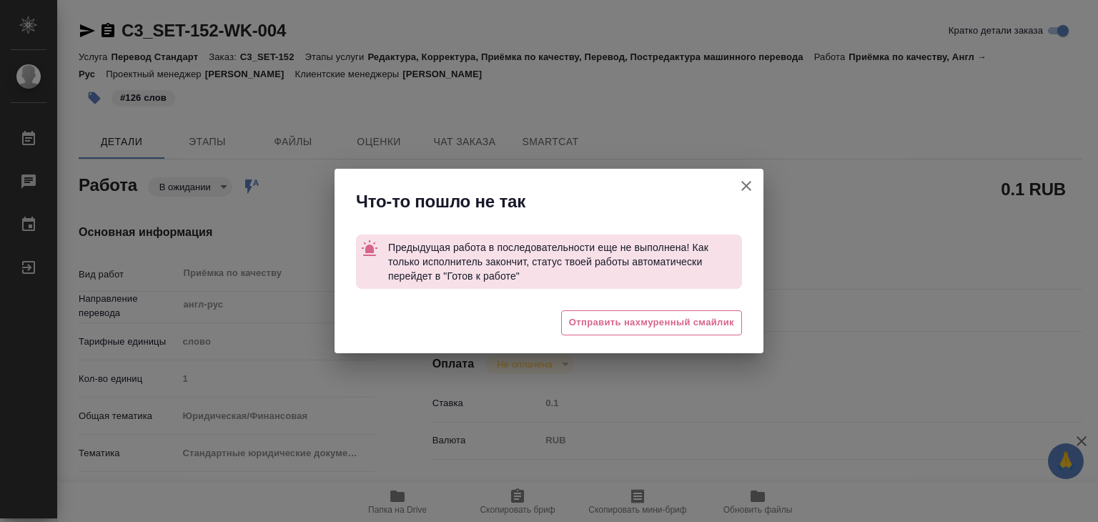
type textarea "x"
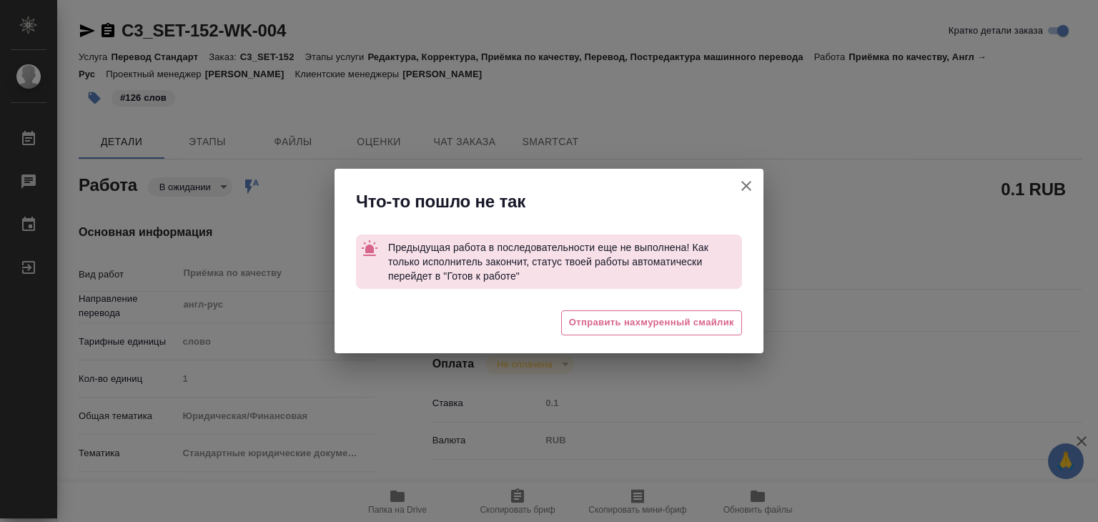
click at [743, 186] on icon "button" at bounding box center [746, 185] width 17 height 17
type textarea "x"
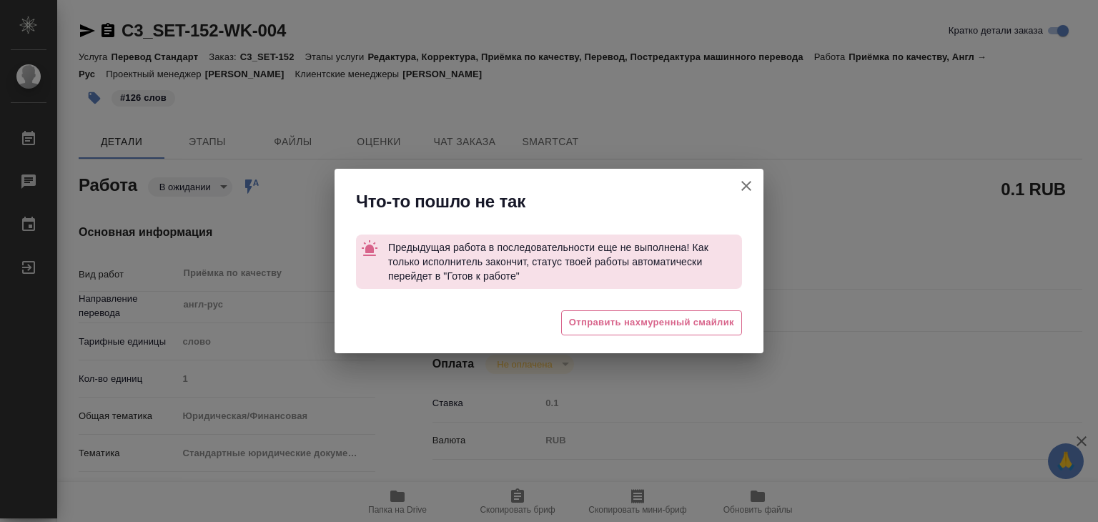
type textarea "x"
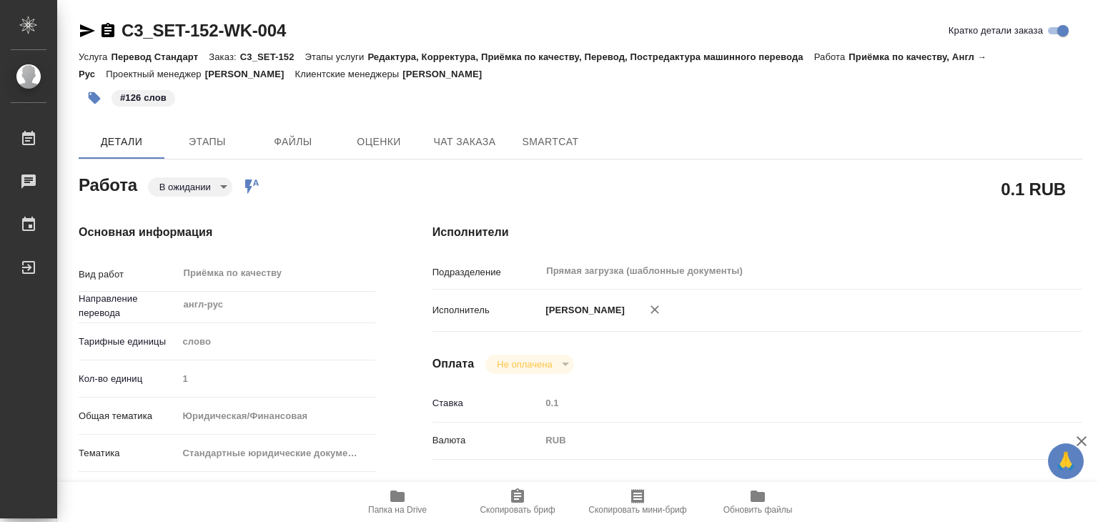
type textarea "x"
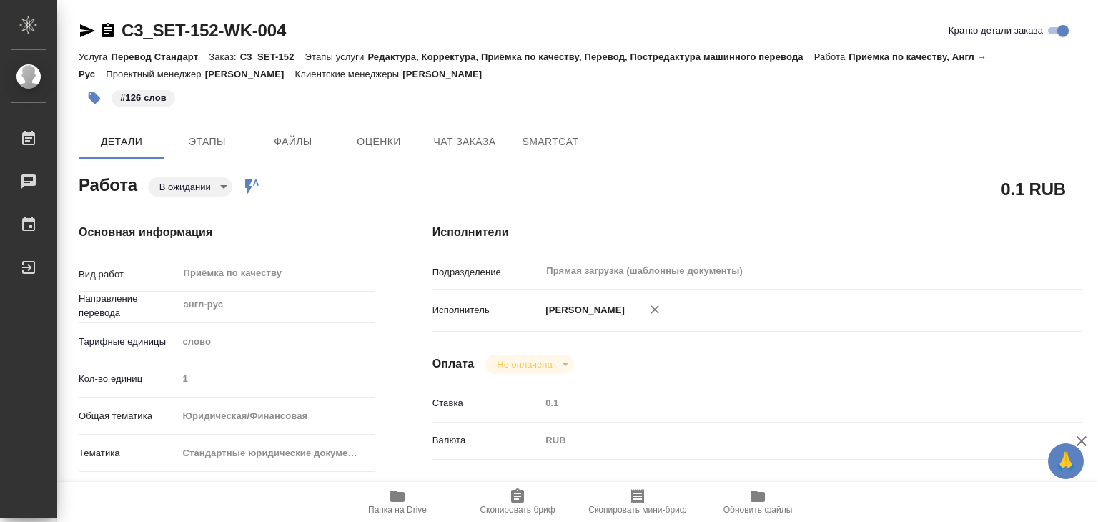
click at [812, 33] on div "C3_SET-152-WK-004 Кратко детали заказа" at bounding box center [581, 30] width 1004 height 23
type textarea "x"
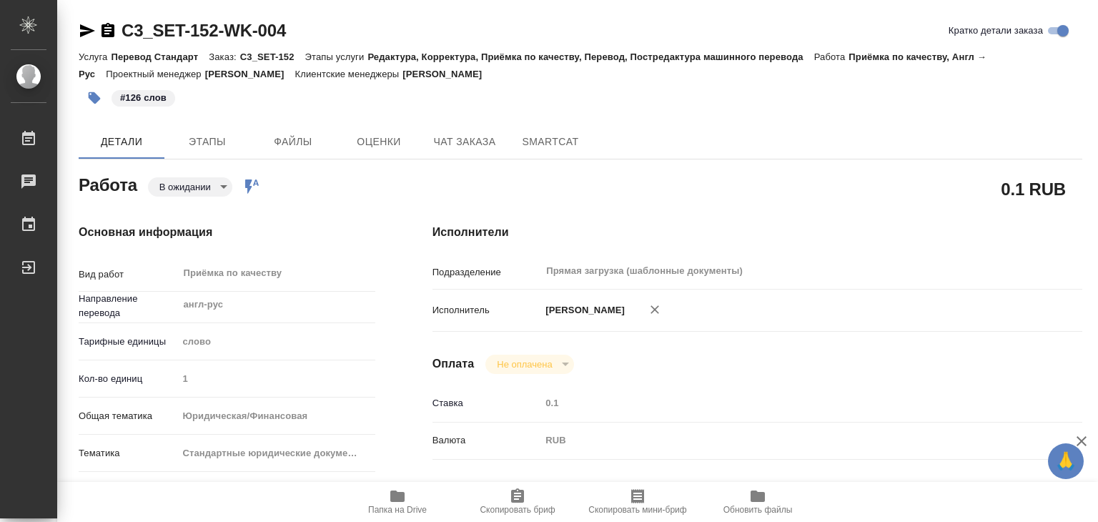
type textarea "x"
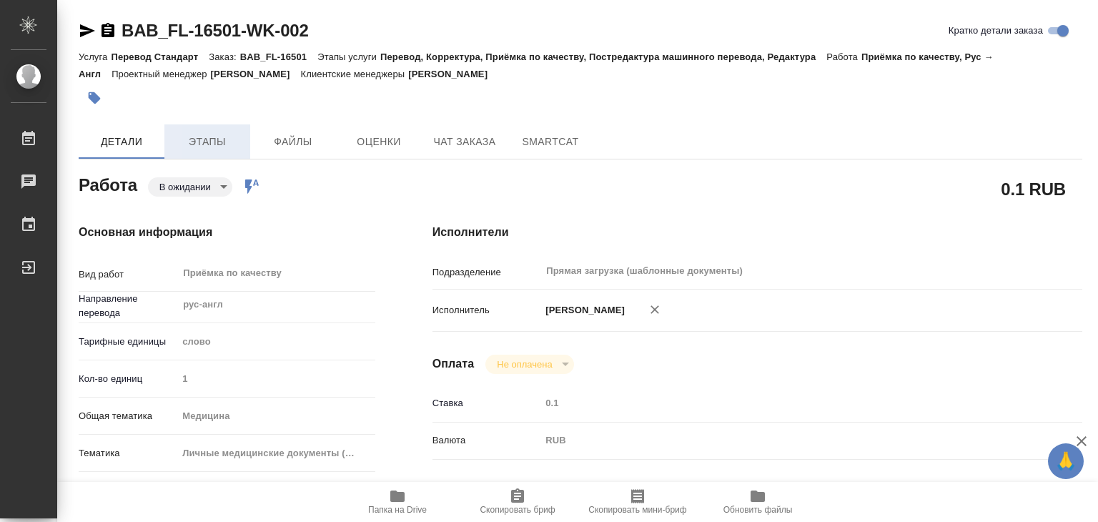
click at [203, 133] on span "Этапы" at bounding box center [207, 142] width 69 height 18
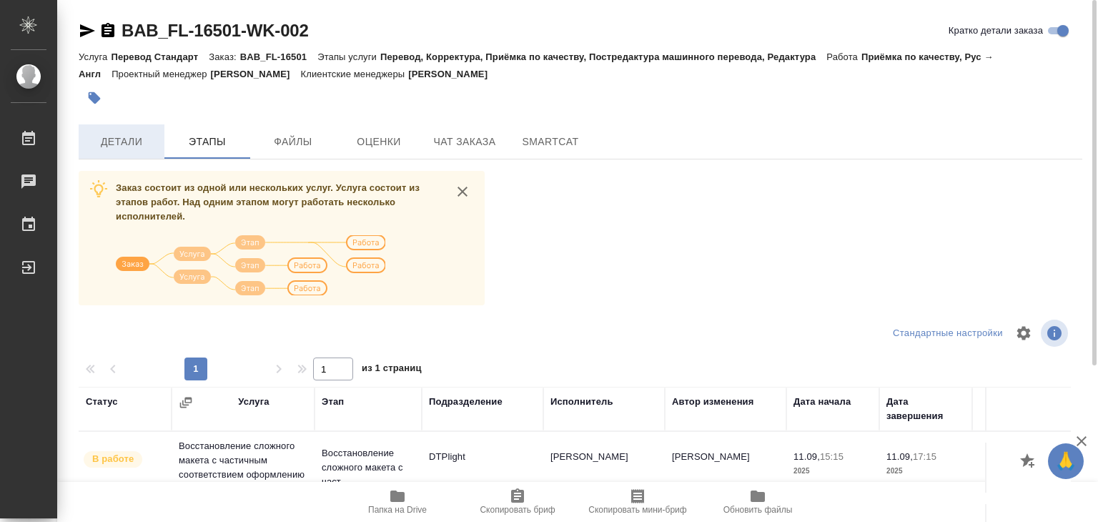
click at [139, 148] on span "Детали" at bounding box center [121, 142] width 69 height 18
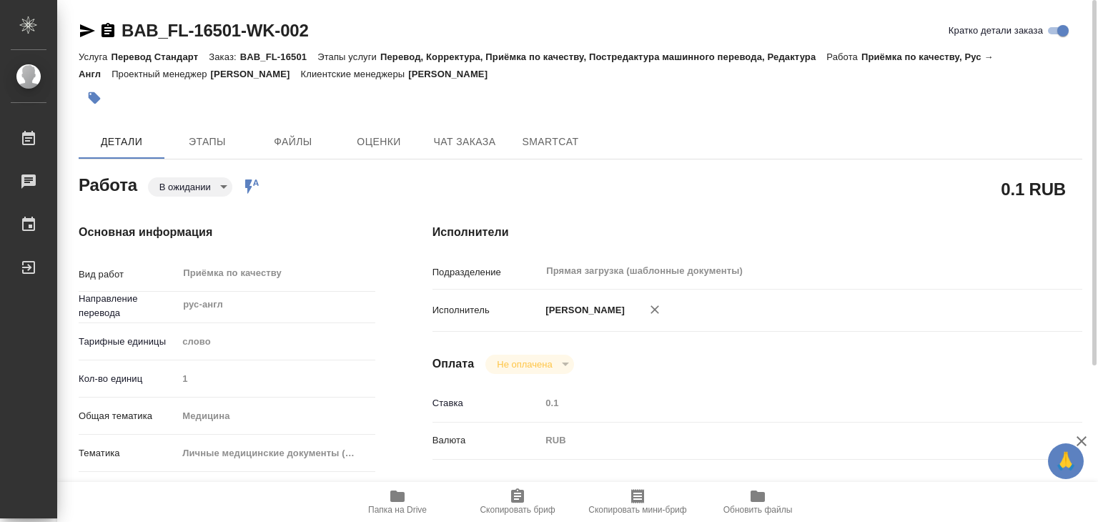
type textarea "x"
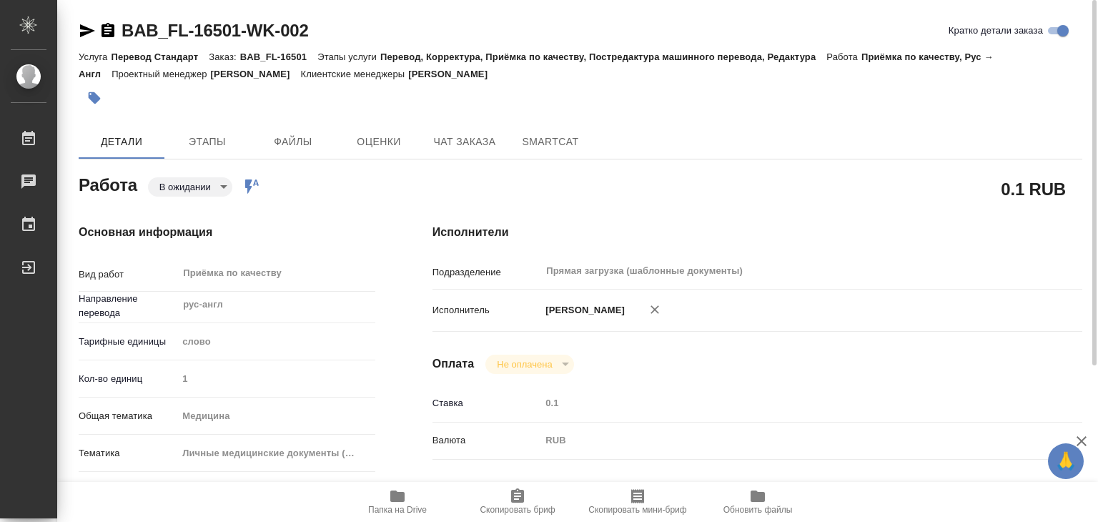
type textarea "x"
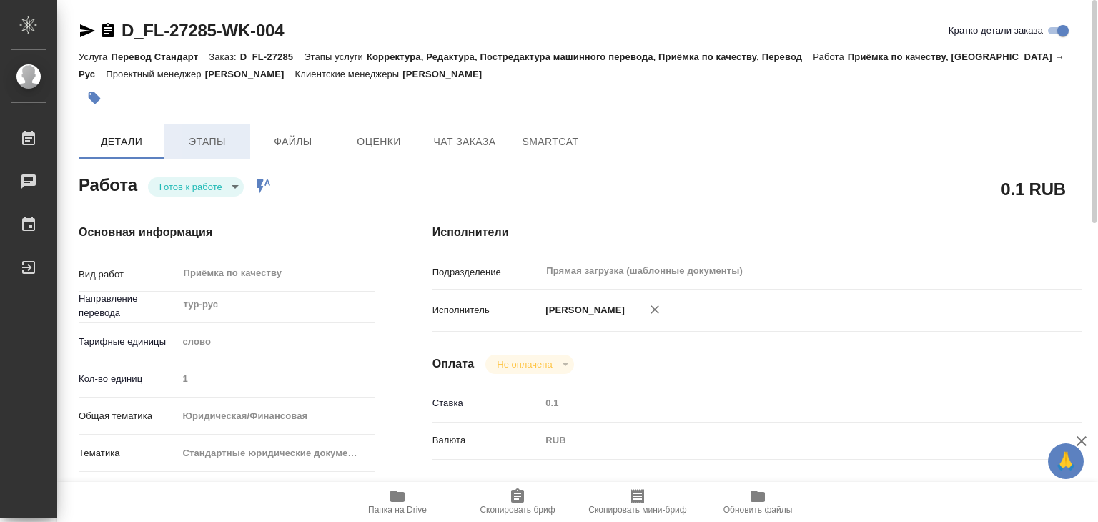
click at [193, 137] on span "Этапы" at bounding box center [207, 142] width 69 height 18
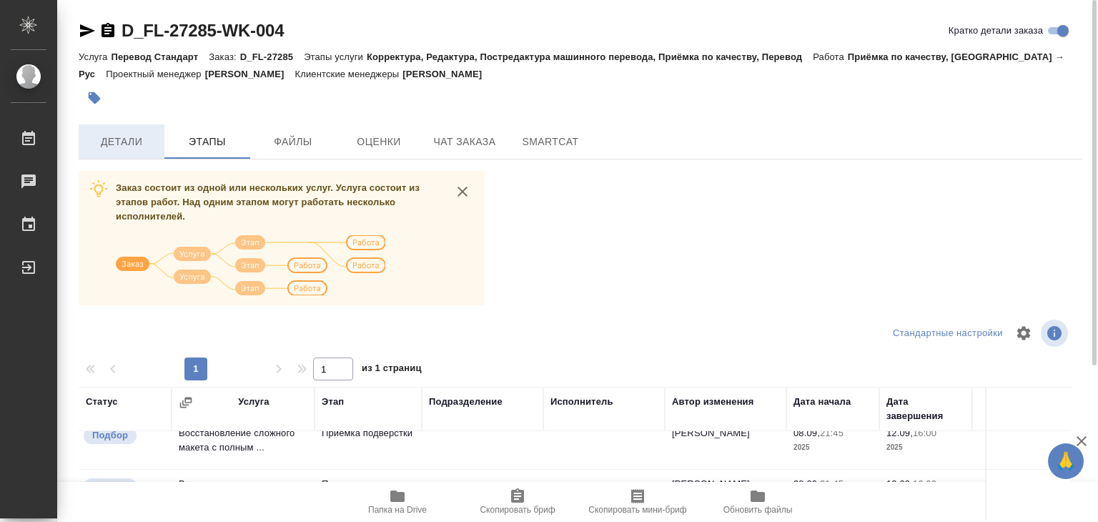
click at [134, 136] on span "Детали" at bounding box center [121, 142] width 69 height 18
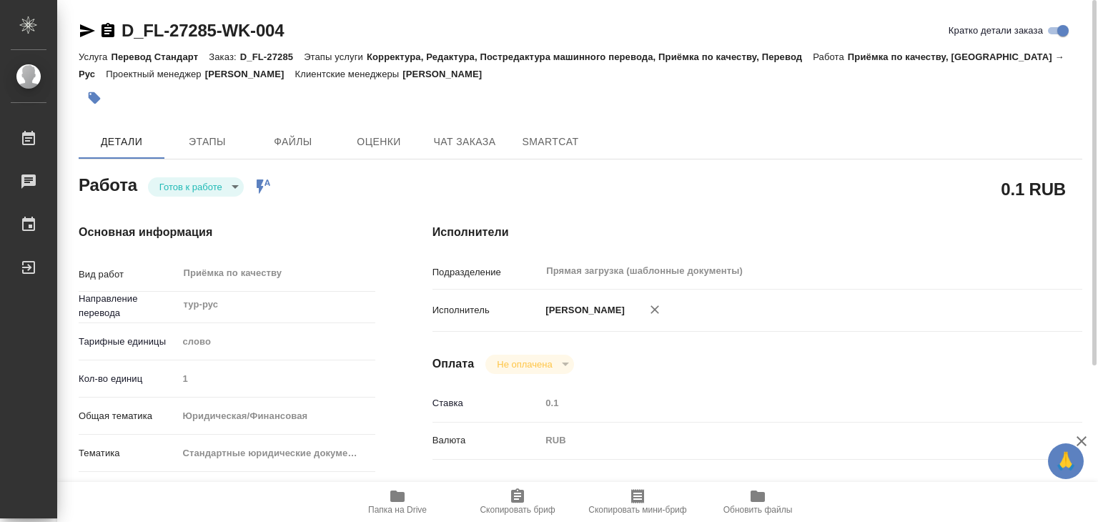
type textarea "x"
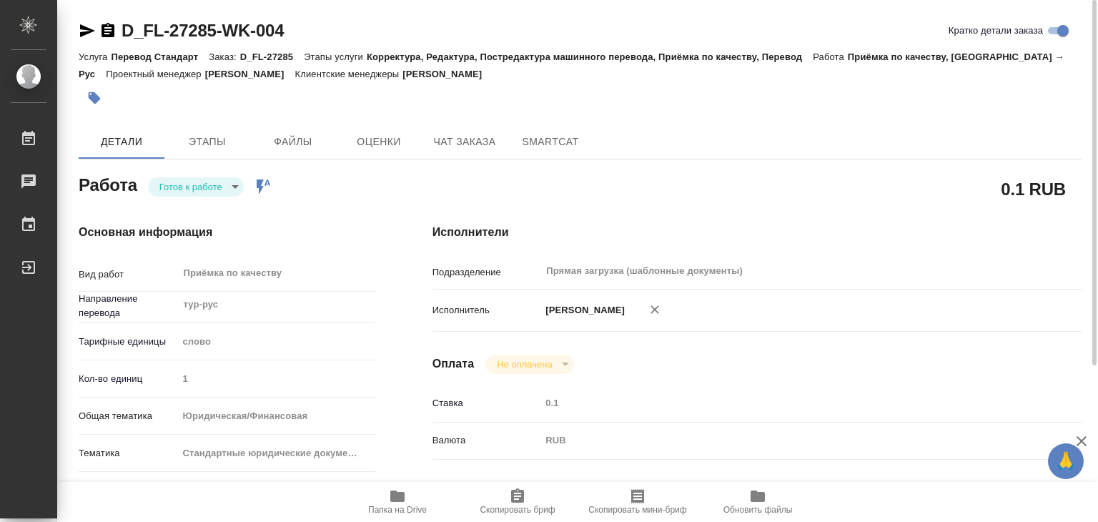
type textarea "x"
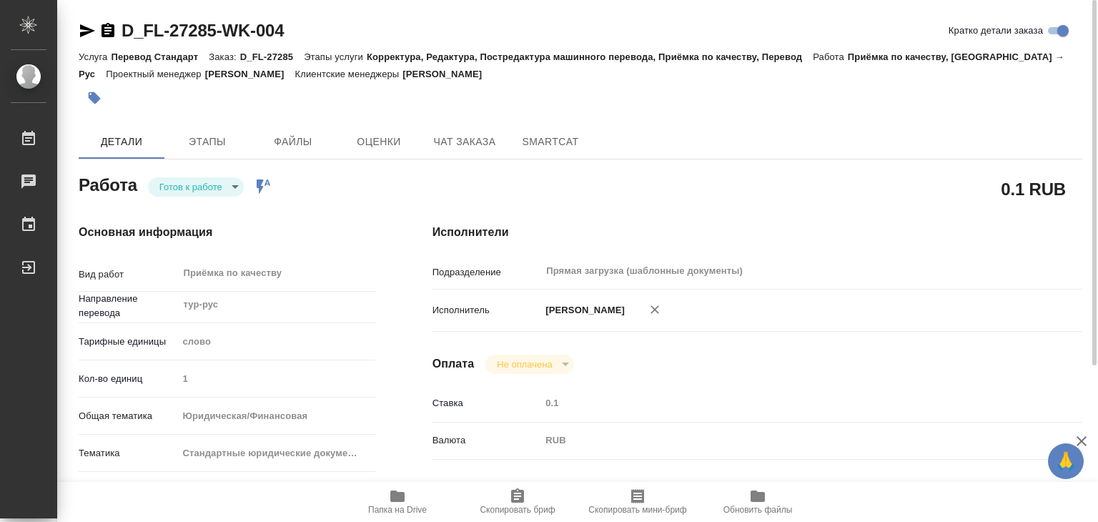
type textarea "x"
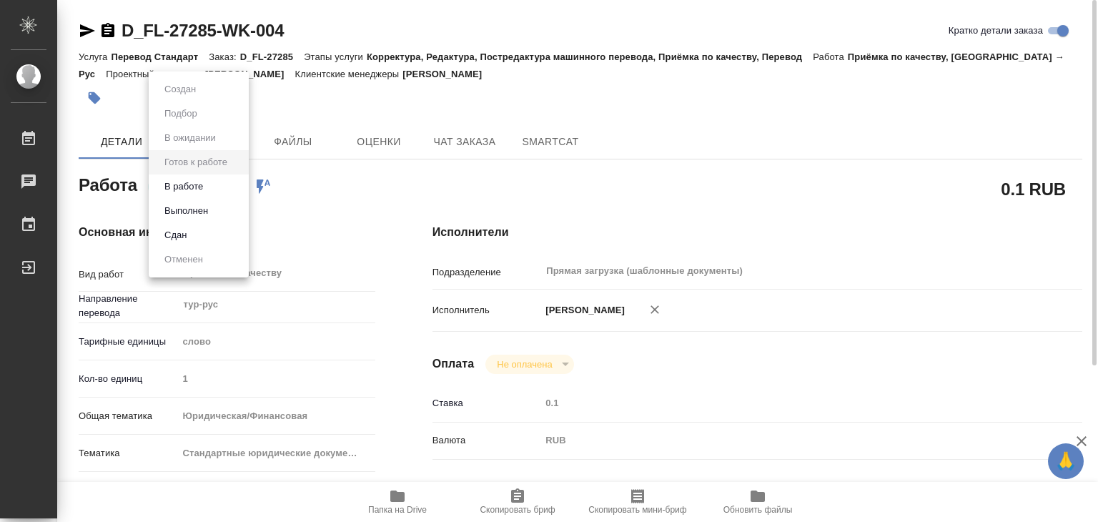
click at [197, 182] on body "🙏 .cls-1 fill:#fff; AWATERA Alilekova [PERSON_NAME] Работы 0 Чаты График Выйти …" at bounding box center [549, 261] width 1098 height 522
click at [199, 187] on button "В работе" at bounding box center [183, 187] width 47 height 16
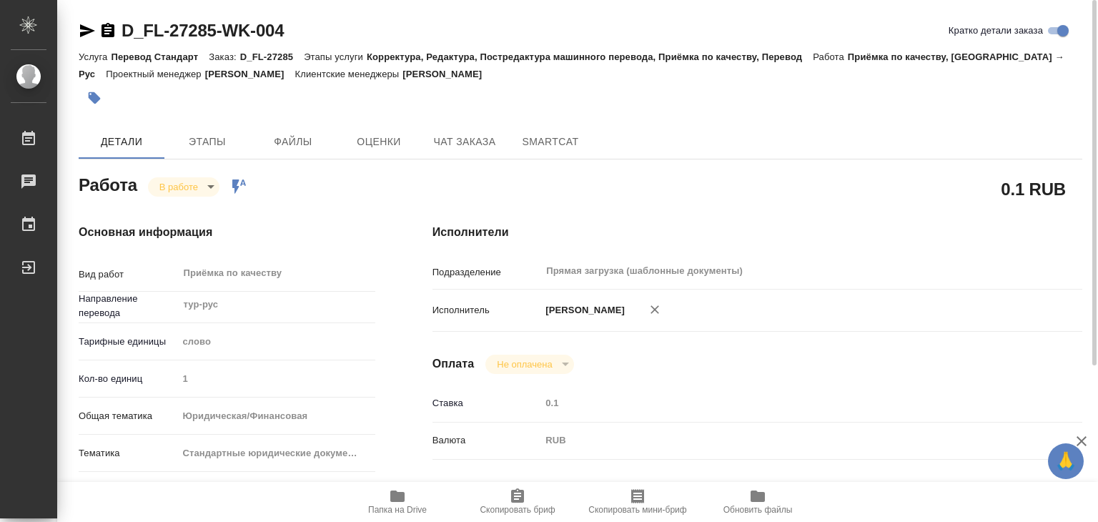
type textarea "x"
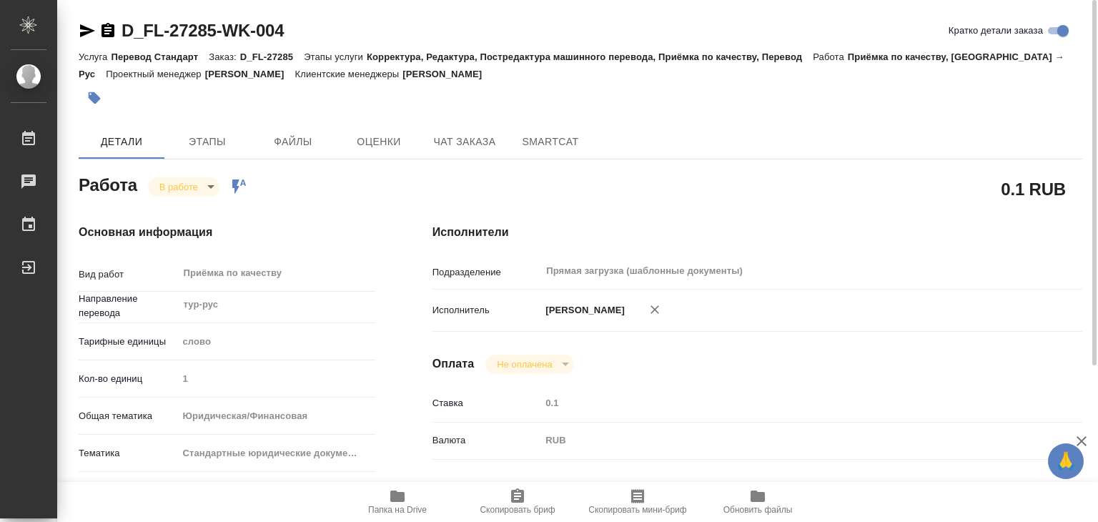
type textarea "x"
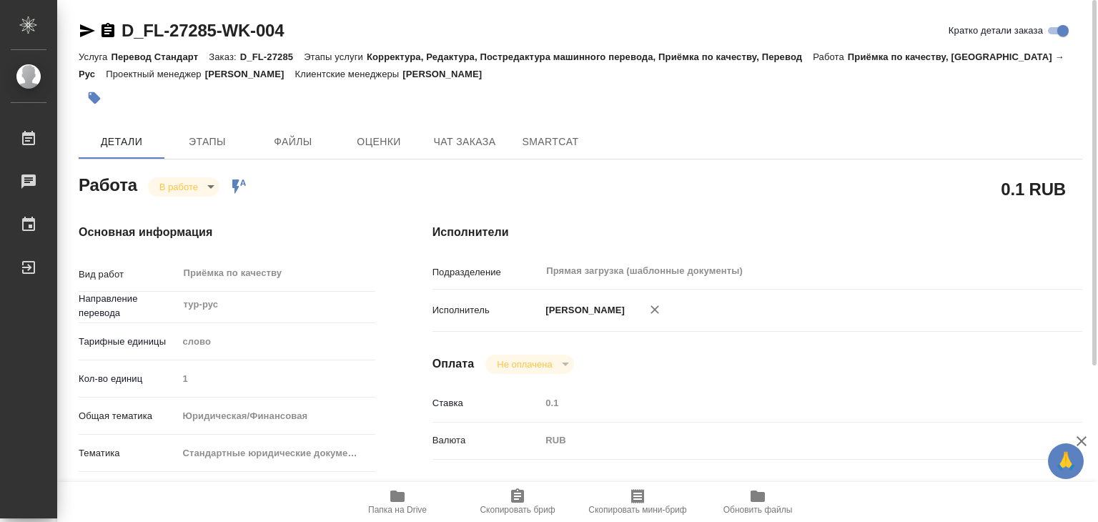
scroll to position [286, 0]
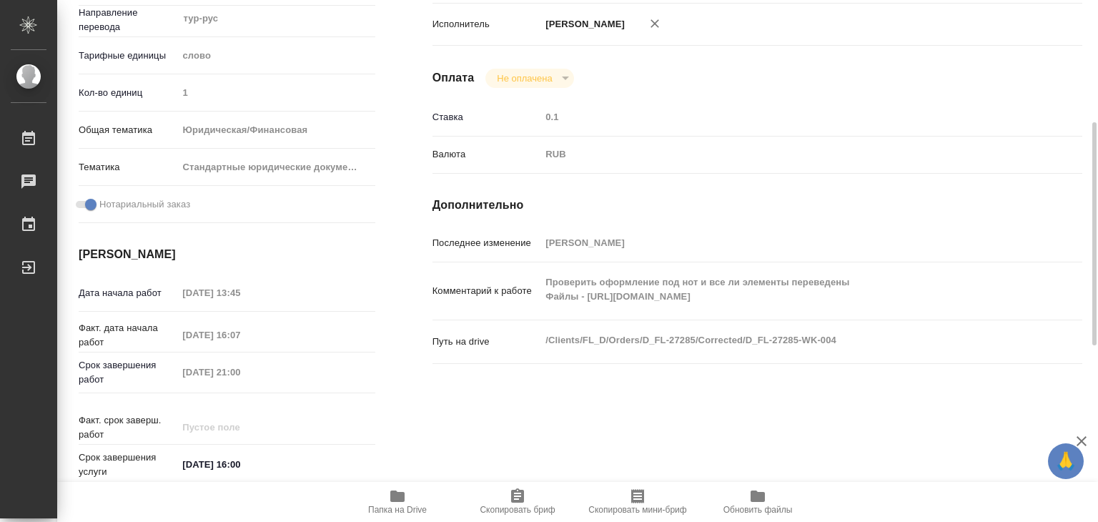
type textarea "x"
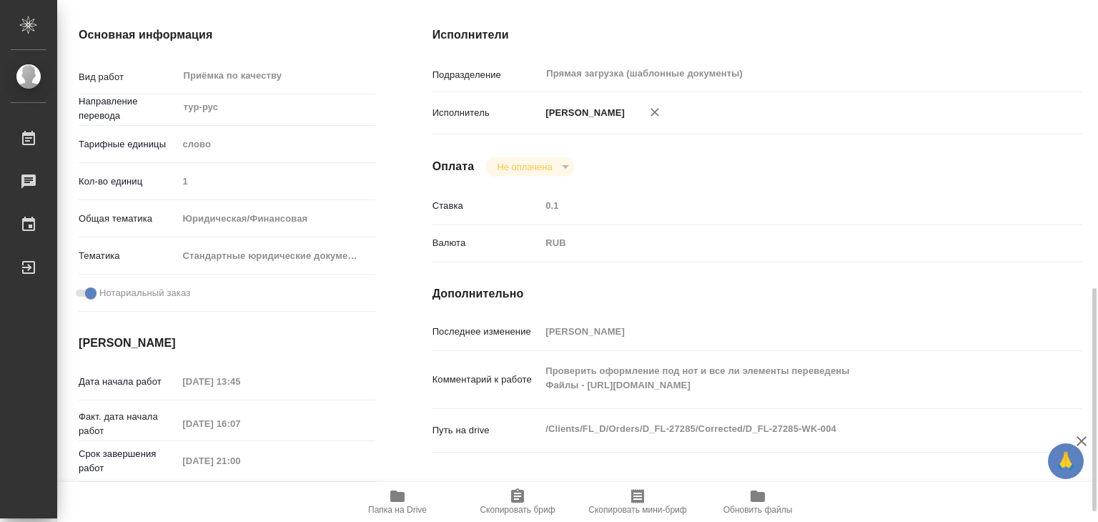
scroll to position [340, 0]
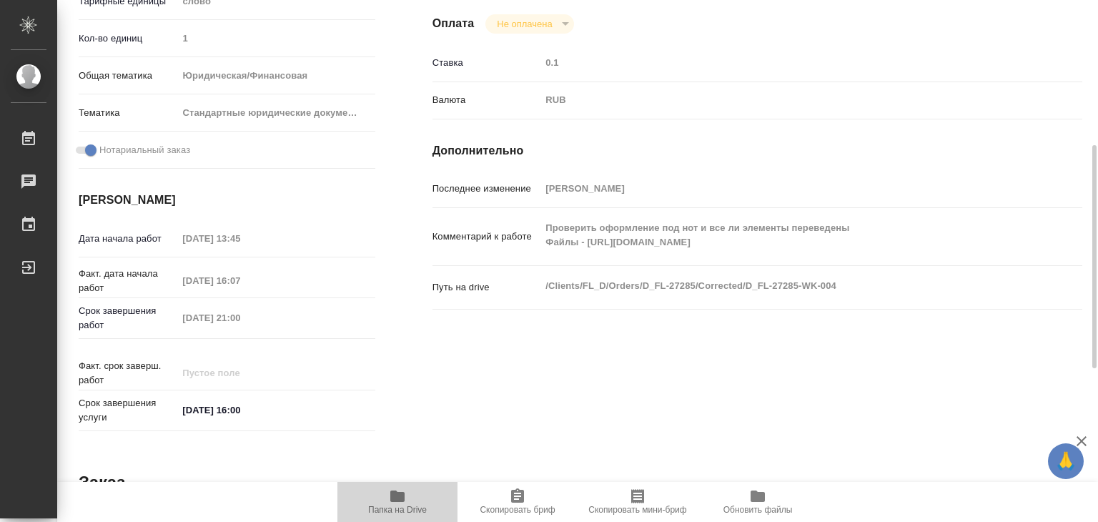
click at [389, 502] on icon "button" at bounding box center [397, 495] width 17 height 17
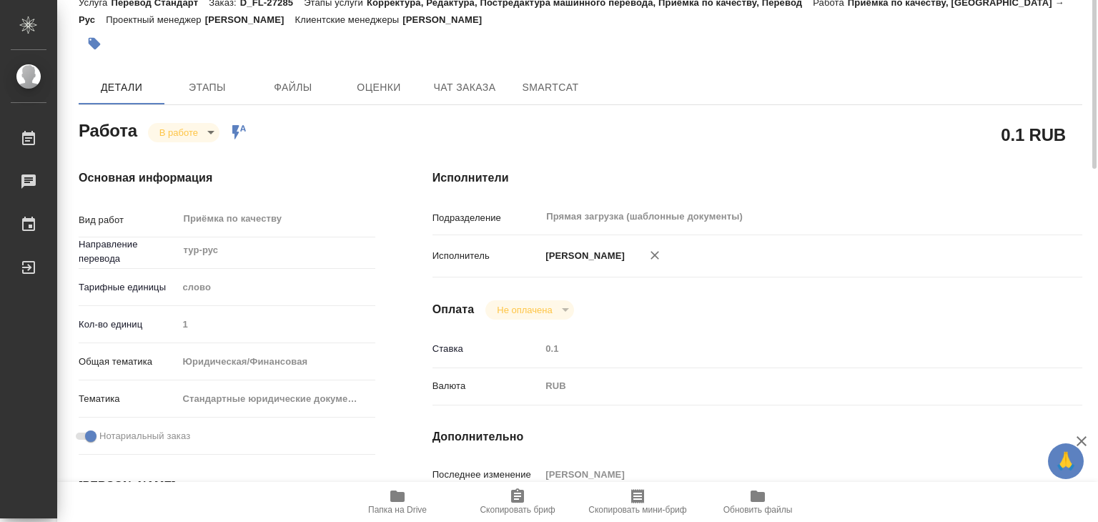
scroll to position [0, 0]
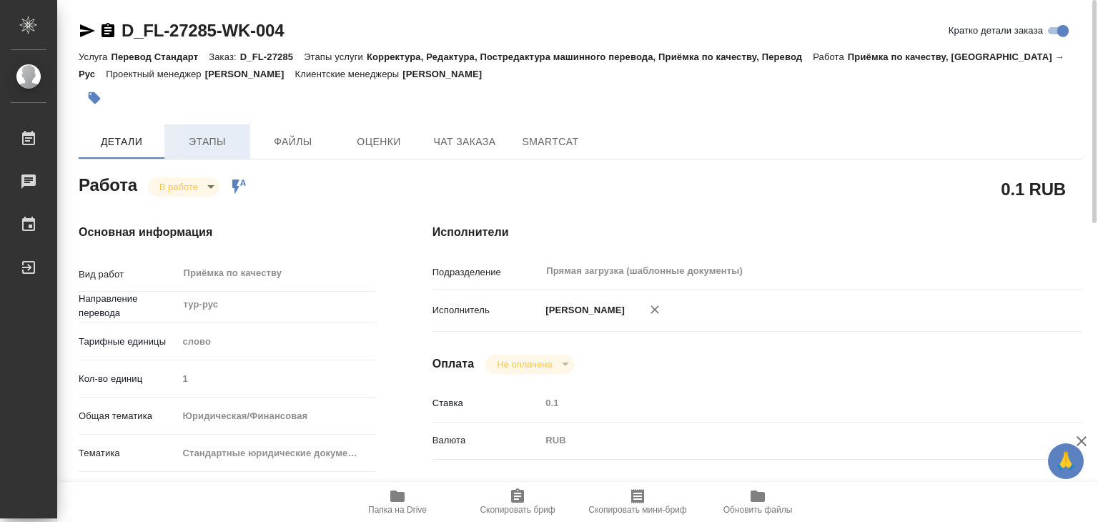
click at [202, 138] on span "Этапы" at bounding box center [207, 142] width 69 height 18
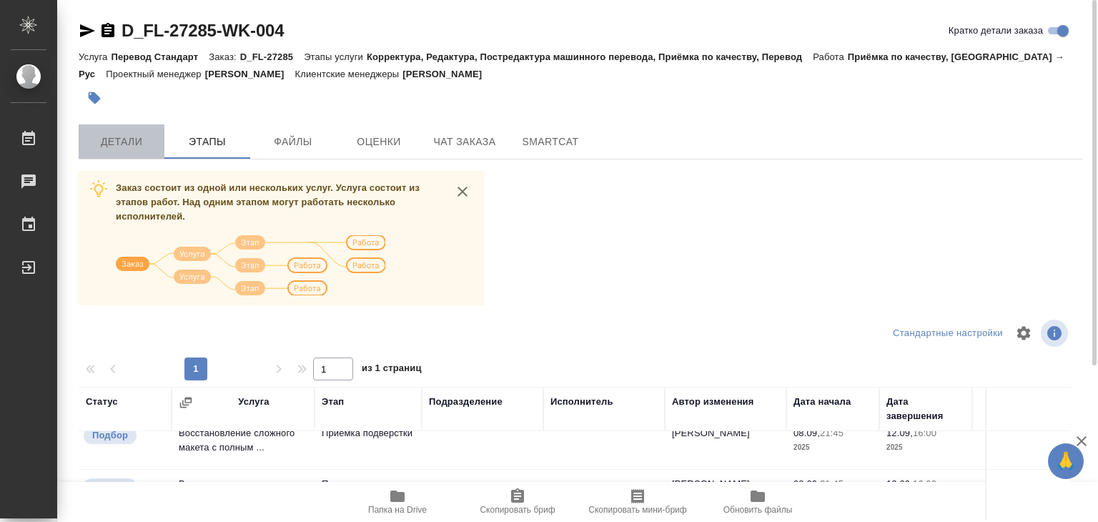
click at [129, 145] on span "Детали" at bounding box center [121, 142] width 69 height 18
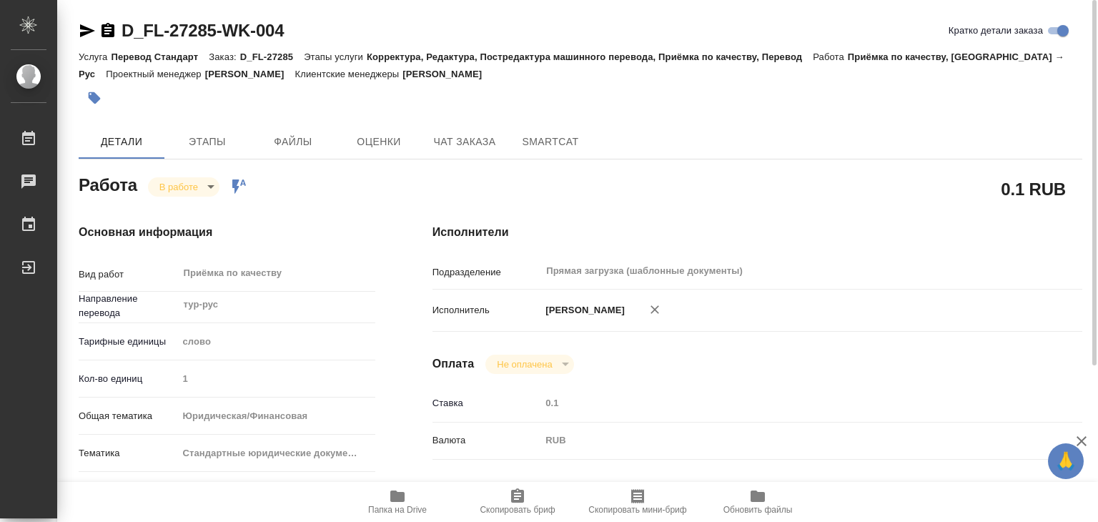
type textarea "x"
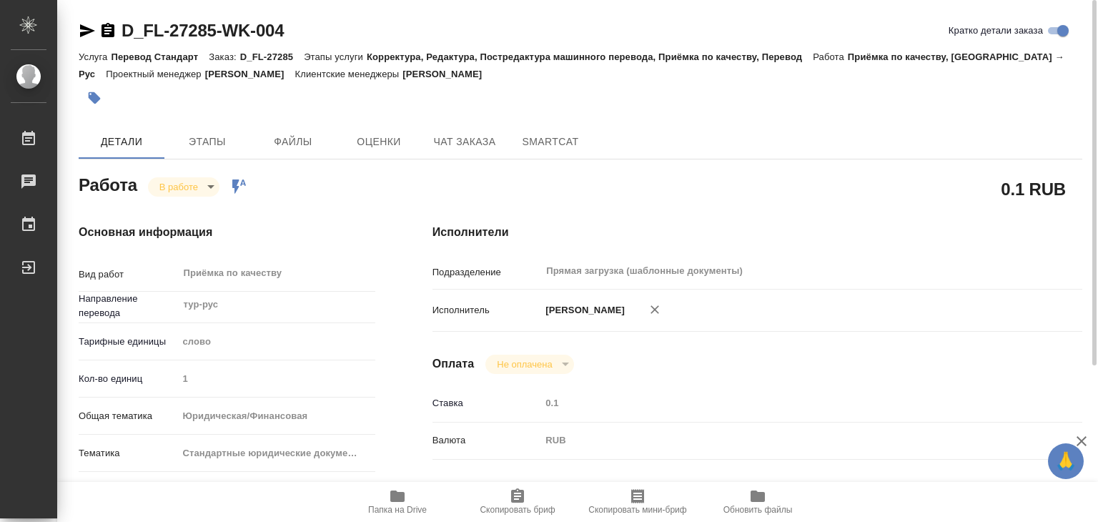
type textarea "x"
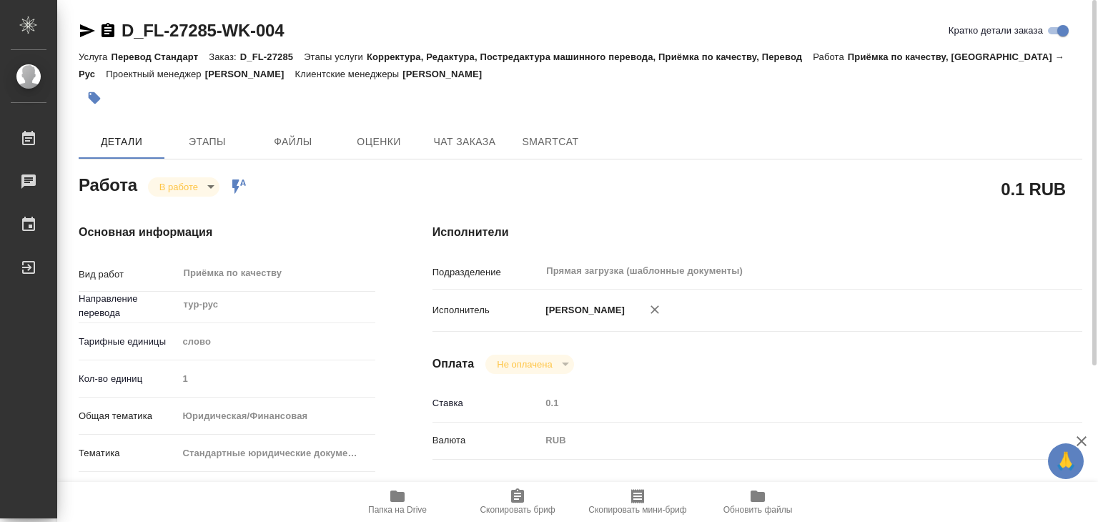
type textarea "x"
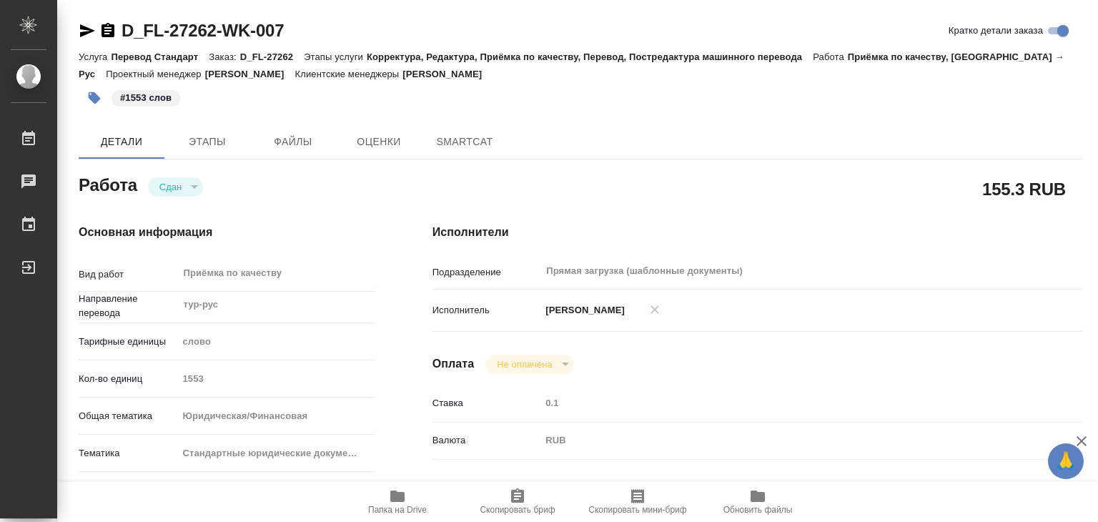
type textarea "x"
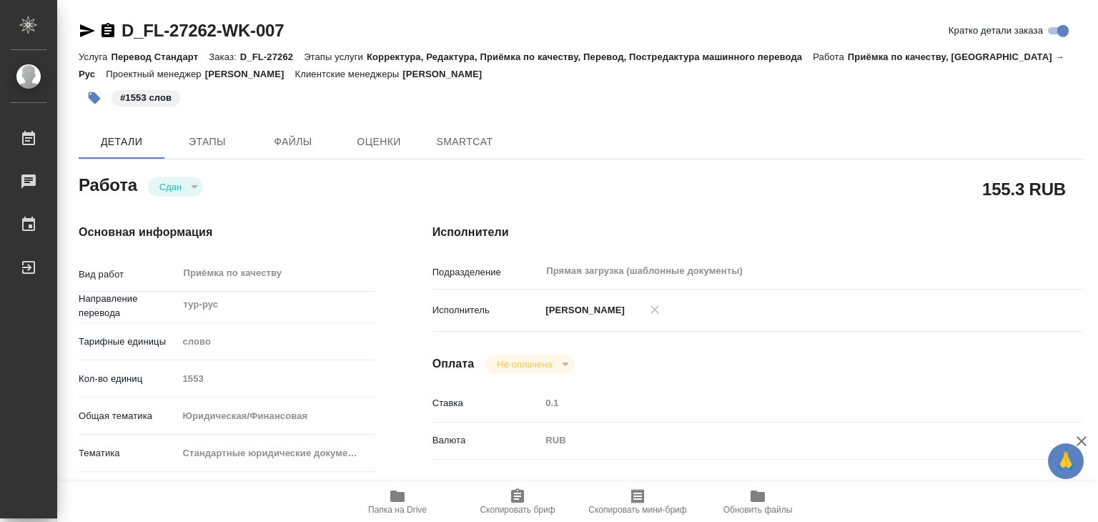
type textarea "x"
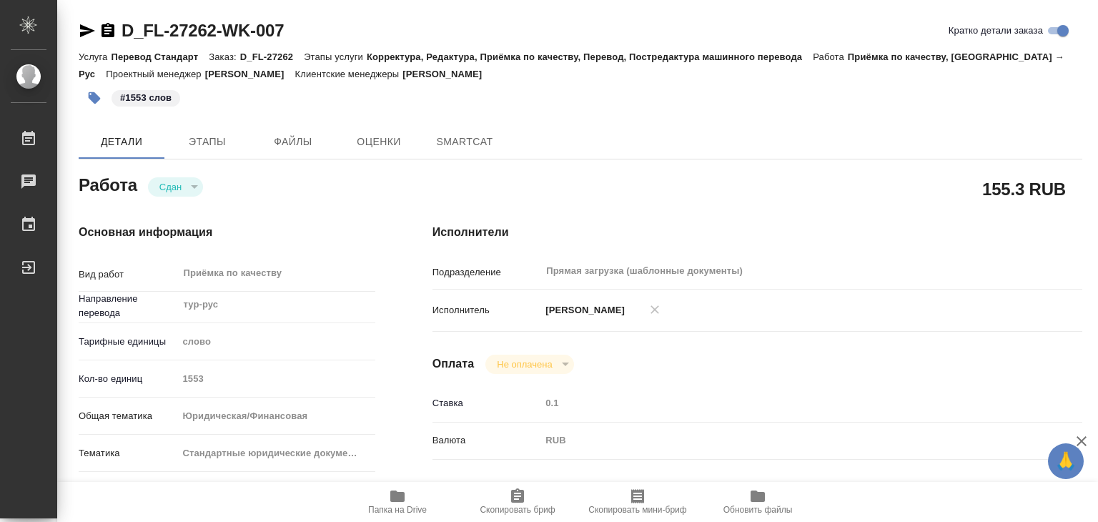
type textarea "x"
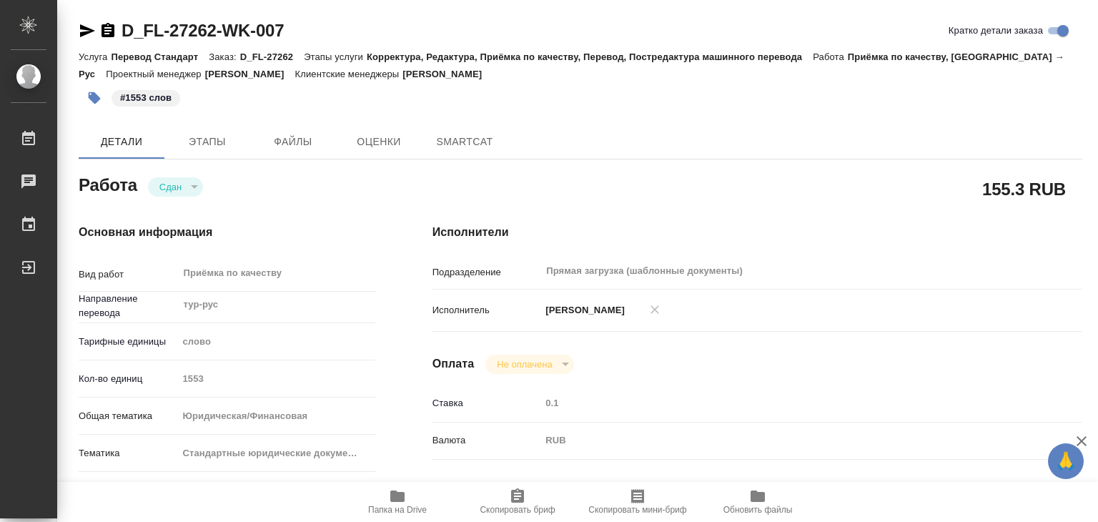
type textarea "x"
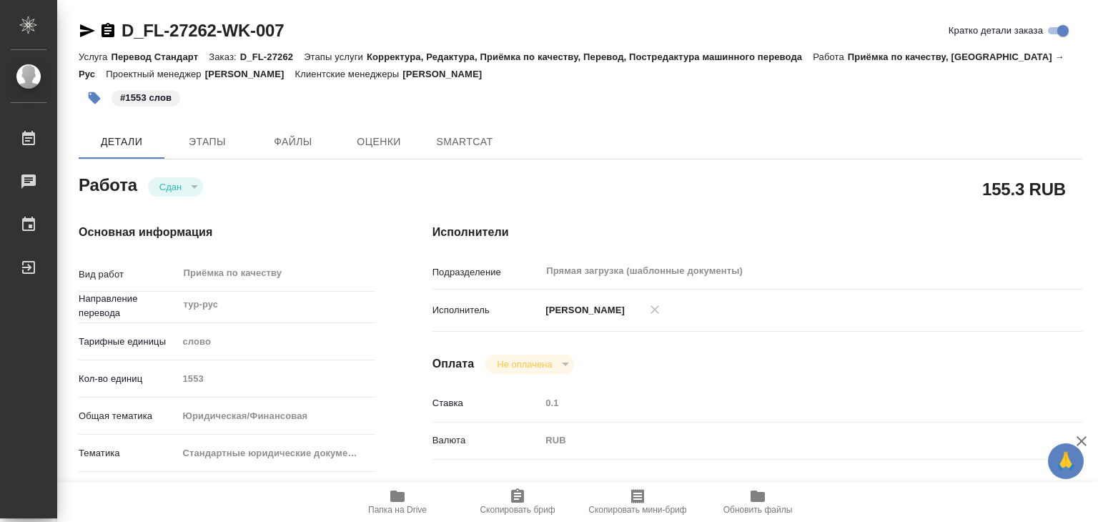
type textarea "x"
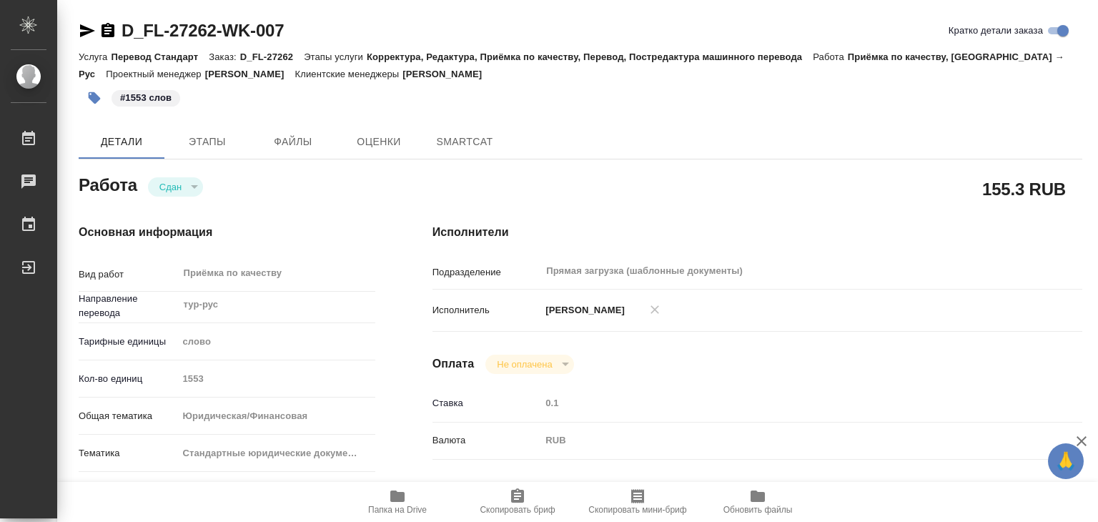
type textarea "x"
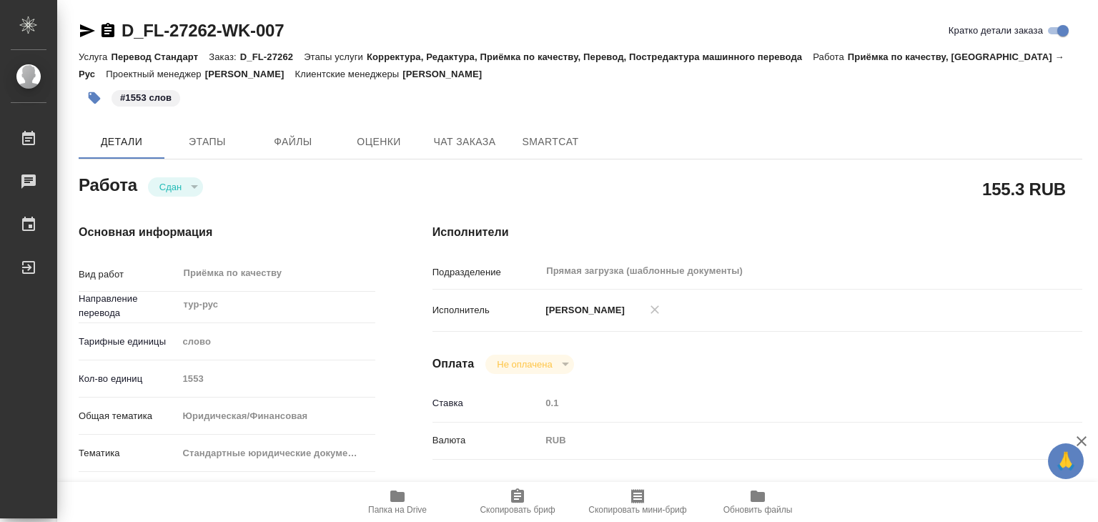
type textarea "x"
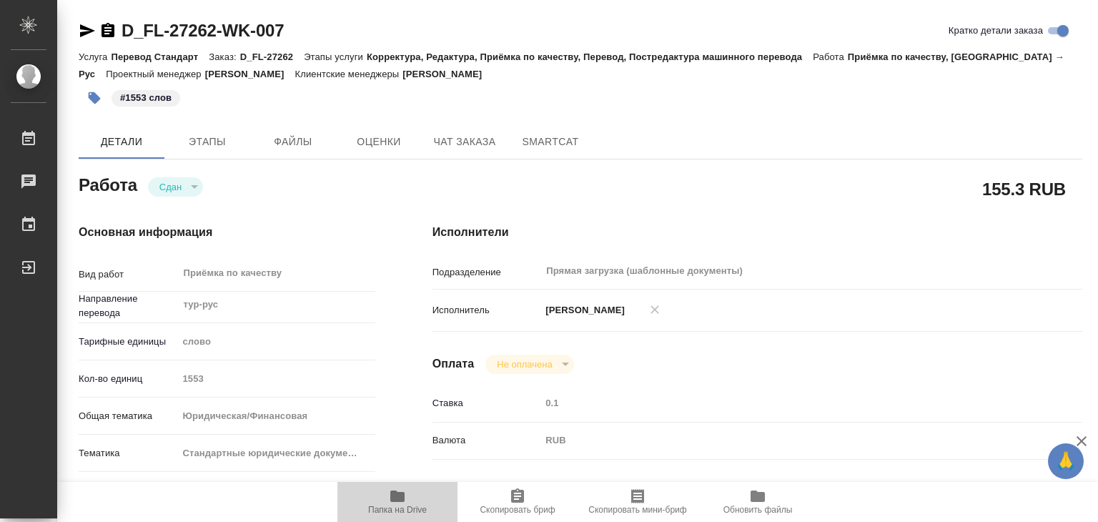
click at [409, 507] on span "Папка на Drive" at bounding box center [397, 510] width 59 height 10
type textarea "x"
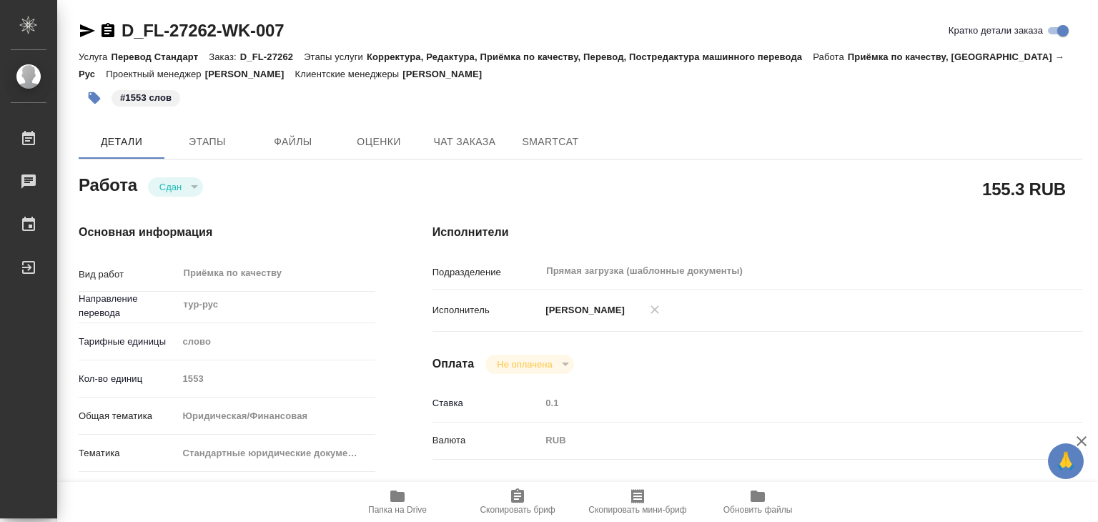
type textarea "x"
